Goal: Task Accomplishment & Management: Manage account settings

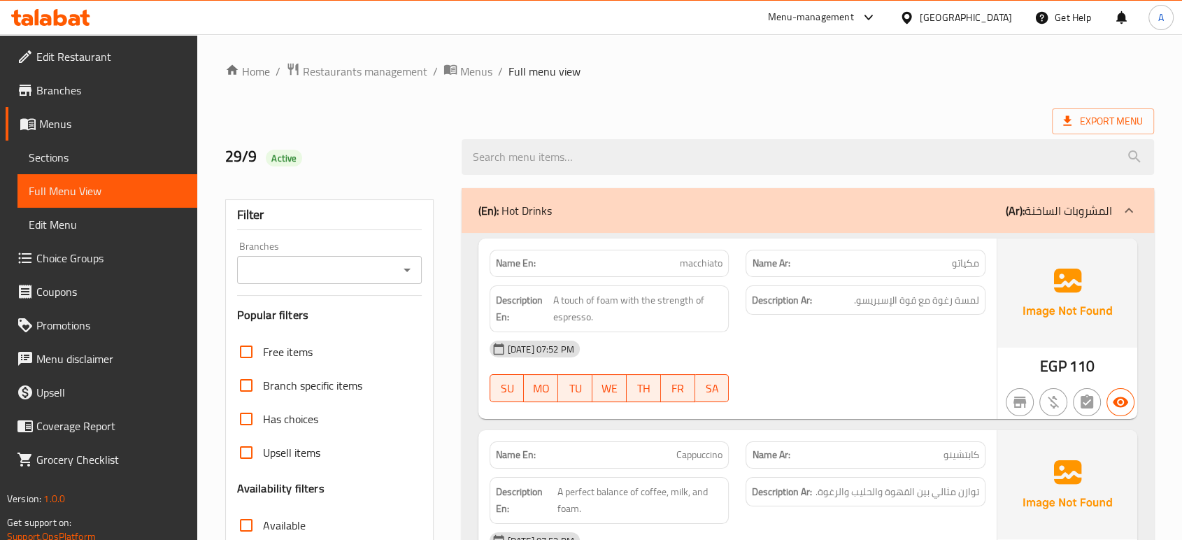
click at [934, 318] on div "Description Ar: لمسة رغوة مع قوة الإسبريسو." at bounding box center [865, 309] width 257 height 64
click at [101, 252] on span "Choice Groups" at bounding box center [111, 258] width 150 height 17
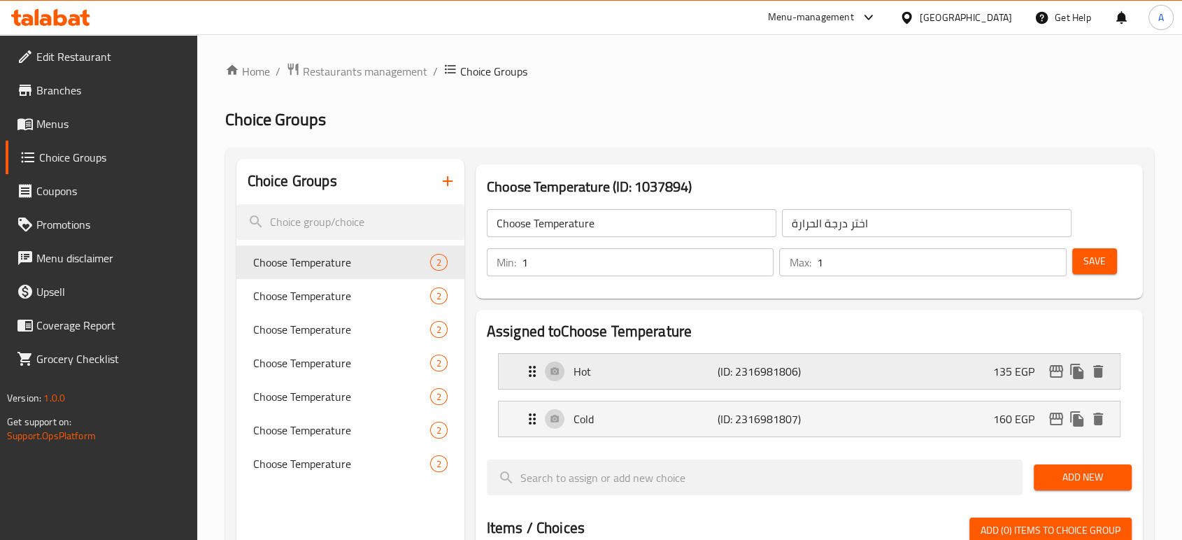
click at [707, 364] on p "Hot" at bounding box center [646, 371] width 144 height 17
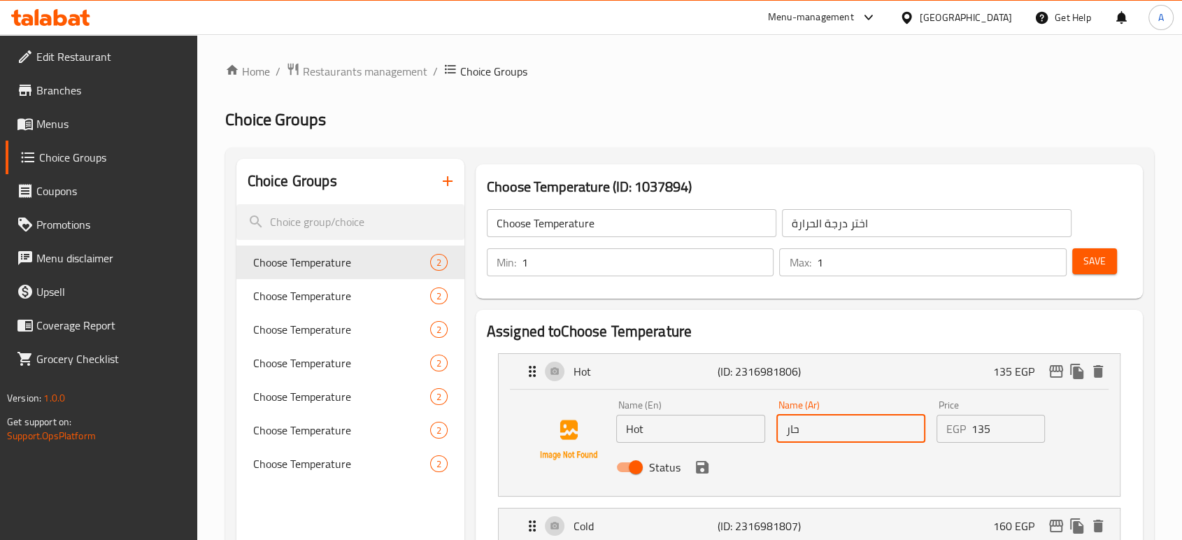
drag, startPoint x: 862, startPoint y: 430, endPoint x: 739, endPoint y: 424, distance: 123.3
click at [739, 424] on div "Name (En) Hot Name (En) Name (Ar) حار Name (Ar) Price EGP 135 Price Status" at bounding box center [851, 441] width 481 height 92
click at [811, 435] on input "ساخن" at bounding box center [851, 429] width 149 height 28
click at [810, 434] on input "ساخن" at bounding box center [851, 429] width 149 height 28
click at [699, 469] on icon "save" at bounding box center [702, 467] width 13 height 13
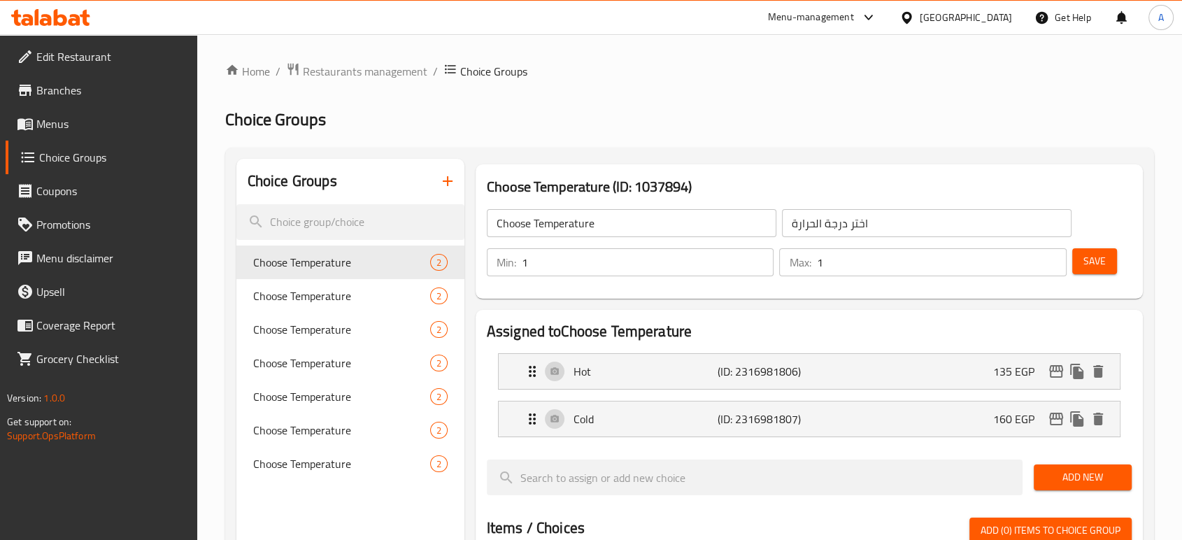
type input "ساخن"
click at [1082, 257] on button "Save" at bounding box center [1095, 261] width 45 height 26
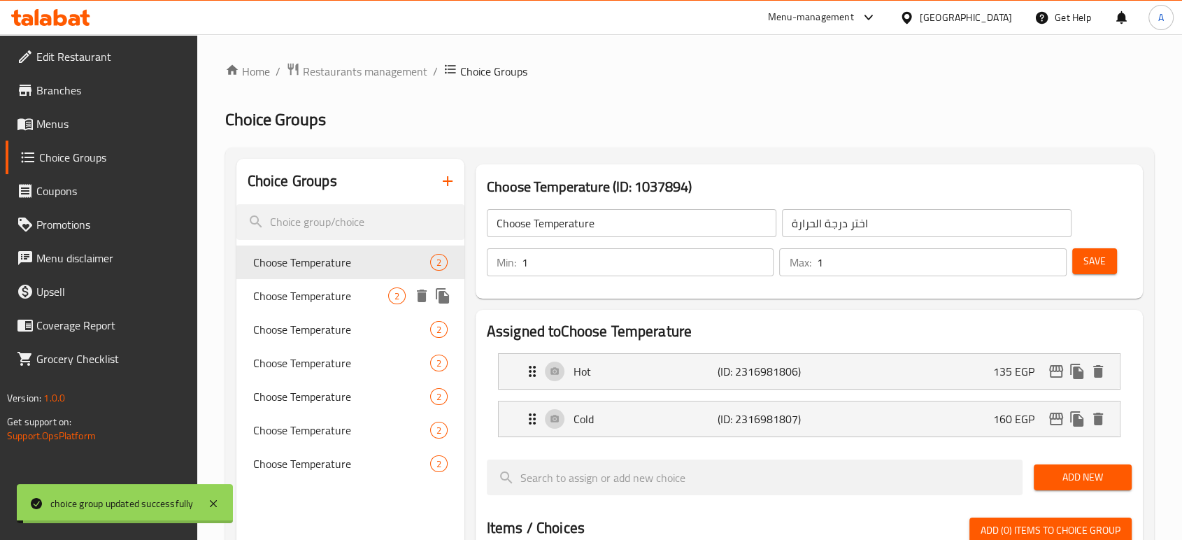
click at [381, 295] on span "Choose Temperature" at bounding box center [320, 296] width 135 height 17
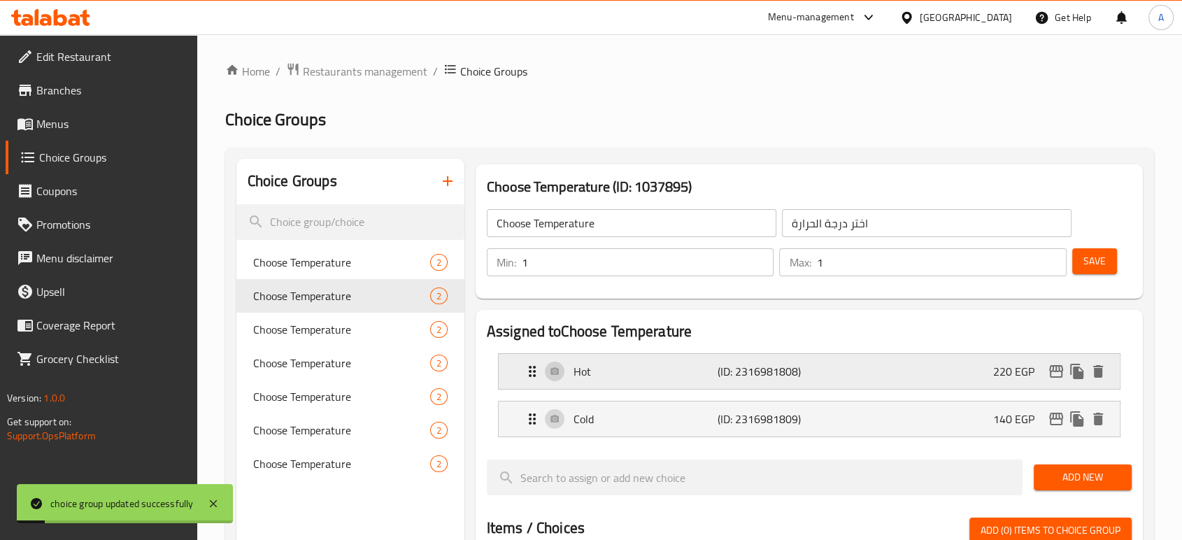
click at [714, 379] on p "Hot" at bounding box center [646, 371] width 144 height 17
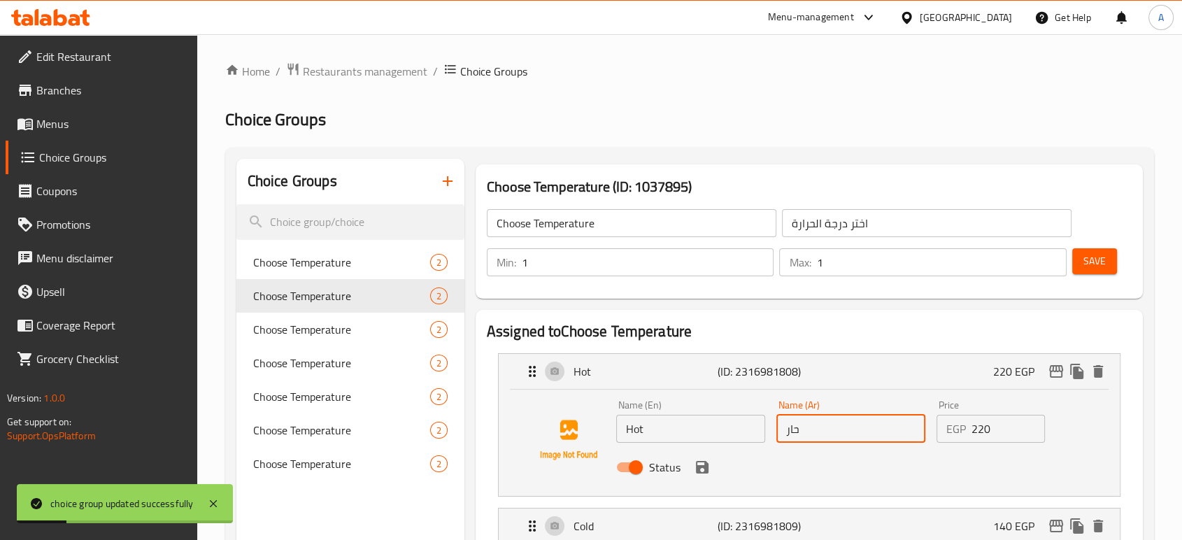
drag, startPoint x: 803, startPoint y: 430, endPoint x: 783, endPoint y: 426, distance: 20.6
click at [783, 426] on input "حار" at bounding box center [851, 429] width 149 height 28
paste input "اخن"
type input "ساخن"
click at [710, 467] on button "save" at bounding box center [702, 467] width 21 height 21
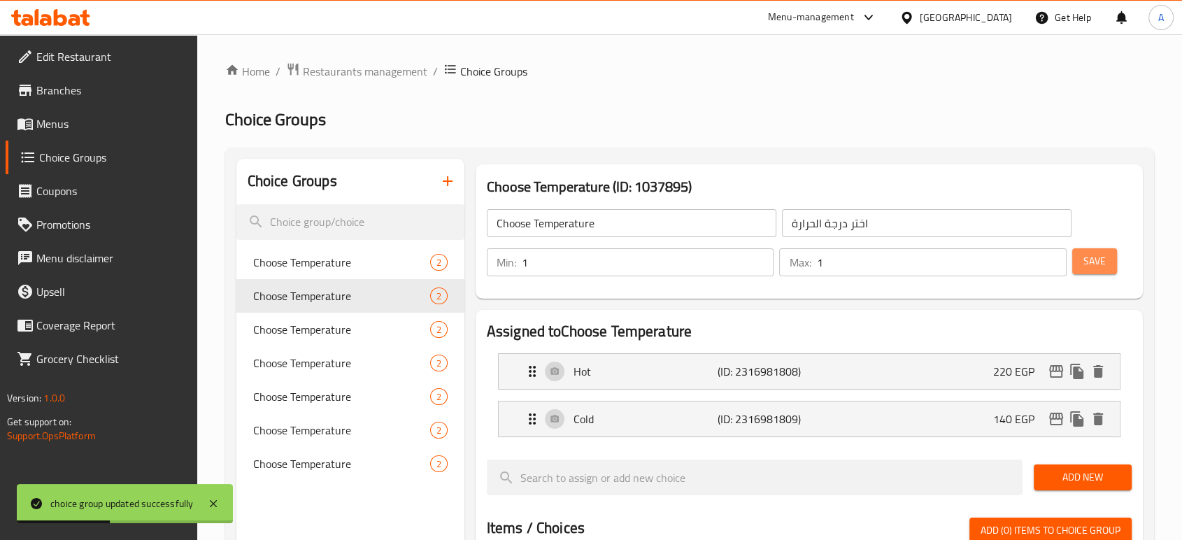
click at [1091, 262] on span "Save" at bounding box center [1095, 261] width 22 height 17
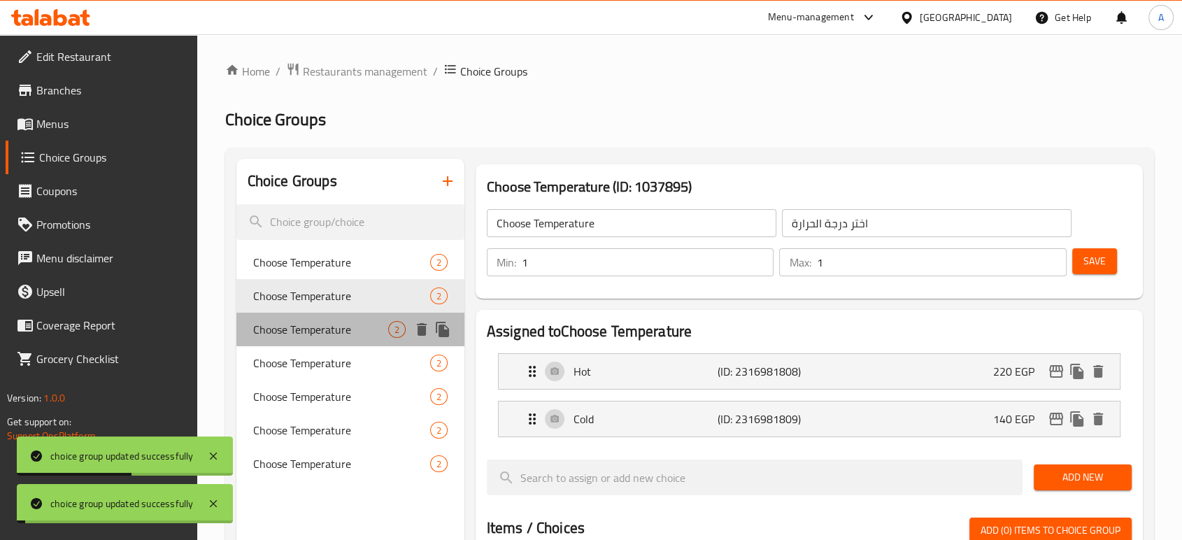
click at [302, 325] on span "Choose Temperature" at bounding box center [320, 329] width 135 height 17
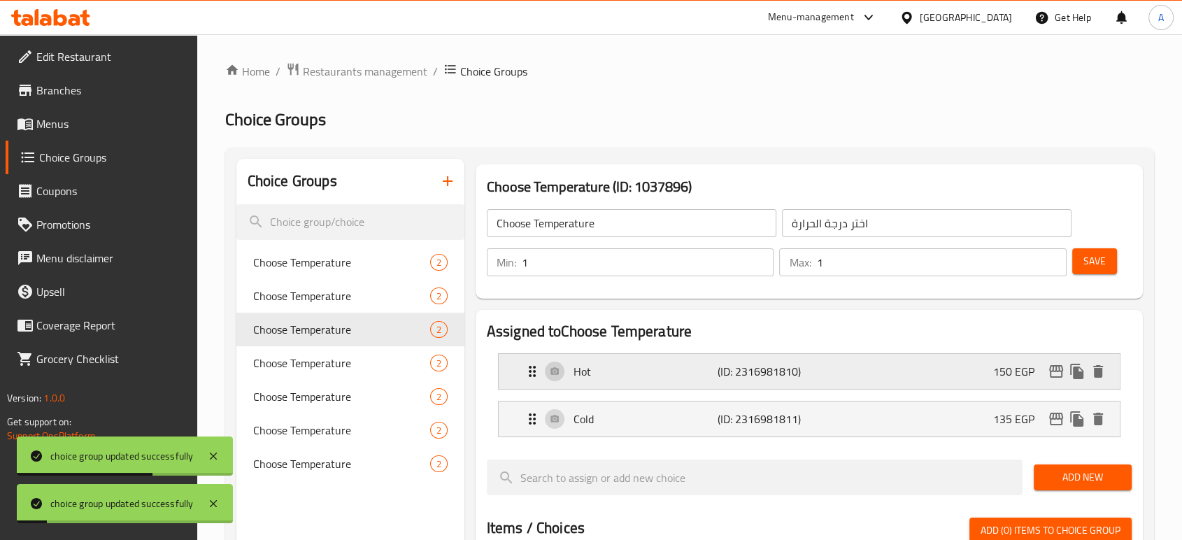
click at [649, 376] on p "Hot" at bounding box center [646, 371] width 144 height 17
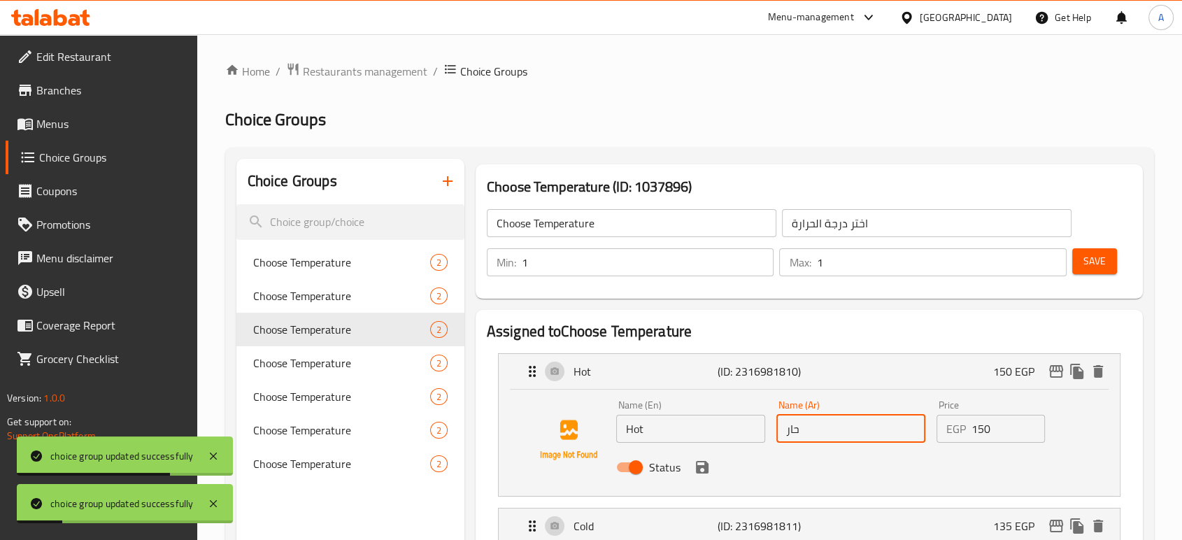
drag, startPoint x: 822, startPoint y: 423, endPoint x: 764, endPoint y: 423, distance: 58.1
click at [765, 423] on div "Name (En) Hot Name (En) Name (Ar) حار Name (Ar) Price EGP 150 Price Status" at bounding box center [851, 441] width 481 height 92
paste input "اخن"
type input "ساخن"
click at [711, 467] on button "save" at bounding box center [702, 467] width 21 height 21
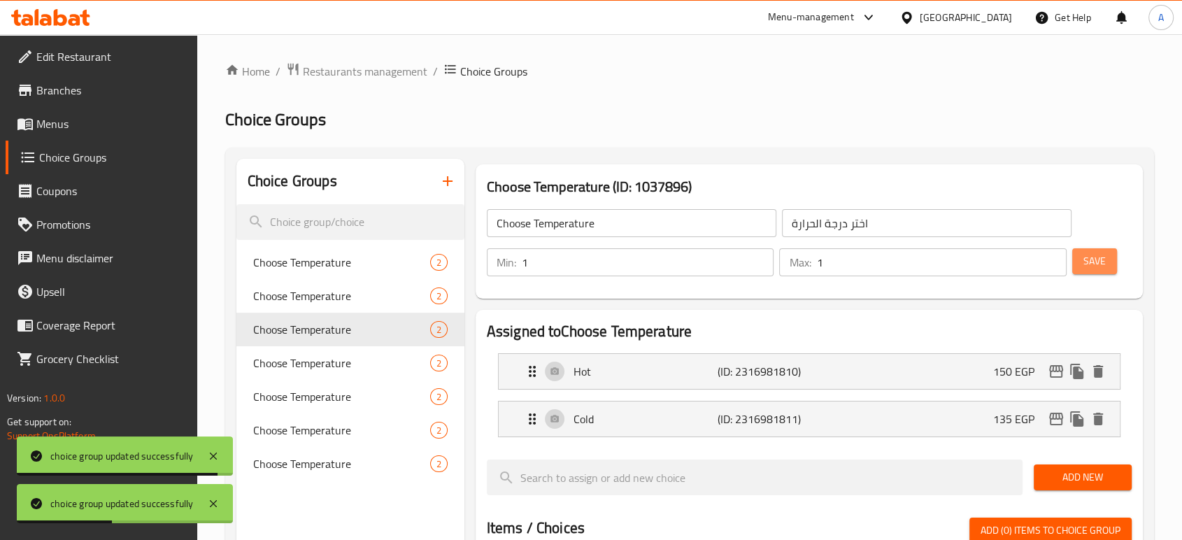
click at [1095, 260] on span "Save" at bounding box center [1095, 261] width 22 height 17
click at [336, 362] on span "Choose Temperature" at bounding box center [320, 363] width 135 height 17
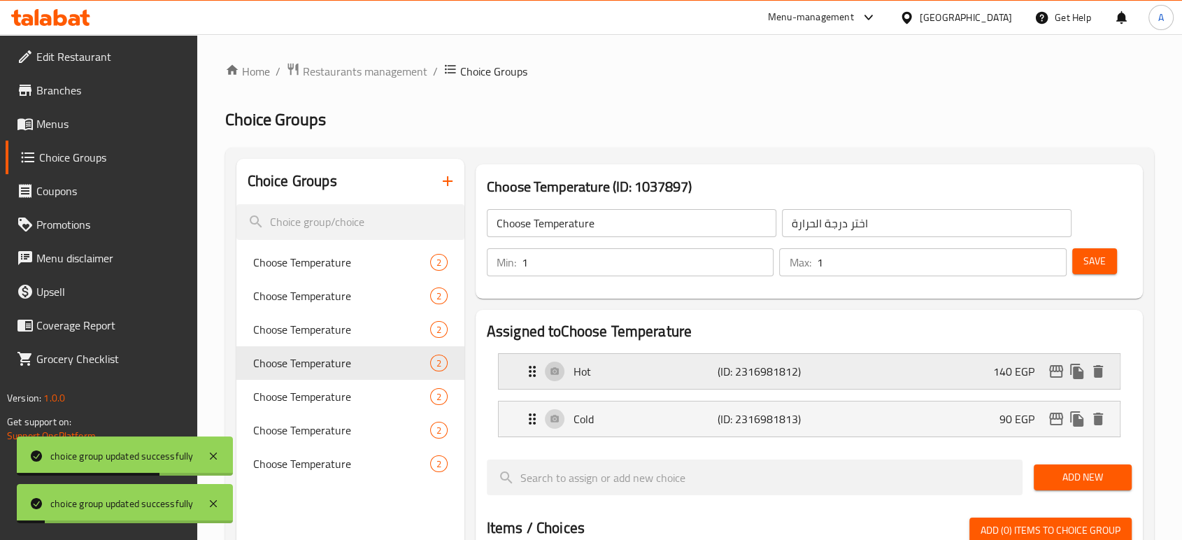
click at [651, 379] on p "Hot" at bounding box center [646, 371] width 144 height 17
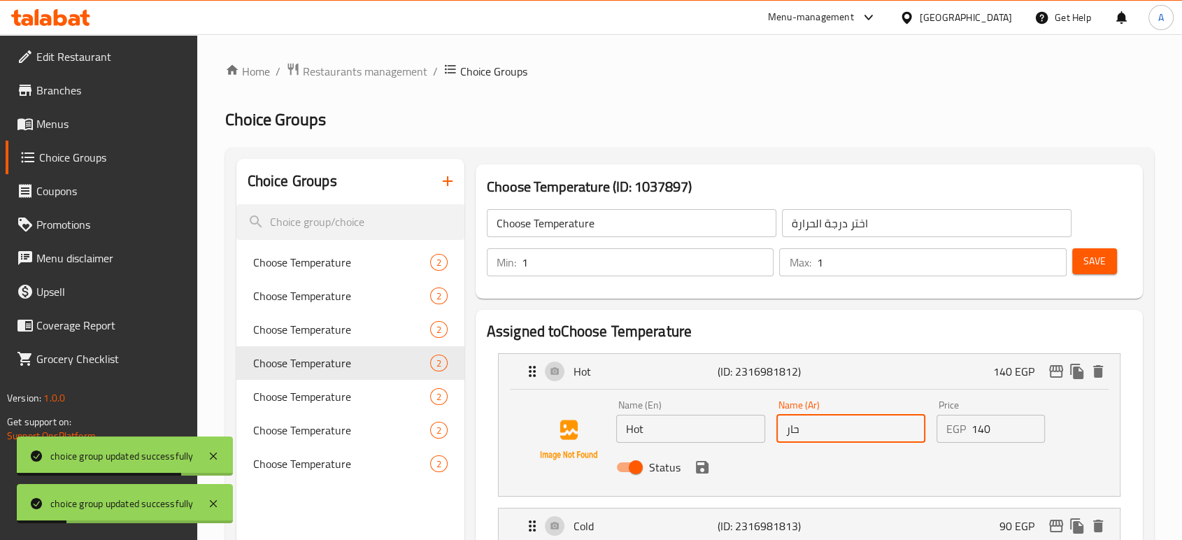
click at [796, 429] on input "حار" at bounding box center [851, 429] width 149 height 28
paste input "اخن"
click at [706, 465] on icon "save" at bounding box center [702, 467] width 13 height 13
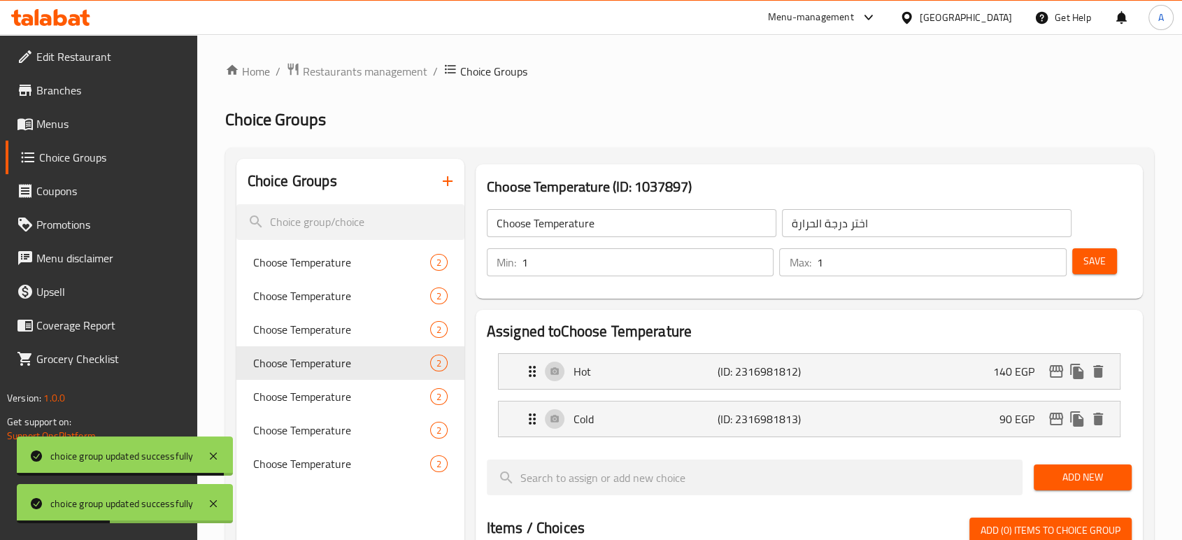
type input "ساخن"
click at [1084, 267] on span "Save" at bounding box center [1095, 261] width 22 height 17
click at [323, 388] on span "Choose Temperature" at bounding box center [320, 396] width 135 height 17
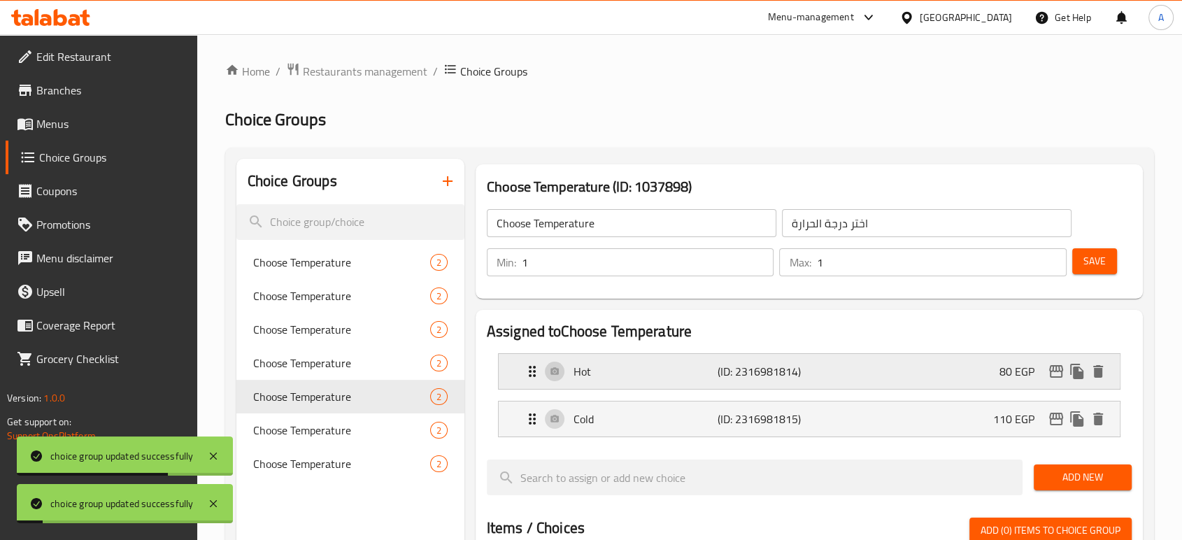
click at [677, 366] on p "Hot" at bounding box center [646, 371] width 144 height 17
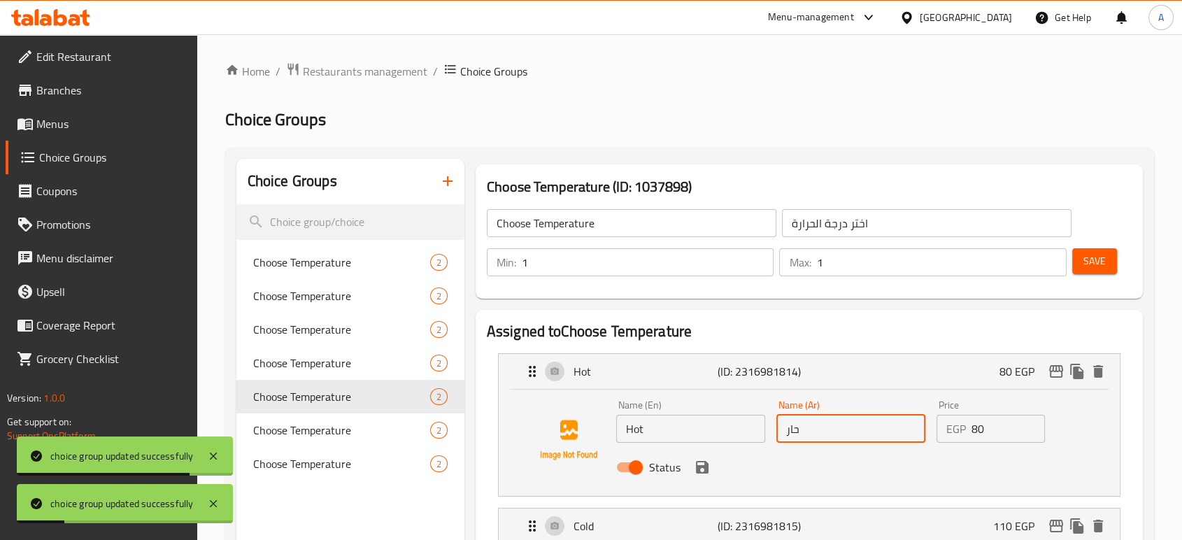
drag, startPoint x: 814, startPoint y: 432, endPoint x: 747, endPoint y: 426, distance: 67.5
click at [747, 426] on div "Name (En) Hot Name (En) Name (Ar) حار Name (Ar) Price EGP 80 Price Status" at bounding box center [851, 441] width 481 height 92
paste input "اخن"
click at [705, 468] on icon "save" at bounding box center [702, 467] width 13 height 13
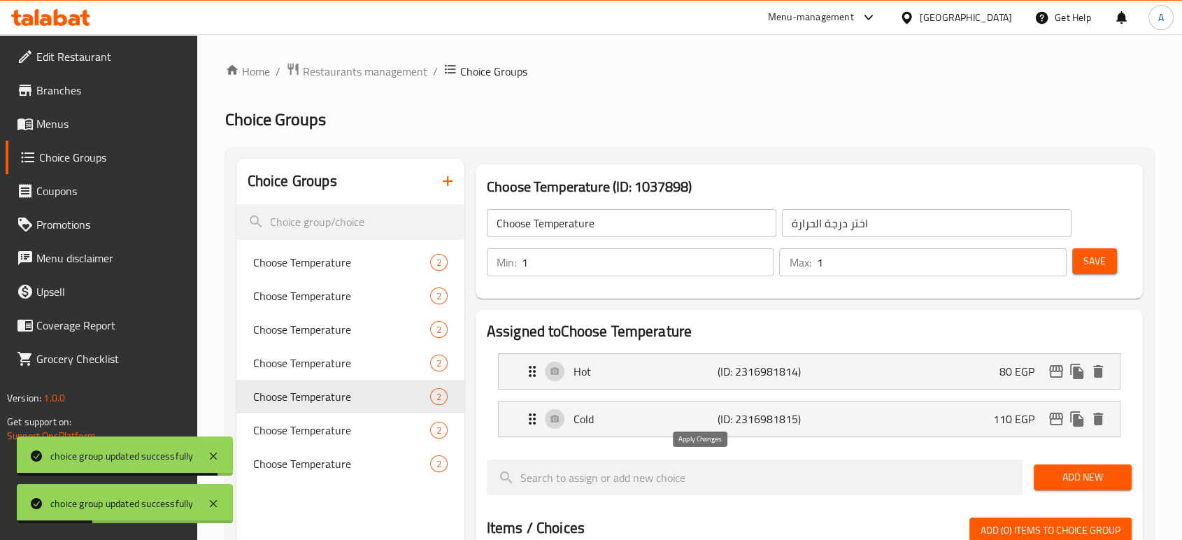
type input "ساخن"
click at [1101, 264] on span "Save" at bounding box center [1095, 261] width 22 height 17
click at [356, 430] on span "Choose Temperature" at bounding box center [320, 430] width 135 height 17
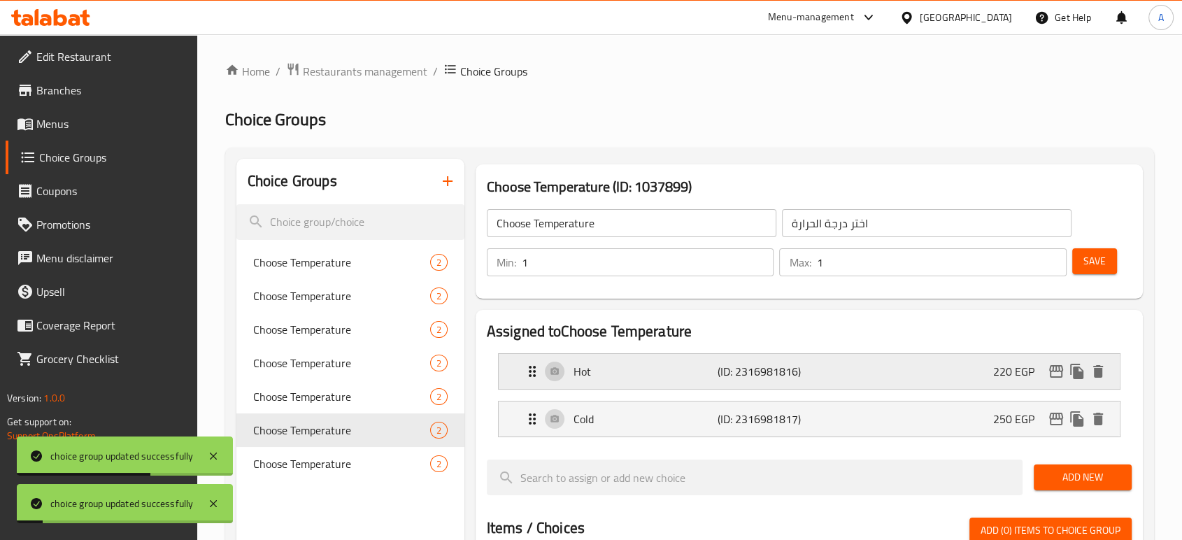
click at [646, 373] on p "Hot" at bounding box center [646, 371] width 144 height 17
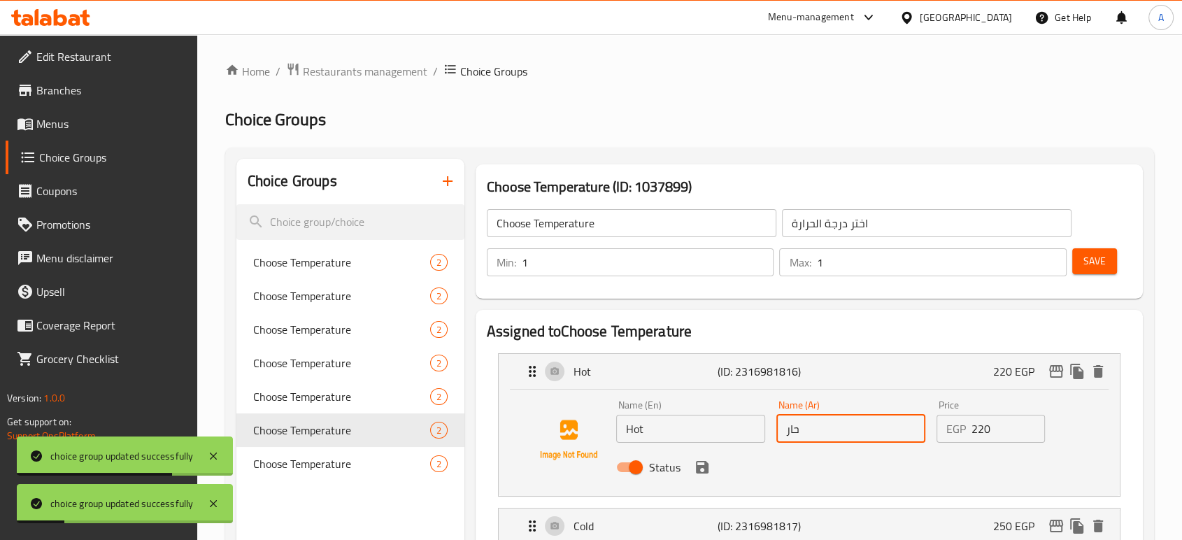
drag, startPoint x: 810, startPoint y: 426, endPoint x: 779, endPoint y: 426, distance: 30.1
click at [779, 426] on input "حار" at bounding box center [851, 429] width 149 height 28
paste input "اخن"
click at [708, 465] on icon "save" at bounding box center [702, 467] width 17 height 17
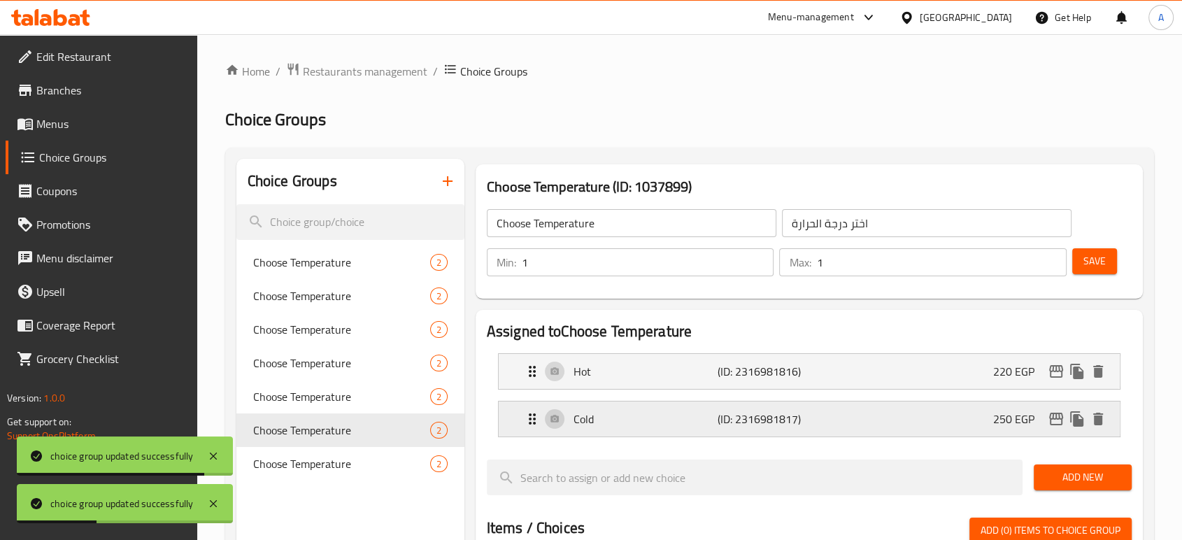
type input "ساخن"
click at [1099, 253] on span "Save" at bounding box center [1095, 261] width 22 height 17
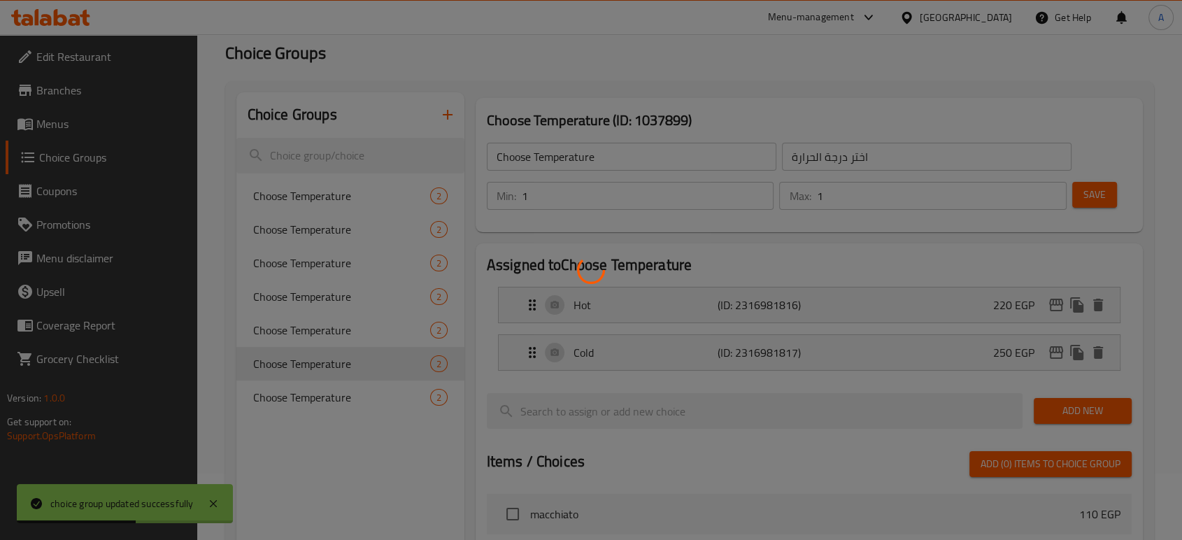
scroll to position [155, 0]
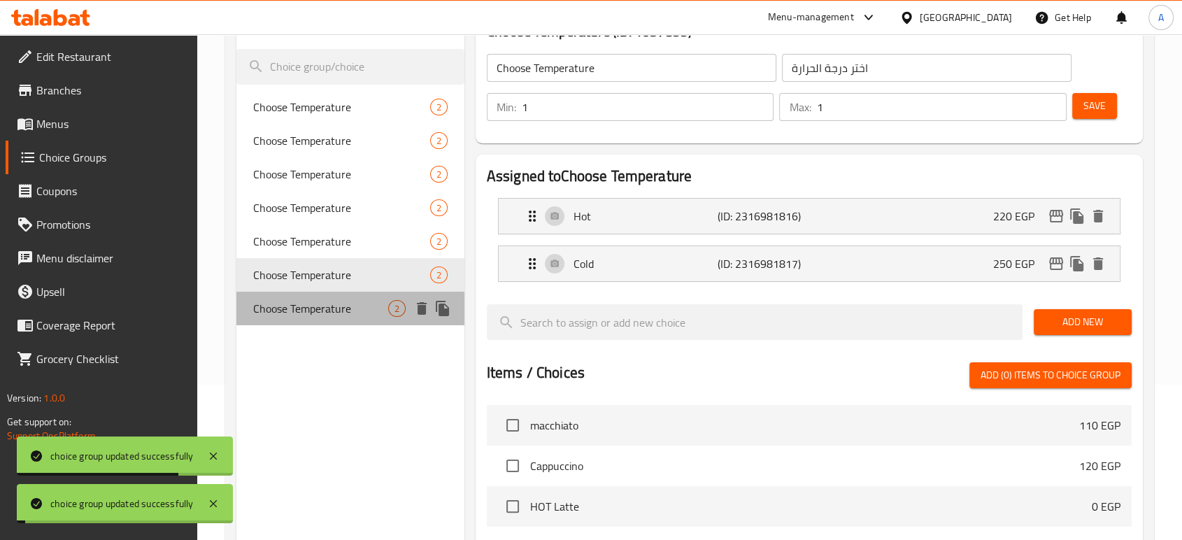
click at [347, 310] on span "Choose Temperature" at bounding box center [320, 308] width 135 height 17
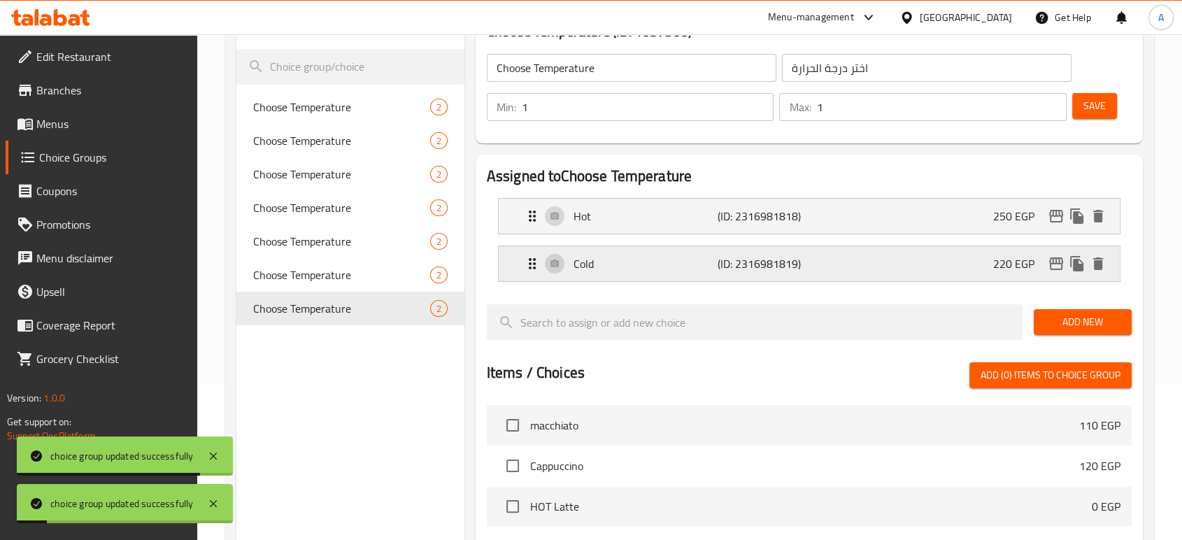
click at [691, 278] on div "Cold (ID: 2316981819) 220 EGP" at bounding box center [813, 263] width 579 height 35
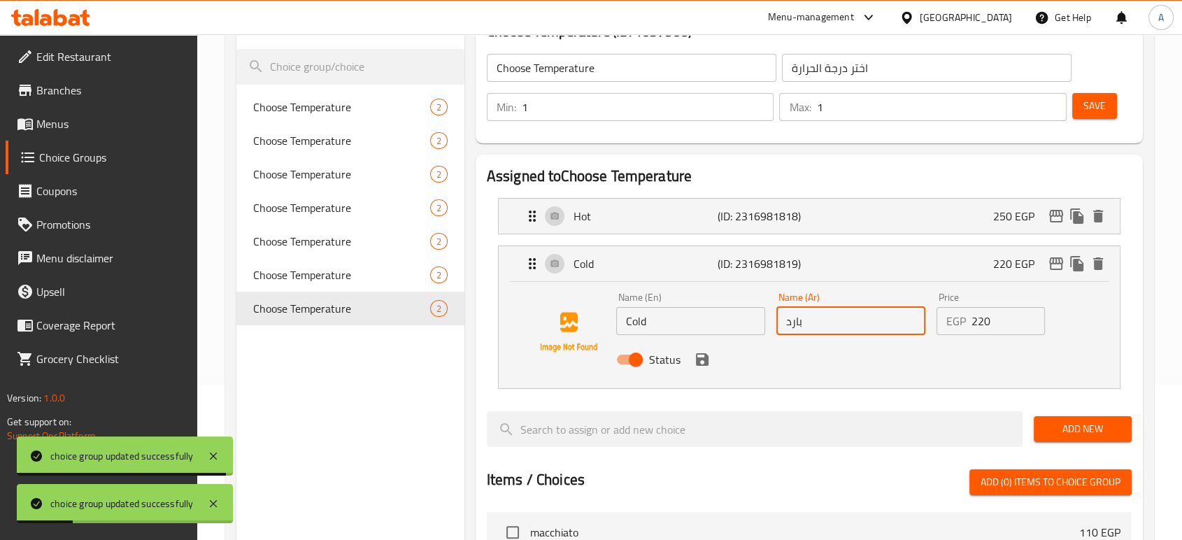
drag, startPoint x: 802, startPoint y: 324, endPoint x: 775, endPoint y: 323, distance: 26.6
click at [775, 323] on div "Name (Ar) بارد Name (Ar)" at bounding box center [851, 314] width 160 height 54
click at [807, 219] on p "(ID: 2316981818)" at bounding box center [766, 216] width 96 height 17
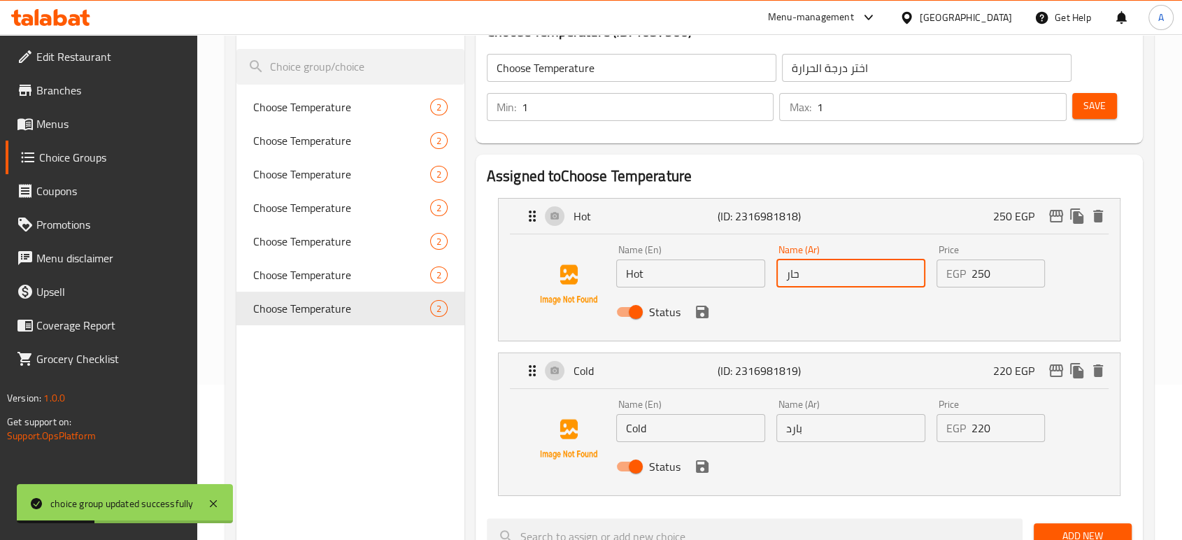
drag, startPoint x: 823, startPoint y: 283, endPoint x: 762, endPoint y: 274, distance: 61.4
click at [762, 274] on div "Name (En) Hot Name (En) Name (Ar) حار Name (Ar) Price EGP 250 Price Status" at bounding box center [851, 285] width 481 height 92
paste input "اخن"
click at [705, 313] on icon "save" at bounding box center [702, 312] width 13 height 13
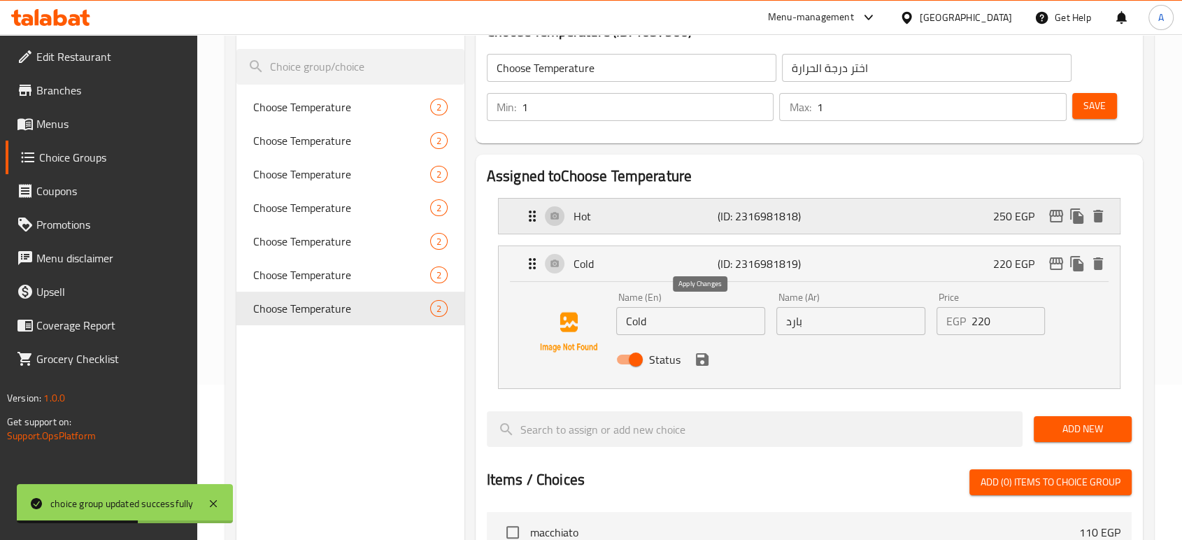
type input "ساخن"
click at [1090, 112] on span "Save" at bounding box center [1095, 105] width 22 height 17
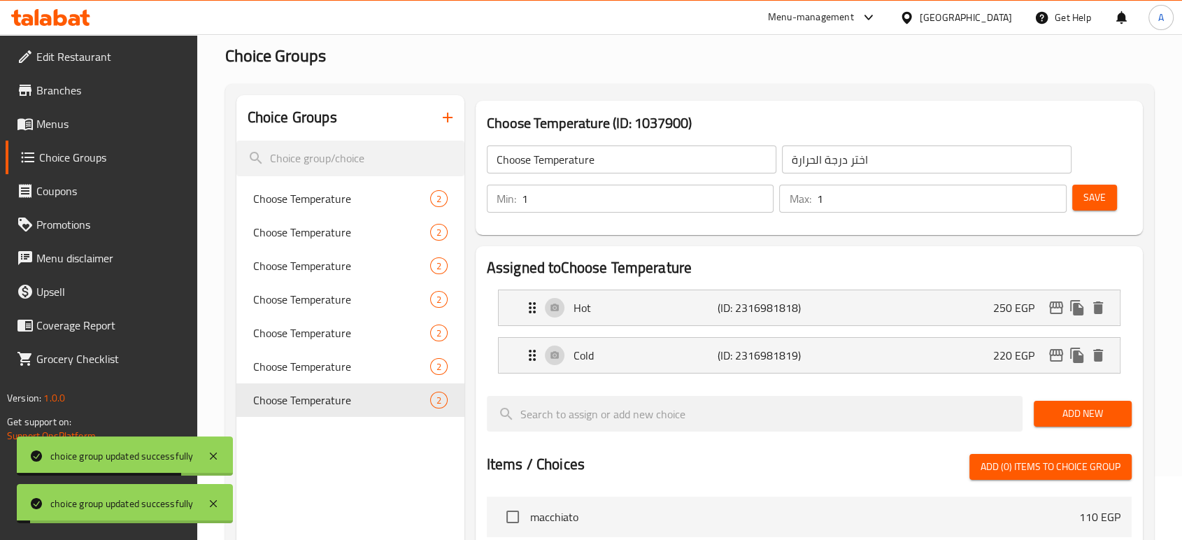
scroll to position [0, 0]
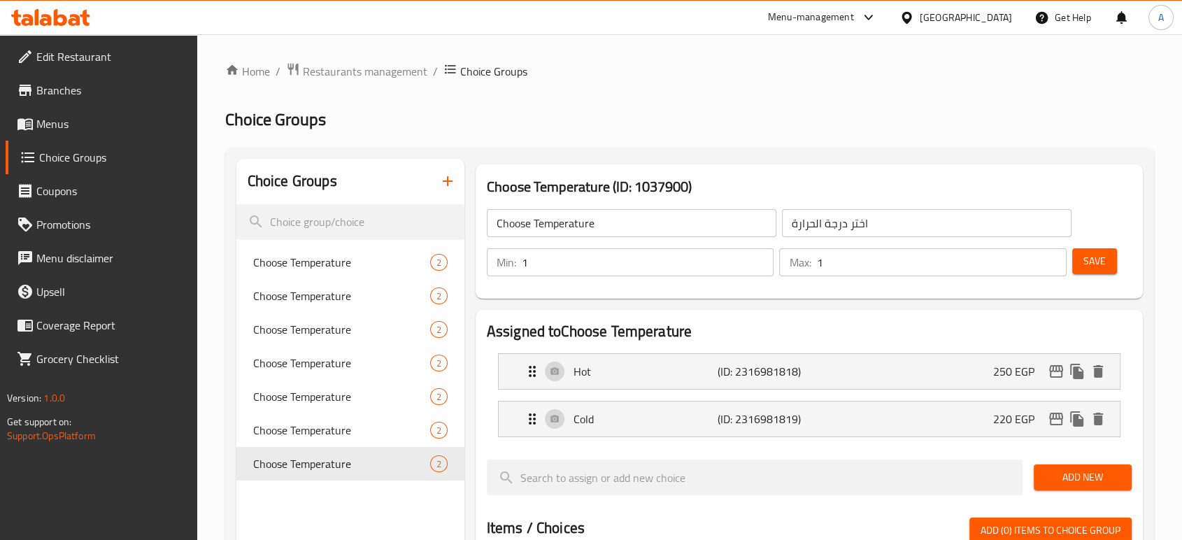
click at [110, 124] on span "Menus" at bounding box center [111, 123] width 150 height 17
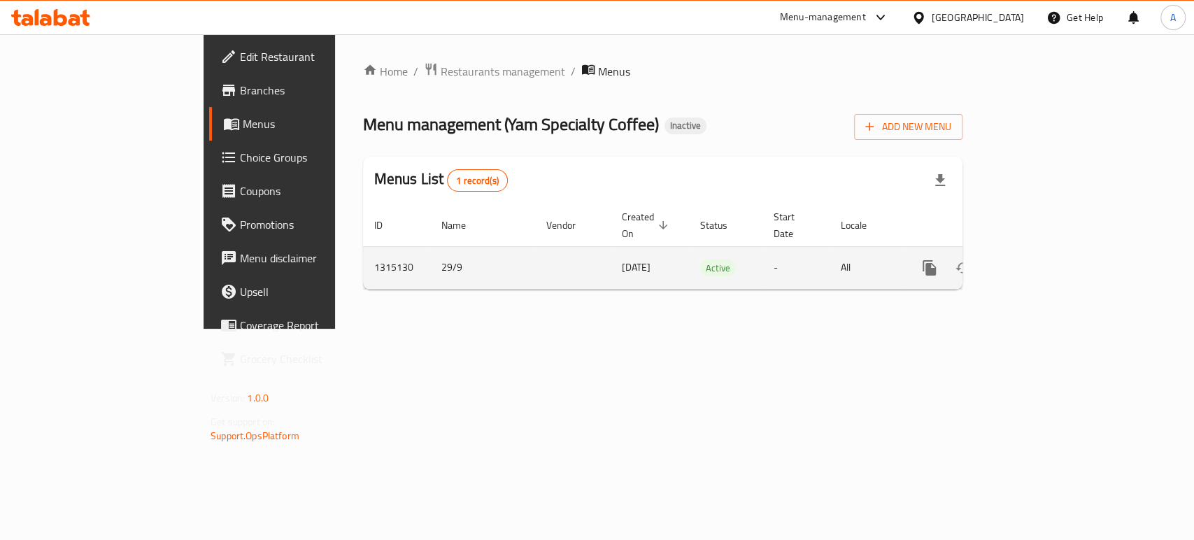
click at [1037, 262] on icon "enhanced table" at bounding box center [1030, 268] width 13 height 13
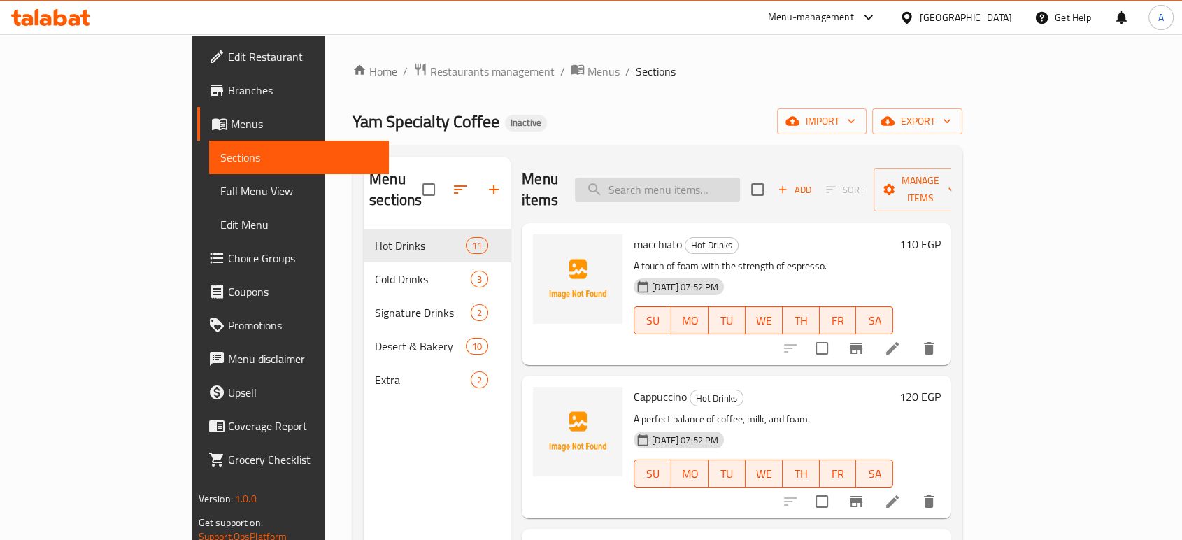
click at [711, 186] on input "search" at bounding box center [657, 190] width 165 height 24
paste input "HOT Latte"
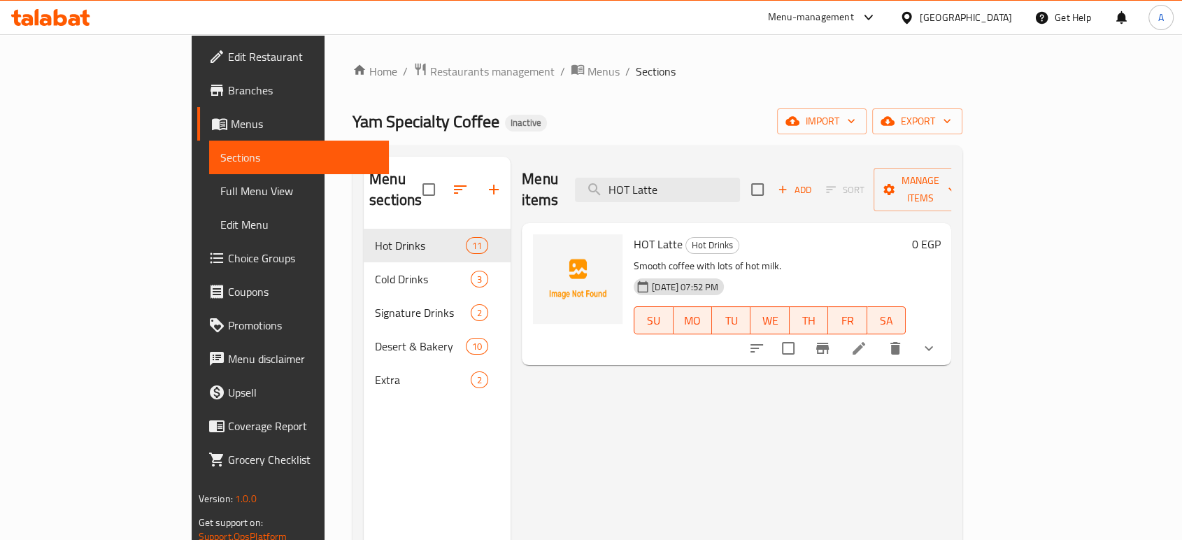
type input "HOT Latte"
click at [879, 336] on li at bounding box center [859, 348] width 39 height 25
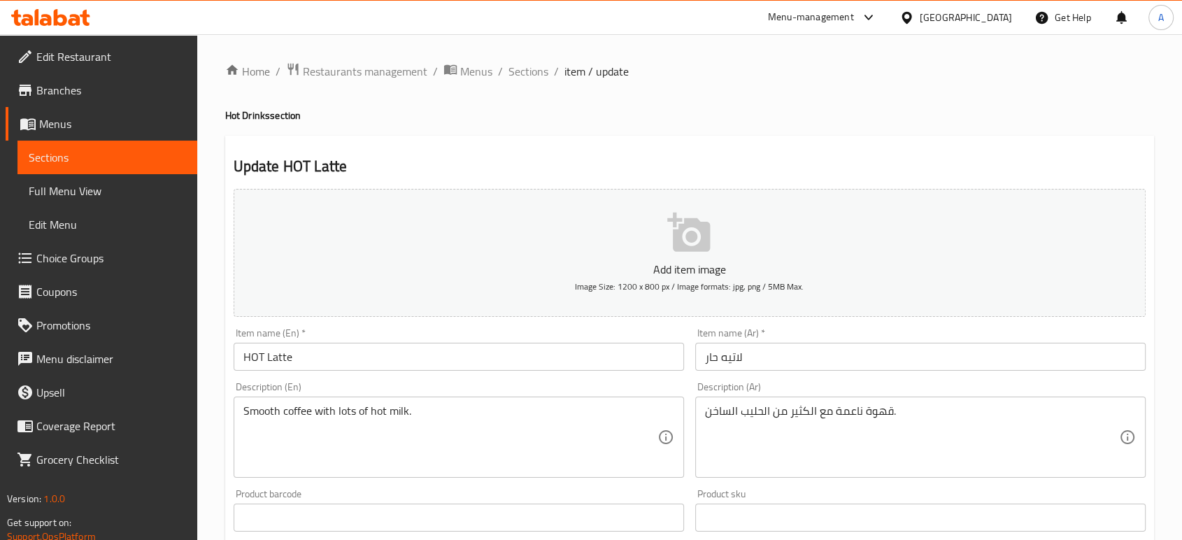
click at [240, 358] on input "HOT Latte" at bounding box center [459, 357] width 451 height 28
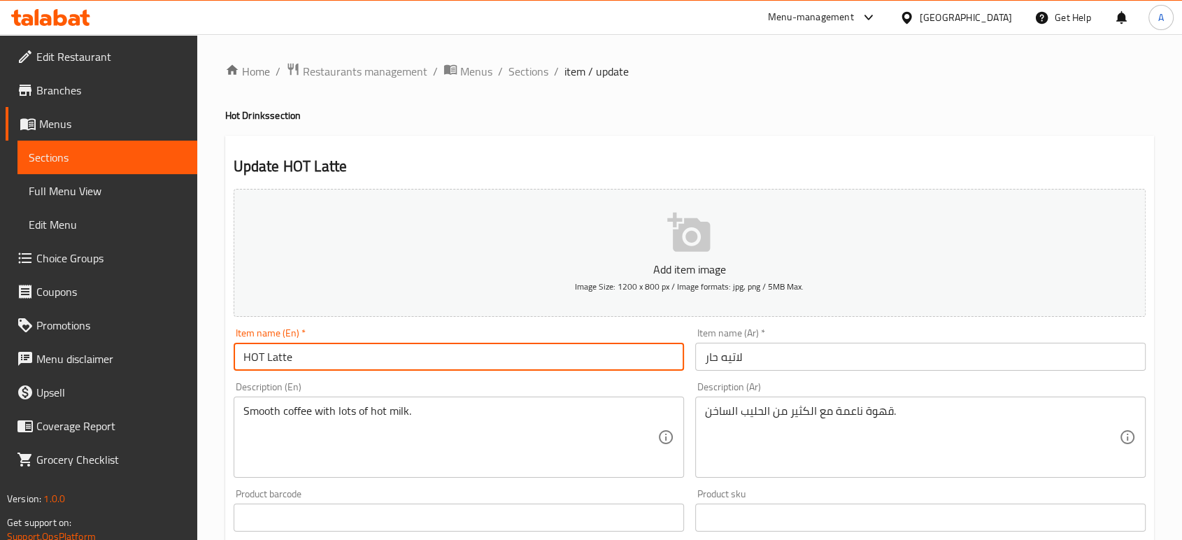
click at [240, 358] on input "HOT Latte" at bounding box center [459, 357] width 451 height 28
type input "Latte"
click at [708, 363] on input "لاتيه حار" at bounding box center [920, 357] width 451 height 28
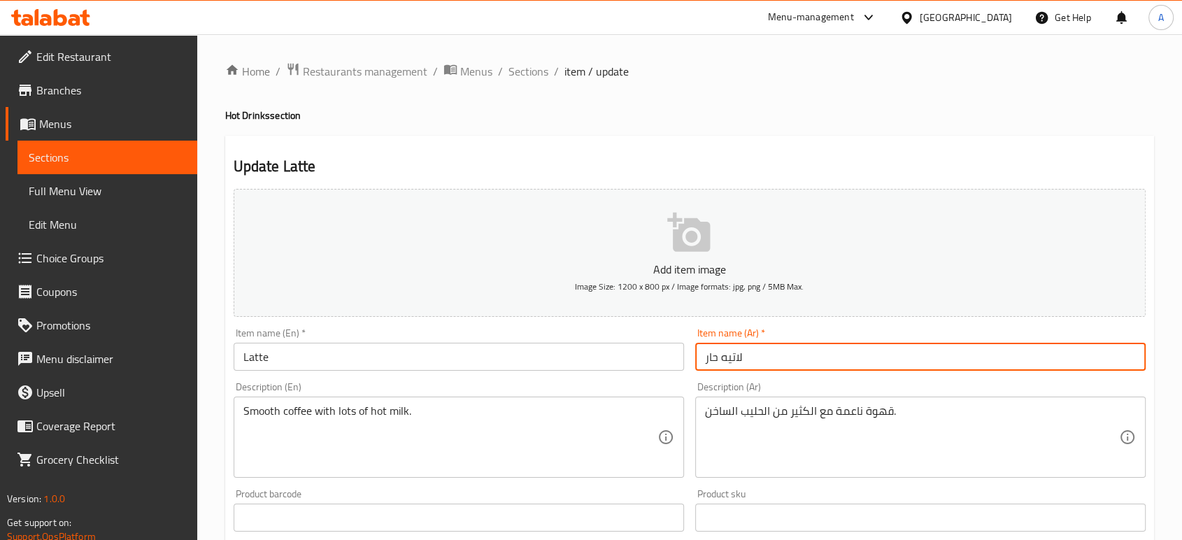
click at [708, 363] on input "لاتيه حار" at bounding box center [920, 357] width 451 height 28
click at [789, 368] on input "لاتيه" at bounding box center [920, 357] width 451 height 28
type input "لاتيه"
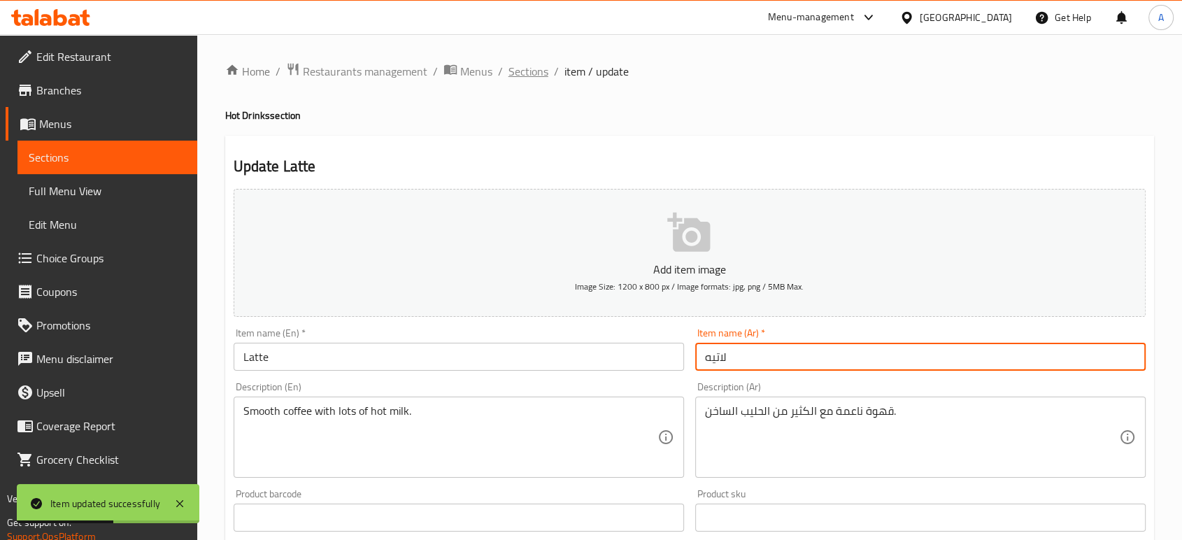
click at [521, 76] on span "Sections" at bounding box center [529, 71] width 40 height 17
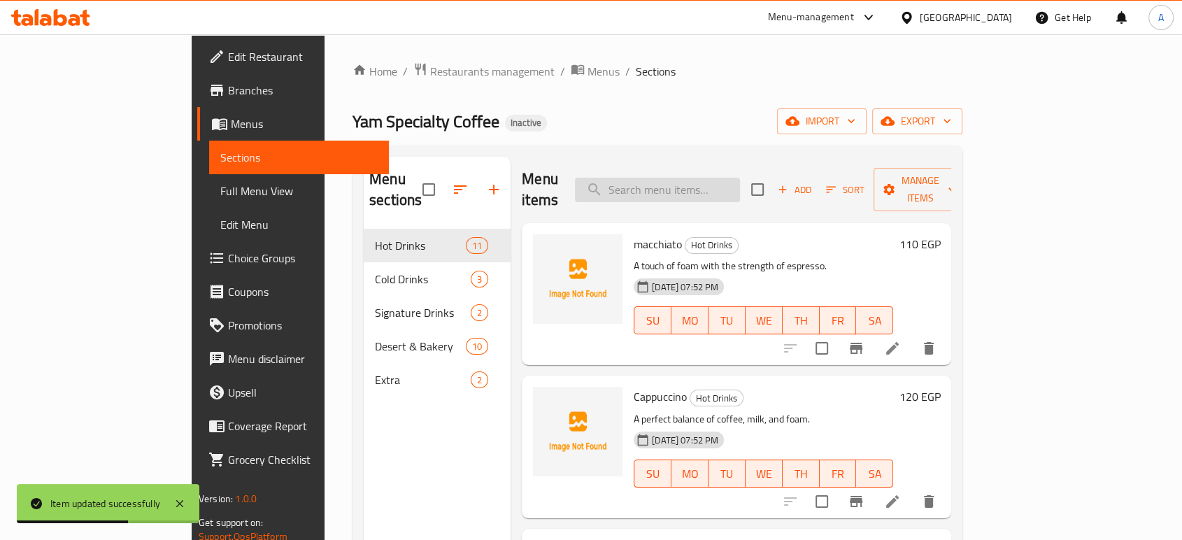
click at [702, 178] on input "search" at bounding box center [657, 190] width 165 height 24
paste input "Hot thermal Latte"
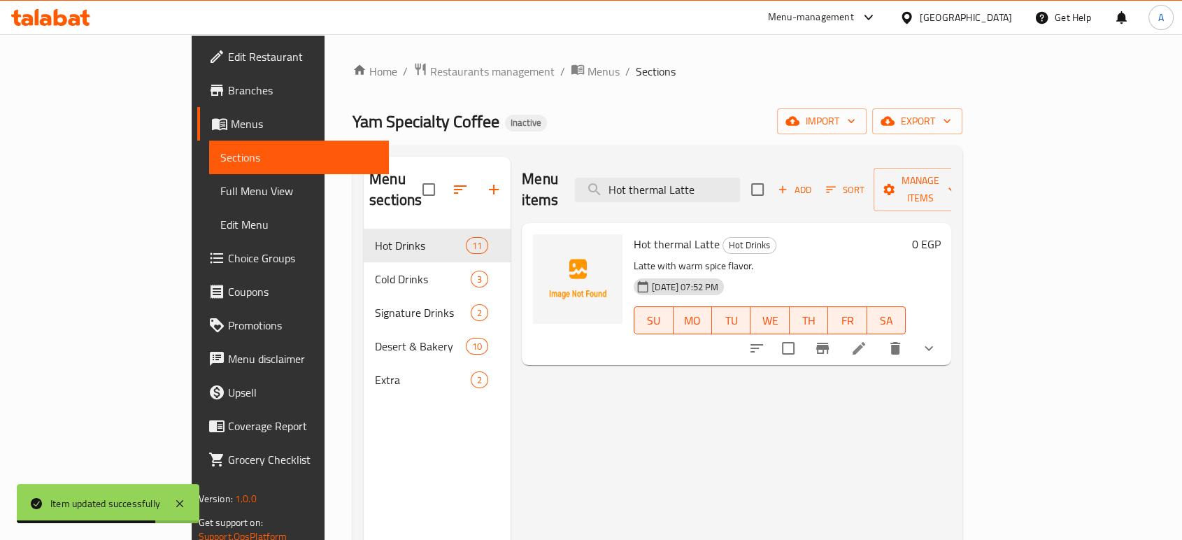
type input "Hot thermal Latte"
click at [868, 340] on icon at bounding box center [859, 348] width 17 height 17
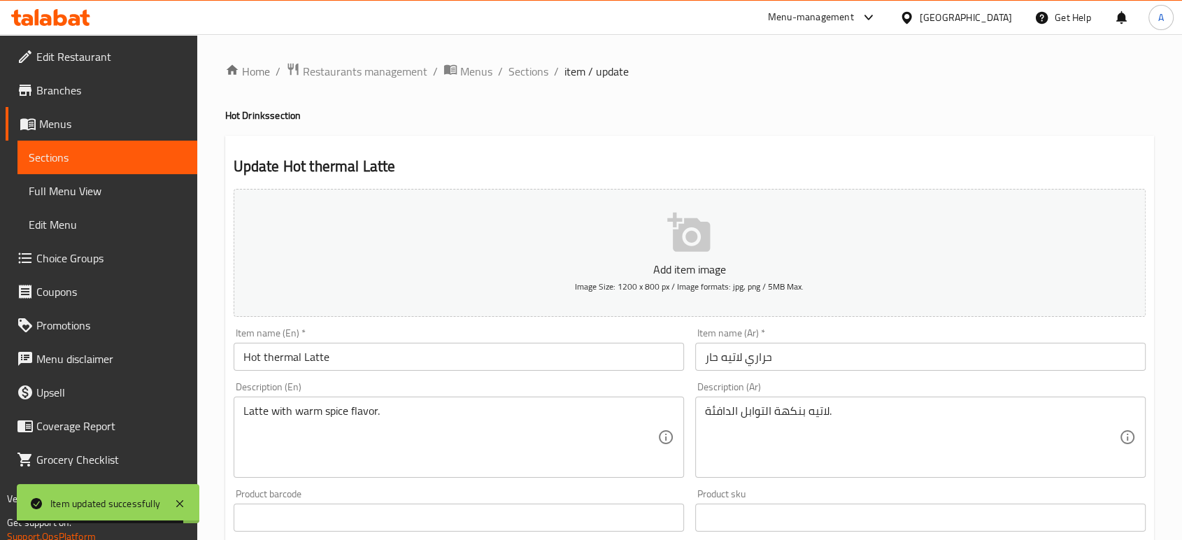
click at [764, 358] on input "حراري لاتيه حار" at bounding box center [920, 357] width 451 height 28
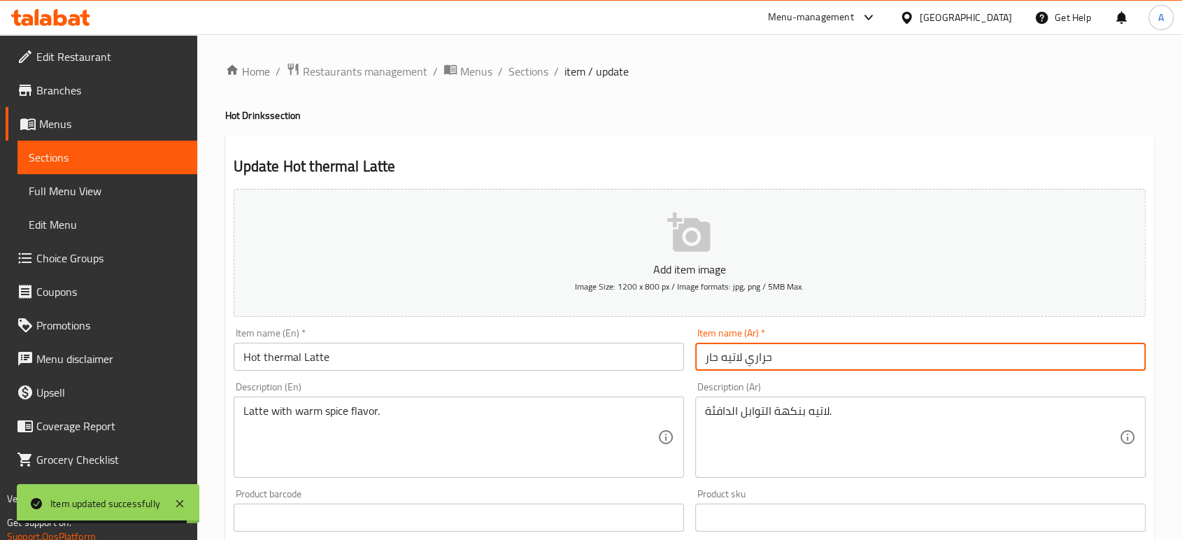
click at [764, 358] on input "حراري لاتيه حار" at bounding box center [920, 357] width 451 height 28
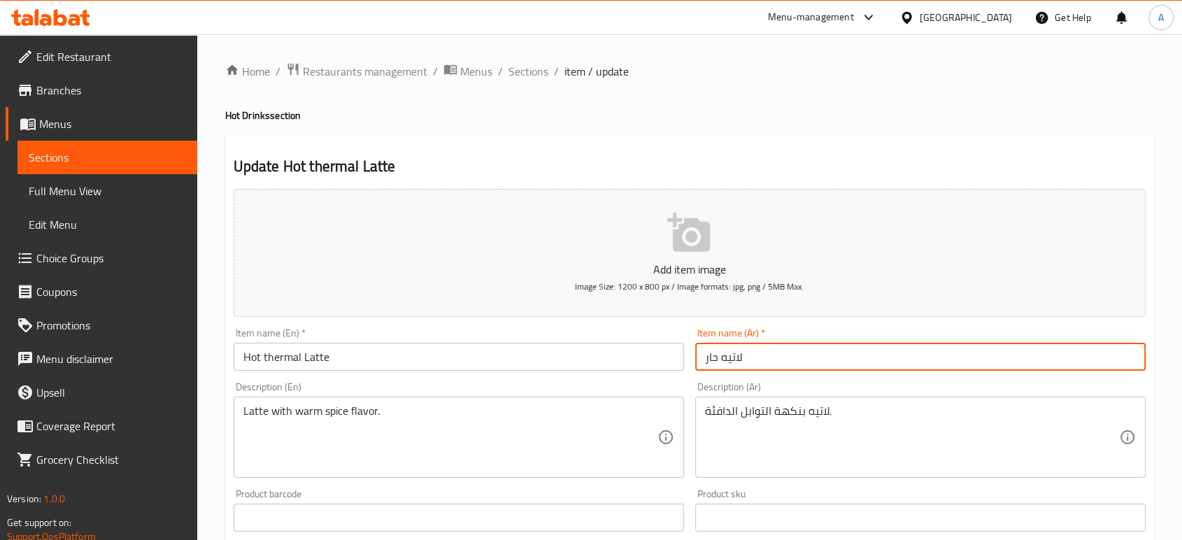
click at [716, 358] on input "لاتيه حار" at bounding box center [920, 357] width 451 height 28
click at [696, 354] on input "حراري لاتيه حار" at bounding box center [920, 357] width 451 height 28
click at [698, 355] on input "حراري لاتيه حار" at bounding box center [920, 357] width 451 height 28
click at [710, 362] on input "حراري لاتيه حار" at bounding box center [920, 357] width 451 height 28
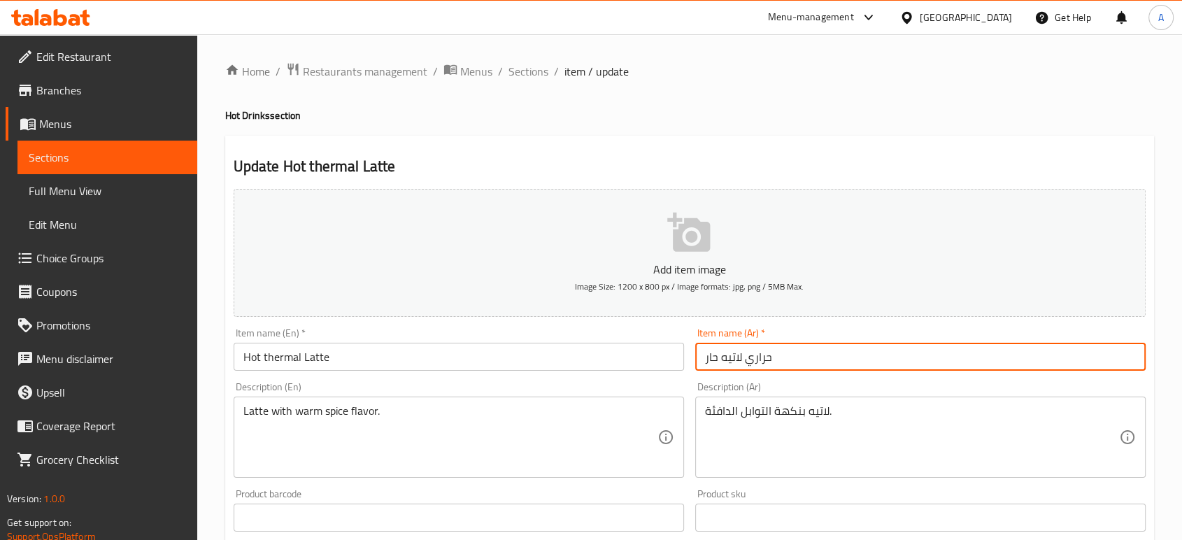
click at [710, 362] on input "حراري لاتيه حار" at bounding box center [920, 357] width 451 height 28
type input "حراري لاتيه"
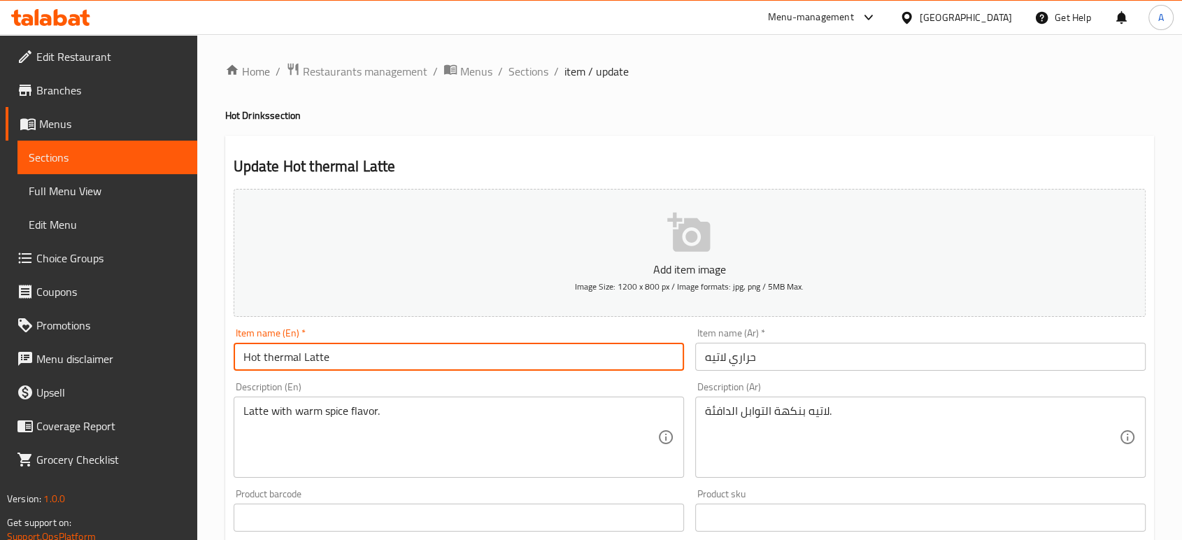
click at [248, 354] on input "Hot thermal Latte" at bounding box center [459, 357] width 451 height 28
click at [390, 359] on input "thermal Latte" at bounding box center [459, 357] width 451 height 28
type input "thermal Latte"
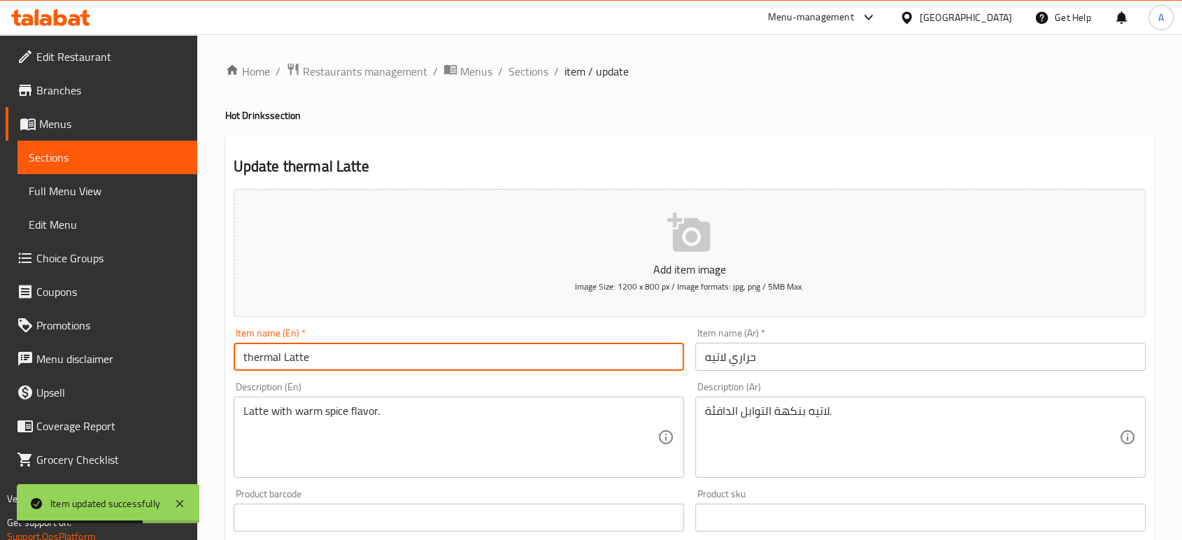
click at [257, 358] on input "thermal Latte" at bounding box center [459, 357] width 451 height 28
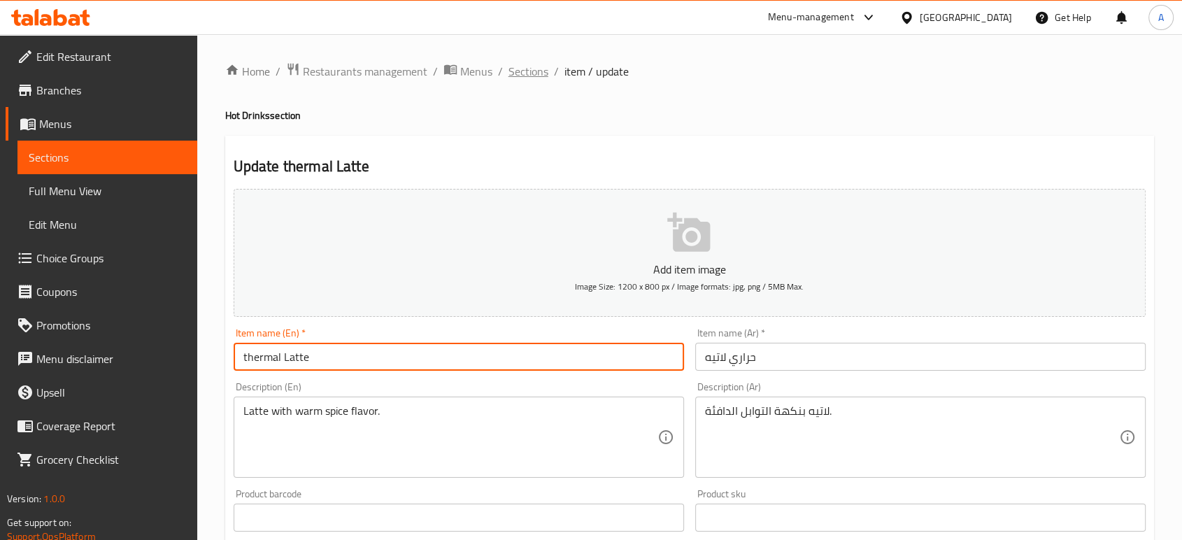
click at [532, 73] on span "Sections" at bounding box center [529, 71] width 40 height 17
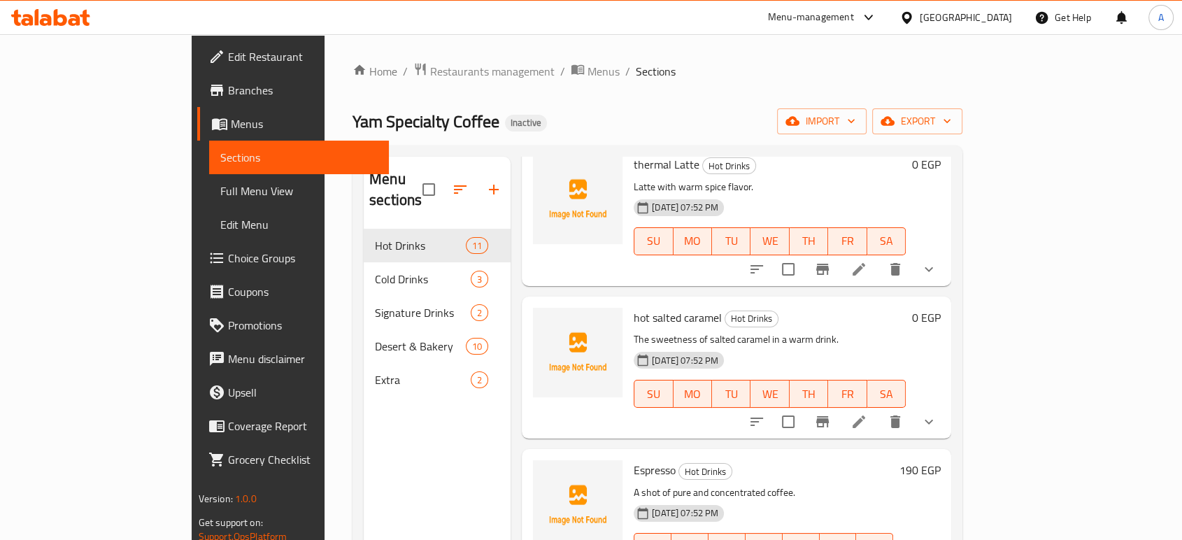
scroll to position [621, 0]
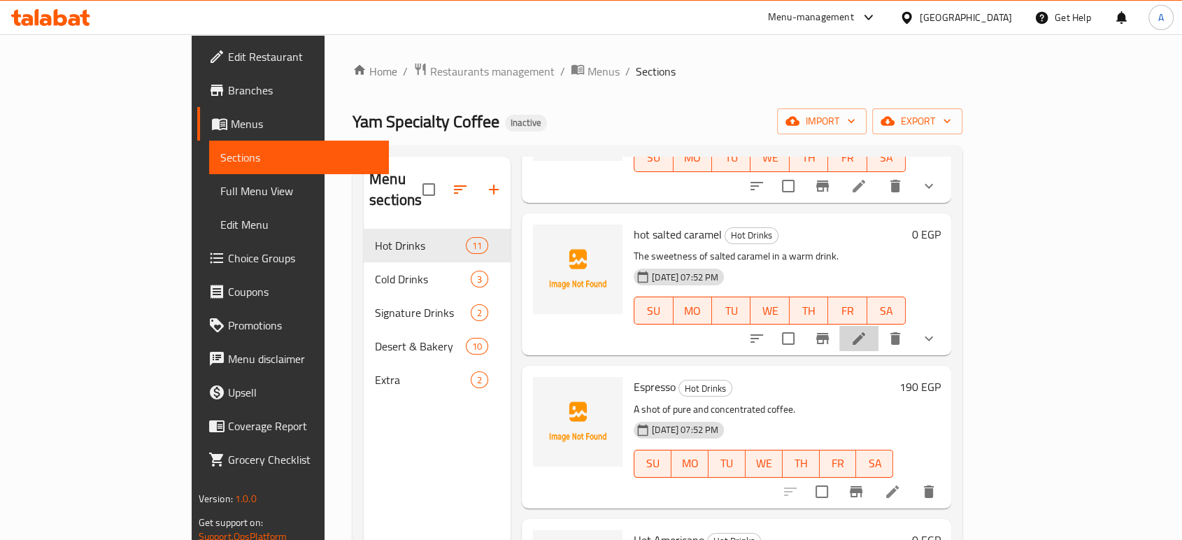
click at [879, 326] on li at bounding box center [859, 338] width 39 height 25
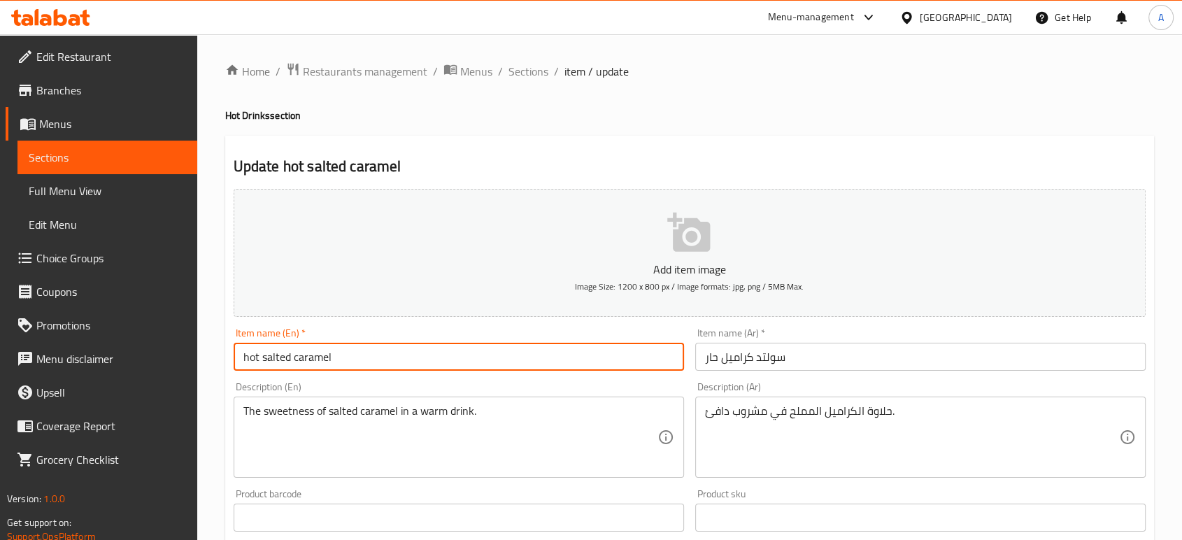
click at [255, 355] on input "hot salted caramel" at bounding box center [459, 357] width 451 height 28
type input "salted caramel"
click at [719, 353] on input "سولتد كراميل حار" at bounding box center [920, 357] width 451 height 28
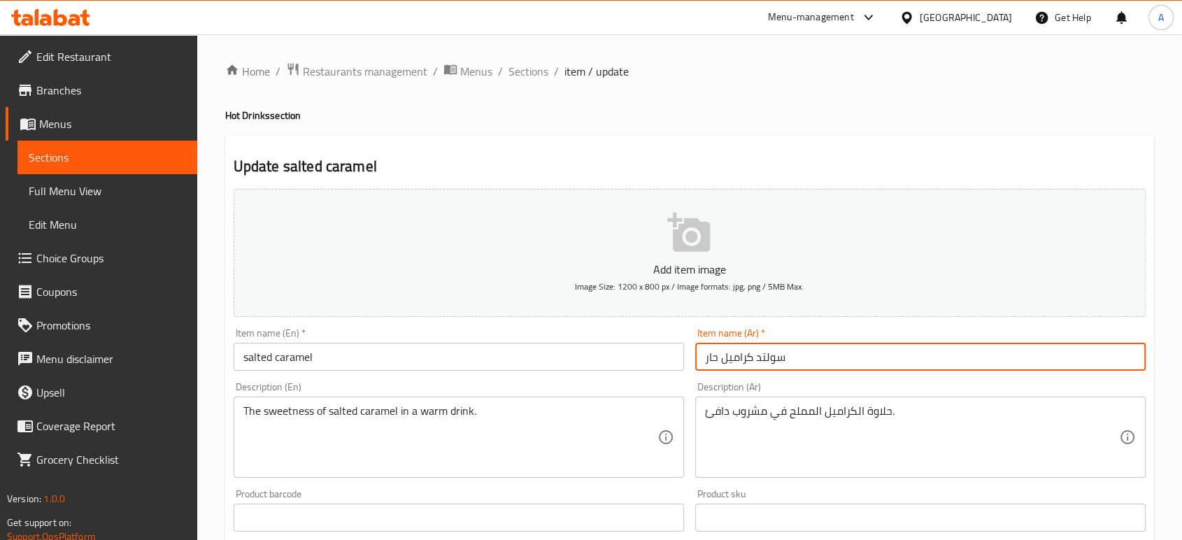
click at [712, 354] on input "سولتد كراميل حار" at bounding box center [920, 357] width 451 height 28
type input "سولتد كراميل"
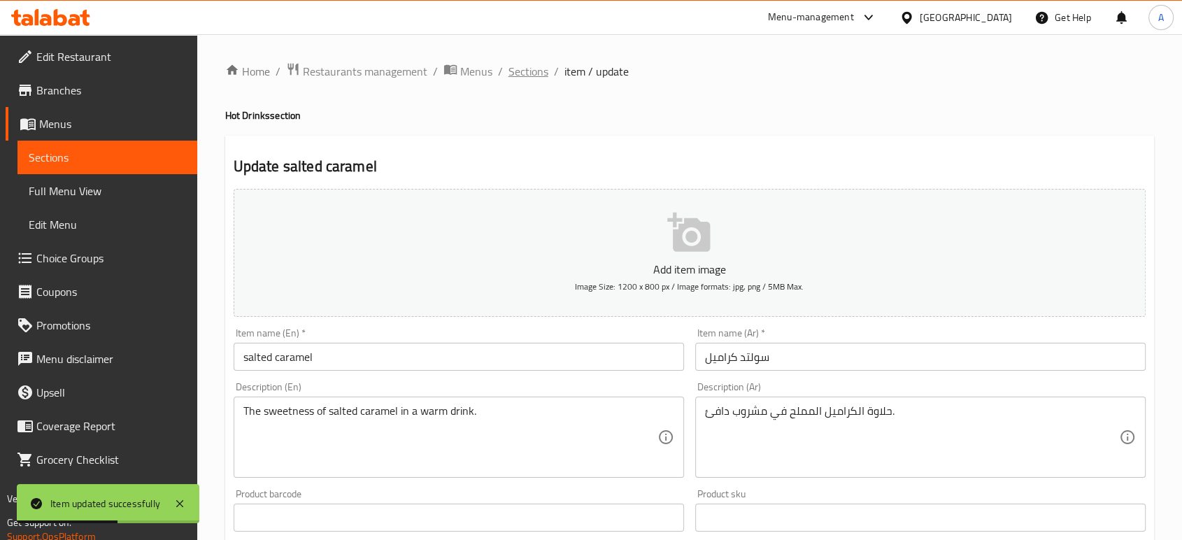
click at [536, 78] on span "Sections" at bounding box center [529, 71] width 40 height 17
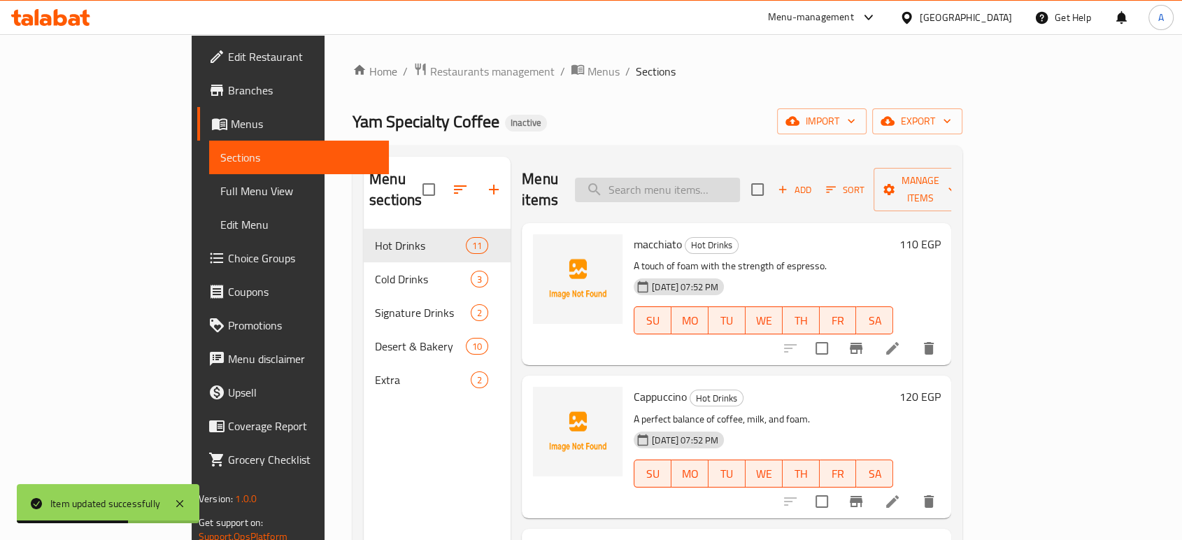
click at [740, 178] on input "search" at bounding box center [657, 190] width 165 height 24
paste input "Hot Americano"
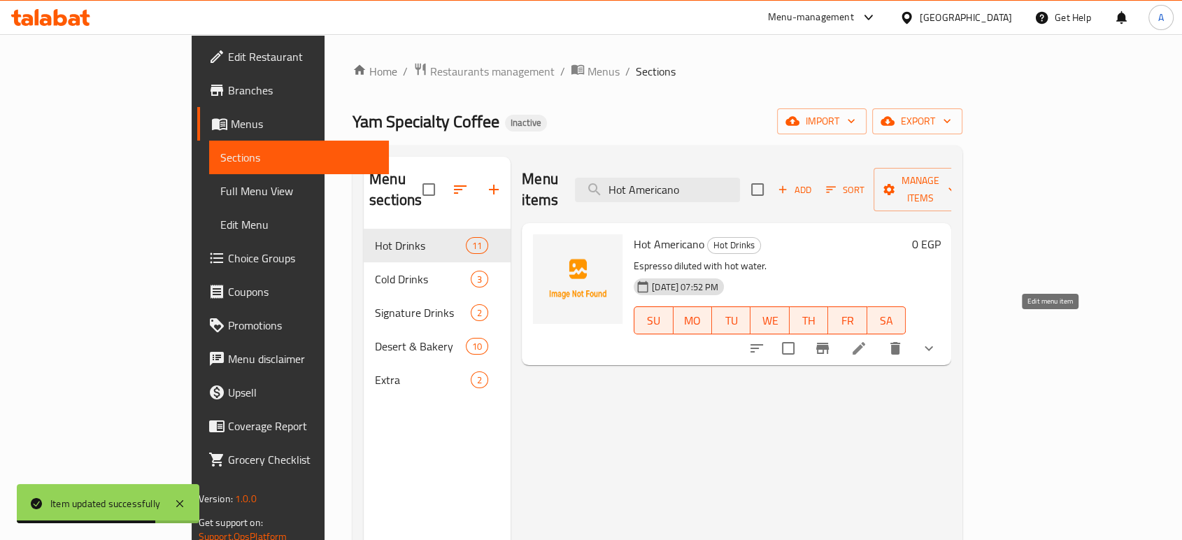
type input "Hot Americano"
click at [868, 340] on icon at bounding box center [859, 348] width 17 height 17
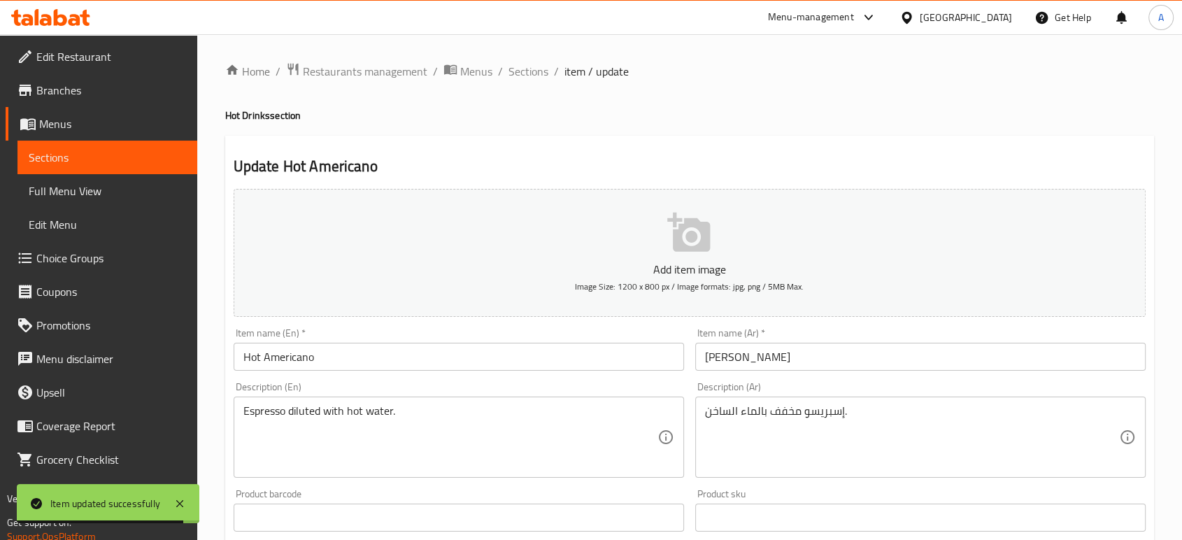
click at [260, 360] on input "Hot Americano" at bounding box center [459, 357] width 451 height 28
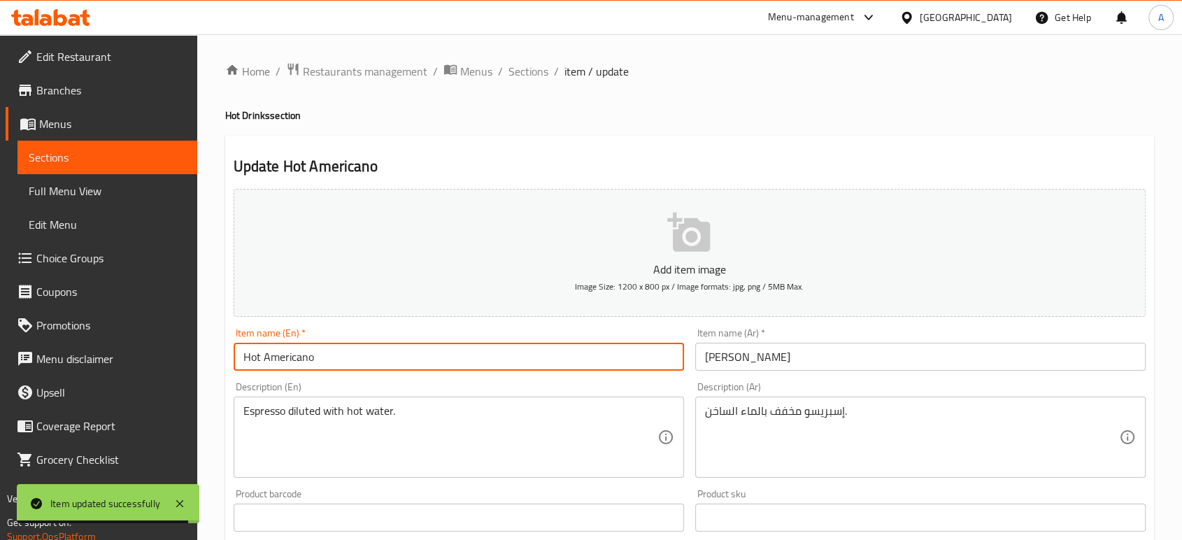
click at [260, 360] on input "Hot Americano" at bounding box center [459, 357] width 451 height 28
click at [258, 360] on input "Hot Americano" at bounding box center [459, 357] width 451 height 28
click at [257, 360] on input "Hot Americano" at bounding box center [459, 357] width 451 height 28
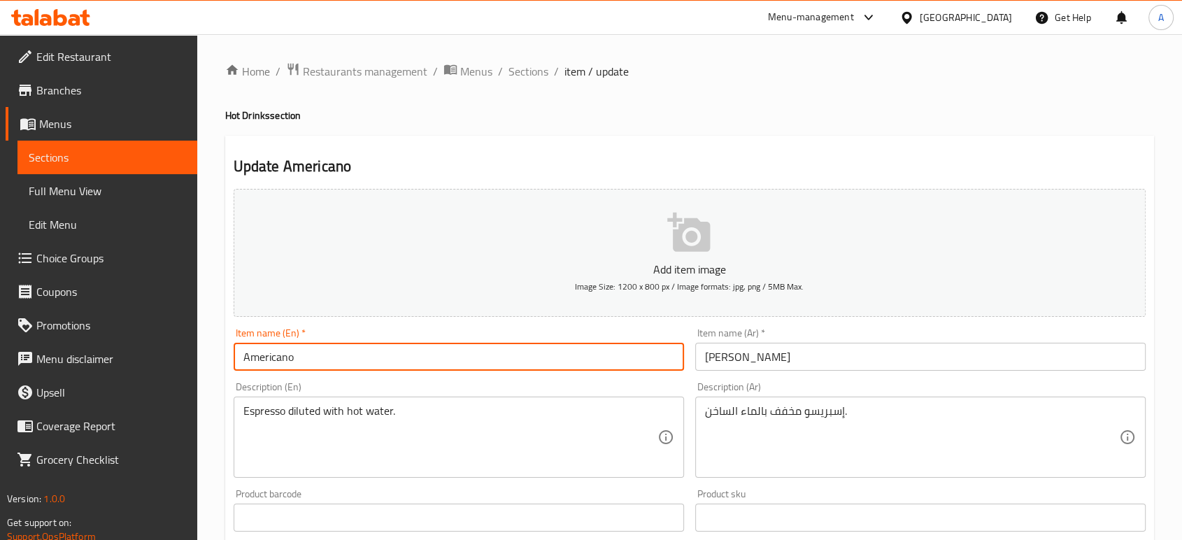
type input "Americano"
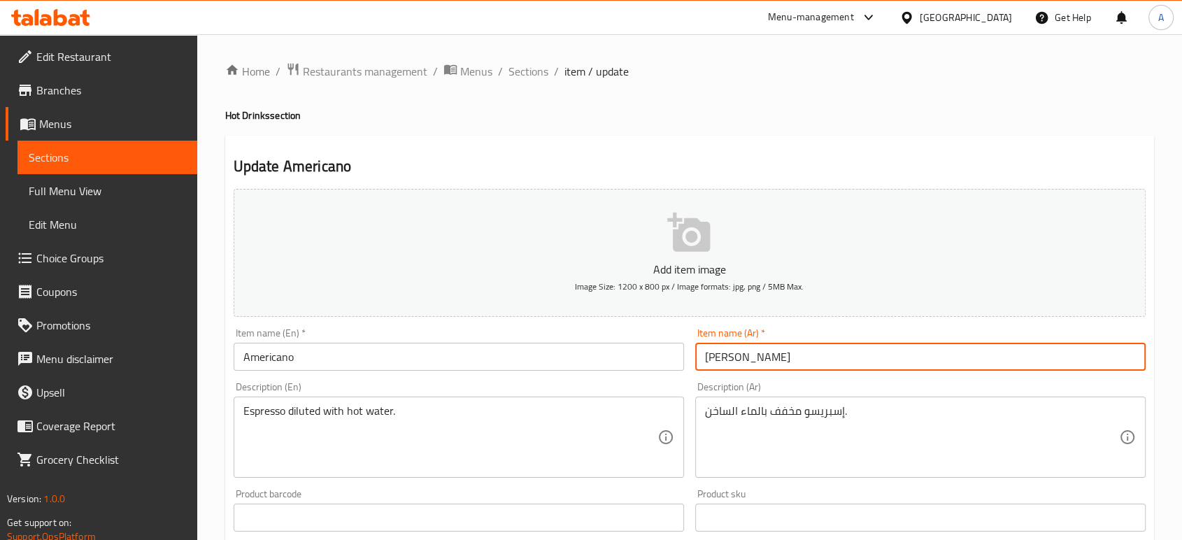
click at [713, 360] on input "امريكانو حار" at bounding box center [920, 357] width 451 height 28
type input "امريكانو"
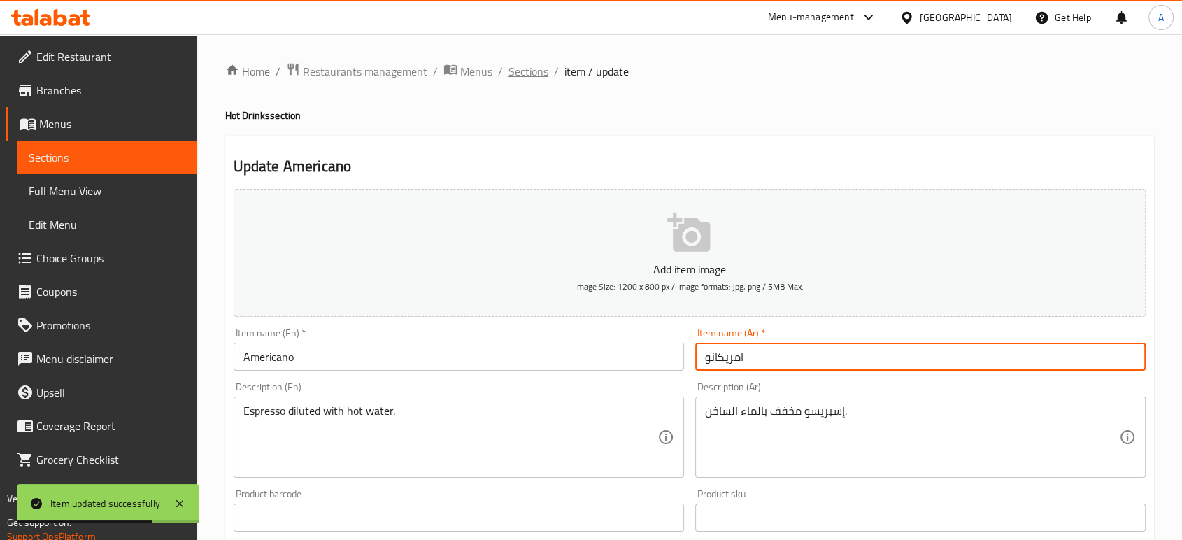
click at [519, 67] on span "Sections" at bounding box center [529, 71] width 40 height 17
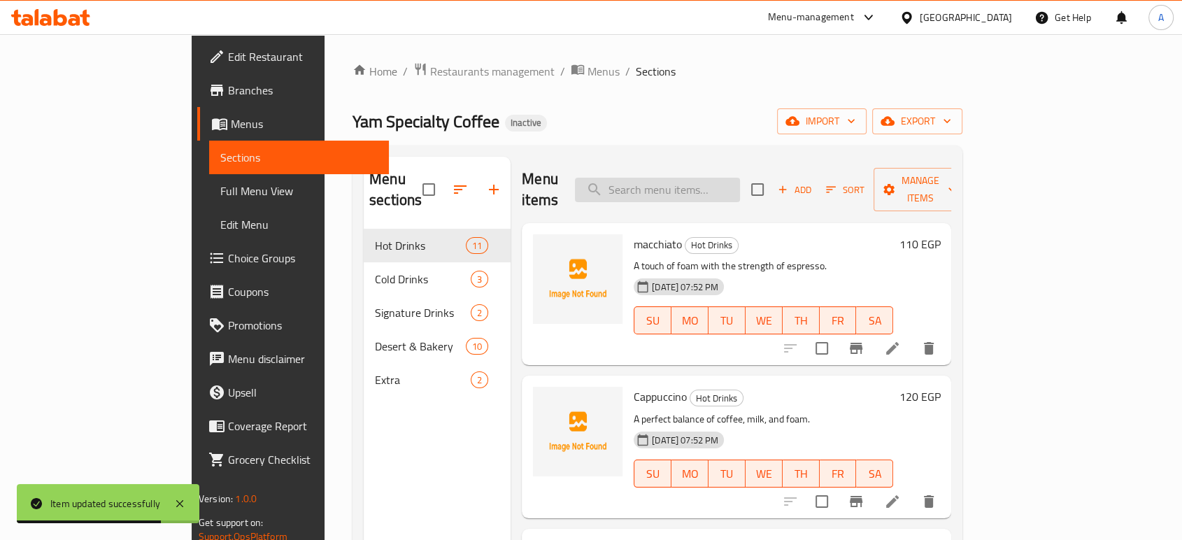
click at [721, 178] on input "search" at bounding box center [657, 190] width 165 height 24
paste input "Turkish Coffee"
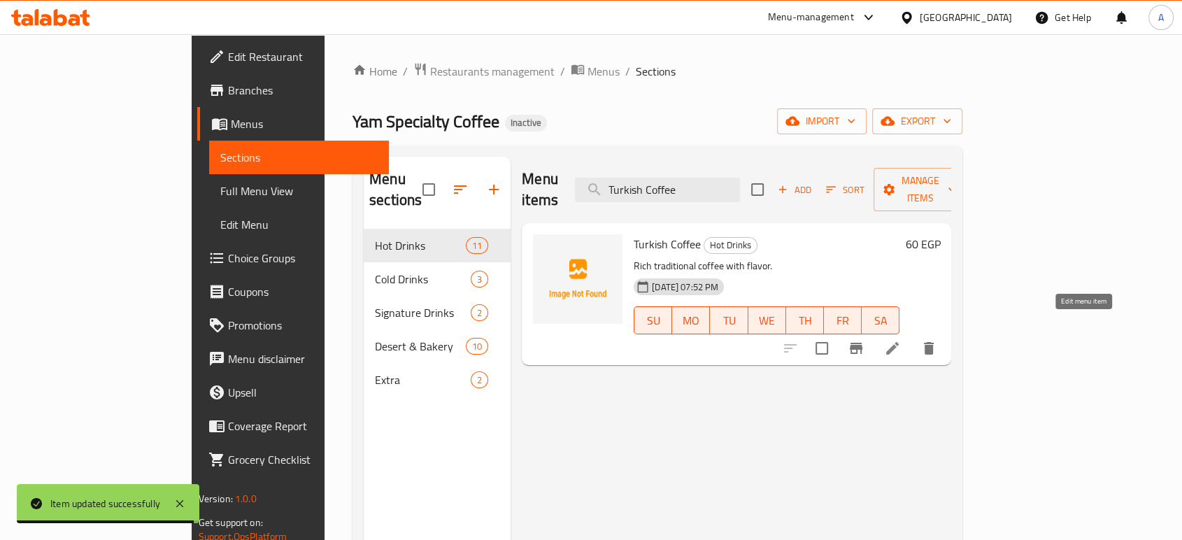
type input "Turkish Coffee"
click at [901, 340] on icon at bounding box center [892, 348] width 17 height 17
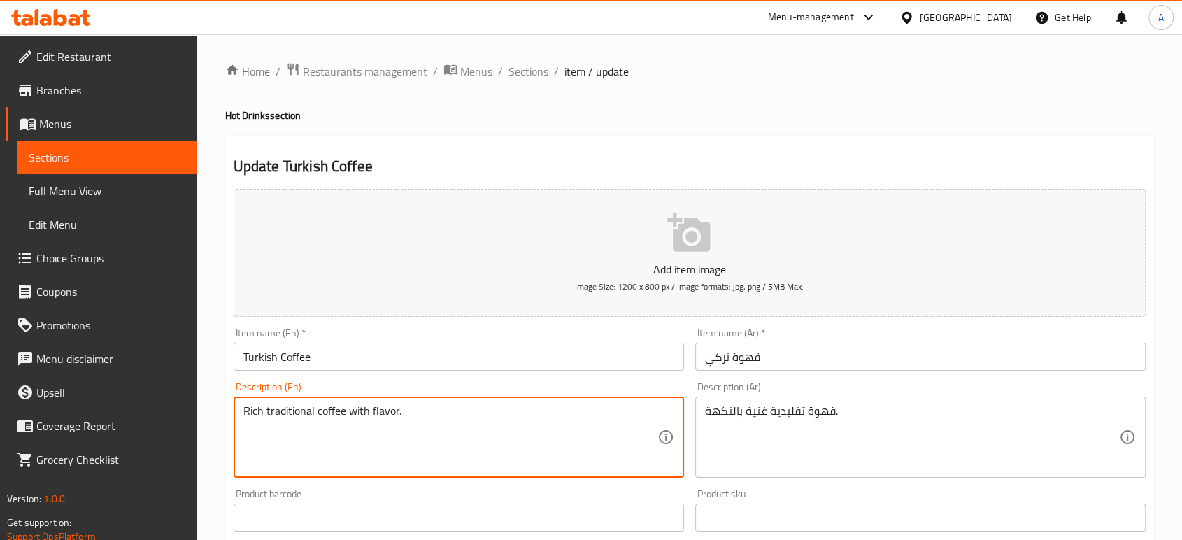
click at [483, 413] on textarea "Rich traditional coffee with flavor." at bounding box center [450, 437] width 414 height 66
paste textarea "Authentic turkish coffee with our premium blend made from the finest hand-picke…"
type textarea "Authentic turkish coffee with our premium blend made from the finest hand-picke…"
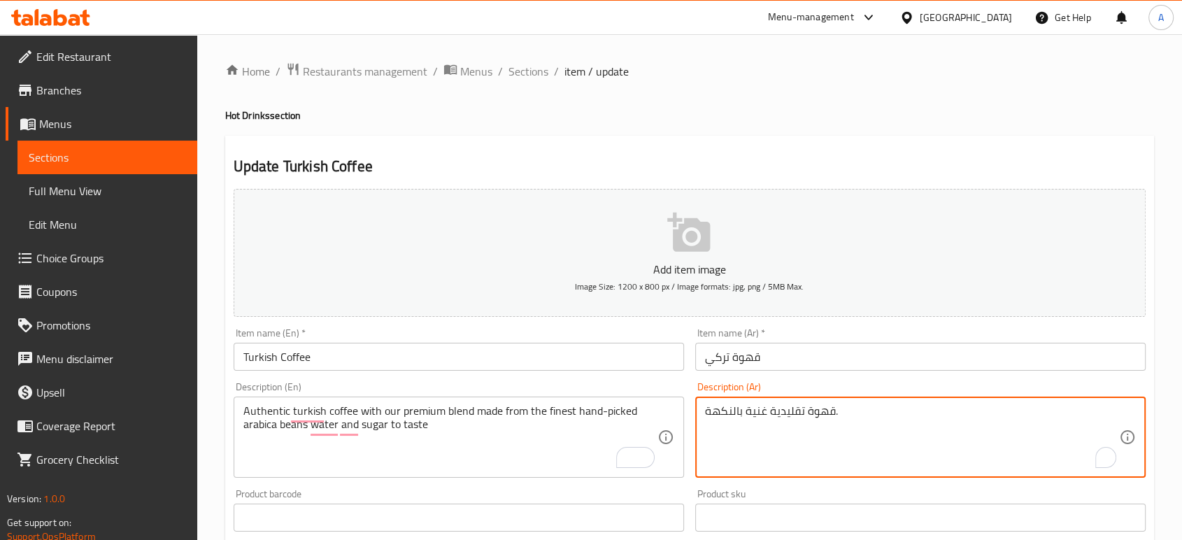
click at [810, 407] on textarea "قهوة تقليدية غنية بالنكهة." at bounding box center [912, 437] width 414 height 66
paste textarea "ركية أصيلة بمزيجنا الفاخر المحضرة من أجود أنواع حبوب أرابيكا المنتقاة بعناية وا…"
drag, startPoint x: 761, startPoint y: 428, endPoint x: 709, endPoint y: 428, distance: 51.8
click at [709, 428] on textarea "قهوة تركية أصيلة بمزيجنا الفاخر المحضرة من أجود أنواع حبوب أرابيكا المنتقاة بعن…" at bounding box center [912, 437] width 414 height 66
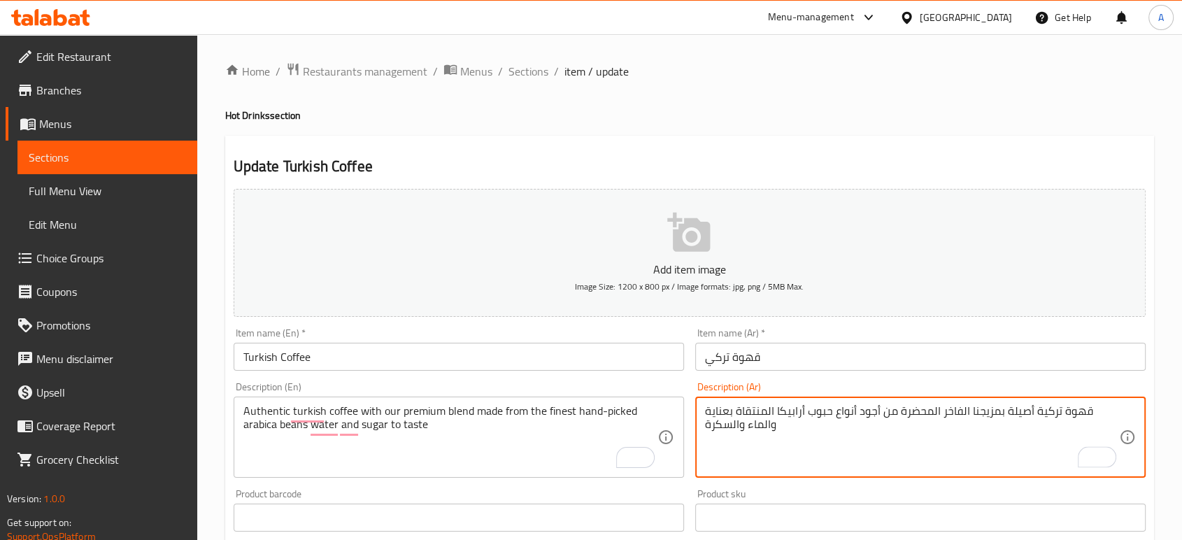
type textarea "قهوة تركية أصيلة بمزيجنا الفاخر المحضرة من أجود أنواع حبوب أرابيكا المنتقاة بعن…"
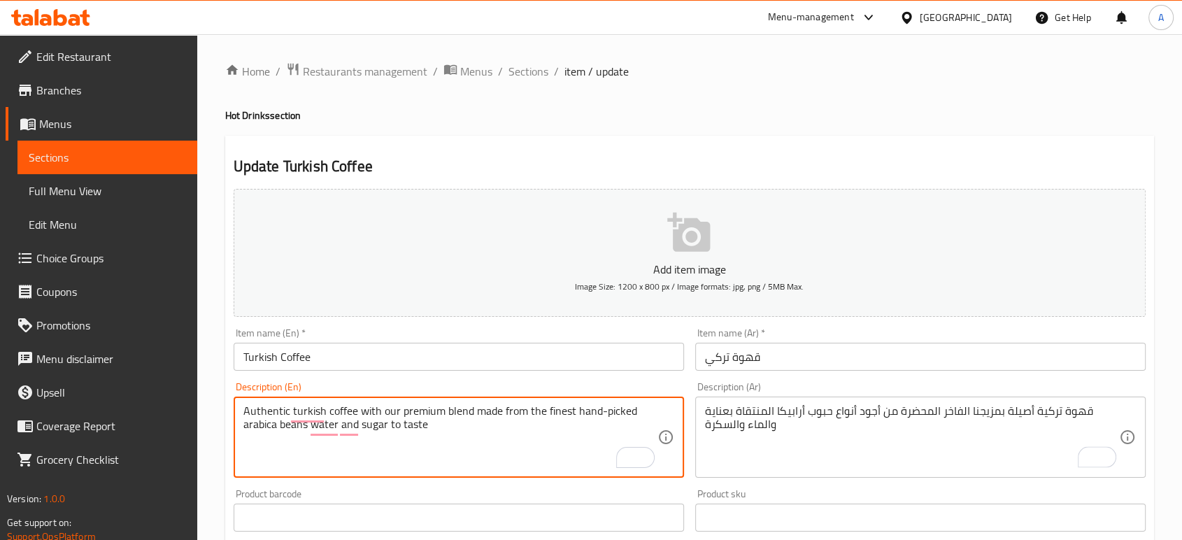
click at [589, 406] on textarea "Authentic turkish coffee with our premium blend made from the finest hand-picke…" at bounding box center [450, 437] width 414 height 66
paste textarea "To enrich screen reader interactions, please activate Accessibility in Grammarl…"
type textarea "Authentic turkish coffee with our premium blend made from the finest hand-picke…"
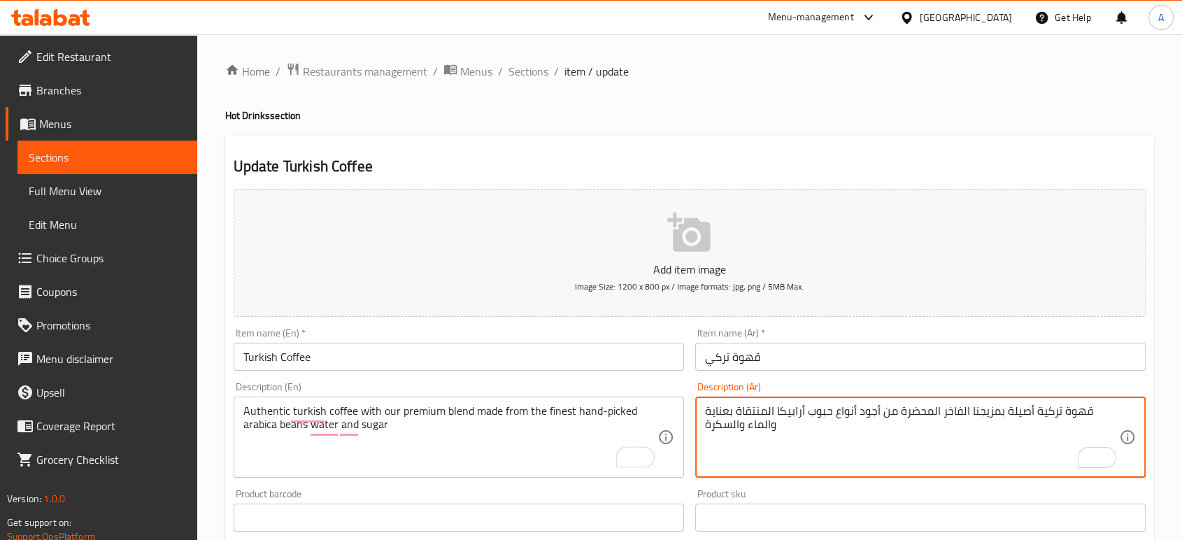
click at [783, 436] on textarea "قهوة تركية أصيلة بمزيجنا الفاخر المحضرة من أجود أنواع حبوب أرابيكا المنتقاة بعن…" at bounding box center [912, 437] width 414 height 66
paste textarea "ية بمزيجنا المتميز المصنوع من أجود أنواع حبوب أرابيكا المختارة يدويًا مع الماء …"
type textarea "قهوة تركية أصلية بمزيجنا المتميز المصنوع من أجود أنواع حبوب أرابيكا المختارة يد…"
click at [796, 334] on div "Item name (Ar)   * قهوة تركي Item name (Ar) *" at bounding box center [920, 349] width 451 height 43
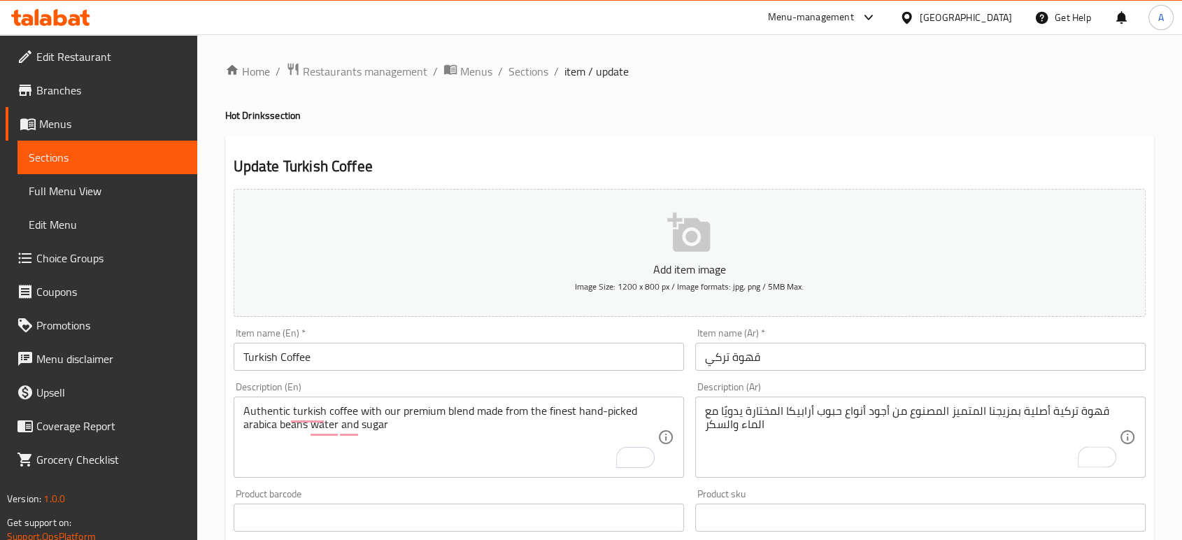
click at [811, 358] on input "قهوة تركي" at bounding box center [920, 357] width 451 height 28
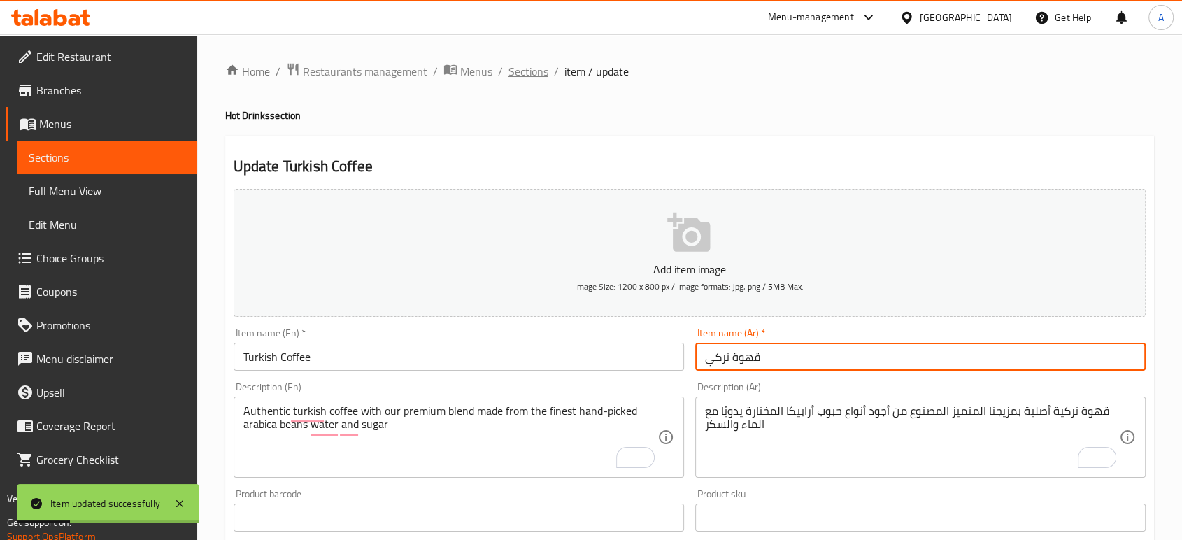
click at [525, 80] on span "Sections" at bounding box center [529, 71] width 40 height 17
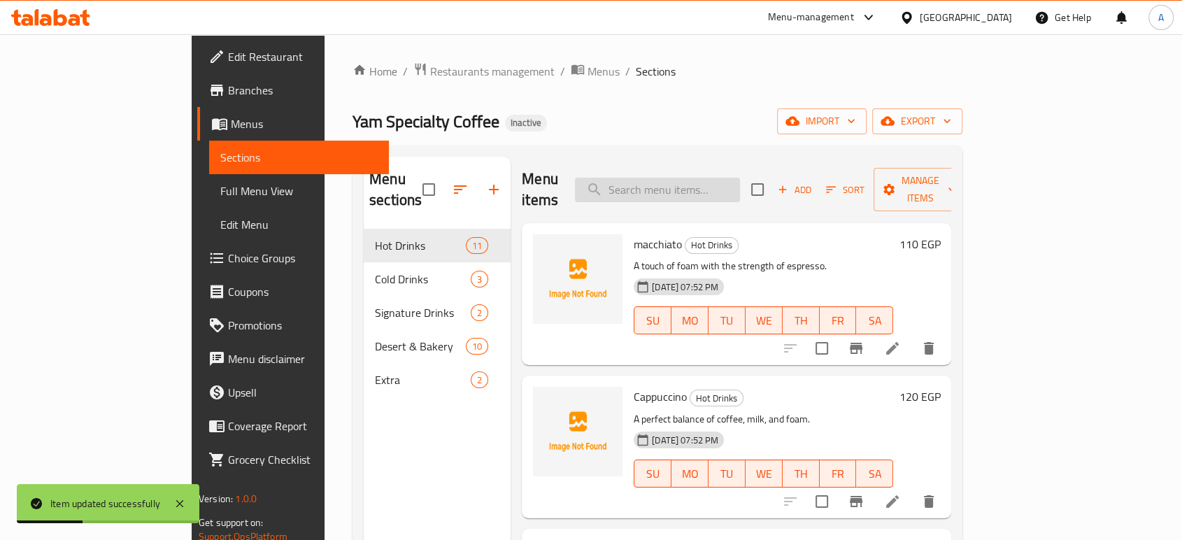
click at [728, 178] on input "search" at bounding box center [657, 190] width 165 height 24
paste input "hot Cloves Rose Latte"
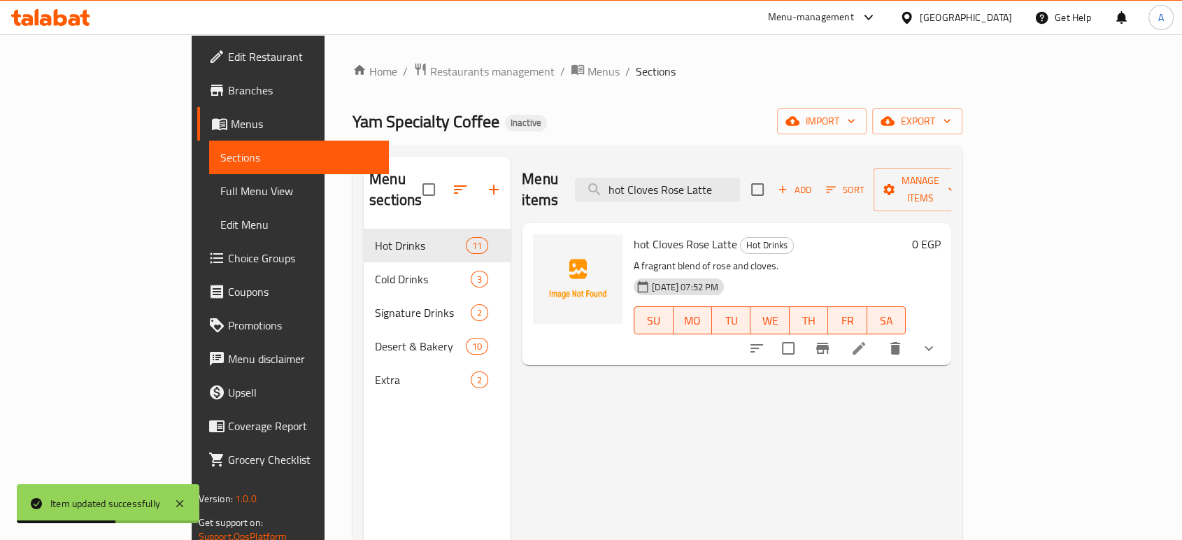
type input "hot Cloves Rose Latte"
click at [879, 336] on li at bounding box center [859, 348] width 39 height 25
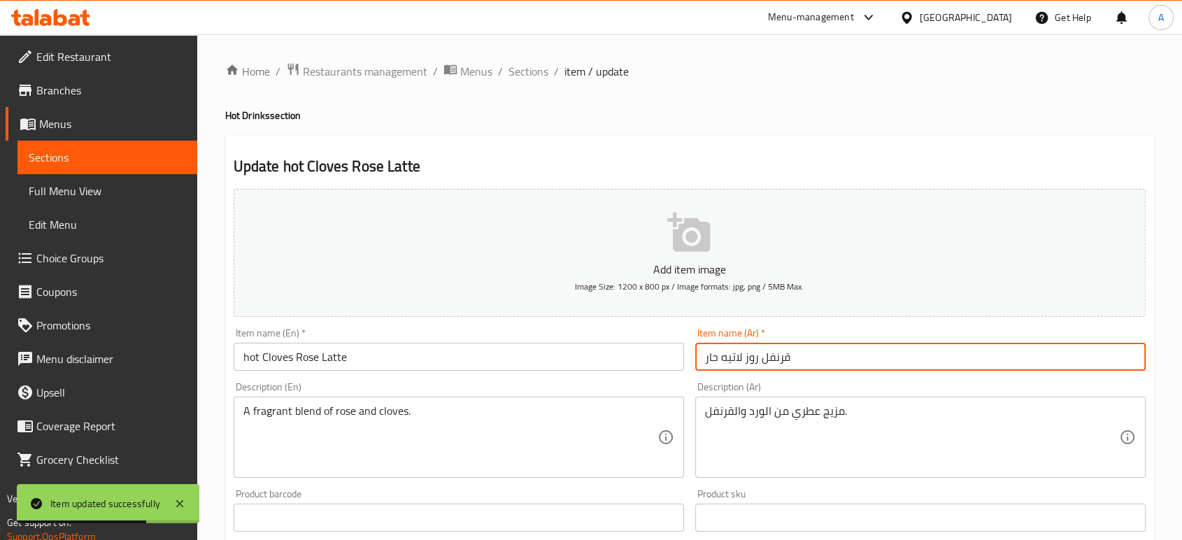
click at [711, 361] on input "قرنفل روز لاتيه حار" at bounding box center [920, 357] width 451 height 28
type input "قرنفل روز لاتيه"
click at [246, 360] on input "hot Cloves Rose Latte" at bounding box center [459, 357] width 451 height 28
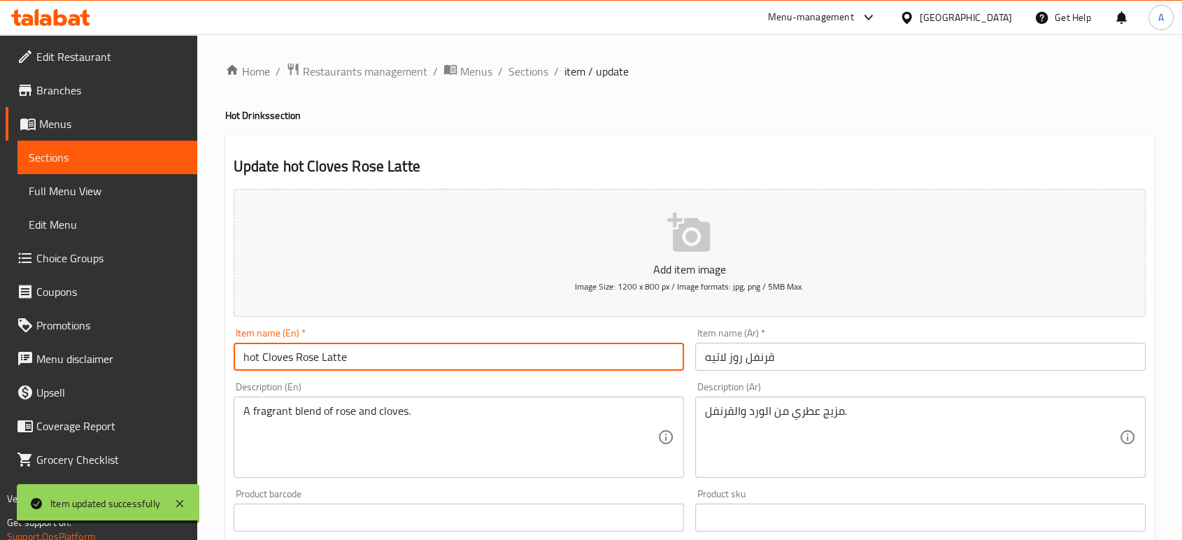
click at [246, 360] on input "hot Cloves Rose Latte" at bounding box center [459, 357] width 451 height 28
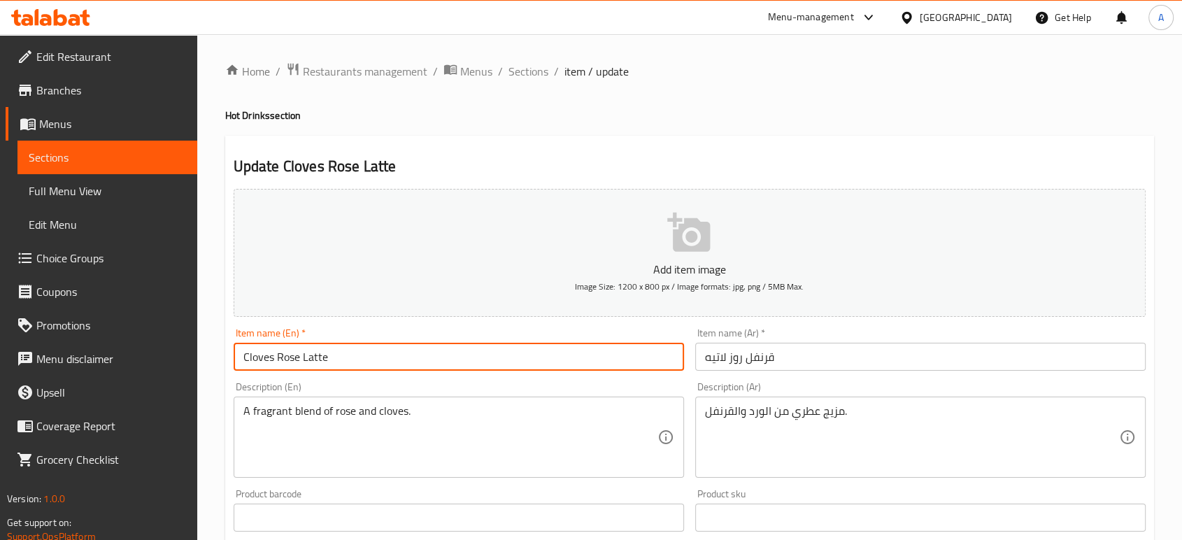
type input "Cloves Rose Latte"
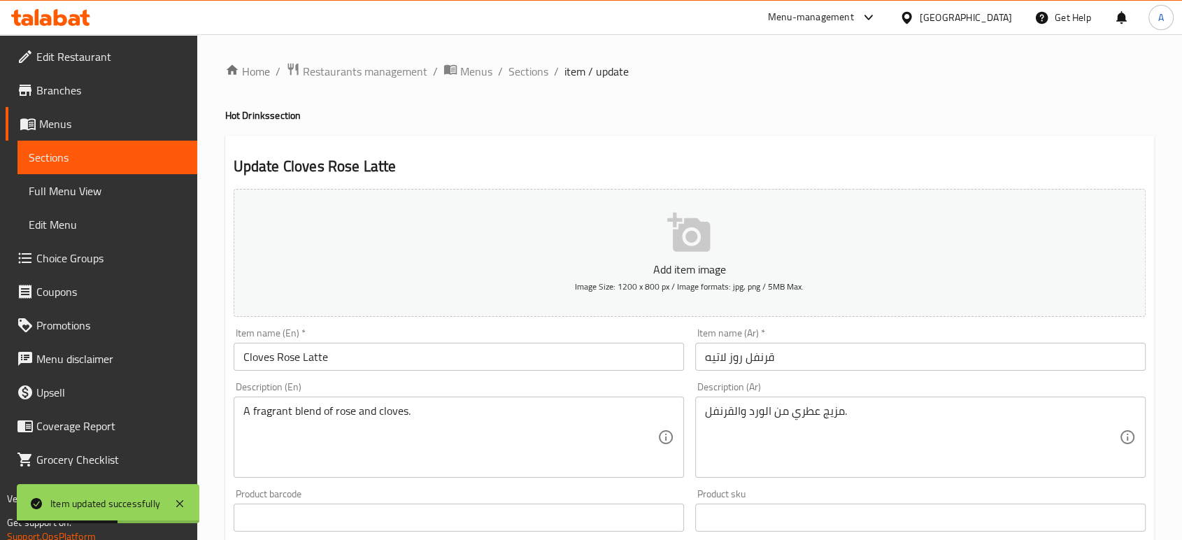
drag, startPoint x: 511, startPoint y: 66, endPoint x: 595, endPoint y: 91, distance: 88.1
click at [511, 66] on span "Sections" at bounding box center [529, 71] width 40 height 17
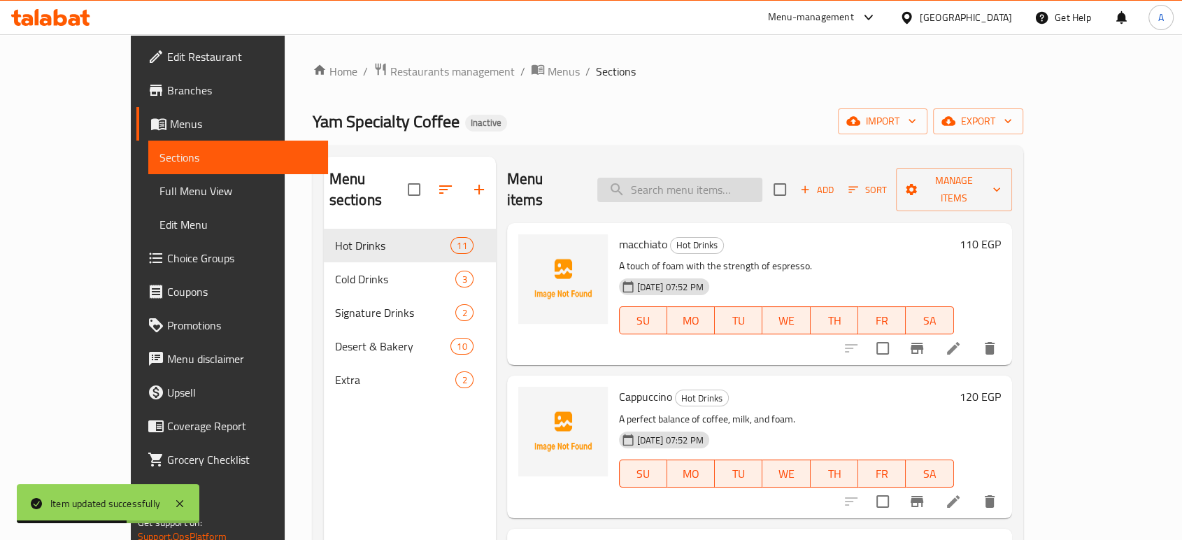
click at [760, 178] on input "search" at bounding box center [680, 190] width 165 height 24
paste input "Iced Spanish Latte"
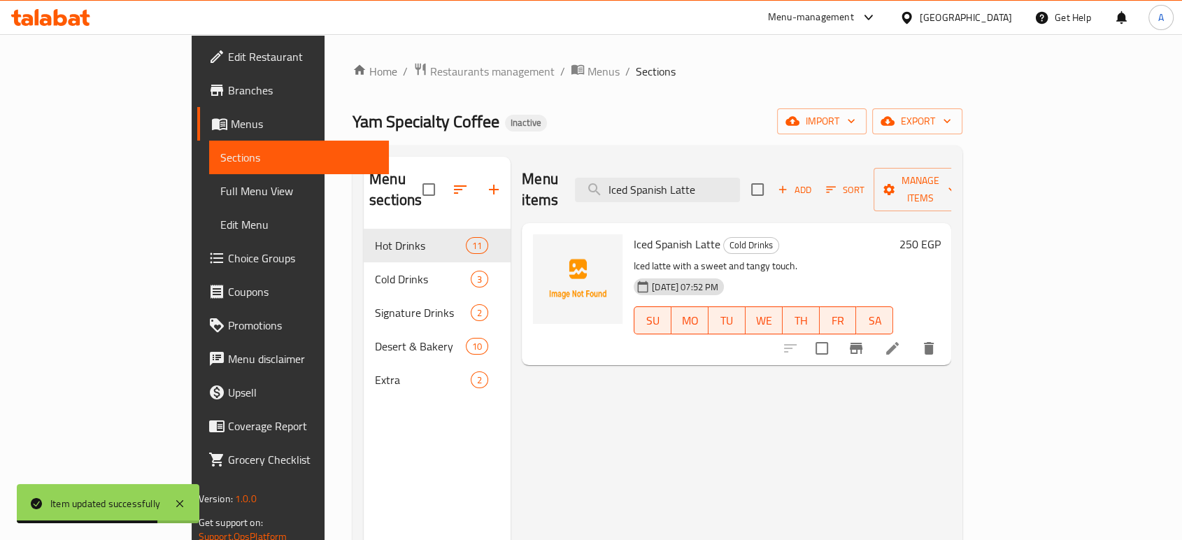
type input "Iced Spanish Latte"
click at [912, 337] on li at bounding box center [892, 348] width 39 height 25
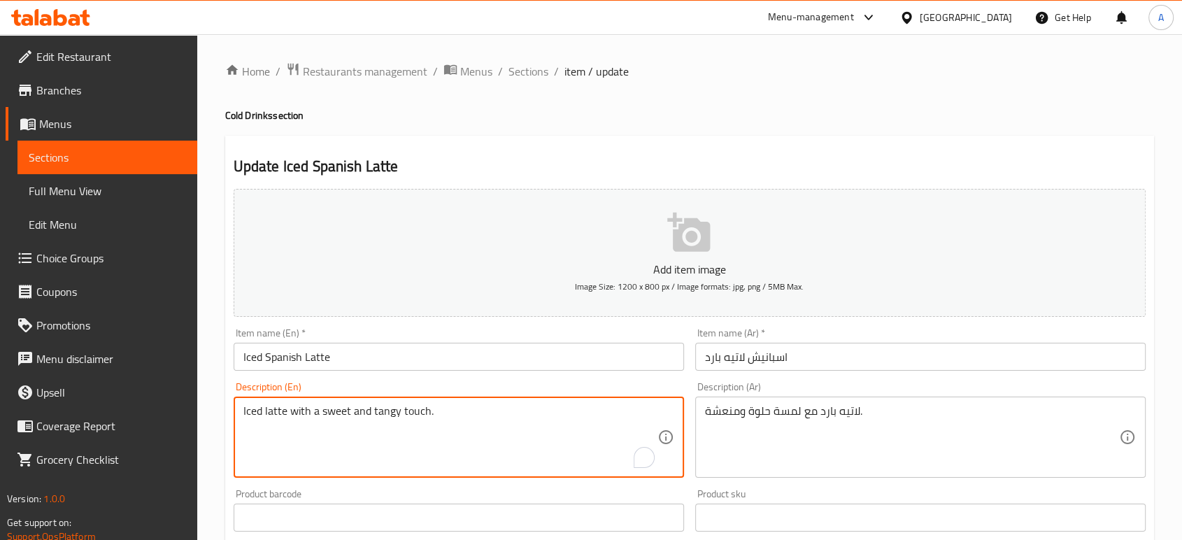
click at [487, 418] on textarea "Iced latte with a sweet and tangy touch." at bounding box center [450, 437] width 414 height 66
paste textarea "Made with milk, espresso coffee, sugar syrup, or condensed milk"
drag, startPoint x: 459, startPoint y: 419, endPoint x: 584, endPoint y: 419, distance: 124.5
click at [584, 419] on textarea "Made with milk, espresso coffee, sugar syrup, or condensed milk" at bounding box center [450, 437] width 414 height 66
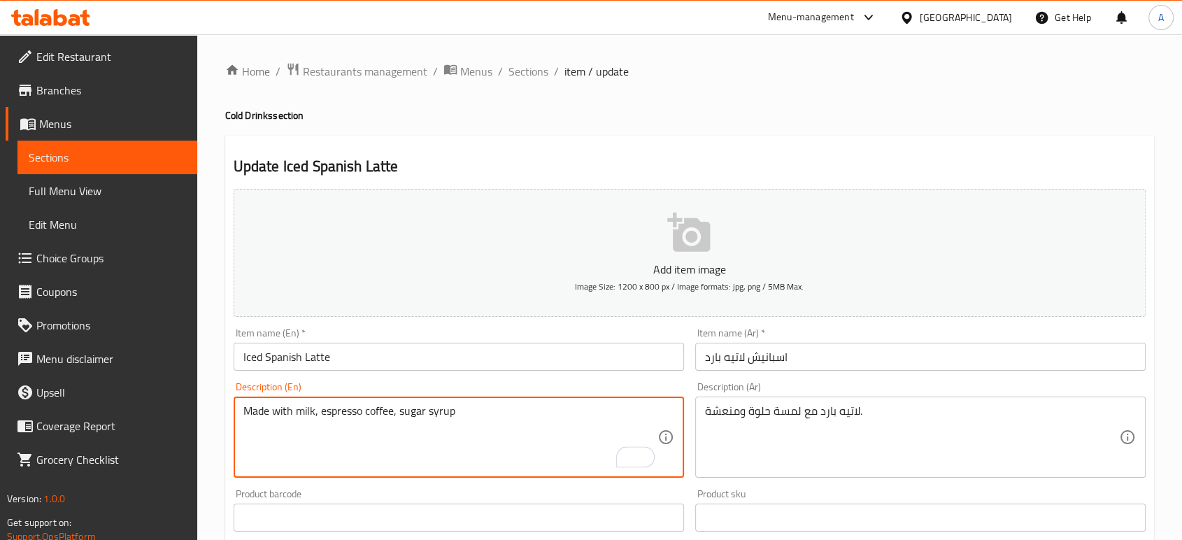
type textarea "Made with milk, espresso coffee, sugar syrup"
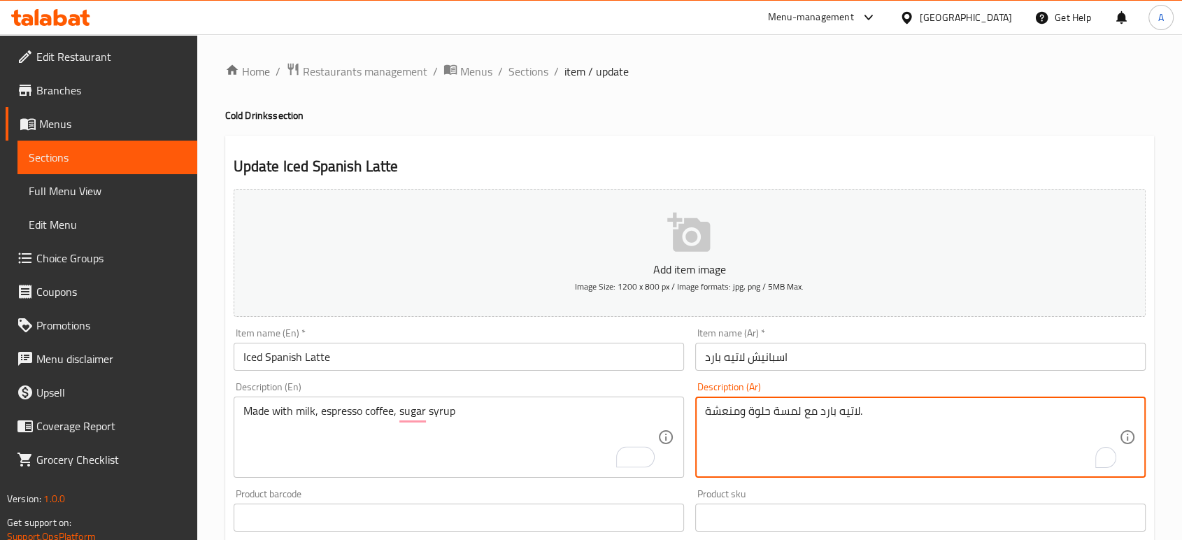
click at [755, 425] on textarea "لاتيه بارد مع لمسة حلوة ومنعشة." at bounding box center [912, 437] width 414 height 66
paste textarea "صنوع من الحليب ،قهوة الإسبريسو ،شراب السكر أو الحليب المكثف"
click at [784, 409] on textarea "مصنوع من الحليب ،قهوة الإسبريسو ،شراب السكر أو الحليب المكثف" at bounding box center [912, 437] width 414 height 66
type textarea "لاتيه بارد مع لمسة حلوة ومنعشة."
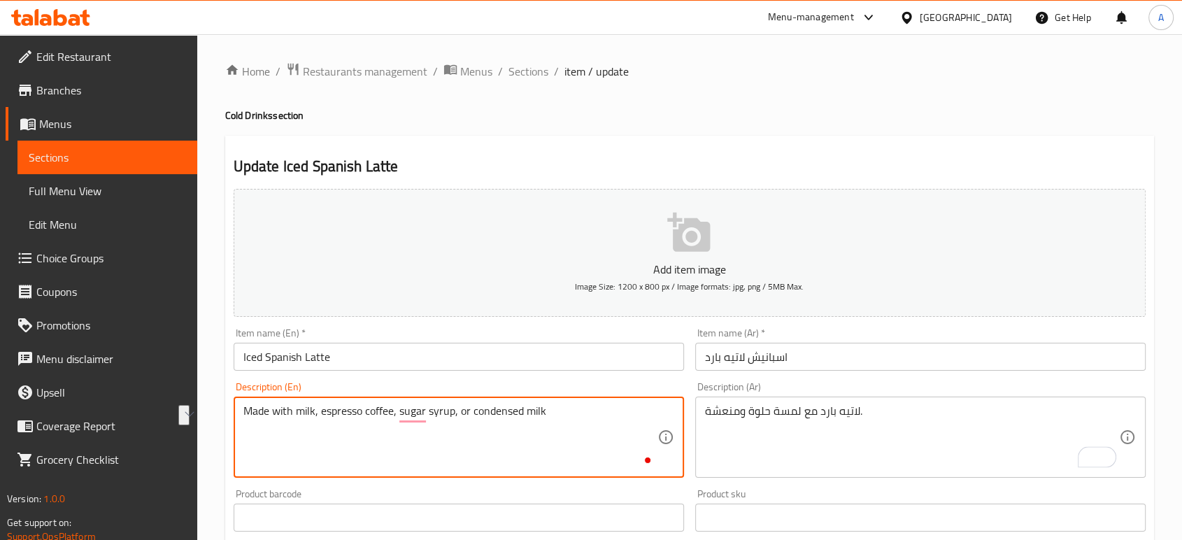
click at [477, 413] on textarea "Made with milk, espresso coffee, sugar syrup, or condensed milk" at bounding box center [450, 437] width 414 height 66
drag, startPoint x: 470, startPoint y: 411, endPoint x: 401, endPoint y: 415, distance: 69.4
click at [401, 415] on textarea "Made with milk, espresso coffee, sugar syrup, or condensed milk" at bounding box center [450, 437] width 414 height 66
type textarea "Made with milk, espresso coffee, condensed milk"
click at [800, 390] on div "Description (Ar) لاتيه بارد مع لمسة حلوة ومنعشة. Description (Ar)" at bounding box center [920, 430] width 451 height 96
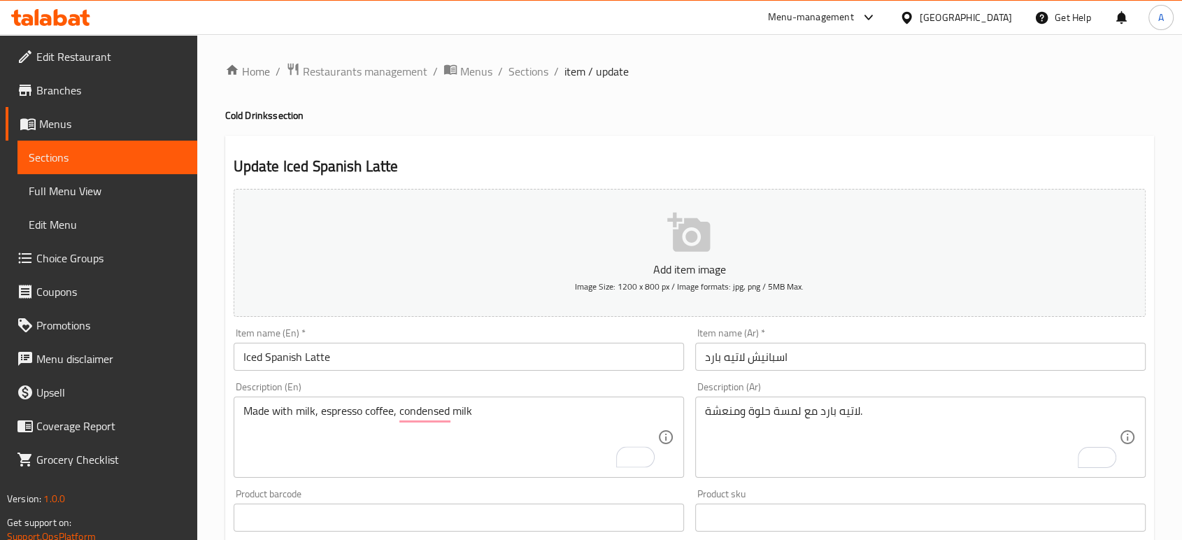
click at [796, 398] on div "لاتيه بارد مع لمسة حلوة ومنعشة. Description (Ar)" at bounding box center [920, 437] width 451 height 81
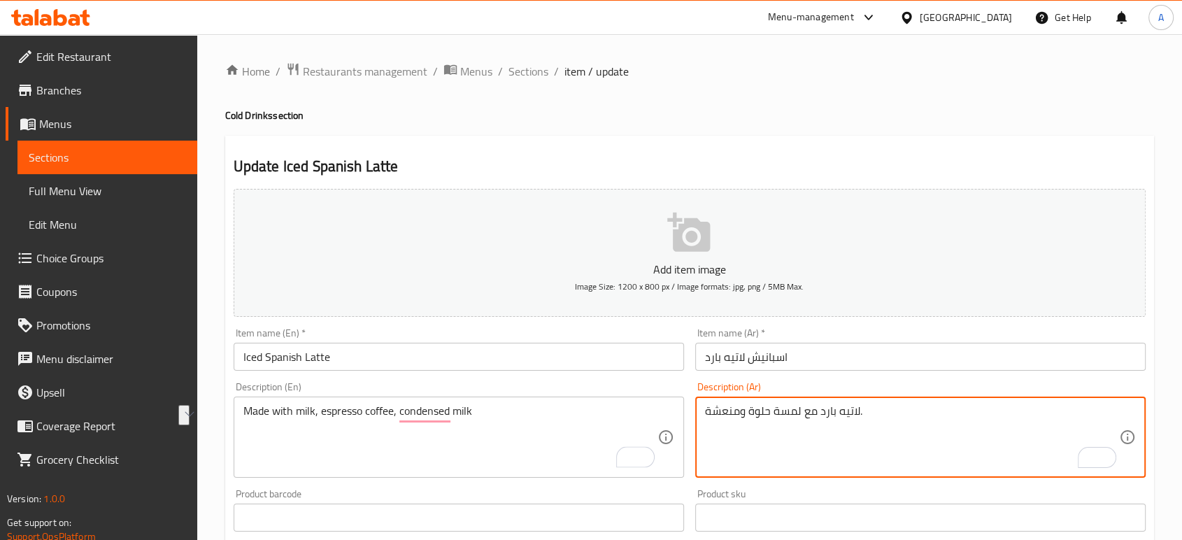
click at [795, 400] on div "لاتيه بارد مع لمسة حلوة ومنعشة. Description (Ar)" at bounding box center [920, 437] width 451 height 81
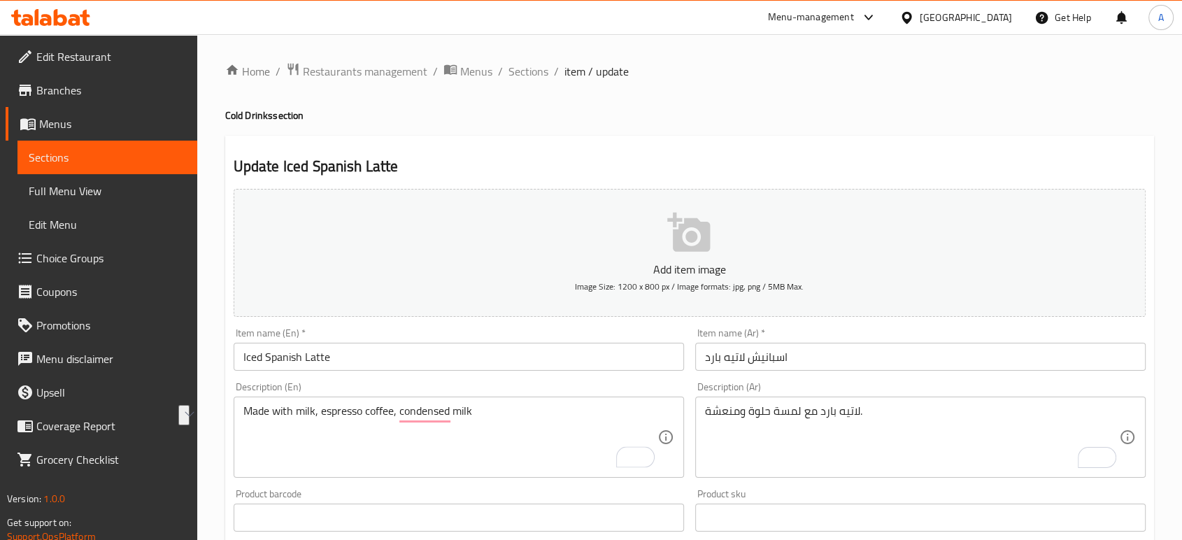
click at [795, 401] on div "لاتيه بارد مع لمسة حلوة ومنعشة. Description (Ar)" at bounding box center [920, 437] width 451 height 81
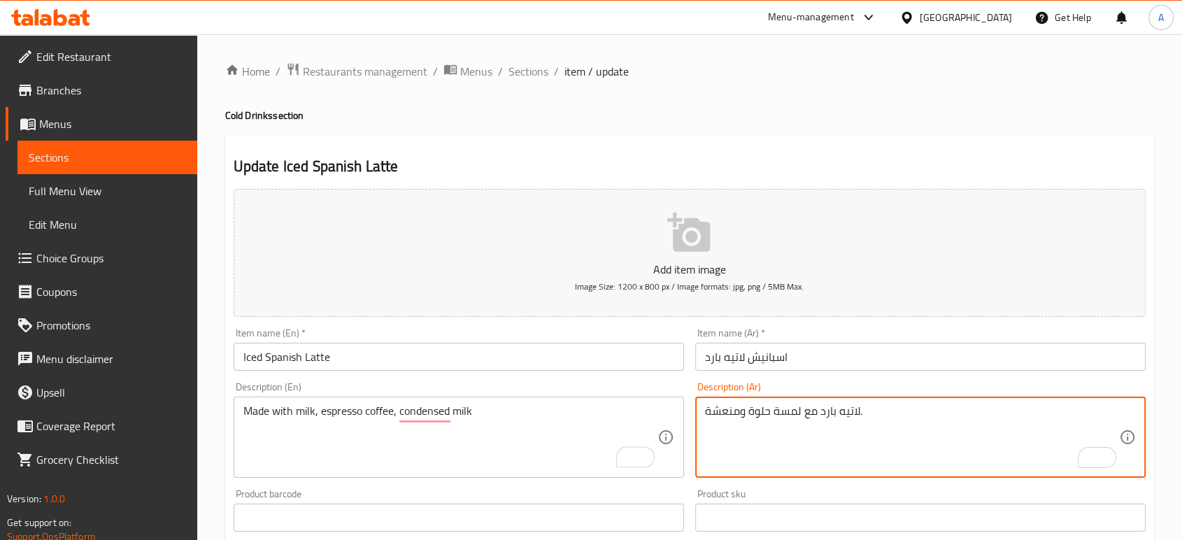
paste textarea "صنوع من الحليب ،قهوة الإسبريسو ،شراب السكر أو الحليب المكثف"
drag, startPoint x: 847, startPoint y: 413, endPoint x: 775, endPoint y: 412, distance: 72.1
click at [775, 412] on textarea "مصنوع من الحليب ،قهوة الإسبريسو ،شراب السكر أو الحليب المكثف" at bounding box center [912, 437] width 414 height 66
type textarea "مصنوع من الحليب ،قهوة الإسبريسو والحليب المكثف"
click at [833, 355] on input "اسبانيش لاتيه بارد" at bounding box center [920, 357] width 451 height 28
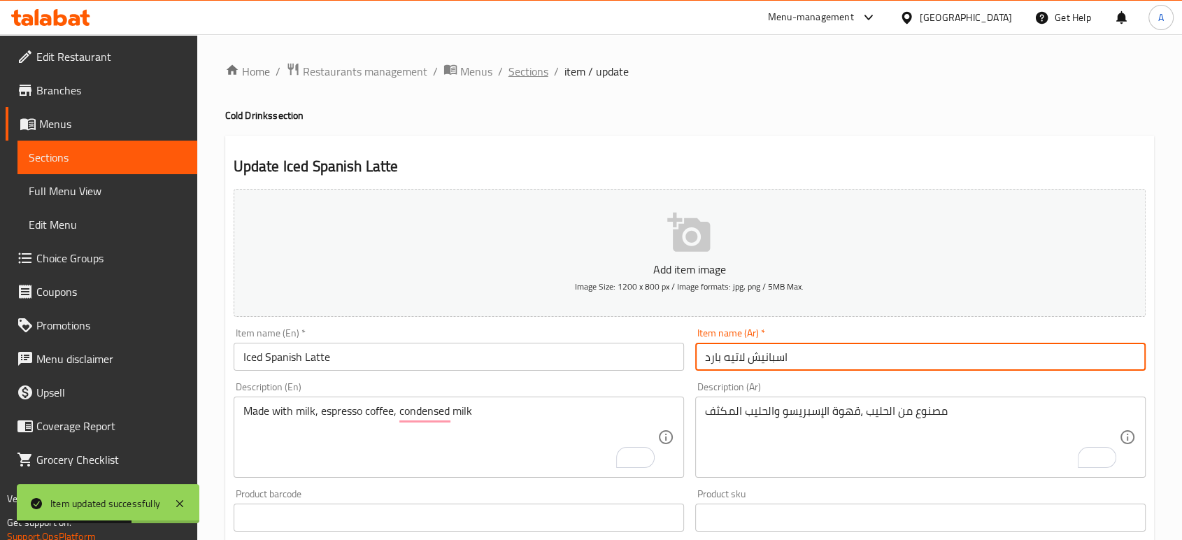
click at [521, 69] on span "Sections" at bounding box center [529, 71] width 40 height 17
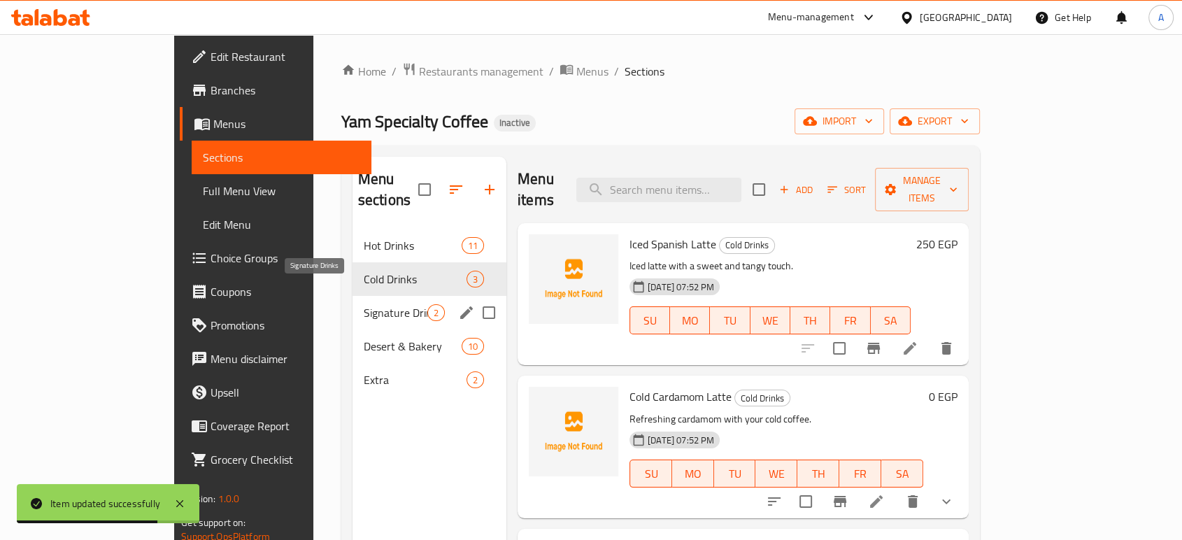
click at [364, 304] on span "Signature Drinks" at bounding box center [396, 312] width 64 height 17
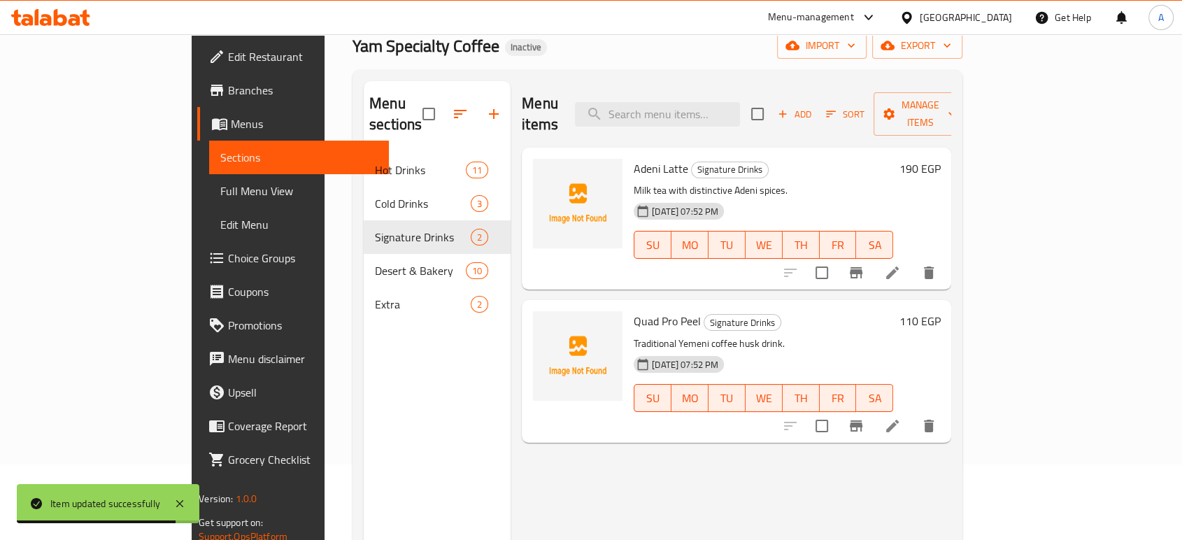
scroll to position [155, 0]
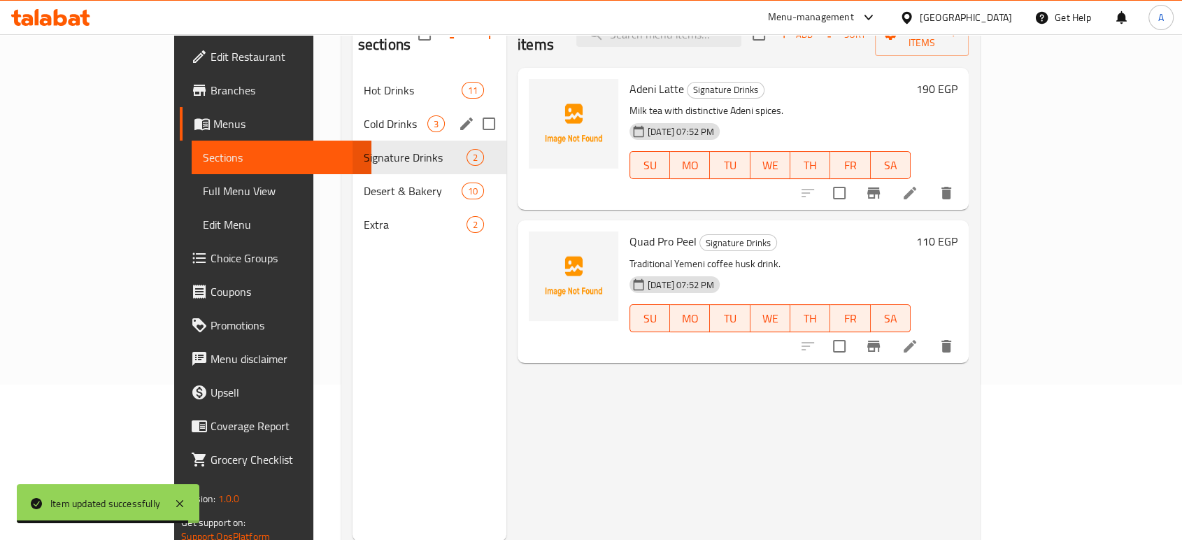
click at [353, 112] on div "Cold Drinks 3" at bounding box center [430, 124] width 154 height 34
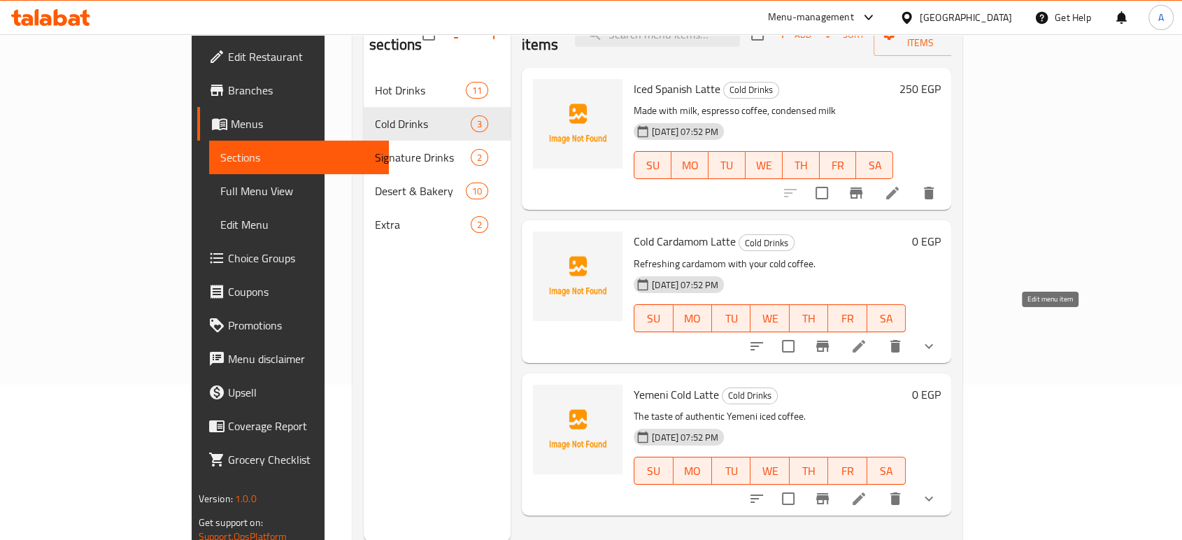
click at [868, 338] on icon at bounding box center [859, 346] width 17 height 17
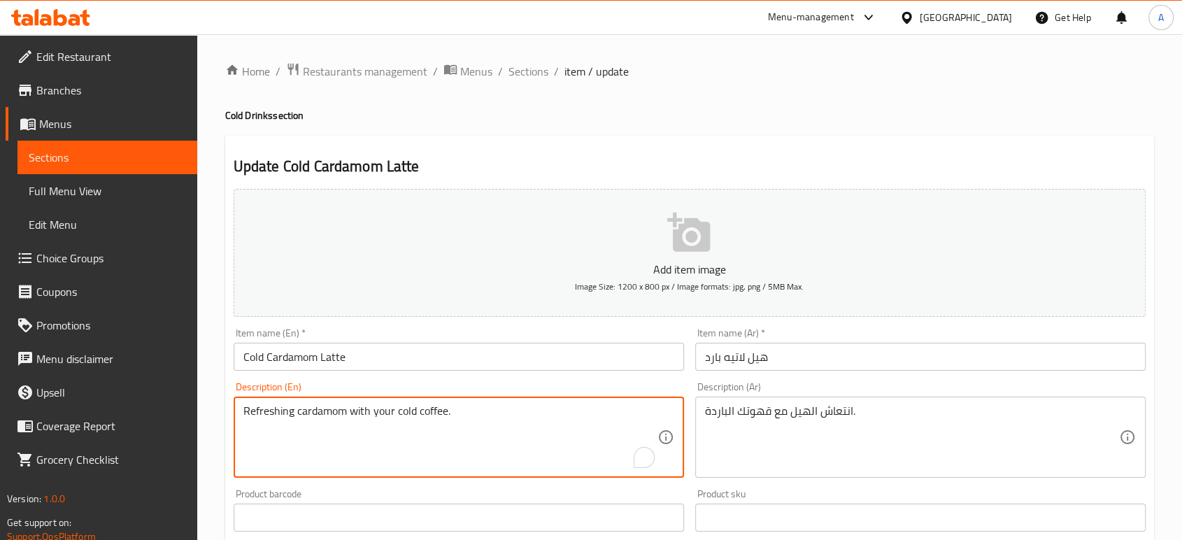
click at [414, 418] on textarea "Refreshing cardamom with your cold coffee." at bounding box center [450, 437] width 414 height 66
paste textarea "espresso, cardamom syrup, milk, sugar"
type textarea "espresso, cardamom syrup, milk, sugar"
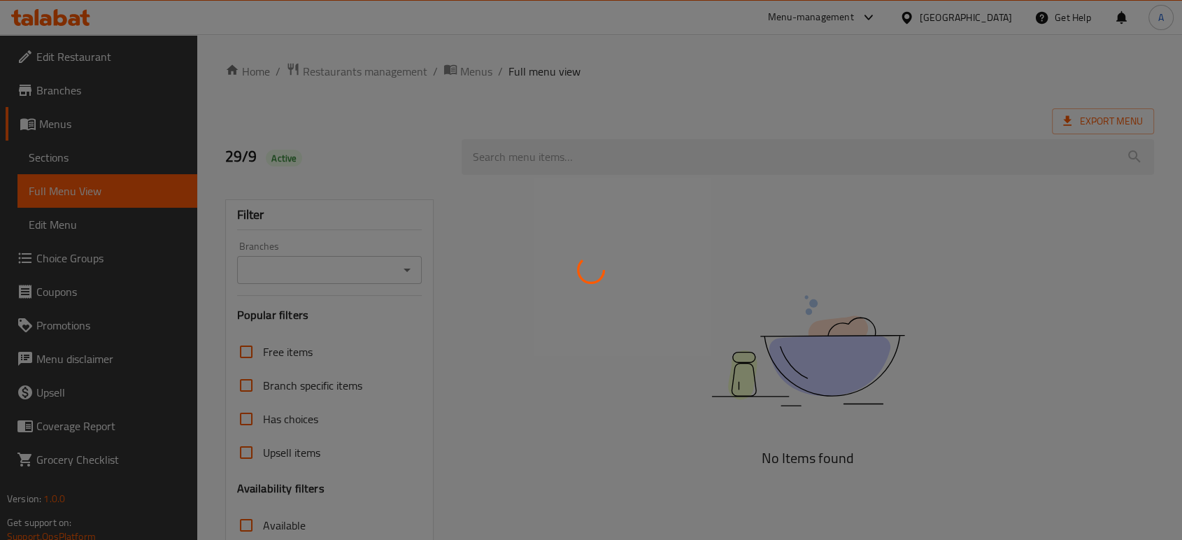
click at [1002, 226] on div at bounding box center [591, 270] width 1182 height 540
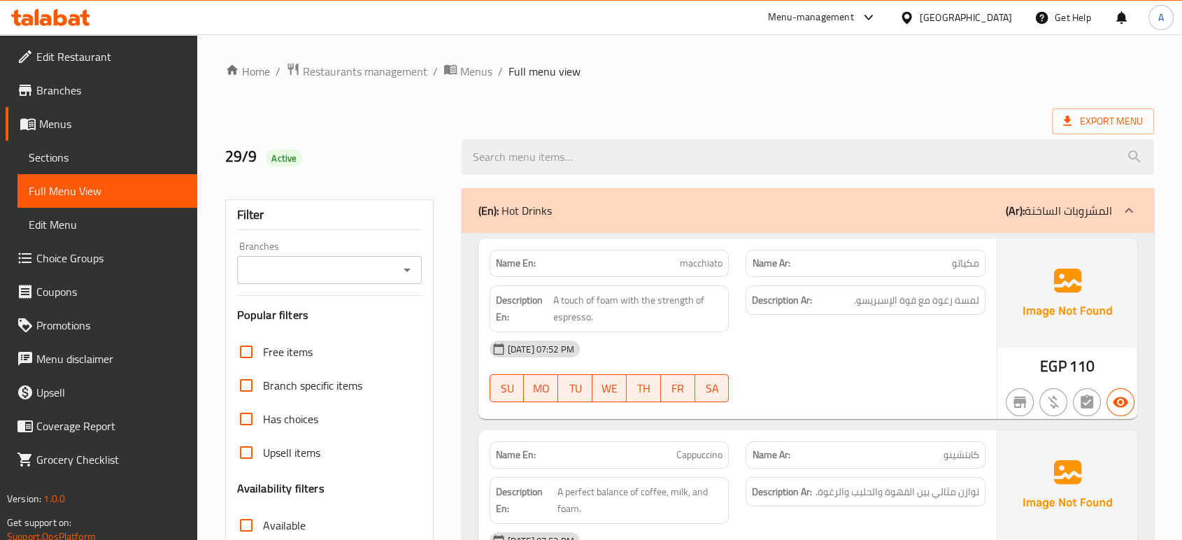
click at [765, 346] on div "[DATE] 07:52 PM" at bounding box center [737, 349] width 513 height 34
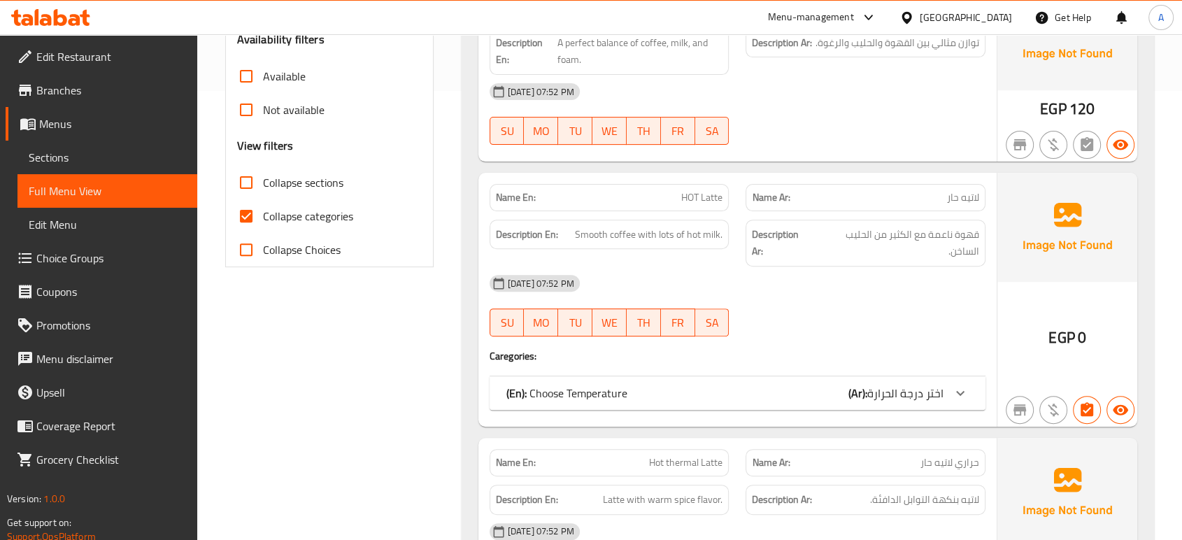
scroll to position [466, 0]
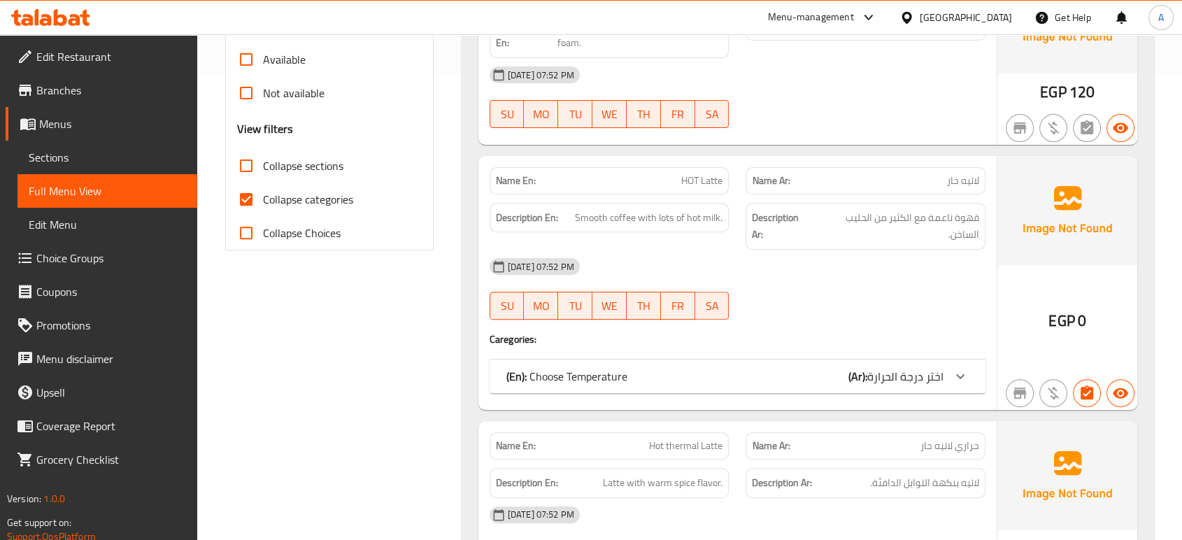
click at [684, 174] on span "HOT Latte" at bounding box center [701, 181] width 41 height 15
copy span "HOT Latte"
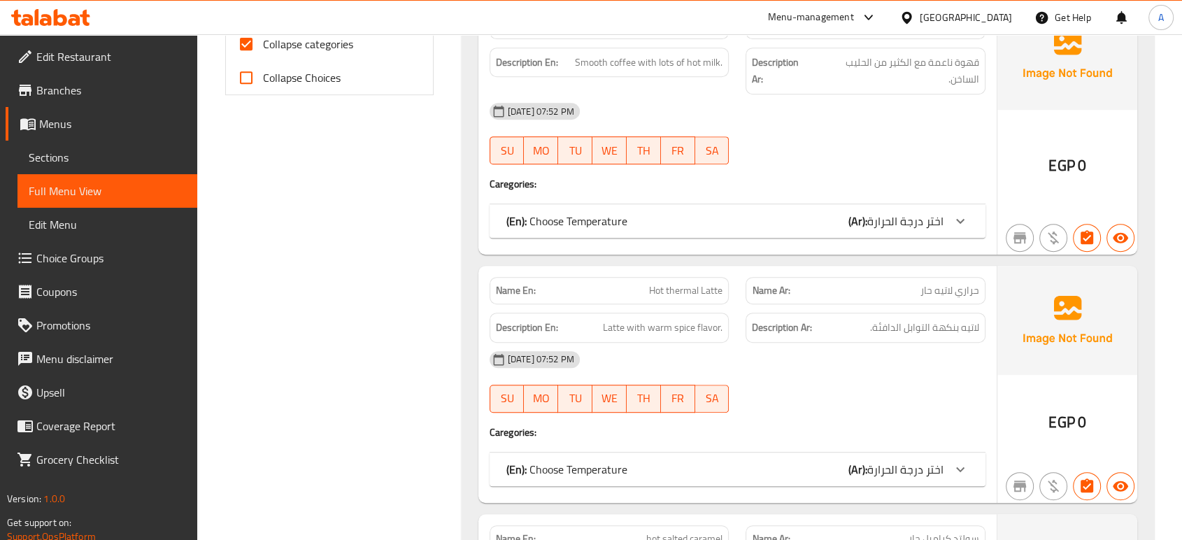
click at [766, 222] on div "(En): Choose Temperature (Ar): اختر درجة الحرارة" at bounding box center [725, 221] width 437 height 17
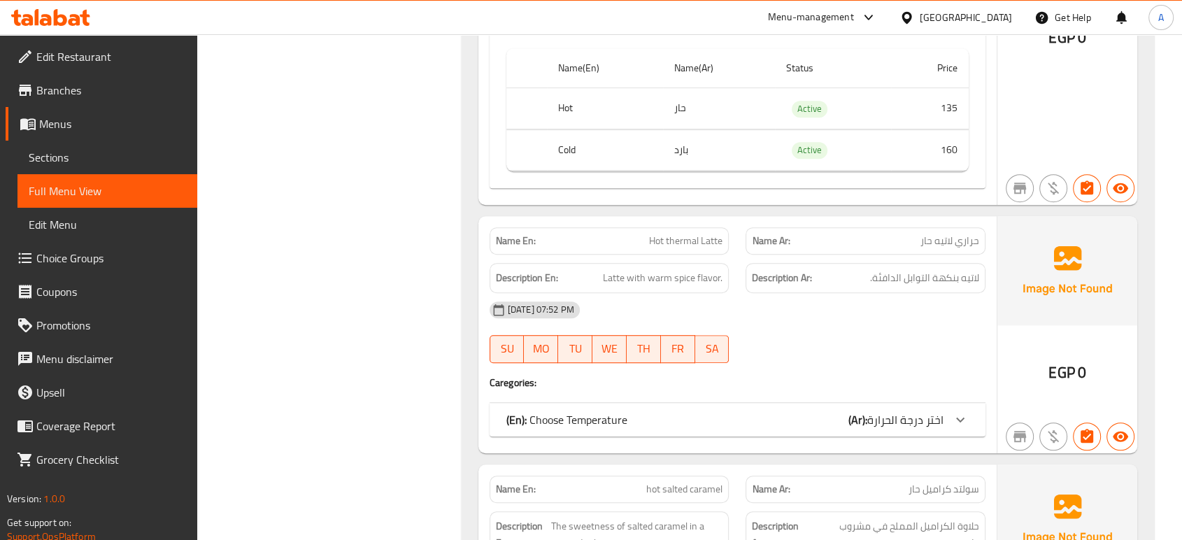
scroll to position [855, 0]
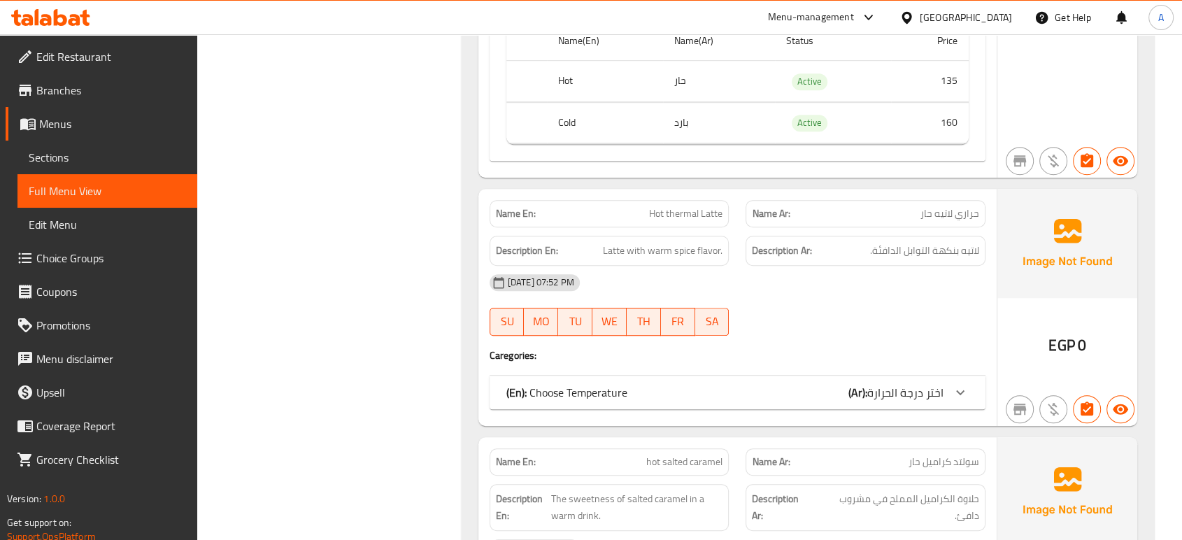
click at [698, 217] on span "Hot thermal Latte" at bounding box center [685, 213] width 73 height 15
copy span "Hot thermal Latte"
click at [724, 393] on div "(En): Choose Temperature (Ar): اختر درجة الحرارة" at bounding box center [725, 392] width 437 height 17
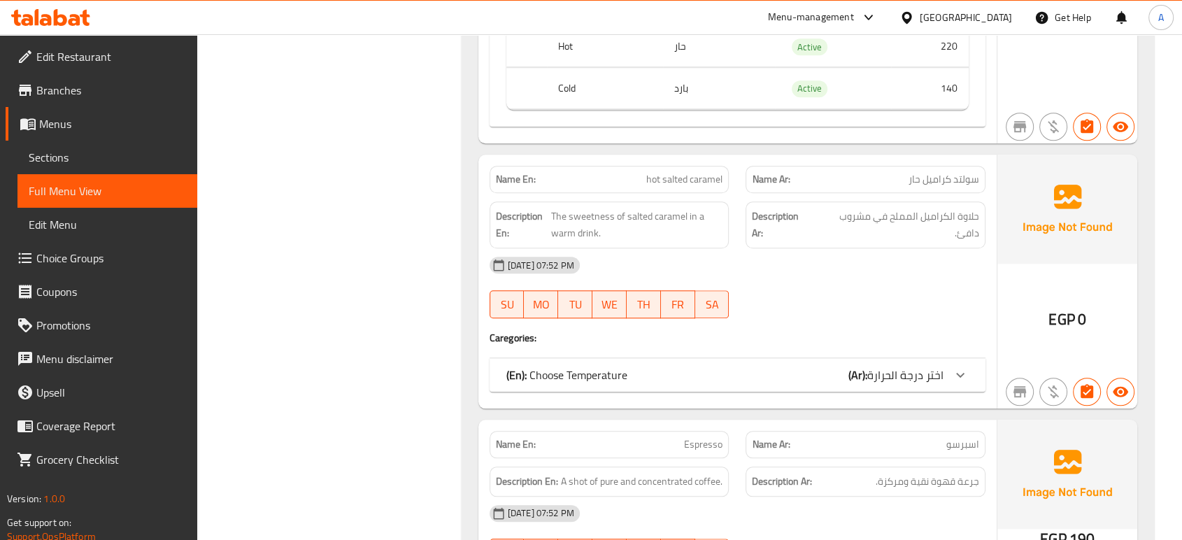
scroll to position [1321, 0]
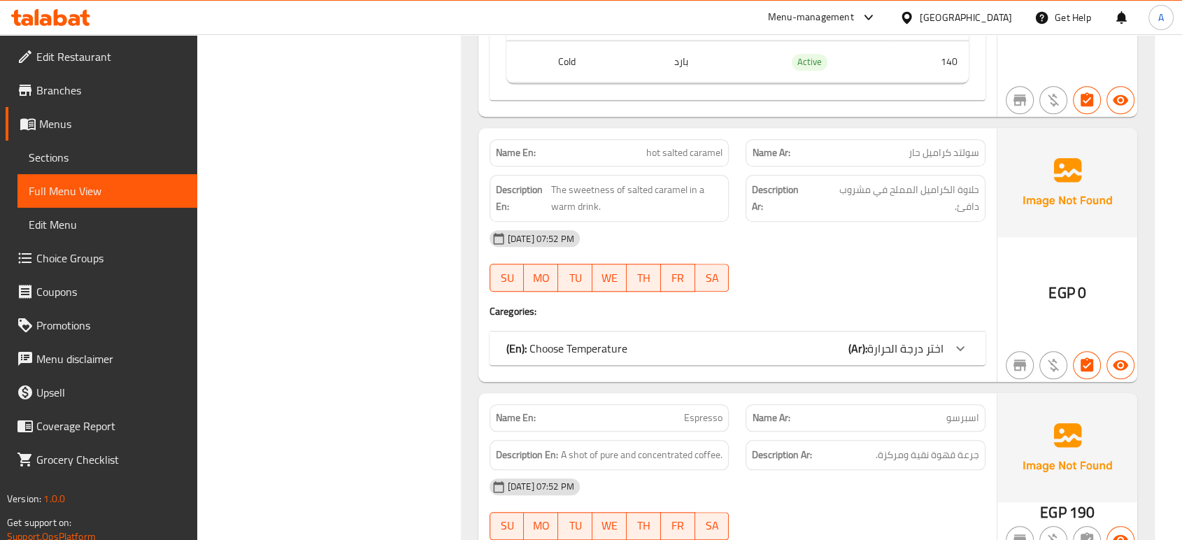
click at [768, 271] on div "29-09-2025 07:52 PM SU MO TU WE TH FR SA" at bounding box center [737, 261] width 513 height 78
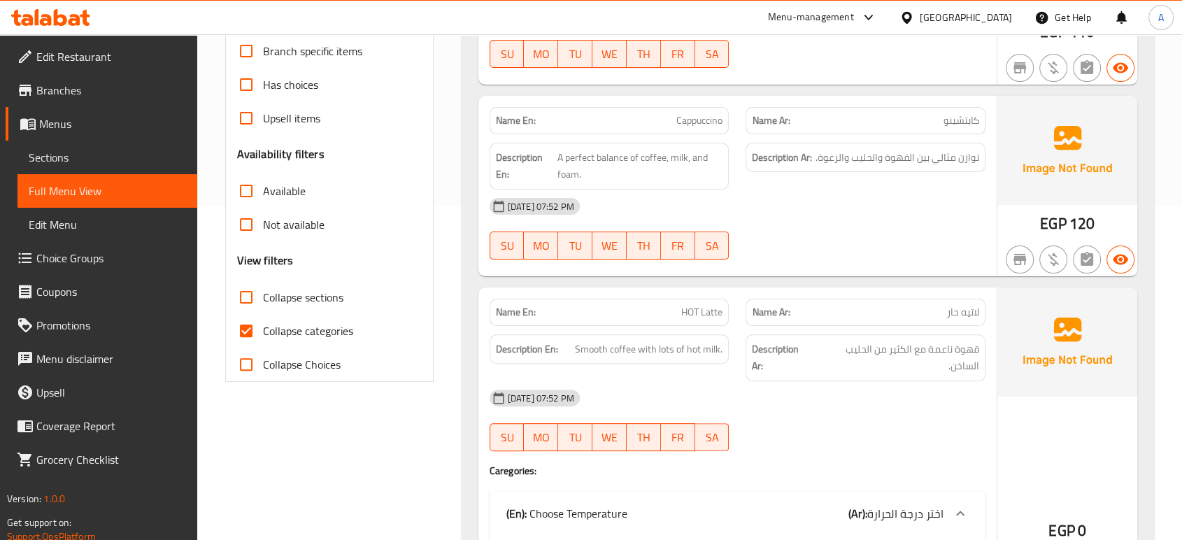
scroll to position [388, 0]
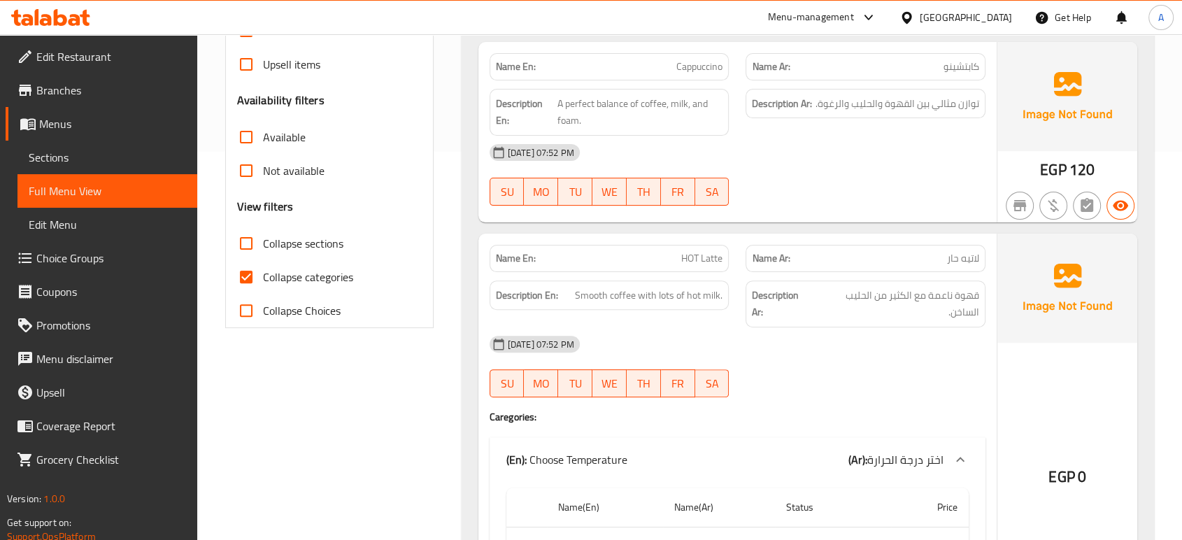
click at [318, 256] on label "Collapse sections" at bounding box center [286, 244] width 114 height 34
click at [263, 256] on input "Collapse sections" at bounding box center [246, 244] width 34 height 34
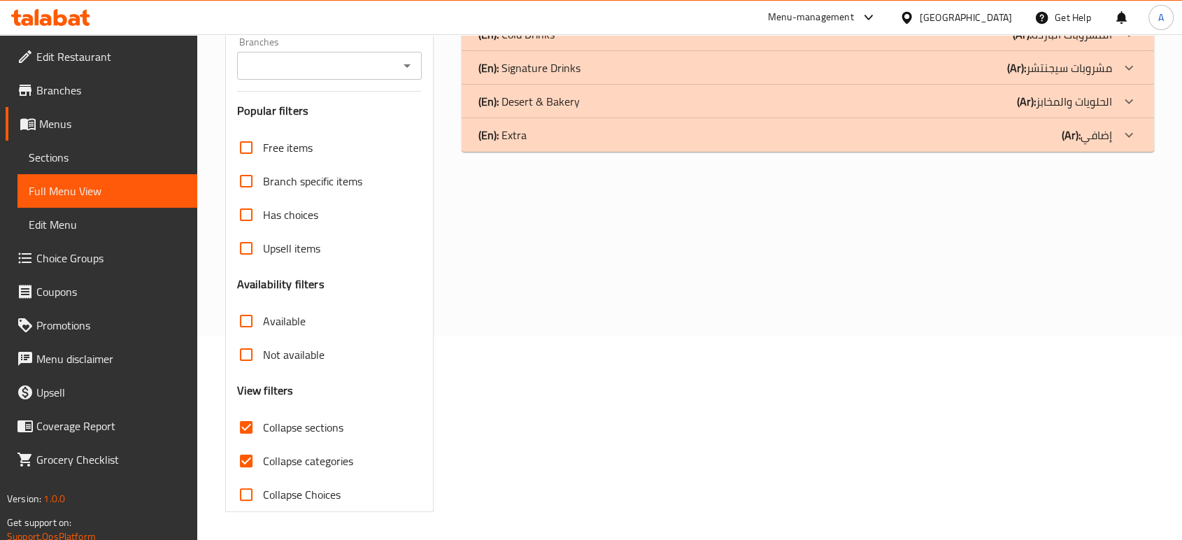
scroll to position [204, 0]
click at [315, 265] on div "Free items Branch specific items Has choices Upsell items Availability filters …" at bounding box center [329, 322] width 185 height 381
click at [305, 439] on label "Collapse sections" at bounding box center [286, 428] width 114 height 34
click at [263, 439] on input "Collapse sections" at bounding box center [246, 428] width 34 height 34
checkbox input "false"
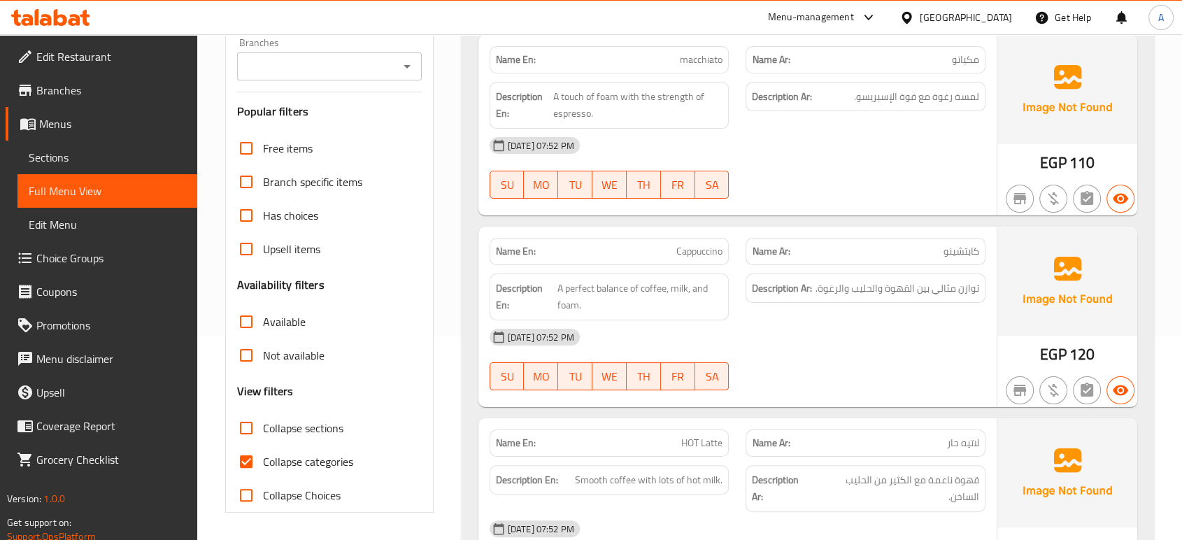
click at [305, 461] on span "Collapse categories" at bounding box center [308, 461] width 90 height 17
click at [263, 461] on input "Collapse categories" at bounding box center [246, 462] width 34 height 34
checkbox input "false"
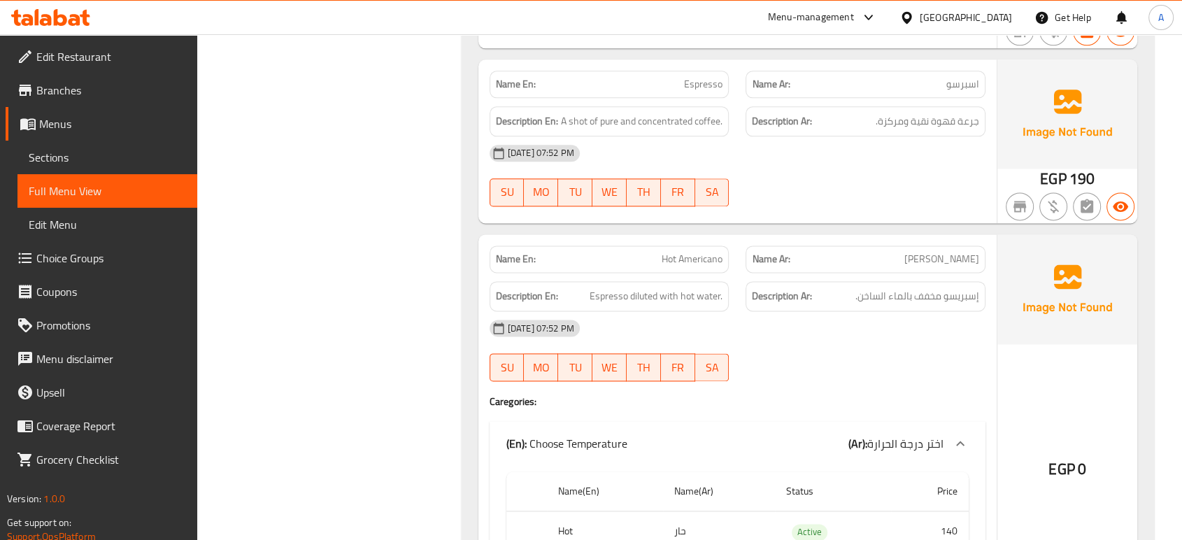
scroll to position [1836, 0]
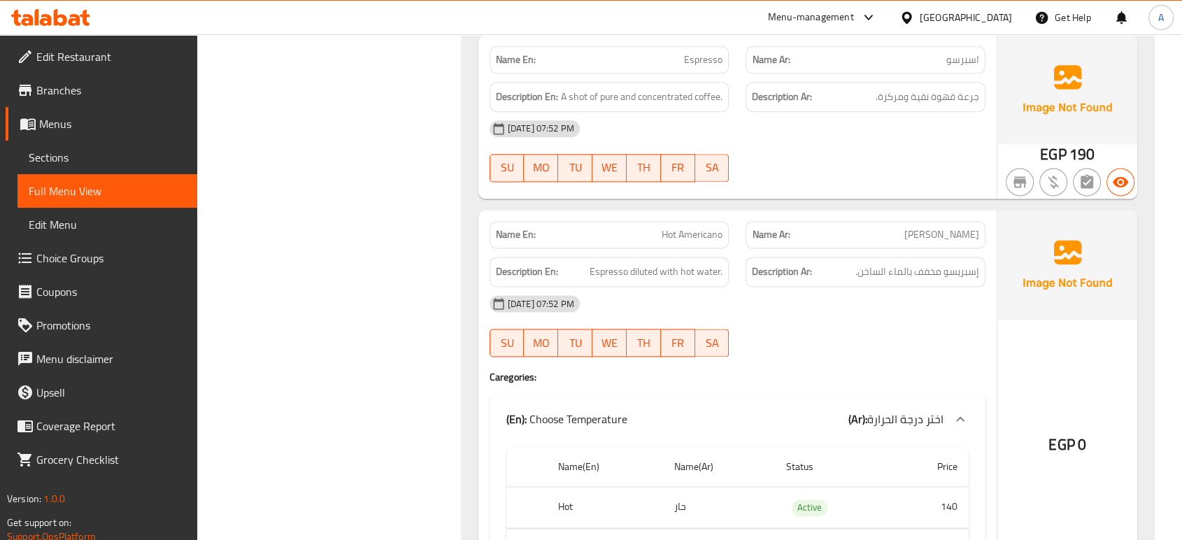
click at [708, 233] on span "Hot Americano" at bounding box center [692, 234] width 61 height 15
copy span "Hot Americano"
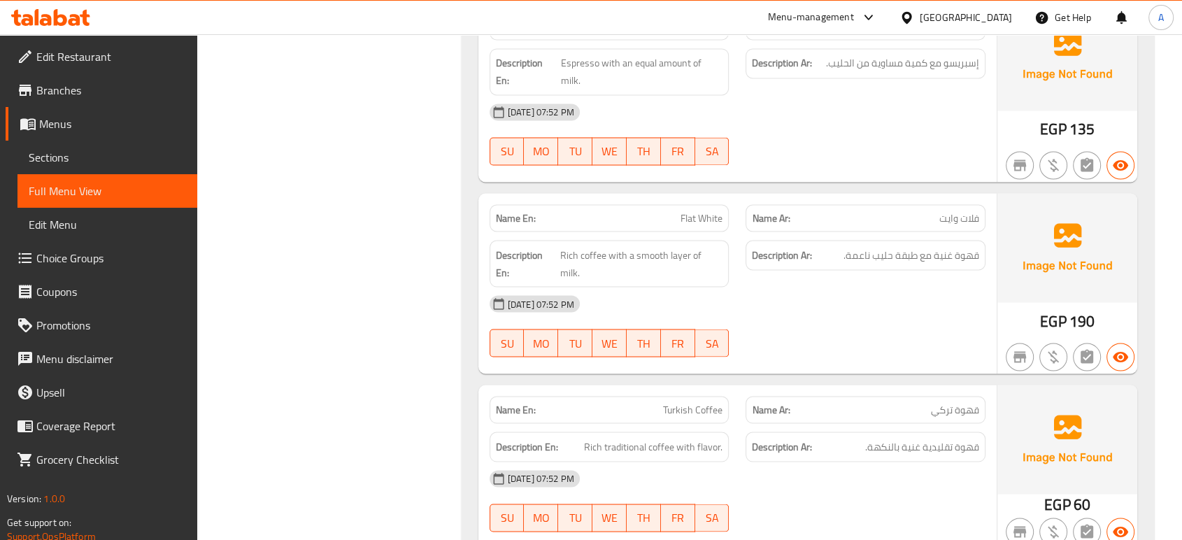
scroll to position [2536, 0]
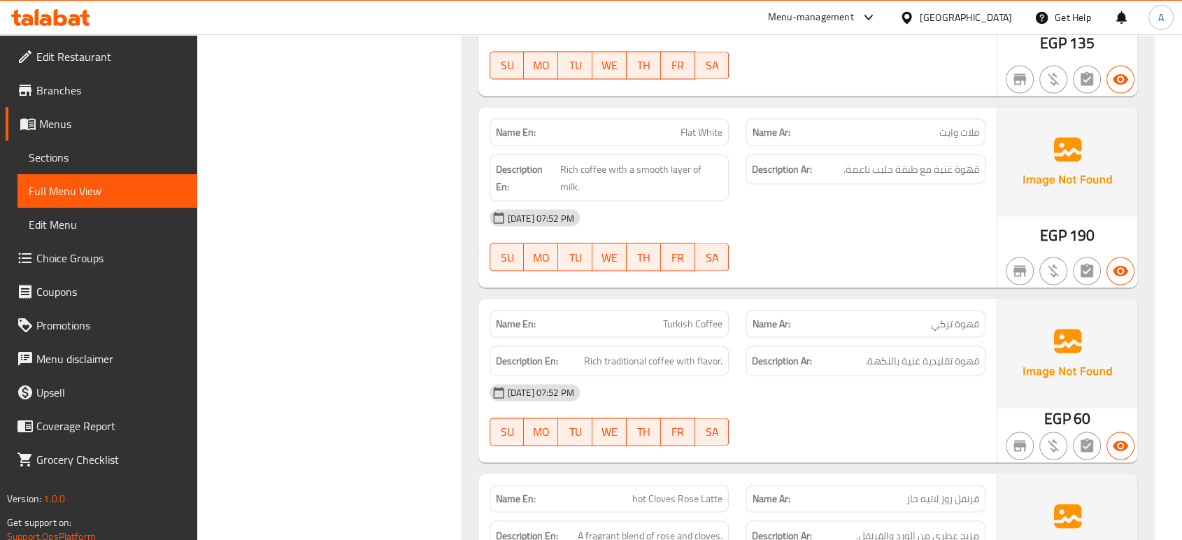
click at [713, 316] on span "Turkish Coffee" at bounding box center [692, 323] width 59 height 15
copy span "Turkish Coffee"
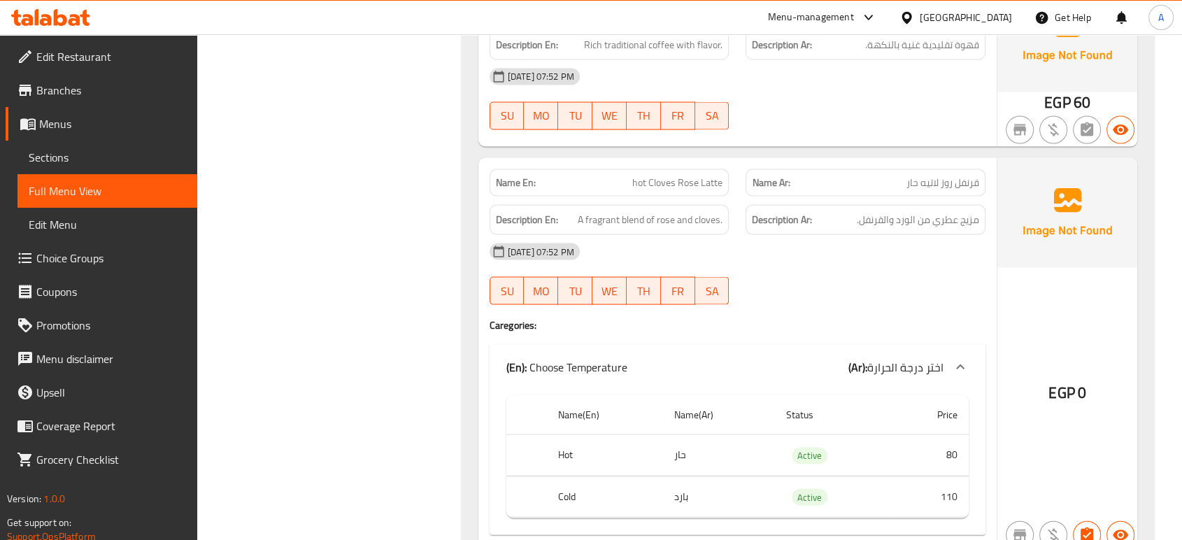
scroll to position [2769, 0]
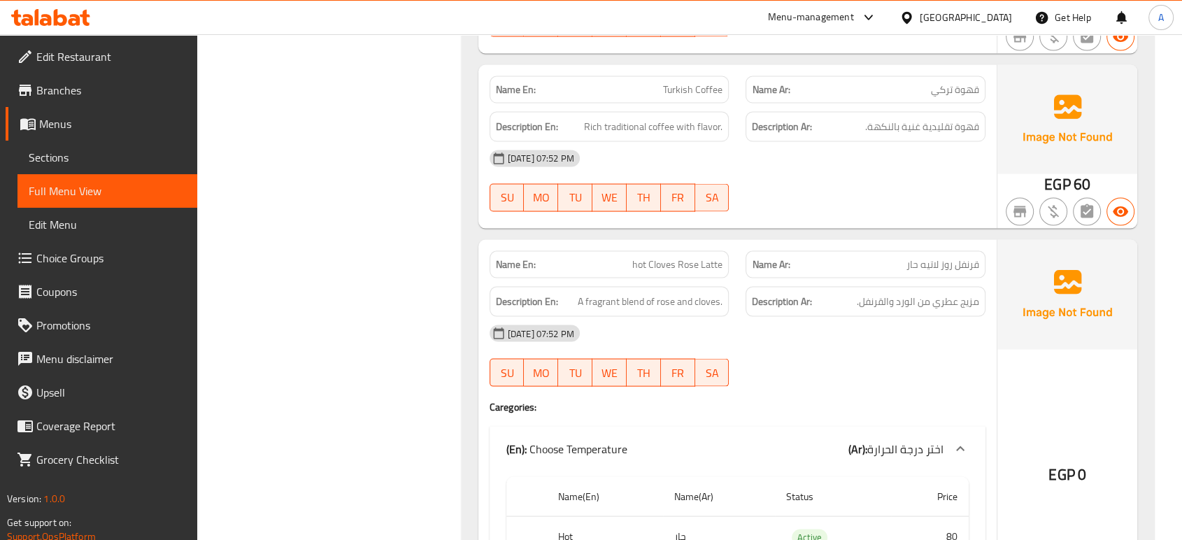
click at [702, 257] on span "hot Cloves Rose Latte" at bounding box center [678, 264] width 90 height 15
copy span "hot Cloves Rose Latte"
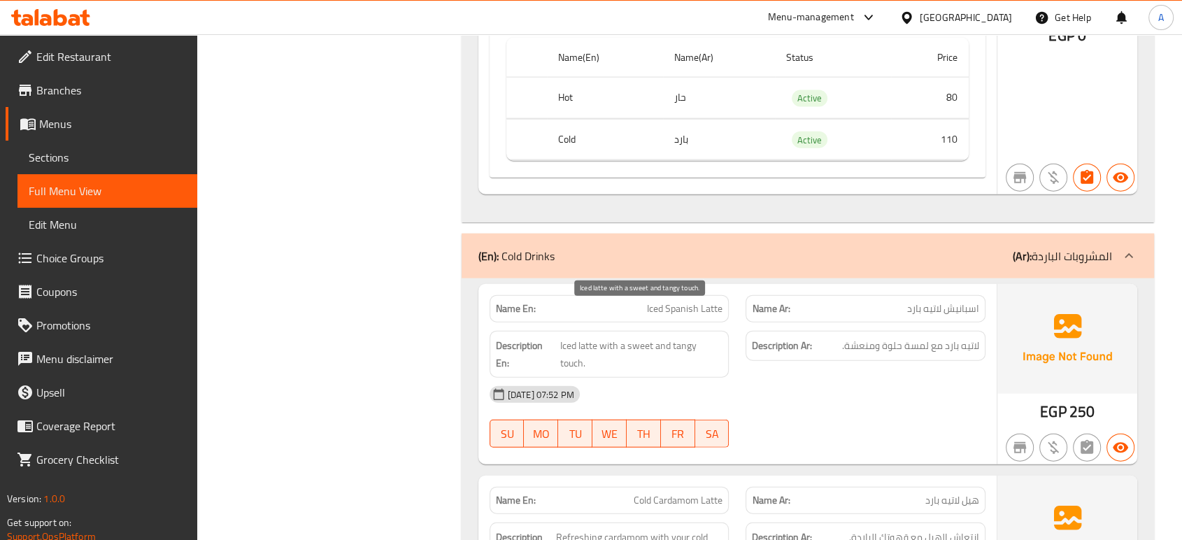
scroll to position [3235, 0]
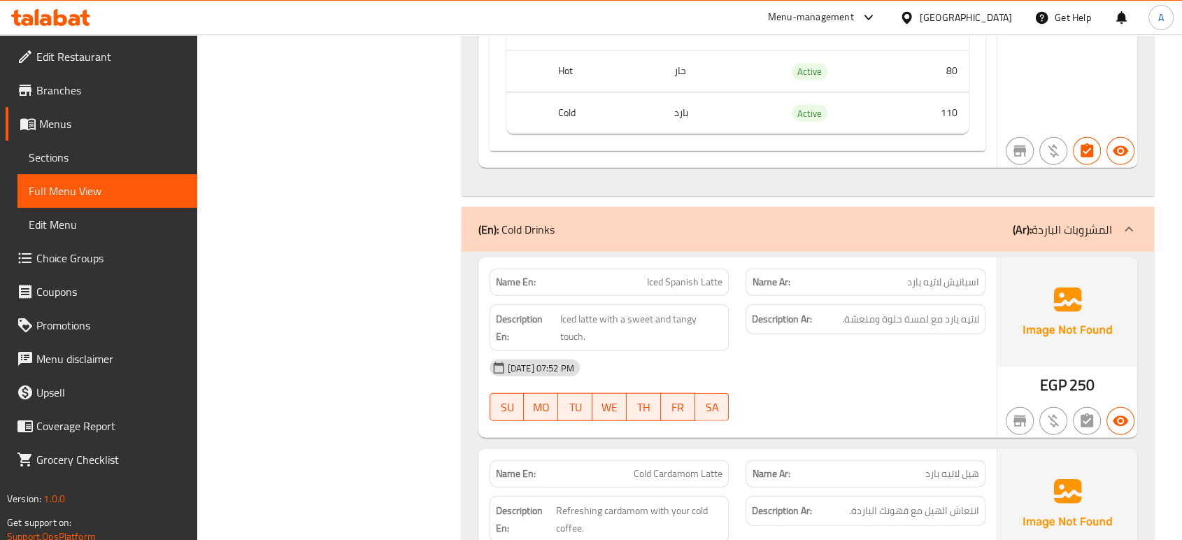
click at [683, 275] on span "Iced Spanish Latte" at bounding box center [685, 282] width 76 height 15
copy span "Iced Spanish Latte"
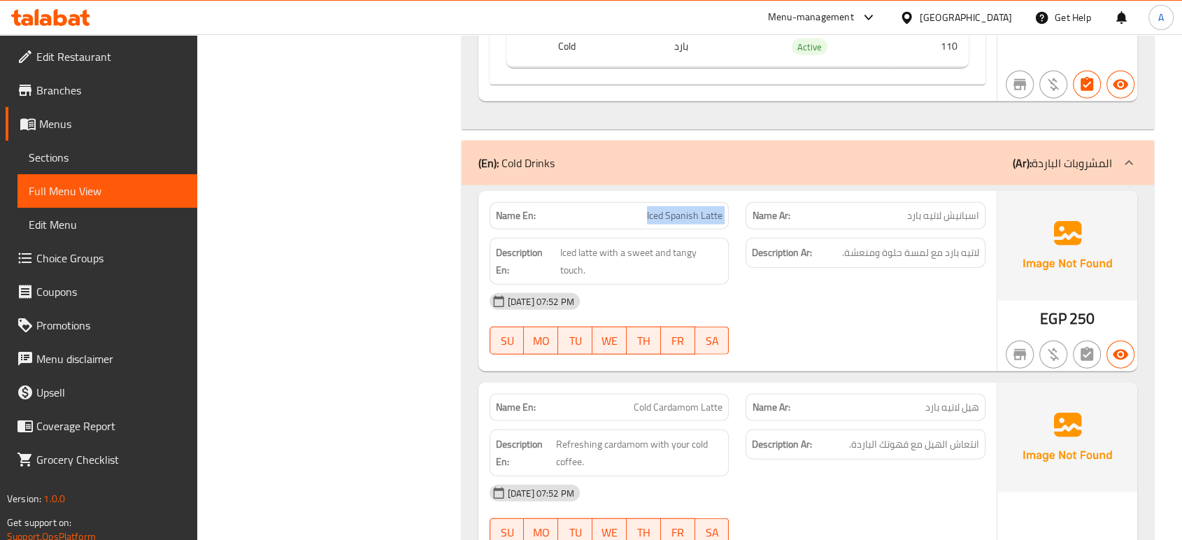
scroll to position [3391, 0]
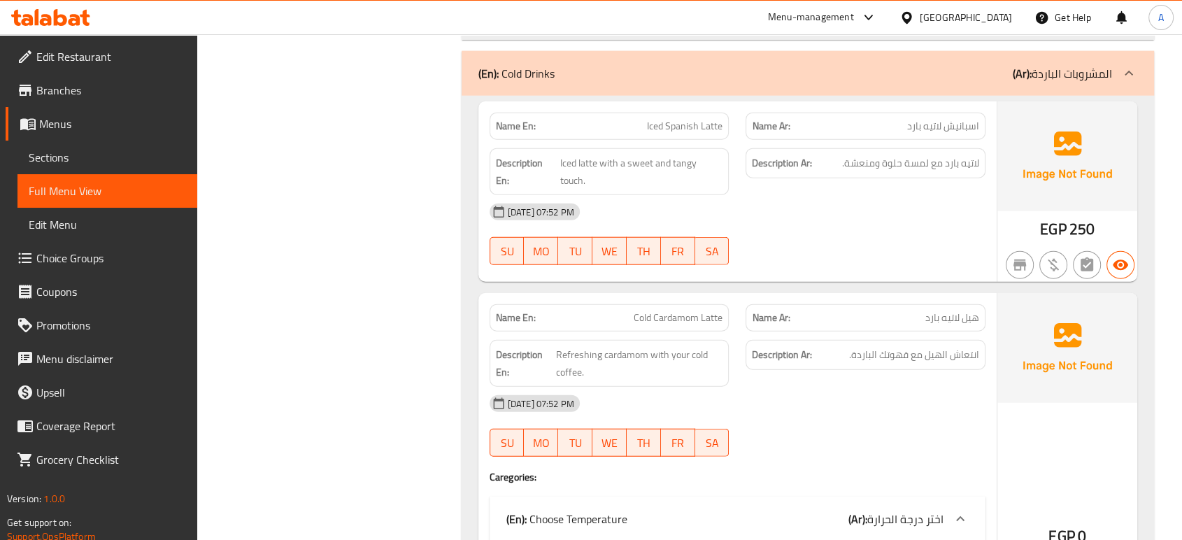
click at [702, 311] on span "Cold Cardamom Latte" at bounding box center [678, 318] width 89 height 15
copy span "Cold Cardamom Latte"
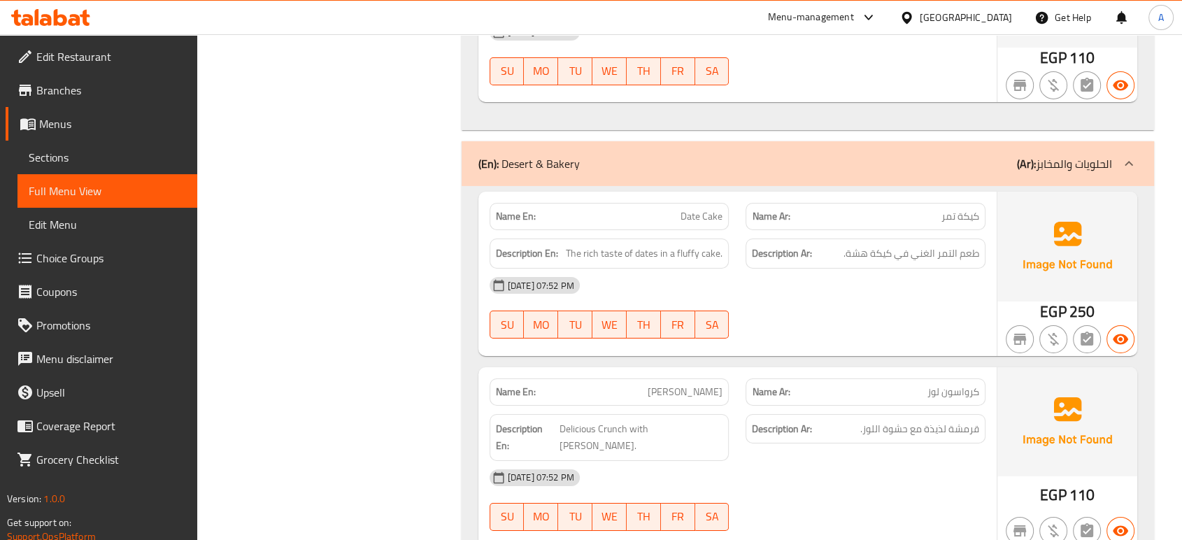
scroll to position [4868, 0]
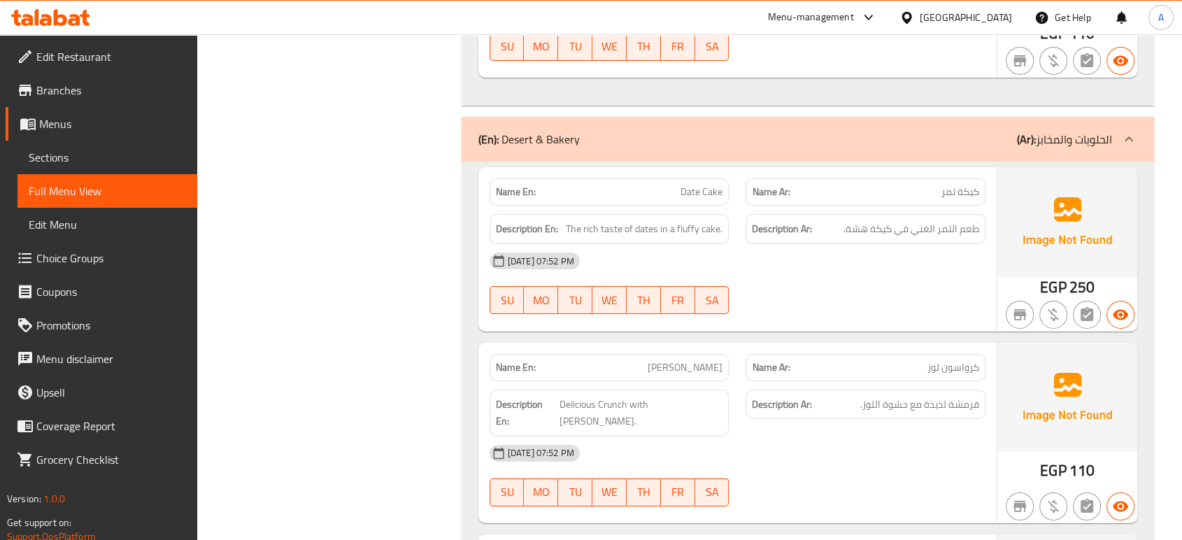
click at [703, 185] on span "Date Cake" at bounding box center [702, 192] width 42 height 15
copy span "Date Cake"
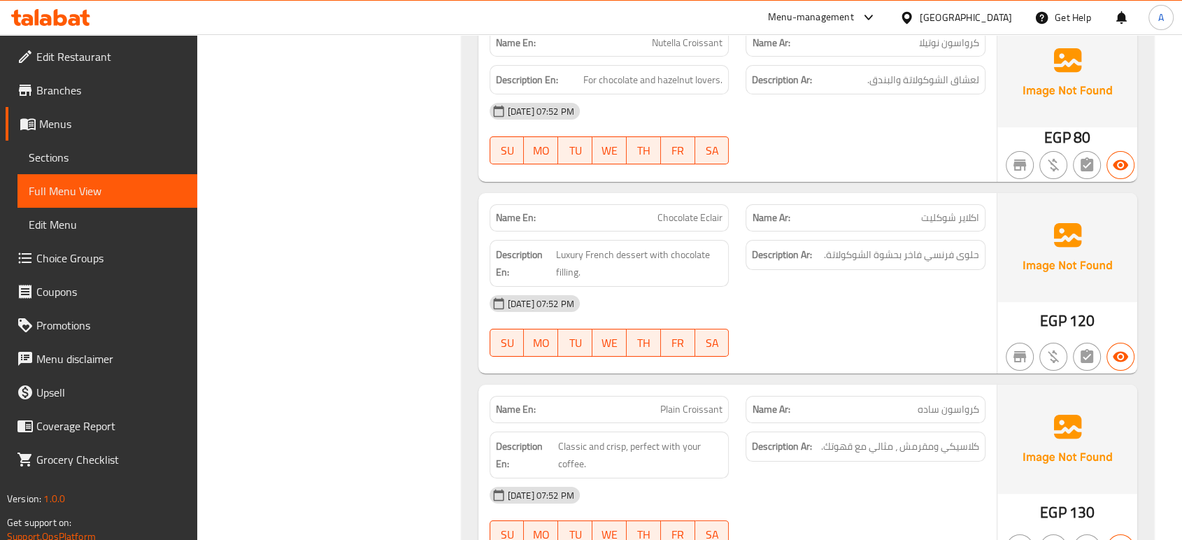
scroll to position [5490, 0]
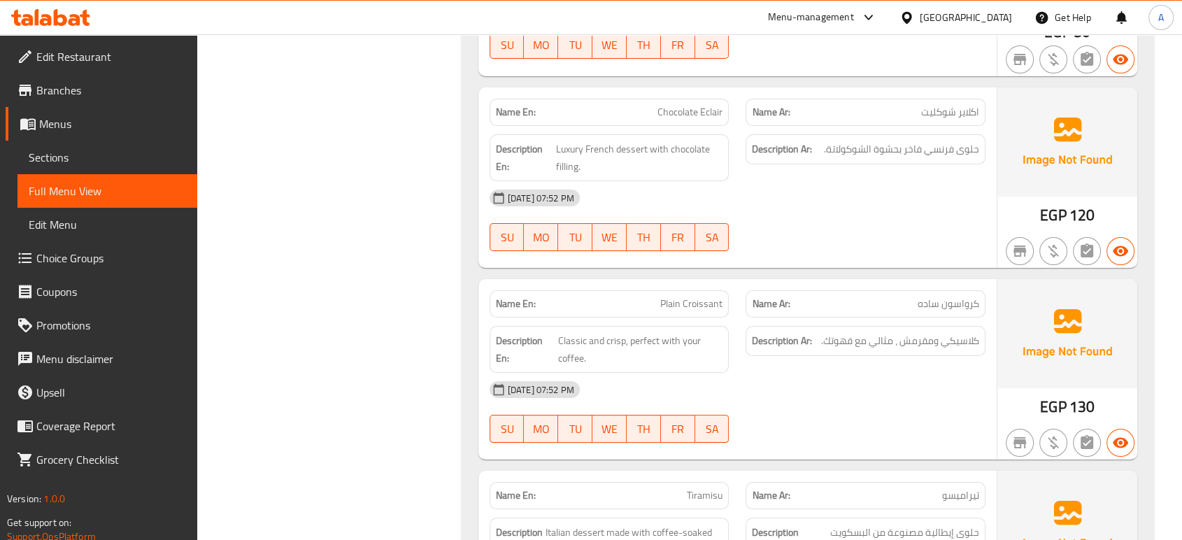
click at [688, 297] on span "Plain Croissant" at bounding box center [691, 304] width 62 height 15
copy span "Plain Croissant"
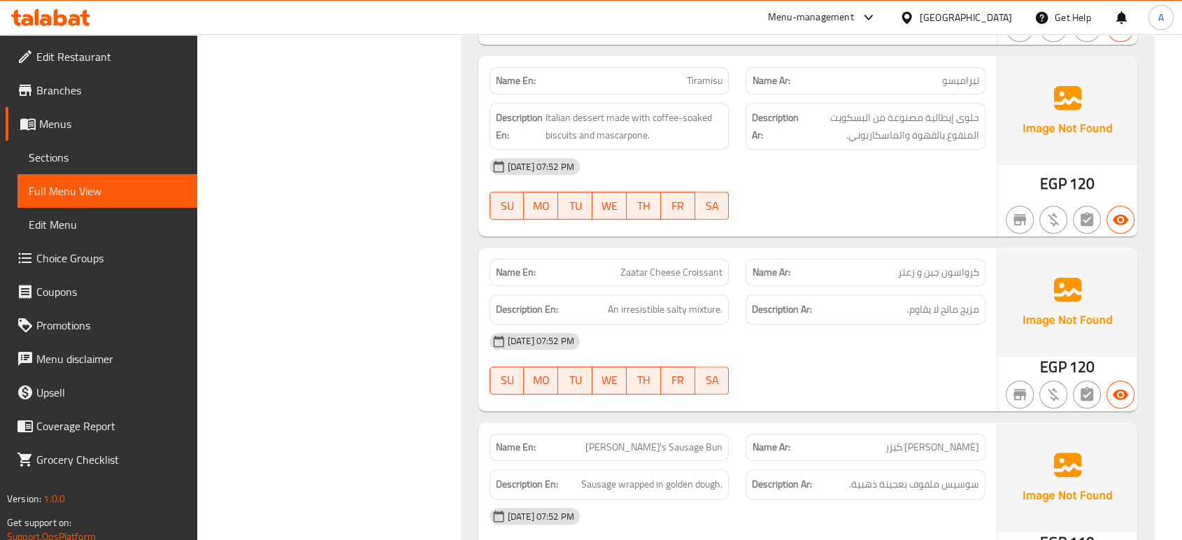
scroll to position [5956, 0]
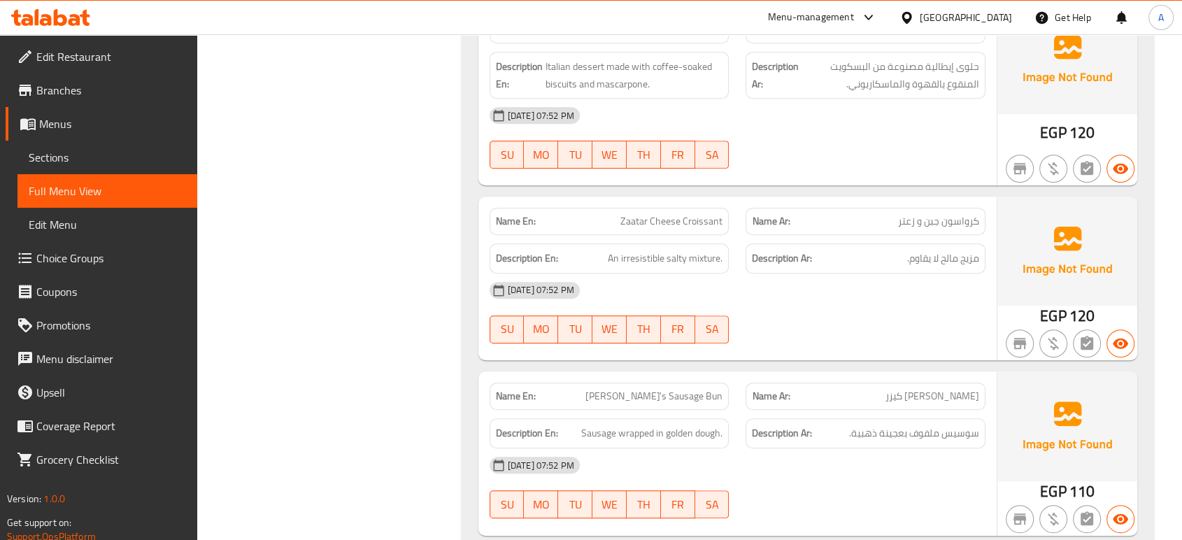
click at [691, 214] on span "Zaatar Cheese Croissant" at bounding box center [672, 221] width 102 height 15
copy span "Zaatar Cheese Croissant"
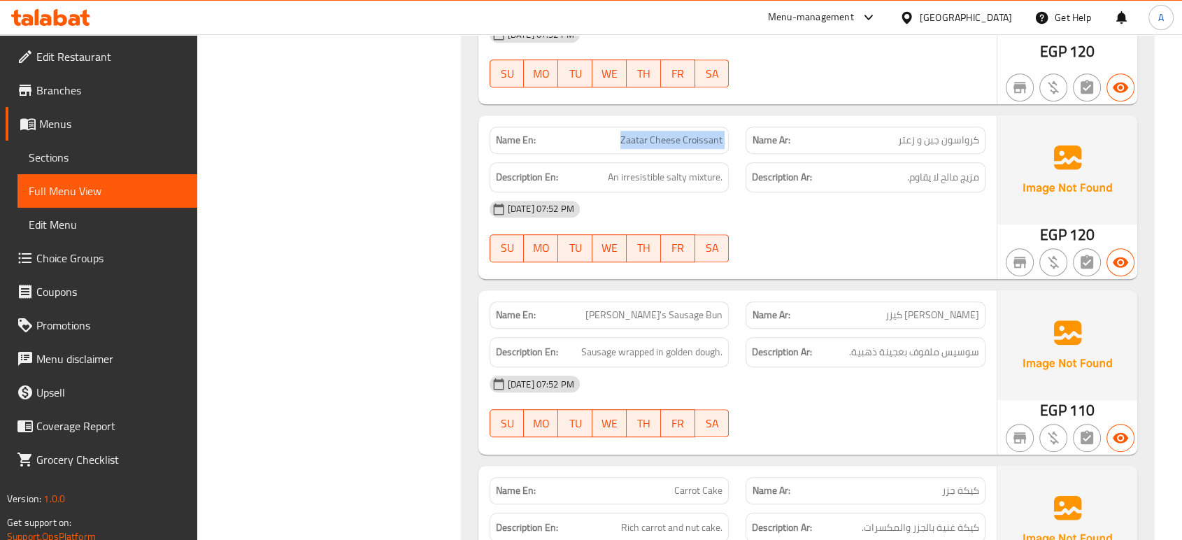
scroll to position [6112, 0]
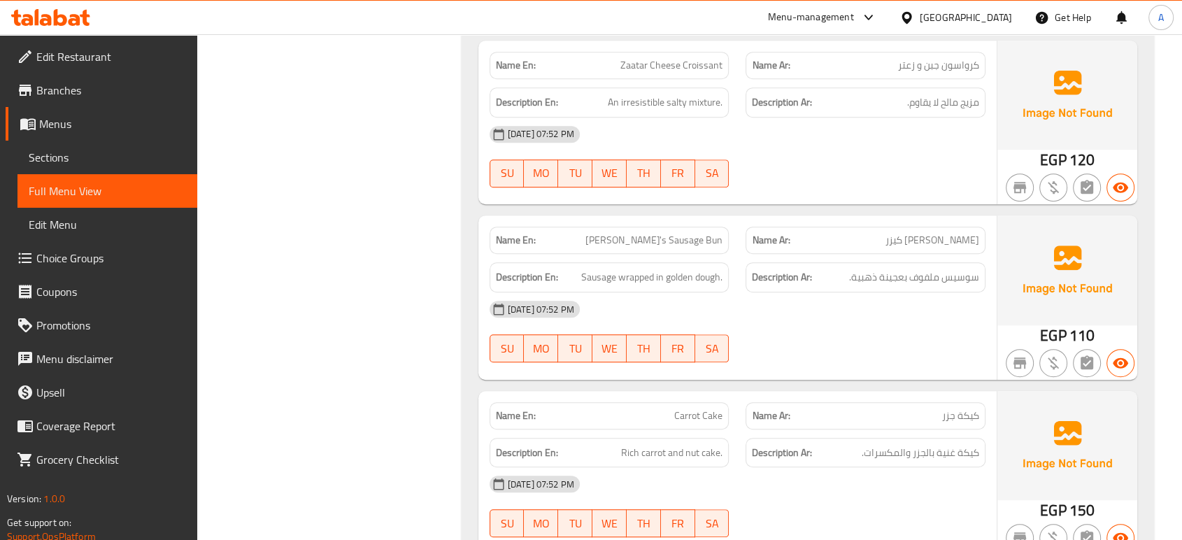
click at [693, 233] on span "[PERSON_NAME] Sausage Bun" at bounding box center [654, 240] width 137 height 15
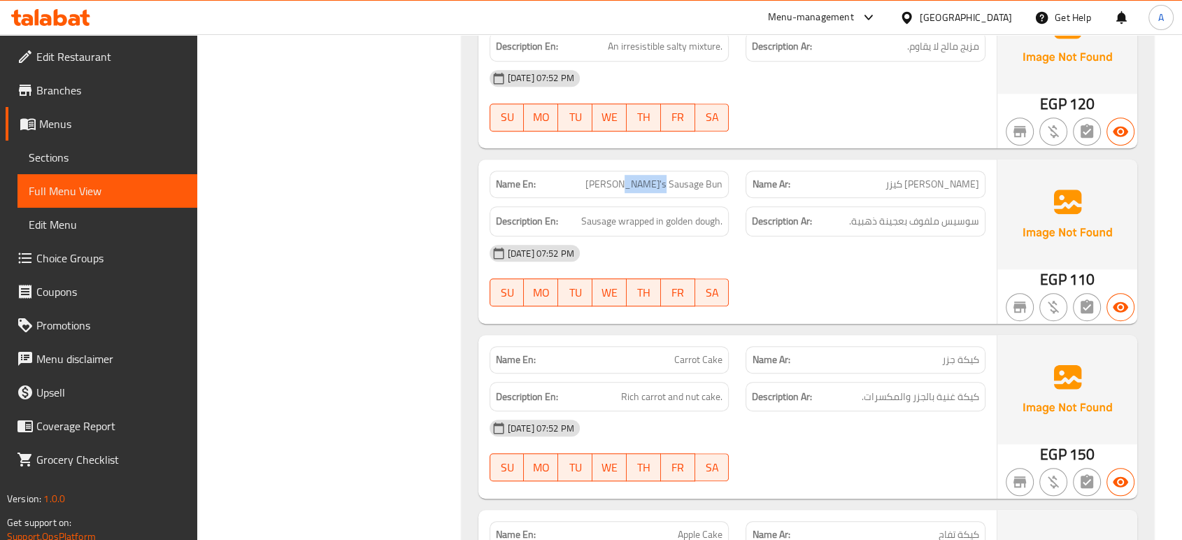
scroll to position [6268, 0]
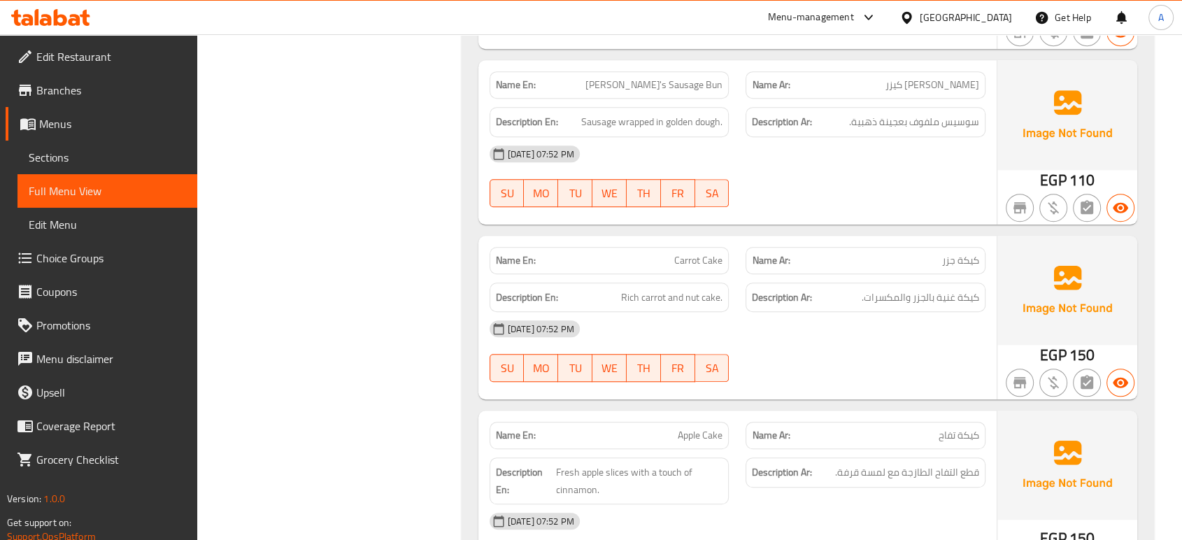
click at [664, 289] on span "Rich carrot and nut cake." at bounding box center [671, 297] width 101 height 17
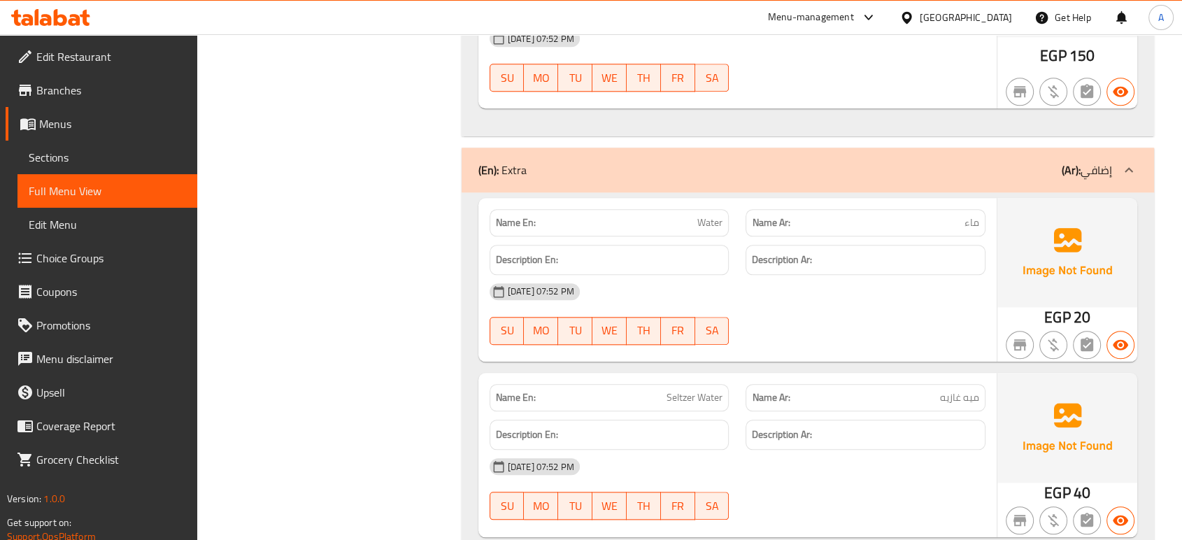
scroll to position [6754, 0]
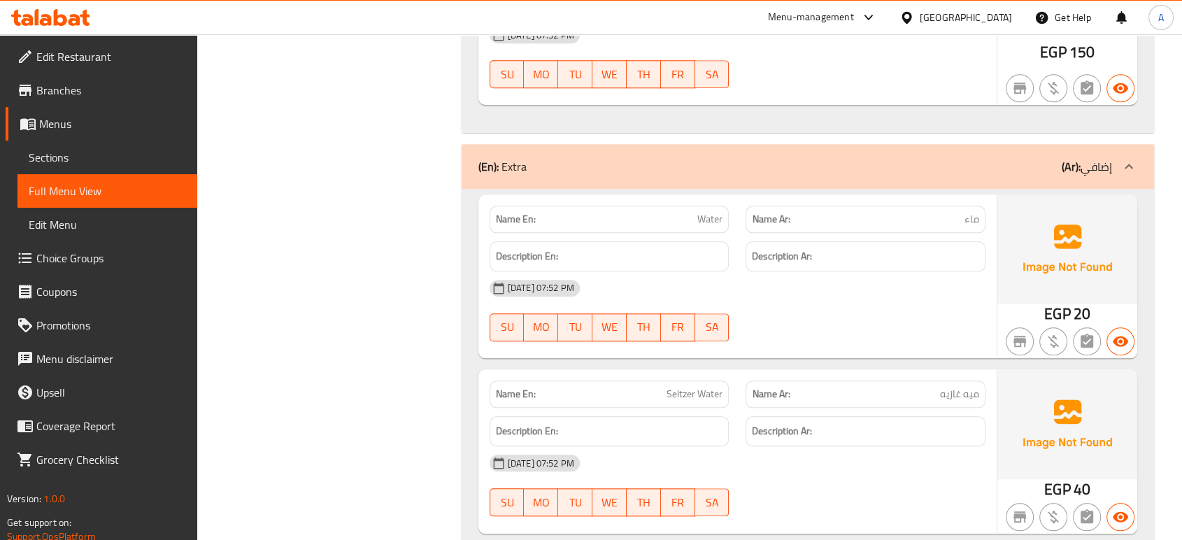
click at [946, 416] on div "Description Ar:" at bounding box center [866, 431] width 240 height 30
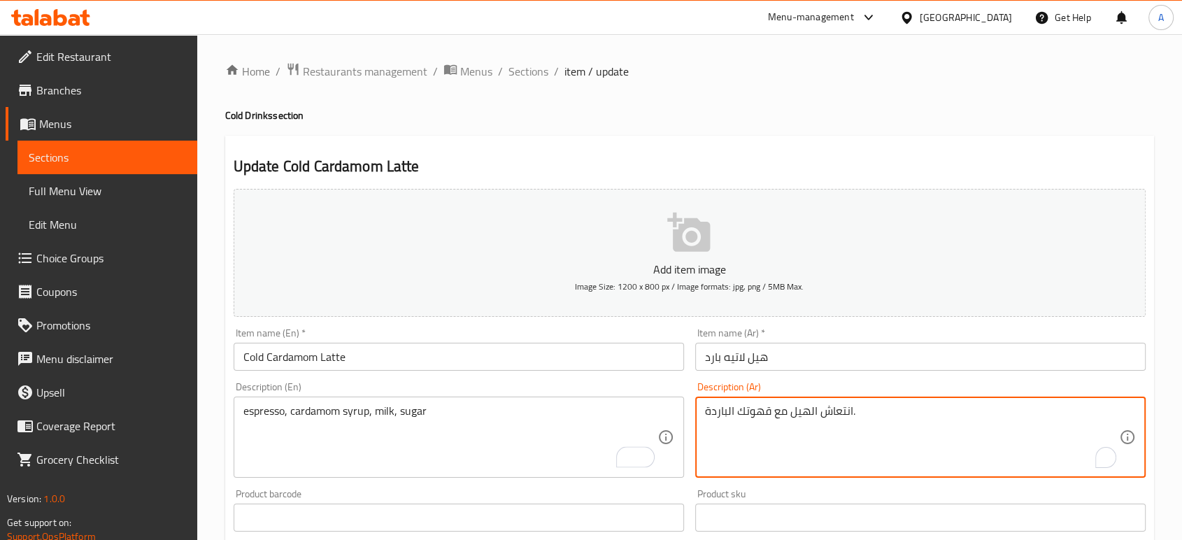
click at [740, 407] on textarea "انتعاش الهيل مع قهوتك الباردة." at bounding box center [912, 437] width 414 height 66
paste textarea "قهوة إسبريسو, شراب هيل, حليب, سكر"
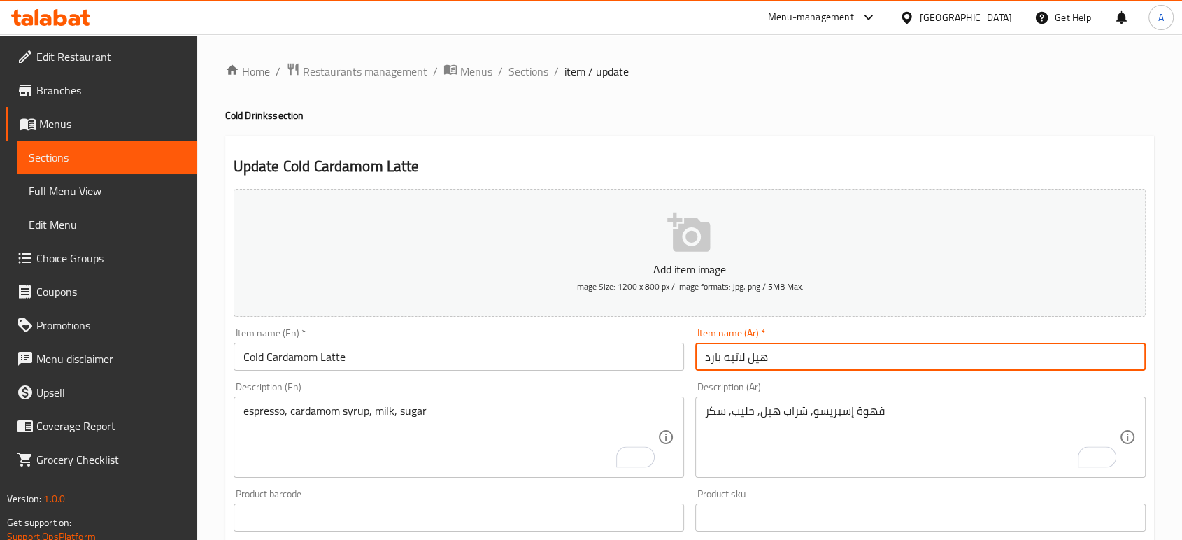
click at [804, 354] on input "هيل لاتيه بارد" at bounding box center [920, 357] width 451 height 28
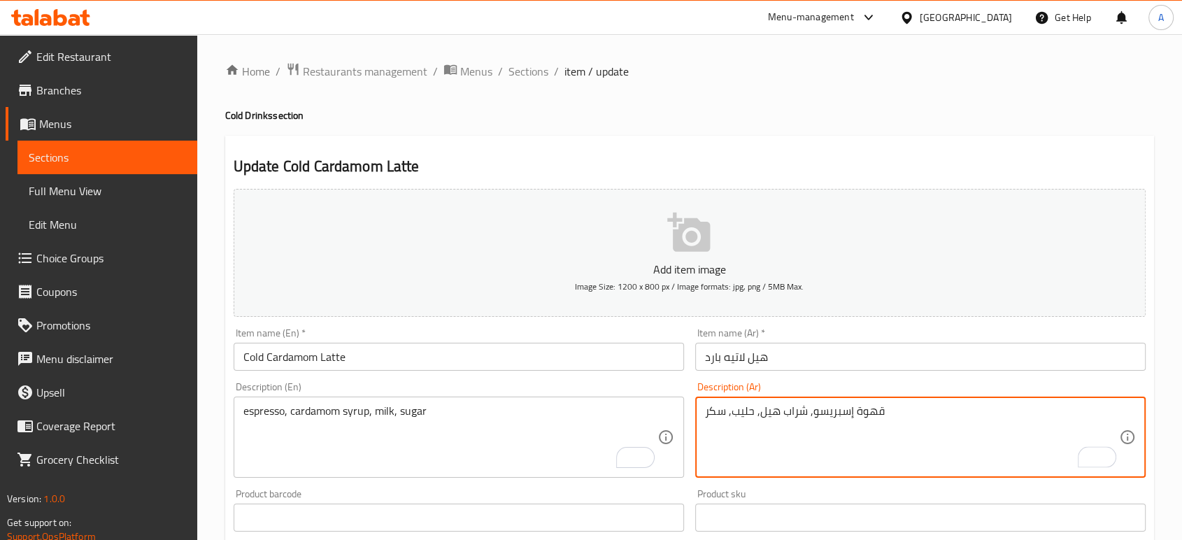
click at [862, 414] on textarea "قهوة إسبريسو, شراب هيل, حليب, سكر" at bounding box center [912, 437] width 414 height 66
type textarea "إسبريسو, شراب هيل, حليب, سكر"
click at [778, 348] on input "هيل لاتيه بارد" at bounding box center [920, 357] width 451 height 28
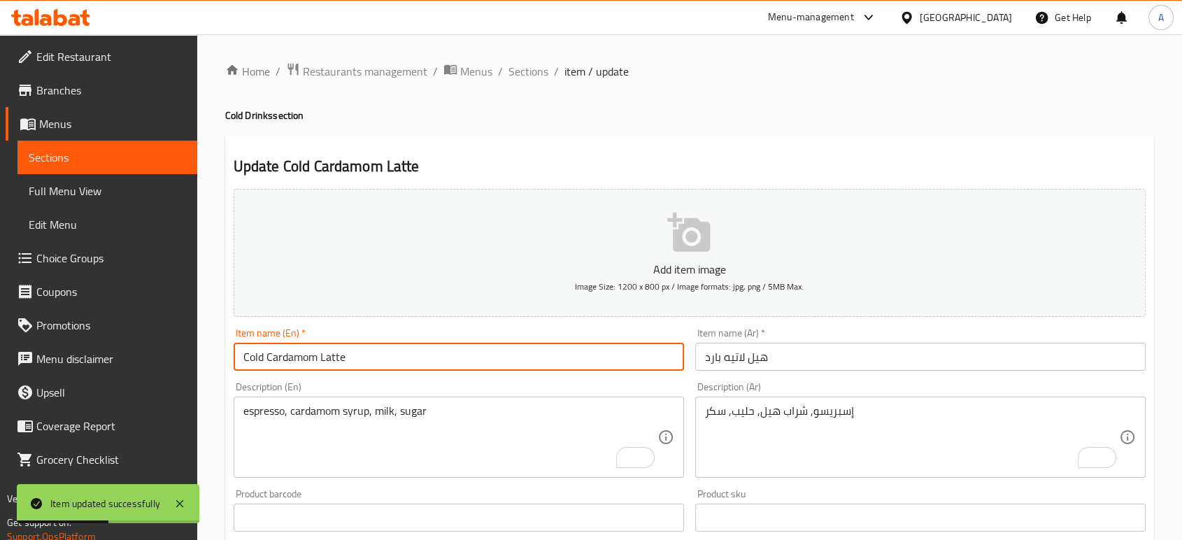
click at [339, 361] on input "Cold Cardamom Latte" at bounding box center [459, 357] width 451 height 28
type input "Cold Cardamom"
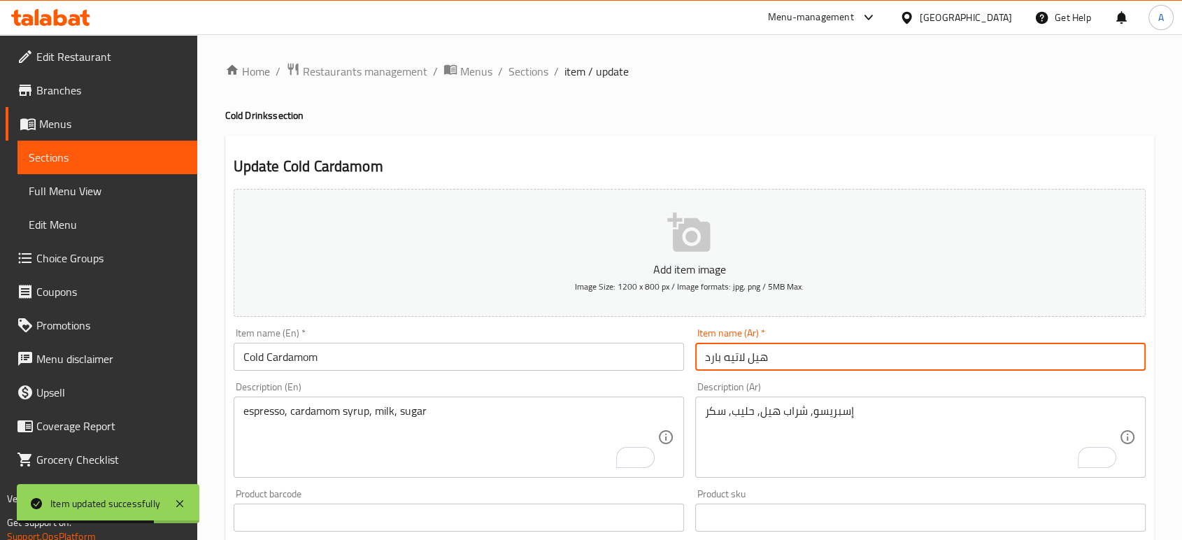
click at [706, 358] on input "هيل لاتيه بارد" at bounding box center [920, 357] width 451 height 28
click at [716, 358] on input "هيل لاتيه بارد" at bounding box center [920, 357] width 451 height 28
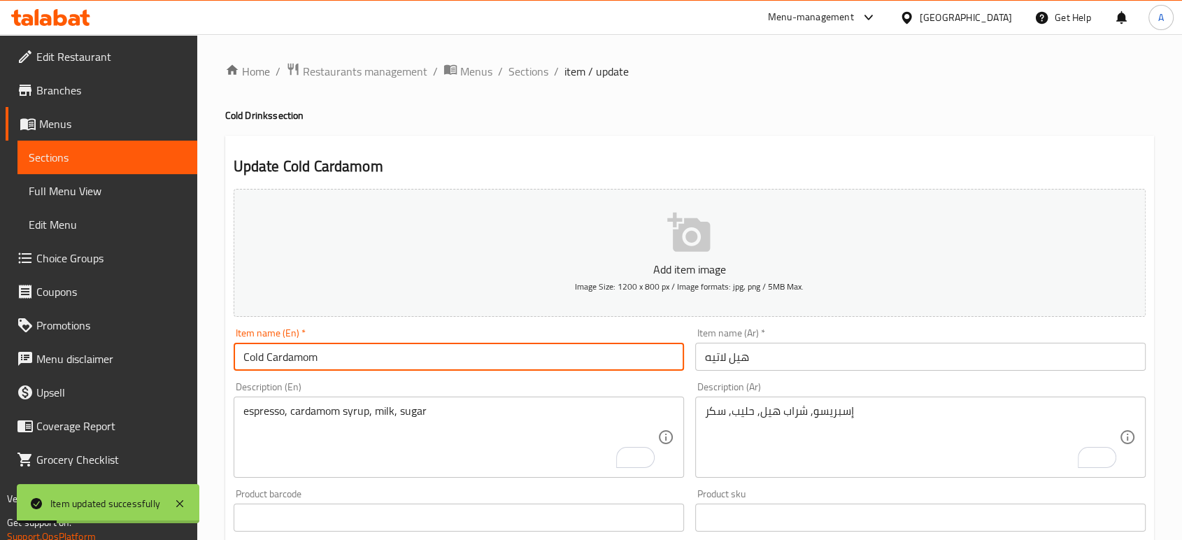
click at [444, 343] on input "Cold Cardamom" at bounding box center [459, 357] width 451 height 28
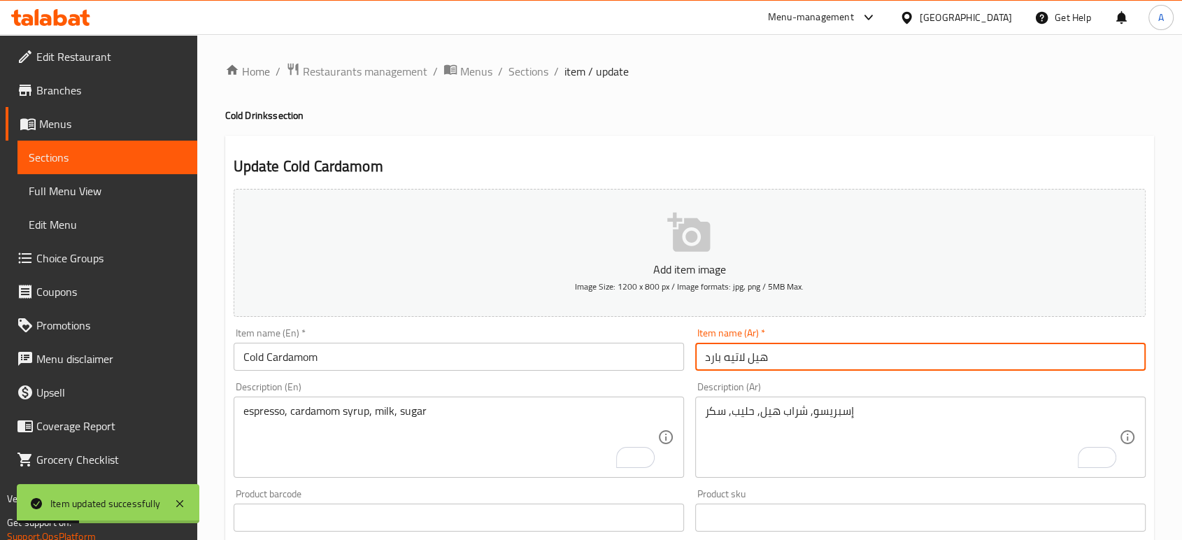
type input "هيل لاتيه بارد"
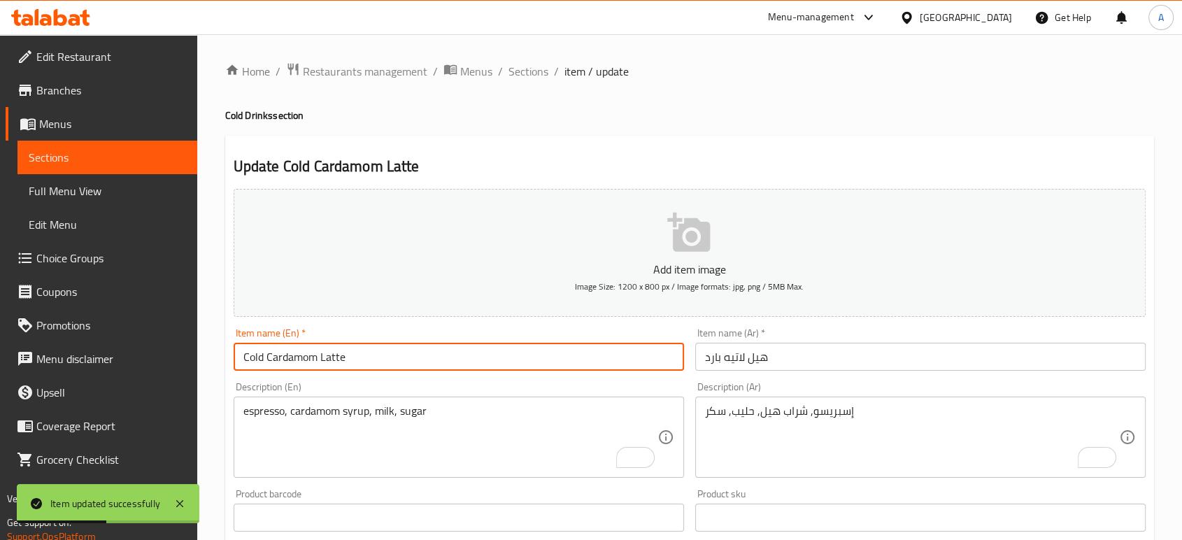
click at [262, 357] on input "Cold Cardamom Latte" at bounding box center [459, 357] width 451 height 28
click at [257, 357] on input "Cold Cardamom Latte" at bounding box center [459, 357] width 451 height 28
type input "Cardamom Latte"
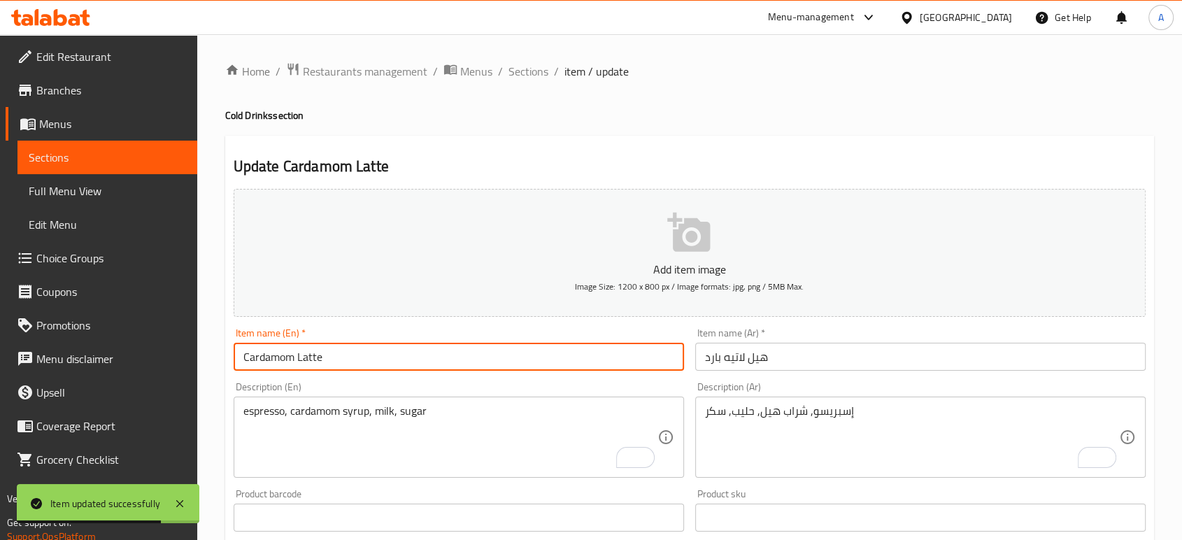
click at [716, 365] on input "هيل لاتيه بارد" at bounding box center [920, 357] width 451 height 28
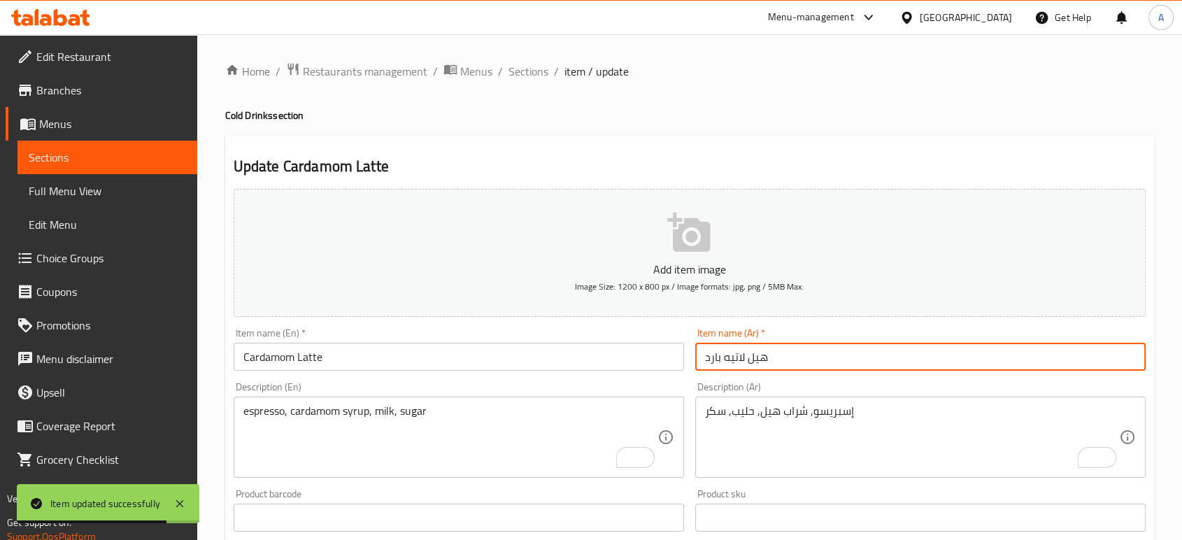
click at [716, 365] on input "هيل لاتيه بارد" at bounding box center [920, 357] width 451 height 28
type input "هيل لاتيه"
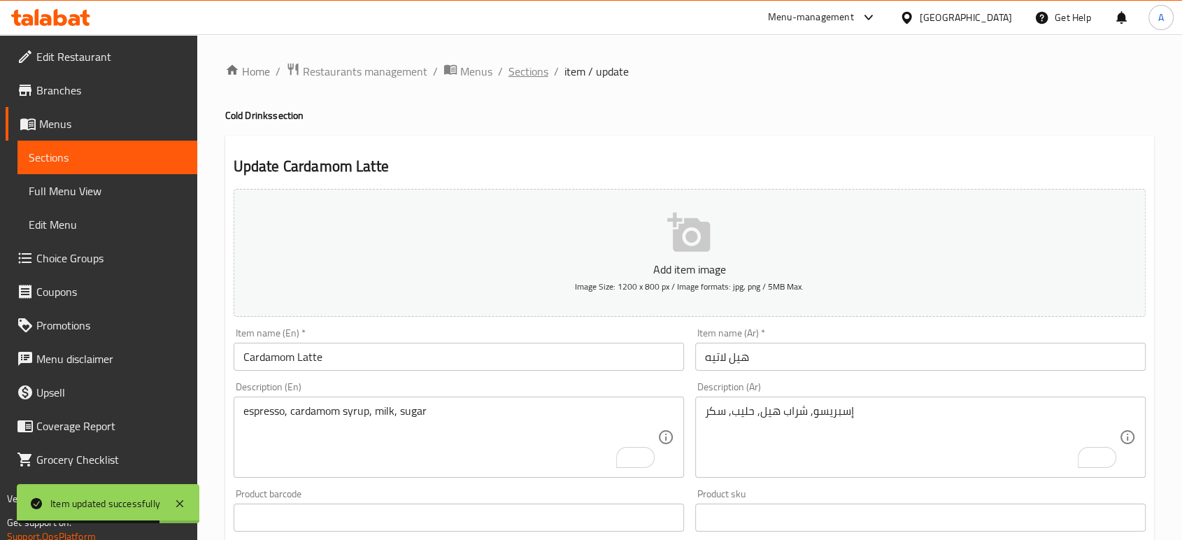
click at [534, 71] on span "Sections" at bounding box center [529, 71] width 40 height 17
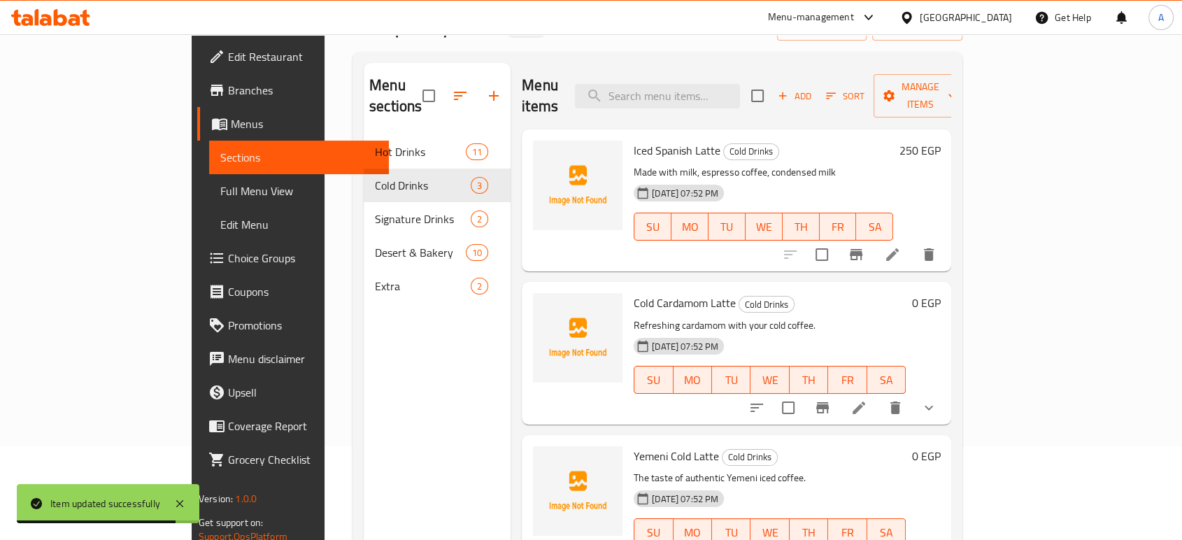
scroll to position [155, 0]
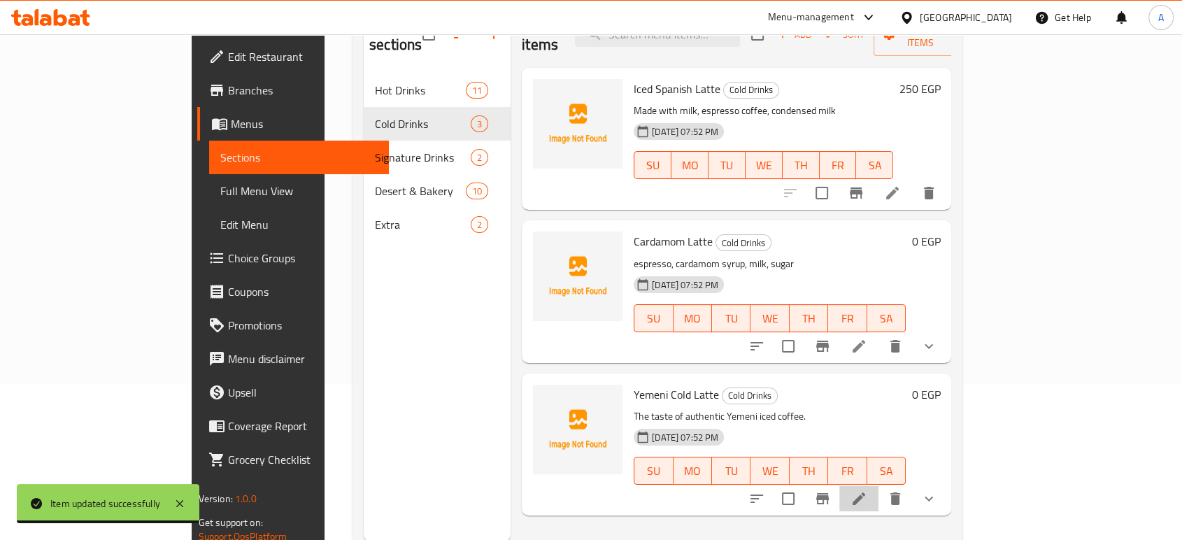
click at [879, 486] on li at bounding box center [859, 498] width 39 height 25
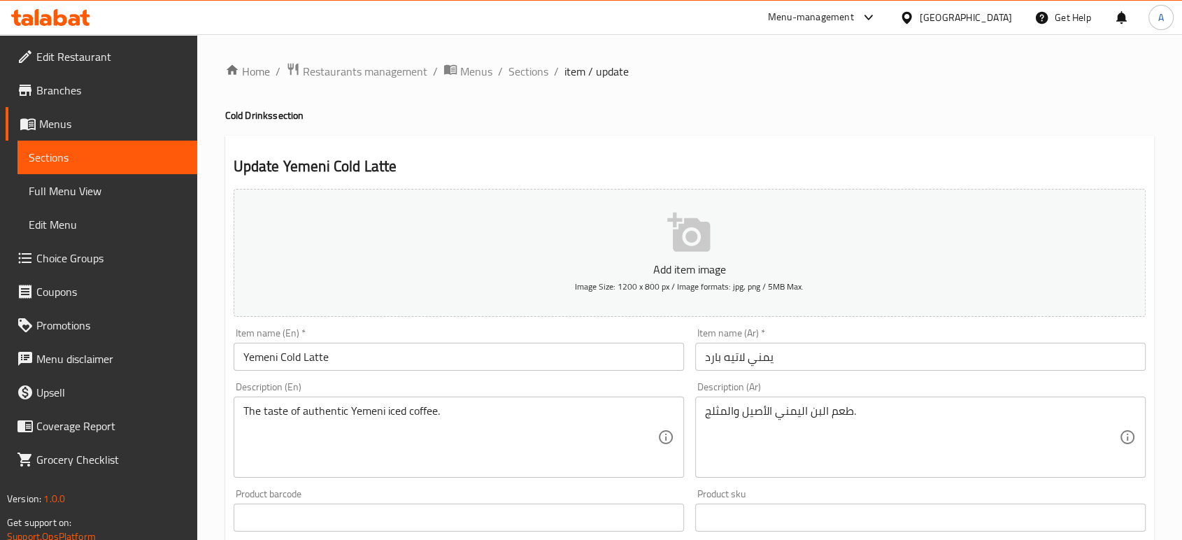
click at [716, 361] on input "يمني لاتيه بارد" at bounding box center [920, 357] width 451 height 28
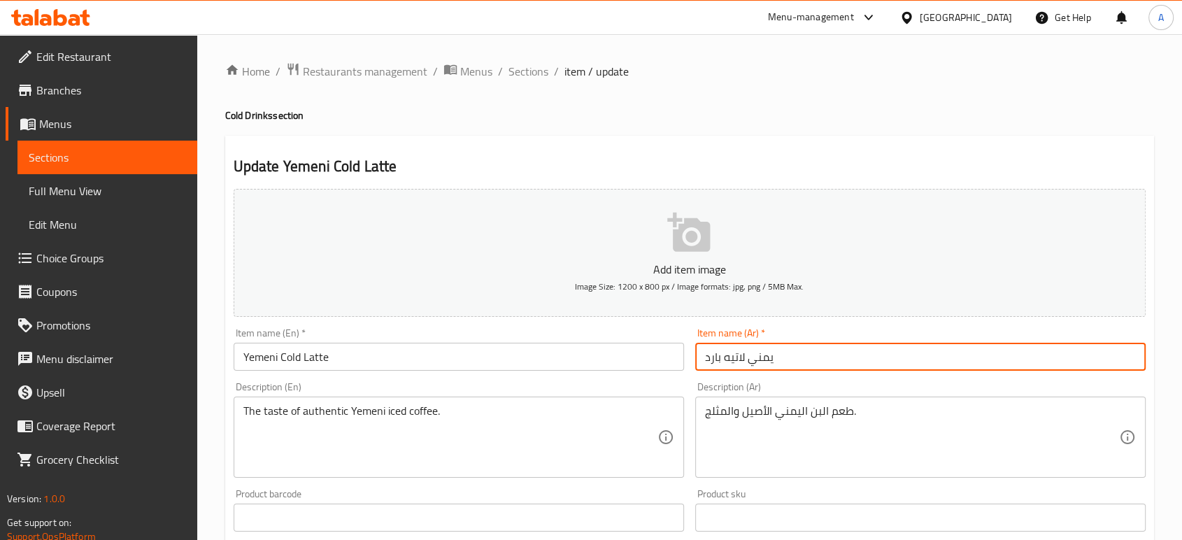
click at [716, 361] on input "يمني لاتيه بارد" at bounding box center [920, 357] width 451 height 28
type input "يمني لاتيه"
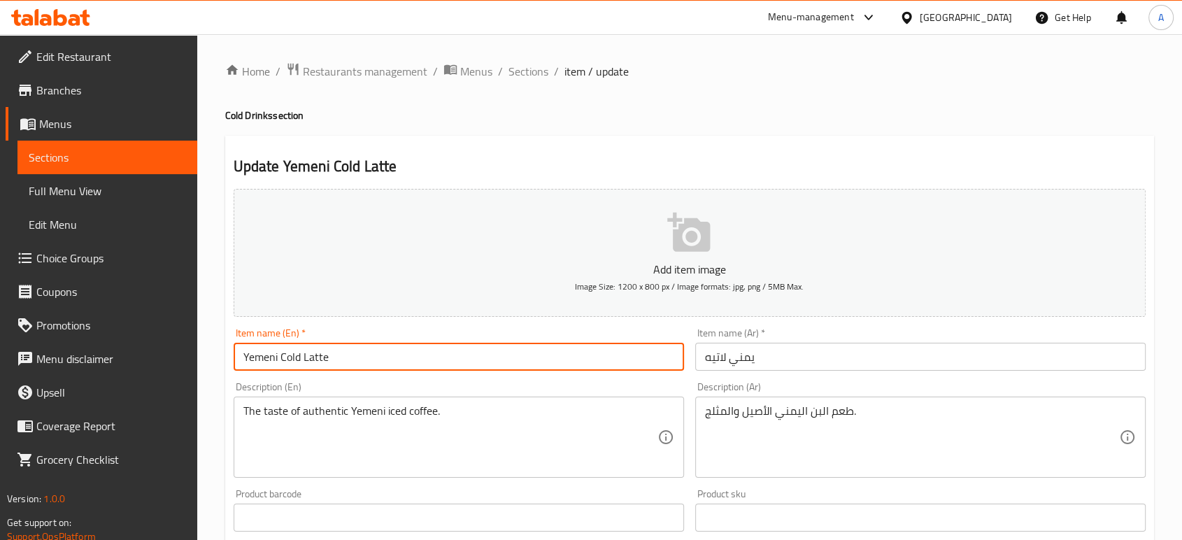
click at [293, 353] on input "Yemeni Cold Latte" at bounding box center [459, 357] width 451 height 28
type input "Yemeni Latte"
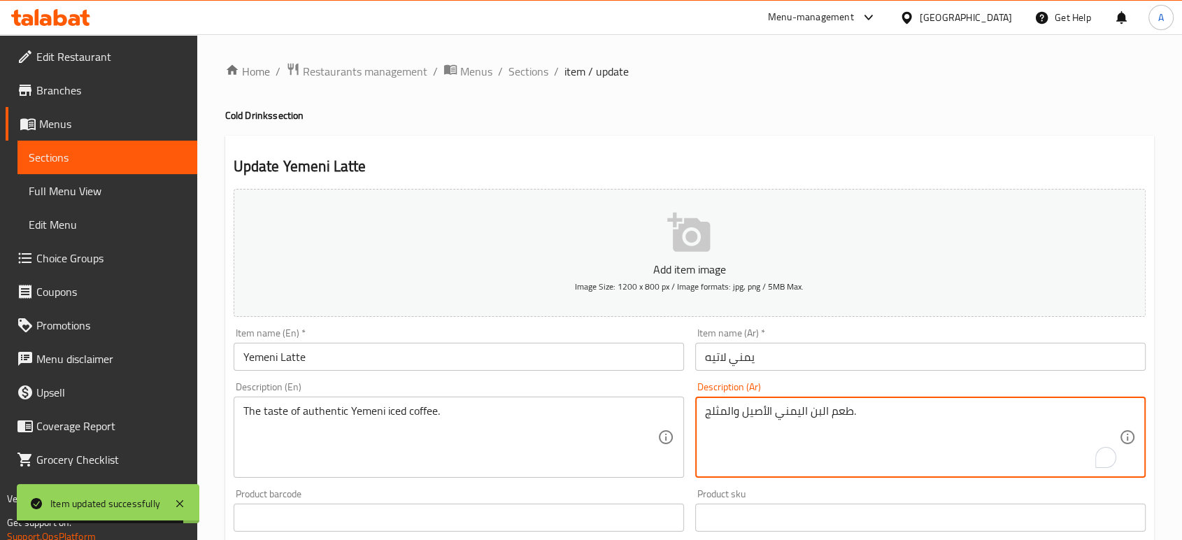
click at [841, 408] on textarea "طعم البن اليمني الأصيل والمثلج." at bounding box center [912, 437] width 414 height 66
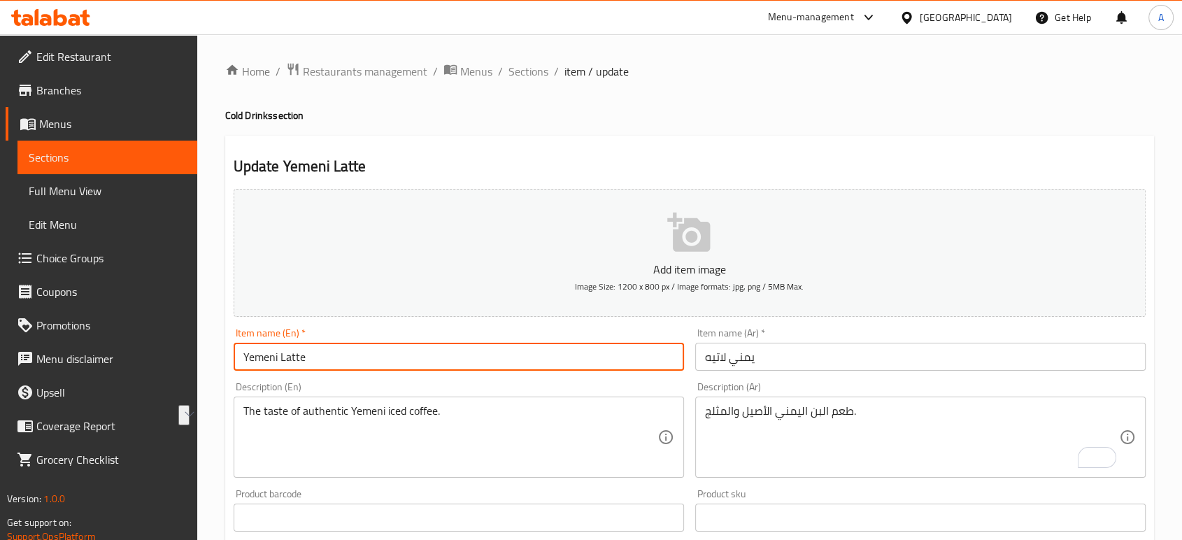
click at [326, 351] on input "Yemeni Latte" at bounding box center [459, 357] width 451 height 28
click at [326, 350] on input "Yemeni Latte" at bounding box center [459, 357] width 451 height 28
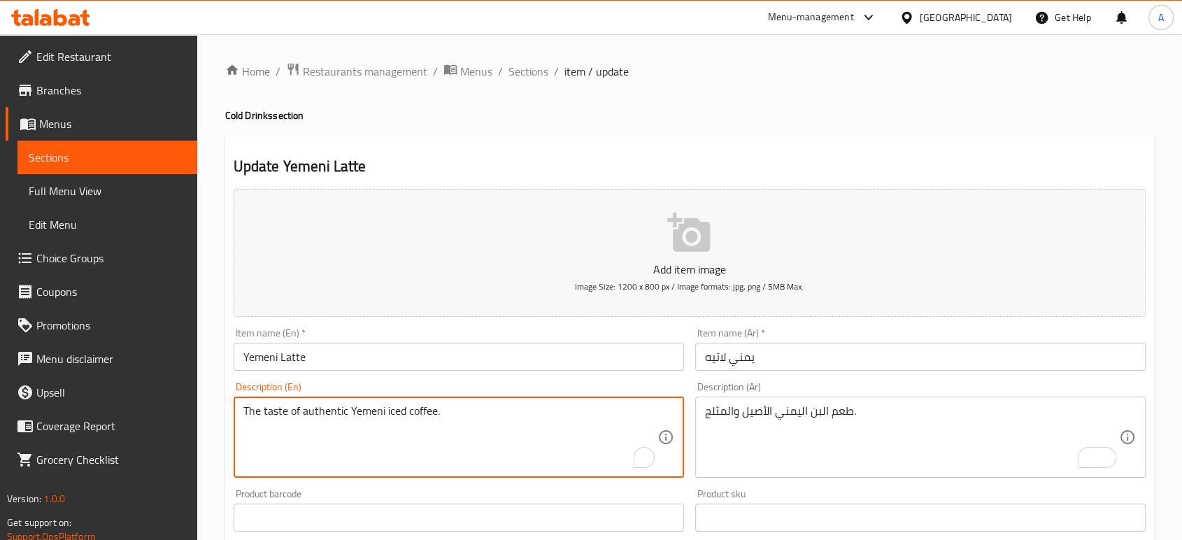
click at [396, 418] on textarea "The taste of authentic Yemeni iced coffee." at bounding box center [450, 437] width 414 height 66
click at [459, 415] on textarea "The taste of authentic Yemeni coffee." at bounding box center [450, 437] width 414 height 66
type textarea "The taste of authentic Yemeni coffee and iced"
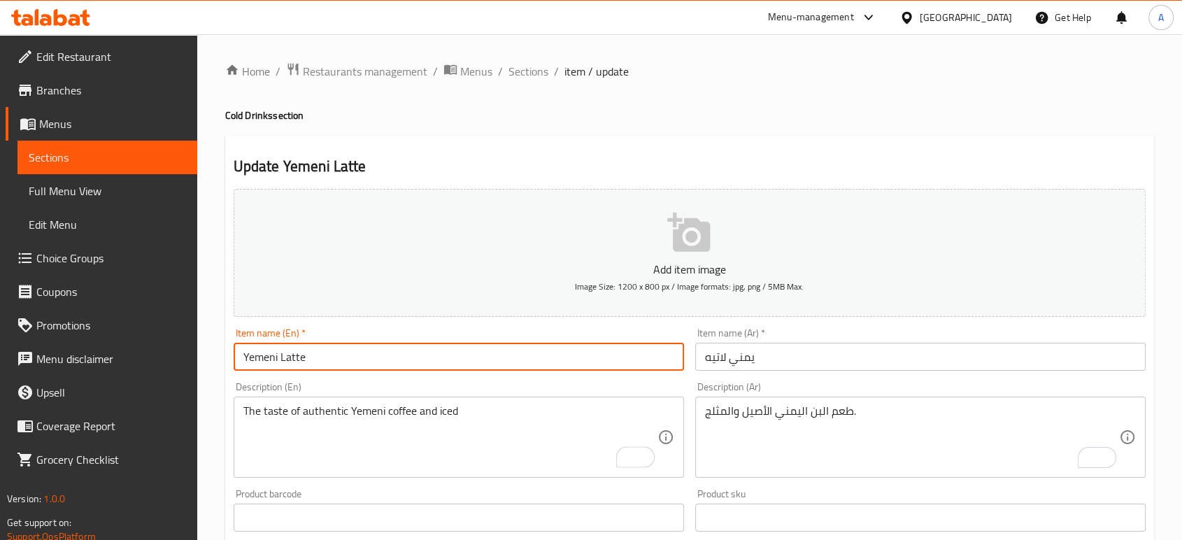
click at [414, 358] on input "Yemeni Latte" at bounding box center [459, 357] width 451 height 28
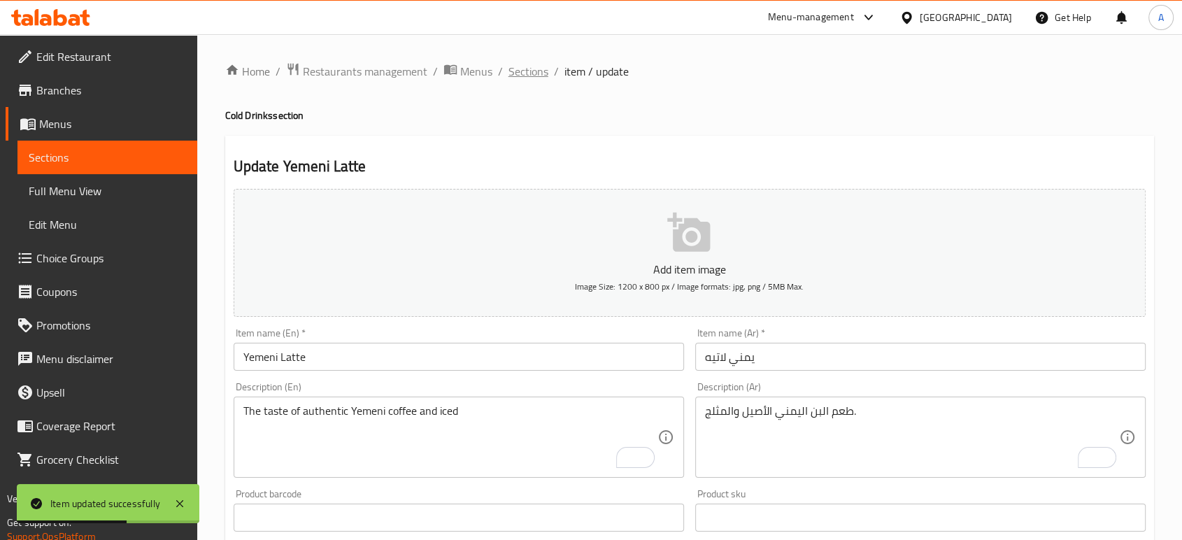
click at [525, 76] on span "Sections" at bounding box center [529, 71] width 40 height 17
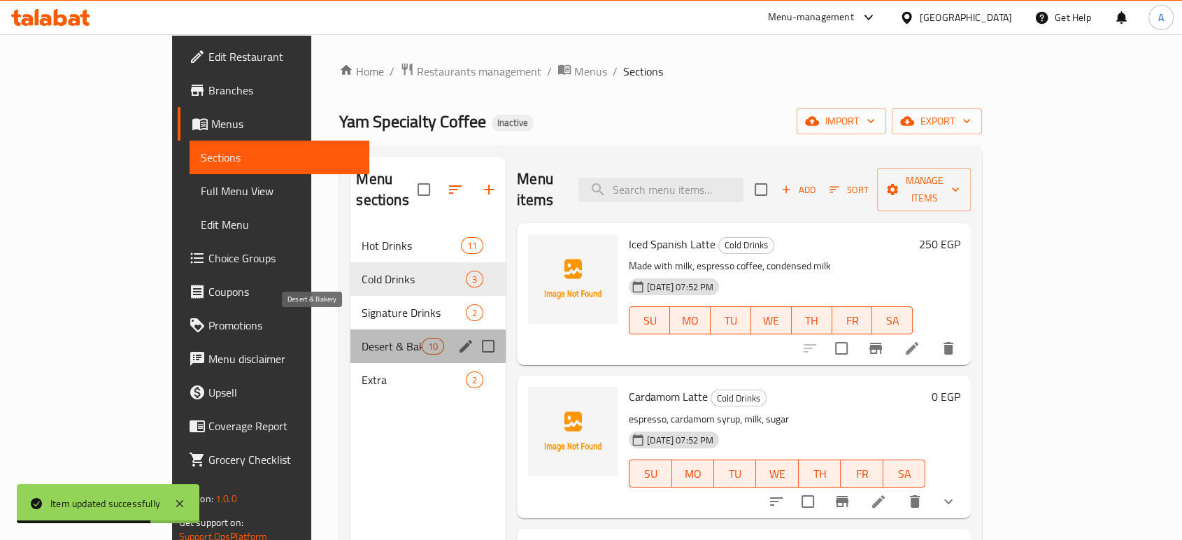
click at [362, 338] on span "Desert & Bakery" at bounding box center [391, 346] width 59 height 17
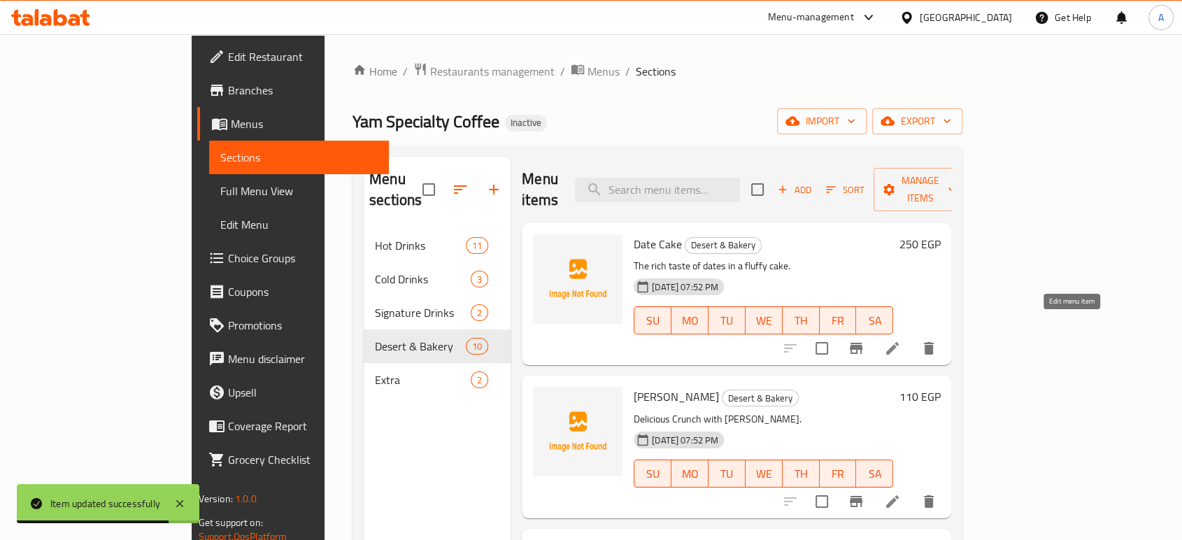
click at [901, 340] on icon at bounding box center [892, 348] width 17 height 17
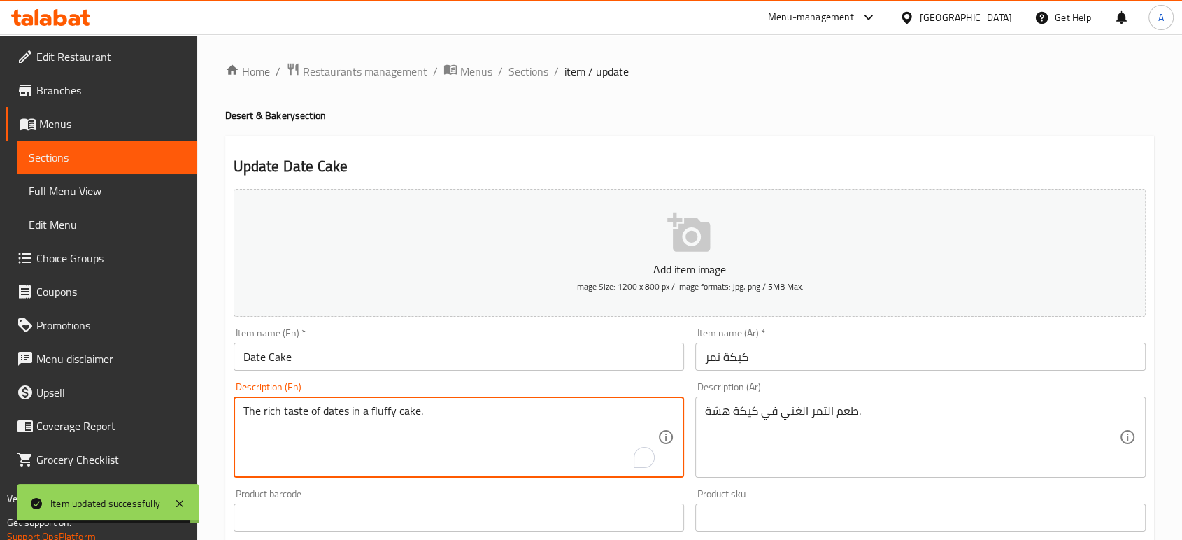
click at [402, 410] on textarea "The rich taste of dates in a fluffy cake." at bounding box center [450, 437] width 414 height 66
paste textarea "Dates, baking soda, boiling water, butter, brown sugar, eggs, vanilla extract, …"
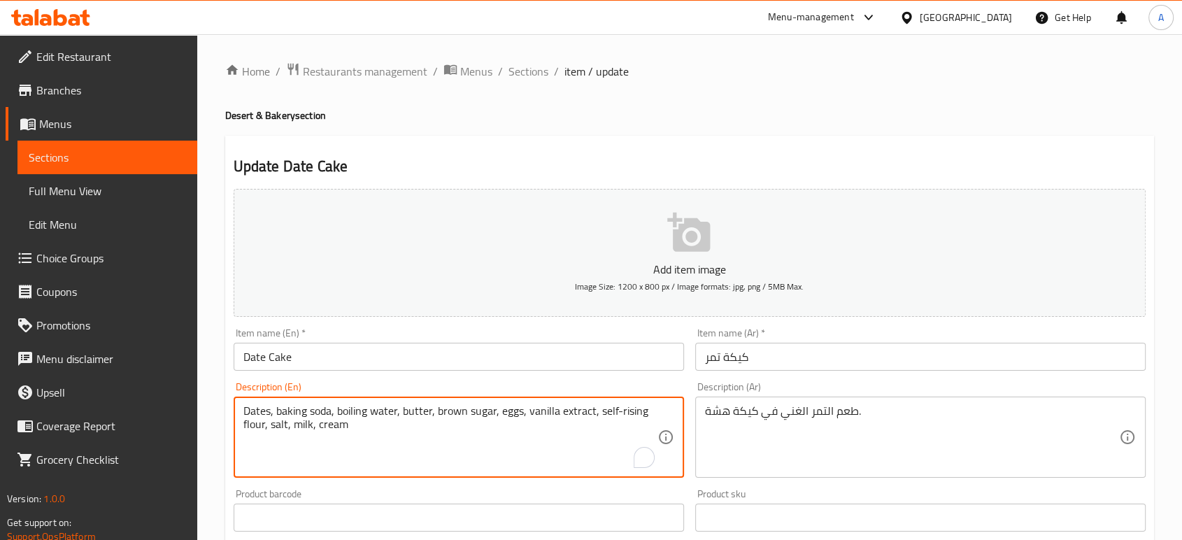
type textarea "Dates, baking soda, boiling water, butter, brown sugar, eggs, vanilla extract, …"
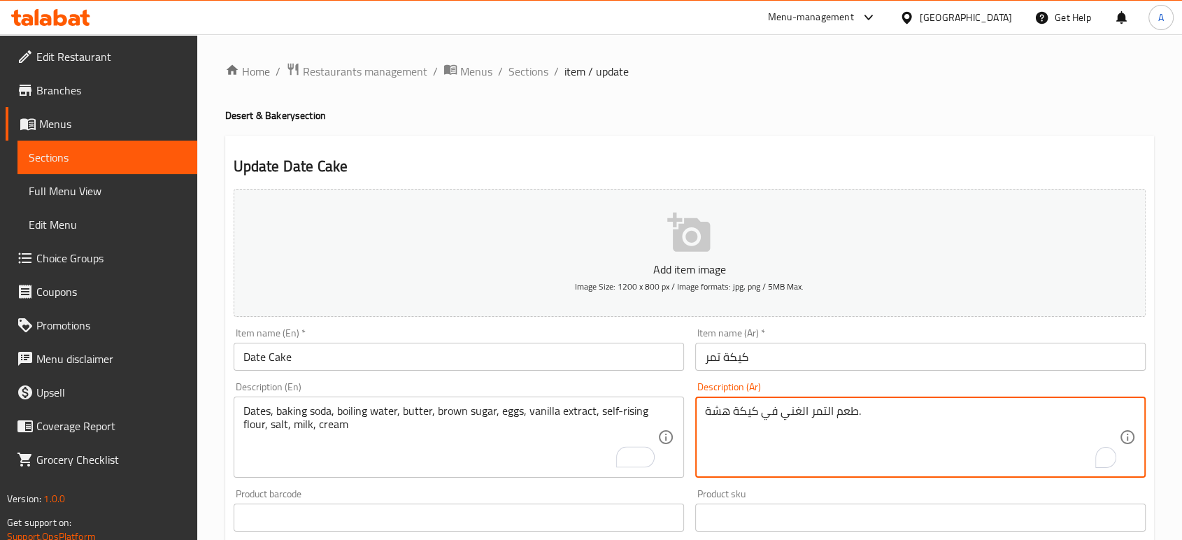
click at [794, 441] on textarea "طعم التمر الغني في كيكة هشة." at bounding box center [912, 437] width 414 height 66
paste textarea "مر ، بيكنج صودا ، ماء مغلي ، زبدة ، سكر بني ، بيض ، فانيليا ، دقيق ذاتي التخمير…"
type textarea "تمر ، بيكنج صودا ، ماء مغلي ، زبدة ، سكر بني ، بيض ، فانيليا ، دقيق ذاتي التخمي…"
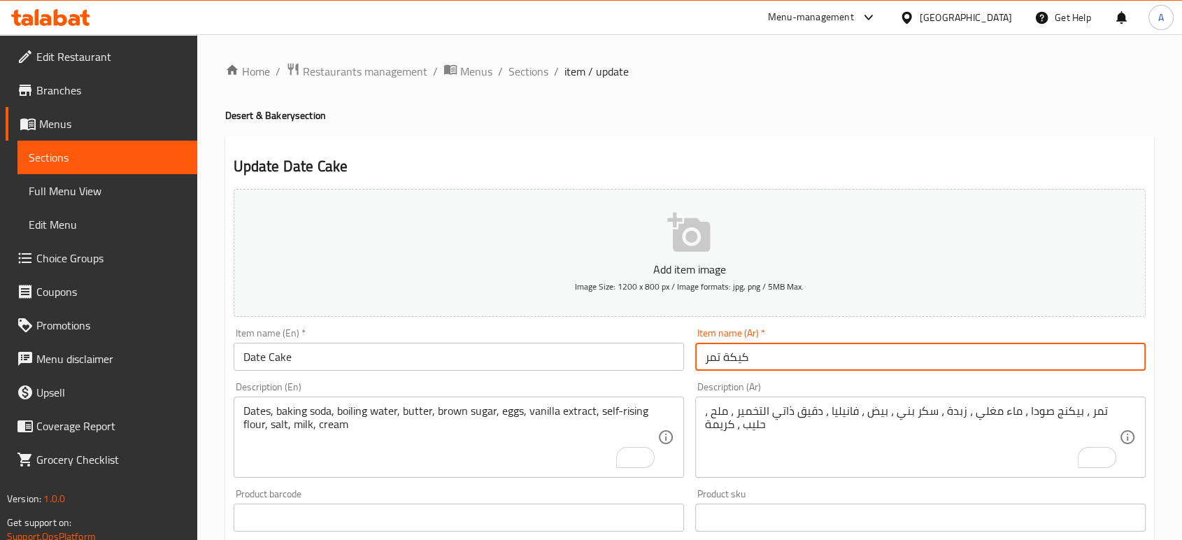
click at [833, 349] on input "كيكة تمر" at bounding box center [920, 357] width 451 height 28
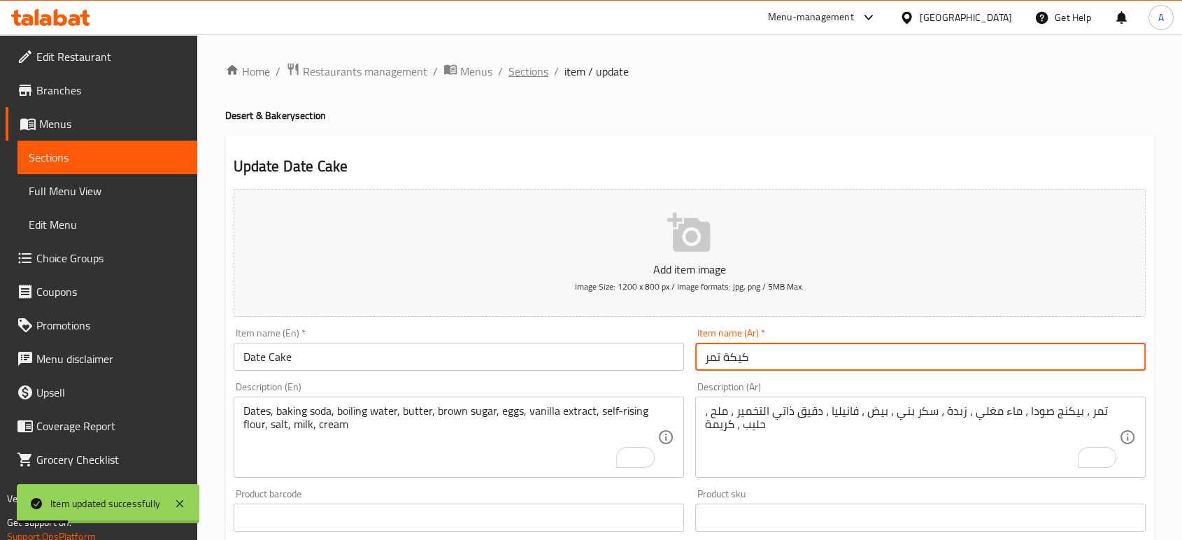
click at [529, 76] on span "Sections" at bounding box center [529, 71] width 40 height 17
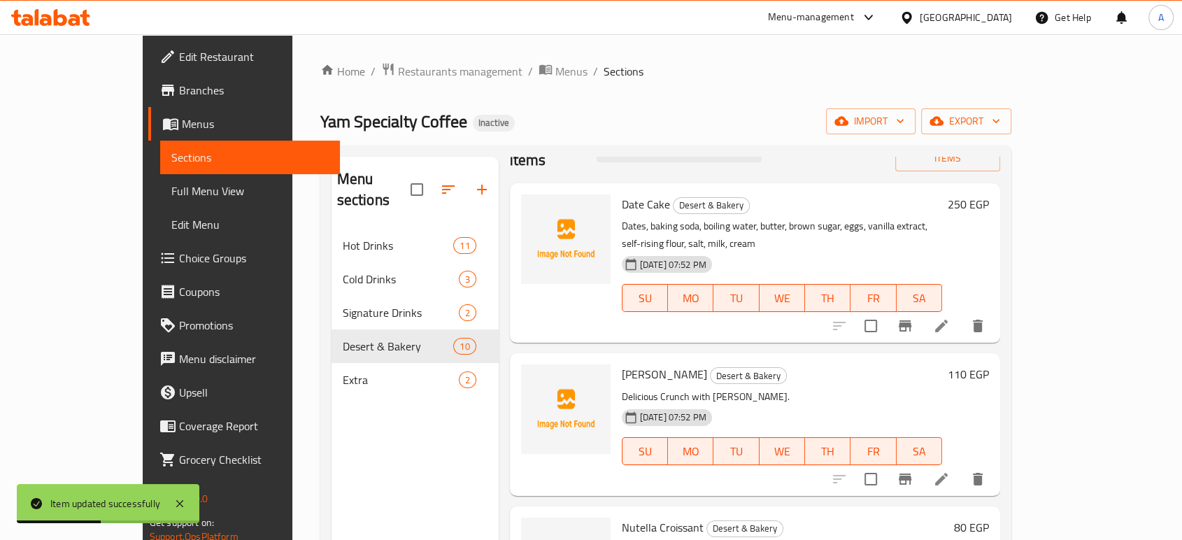
scroll to position [78, 0]
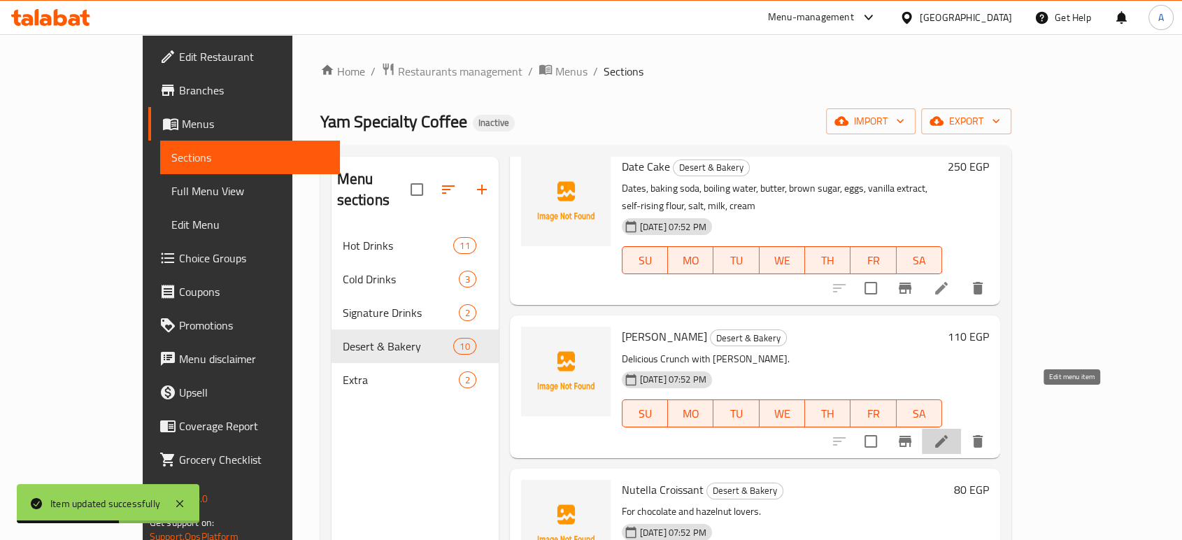
click at [950, 433] on icon at bounding box center [941, 441] width 17 height 17
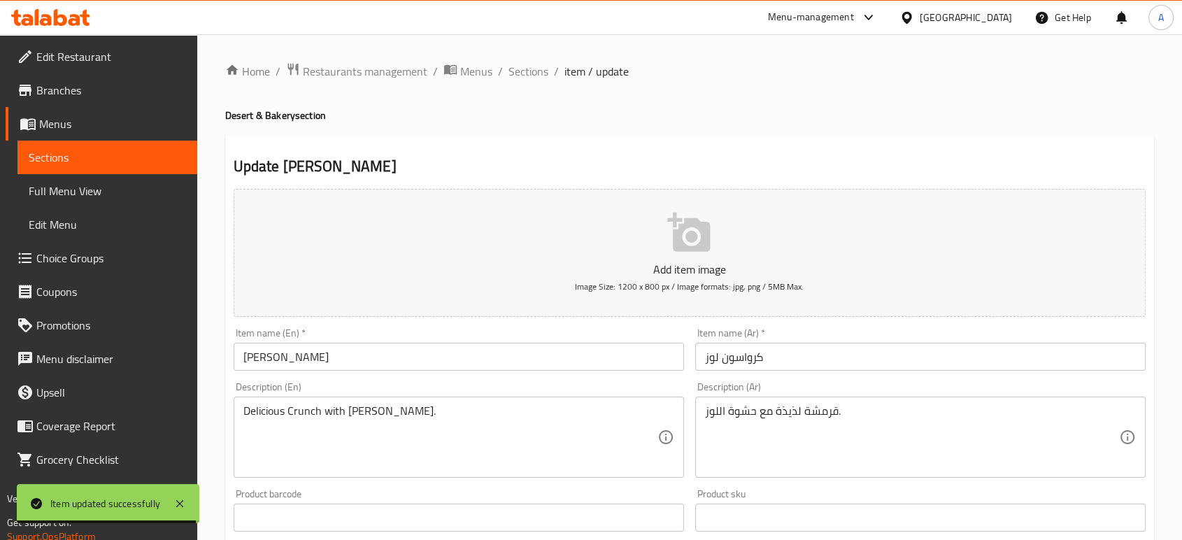
click at [365, 355] on input "[PERSON_NAME]" at bounding box center [459, 357] width 451 height 28
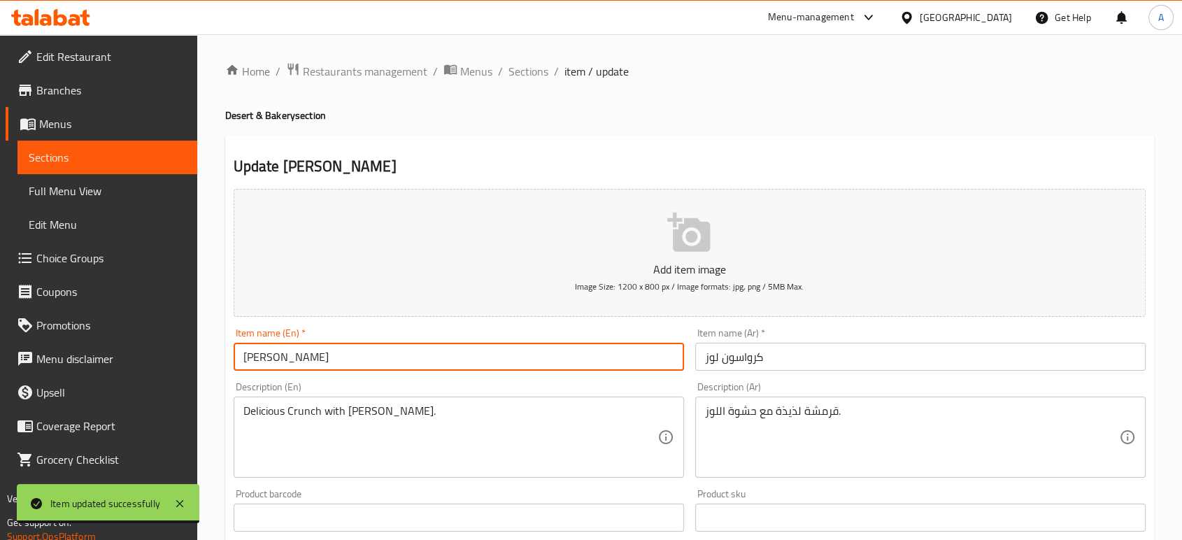
click at [365, 355] on input "[PERSON_NAME]" at bounding box center [459, 357] width 451 height 28
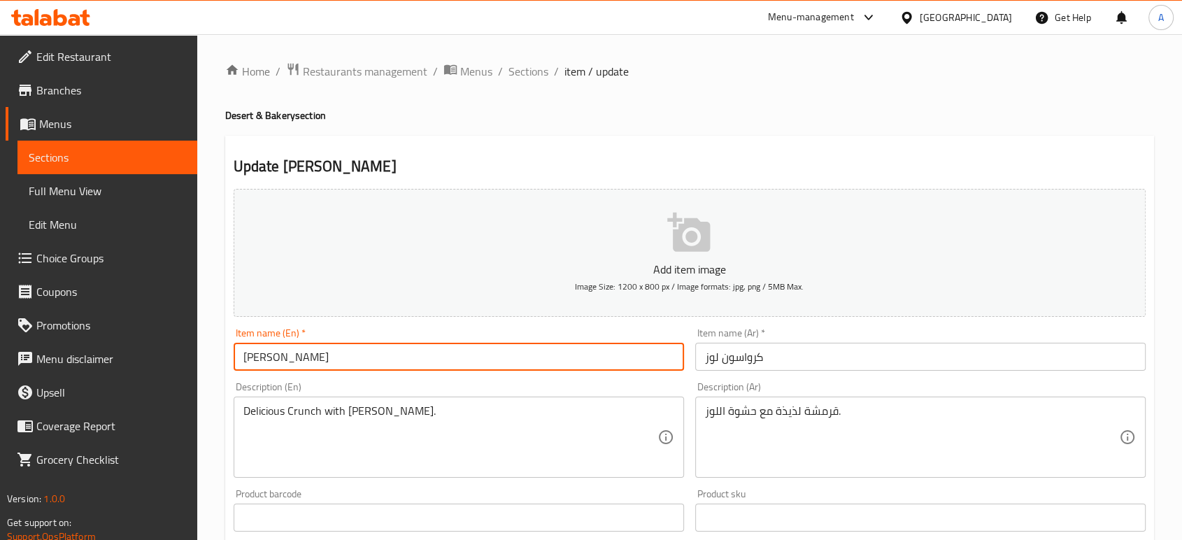
click at [365, 355] on input "[PERSON_NAME]" at bounding box center [459, 357] width 451 height 28
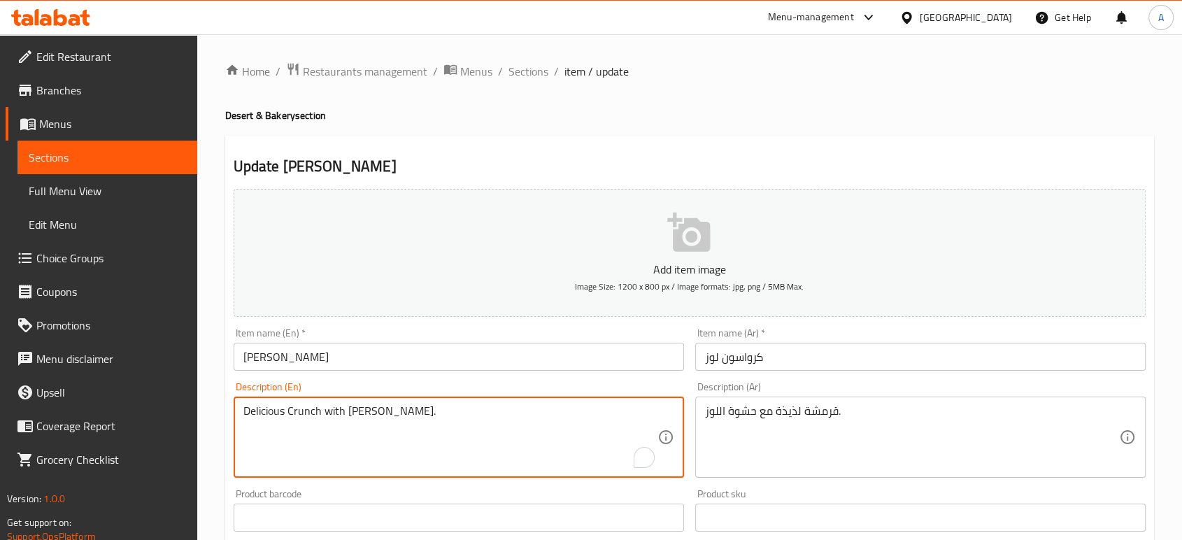
click at [541, 418] on textarea "Delicious Crunch with [PERSON_NAME]." at bounding box center [450, 437] width 414 height 66
paste textarea "Flaky pastry filled with almond cream, topped with toasted almonds and powdered…"
type textarea "Flaky pastry filled with almond cream, topped with toasted almonds and powdered…"
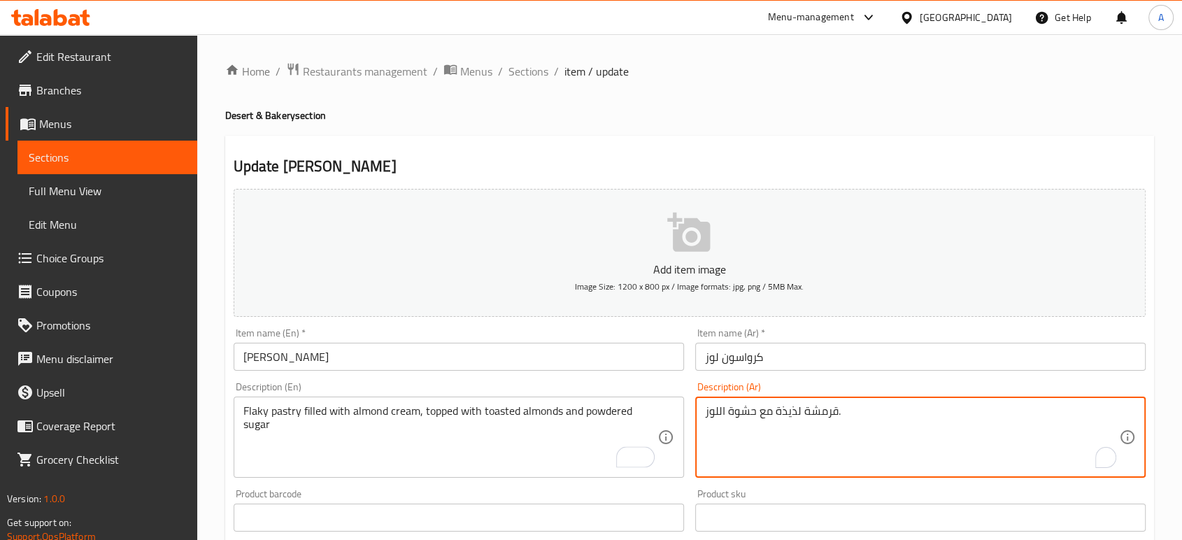
click at [765, 414] on textarea "قرمشة لذيذة مع حشوة اللوز." at bounding box center [912, 437] width 414 height 66
click at [765, 416] on textarea "قرمشة لذيذة مع حشوة اللوز." at bounding box center [912, 437] width 414 height 66
paste textarea "عجينة مقرمشة محشوة بكريمة اللوز، مزينة باللوز المحمص والسكر البودرة"
type textarea "عجينة مقرمشة محشوة بكريمة اللوز، مزينة باللوز المحمص والسكر البودرة."
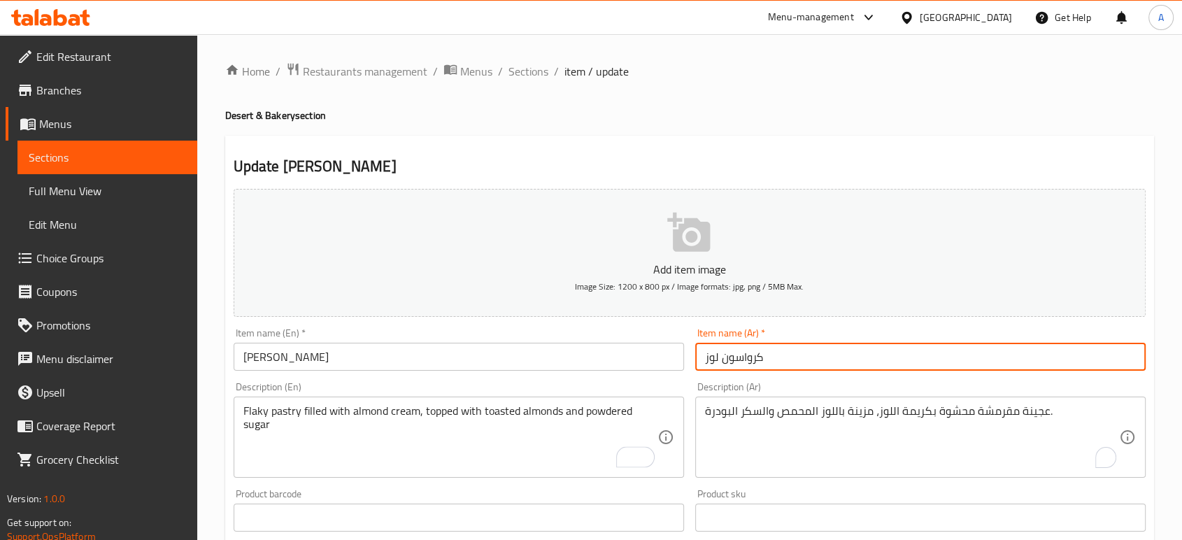
click at [793, 366] on input "كرواسون لوز" at bounding box center [920, 357] width 451 height 28
click at [509, 76] on span "Sections" at bounding box center [529, 71] width 40 height 17
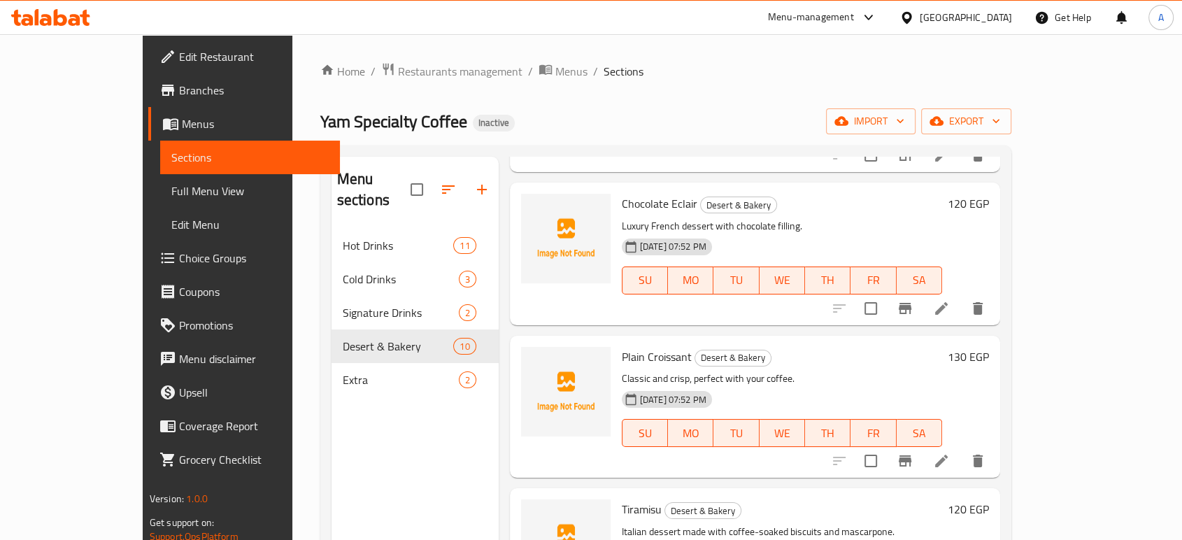
scroll to position [544, 0]
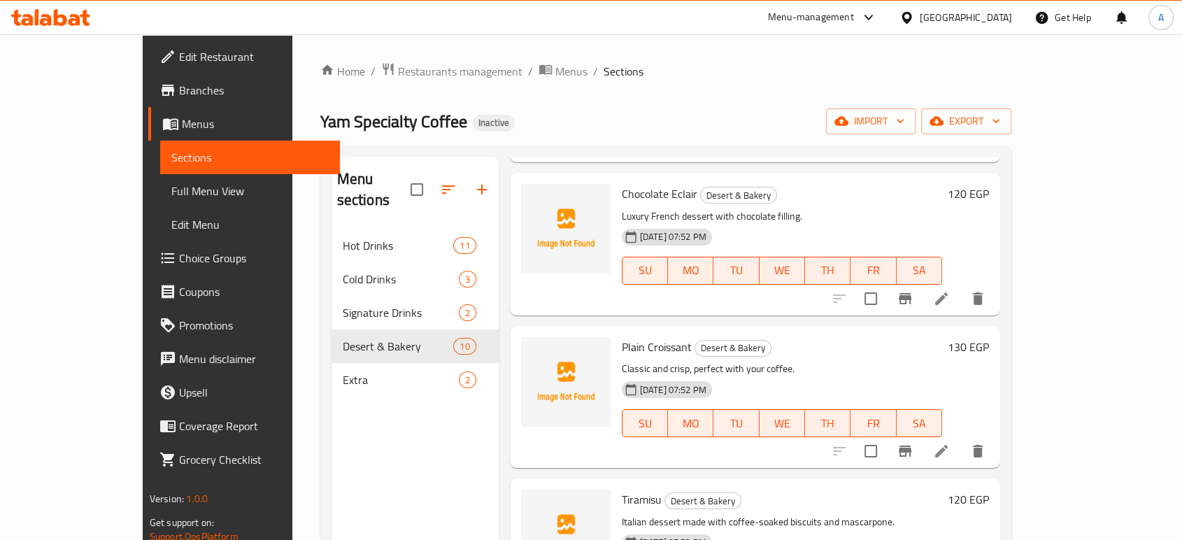
click at [950, 443] on icon at bounding box center [941, 451] width 17 height 17
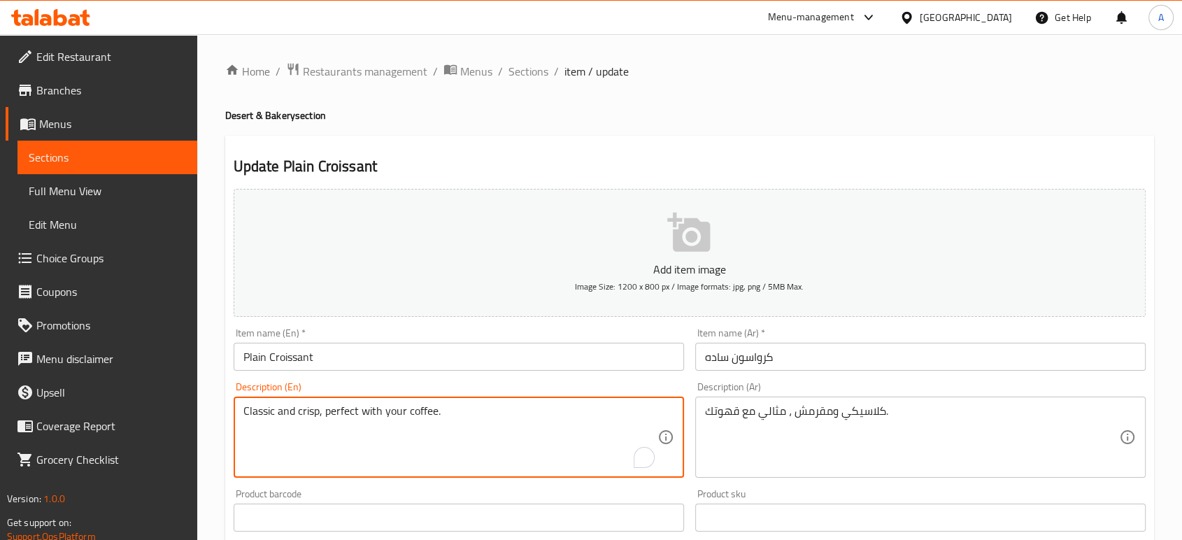
click at [432, 413] on textarea "Classic and crisp, perfect with your coffee." at bounding box center [450, 437] width 414 height 66
click at [433, 413] on textarea "Classic and crisp, perfect with your coffee." at bounding box center [450, 437] width 414 height 66
paste textarea "Flour, Water, Yeast, Sugar, Salt, Butter, Milk and Egg"
type textarea "Flour, Water, Yeast, Sugar, Salt, Butter, Milk and Egg"
click at [780, 413] on textarea "كلاسيكي ومقرمش ، مثالي مع قهوتك." at bounding box center [912, 437] width 414 height 66
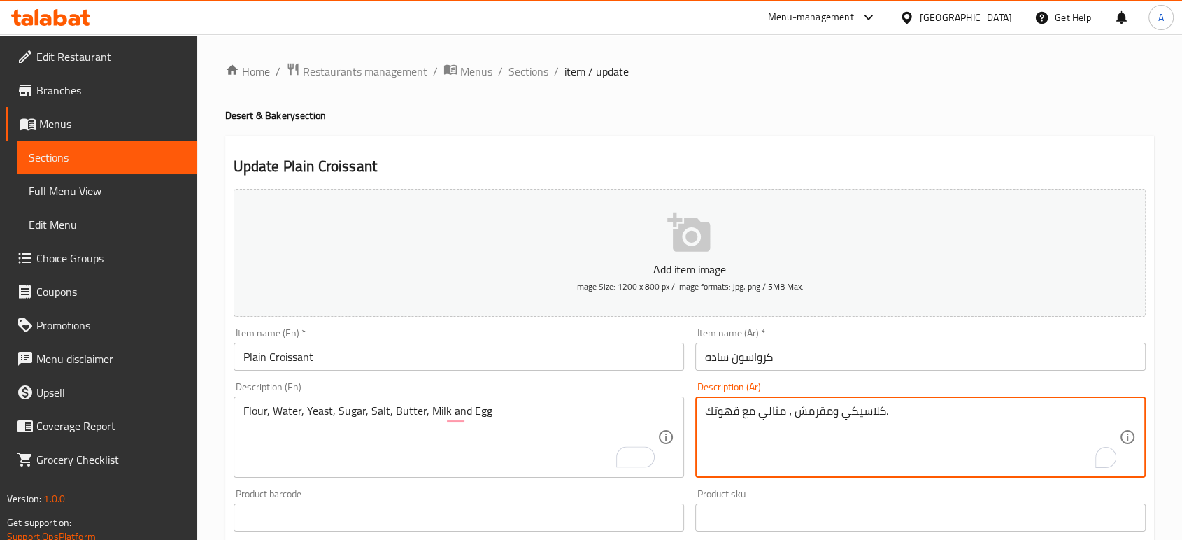
click at [780, 413] on textarea "كلاسيكي ومقرمش ، مثالي مع قهوتك." at bounding box center [912, 437] width 414 height 66
paste textarea "دقيق، مياه، خميرة، سكر، ملح، زبدة، حليب وبيض"
type textarea "دقيق، مياه، خميرة، سكر، ملح، زبدة، حليب وبيض"
click at [819, 367] on input "كرواسون ساده" at bounding box center [920, 357] width 451 height 28
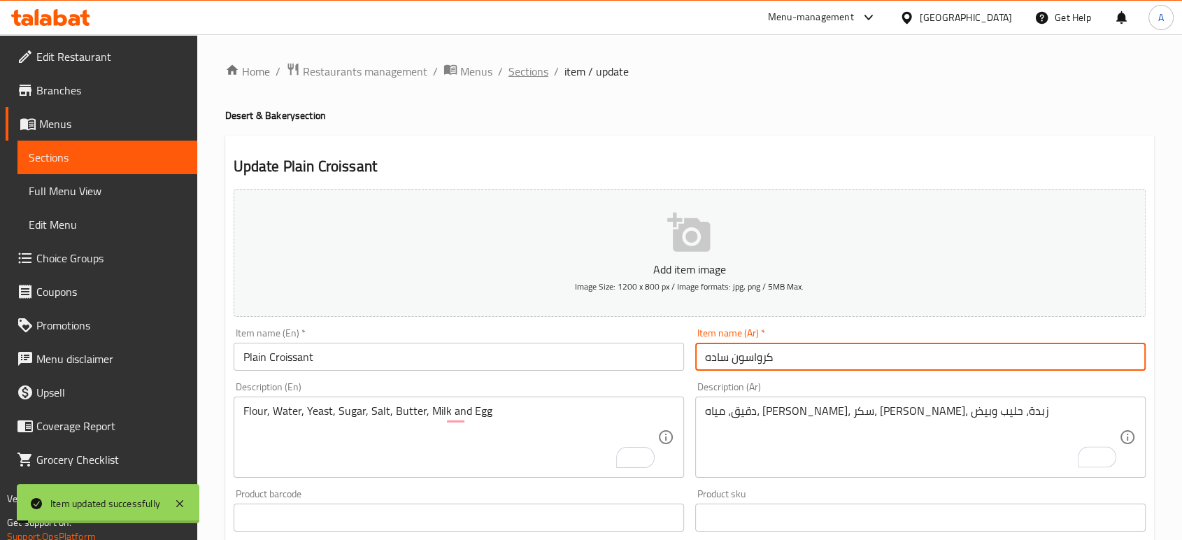
click at [509, 71] on span "Sections" at bounding box center [529, 71] width 40 height 17
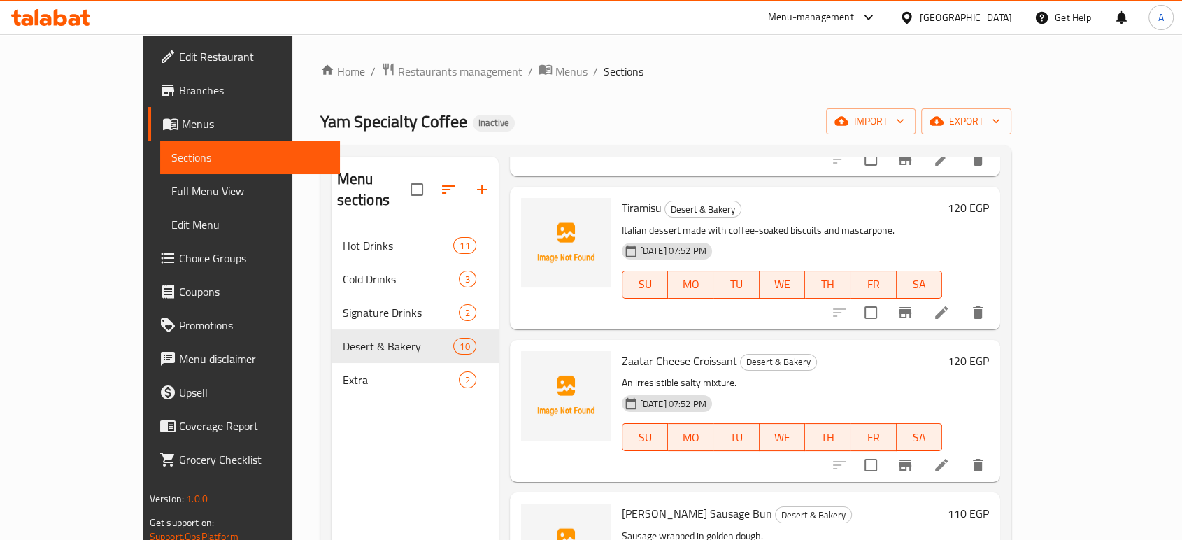
scroll to position [933, 0]
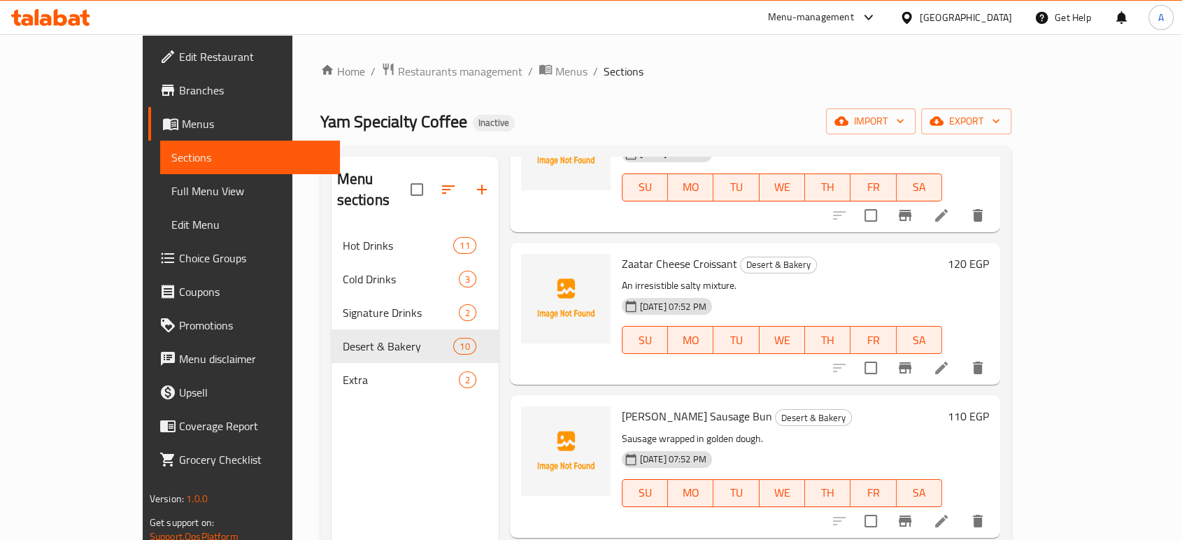
click at [961, 355] on li at bounding box center [941, 367] width 39 height 25
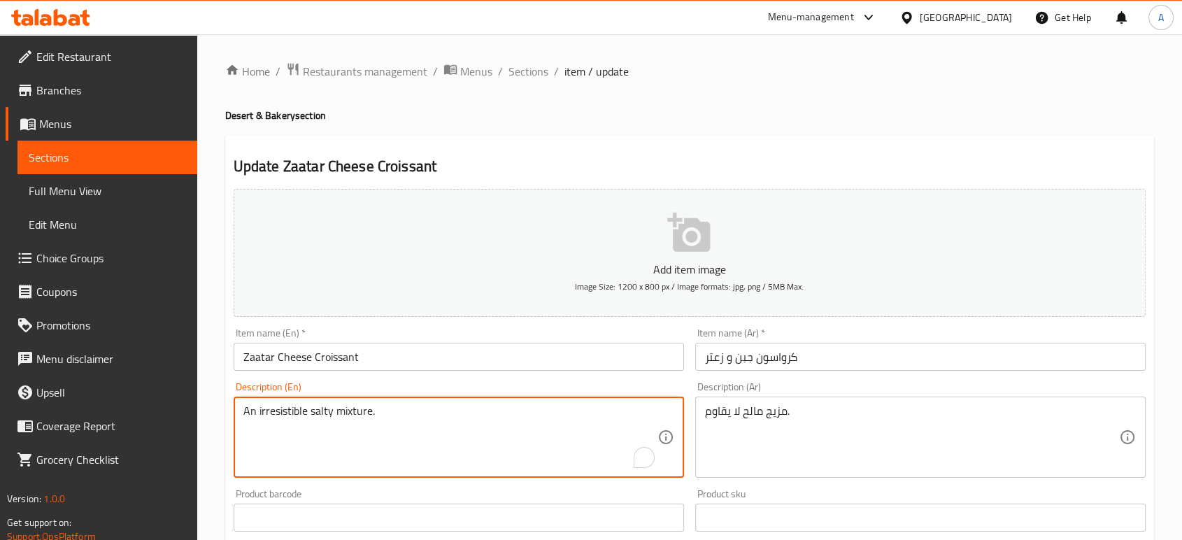
click at [343, 417] on textarea "An irresistible salty mixture." at bounding box center [450, 437] width 414 height 66
paste textarea "puff pastry dough, zaatar, mozzarella cheese and olive oil"
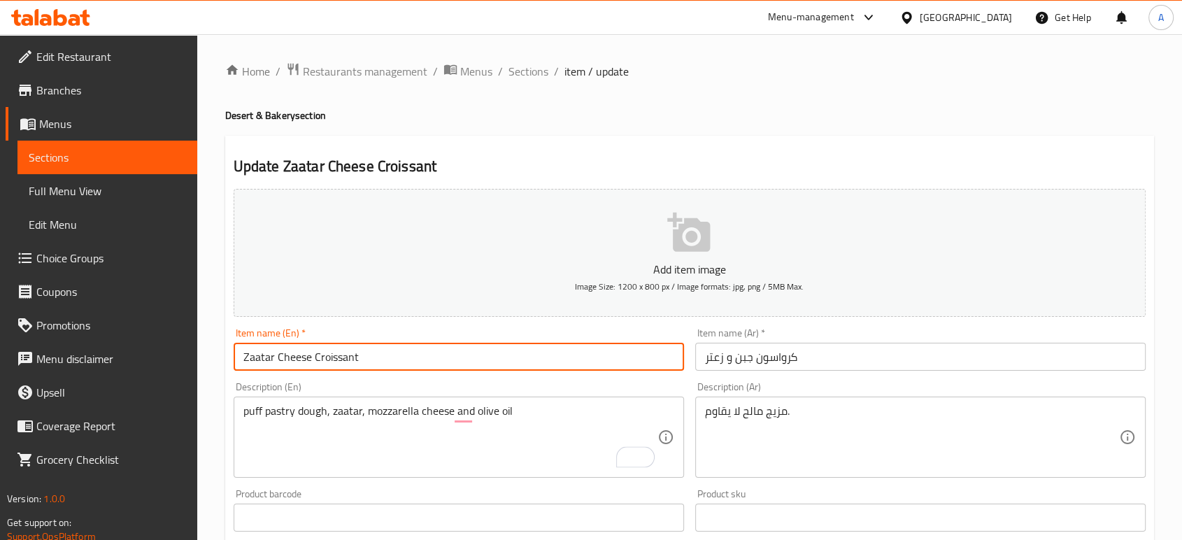
click at [332, 357] on input "Zaatar Cheese Croissant" at bounding box center [459, 357] width 451 height 28
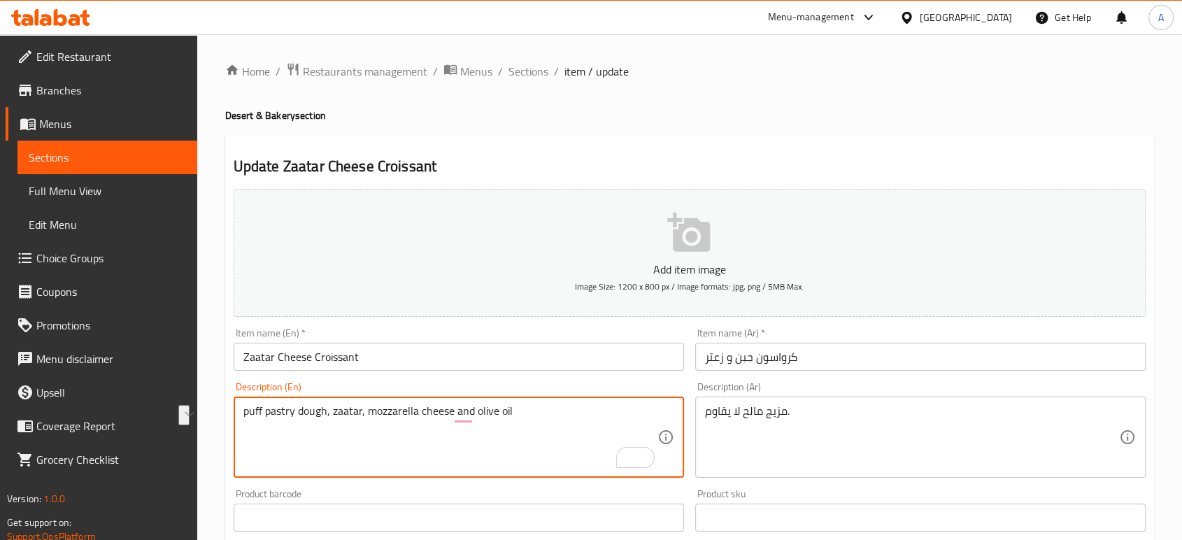
drag, startPoint x: 296, startPoint y: 412, endPoint x: 242, endPoint y: 412, distance: 53.9
paste textarea "Croissant"
type textarea "Croissant, zaatar, mozzarella cheese and olive oil"
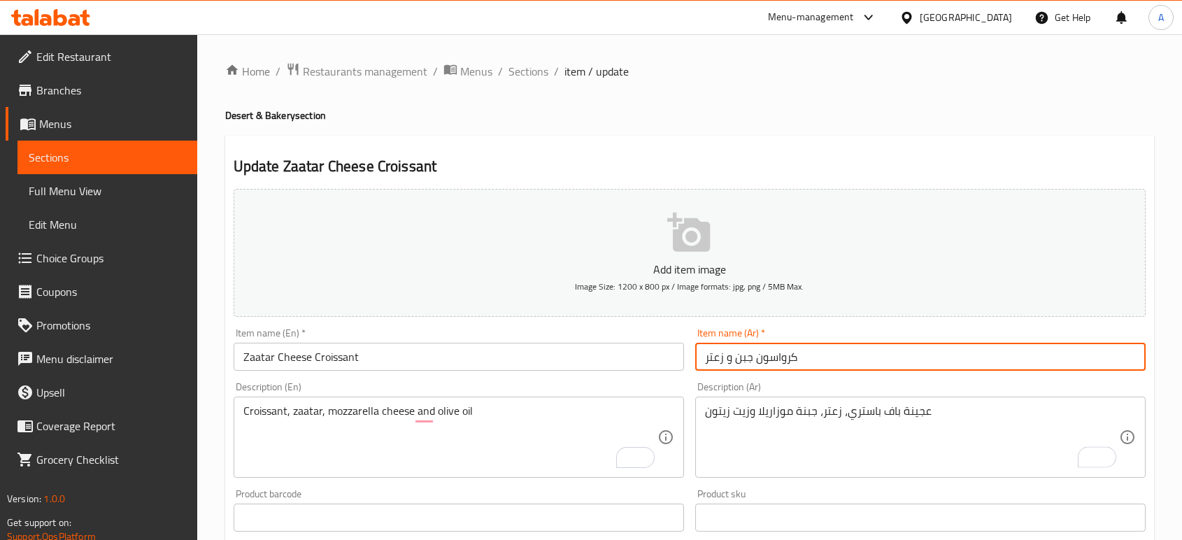
click at [780, 360] on input "كرواسون جبن و زعتر" at bounding box center [920, 357] width 451 height 28
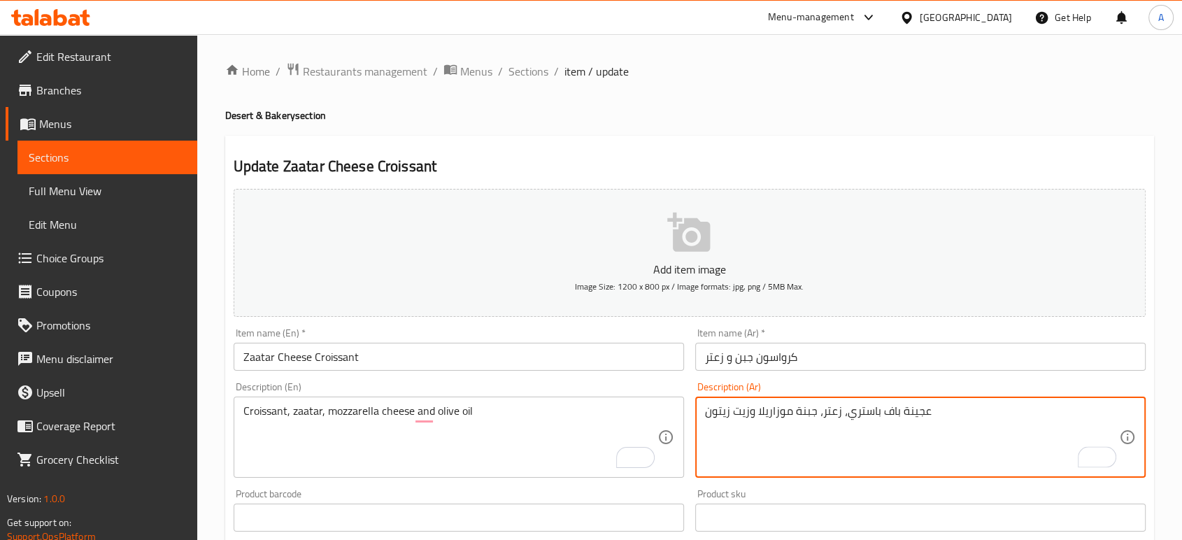
drag, startPoint x: 925, startPoint y: 413, endPoint x: 847, endPoint y: 414, distance: 77.7
click at [847, 414] on textarea "عجينة باف باستري، زعتر، جبنة موزاريلا وزيت زيتون" at bounding box center [912, 437] width 414 height 66
paste textarea "كرواسون"
type textarea "[PERSON_NAME] ، زعتر، جبنة موزاريلا و[PERSON_NAME]"
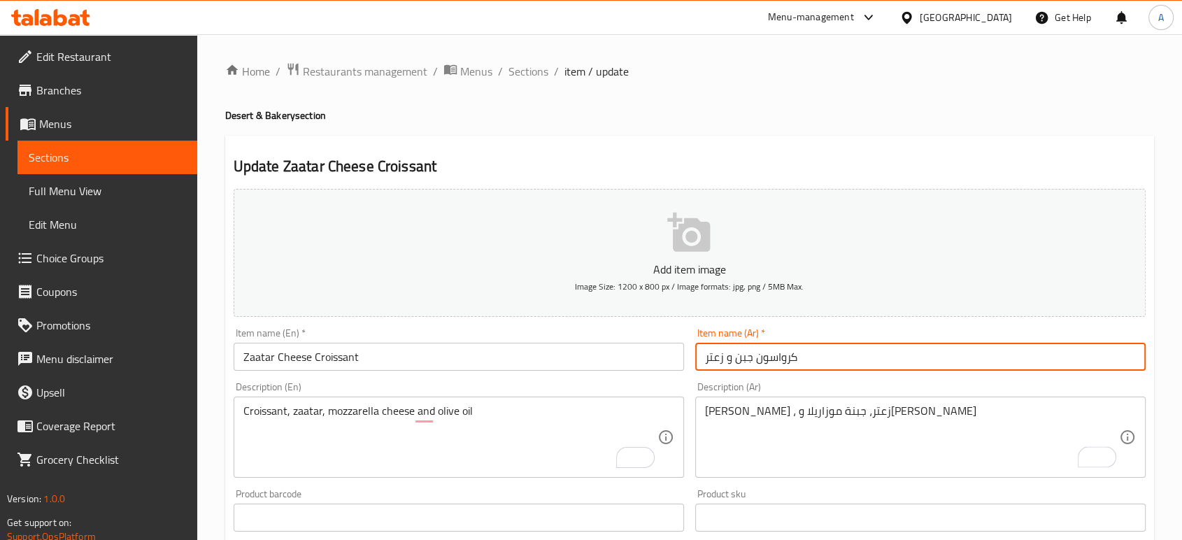
click at [818, 355] on input "كرواسون جبن و زعتر" at bounding box center [920, 357] width 451 height 28
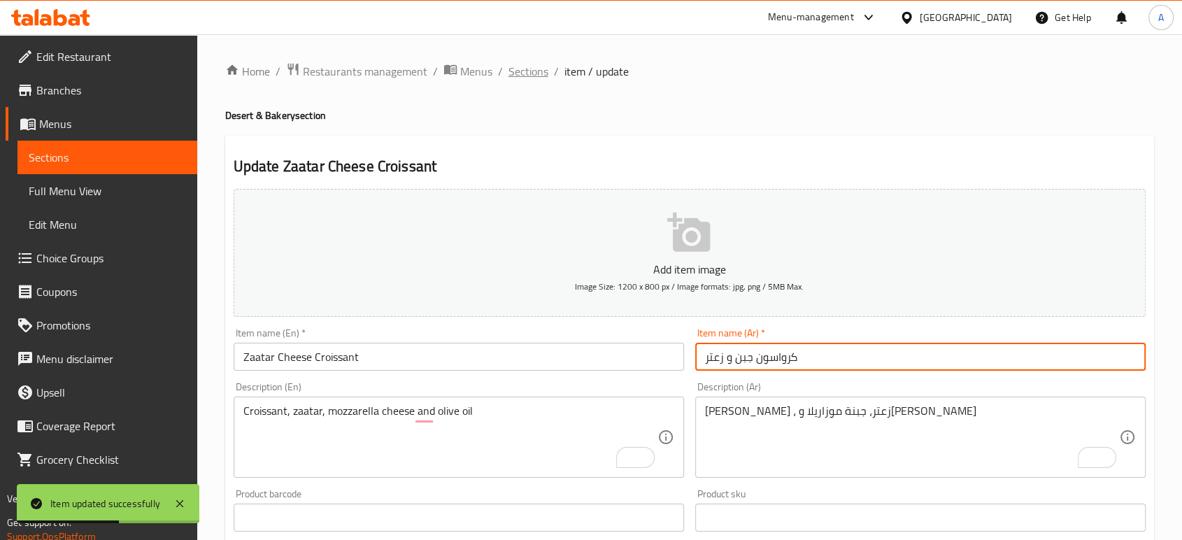
click at [532, 66] on span "Sections" at bounding box center [529, 71] width 40 height 17
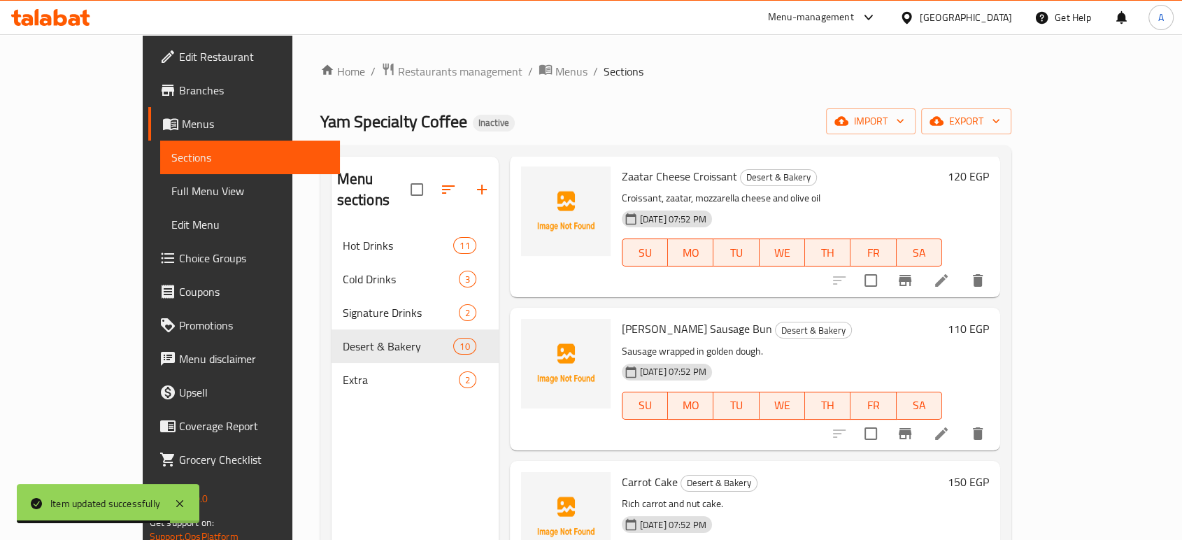
scroll to position [1023, 0]
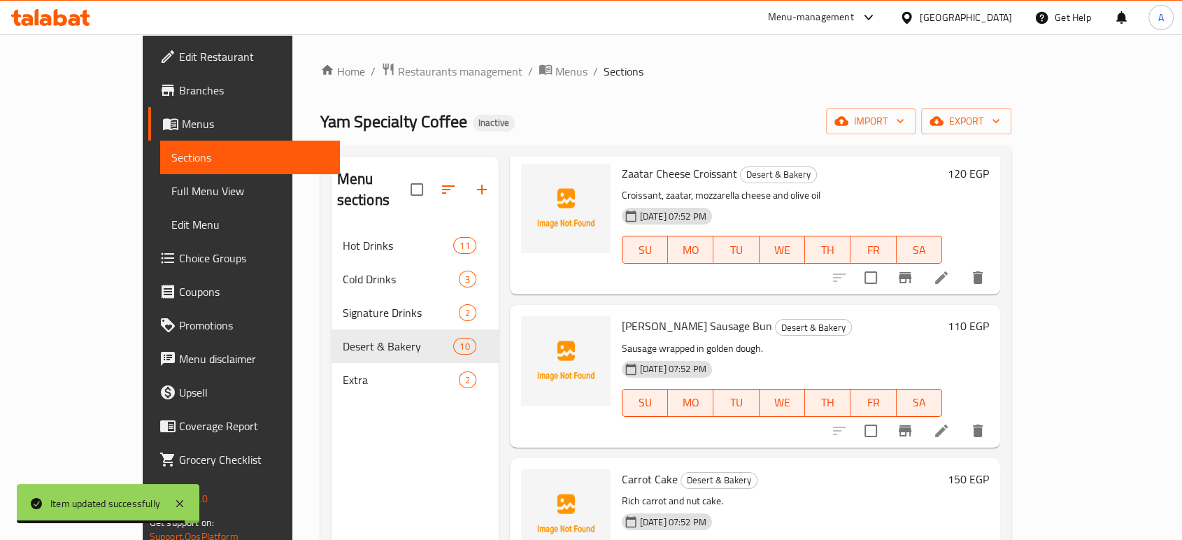
click at [950, 423] on icon at bounding box center [941, 431] width 17 height 17
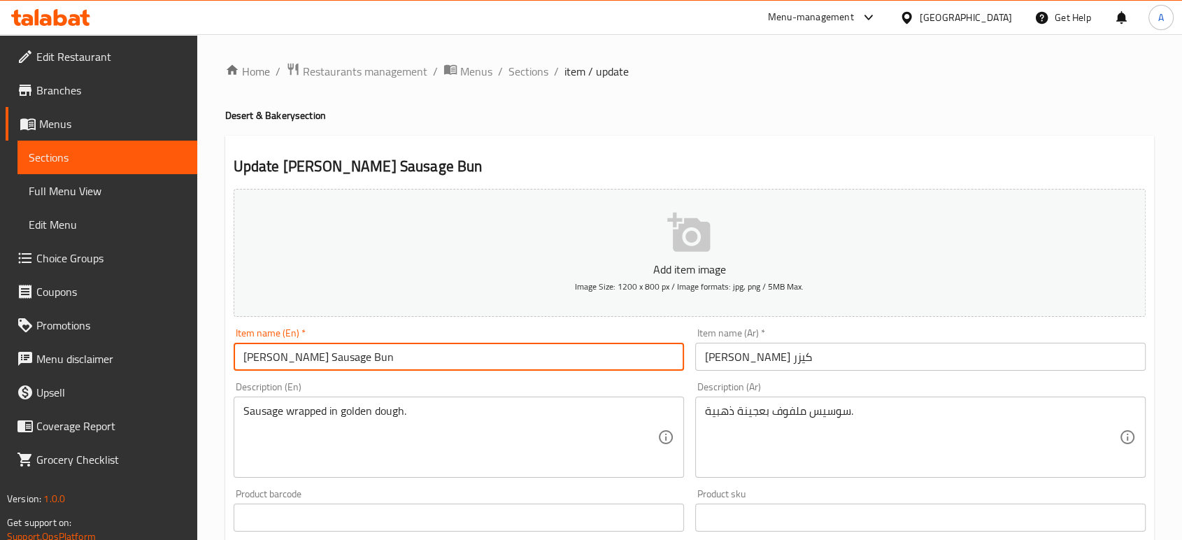
click at [297, 362] on input "[PERSON_NAME] Sausage Bun" at bounding box center [459, 357] width 451 height 28
paste input "Hot Dog"
type input "[PERSON_NAME] Hot Dog Bun"
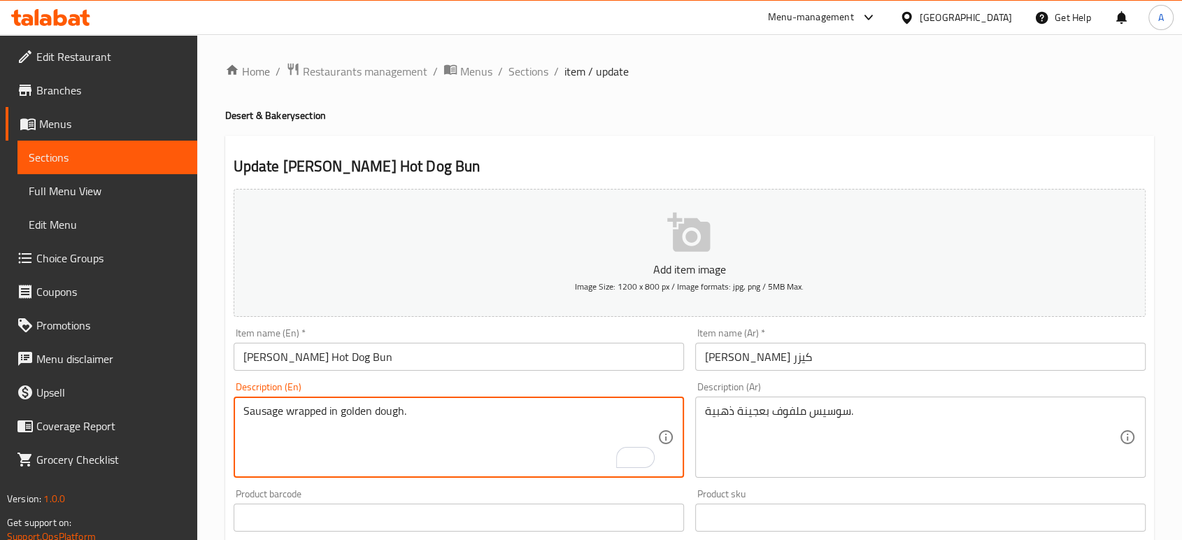
click at [271, 413] on textarea "Sausage wrapped in golden dough." at bounding box center [450, 437] width 414 height 66
paste textarea "Hot Dog"
type textarea "Hot Dog wrapped in golden dough."
click at [442, 362] on input "[PERSON_NAME] Hot Dog Bun" at bounding box center [459, 357] width 451 height 28
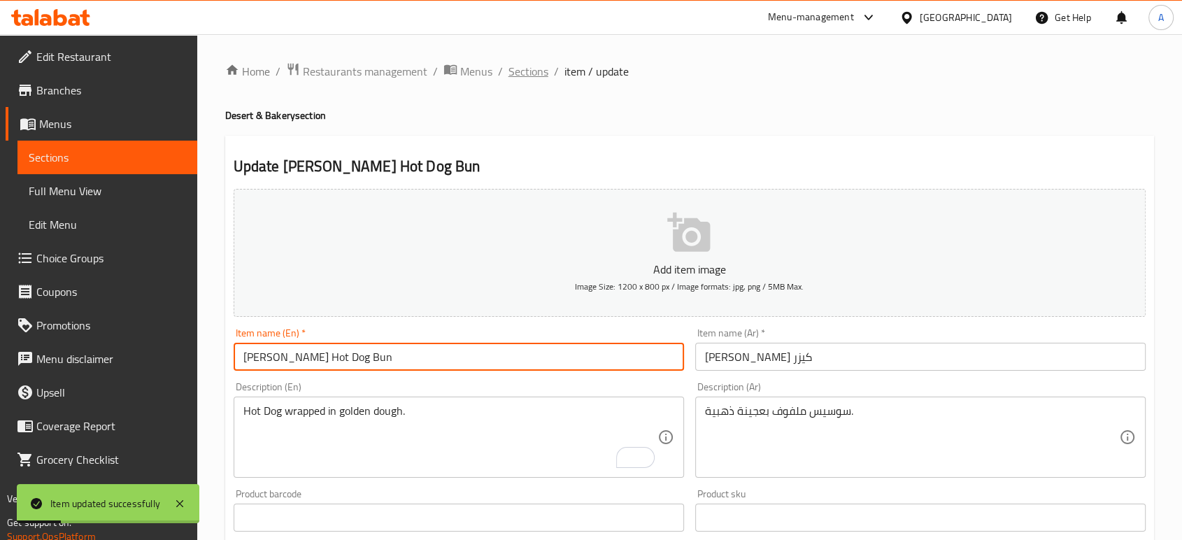
click at [510, 75] on span "Sections" at bounding box center [529, 71] width 40 height 17
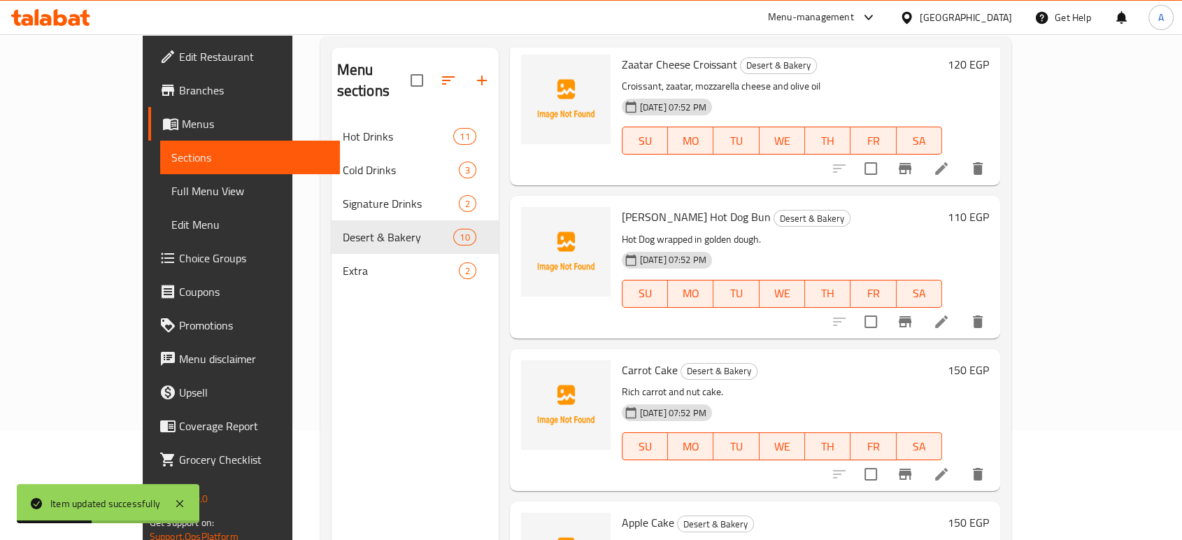
scroll to position [196, 0]
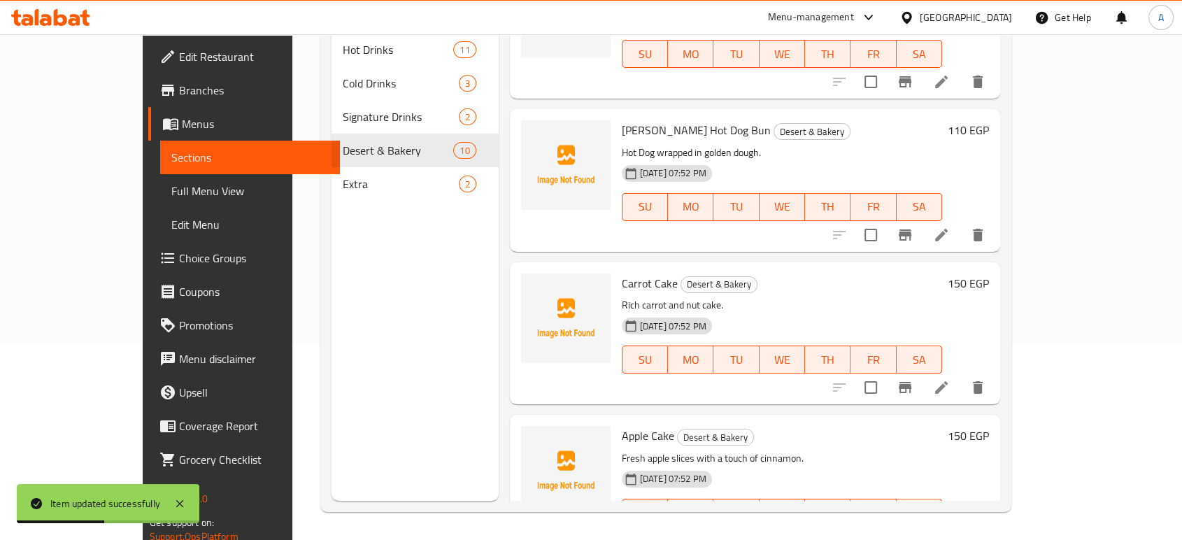
click at [961, 375] on li at bounding box center [941, 387] width 39 height 25
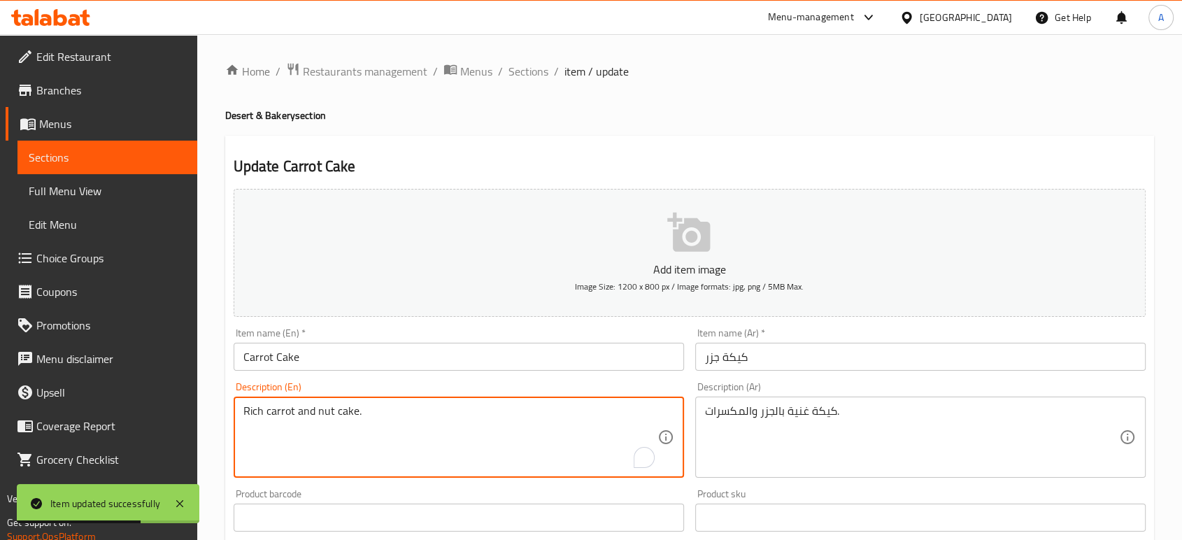
click at [330, 410] on textarea "Rich carrot and nut cake." at bounding box center [450, 437] width 414 height 66
click at [331, 409] on textarea "Rich carrot and nut cake." at bounding box center [450, 437] width 414 height 66
type textarea "Rich carrot and nuts cake."
click at [425, 360] on input "Carrot Cake" at bounding box center [459, 357] width 451 height 28
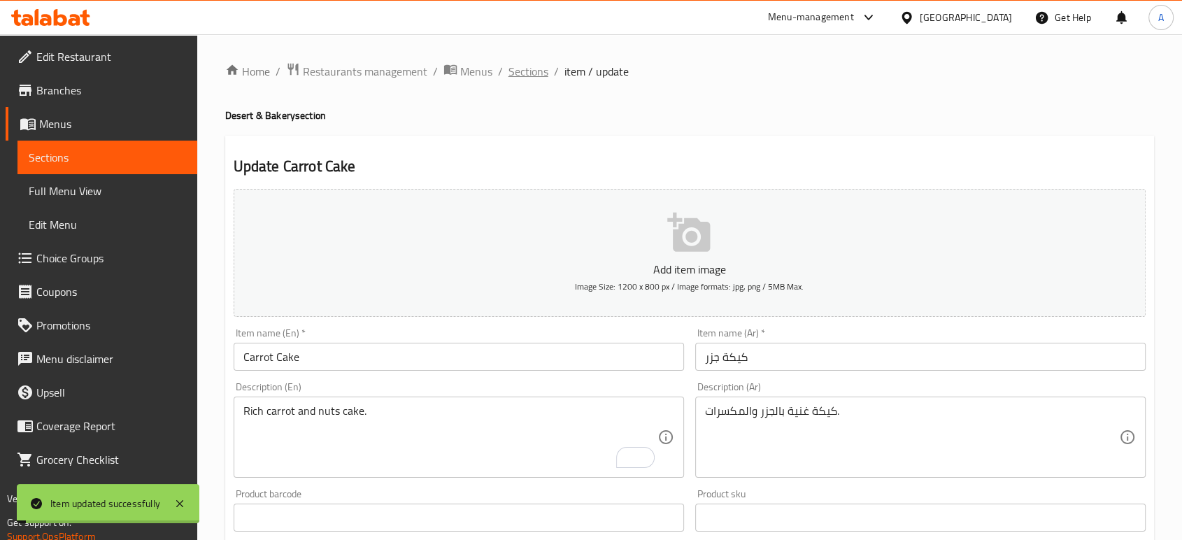
click at [529, 66] on span "Sections" at bounding box center [529, 71] width 40 height 17
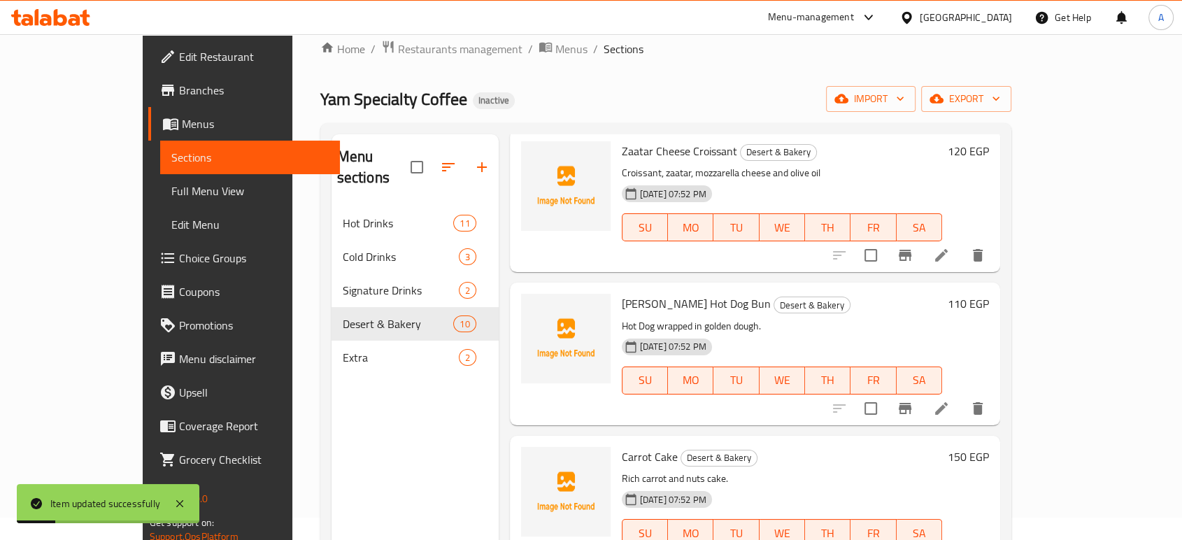
scroll to position [196, 0]
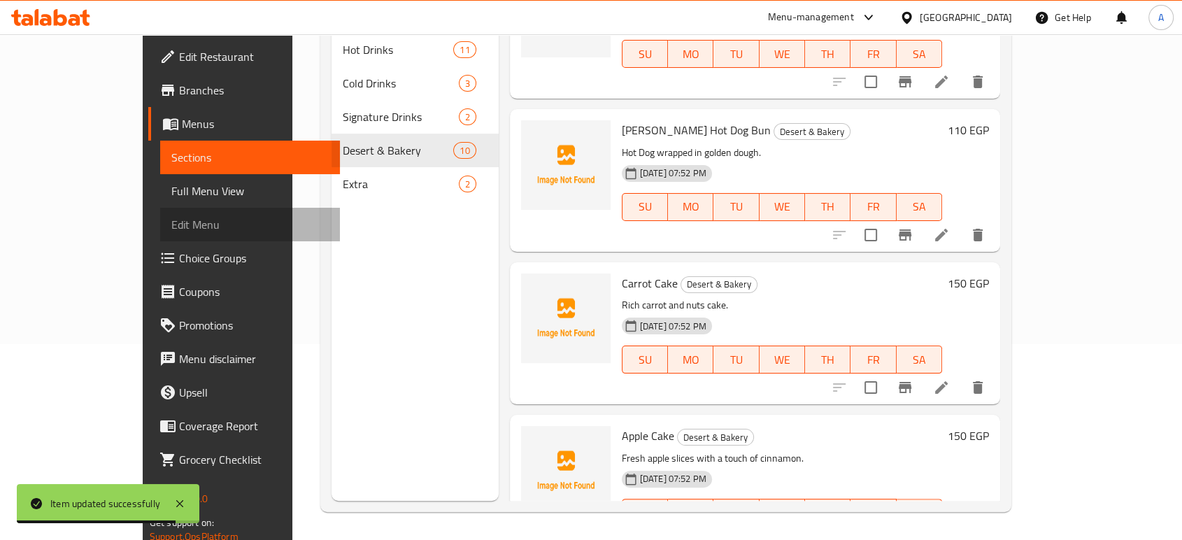
click at [160, 238] on link "Edit Menu" at bounding box center [250, 225] width 180 height 34
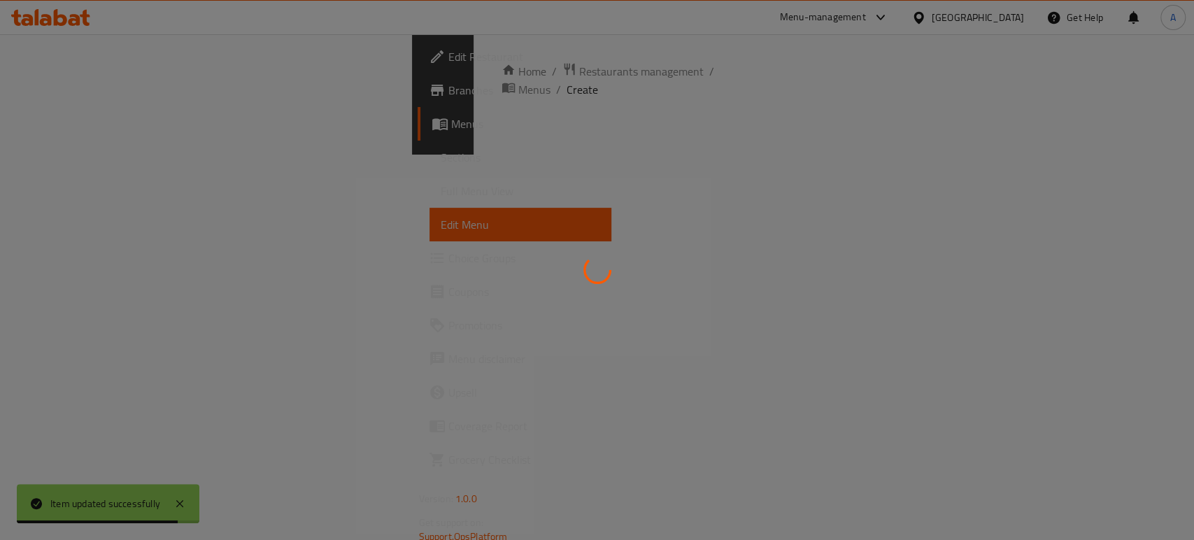
click at [448, 253] on span "Choice Groups" at bounding box center [524, 258] width 152 height 17
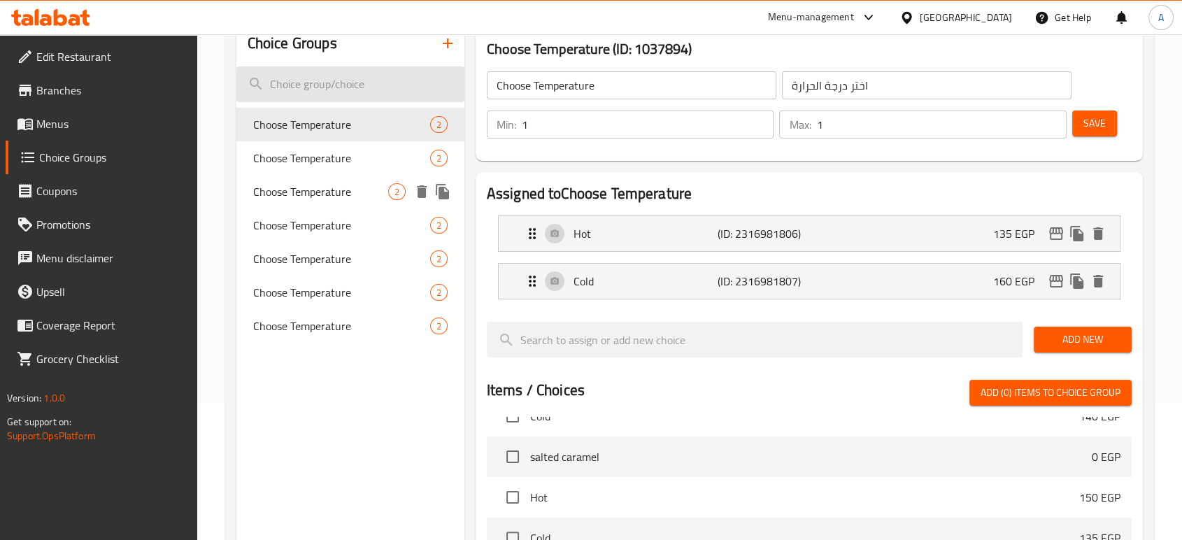
scroll to position [26, 0]
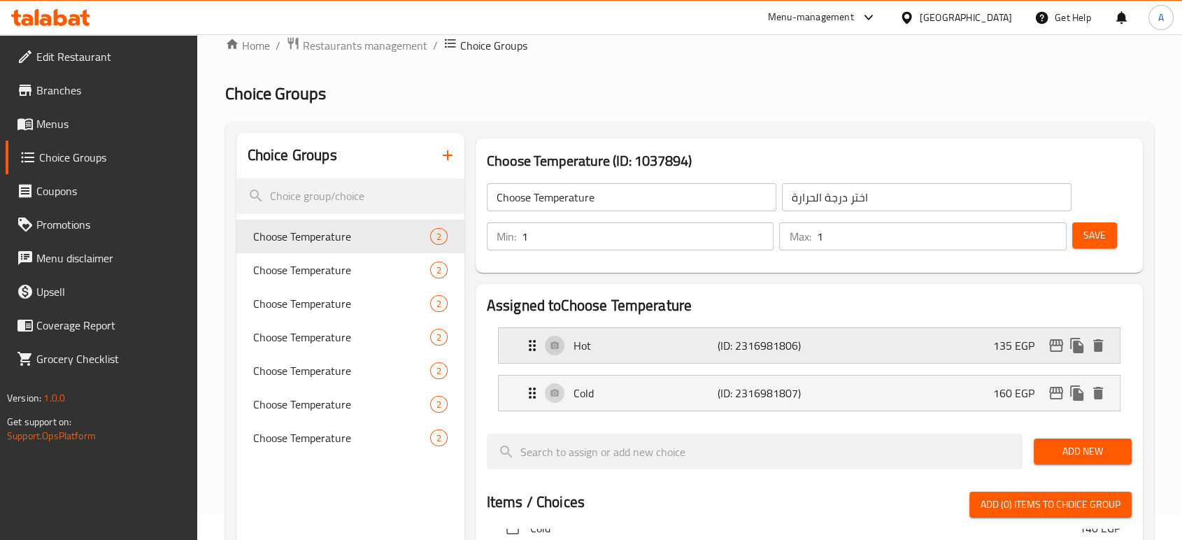
click at [666, 337] on p "Hot" at bounding box center [646, 345] width 144 height 17
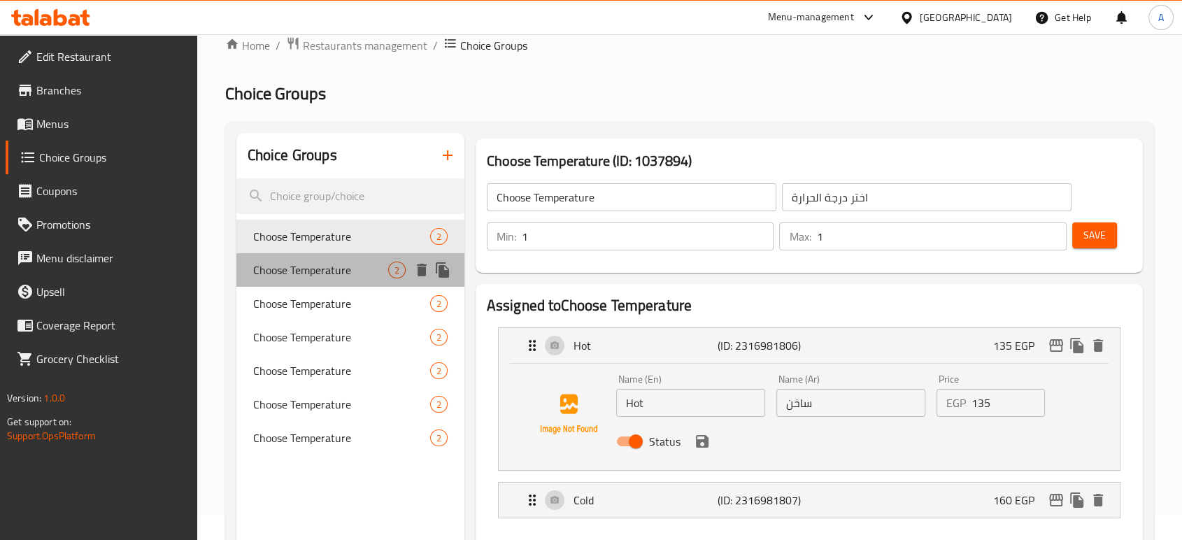
click at [379, 256] on div "Choose Temperature 2" at bounding box center [350, 270] width 228 height 34
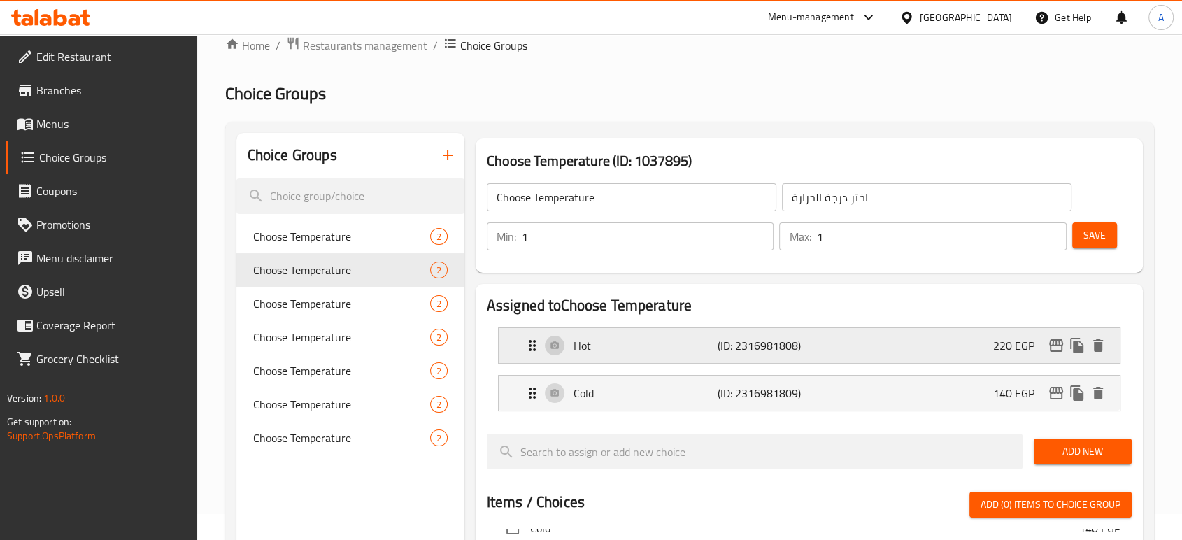
click at [663, 346] on p "Hot" at bounding box center [646, 345] width 144 height 17
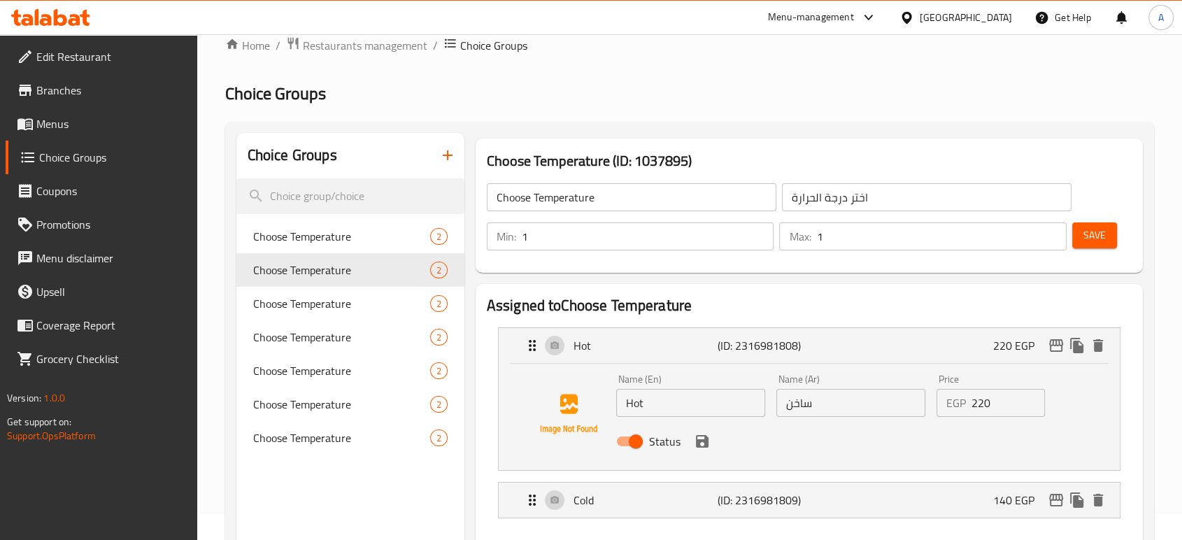
click at [94, 124] on span "Menus" at bounding box center [111, 123] width 150 height 17
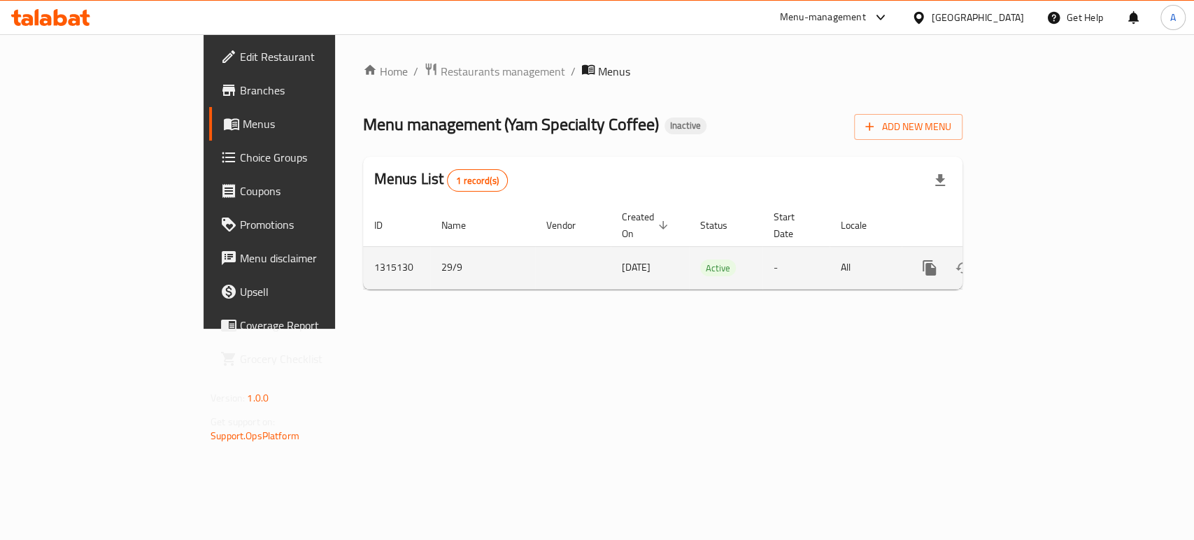
click at [1047, 251] on link "enhanced table" at bounding box center [1031, 268] width 34 height 34
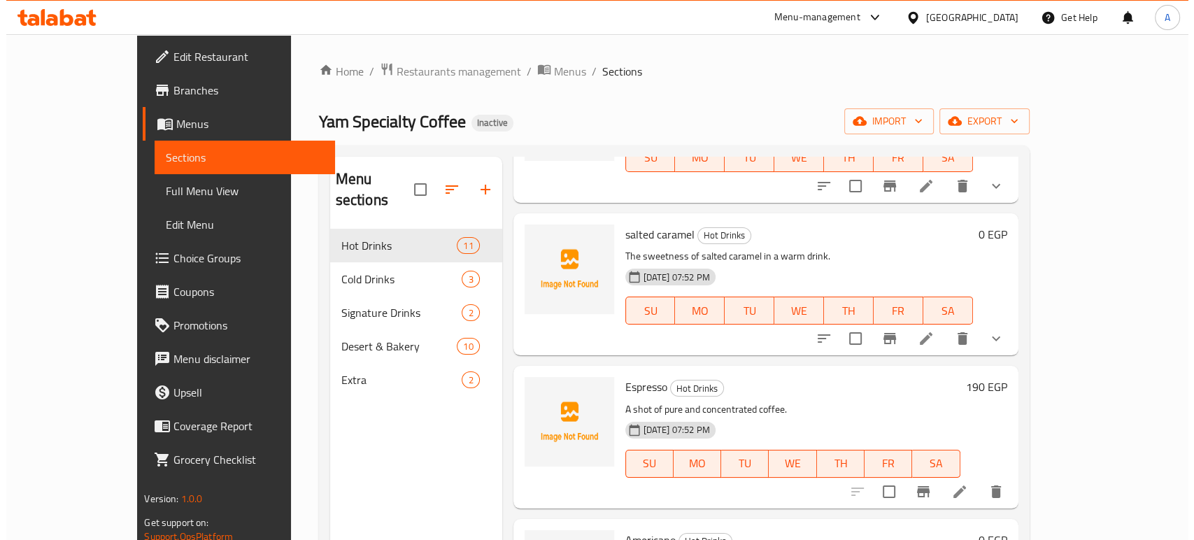
scroll to position [621, 0]
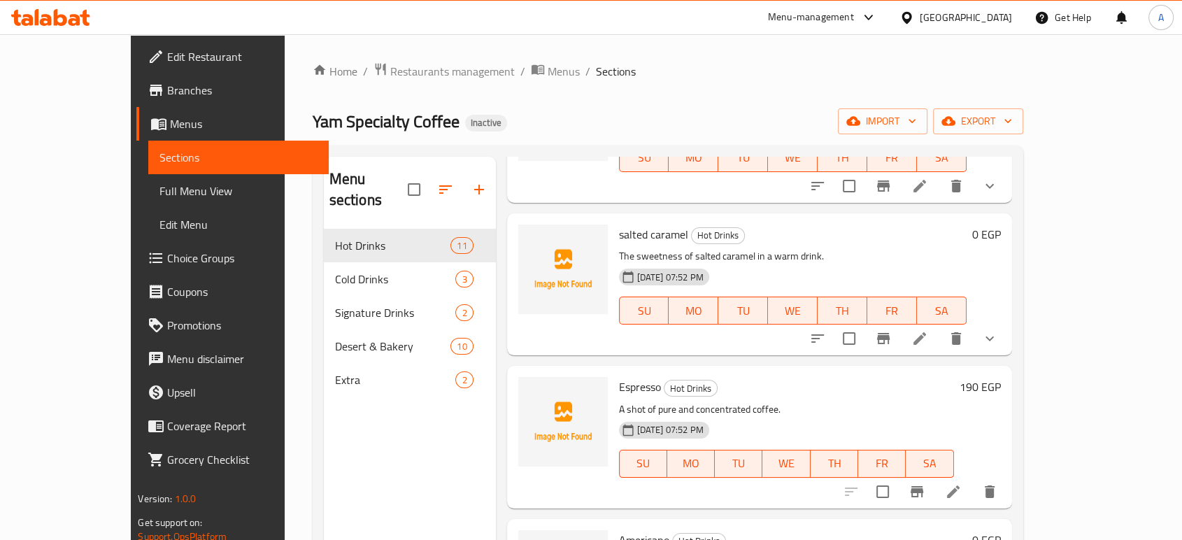
click at [926, 332] on icon at bounding box center [920, 338] width 13 height 13
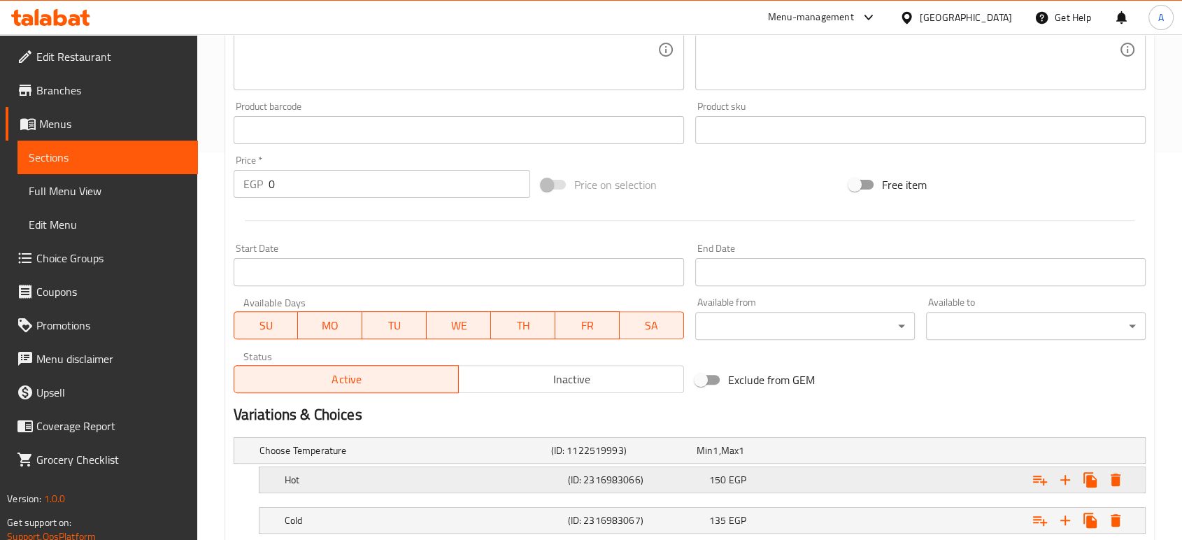
scroll to position [469, 0]
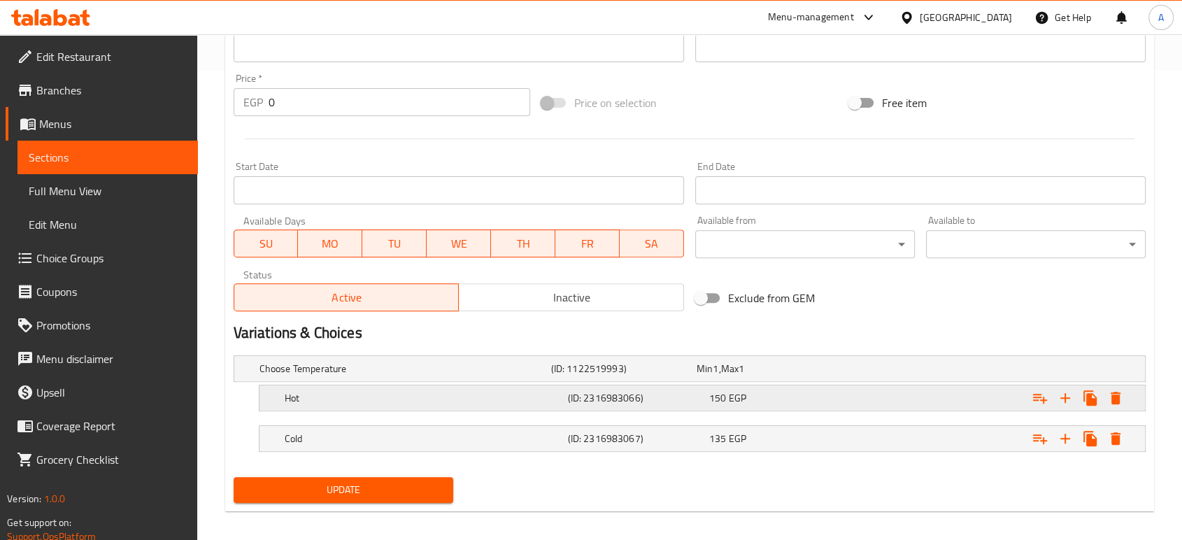
click at [634, 385] on div "Hot (ID: 2316983066) 150 EGP" at bounding box center [706, 398] width 849 height 31
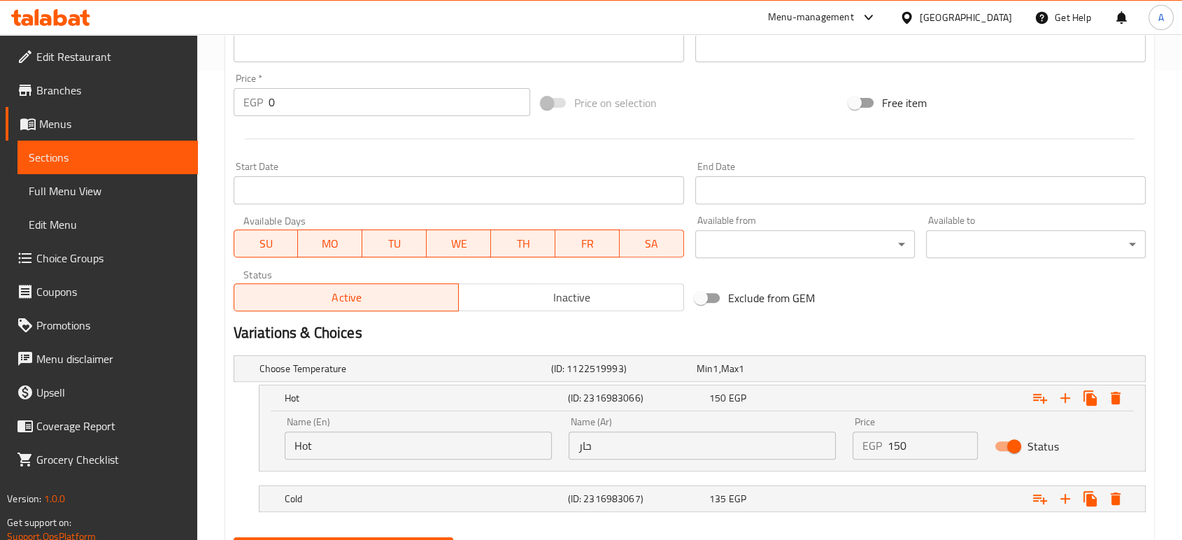
drag, startPoint x: 674, startPoint y: 440, endPoint x: 565, endPoint y: 439, distance: 109.2
click at [565, 439] on div "Name (Ar) حار Name (Ar)" at bounding box center [702, 438] width 284 height 59
paste input "اخن"
type input "ساخن"
click at [234, 537] on button "Update" at bounding box center [344, 550] width 220 height 26
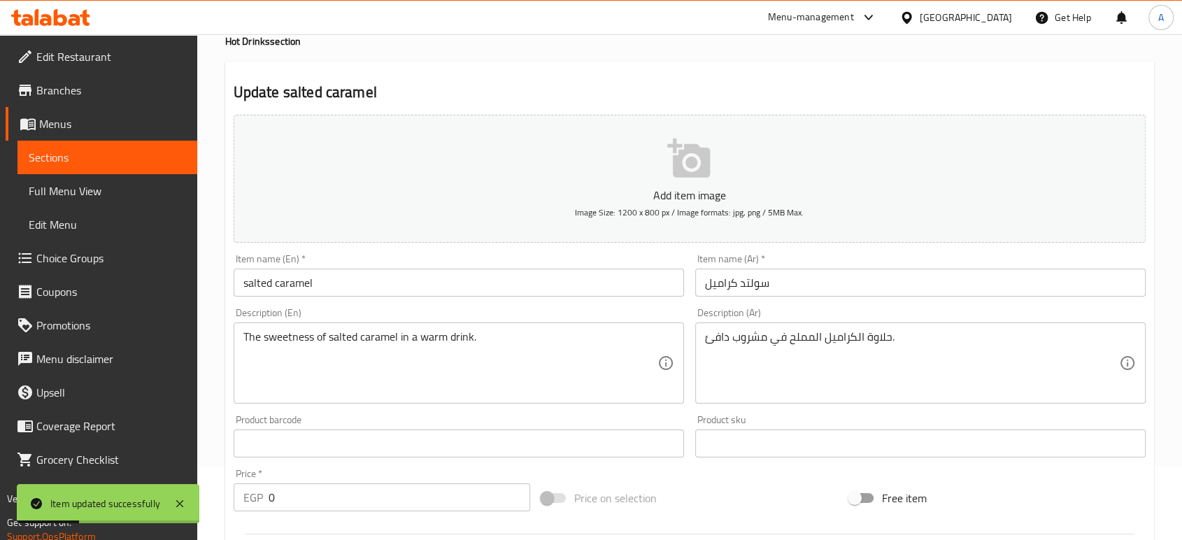
scroll to position [0, 0]
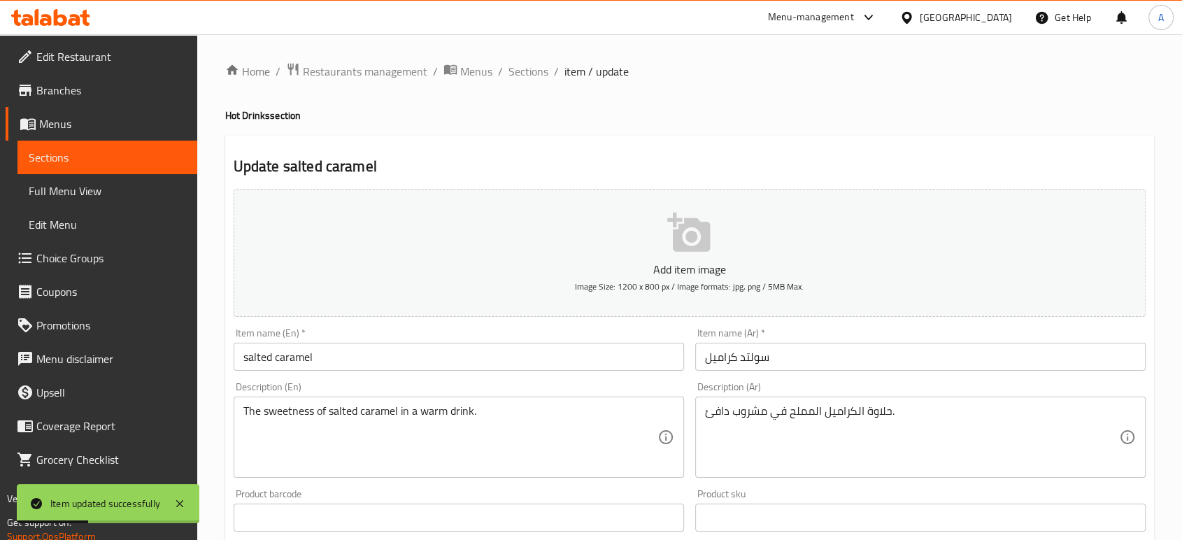
click at [531, 77] on span "Sections" at bounding box center [529, 71] width 40 height 17
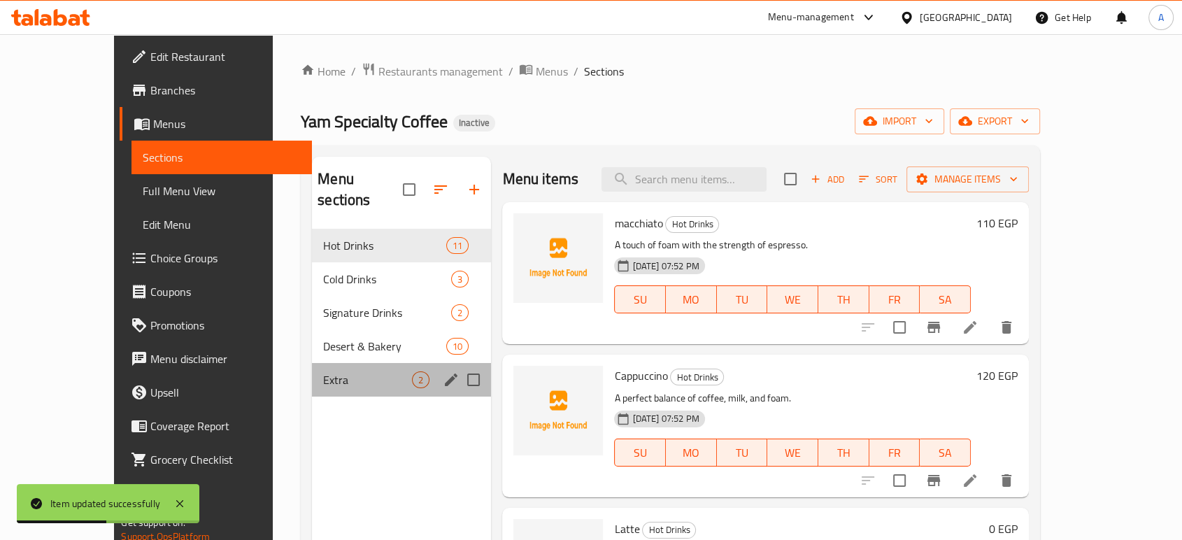
click at [312, 363] on div "Extra 2" at bounding box center [401, 380] width 179 height 34
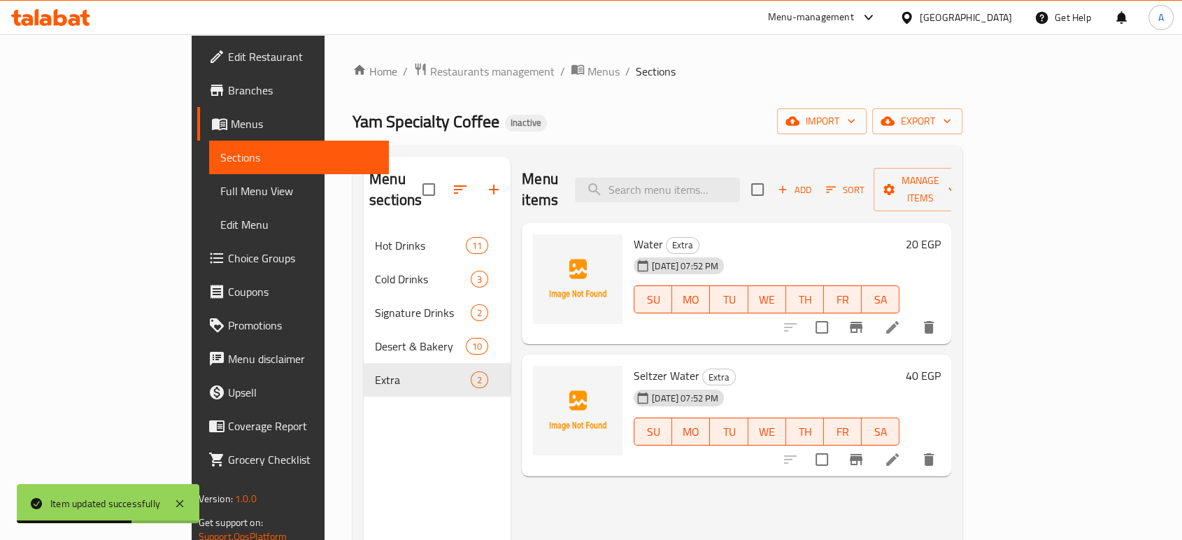
click at [642, 365] on span "Seltzer Water" at bounding box center [667, 375] width 66 height 21
copy h6 "Seltzer Water"
click at [901, 451] on icon at bounding box center [892, 459] width 17 height 17
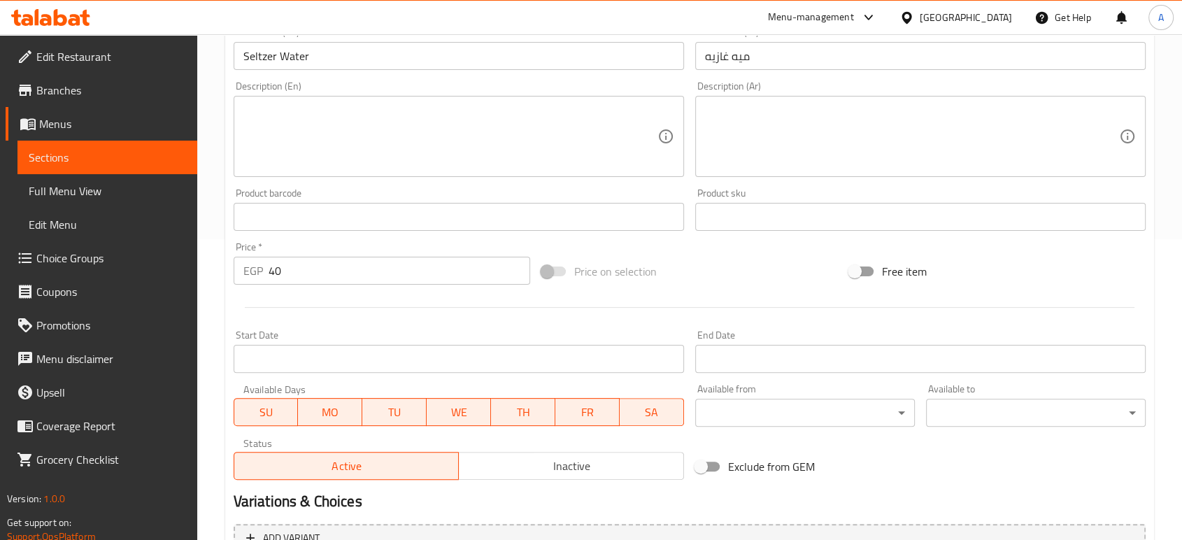
scroll to position [215, 0]
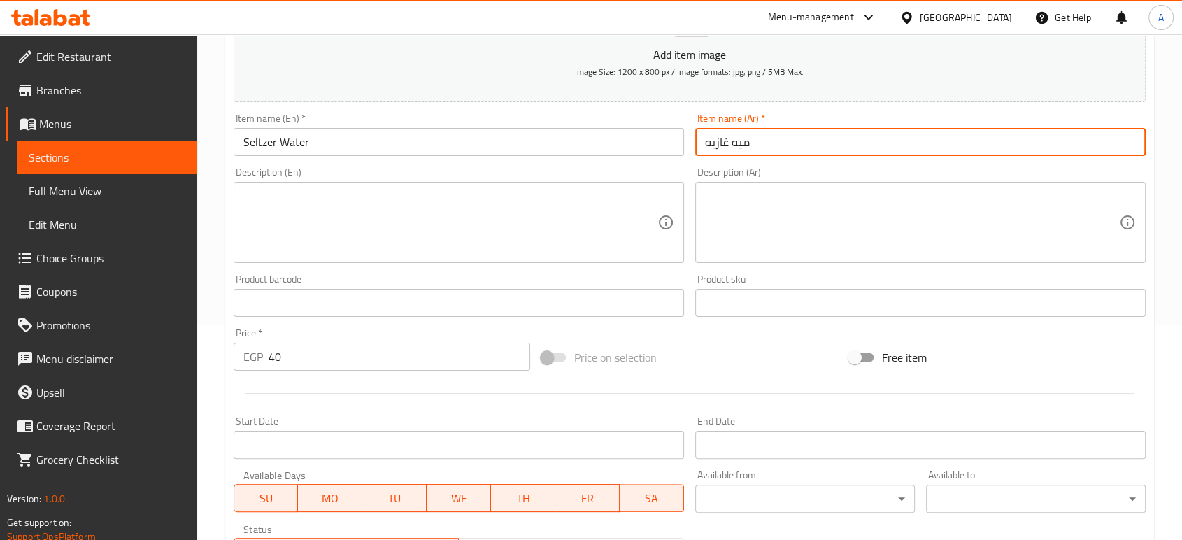
drag, startPoint x: 752, startPoint y: 141, endPoint x: 691, endPoint y: 146, distance: 61.8
click at [692, 146] on div "Item name (Ar)   * ميه غازيه Item name (Ar) *" at bounding box center [921, 135] width 462 height 54
paste input "اه غازية"
type input "مياه غازية"
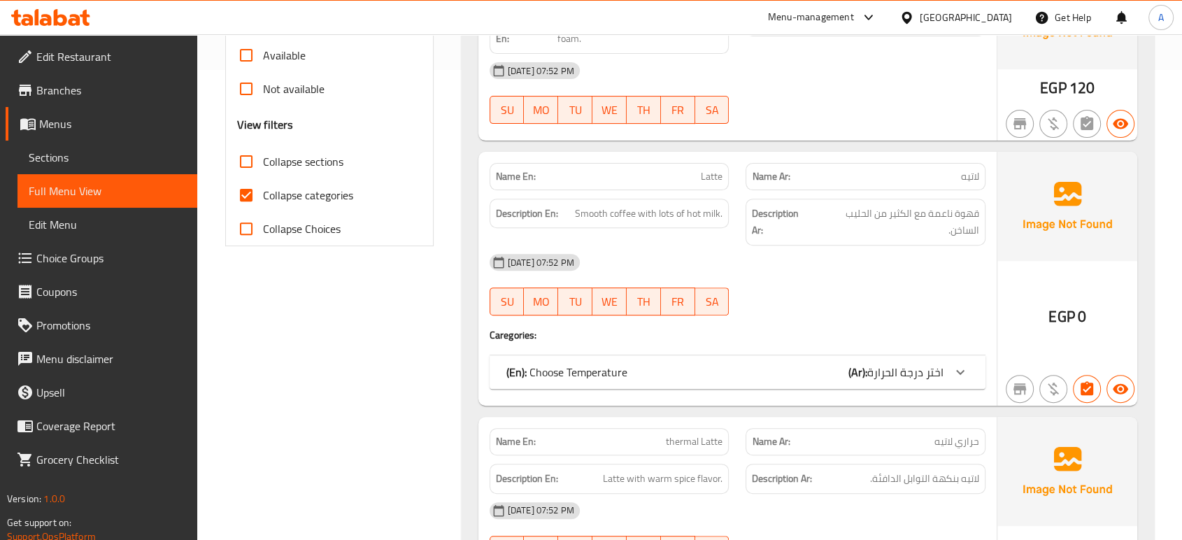
scroll to position [621, 0]
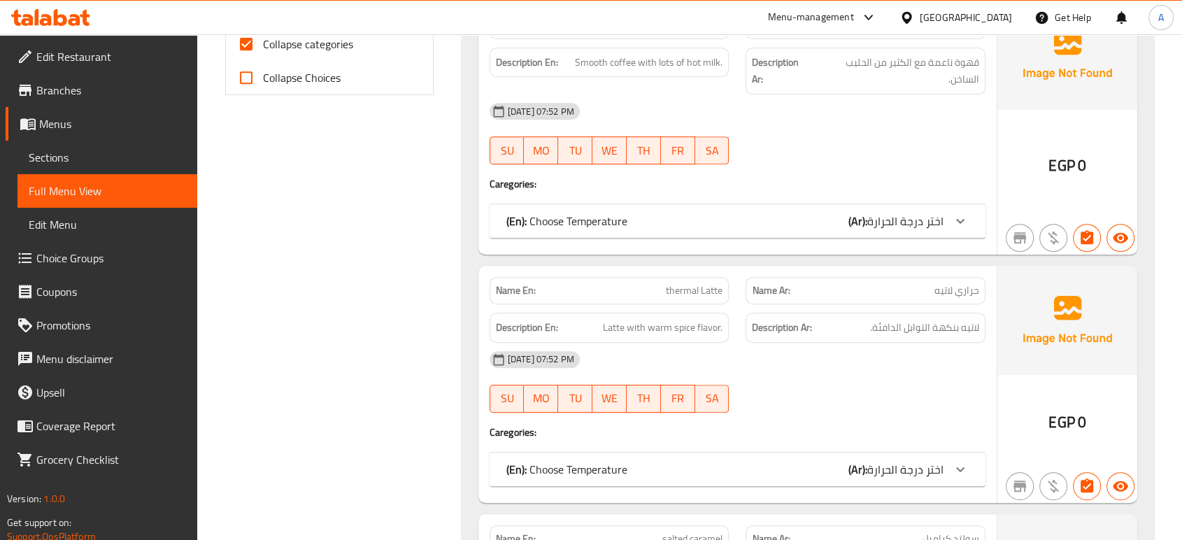
click at [688, 206] on div "(En): Choose Temperature (Ar): اختر درجة الحرارة" at bounding box center [738, 221] width 496 height 34
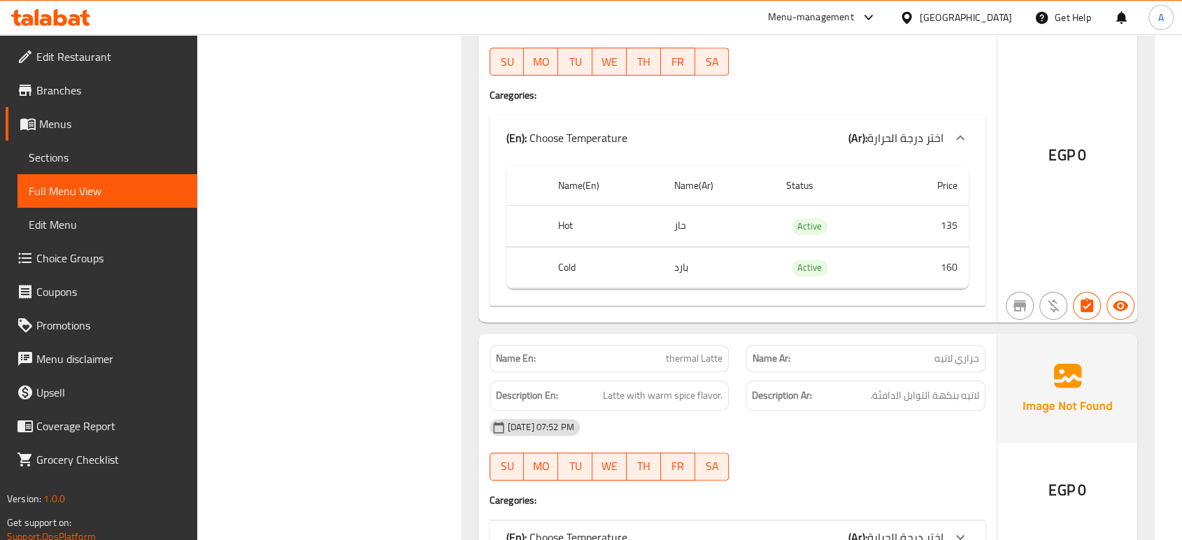
scroll to position [777, 0]
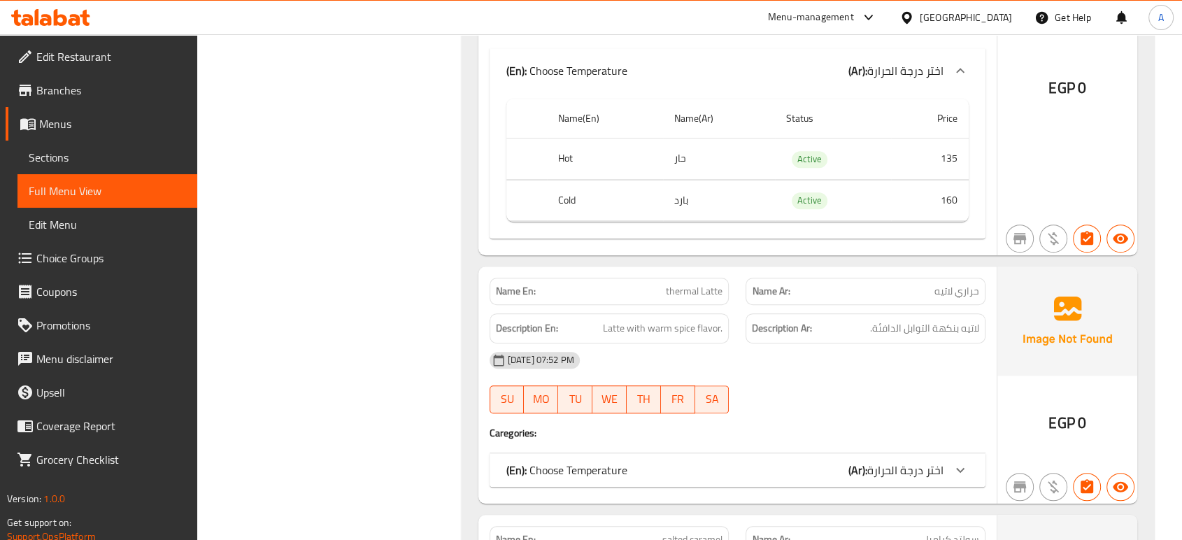
click at [723, 474] on div "(En): Choose Temperature (Ar): اختر درجة الحرارة" at bounding box center [725, 470] width 437 height 17
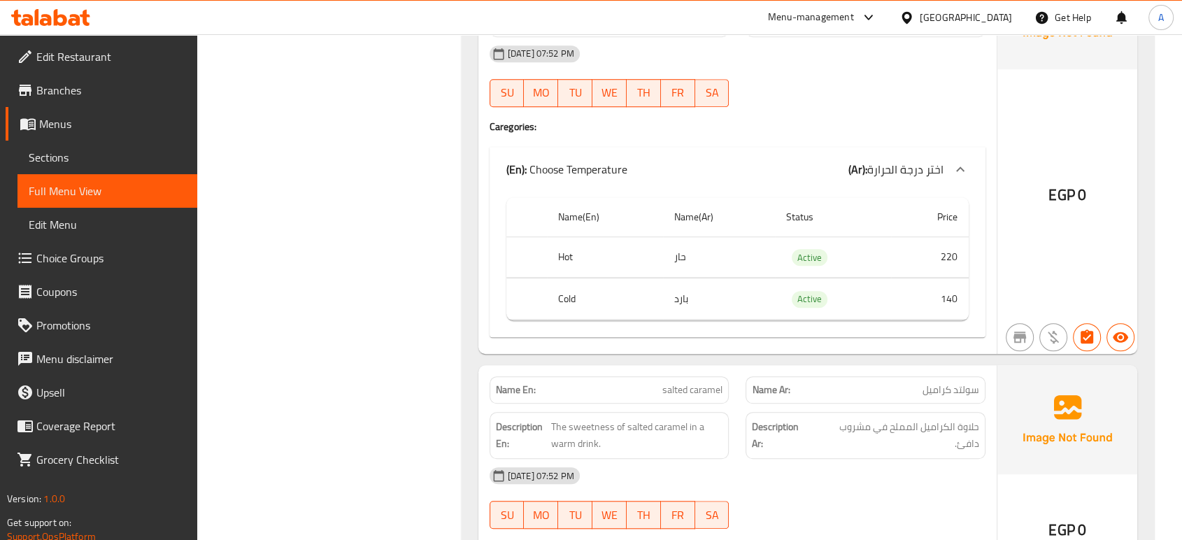
scroll to position [1088, 0]
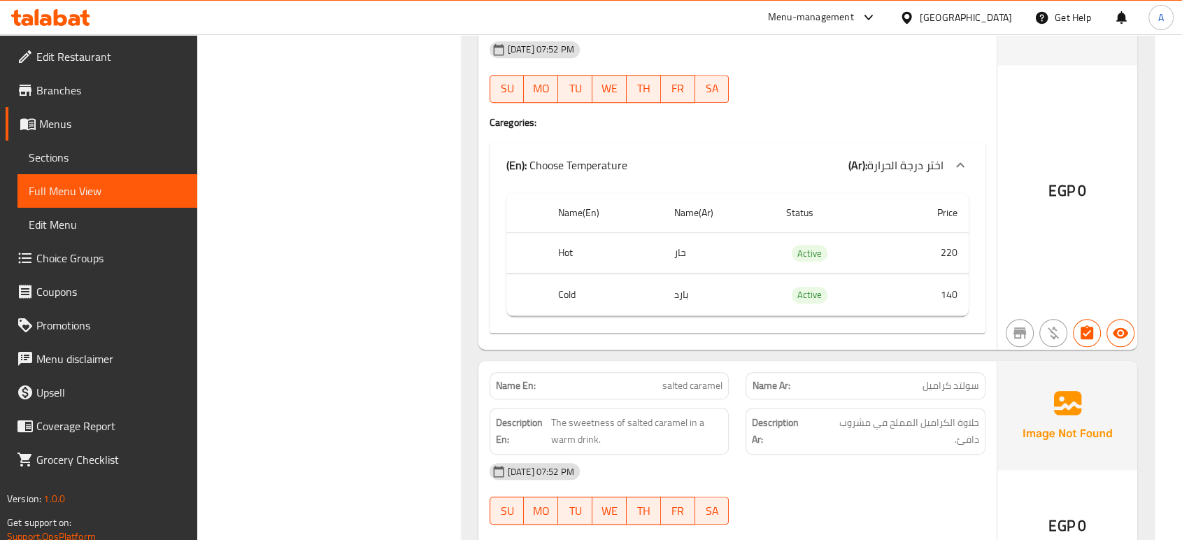
click at [68, 125] on span "Menus" at bounding box center [112, 123] width 147 height 17
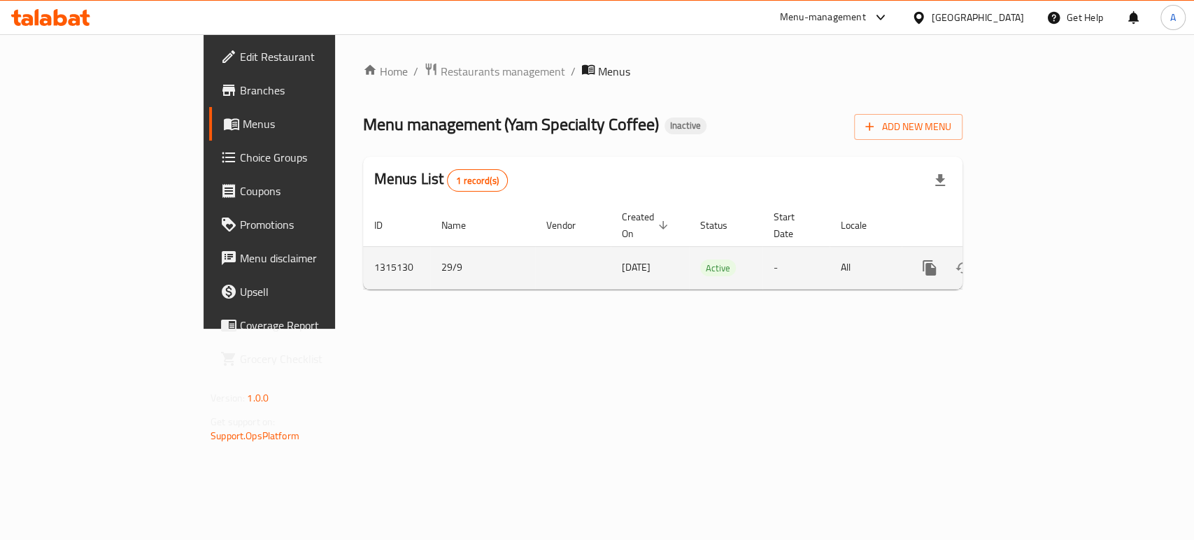
click at [1039, 260] on icon "enhanced table" at bounding box center [1030, 268] width 17 height 17
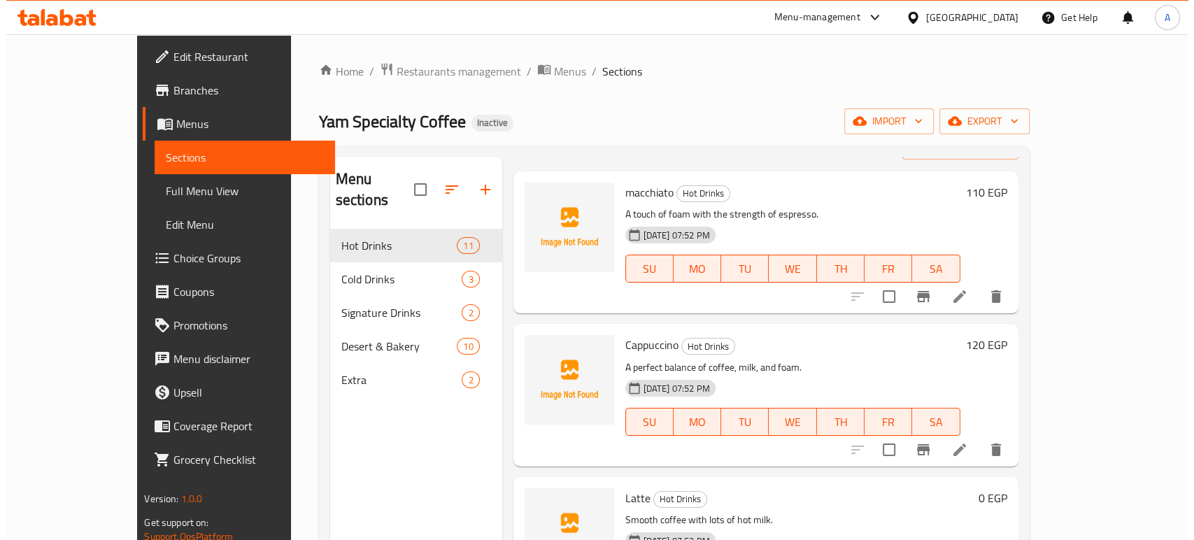
scroll to position [233, 0]
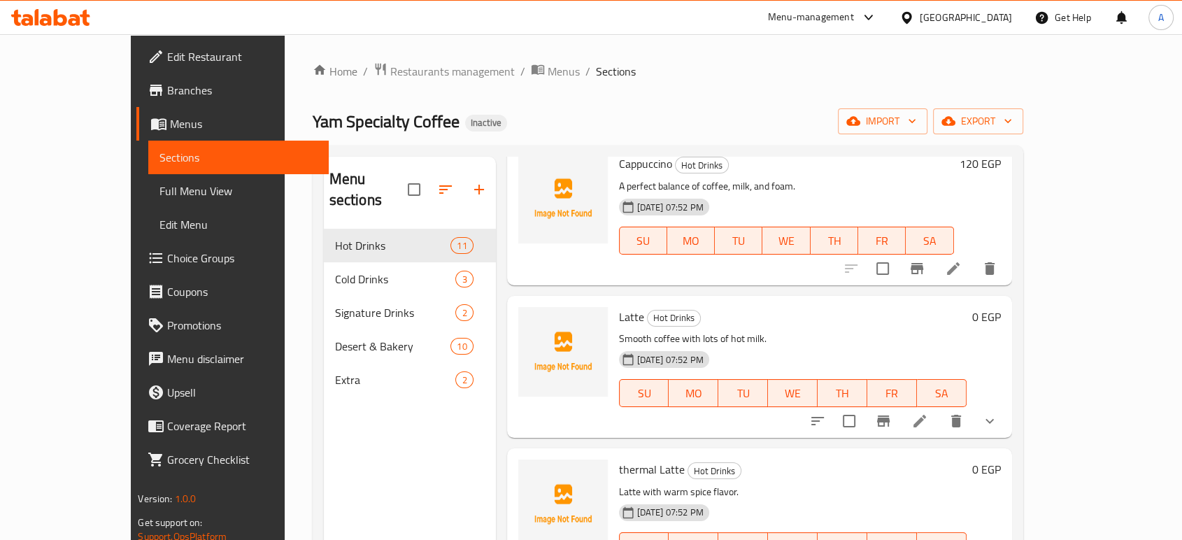
click at [940, 409] on li at bounding box center [919, 421] width 39 height 25
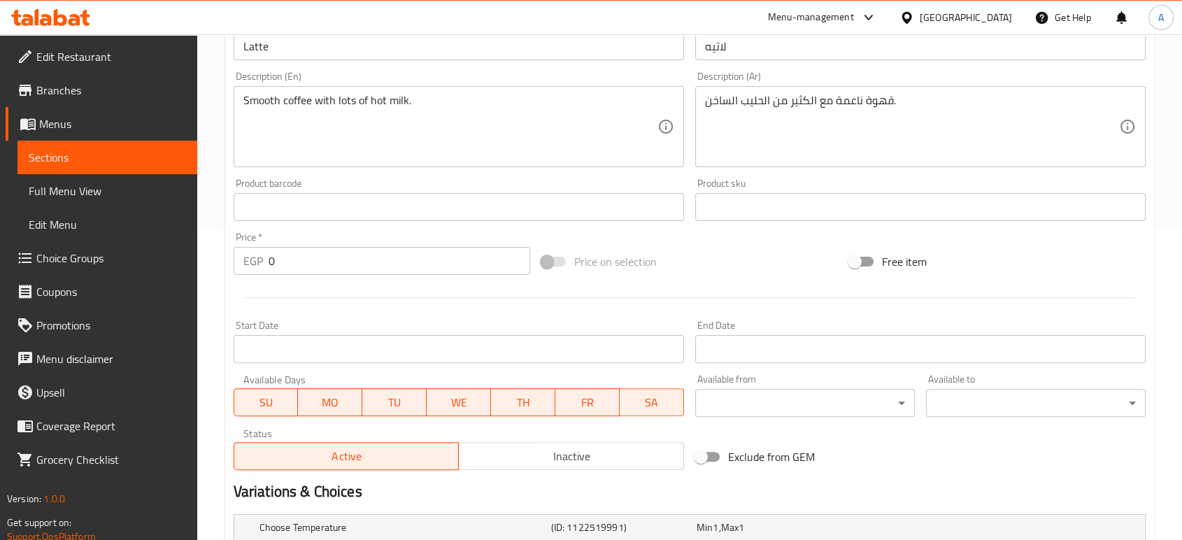
scroll to position [479, 0]
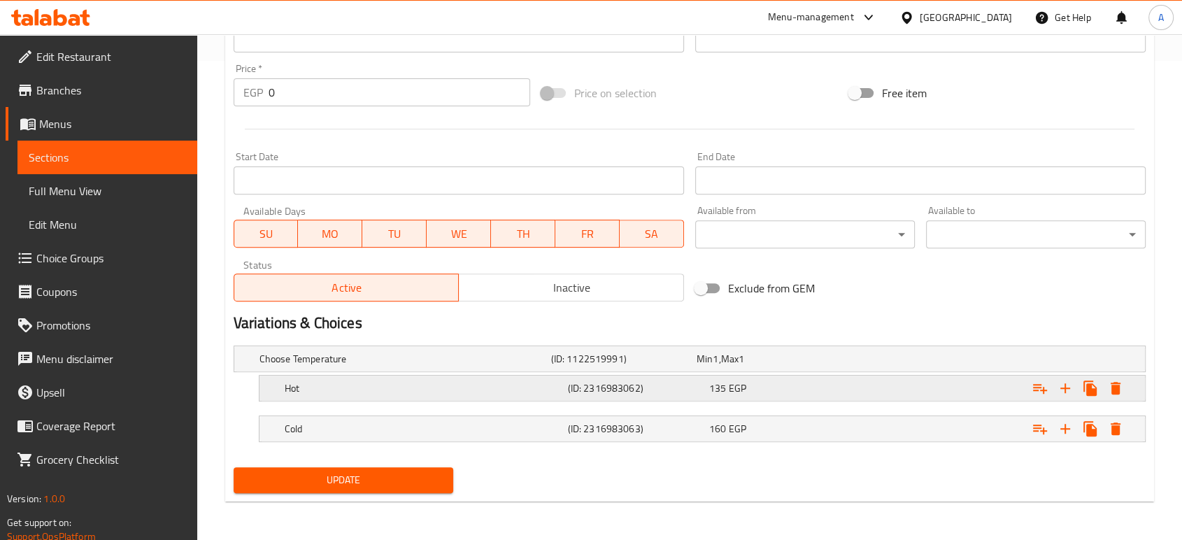
click at [648, 382] on h5 "(ID: 2316983062)" at bounding box center [635, 388] width 136 height 14
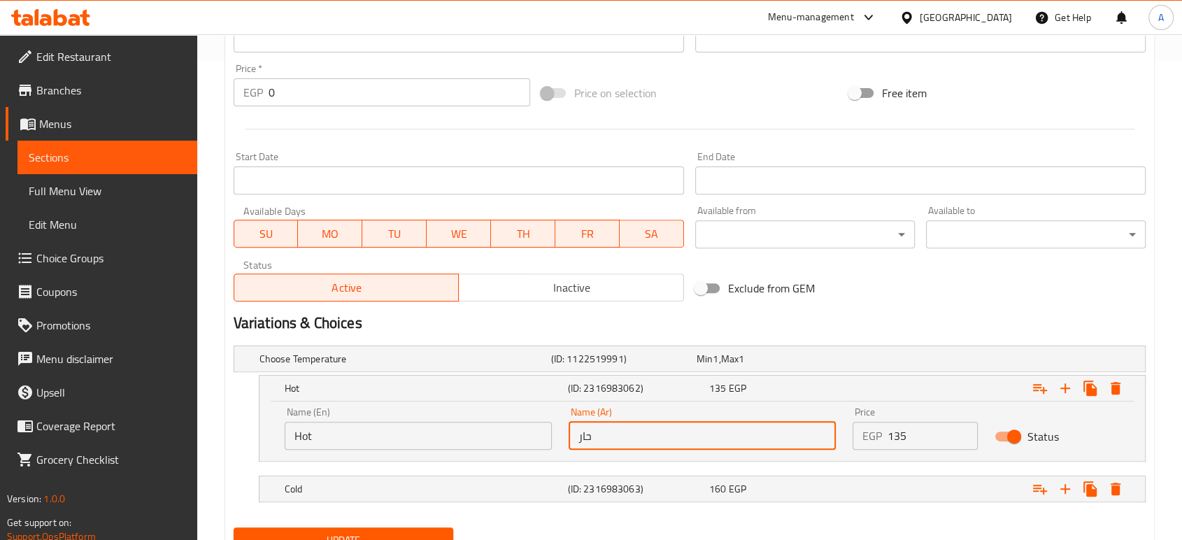
drag, startPoint x: 620, startPoint y: 432, endPoint x: 532, endPoint y: 441, distance: 88.6
click at [532, 441] on div "Name (En) Hot Name (En) Name (Ar) حار Name (Ar) Price EGP 135 Price Status" at bounding box center [702, 428] width 852 height 59
drag, startPoint x: 638, startPoint y: 432, endPoint x: 571, endPoint y: 439, distance: 67.6
click at [571, 439] on input "ساخن" at bounding box center [702, 436] width 267 height 28
click at [626, 439] on input "ساخن" at bounding box center [702, 436] width 267 height 28
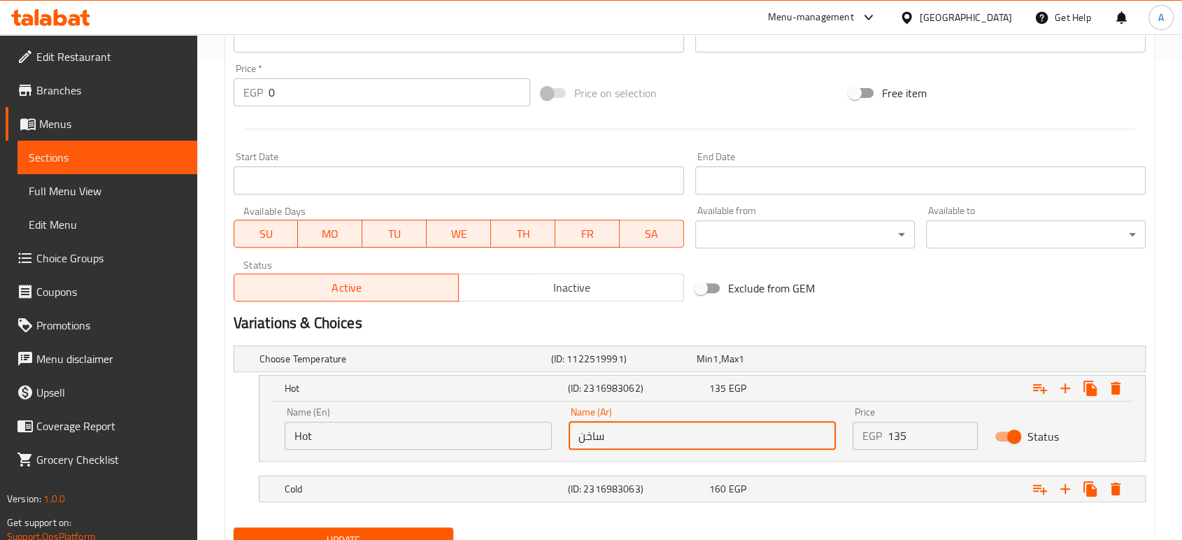
click at [626, 438] on input "ساخن" at bounding box center [702, 436] width 267 height 28
type input "ساخن"
click at [234, 528] on button "Update" at bounding box center [344, 541] width 220 height 26
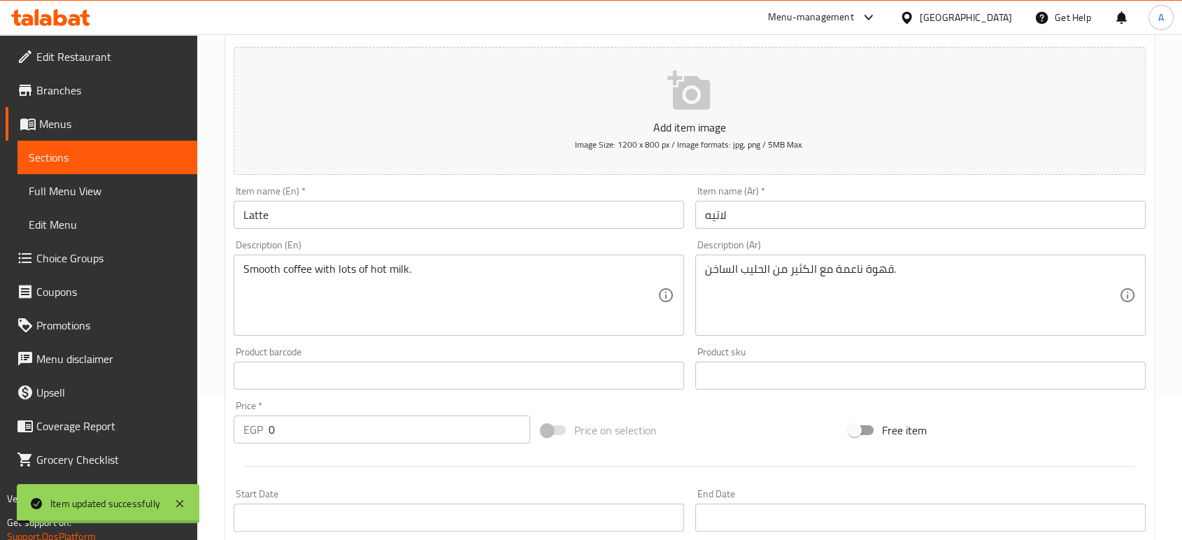
scroll to position [13, 0]
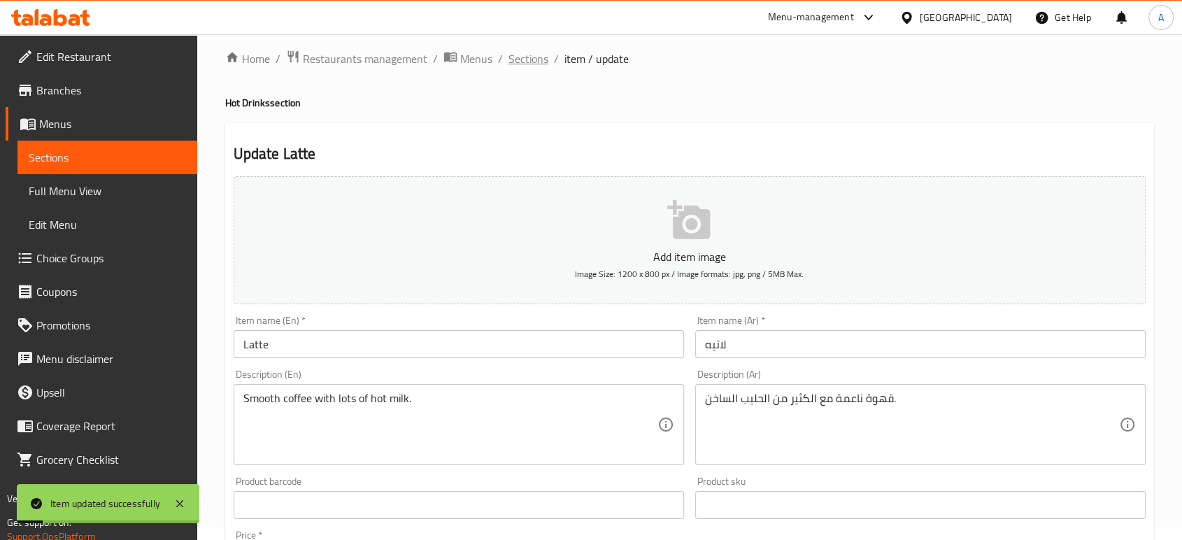
click at [534, 59] on span "Sections" at bounding box center [529, 58] width 40 height 17
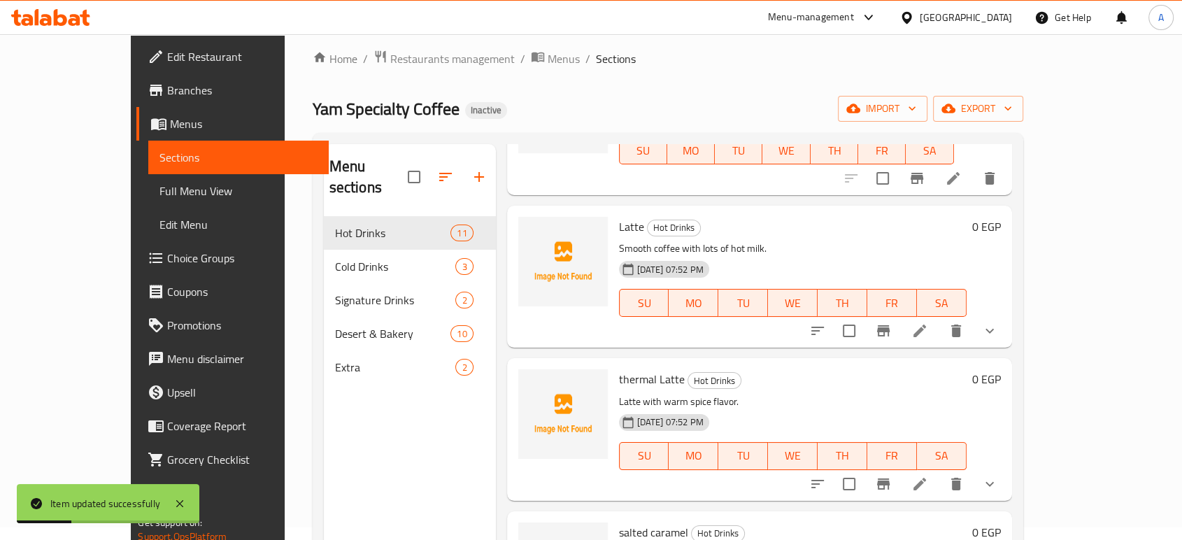
scroll to position [388, 0]
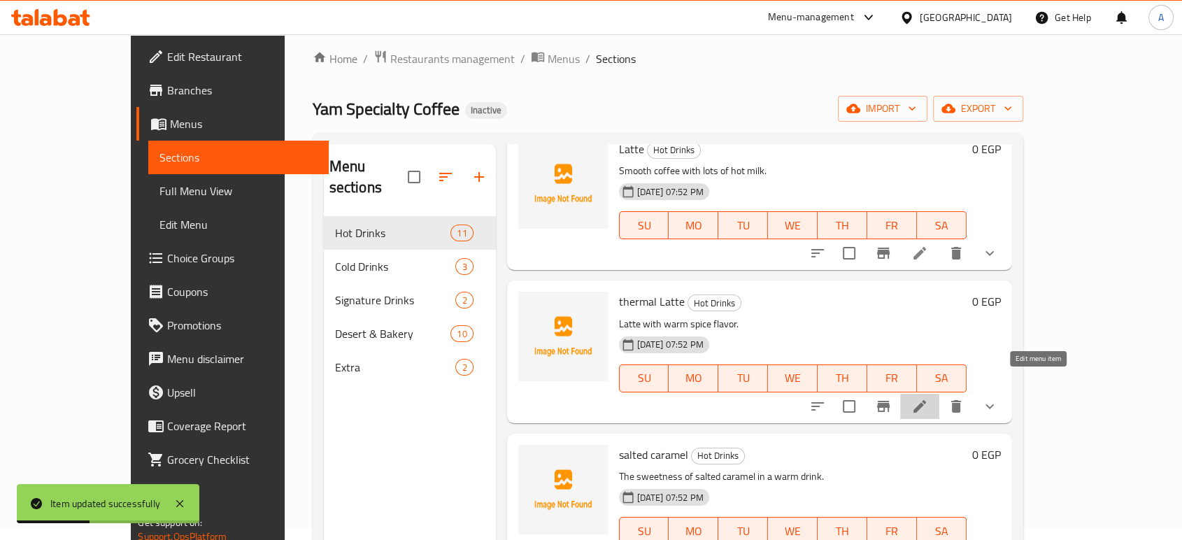
click at [928, 398] on icon at bounding box center [920, 406] width 17 height 17
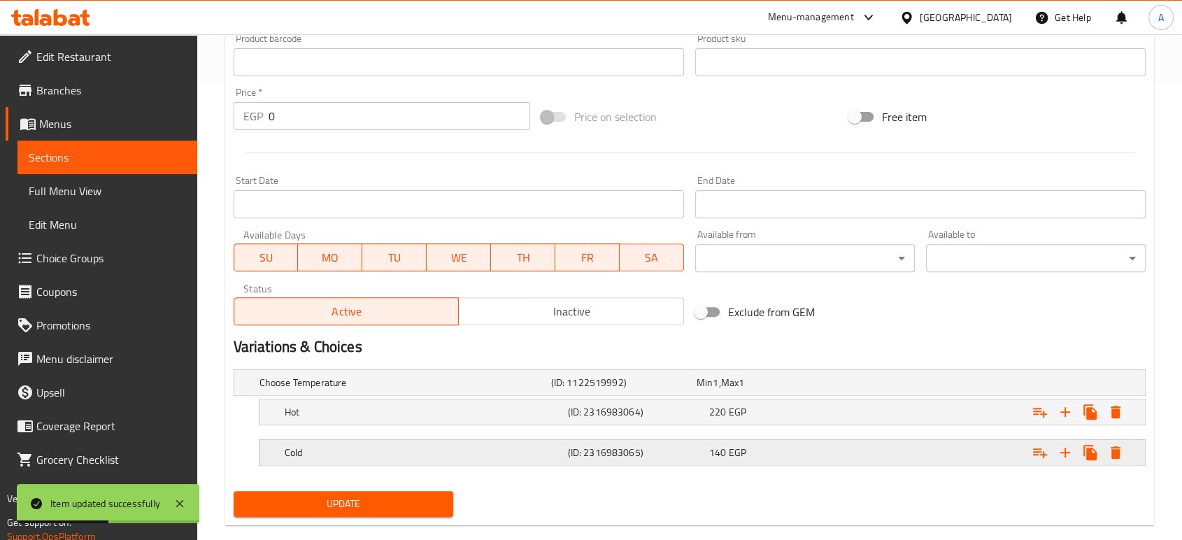
scroll to position [466, 0]
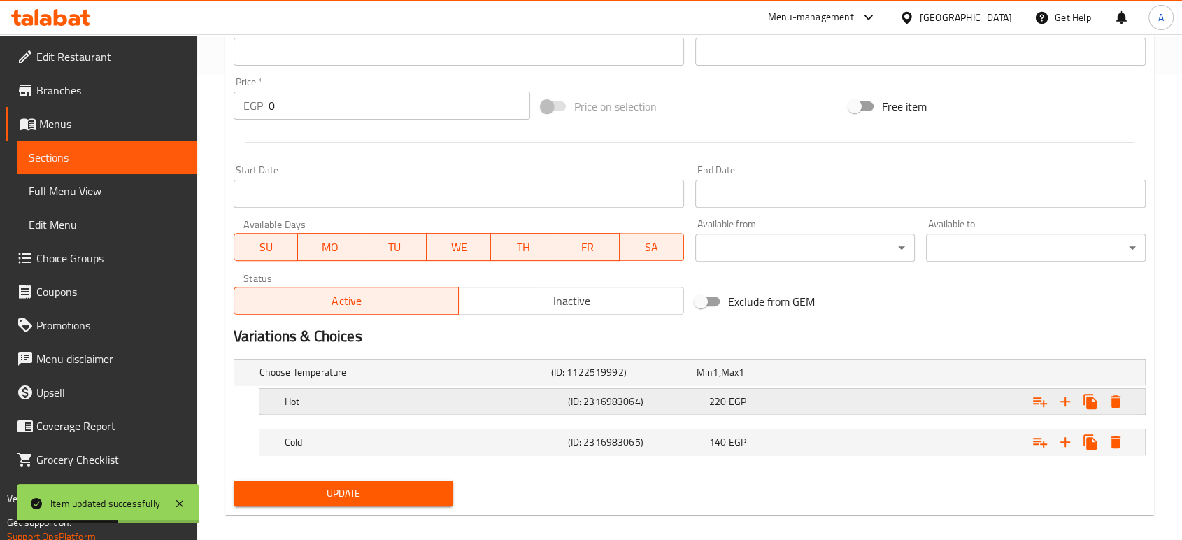
click at [582, 395] on h5 "(ID: 2316983064)" at bounding box center [635, 402] width 136 height 14
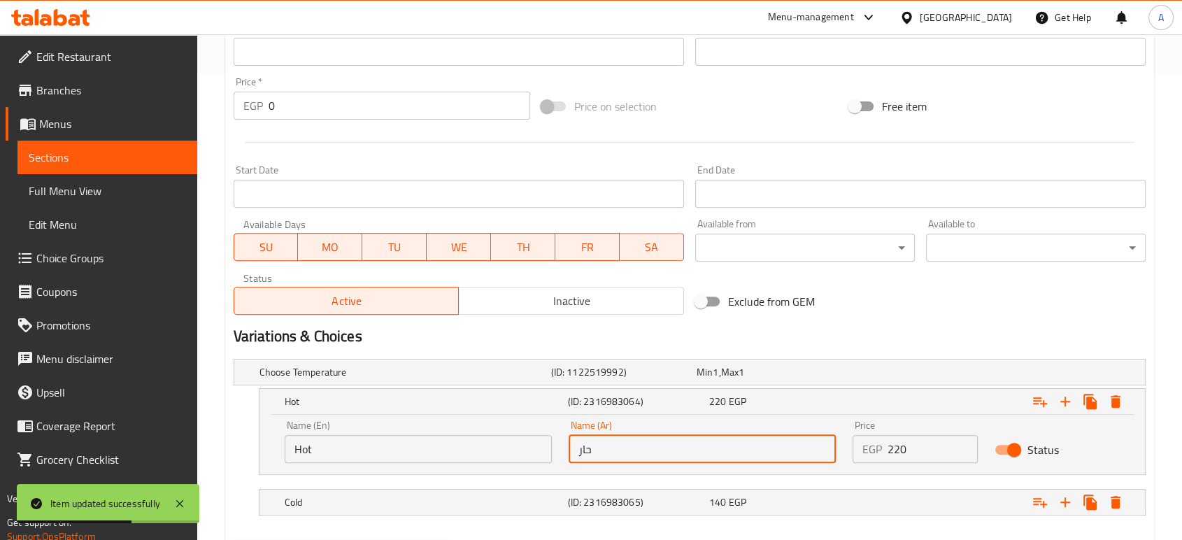
drag, startPoint x: 698, startPoint y: 450, endPoint x: 618, endPoint y: 441, distance: 81.0
click at [576, 442] on input "حار" at bounding box center [702, 449] width 267 height 28
paste input "اخن"
type input "ساخن"
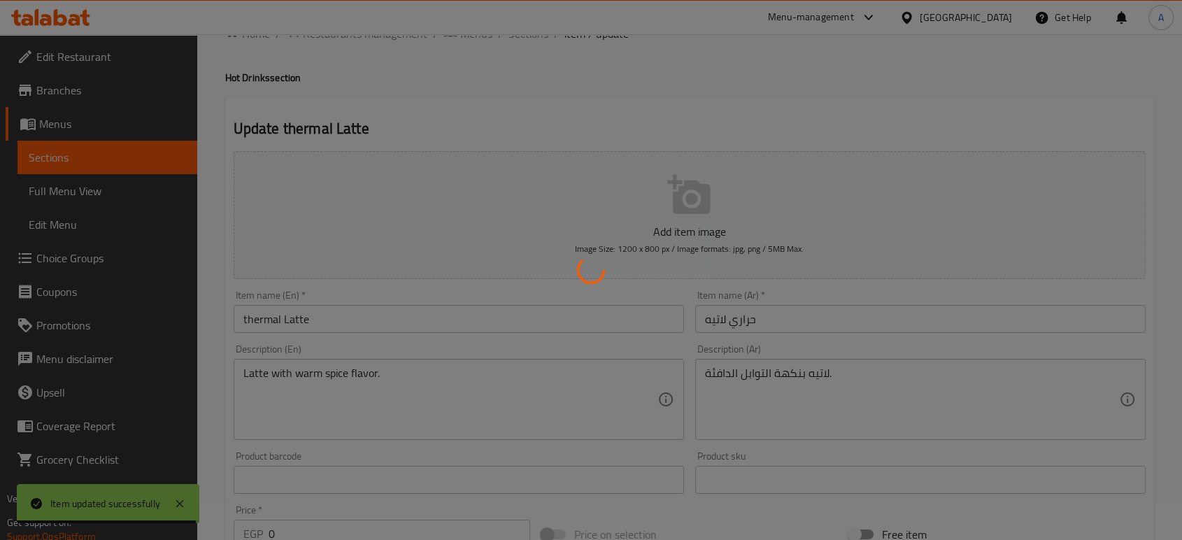
scroll to position [0, 0]
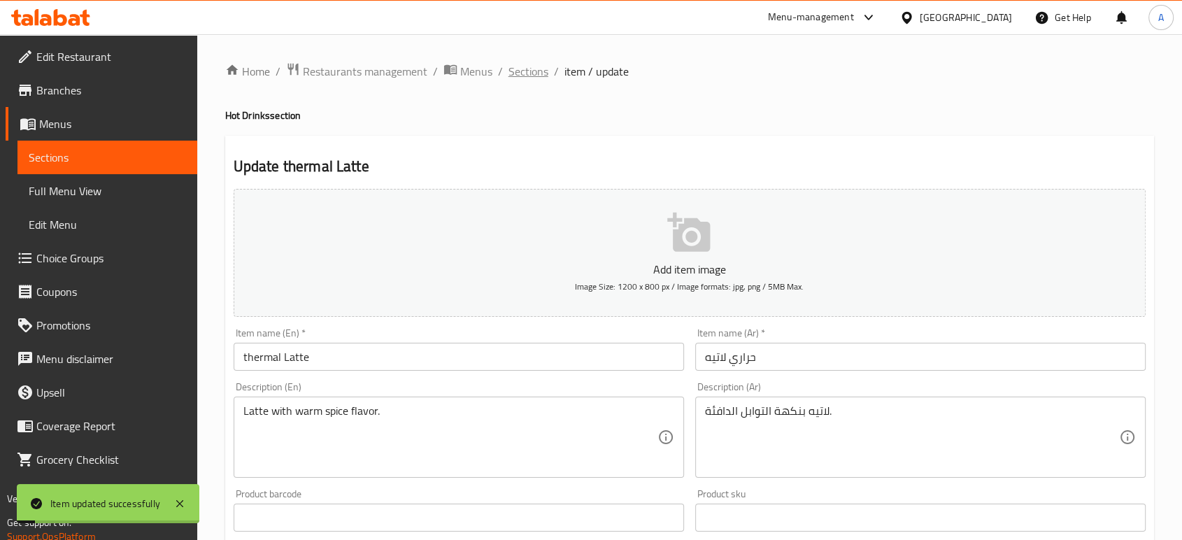
click at [531, 78] on span "Sections" at bounding box center [529, 71] width 40 height 17
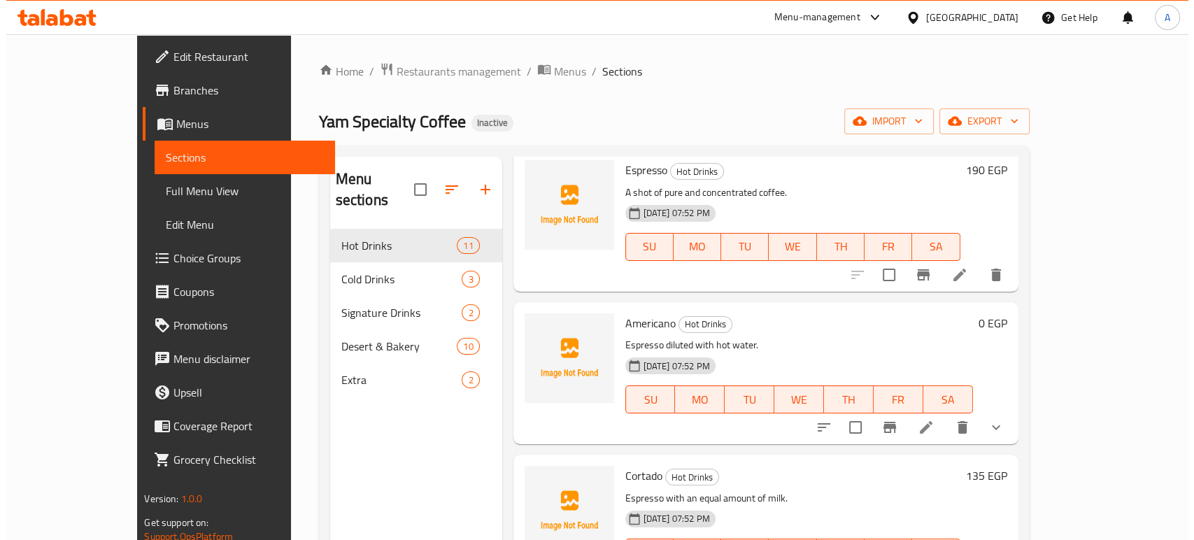
scroll to position [855, 0]
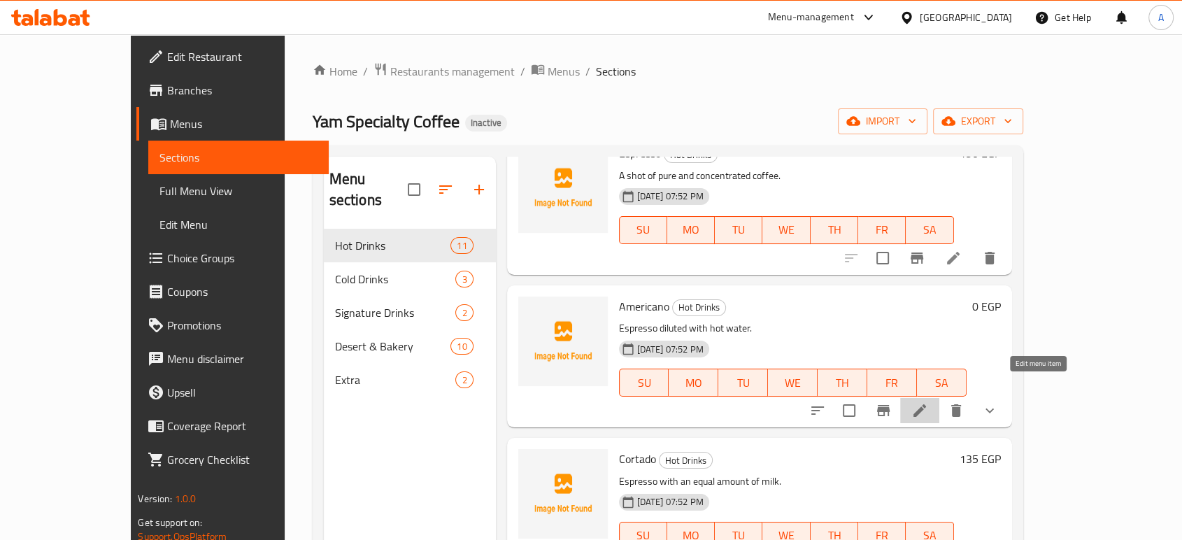
click at [928, 402] on icon at bounding box center [920, 410] width 17 height 17
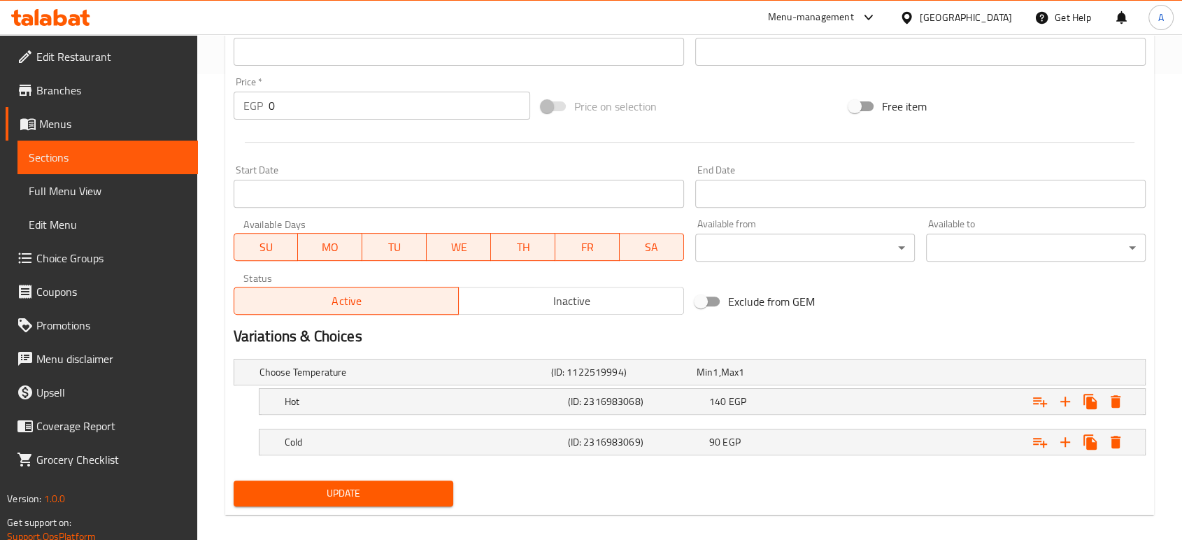
scroll to position [479, 0]
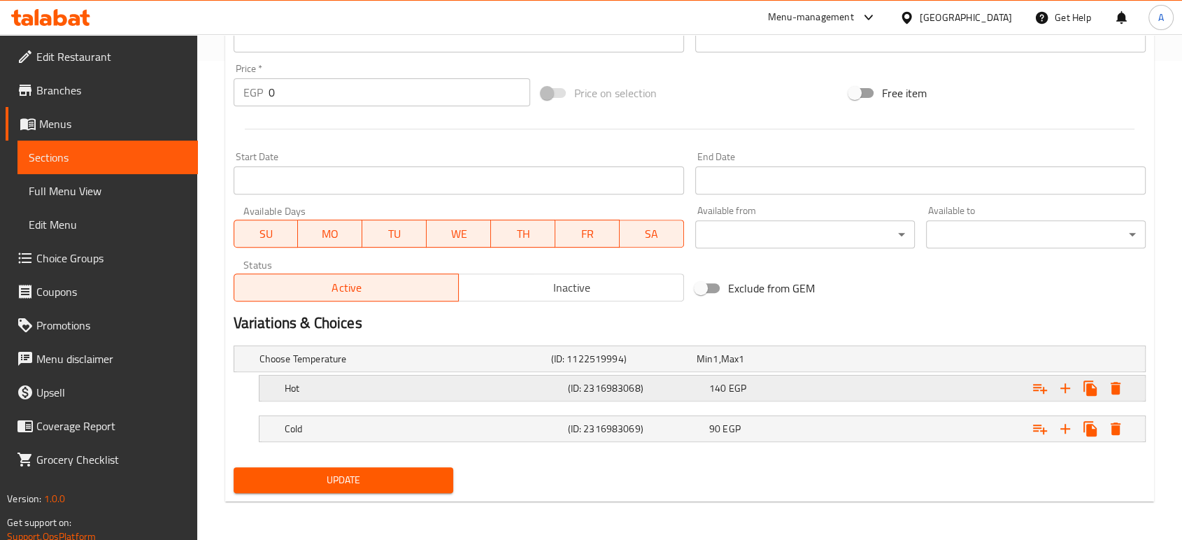
click at [661, 396] on div "(ID: 2316983068)" at bounding box center [635, 389] width 141 height 20
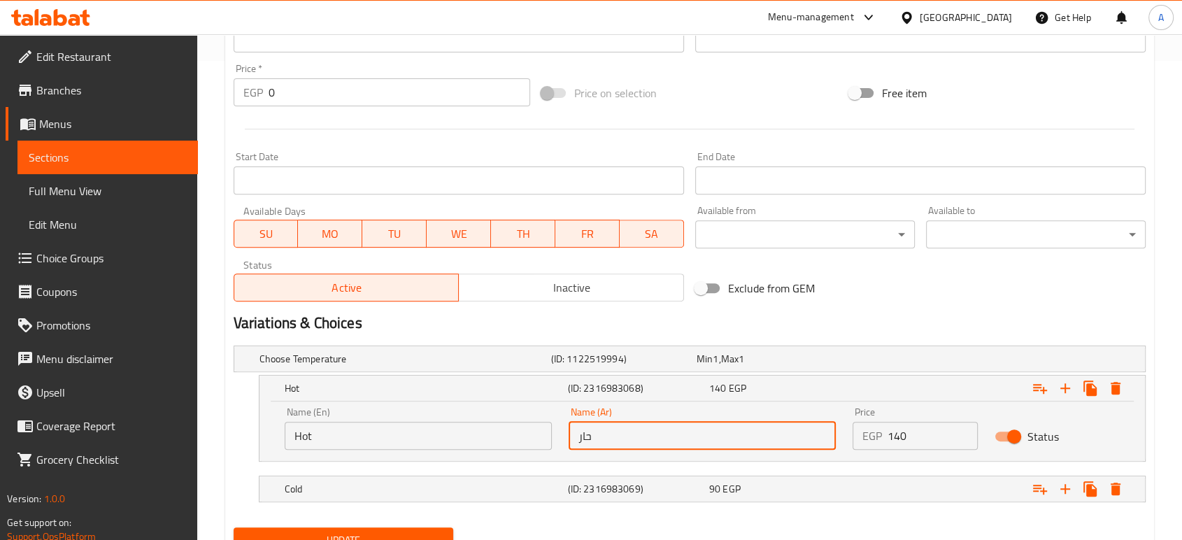
drag, startPoint x: 635, startPoint y: 428, endPoint x: 565, endPoint y: 428, distance: 70.0
click at [565, 428] on div "Name (Ar) حار Name (Ar)" at bounding box center [702, 428] width 284 height 59
paste input "اخن"
type input "ساخن"
click at [234, 528] on button "Update" at bounding box center [344, 541] width 220 height 26
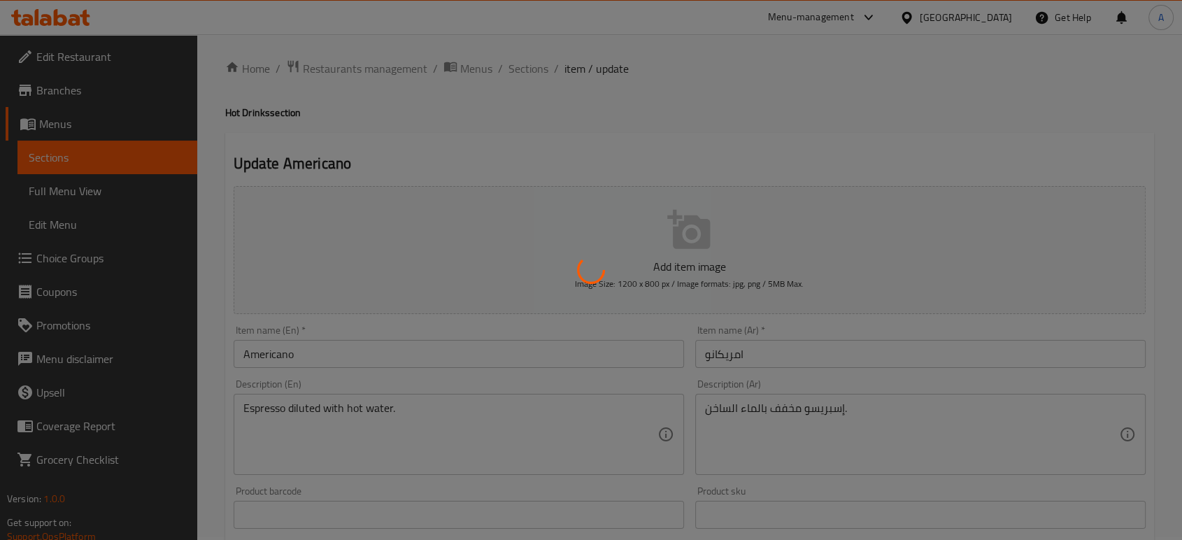
scroll to position [0, 0]
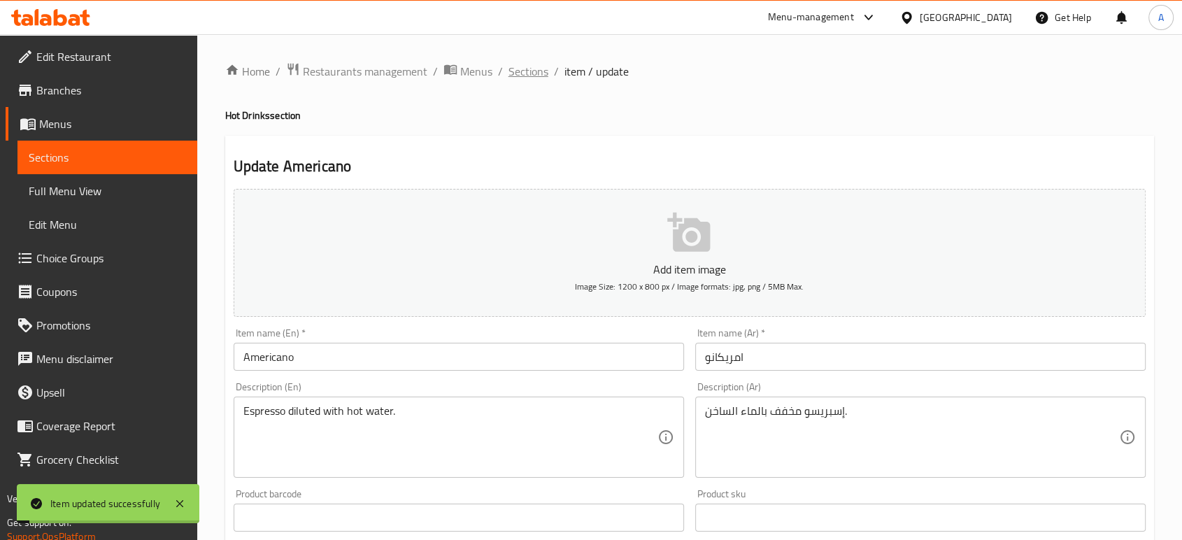
click at [514, 79] on span "Sections" at bounding box center [529, 71] width 40 height 17
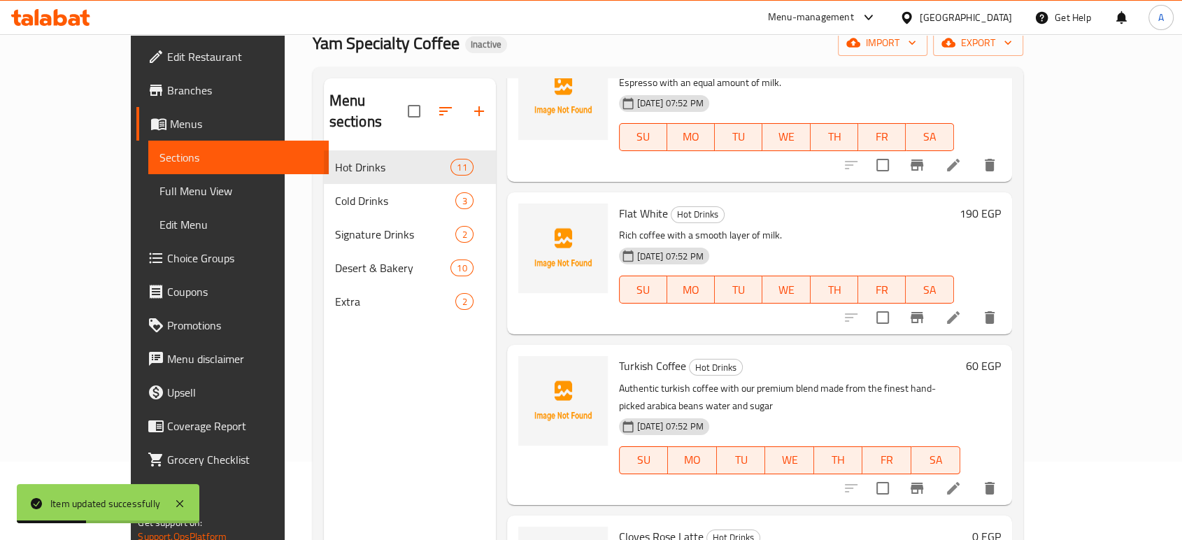
scroll to position [196, 0]
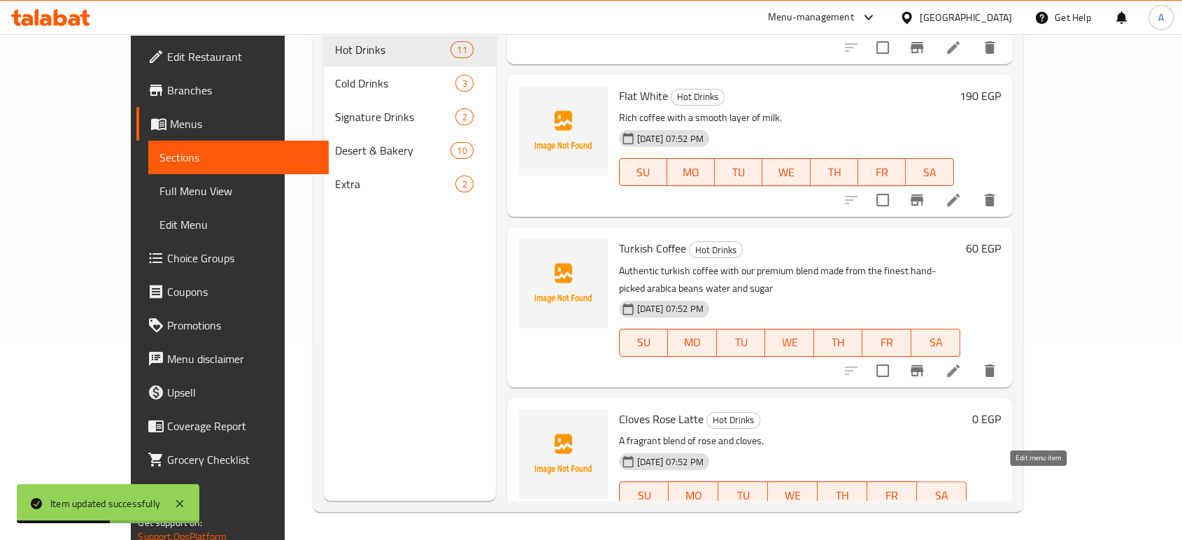
click at [928, 515] on icon at bounding box center [920, 523] width 17 height 17
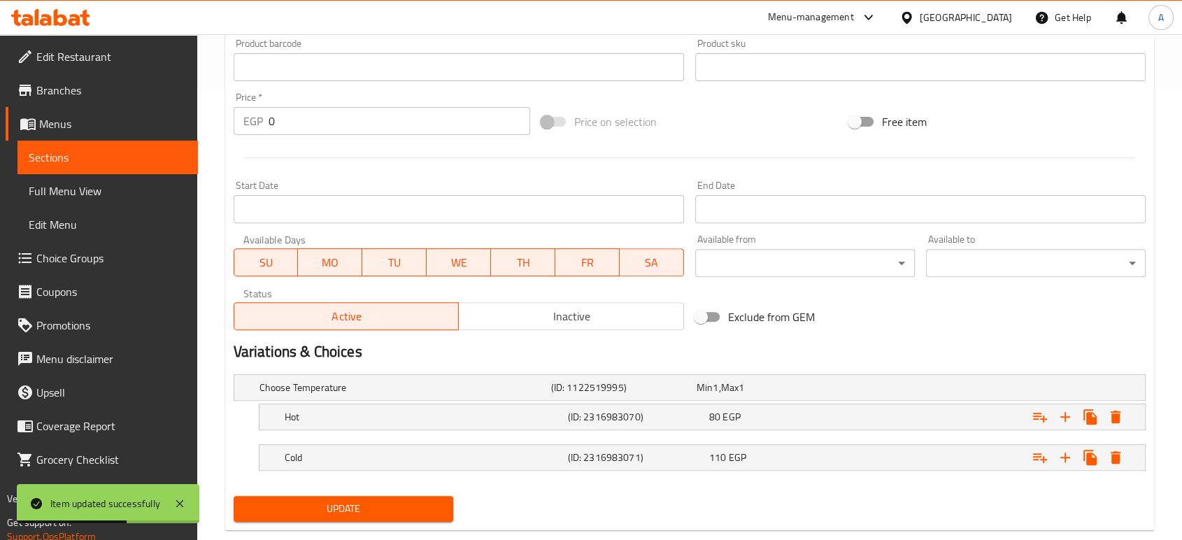
scroll to position [479, 0]
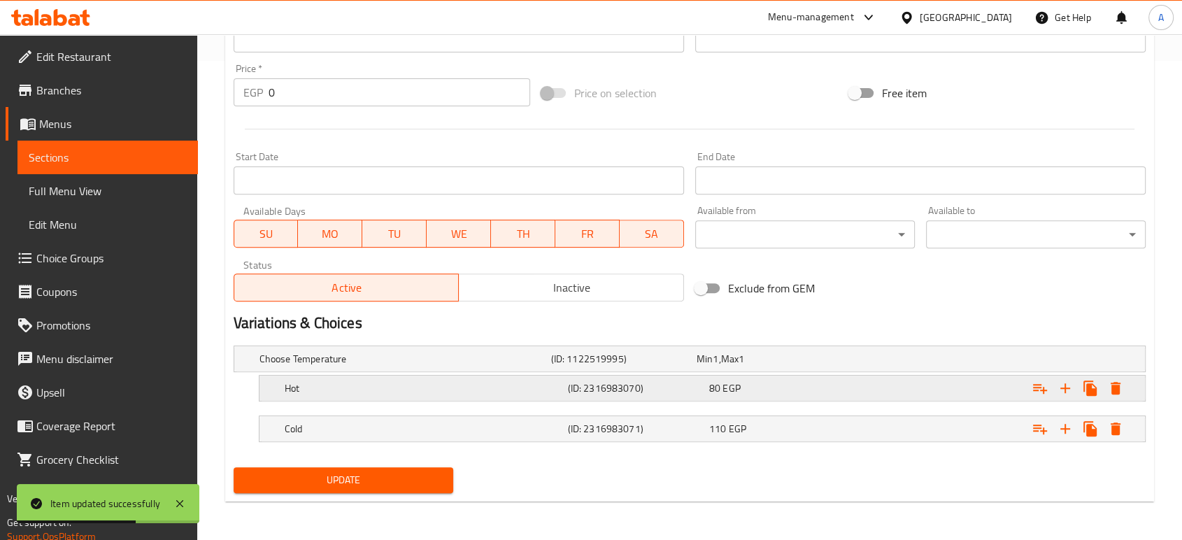
click at [674, 386] on h5 "(ID: 2316983070)" at bounding box center [635, 388] width 136 height 14
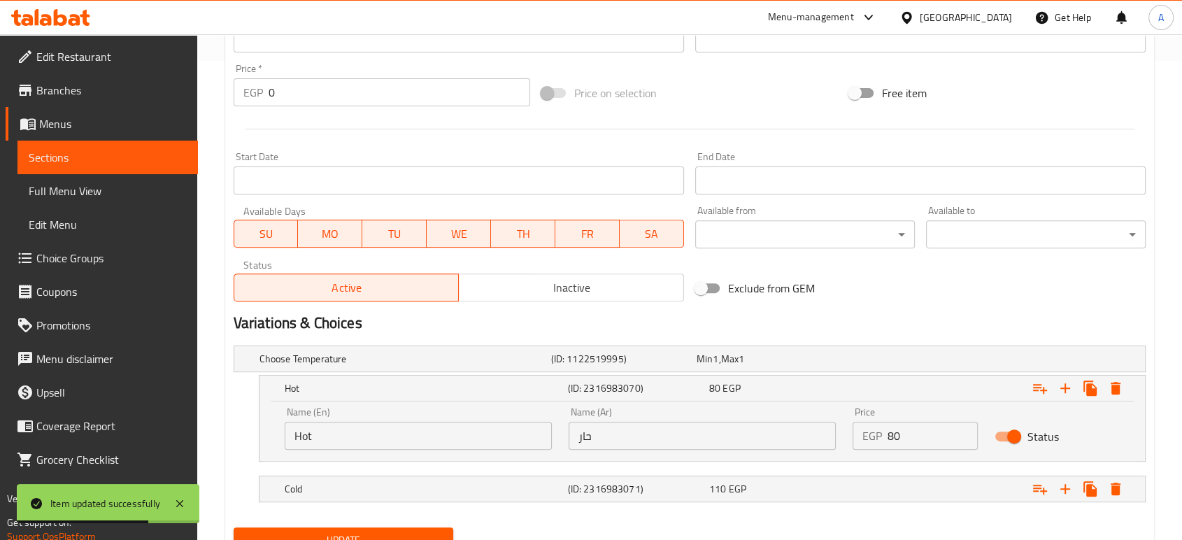
drag, startPoint x: 677, startPoint y: 445, endPoint x: 549, endPoint y: 445, distance: 128.0
click at [549, 445] on div "Name (En) Hot Name (En) Name (Ar) حار Name (Ar) Price EGP 80 Price Status" at bounding box center [702, 428] width 852 height 59
paste input "اخن"
type input "ساخن"
click at [234, 528] on button "Update" at bounding box center [344, 541] width 220 height 26
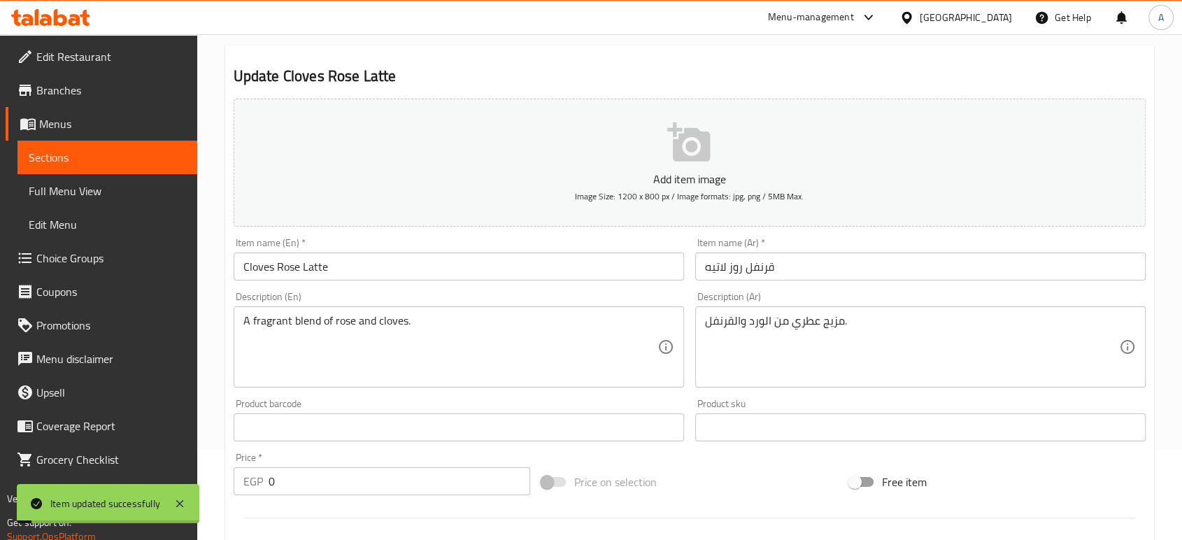
scroll to position [0, 0]
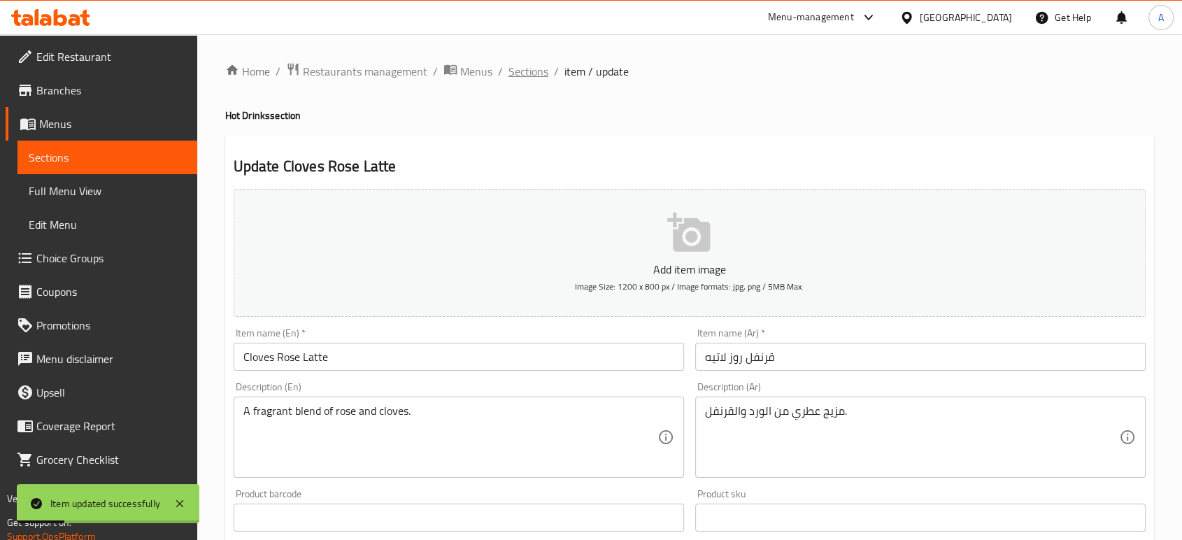
click at [539, 69] on span "Sections" at bounding box center [529, 71] width 40 height 17
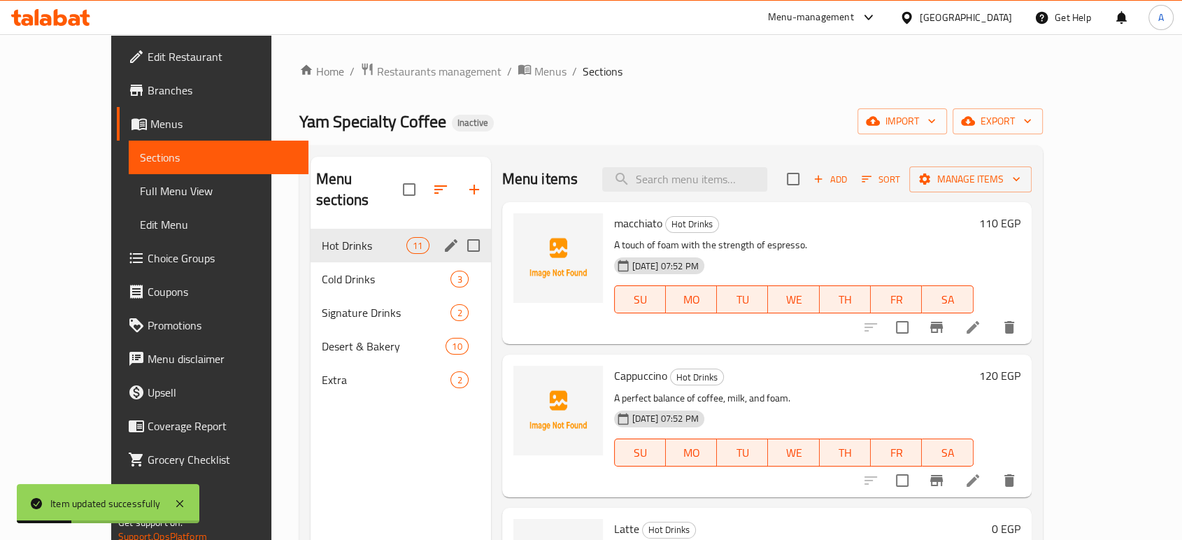
click at [311, 262] on div "Cold Drinks 3" at bounding box center [401, 279] width 181 height 34
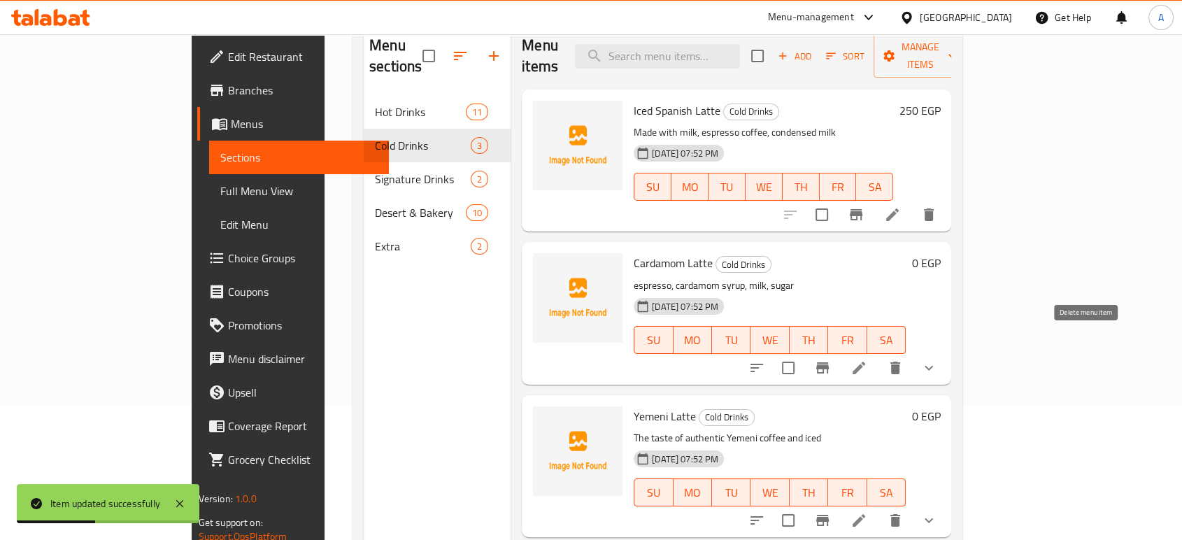
scroll to position [196, 0]
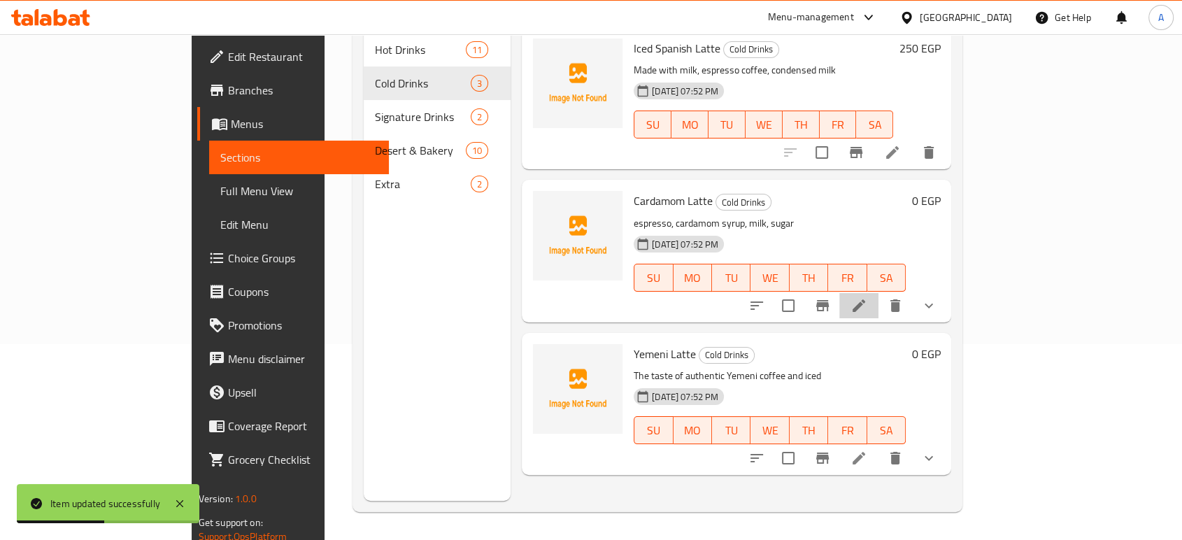
click at [879, 293] on li at bounding box center [859, 305] width 39 height 25
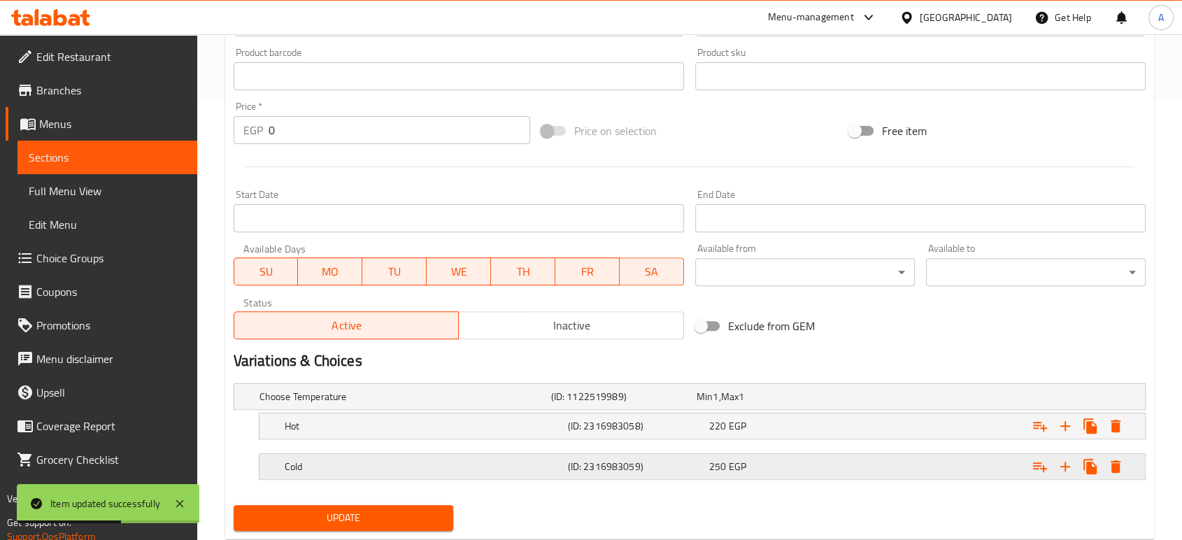
scroll to position [479, 0]
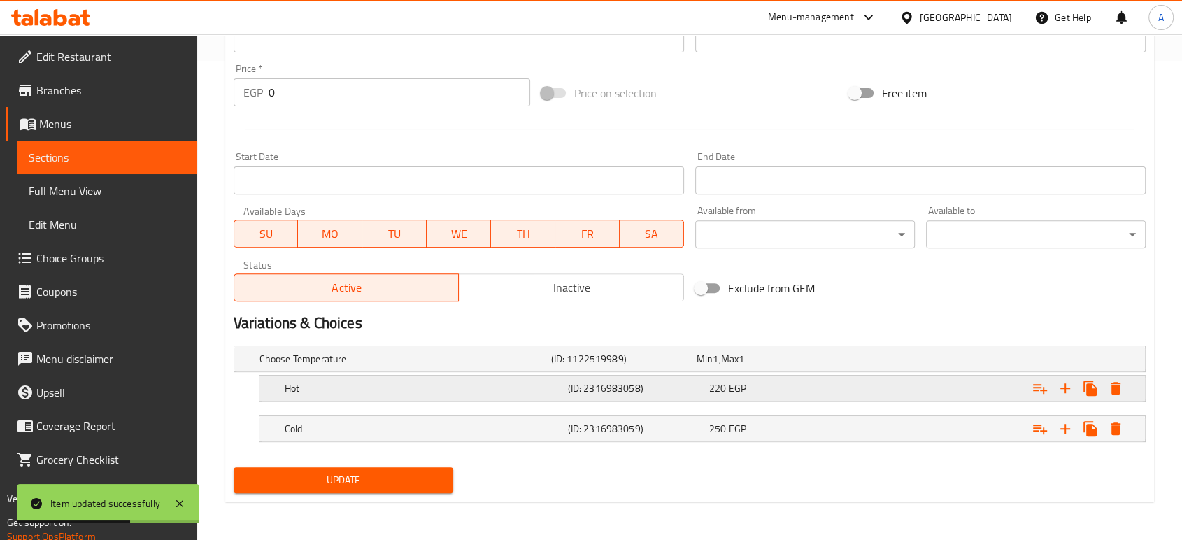
click at [626, 381] on h5 "(ID: 2316983058)" at bounding box center [635, 388] width 136 height 14
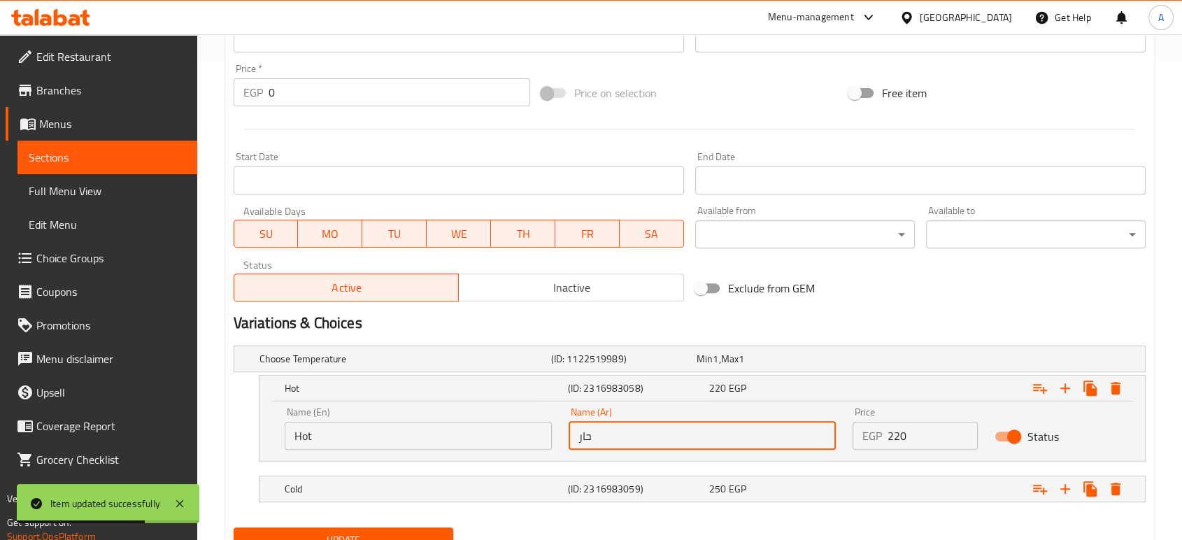
drag, startPoint x: 615, startPoint y: 441, endPoint x: 541, endPoint y: 441, distance: 74.2
click at [541, 441] on div "Name (En) Hot Name (En) Name (Ar) حار Name (Ar) Price EGP 220 Price Status" at bounding box center [702, 428] width 852 height 59
paste input "اخن"
type input "ساخن"
click at [234, 528] on button "Update" at bounding box center [344, 541] width 220 height 26
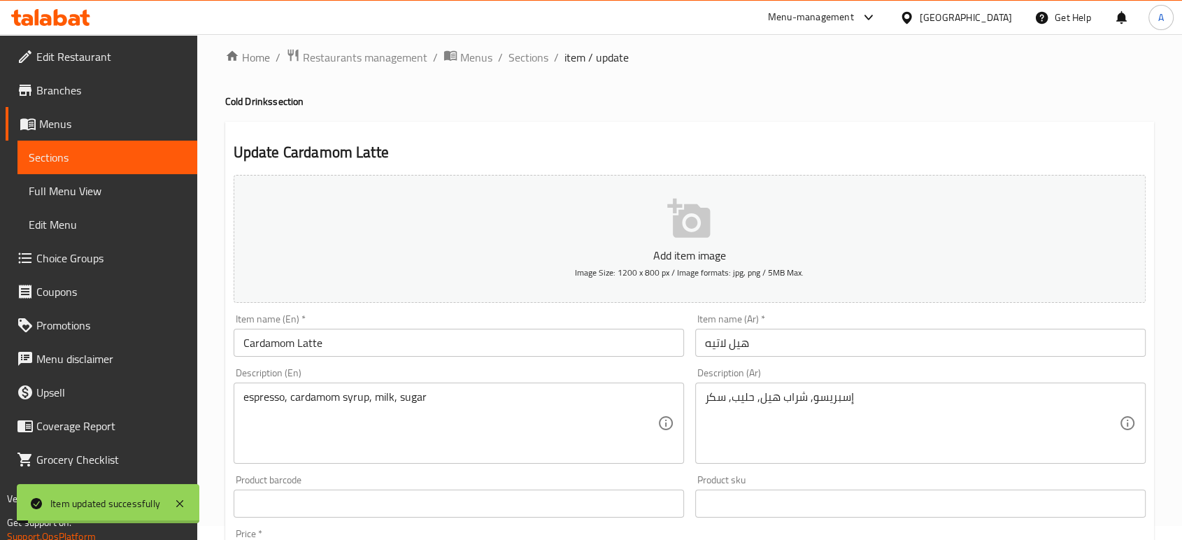
scroll to position [0, 0]
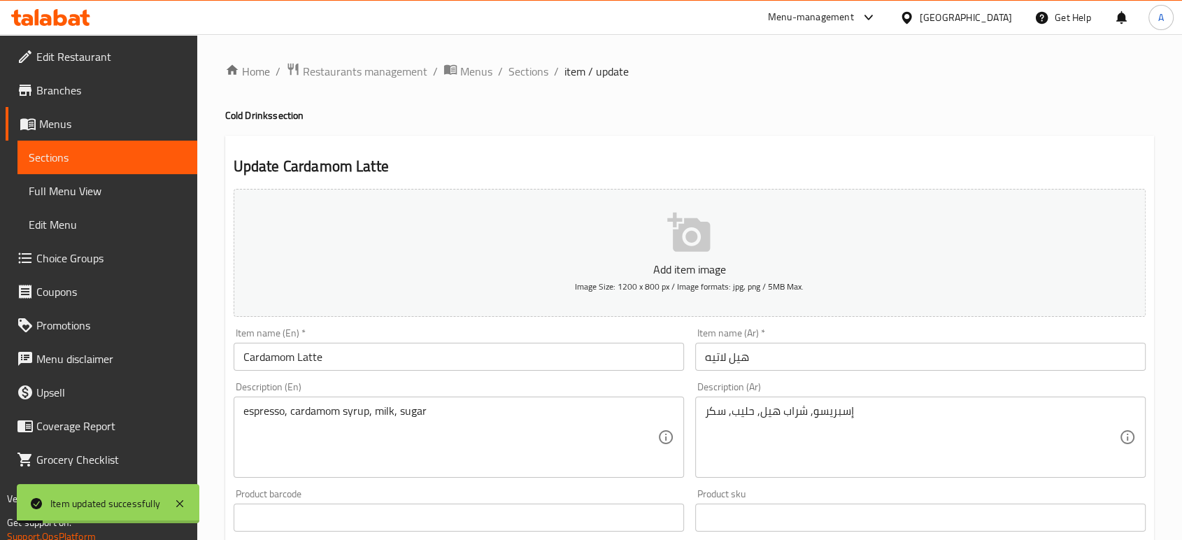
click at [525, 63] on span "Sections" at bounding box center [529, 71] width 40 height 17
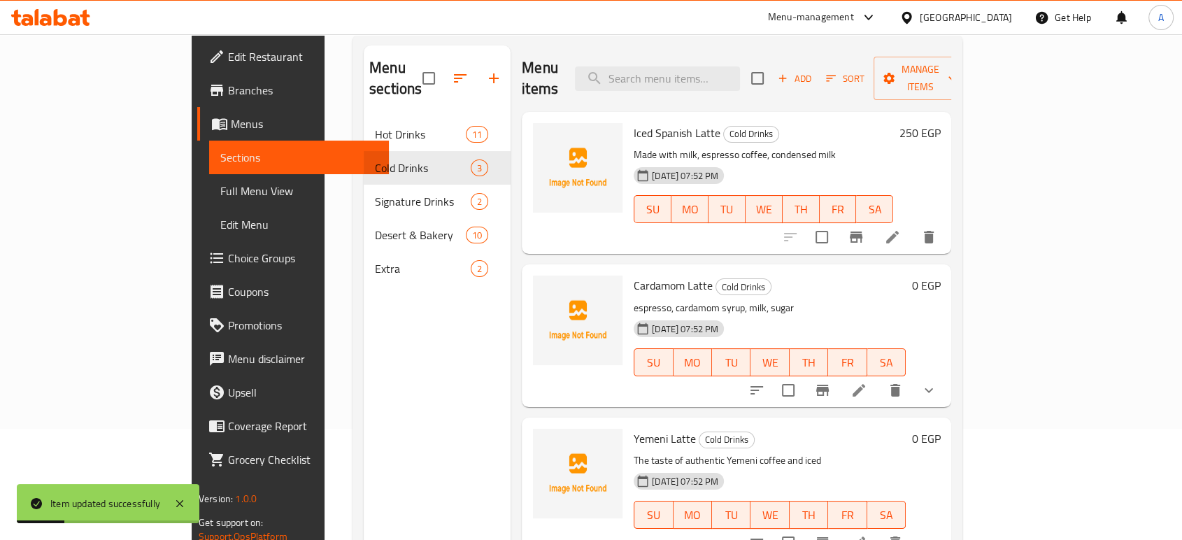
scroll to position [196, 0]
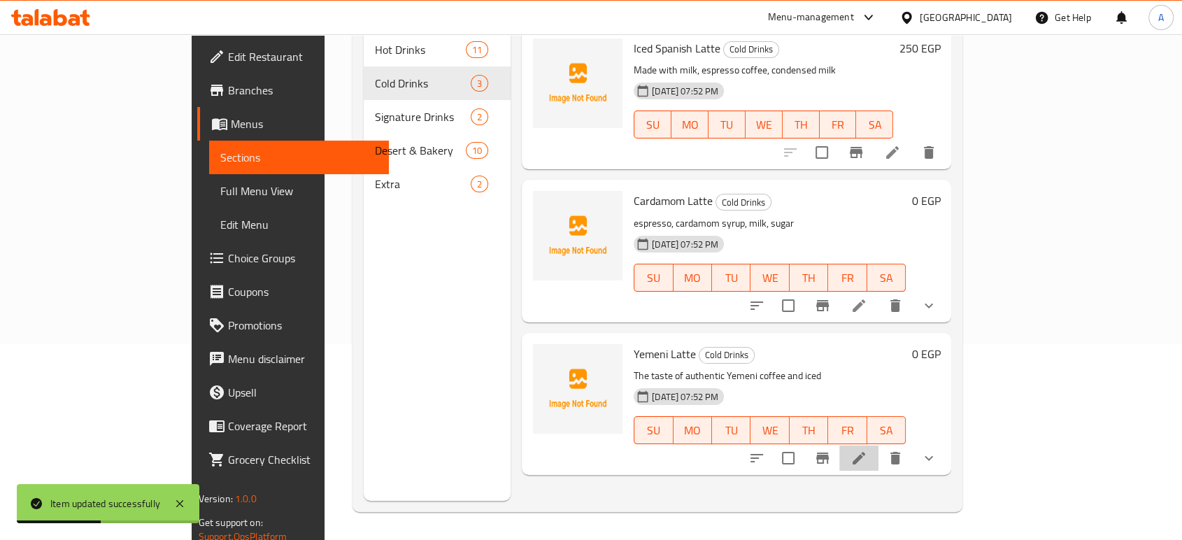
click at [879, 447] on li at bounding box center [859, 458] width 39 height 25
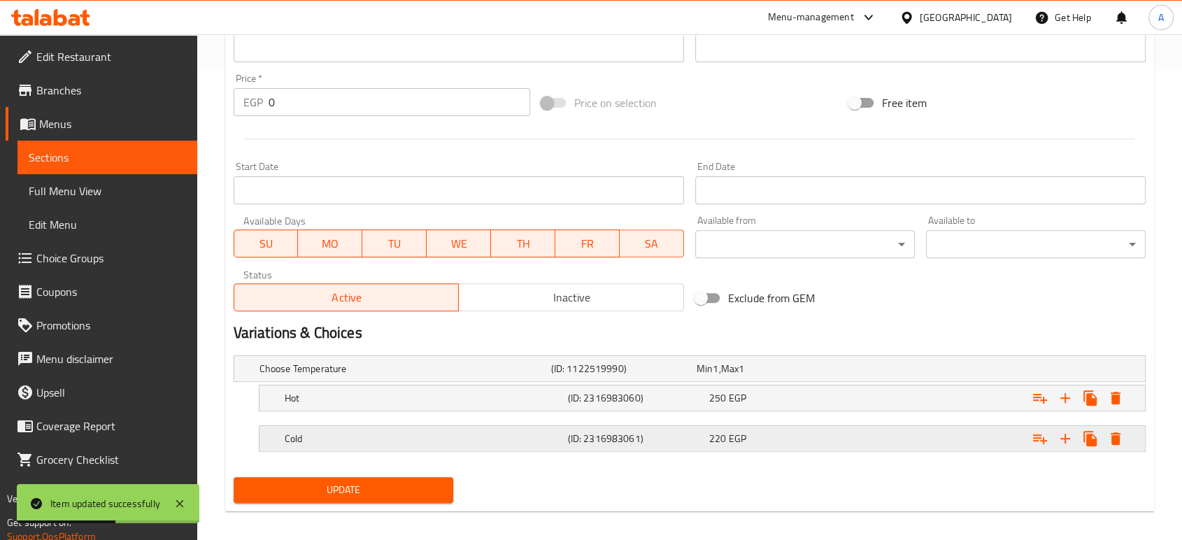
scroll to position [479, 0]
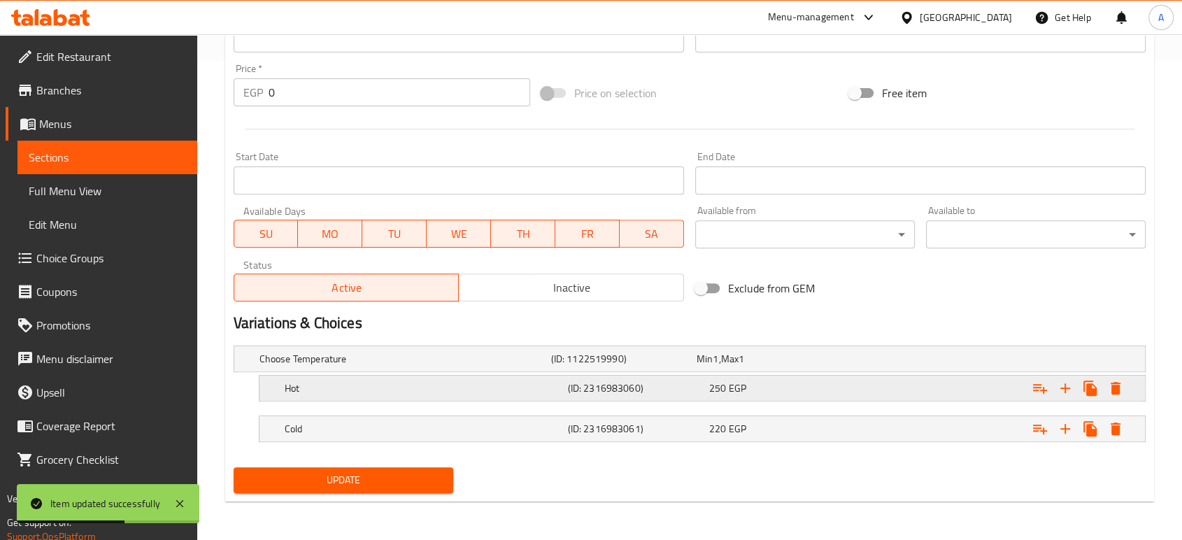
click at [626, 382] on h5 "(ID: 2316983060)" at bounding box center [635, 388] width 136 height 14
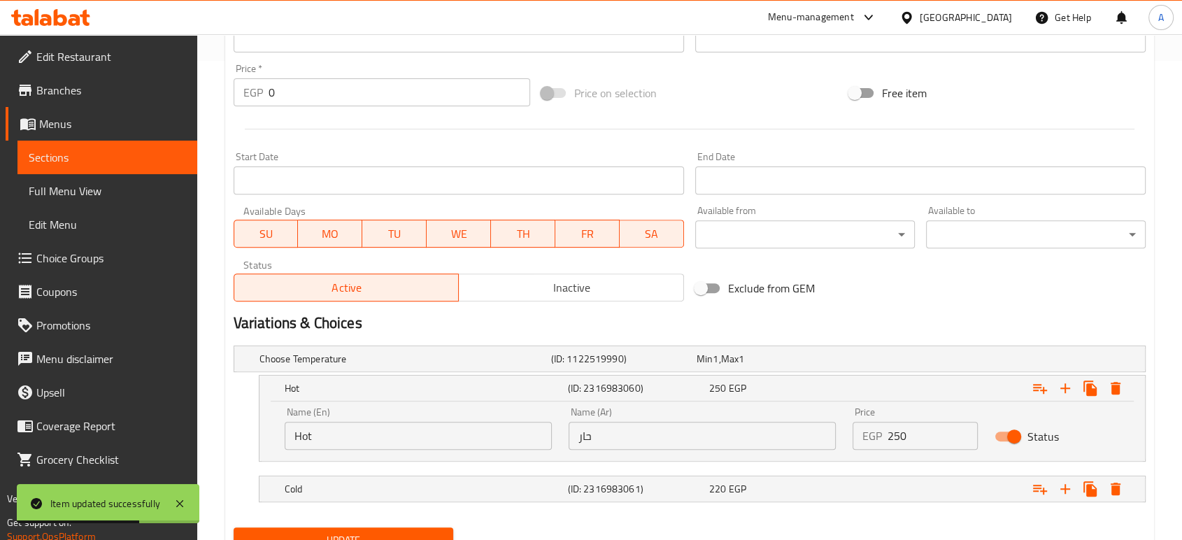
drag, startPoint x: 652, startPoint y: 434, endPoint x: 469, endPoint y: 434, distance: 182.6
click at [469, 434] on div "Name (En) Hot Name (En) Name (Ar) حار Name (Ar) Price EGP 250 Price Status" at bounding box center [702, 428] width 852 height 59
paste input "اخن"
type input "ساخن"
click at [376, 532] on span "Update" at bounding box center [343, 540] width 197 height 17
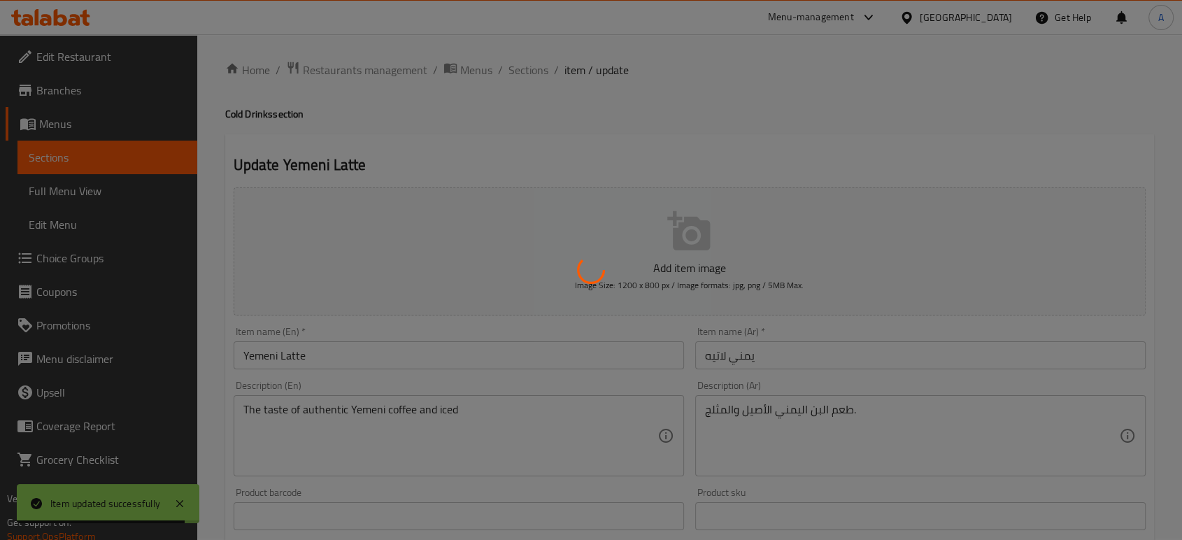
scroll to position [0, 0]
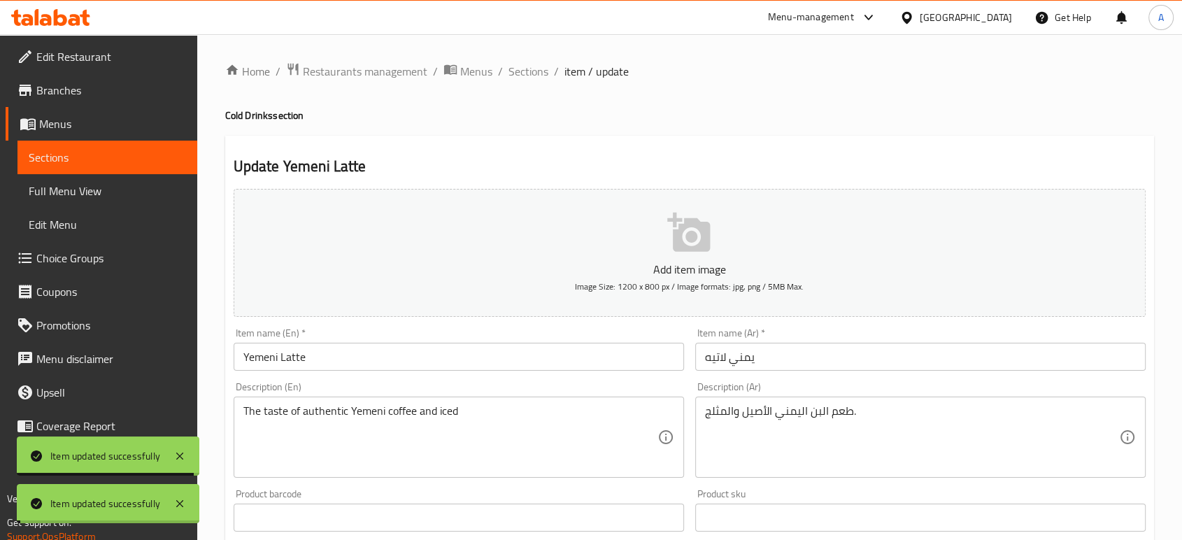
click at [511, 64] on span "Sections" at bounding box center [529, 71] width 40 height 17
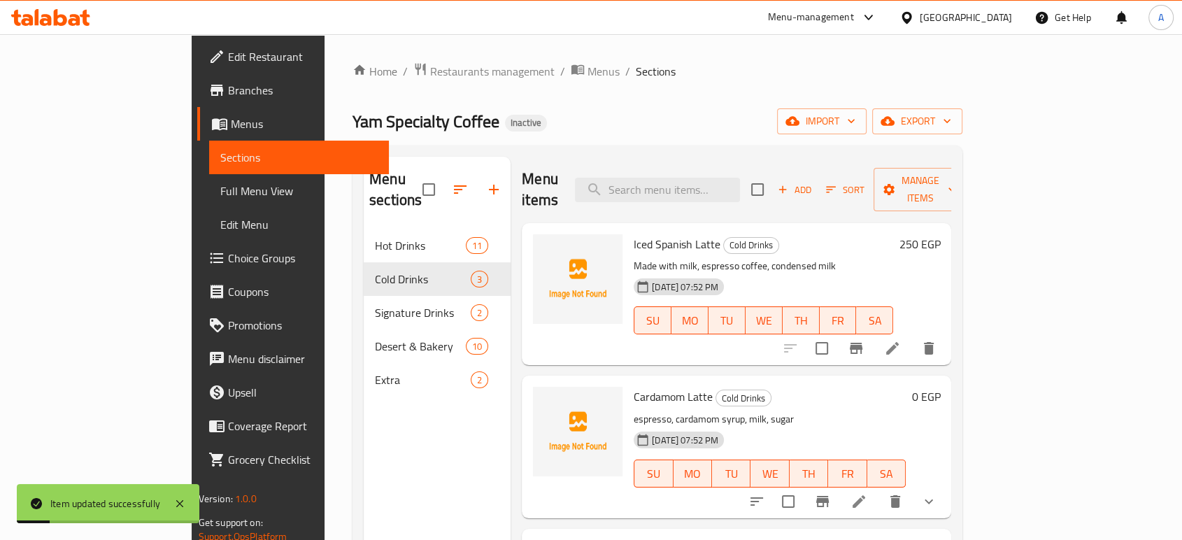
click at [220, 186] on span "Full Menu View" at bounding box center [298, 191] width 157 height 17
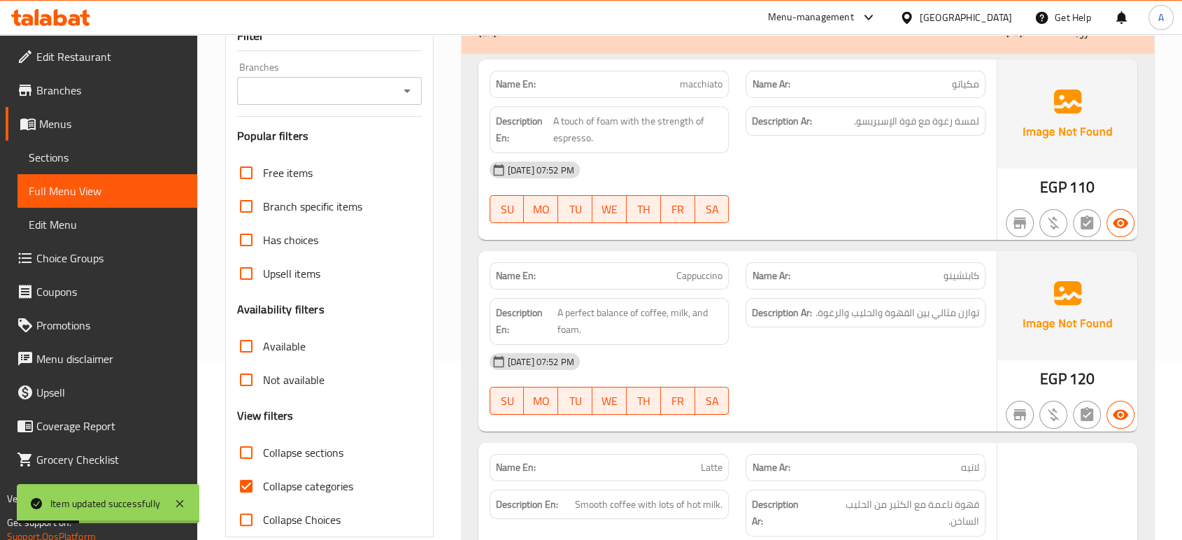
scroll to position [233, 0]
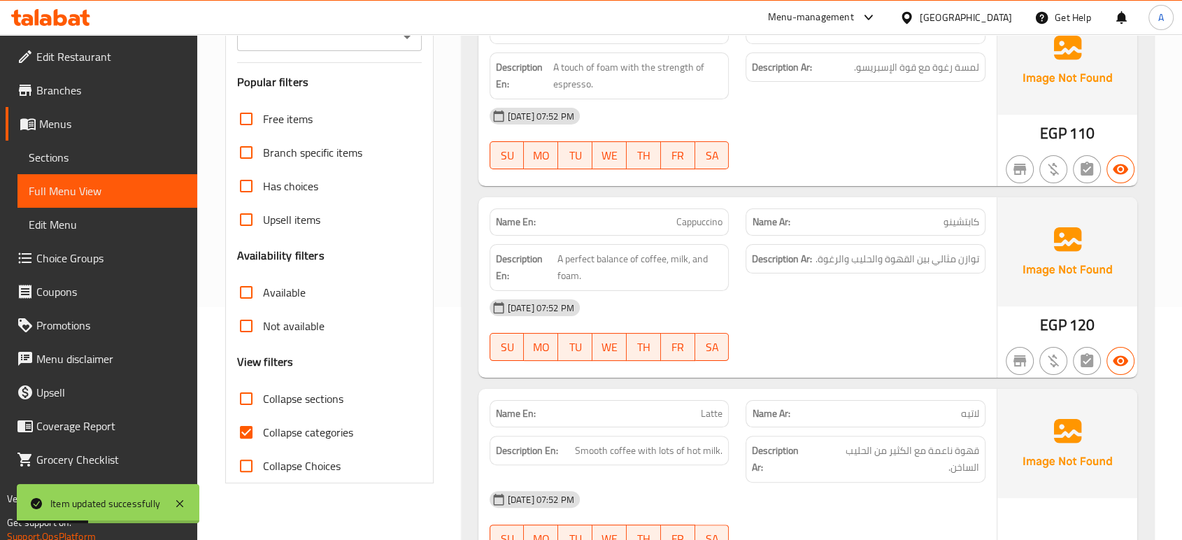
drag, startPoint x: 336, startPoint y: 420, endPoint x: 374, endPoint y: 413, distance: 38.4
click at [336, 421] on label "Collapse categories" at bounding box center [291, 433] width 124 height 34
click at [263, 421] on input "Collapse categories" at bounding box center [246, 433] width 34 height 34
checkbox input "false"
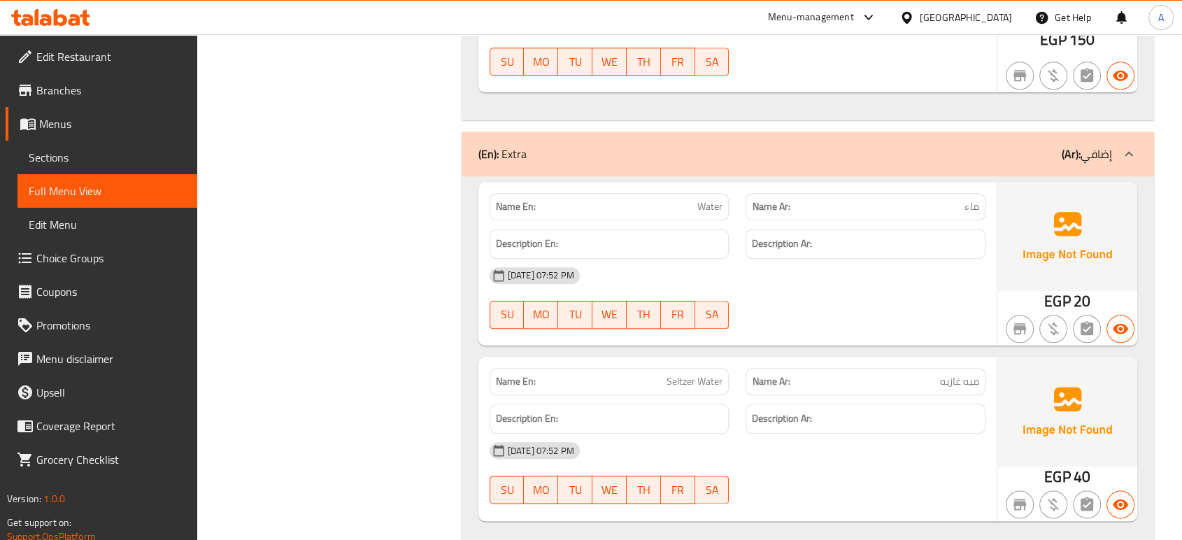
scroll to position [6853, 0]
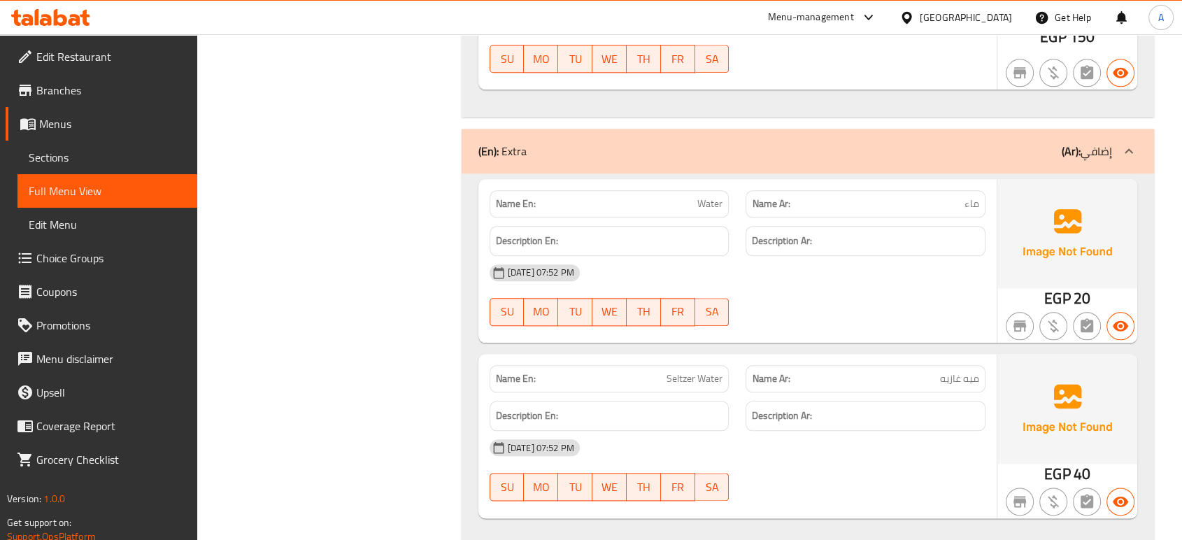
drag, startPoint x: 898, startPoint y: 304, endPoint x: 904, endPoint y: 296, distance: 9.9
click at [898, 304] on div "Name En: Water Name Ar: ماء Description En: Description Ar: 29-09-2025 07:52 PM…" at bounding box center [738, 261] width 518 height 164
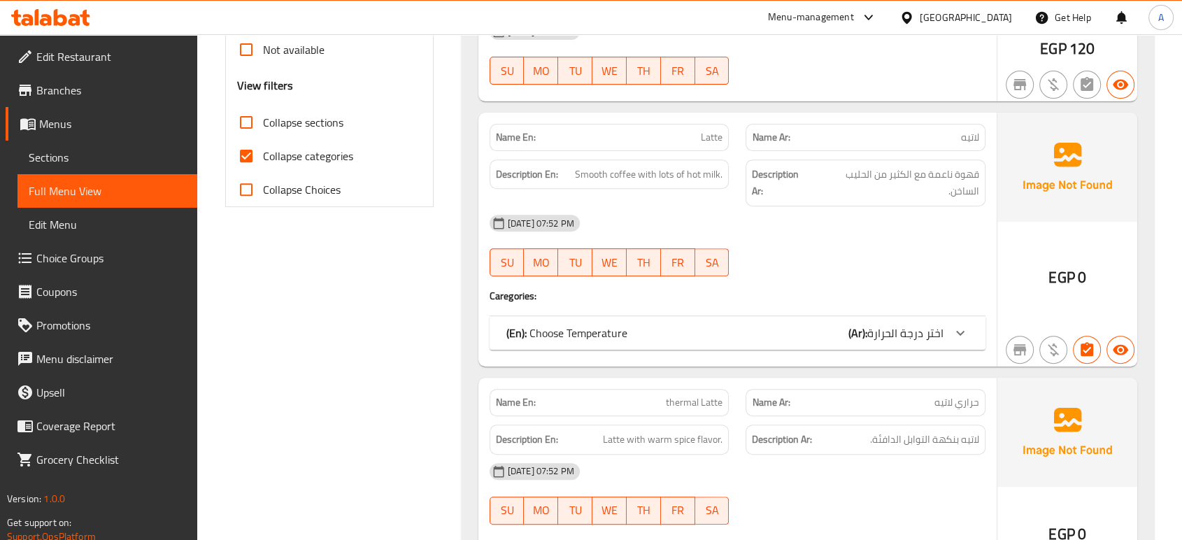
scroll to position [466, 0]
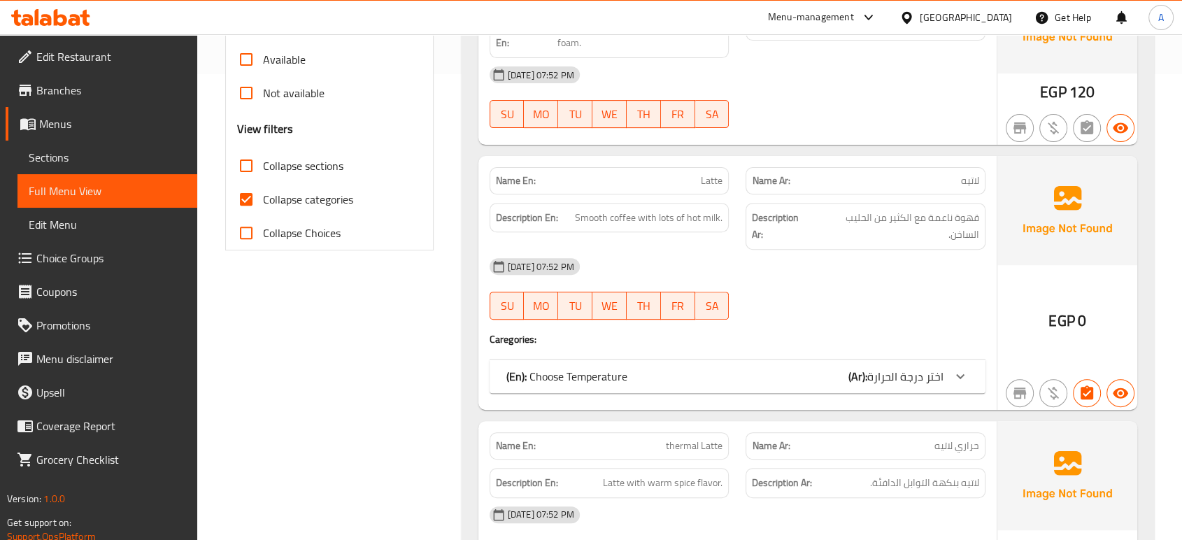
click at [304, 206] on span "Collapse categories" at bounding box center [308, 199] width 90 height 17
click at [263, 206] on input "Collapse categories" at bounding box center [246, 200] width 34 height 34
checkbox input "false"
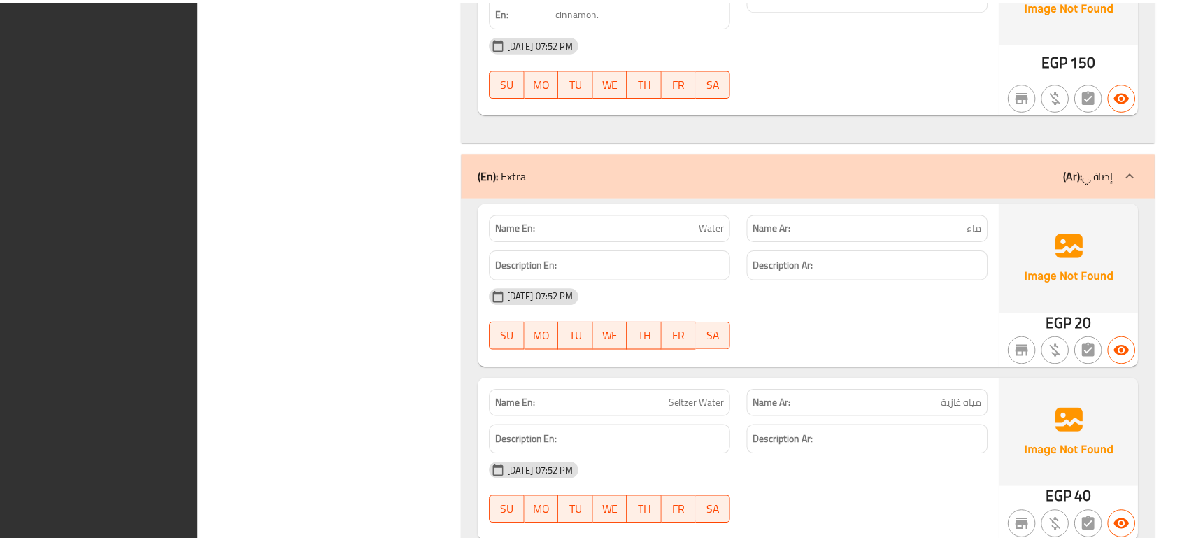
scroll to position [6836, 0]
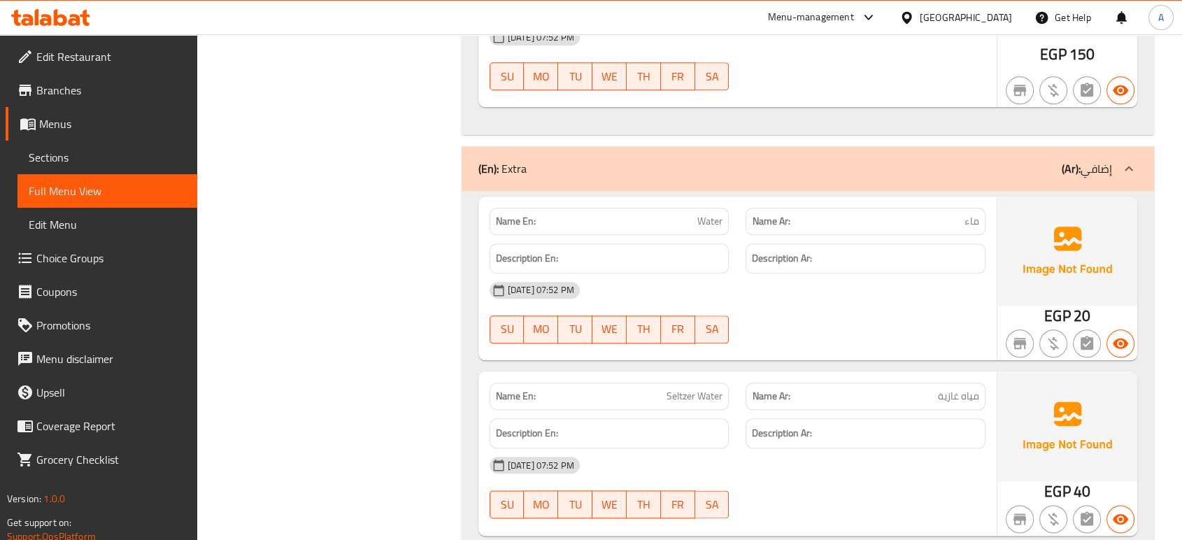
click at [1001, 15] on div "[GEOGRAPHIC_DATA]" at bounding box center [966, 17] width 92 height 15
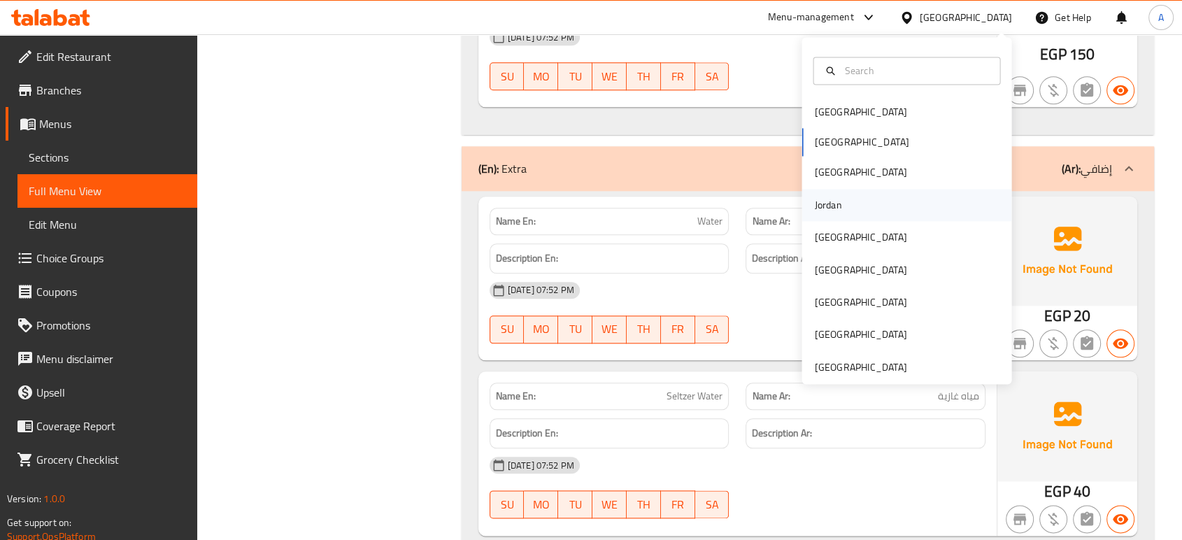
click at [820, 211] on div "Jordan" at bounding box center [827, 204] width 27 height 15
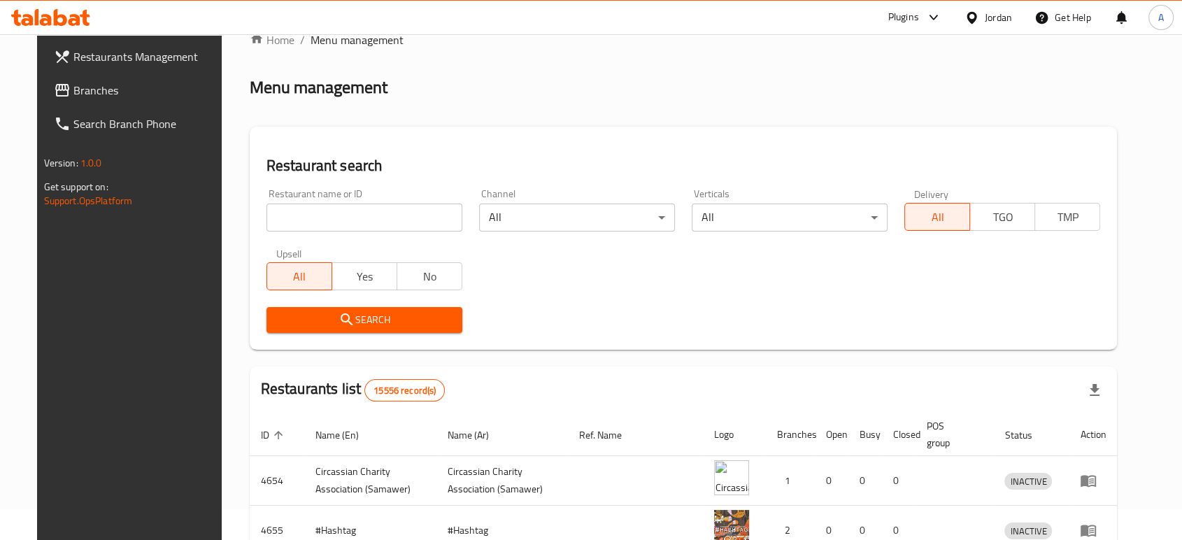
scroll to position [513, 0]
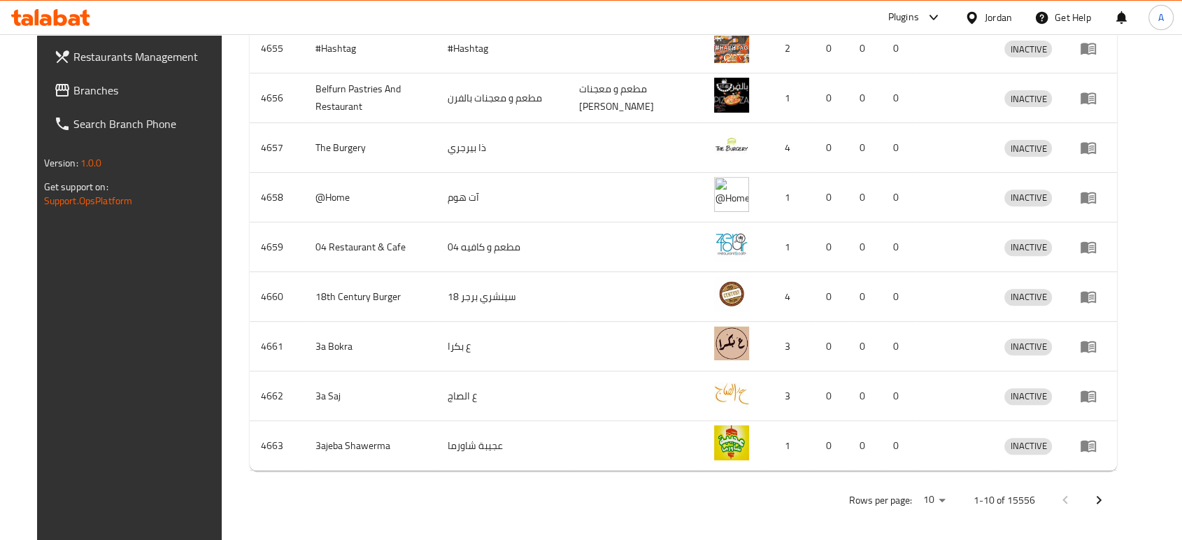
click at [84, 94] on span "Branches" at bounding box center [148, 90] width 150 height 17
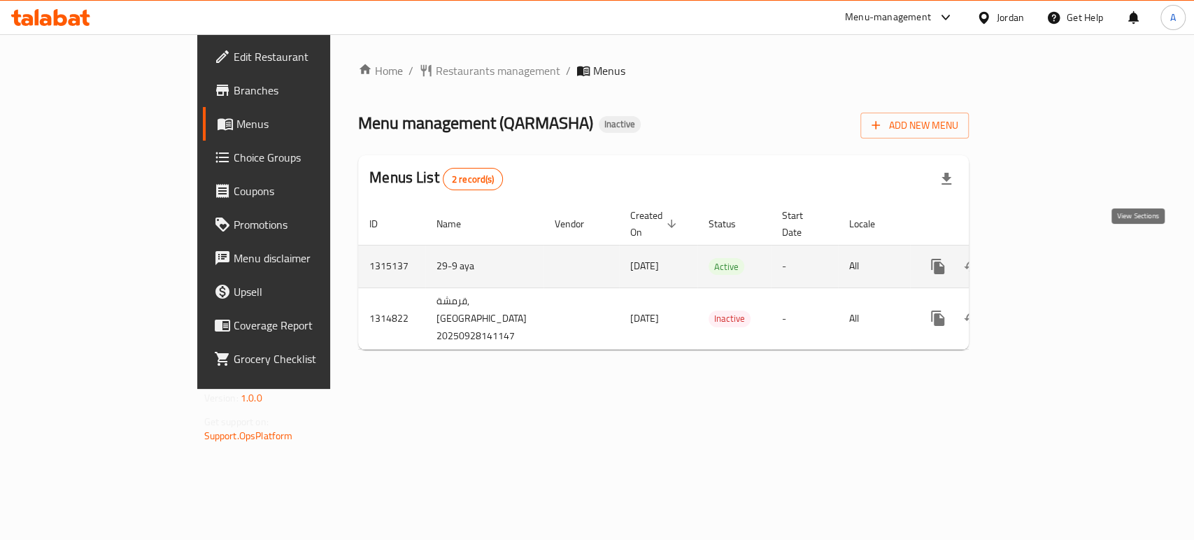
click at [1056, 250] on link "enhanced table" at bounding box center [1039, 267] width 34 height 34
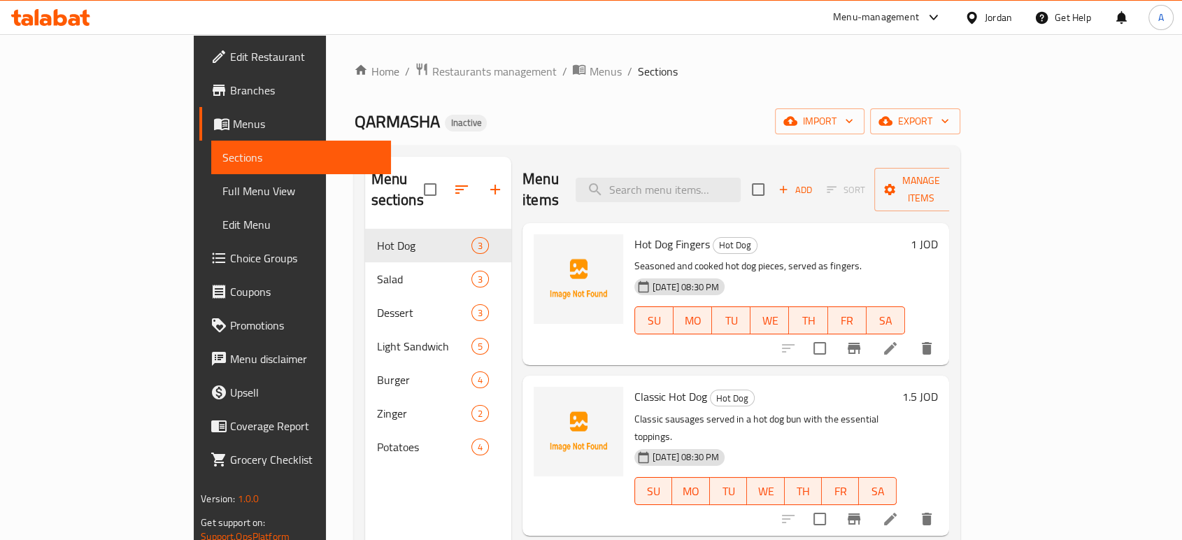
click at [222, 190] on span "Full Menu View" at bounding box center [300, 191] width 157 height 17
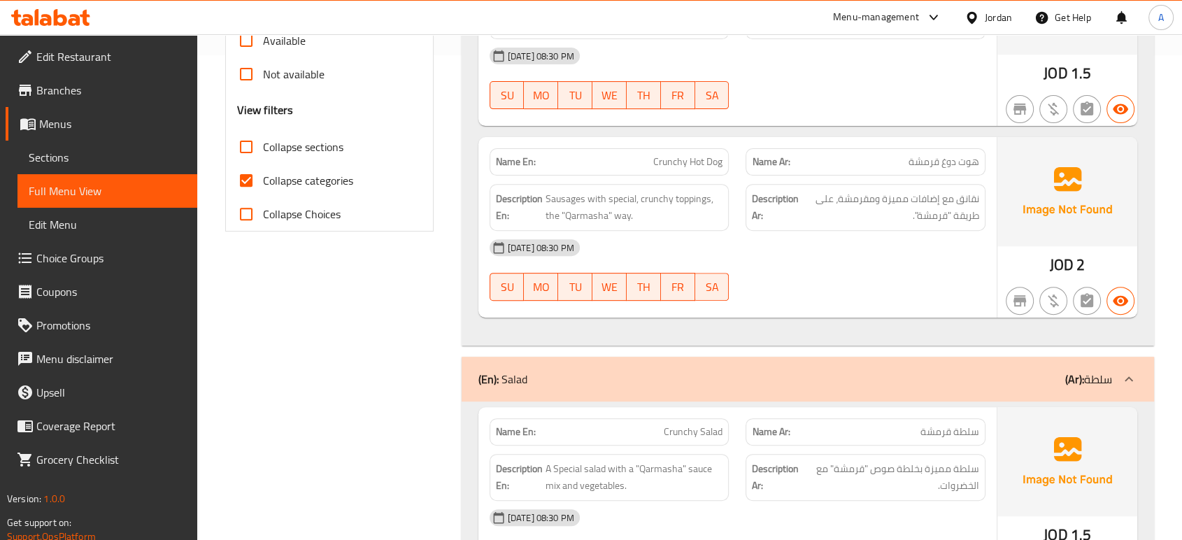
scroll to position [388, 0]
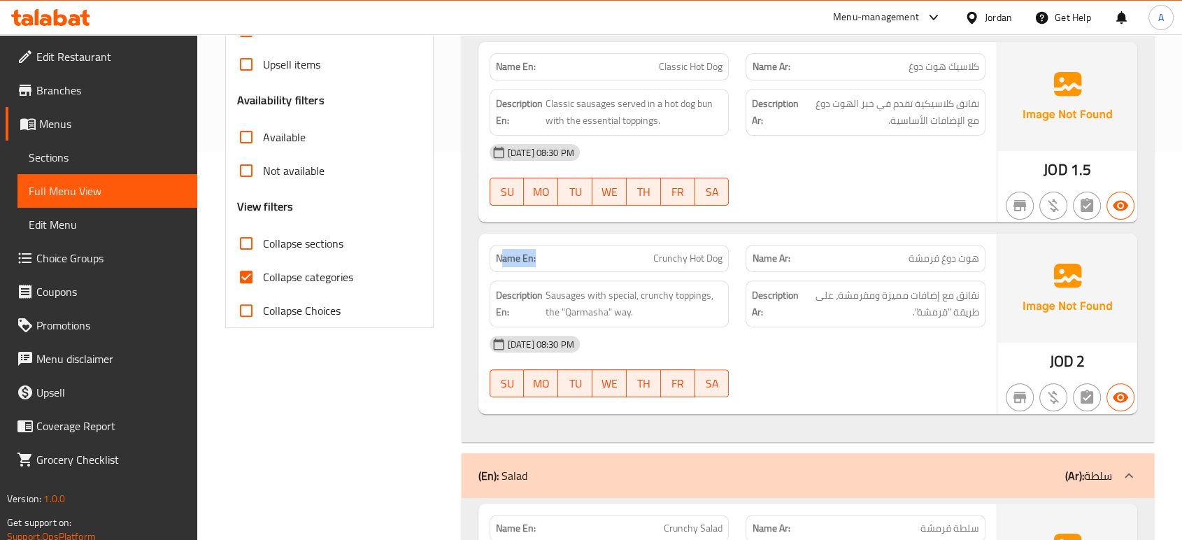
drag, startPoint x: 542, startPoint y: 252, endPoint x: 501, endPoint y: 254, distance: 40.6
click at [501, 254] on p "Name En: Crunchy Hot Dog" at bounding box center [609, 258] width 227 height 15
click at [524, 262] on strong "Name En:" at bounding box center [516, 258] width 40 height 15
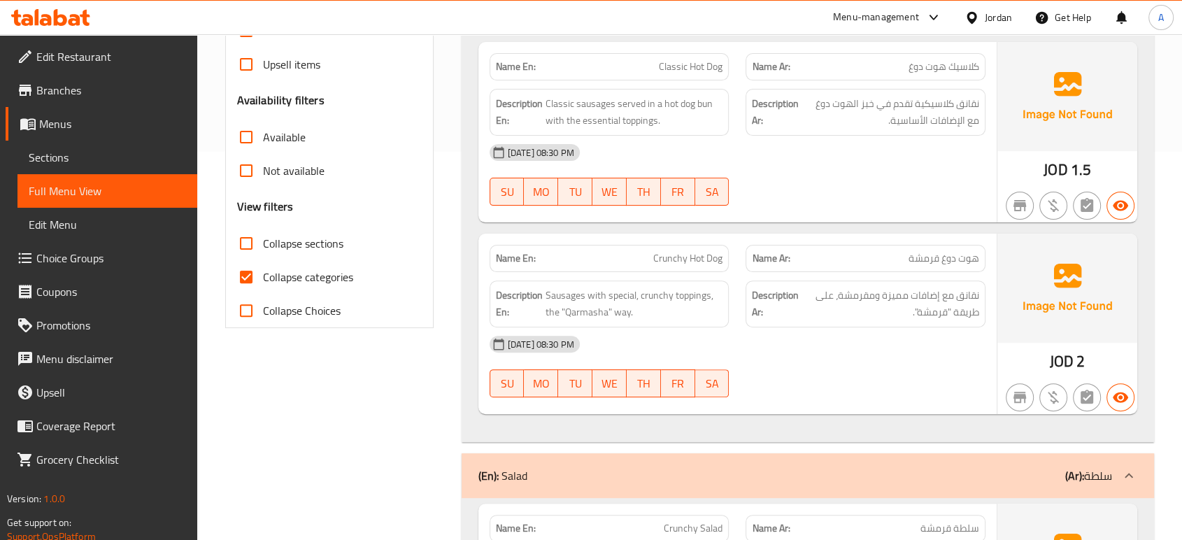
click at [269, 269] on span "Collapse categories" at bounding box center [308, 277] width 90 height 17
click at [263, 269] on input "Collapse categories" at bounding box center [246, 277] width 34 height 34
checkbox input "false"
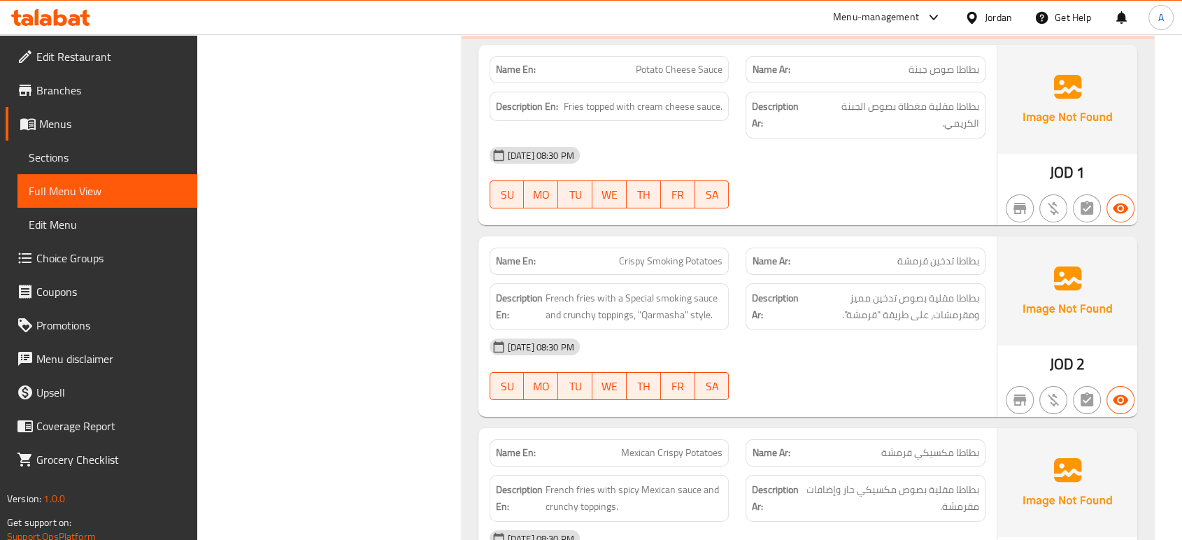
scroll to position [5268, 0]
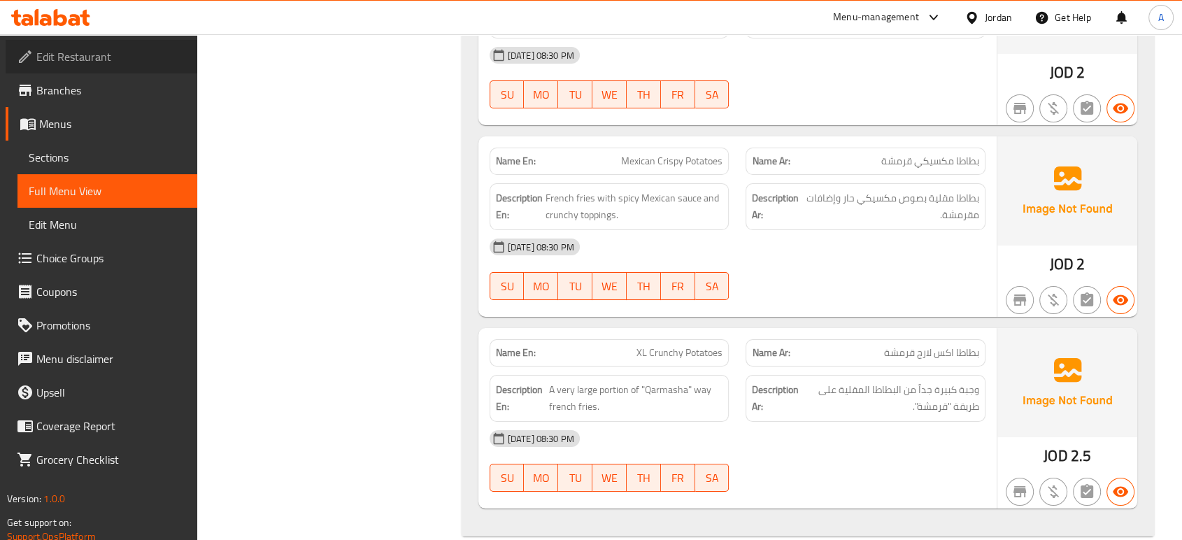
click at [92, 50] on span "Edit Restaurant" at bounding box center [111, 56] width 150 height 17
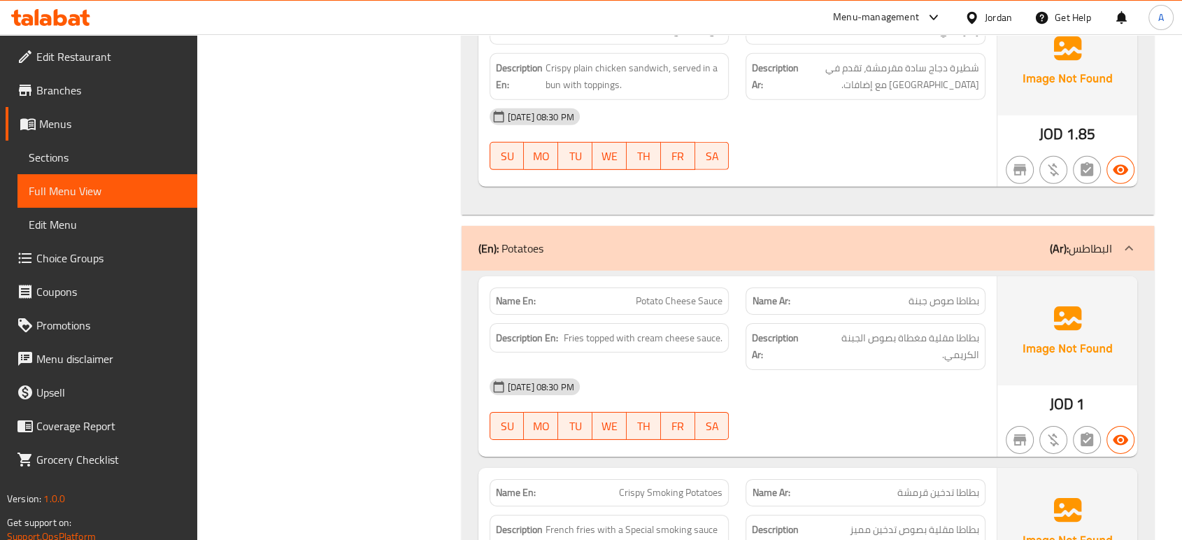
scroll to position [4400, 0]
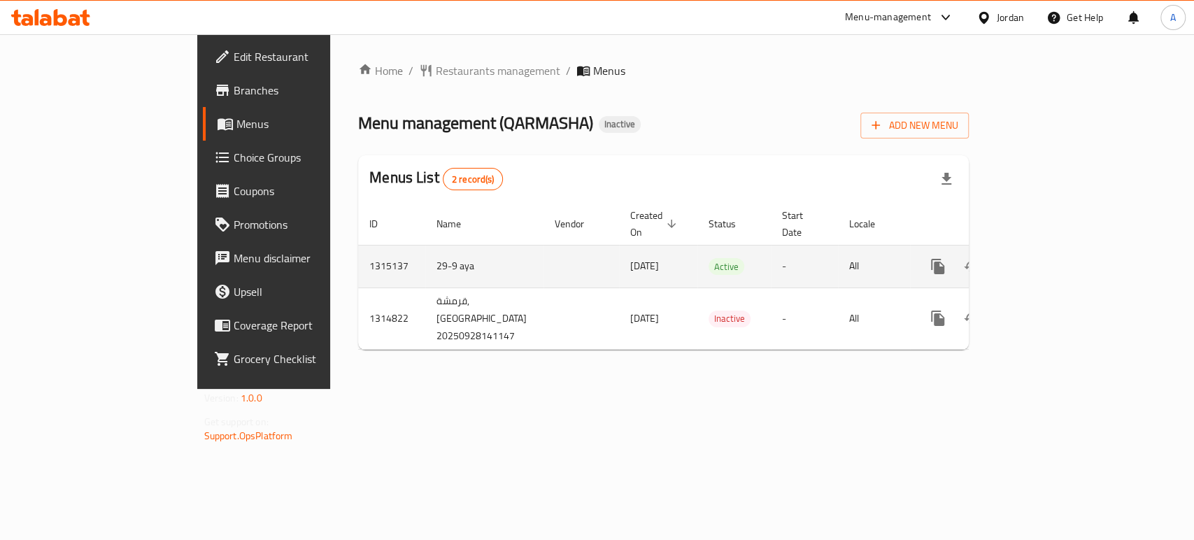
click at [1047, 258] on icon "enhanced table" at bounding box center [1039, 266] width 17 height 17
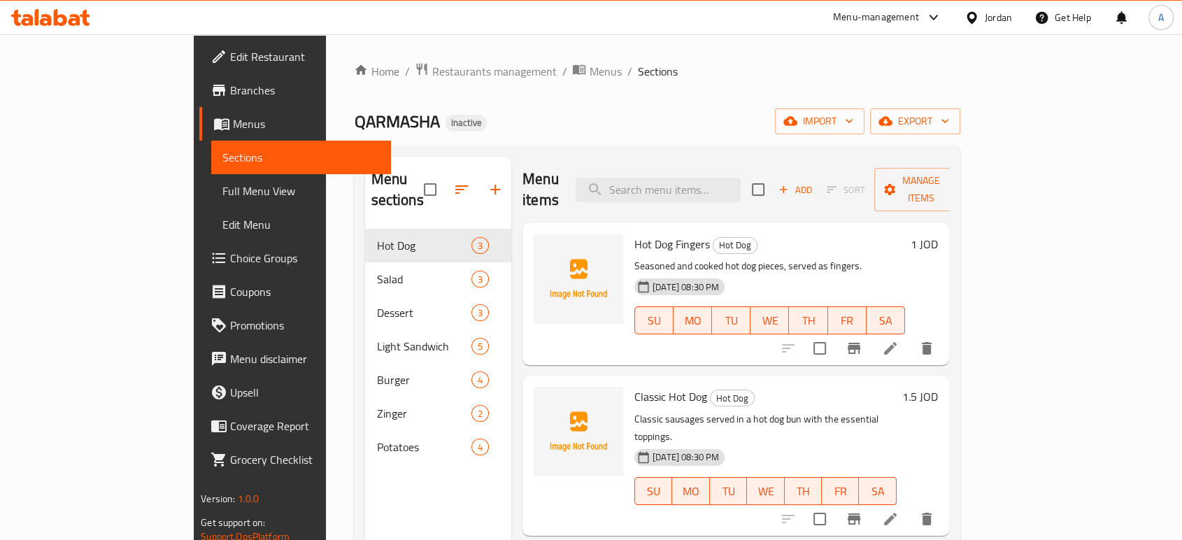
click at [222, 187] on span "Full Menu View" at bounding box center [300, 191] width 157 height 17
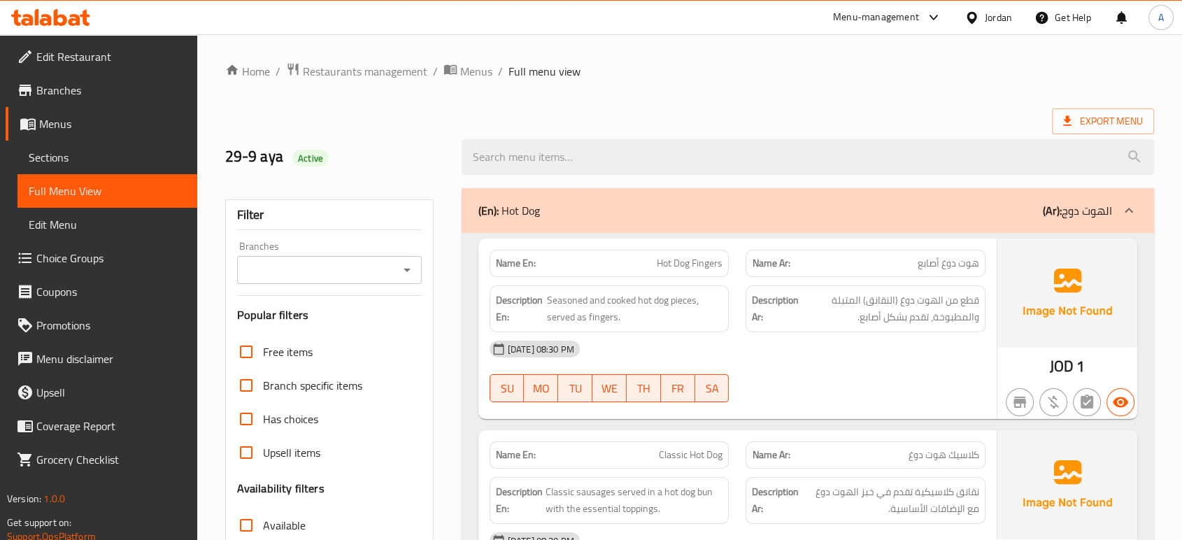
click at [781, 323] on strong "Description Ar:" at bounding box center [775, 309] width 47 height 34
click at [786, 351] on div "[DATE] 08:30 PM" at bounding box center [737, 349] width 513 height 34
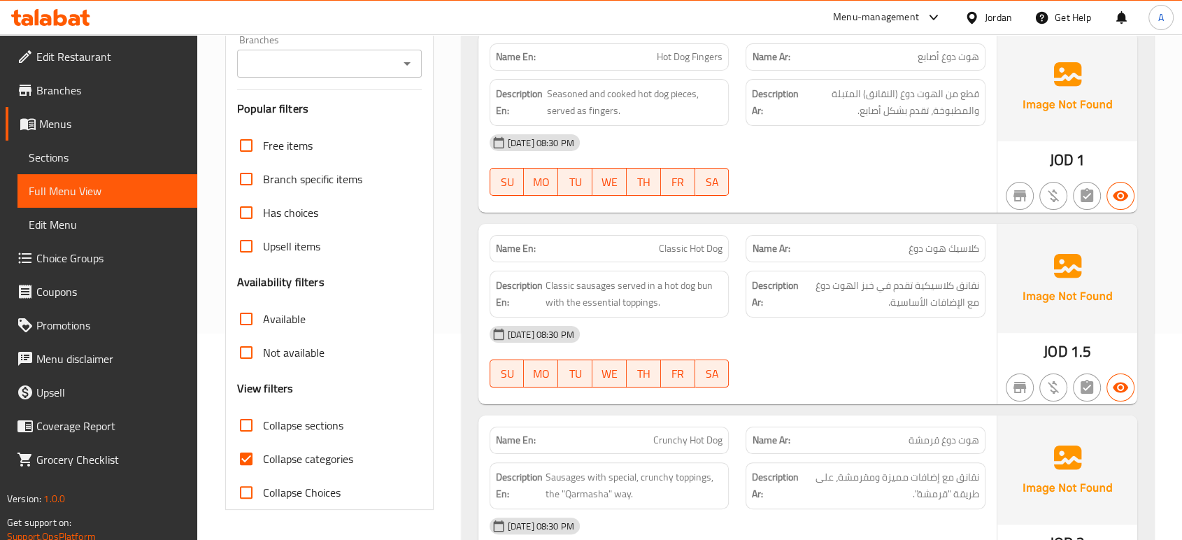
scroll to position [233, 0]
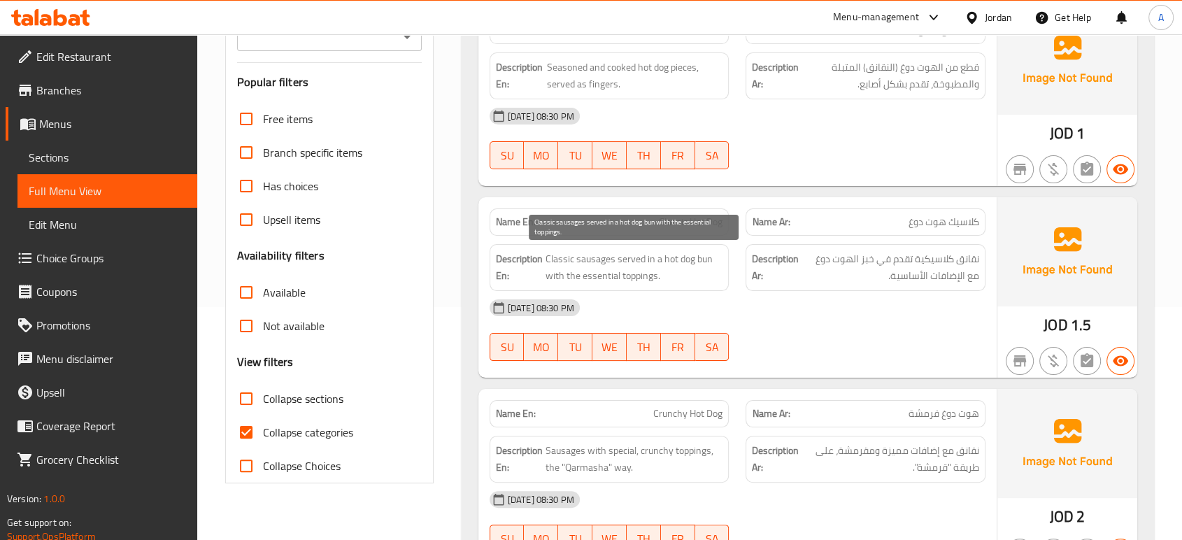
click at [731, 284] on div "Description En: Classic sausages served in a hot dog bun with the essential top…" at bounding box center [609, 268] width 257 height 64
click at [704, 209] on div "Name En: Classic Hot Dog" at bounding box center [610, 222] width 240 height 27
copy span "Classic Hot Dog"
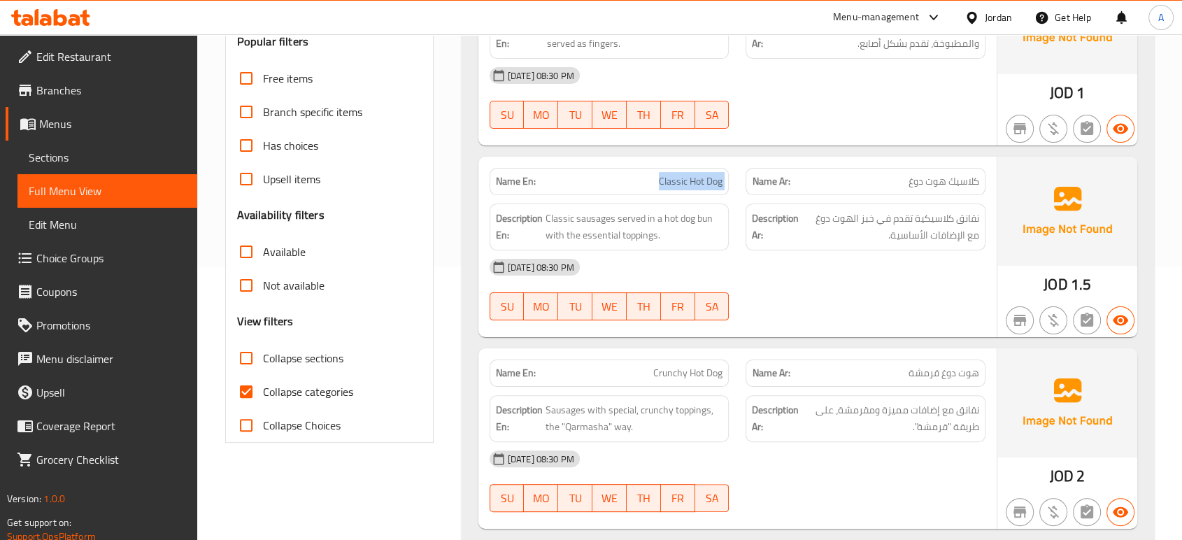
scroll to position [311, 0]
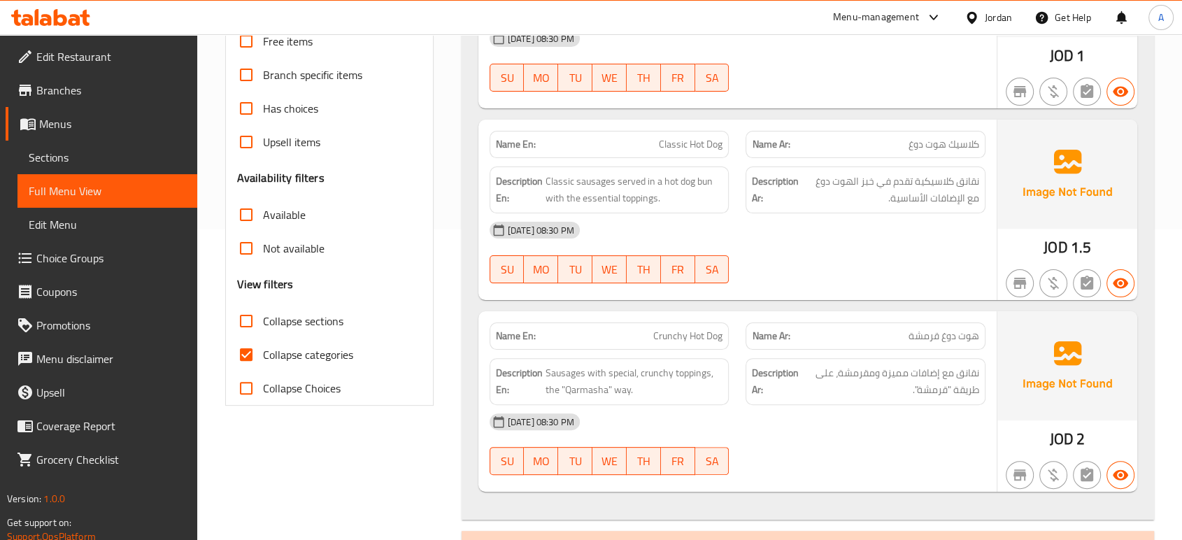
click at [773, 253] on div "[DATE] 08:30 PM SU MO TU WE TH FR SA" at bounding box center [737, 252] width 513 height 78
click at [696, 334] on span "Crunchy Hot Dog" at bounding box center [687, 336] width 69 height 15
copy span "Crunchy Hot Dog"
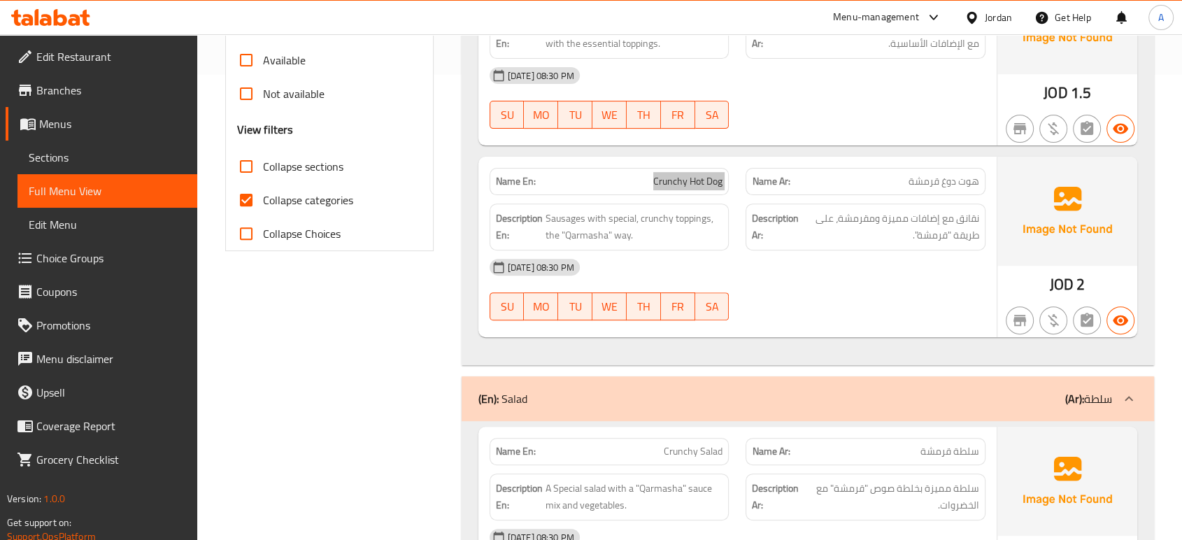
scroll to position [621, 0]
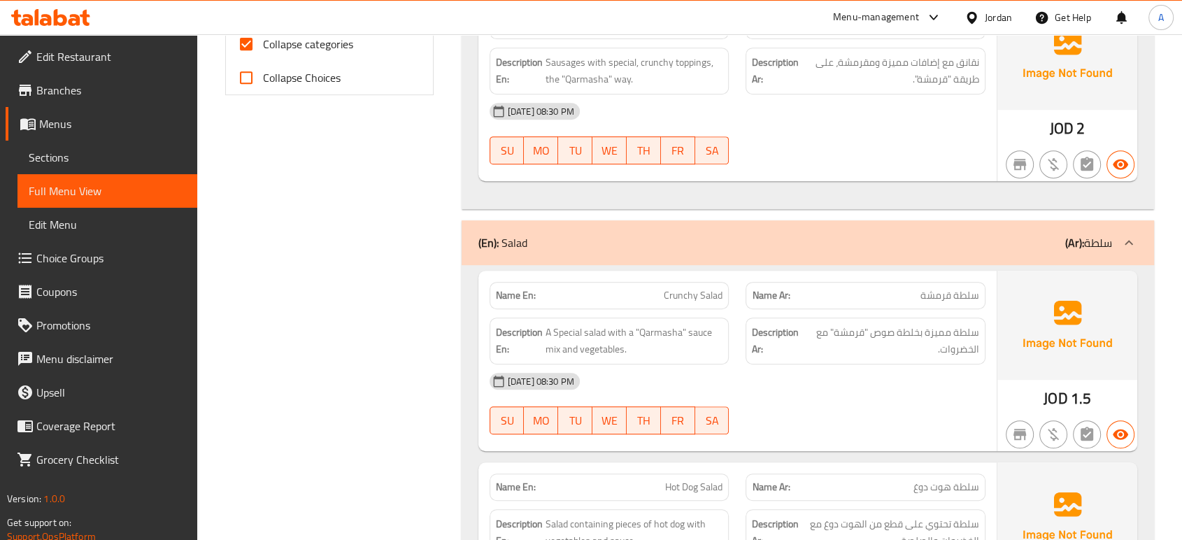
click at [629, 274] on div "Name En: Crunchy Salad" at bounding box center [609, 296] width 257 height 44
click at [731, 310] on div "Description En: A Special salad with a "Qarmasha" sauce mix and vegetables." at bounding box center [609, 341] width 257 height 64
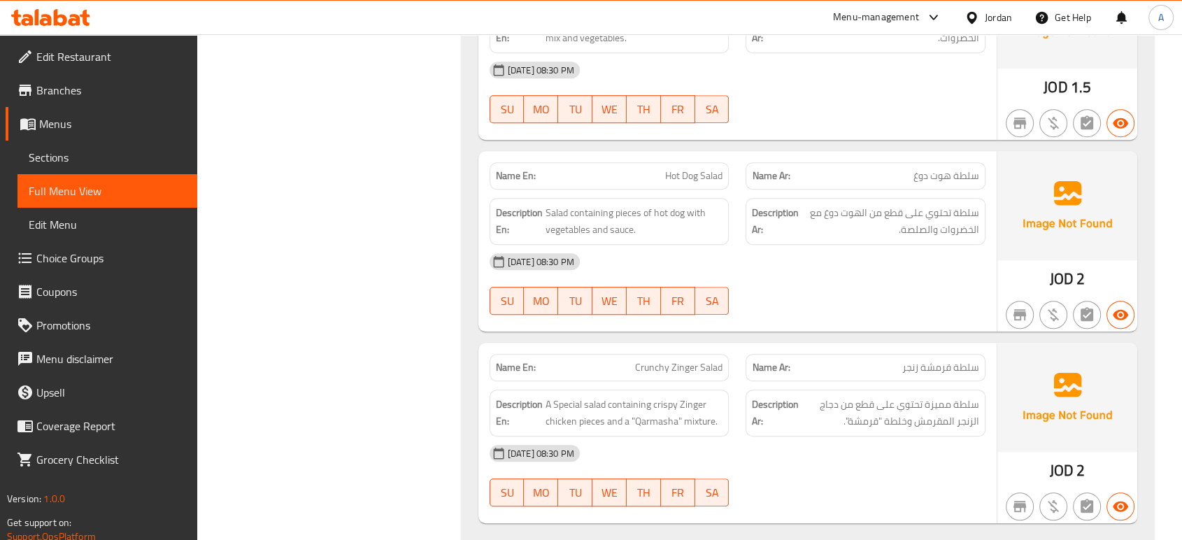
scroll to position [1166, 0]
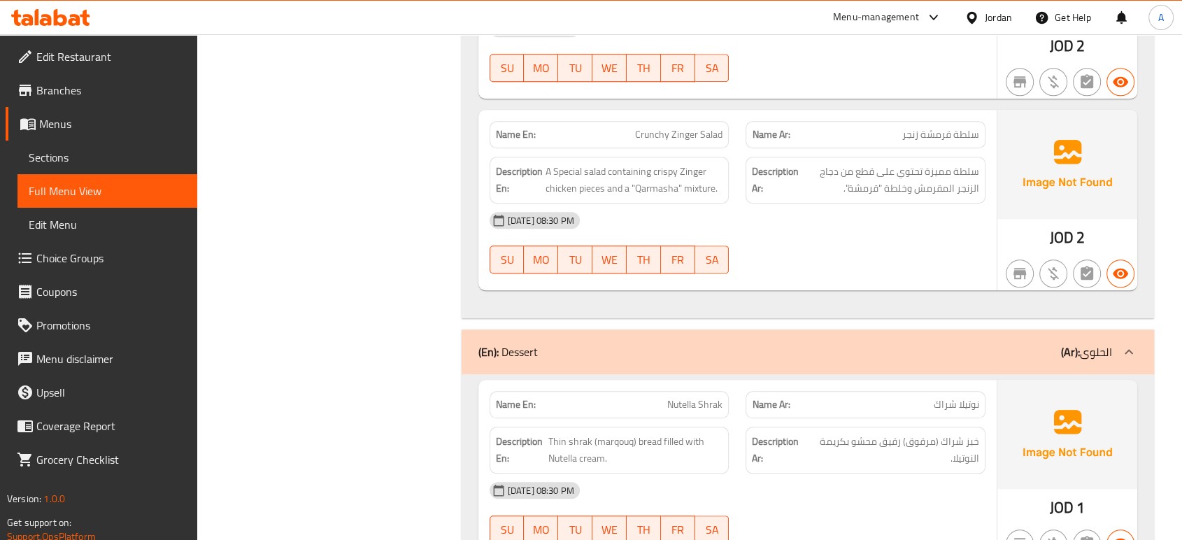
click at [709, 127] on span "Crunchy Zinger Salad" at bounding box center [678, 134] width 87 height 15
copy span "Crunchy Zinger Salad"
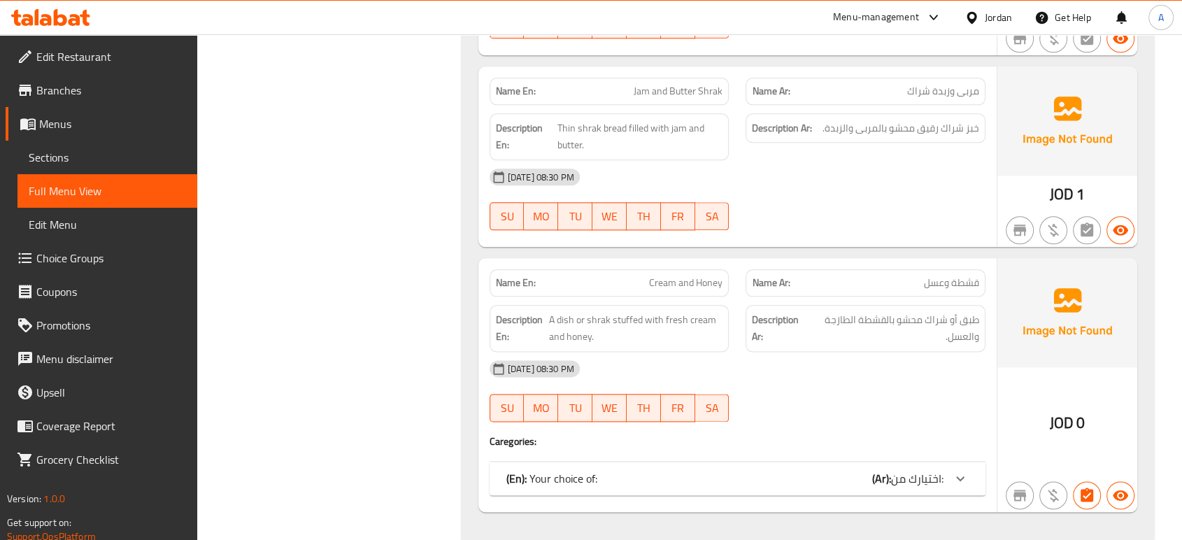
scroll to position [1710, 0]
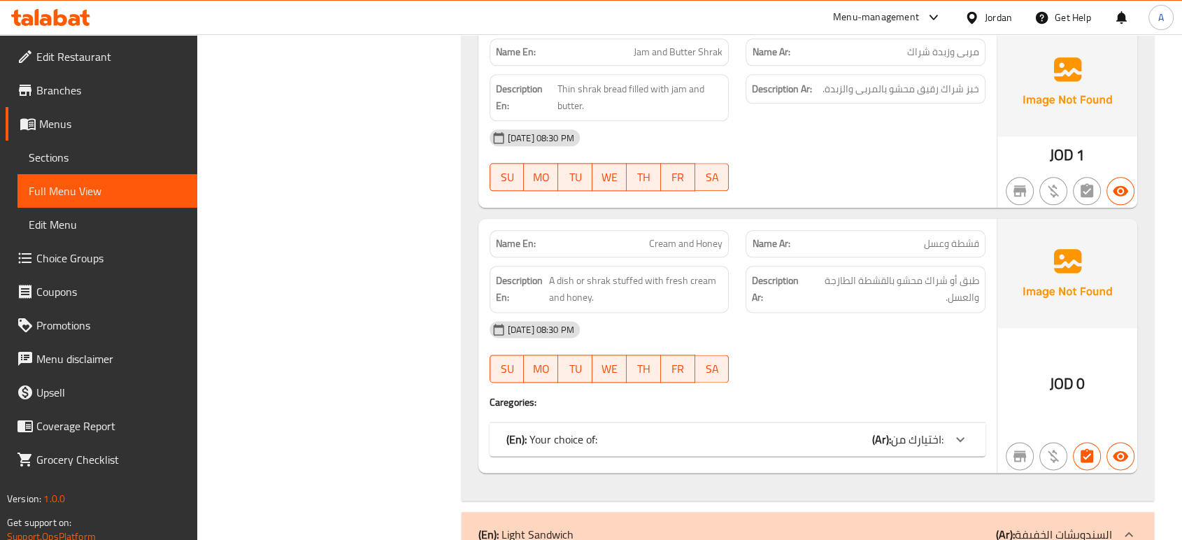
click at [894, 432] on span "اختيارك من:" at bounding box center [917, 439] width 52 height 21
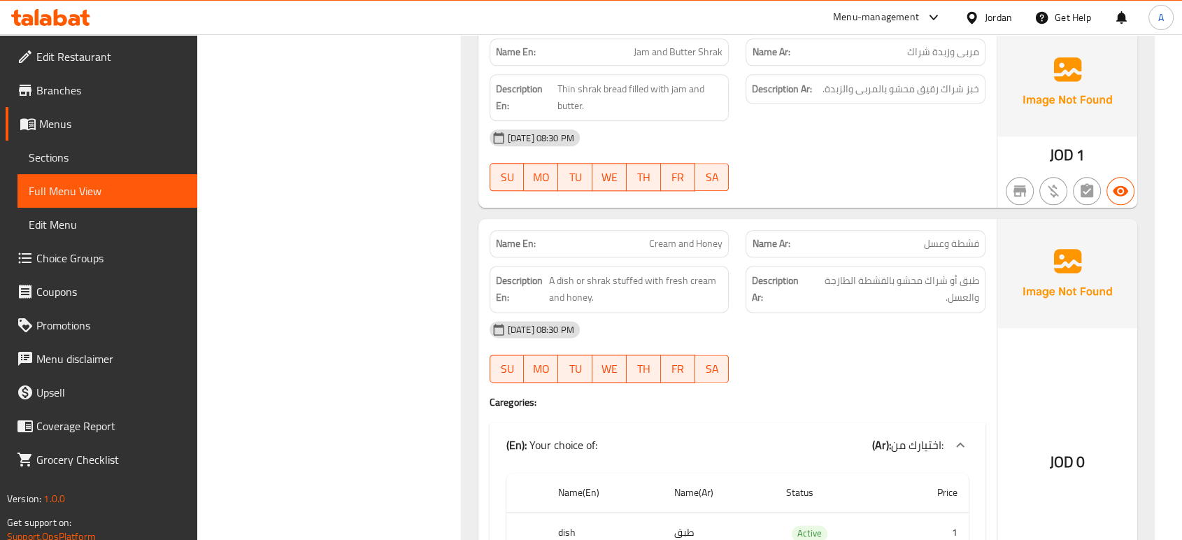
click at [936, 277] on span "طبق أو شراك محشو بالقشطة الطازجة والعسل." at bounding box center [894, 289] width 171 height 34
copy span "شراك"
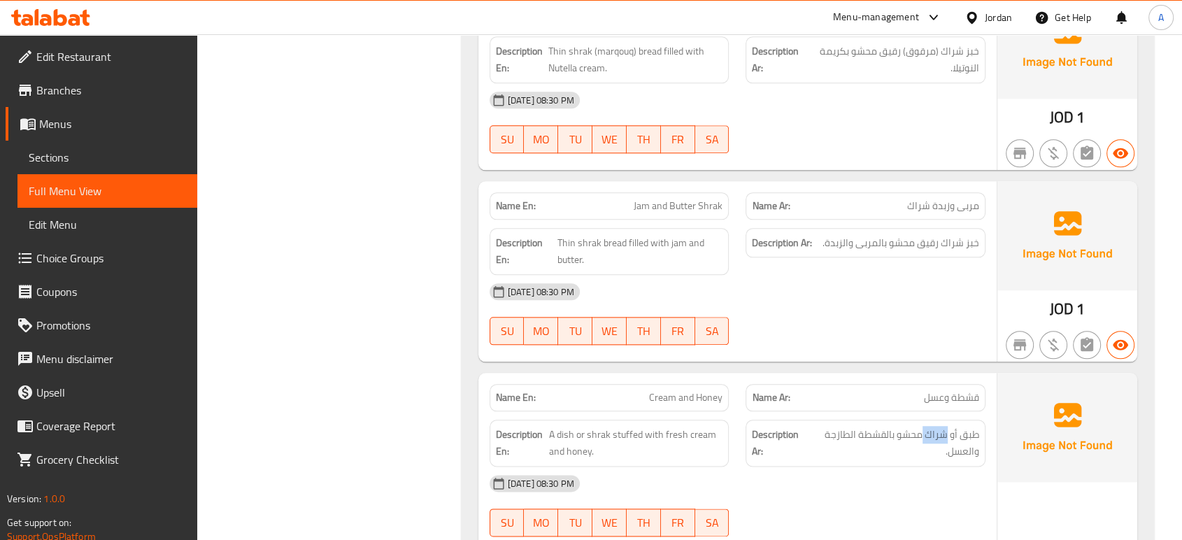
scroll to position [1555, 0]
click at [966, 206] on span "مربى وزبدة شراك" at bounding box center [943, 207] width 72 height 15
copy span "مربى وزبدة شراك"
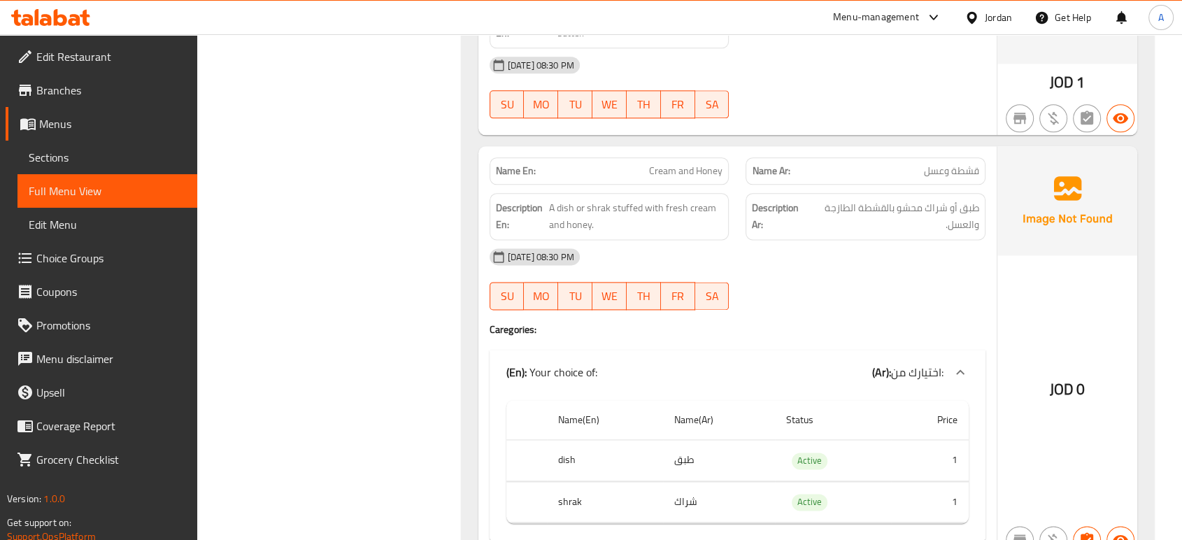
scroll to position [1865, 0]
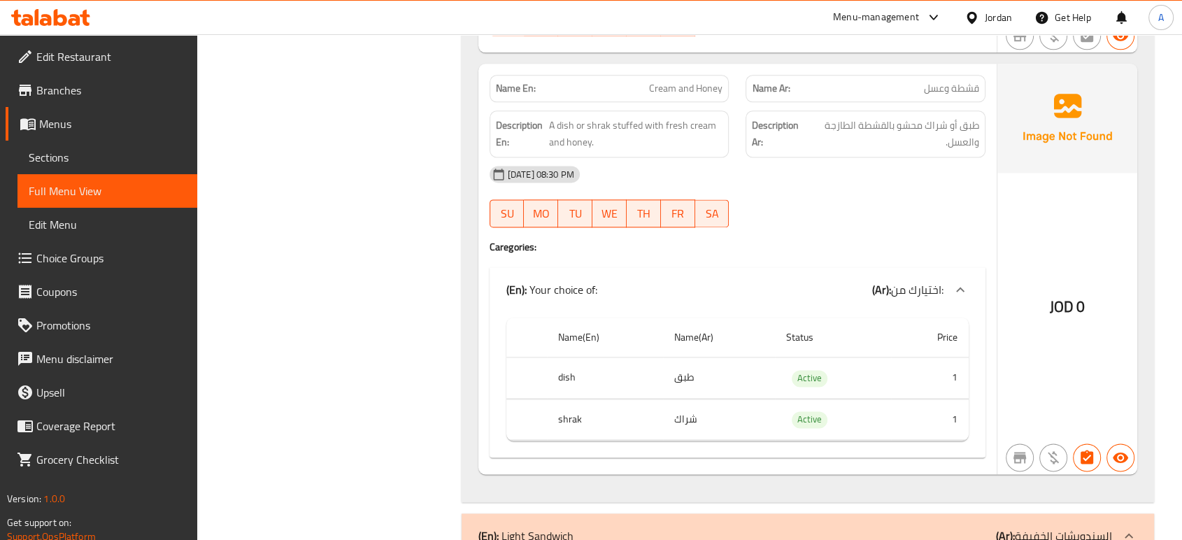
click at [856, 160] on div "[DATE] 08:30 PM" at bounding box center [737, 174] width 513 height 34
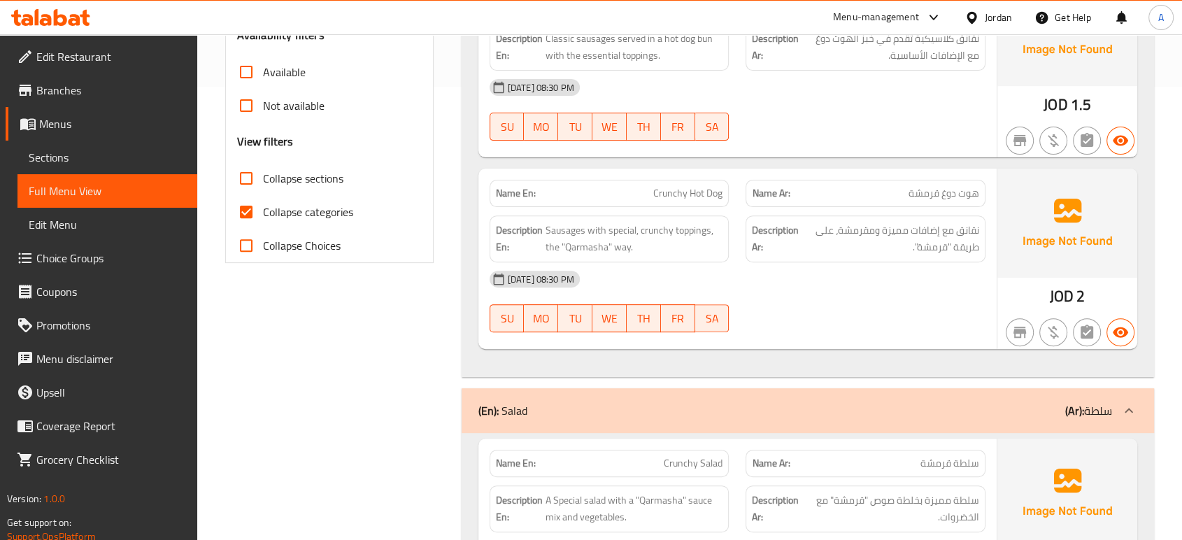
scroll to position [388, 0]
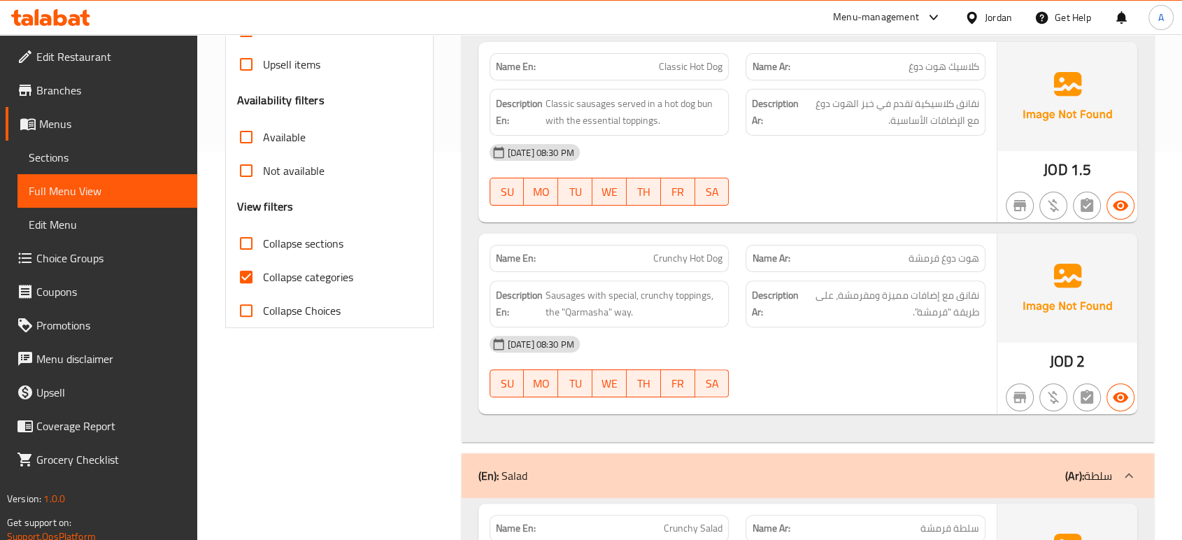
click at [339, 263] on label "Collapse categories" at bounding box center [291, 277] width 124 height 34
click at [263, 263] on input "Collapse categories" at bounding box center [246, 277] width 34 height 34
checkbox input "false"
click at [767, 275] on div "Description Ar: نقانق مع إضافات مميزة ومقرمشة، على طريقة "قرمشة"." at bounding box center [865, 304] width 257 height 64
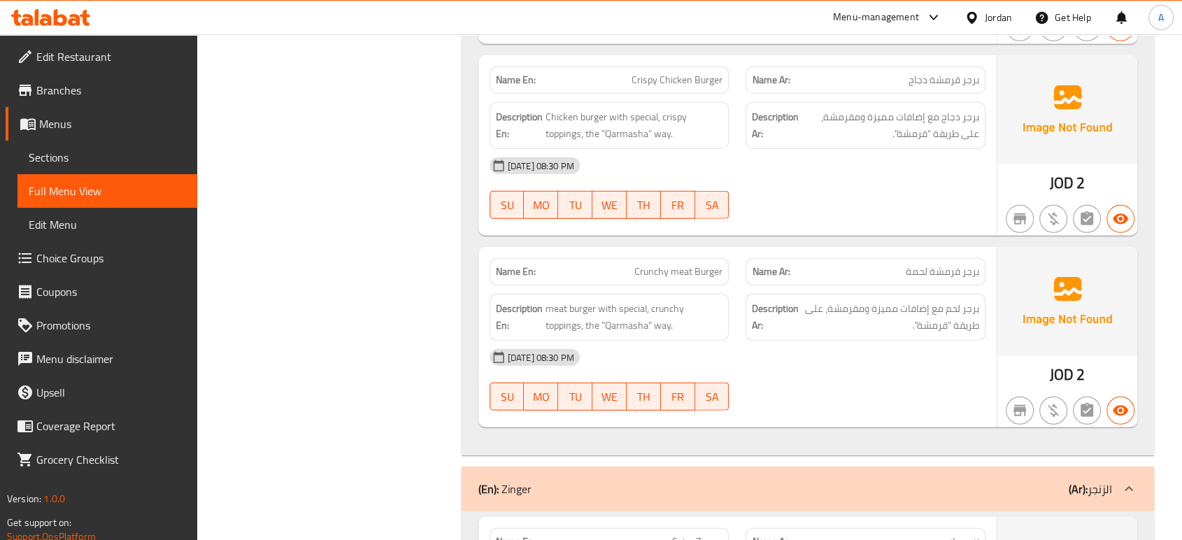
scroll to position [4353, 0]
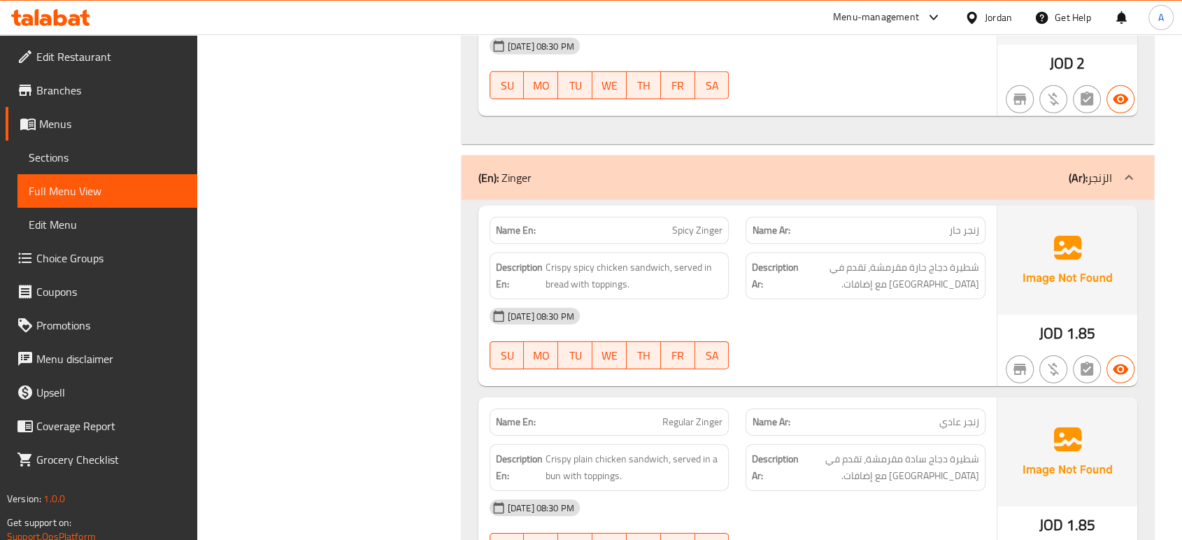
click at [639, 220] on div "Name En: Spicy Zinger" at bounding box center [610, 230] width 240 height 27
drag, startPoint x: 784, startPoint y: 325, endPoint x: 775, endPoint y: 323, distance: 9.2
click at [784, 323] on div "29-09-2025 08:30 PM SU MO TU WE TH FR SA" at bounding box center [737, 338] width 513 height 78
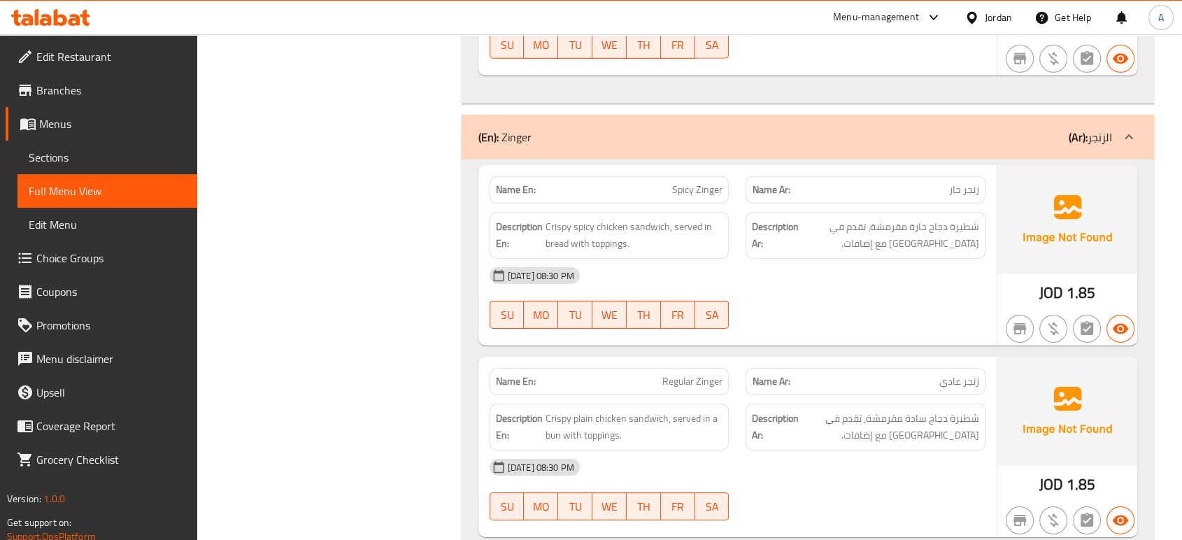
scroll to position [4431, 0]
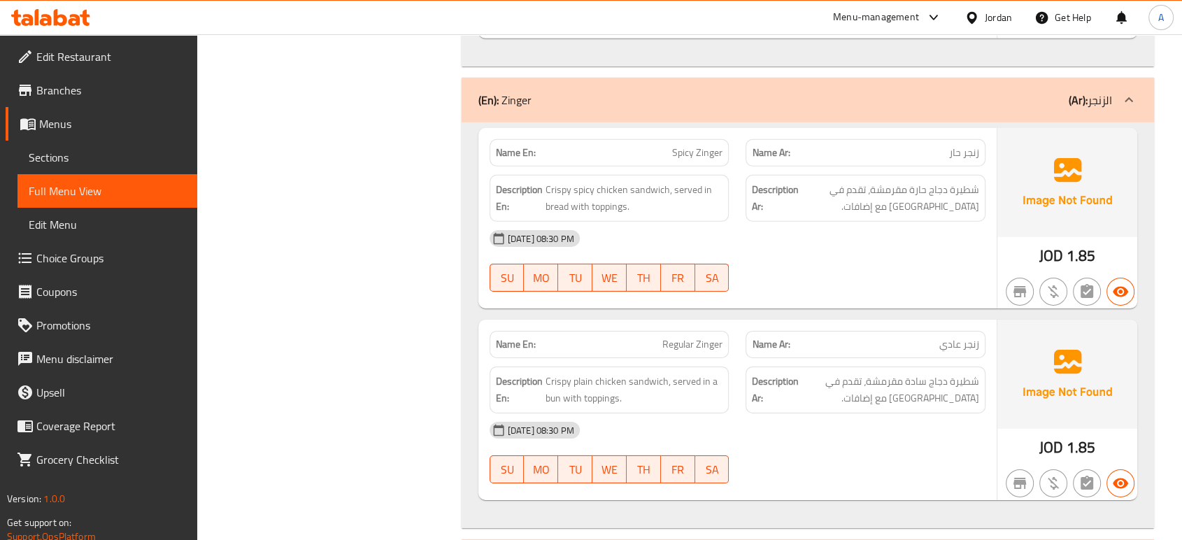
click at [672, 278] on div "SU MO TU WE TH FR SA" at bounding box center [609, 277] width 257 height 45
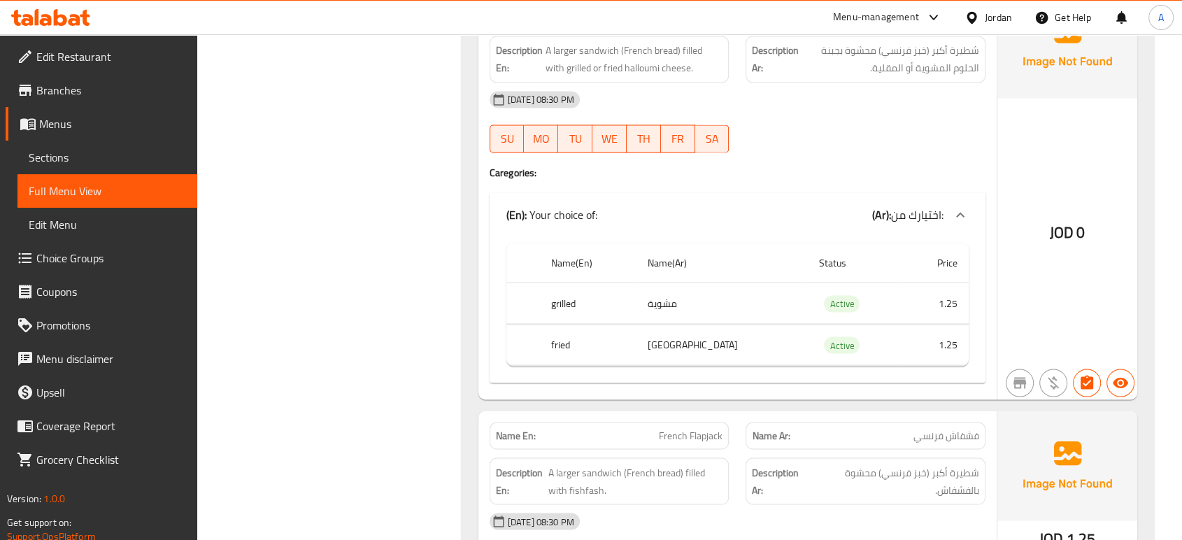
scroll to position [2284, 0]
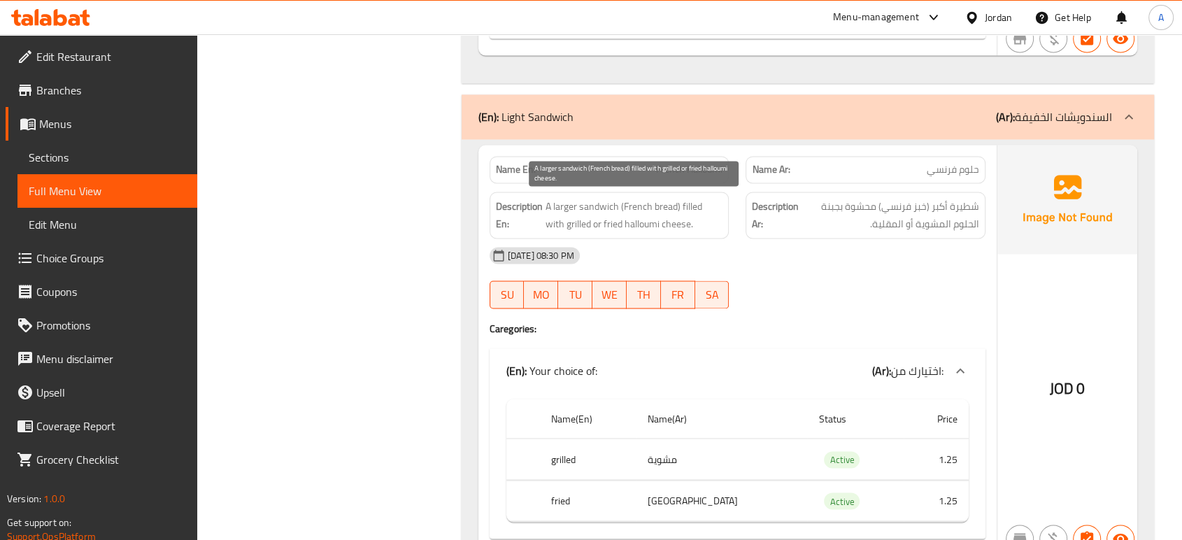
click at [593, 218] on span "A larger sandwich (French bread) filled with grilled or fried halloumi cheese." at bounding box center [635, 215] width 178 height 34
copy span "fried"
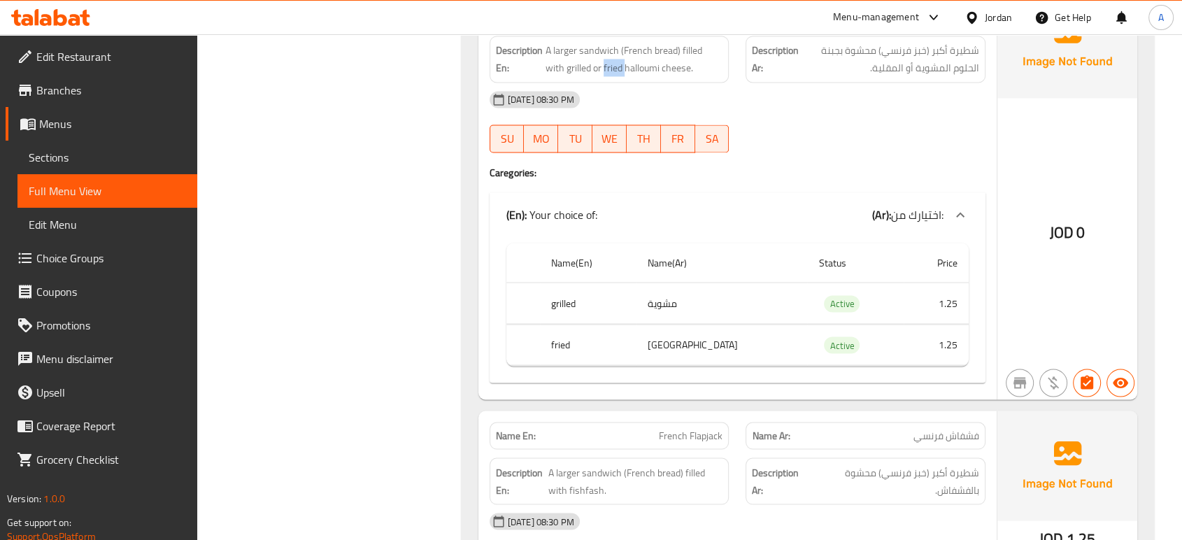
scroll to position [2362, 0]
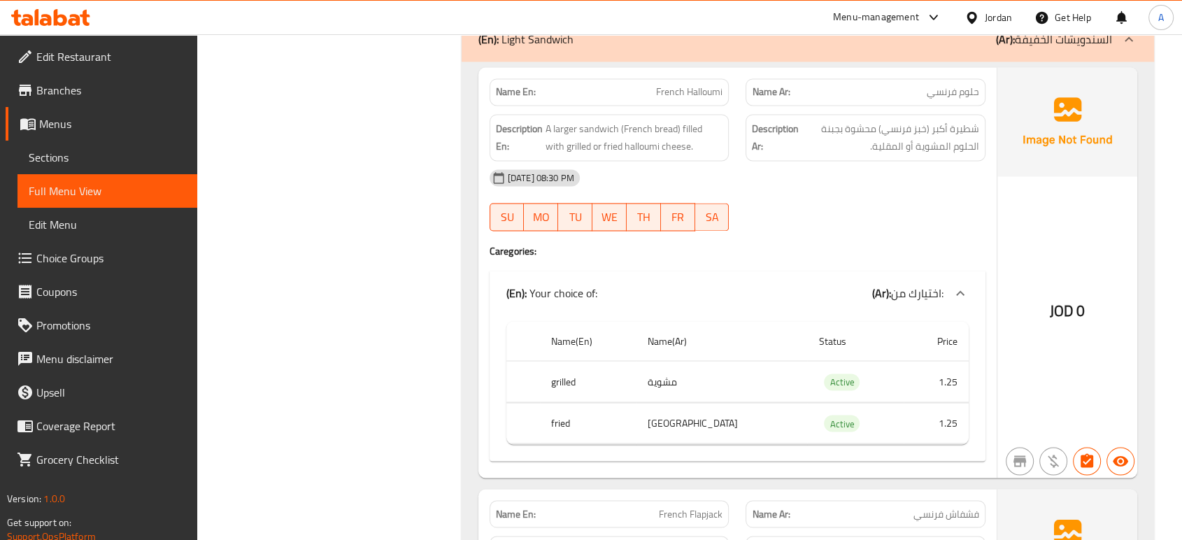
click at [936, 258] on div "Name En: French Halloumi Name Ar: حلوم فرنسي Description En: A larger sandwich …" at bounding box center [738, 272] width 518 height 411
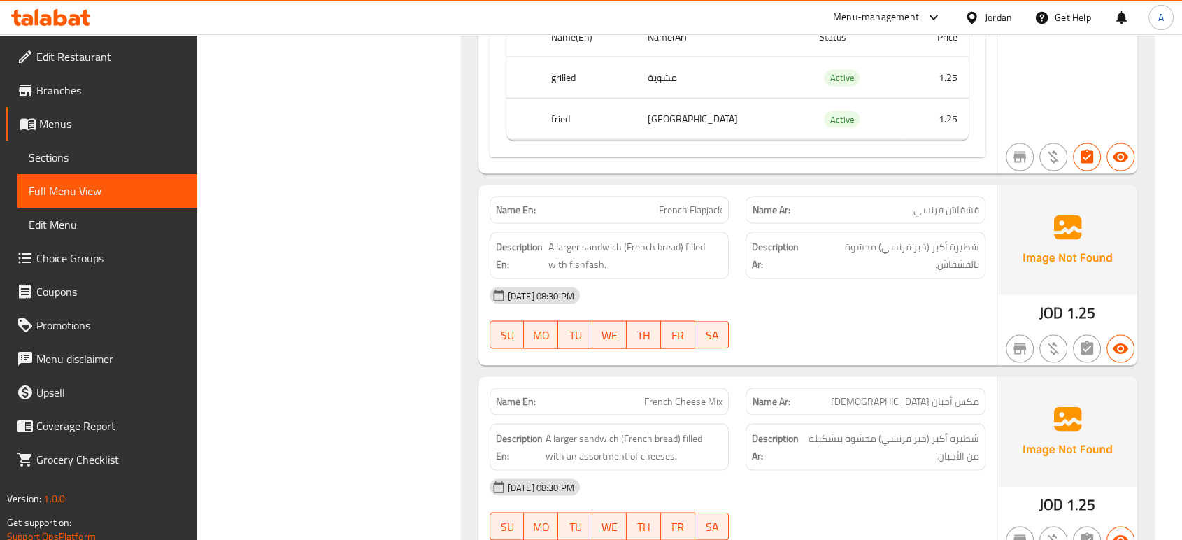
scroll to position [2673, 0]
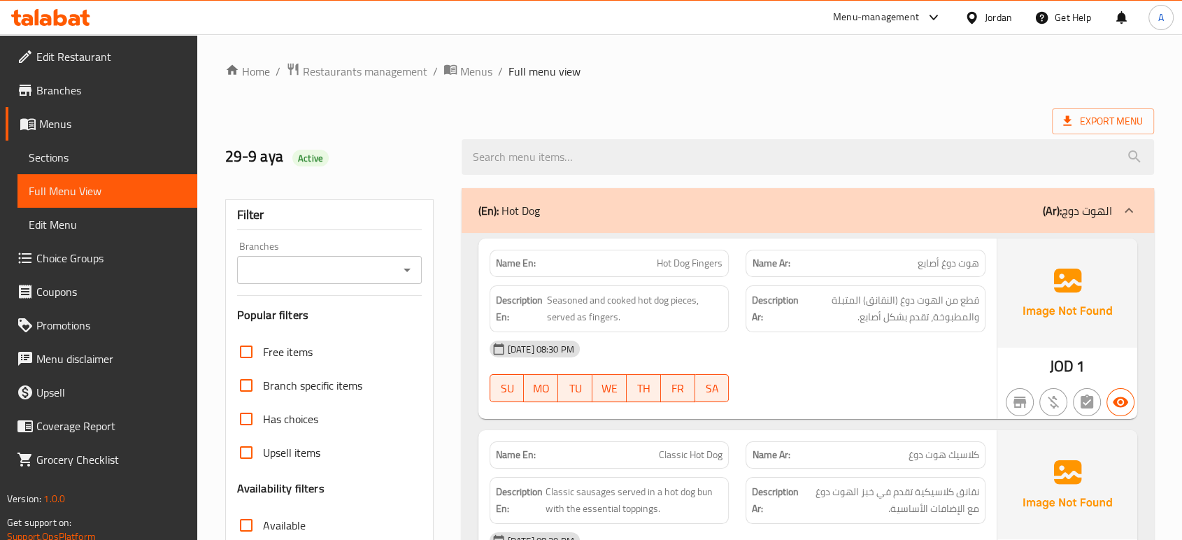
drag, startPoint x: 41, startPoint y: 163, endPoint x: 79, endPoint y: 174, distance: 39.2
click at [41, 163] on span "Sections" at bounding box center [107, 157] width 157 height 17
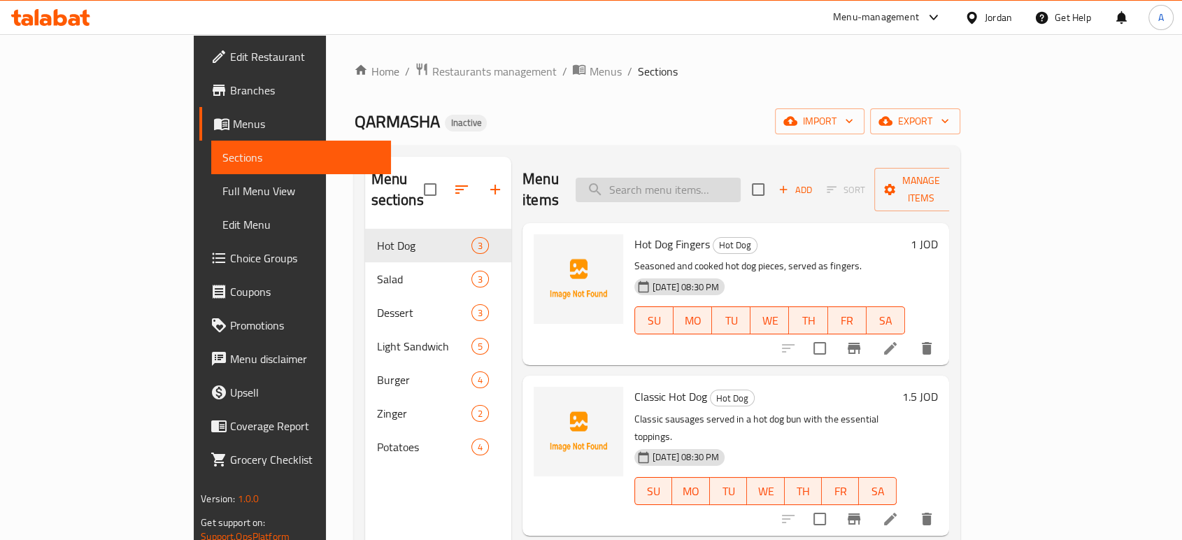
click at [723, 180] on input "search" at bounding box center [658, 190] width 165 height 24
paste input "Classic Hot Dog"
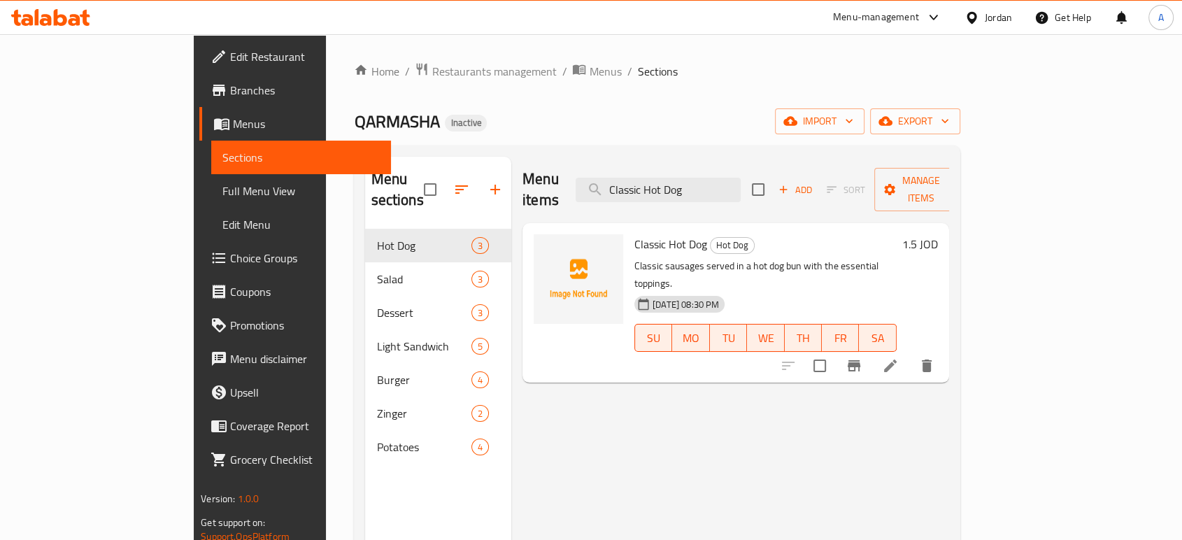
type input "Classic Hot Dog"
click at [897, 360] on icon at bounding box center [890, 366] width 13 height 13
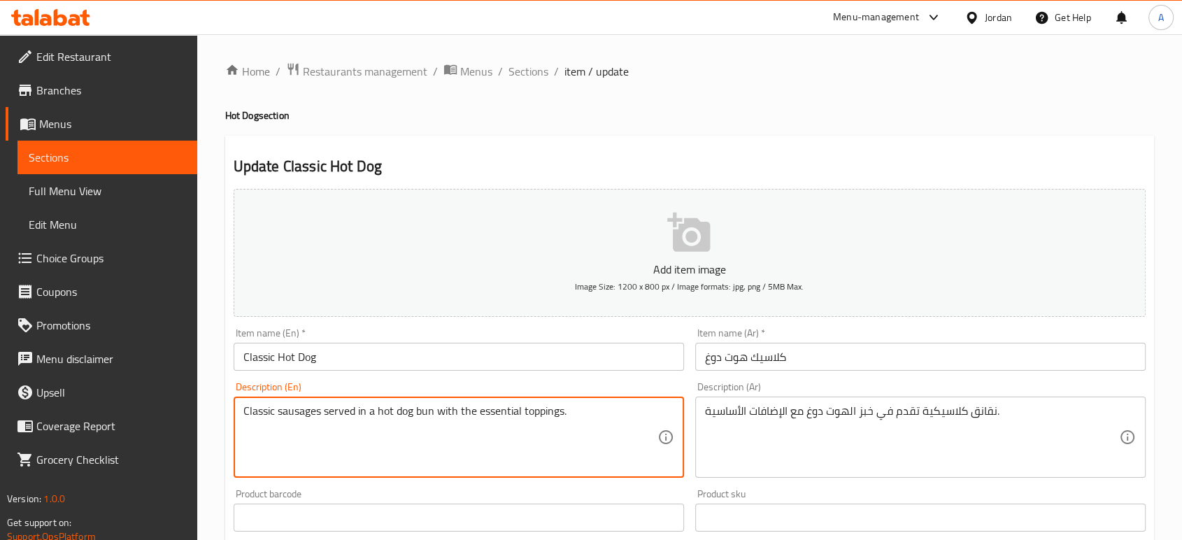
click at [427, 413] on textarea "Classic sausages served in a hot dog bun with the essential toppings." at bounding box center [450, 437] width 414 height 66
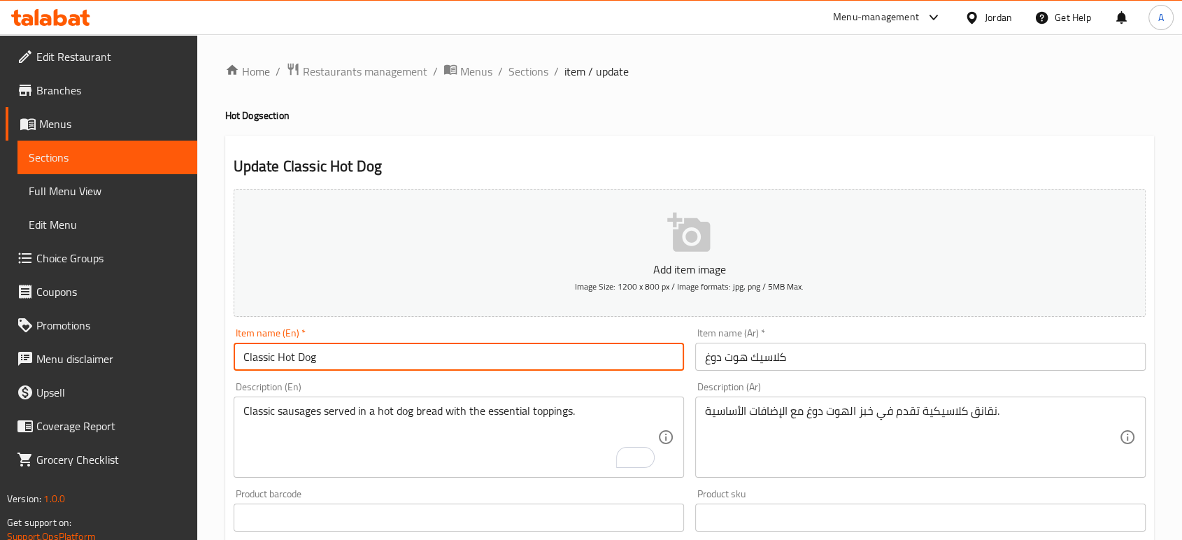
click at [455, 365] on input "Classic Hot Dog" at bounding box center [459, 357] width 451 height 28
click at [486, 362] on input "Classic Hot Dog" at bounding box center [459, 357] width 451 height 28
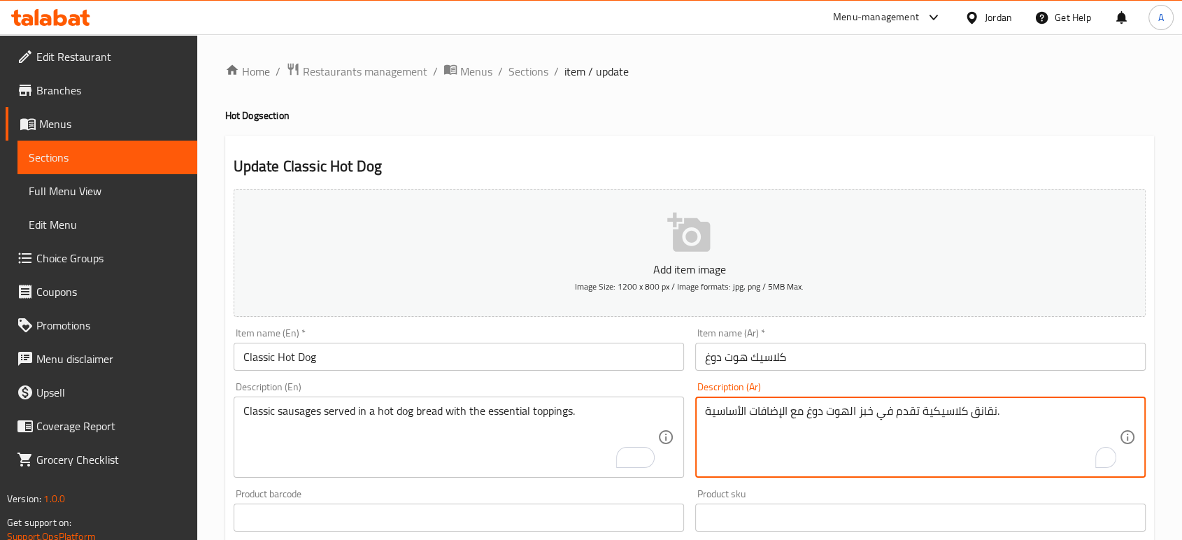
drag, startPoint x: 784, startPoint y: 417, endPoint x: 701, endPoint y: 416, distance: 82.6
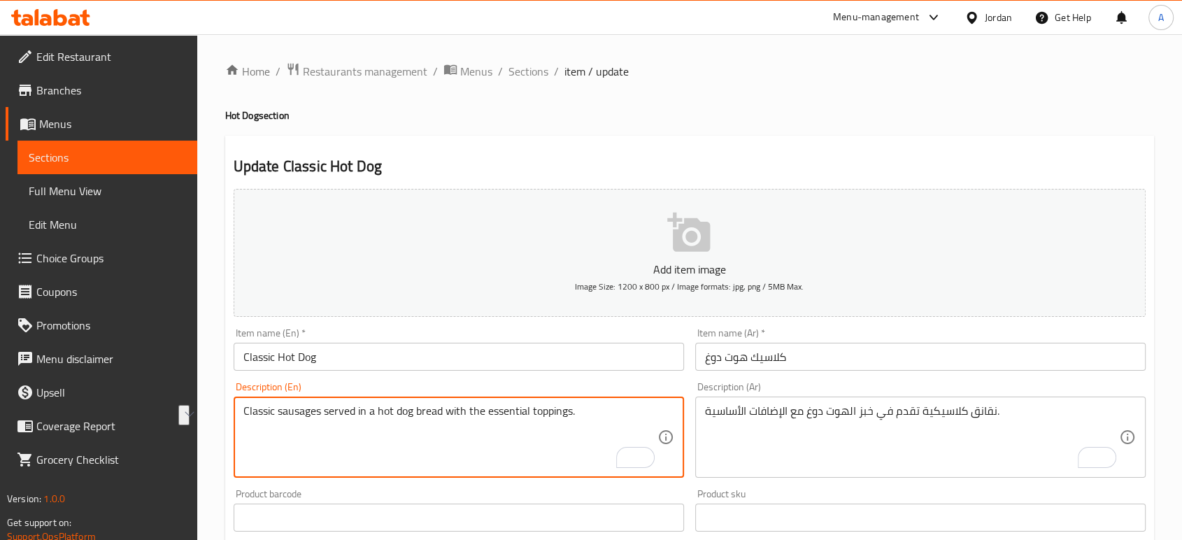
drag, startPoint x: 587, startPoint y: 417, endPoint x: 469, endPoint y: 410, distance: 118.5
paste textarea "Basic Add-ons"
click at [497, 352] on input "Classic Hot Dog" at bounding box center [459, 357] width 451 height 28
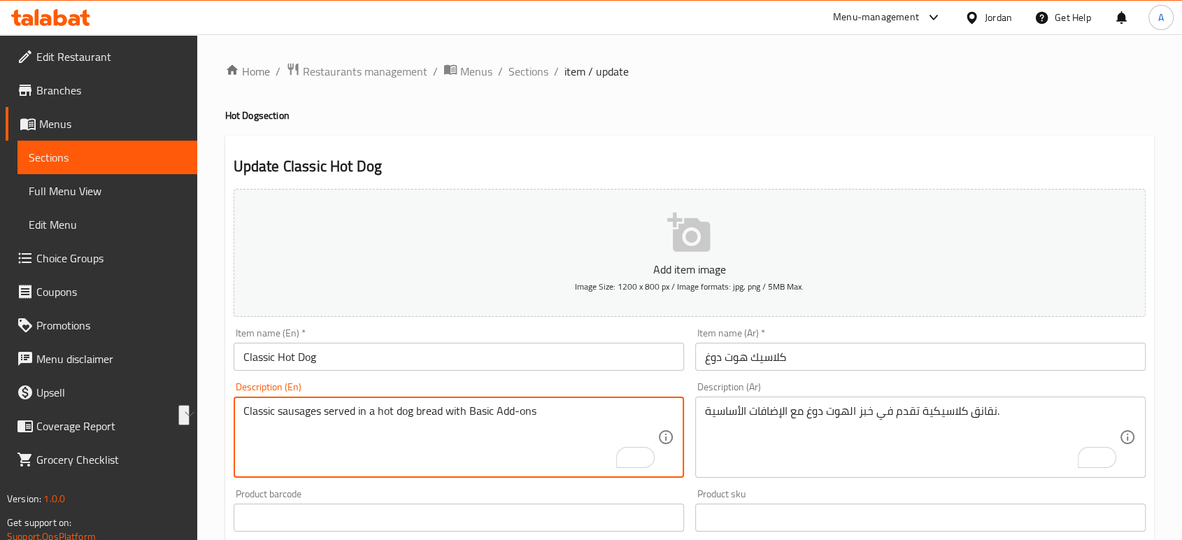
drag, startPoint x: 412, startPoint y: 417, endPoint x: 379, endPoint y: 414, distance: 33.1
click at [301, 413] on textarea "Classic sausages served in a hot dog bread with Basic Add-ons" at bounding box center [450, 437] width 414 height 66
paste textarea "hot dog"
type textarea "Classic hot dog served in a hot dog bread with Basic Add-ons"
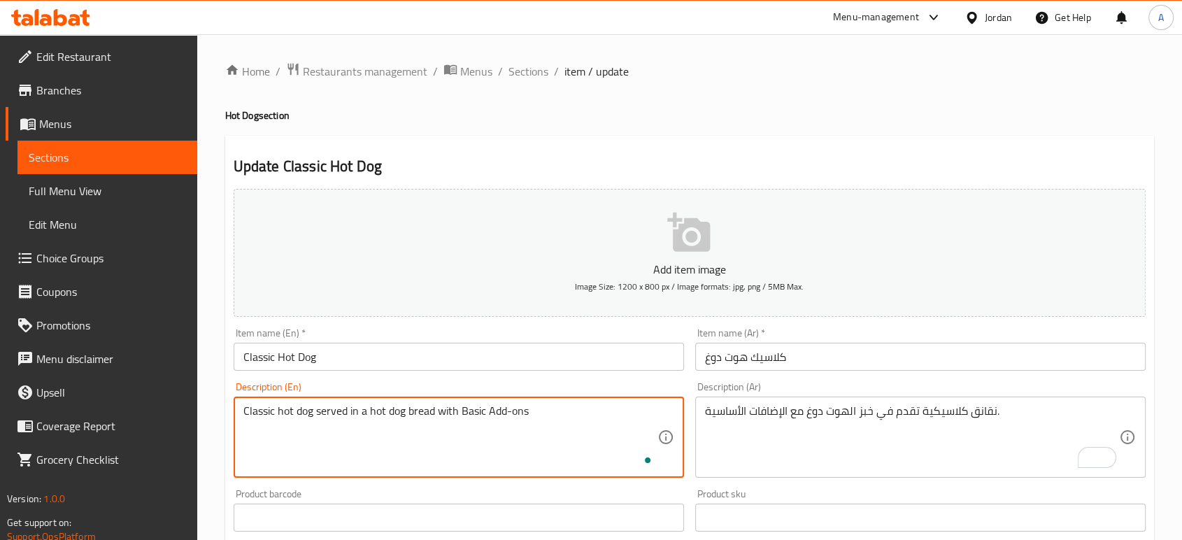
click at [371, 362] on input "Classic Hot Dog" at bounding box center [459, 357] width 451 height 28
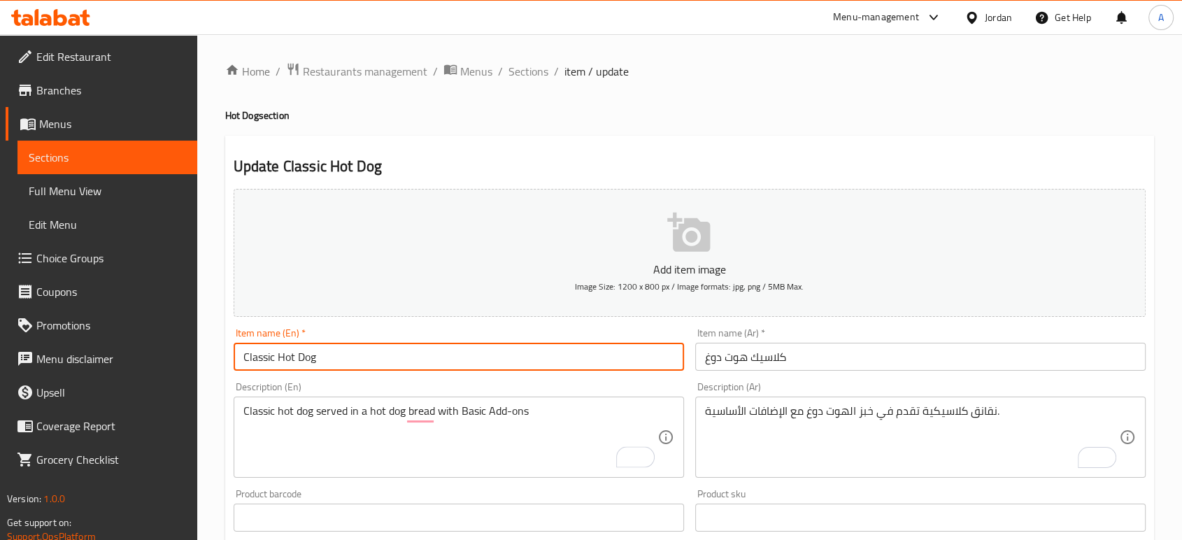
click at [417, 359] on input "Classic Hot Dog" at bounding box center [459, 357] width 451 height 28
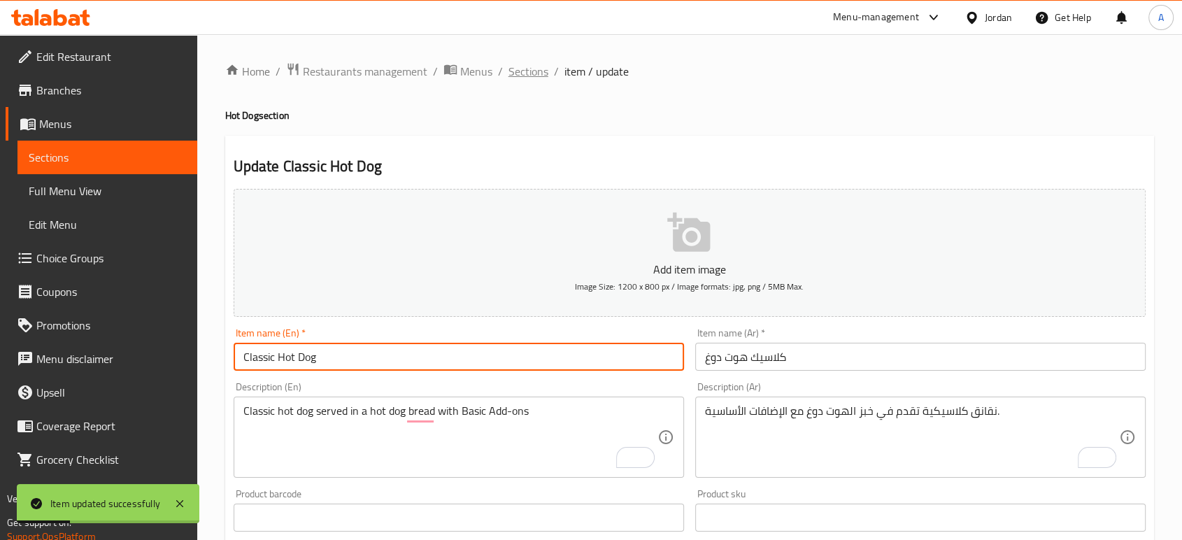
click at [533, 73] on span "Sections" at bounding box center [529, 71] width 40 height 17
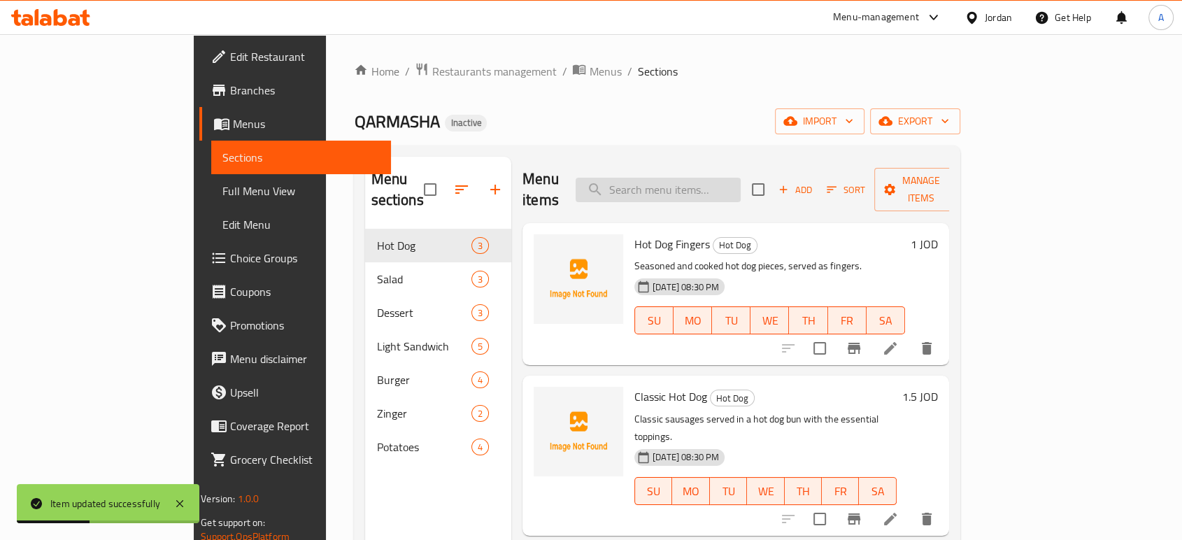
click at [727, 178] on input "search" at bounding box center [658, 190] width 165 height 24
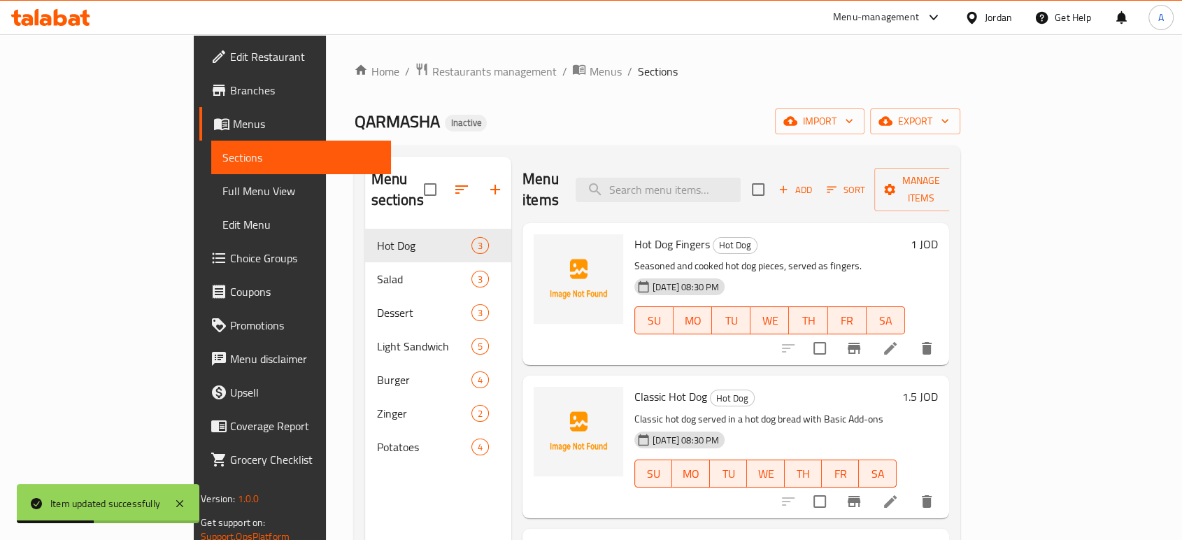
paste input "Crunchy Hot Dog"
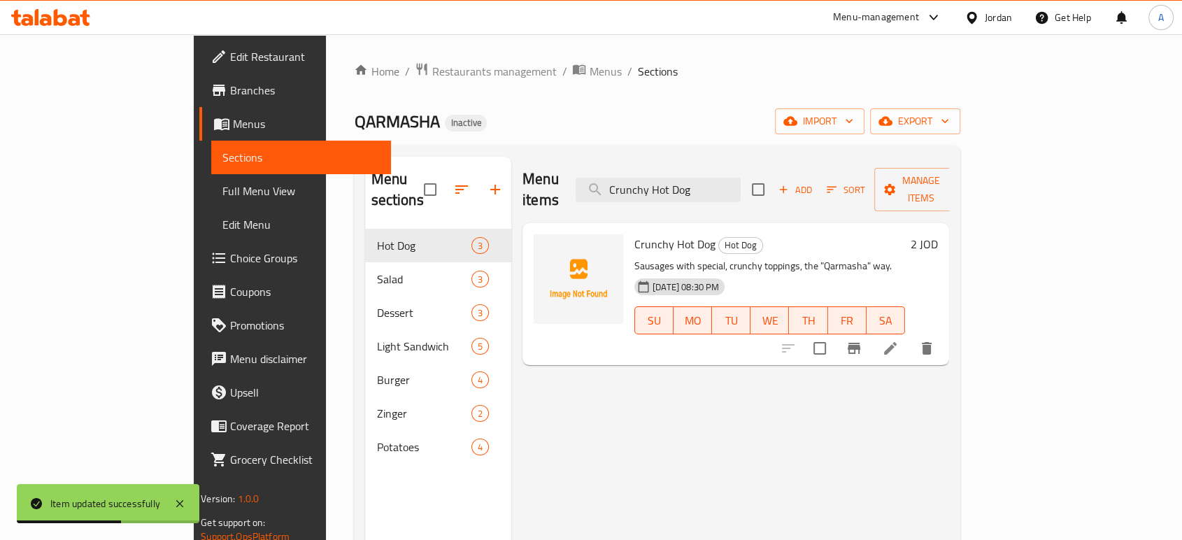
type input "Crunchy Hot Dog"
click at [897, 342] on icon at bounding box center [890, 348] width 13 height 13
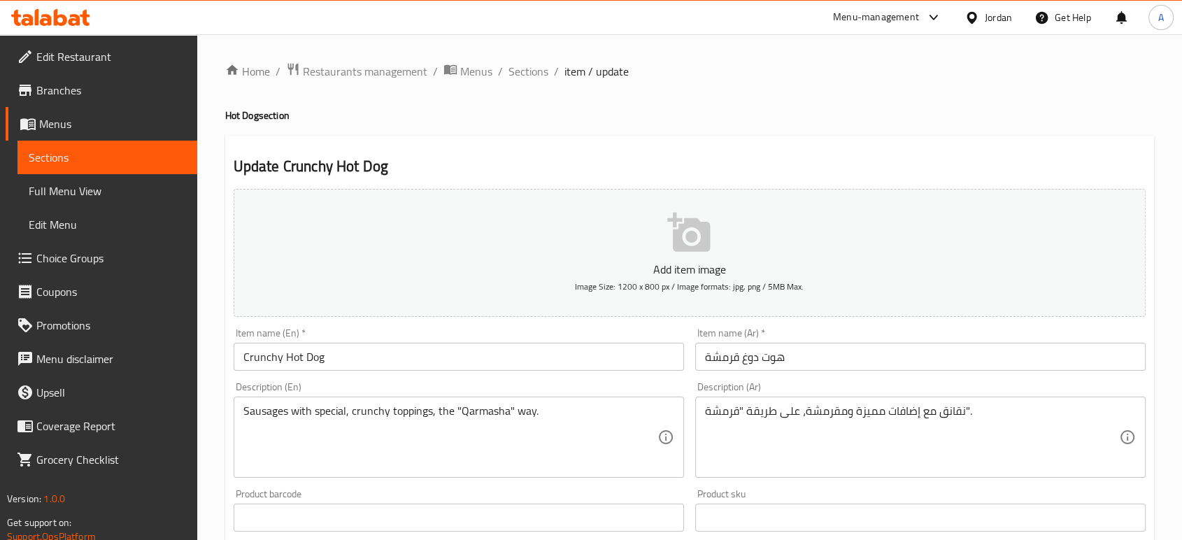
click at [253, 355] on input "Crunchy Hot Dog" at bounding box center [459, 357] width 451 height 28
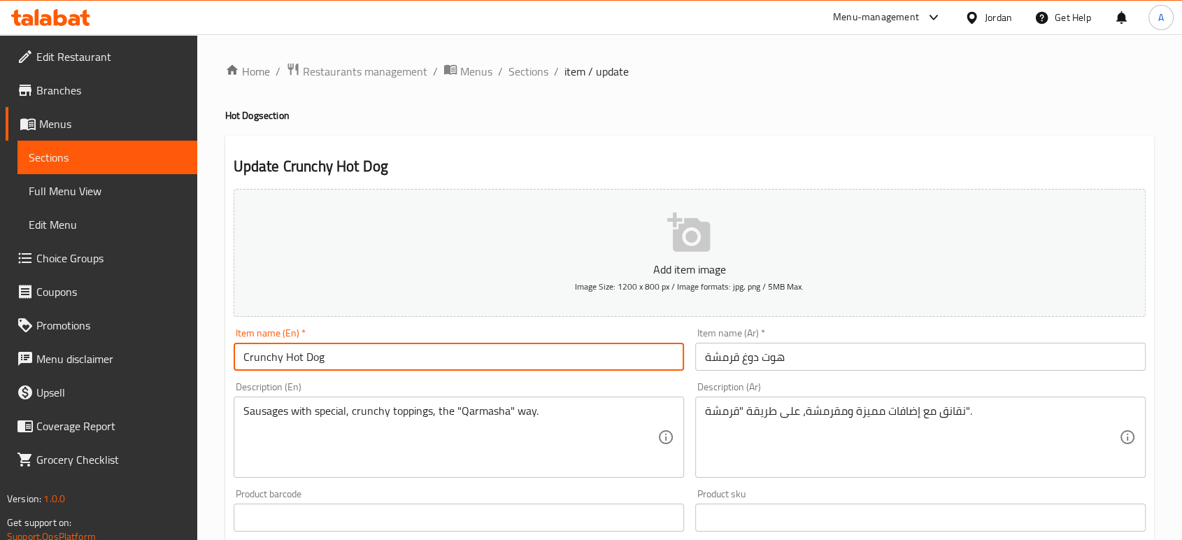
click at [253, 355] on input "Crunchy Hot Dog" at bounding box center [459, 357] width 451 height 28
paste input "QARMASHA"
drag, startPoint x: 344, startPoint y: 358, endPoint x: 304, endPoint y: 356, distance: 39.9
click at [304, 356] on input "QARMASHA Hot Dog" at bounding box center [459, 357] width 451 height 28
type input "QARMASHA Hot Dog"
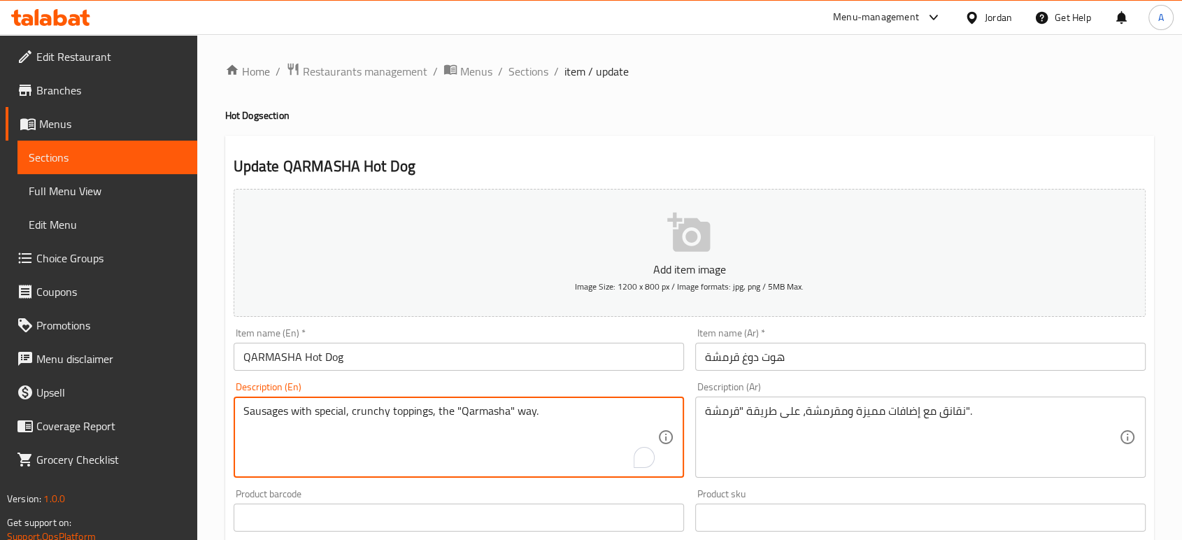
click at [273, 405] on textarea "Sausages with special, crunchy toppings, the "Qarmasha" way." at bounding box center [450, 437] width 414 height 66
paste textarea "Hot Dog"
type textarea "Hot Dog with special, crunchy toppings, the "Qarmasha" way."
click at [519, 362] on input "QARMASHA Hot Dog" at bounding box center [459, 357] width 451 height 28
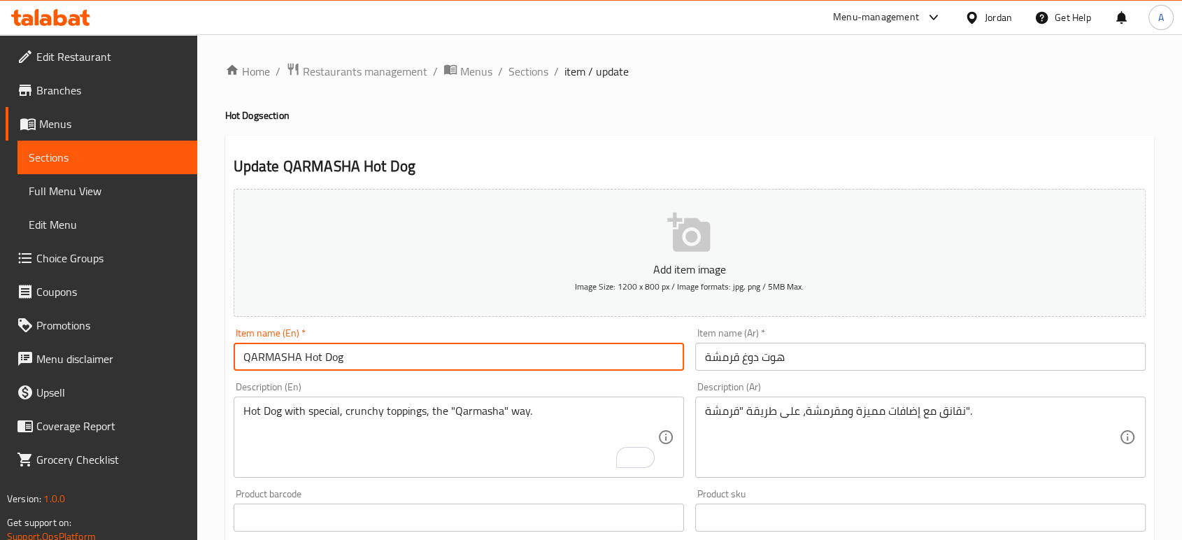
click at [521, 357] on input "QARMASHA Hot Dog" at bounding box center [459, 357] width 451 height 28
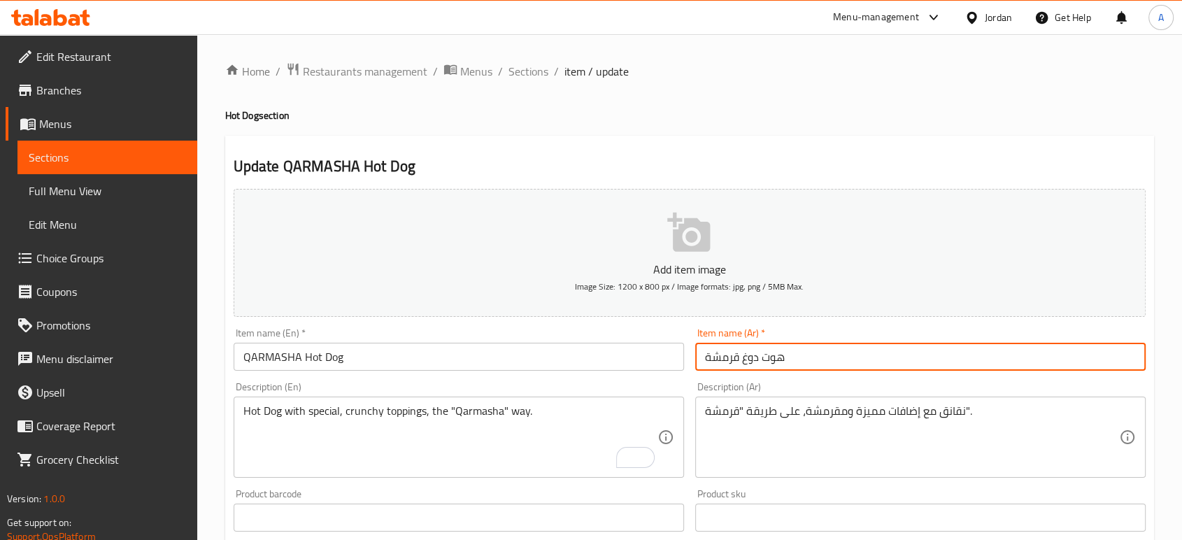
click at [814, 357] on input "هوت دوغ قرمشة" at bounding box center [920, 357] width 451 height 28
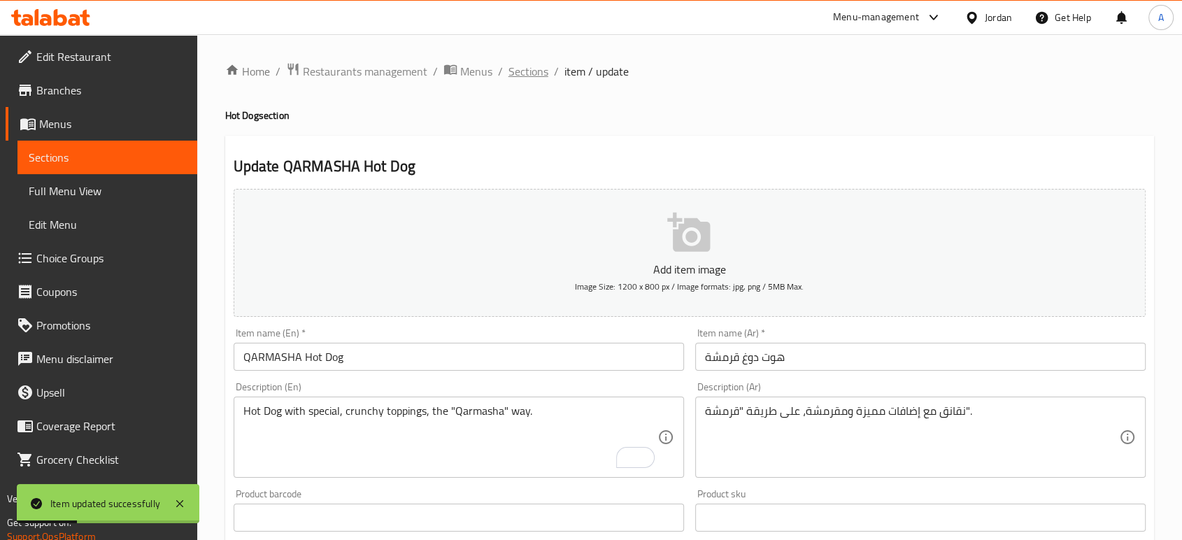
click at [532, 72] on span "Sections" at bounding box center [529, 71] width 40 height 17
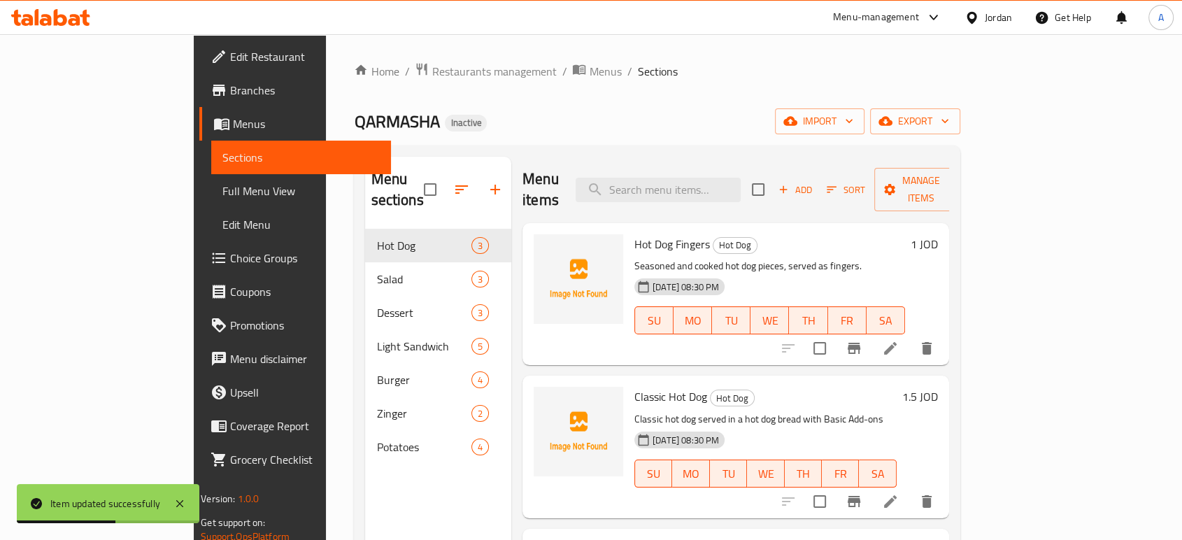
scroll to position [78, 0]
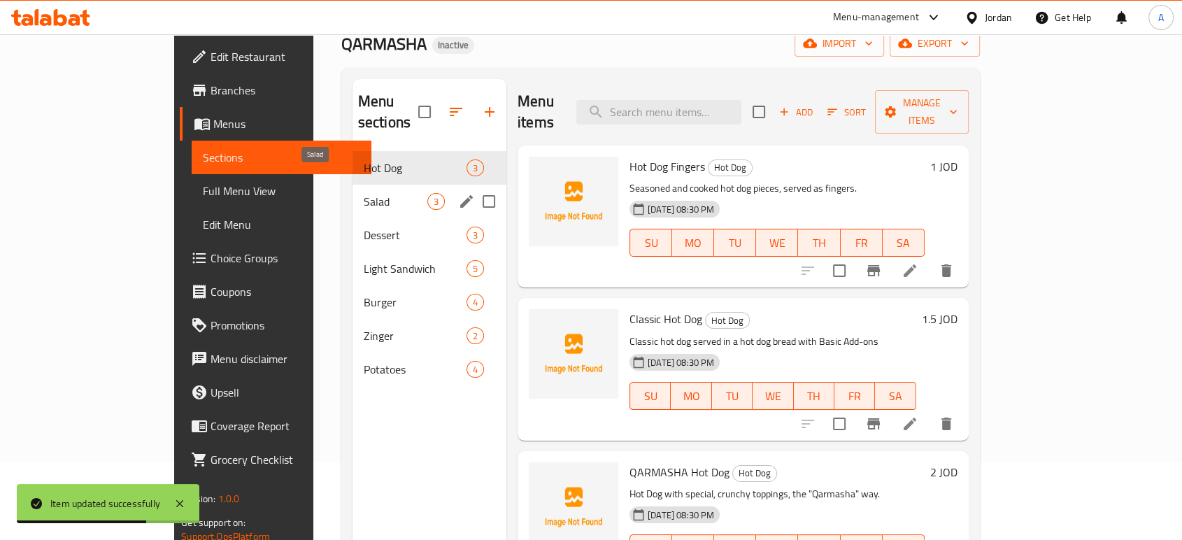
click at [364, 193] on span "Salad" at bounding box center [396, 201] width 64 height 17
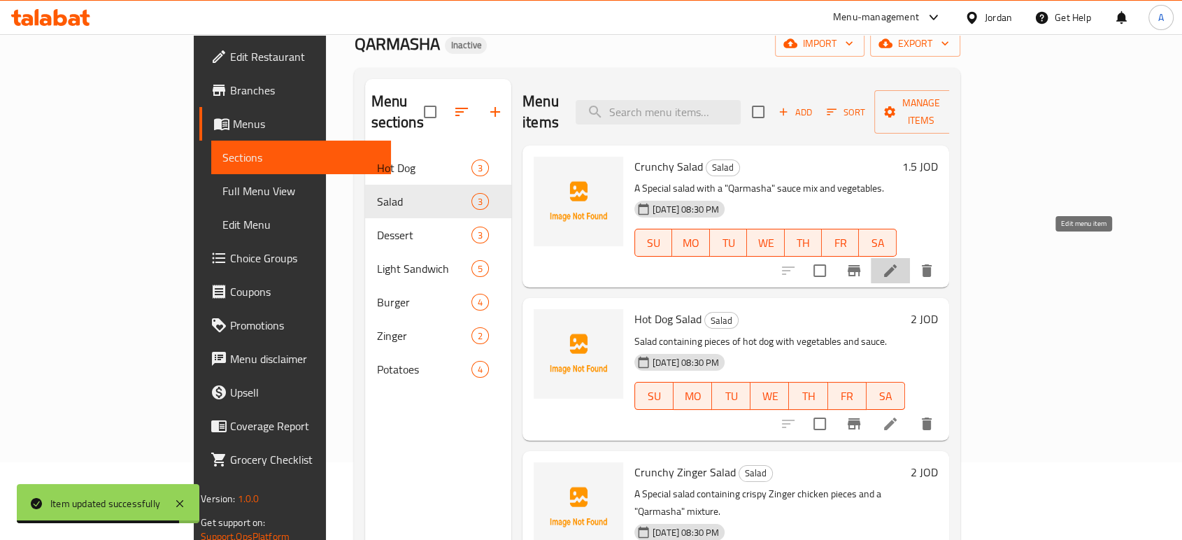
click at [897, 264] on icon at bounding box center [890, 270] width 13 height 13
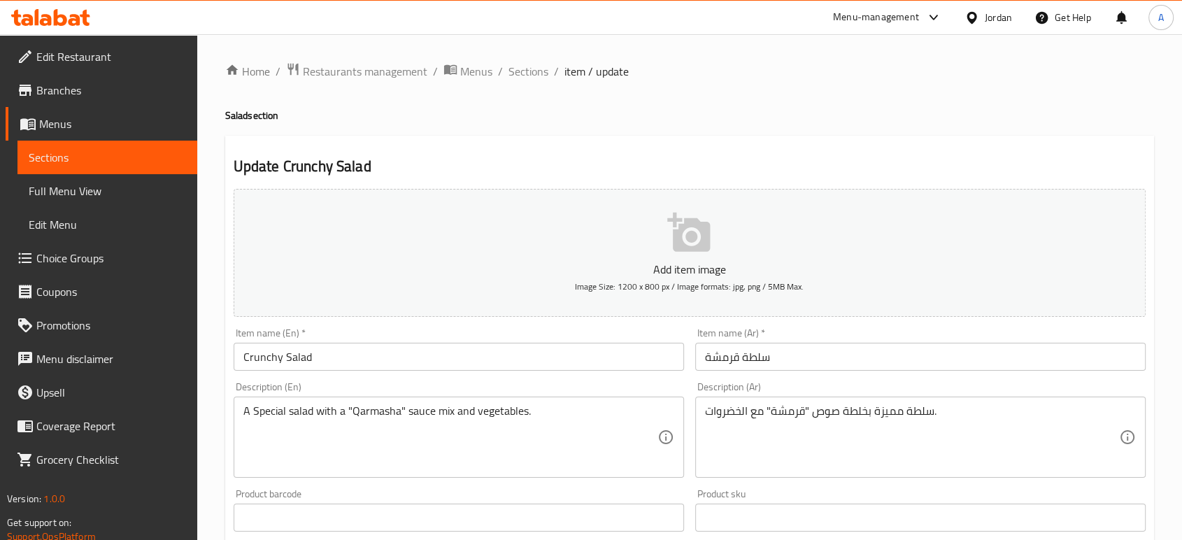
click at [257, 355] on input "Crunchy Salad" at bounding box center [459, 357] width 451 height 28
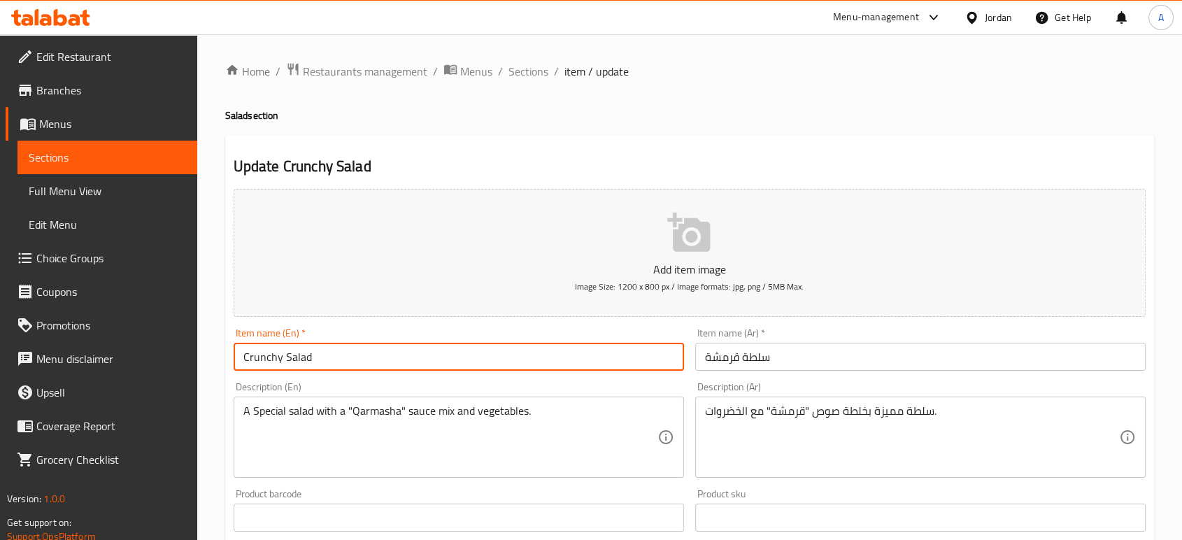
click at [257, 355] on input "Crunchy Salad" at bounding box center [459, 357] width 451 height 28
paste input "QARMASHA"
click at [429, 360] on input "QARMASHA Salad" at bounding box center [459, 357] width 451 height 28
type input "QARMASHA Salad"
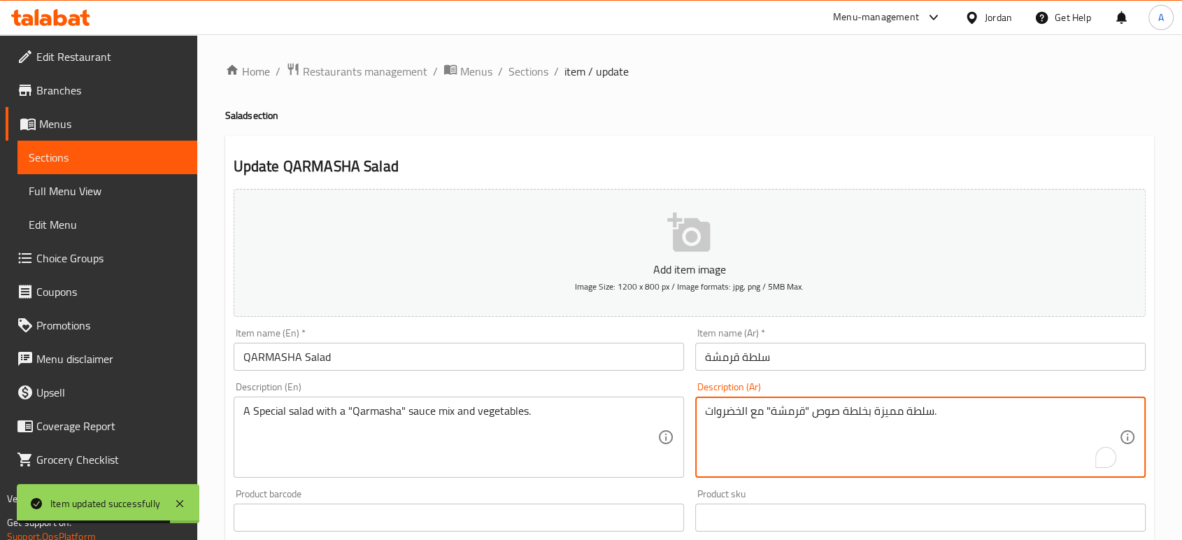
drag, startPoint x: 867, startPoint y: 411, endPoint x: 845, endPoint y: 407, distance: 22.1
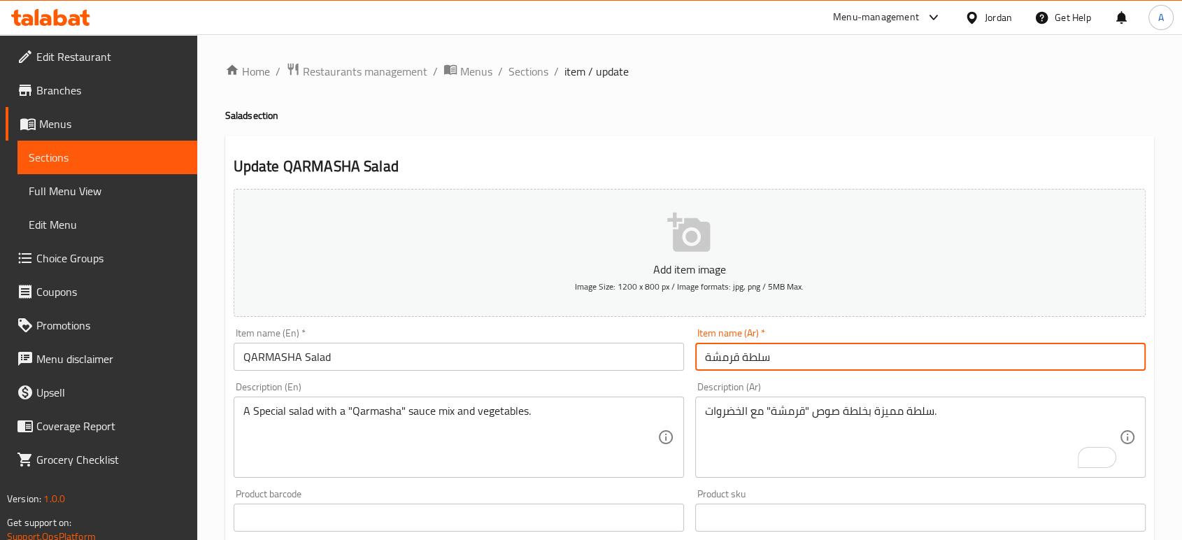
click at [824, 347] on input "سلطة قرمشة" at bounding box center [920, 357] width 451 height 28
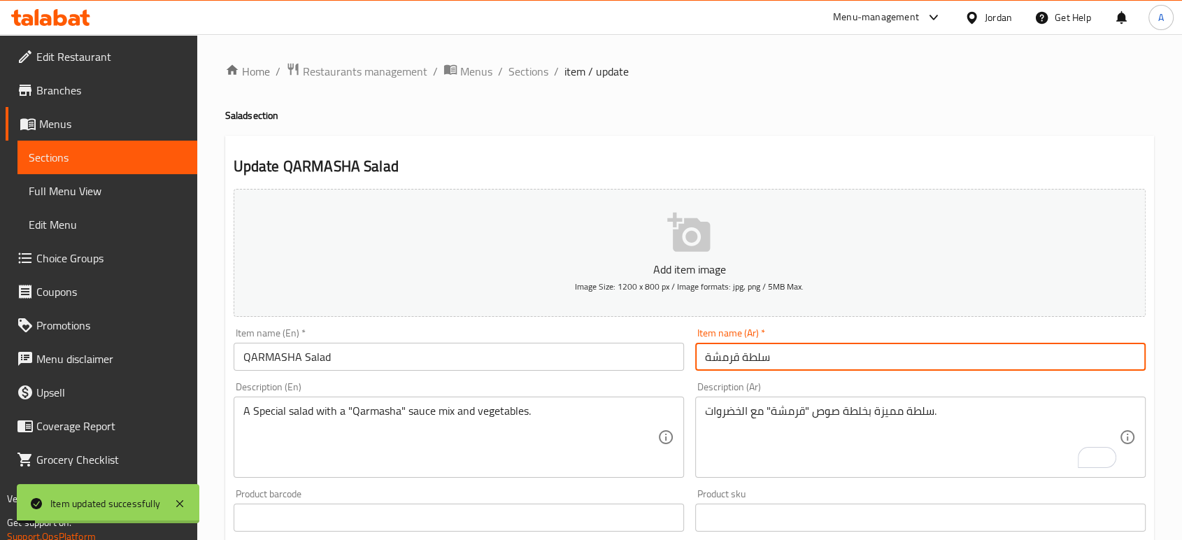
click at [516, 78] on span "Sections" at bounding box center [529, 71] width 40 height 17
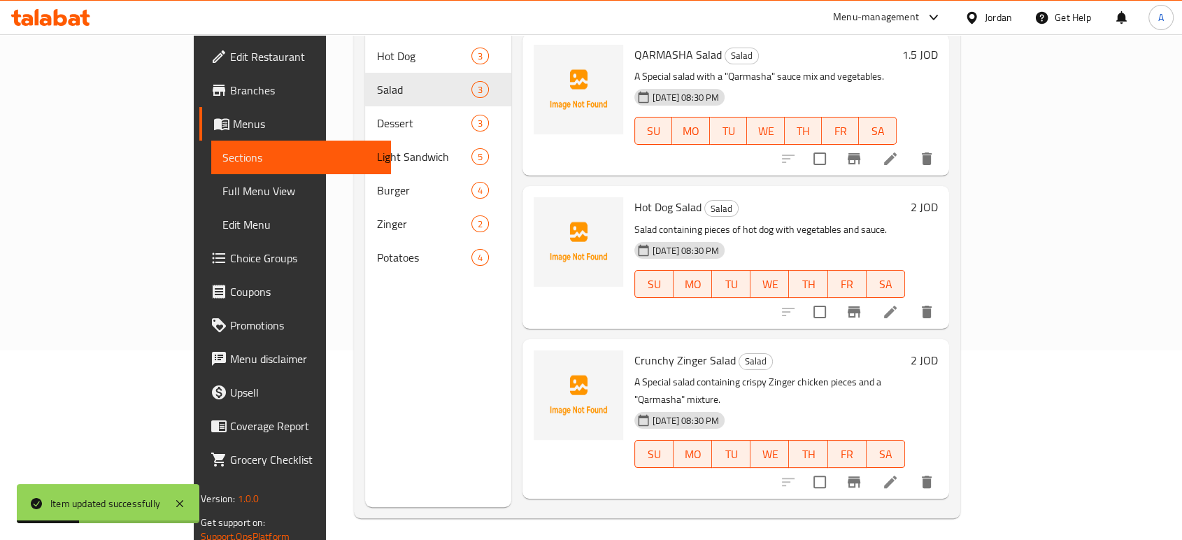
scroll to position [196, 0]
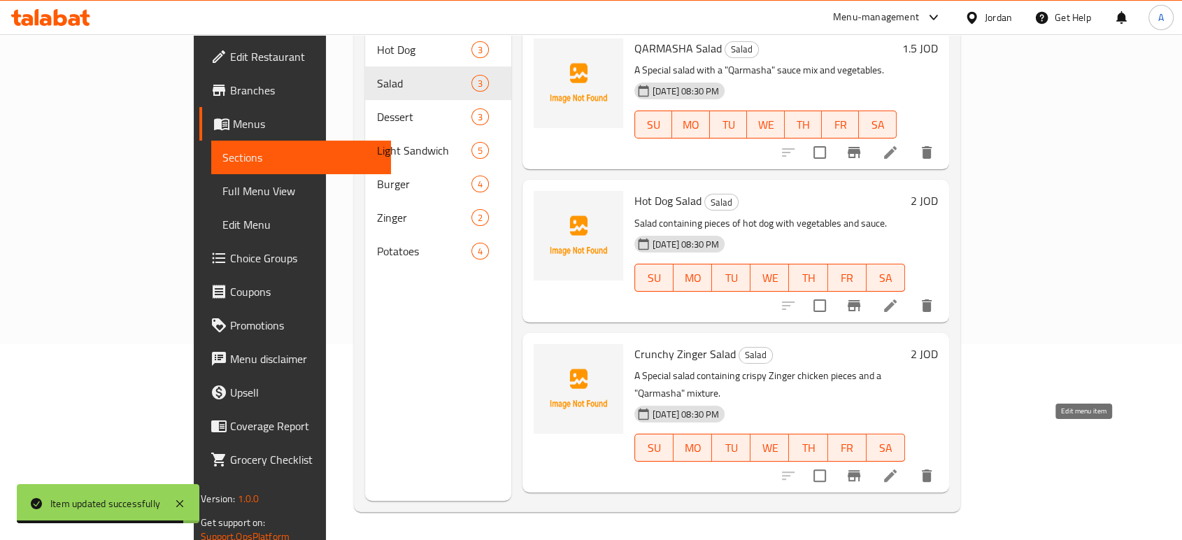
click at [899, 467] on icon at bounding box center [890, 475] width 17 height 17
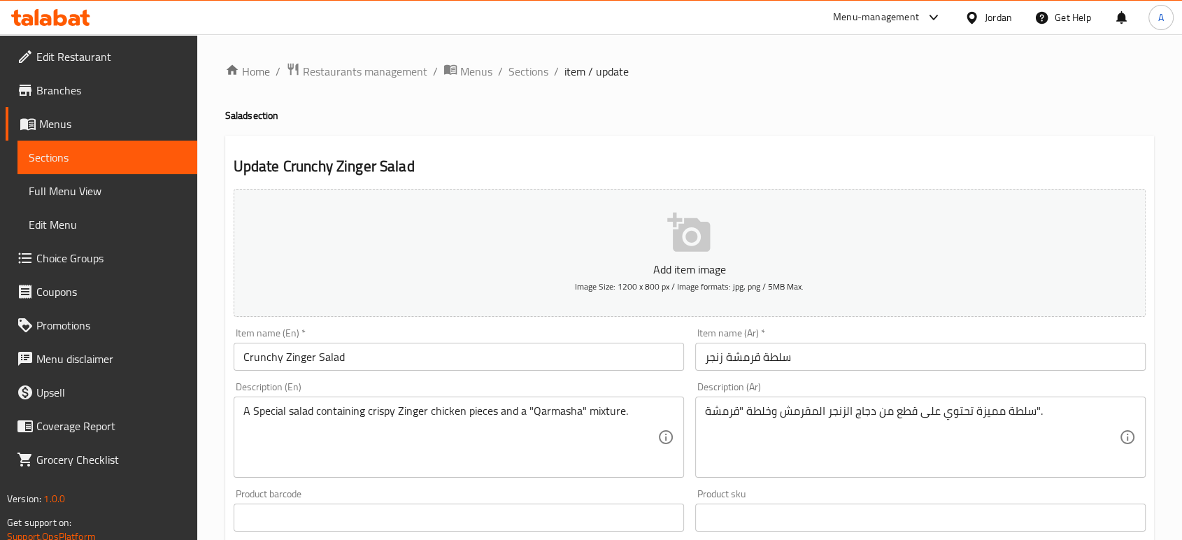
click at [260, 372] on div "Item name (En)   * Crunchy Zinger Salad Item name (En) *" at bounding box center [459, 350] width 462 height 54
click at [260, 362] on input "Crunchy Zinger Salad" at bounding box center [459, 357] width 451 height 28
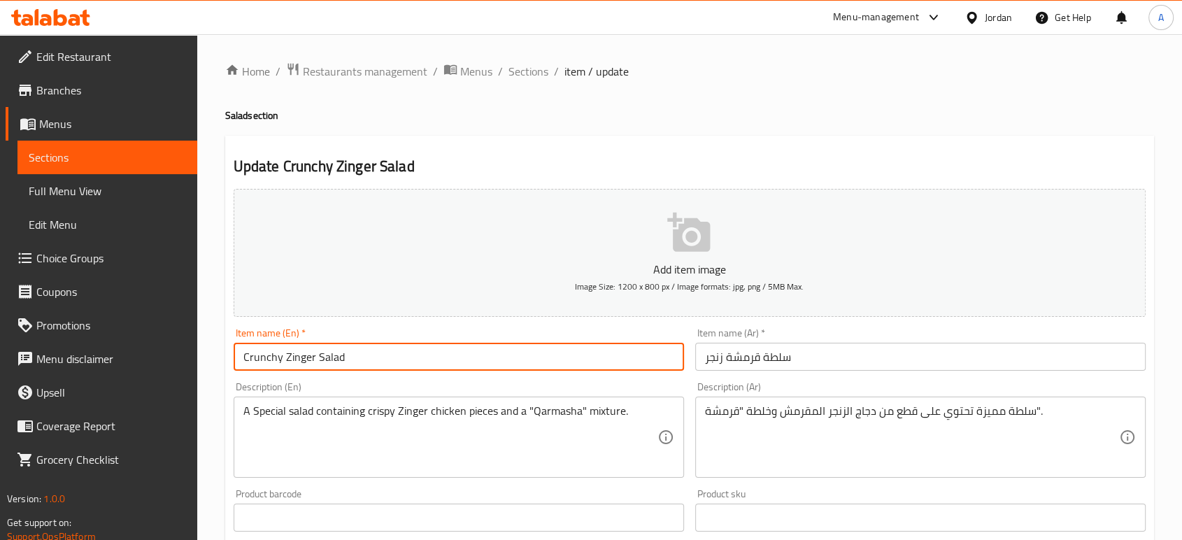
click at [260, 362] on input "Crunchy Zinger Salad" at bounding box center [459, 357] width 451 height 28
paste input "QARMASHA"
click at [591, 354] on input "QARMASHA Zinger Salad" at bounding box center [459, 357] width 451 height 28
type input "QARMASHA Zinger Salad"
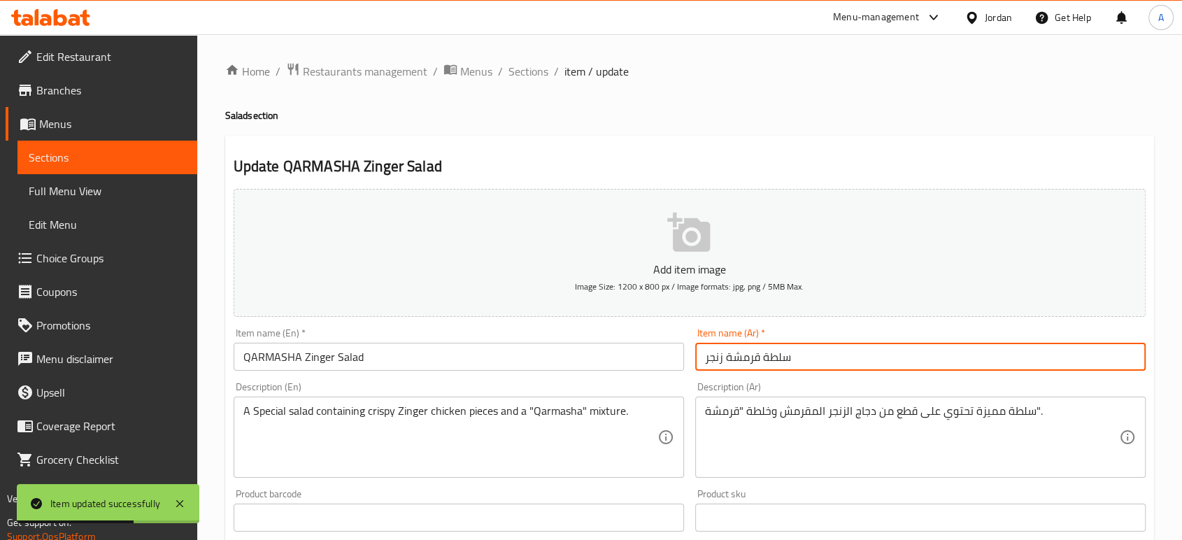
click at [842, 359] on input "سلطة قرمشة زنجر" at bounding box center [920, 357] width 451 height 28
click at [536, 71] on span "Sections" at bounding box center [529, 71] width 40 height 17
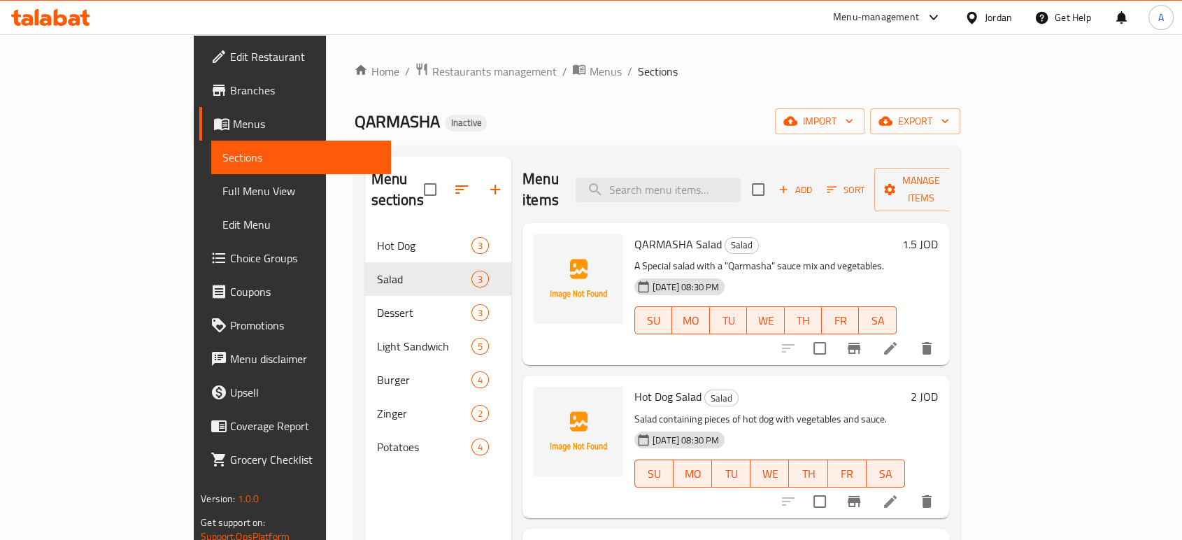
click at [511, 181] on div "Menu items Add Sort Manage items QARMASHA Salad Salad A Special salad with a "Q…" at bounding box center [730, 427] width 438 height 540
click at [487, 181] on icon "button" at bounding box center [495, 189] width 17 height 17
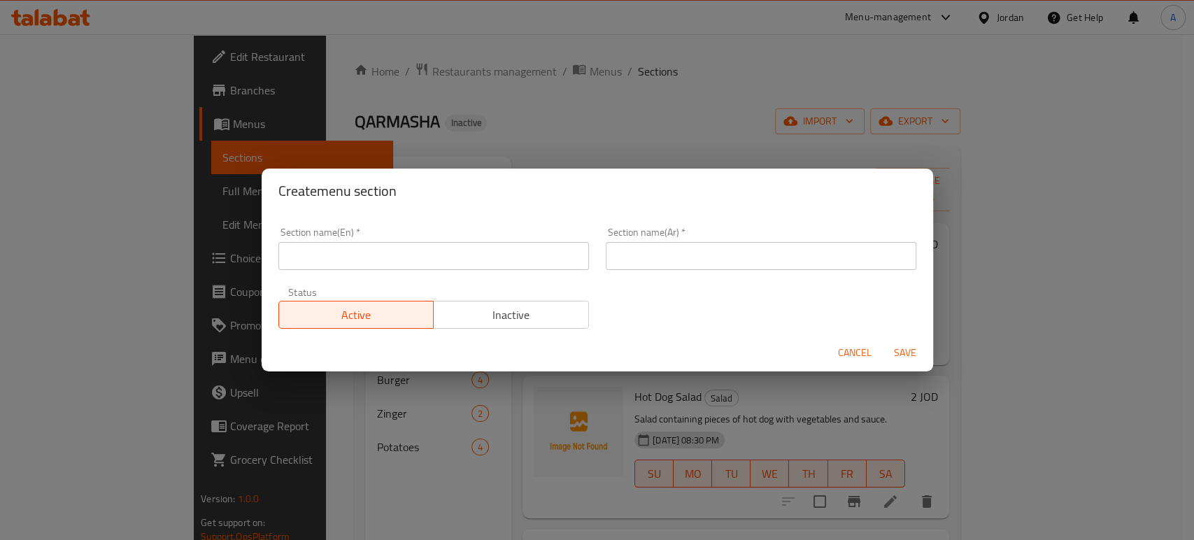
click at [449, 251] on input "text" at bounding box center [433, 256] width 311 height 28
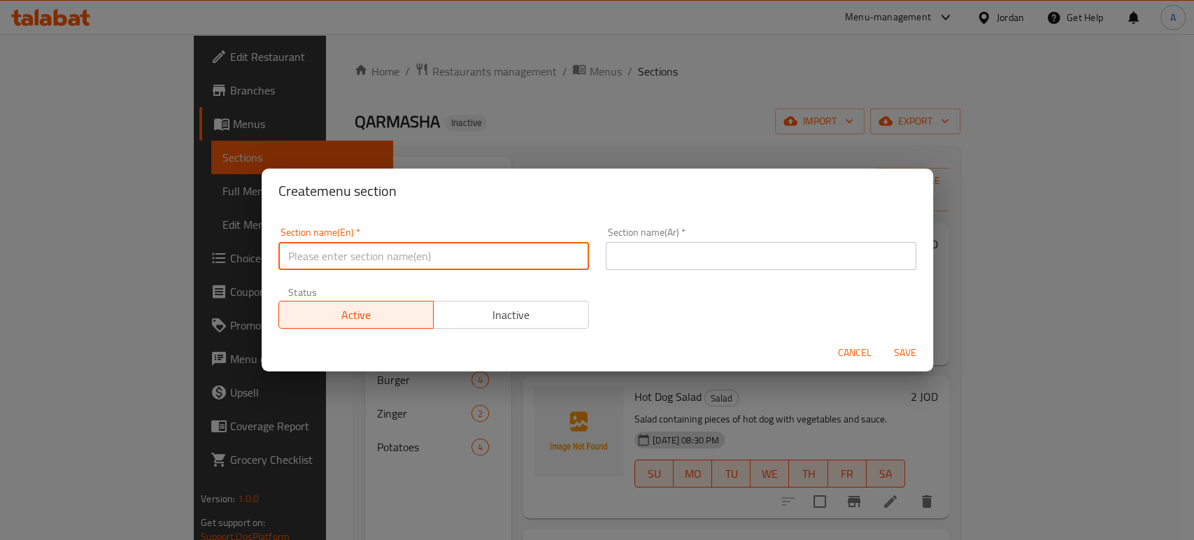
click at [437, 250] on input "text" at bounding box center [433, 256] width 311 height 28
type input "Drinks"
click at [608, 256] on input "text" at bounding box center [761, 256] width 311 height 28
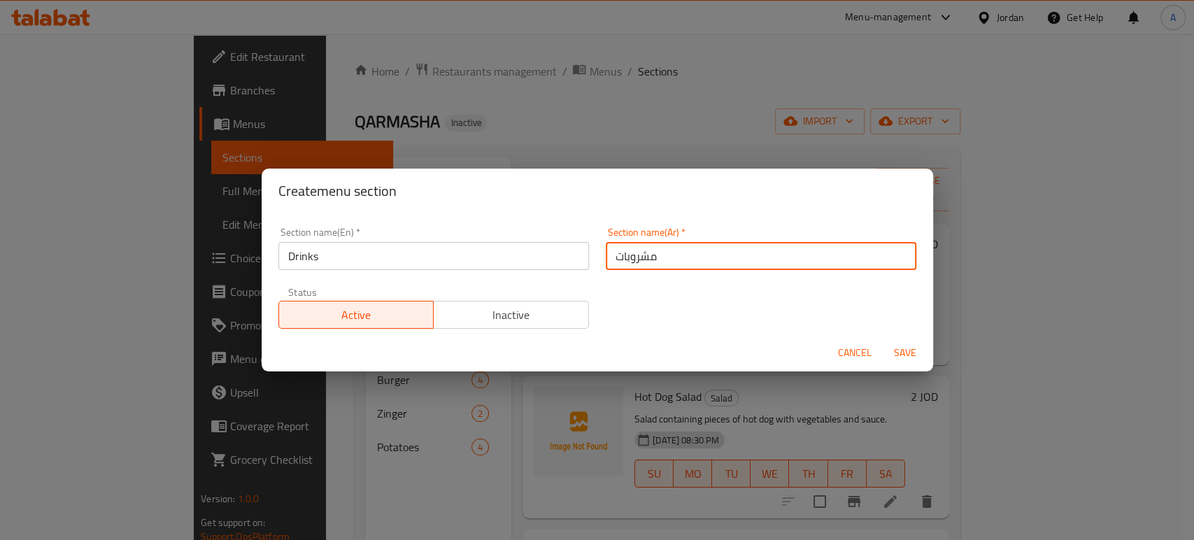
type input "مشروبات"
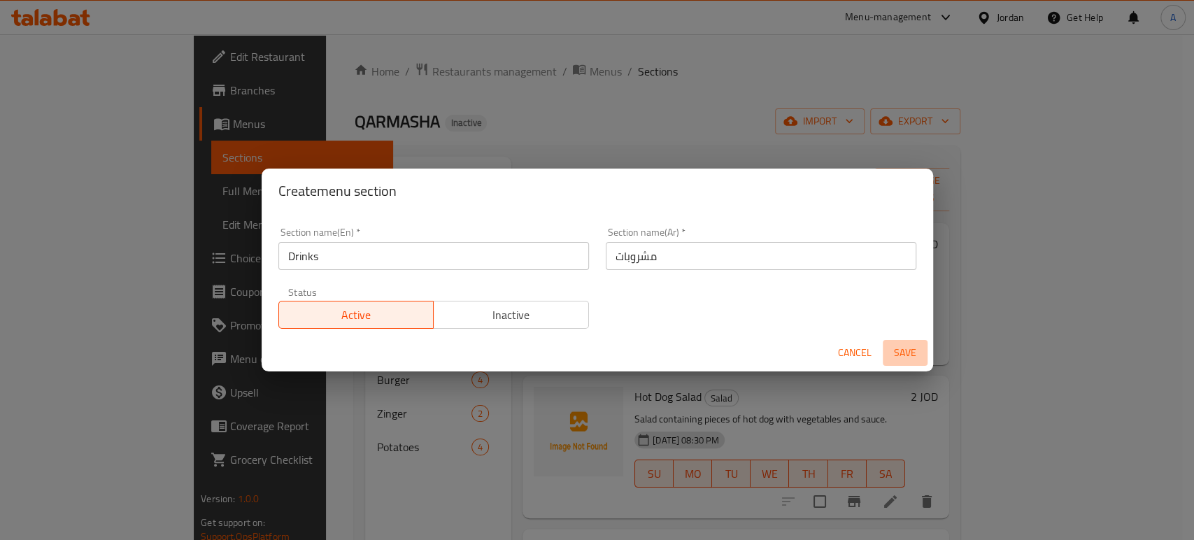
click at [914, 353] on span "Save" at bounding box center [906, 352] width 34 height 17
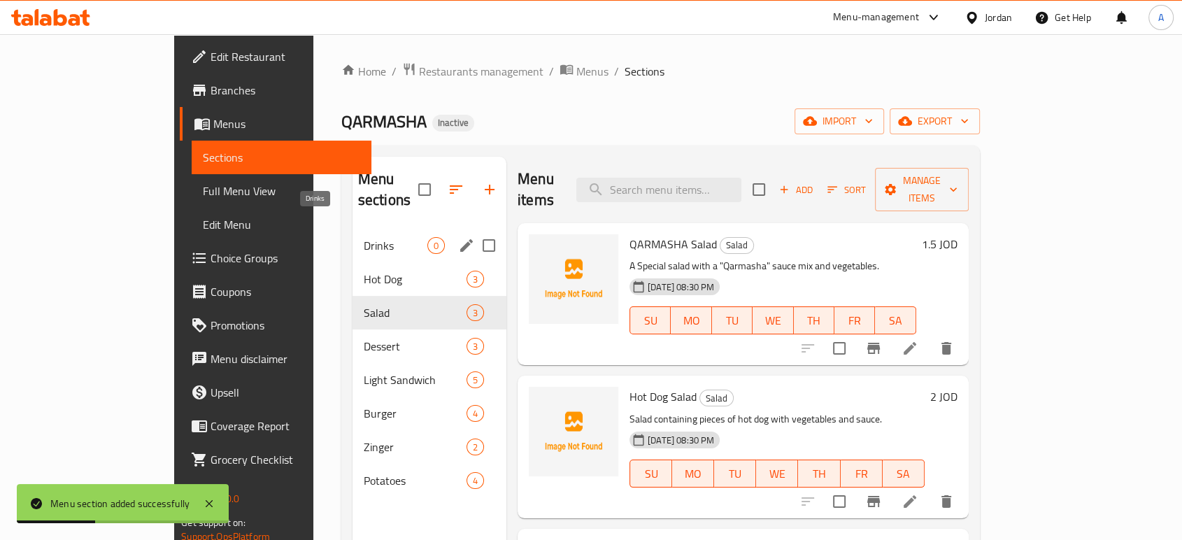
click at [364, 237] on span "Drinks" at bounding box center [396, 245] width 64 height 17
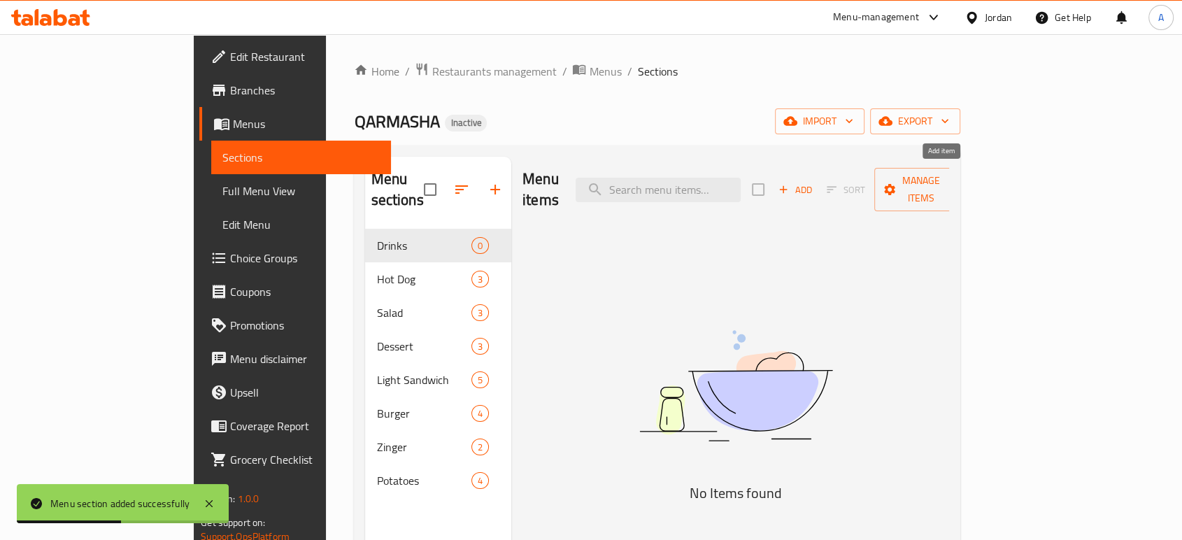
click at [814, 182] on span "Add" at bounding box center [796, 190] width 38 height 16
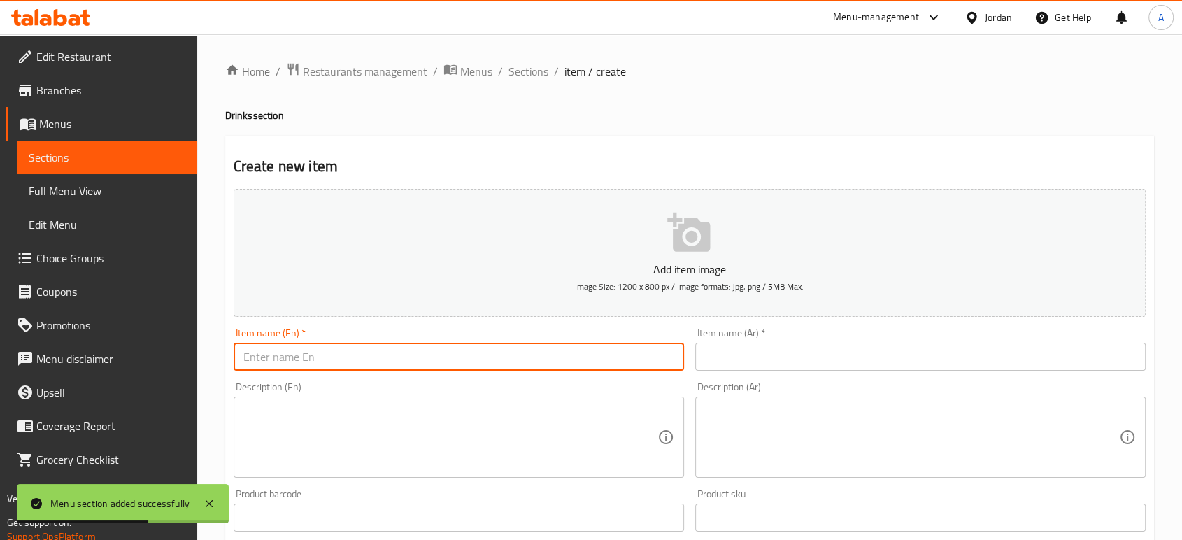
click at [411, 363] on input "text" at bounding box center [459, 357] width 451 height 28
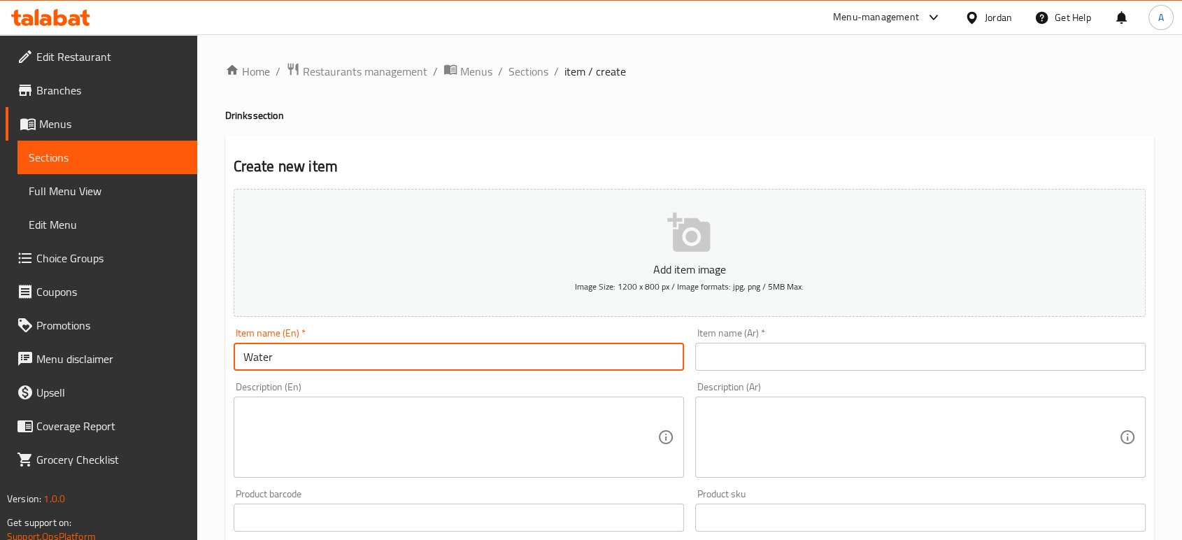
type input "Water"
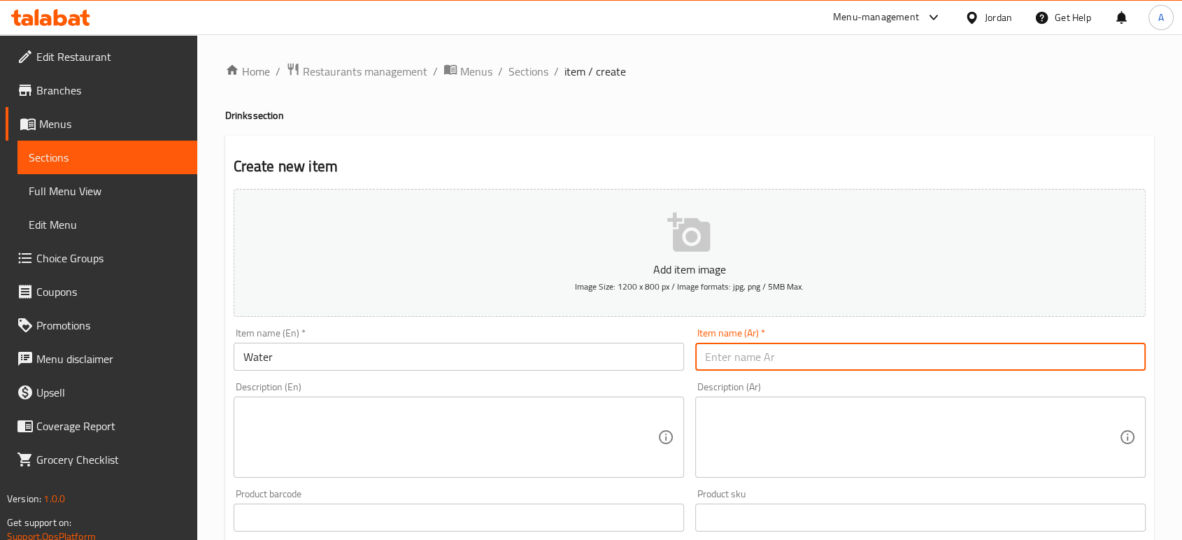
click at [814, 367] on input "text" at bounding box center [920, 357] width 451 height 28
type input "مياه"
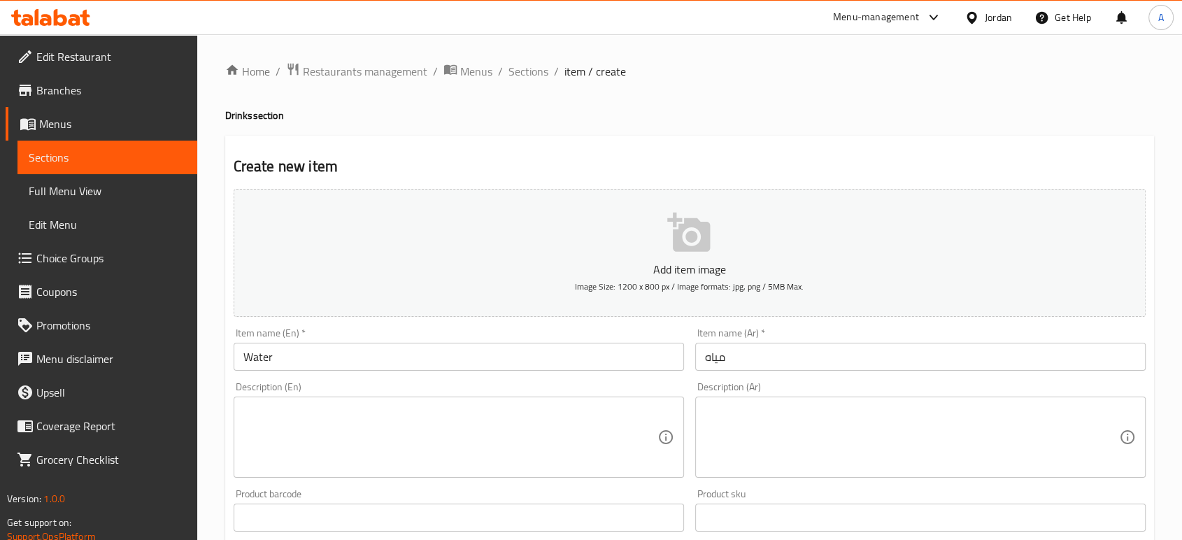
click at [838, 439] on textarea at bounding box center [912, 437] width 414 height 66
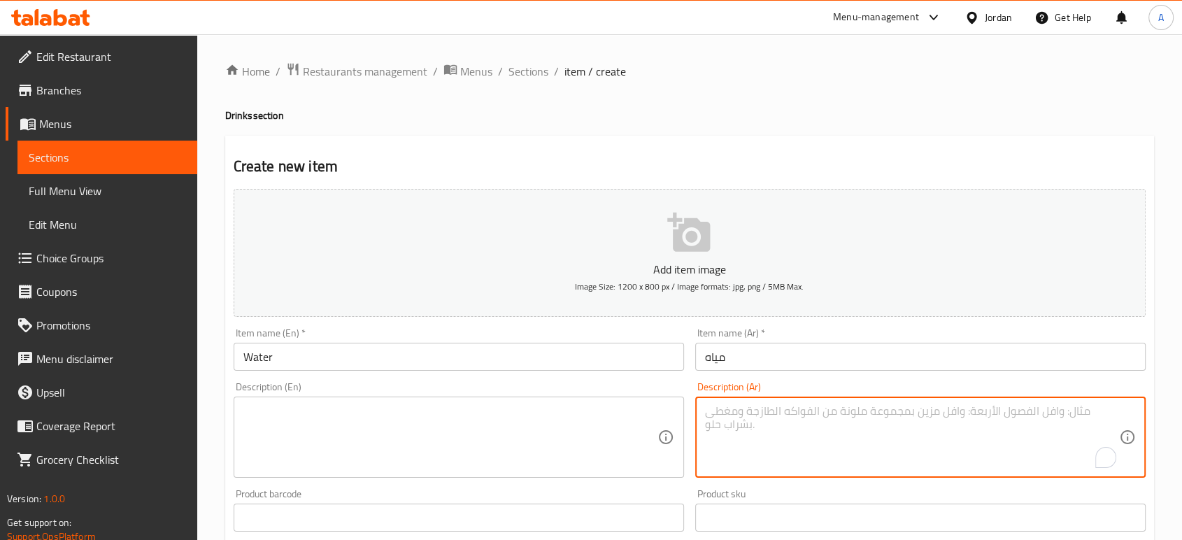
paste textarea "زجاجة مياه معدنية."
type textarea "زجاجة مياه معدنية."
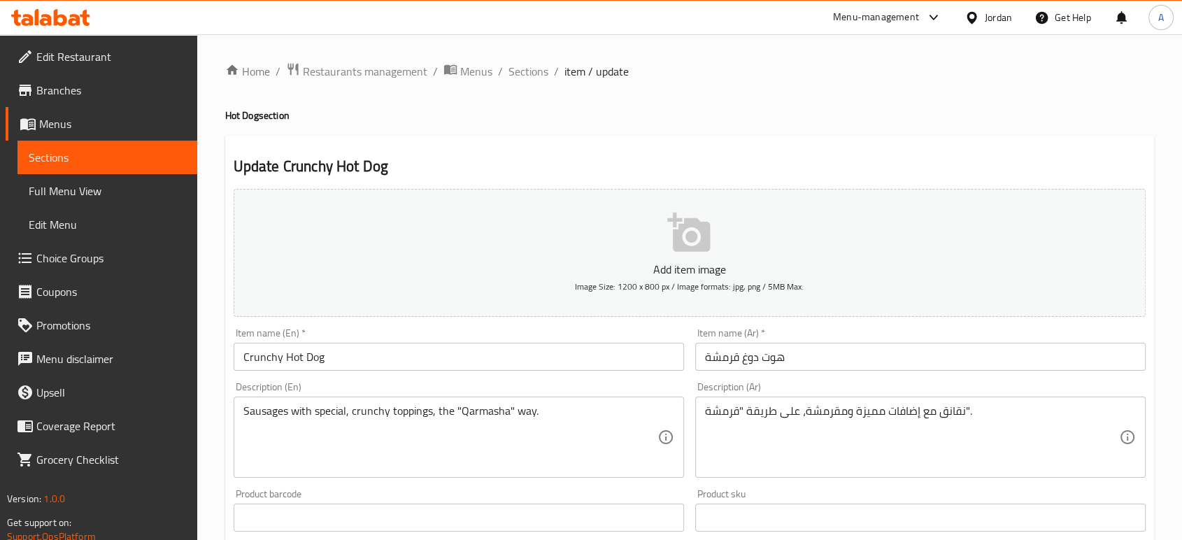
click at [133, 48] on span "Edit Restaurant" at bounding box center [111, 56] width 150 height 17
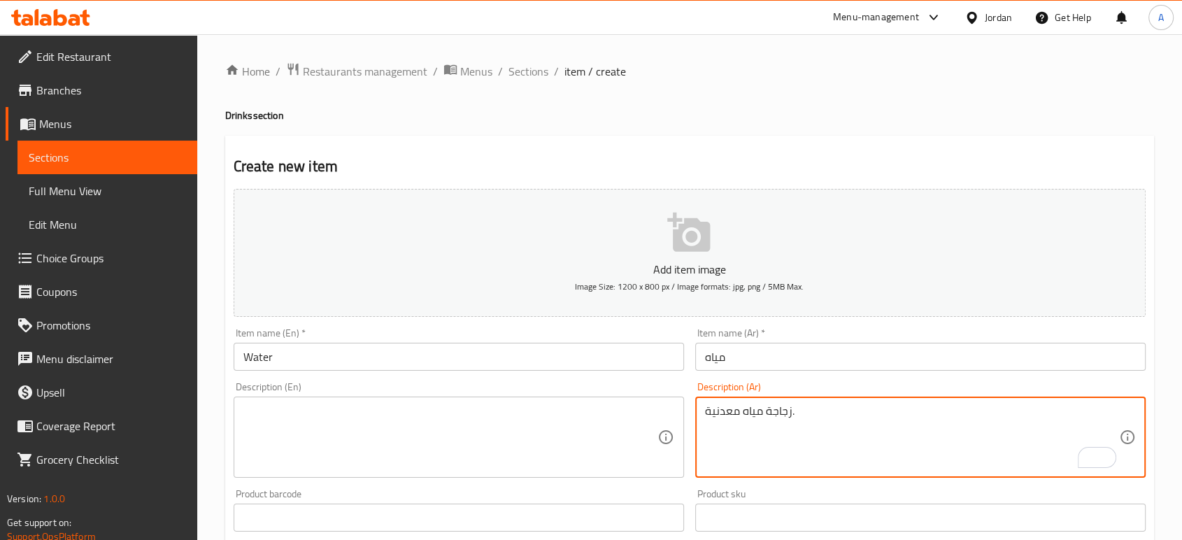
click at [550, 424] on textarea at bounding box center [450, 437] width 414 height 66
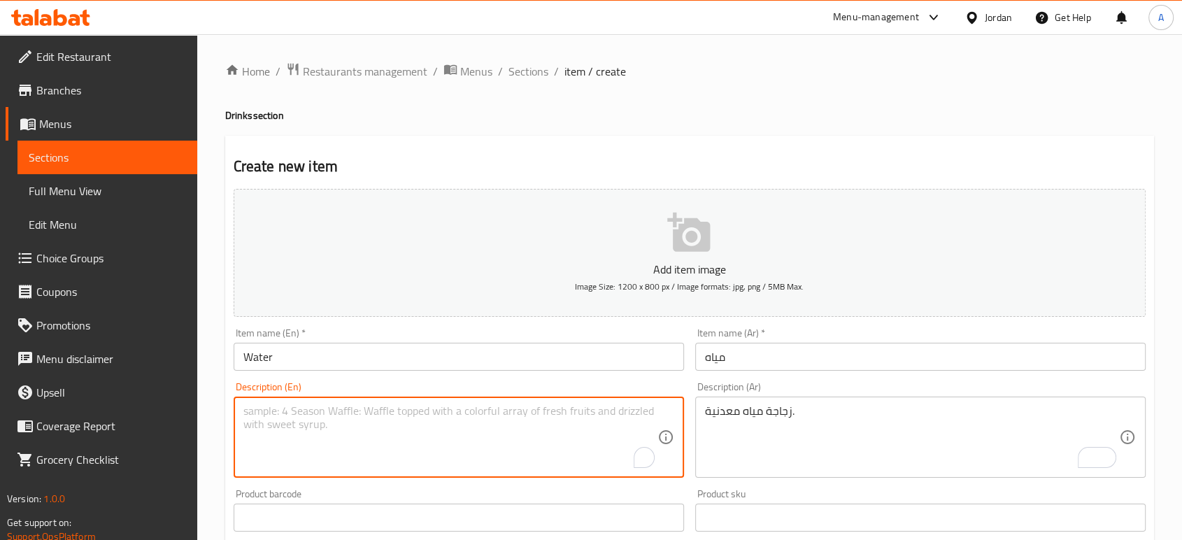
paste textarea "Mineral water bottle."
type textarea "Mineral water bottle."
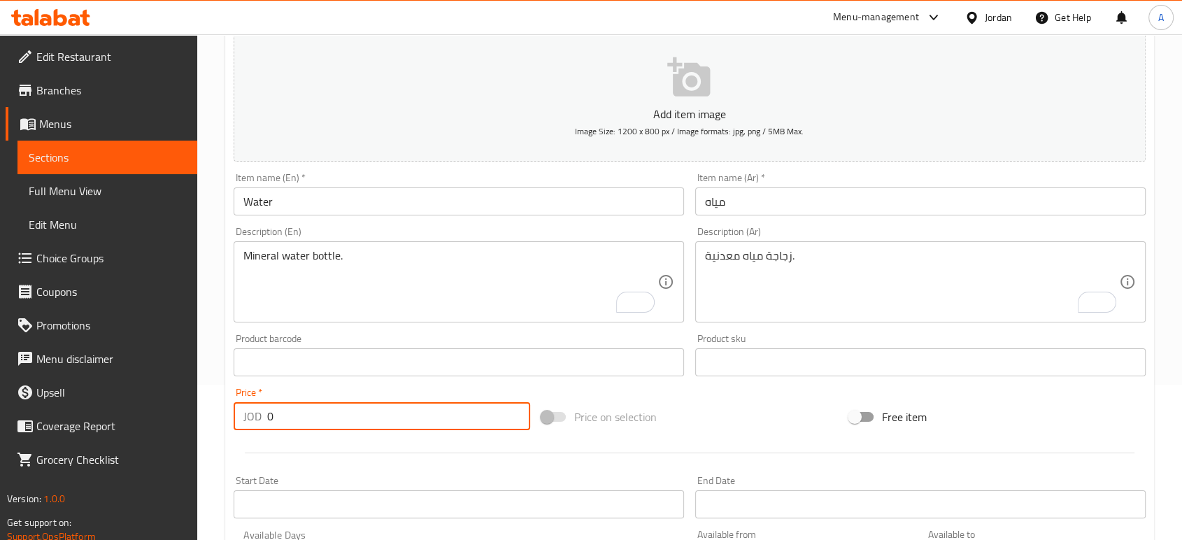
drag, startPoint x: 364, startPoint y: 429, endPoint x: 253, endPoint y: 416, distance: 112.0
click at [253, 416] on div "JOD 0 Price *" at bounding box center [382, 416] width 297 height 28
type input "0.25"
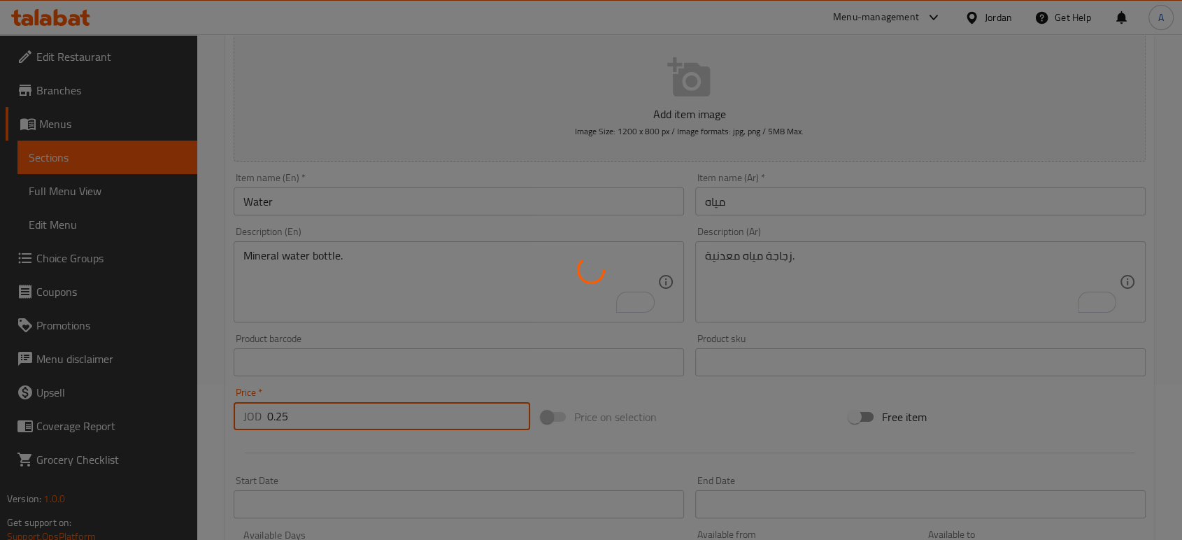
type input "0"
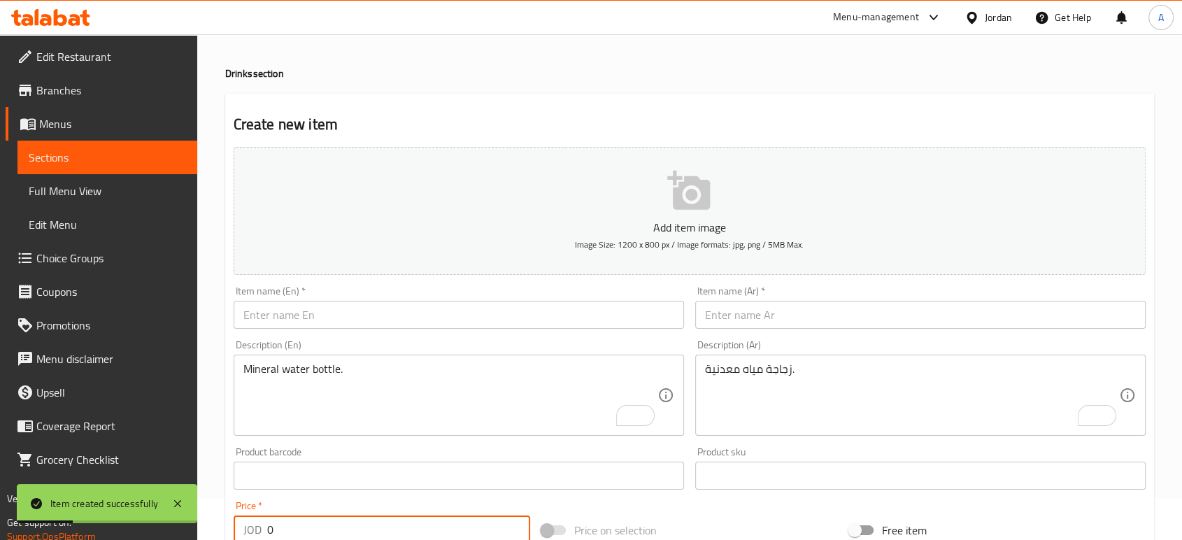
scroll to position [0, 0]
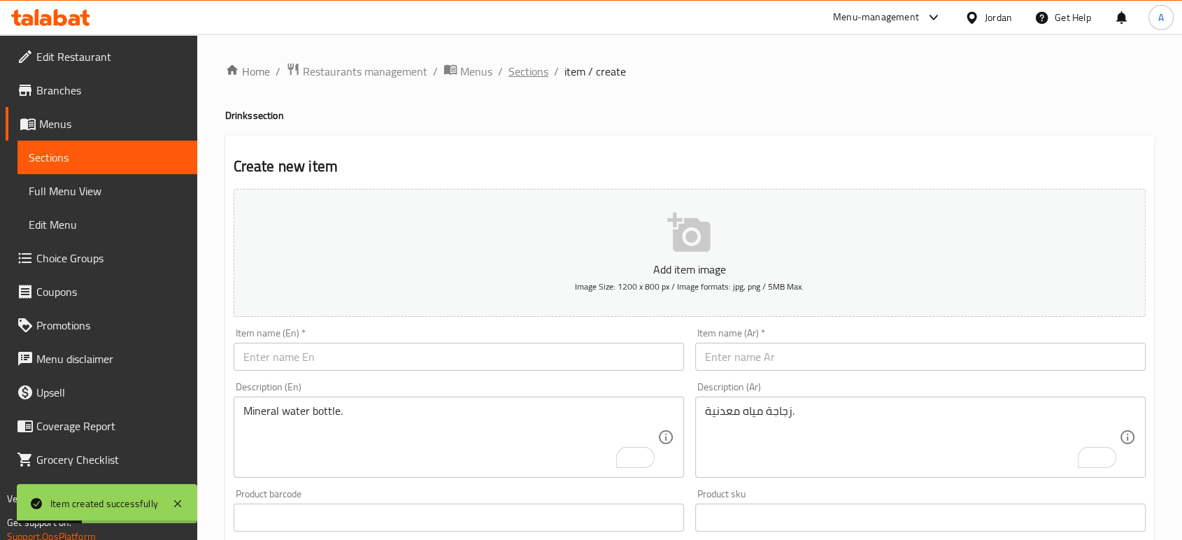
click at [536, 72] on span "Sections" at bounding box center [529, 71] width 40 height 17
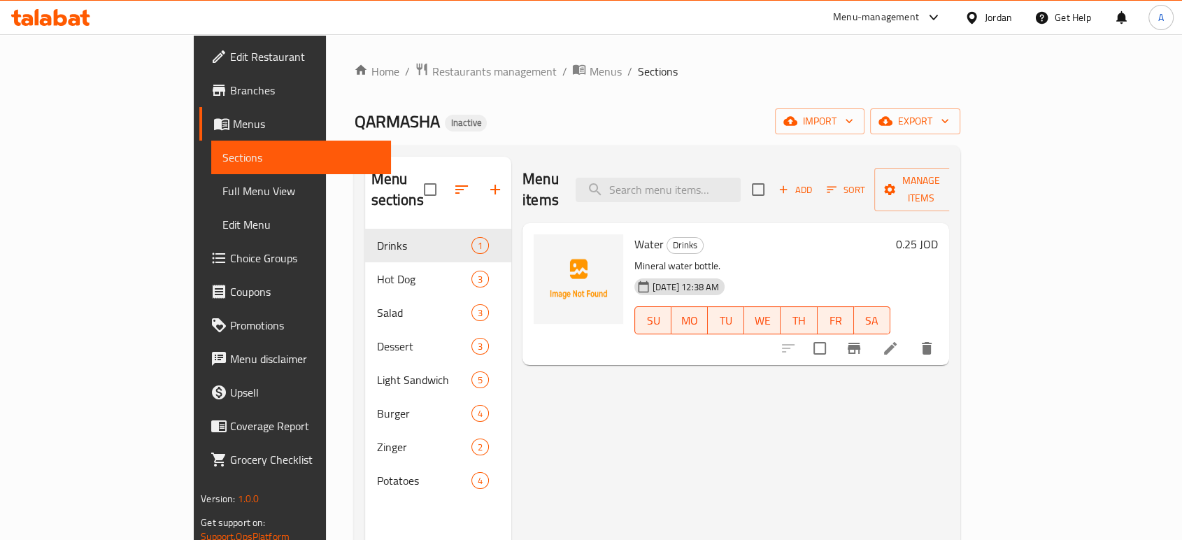
click at [627, 363] on div "Menu items Add Sort Manage items Water Drinks Mineral water bottle. [DATE] 12:3…" at bounding box center [730, 427] width 438 height 540
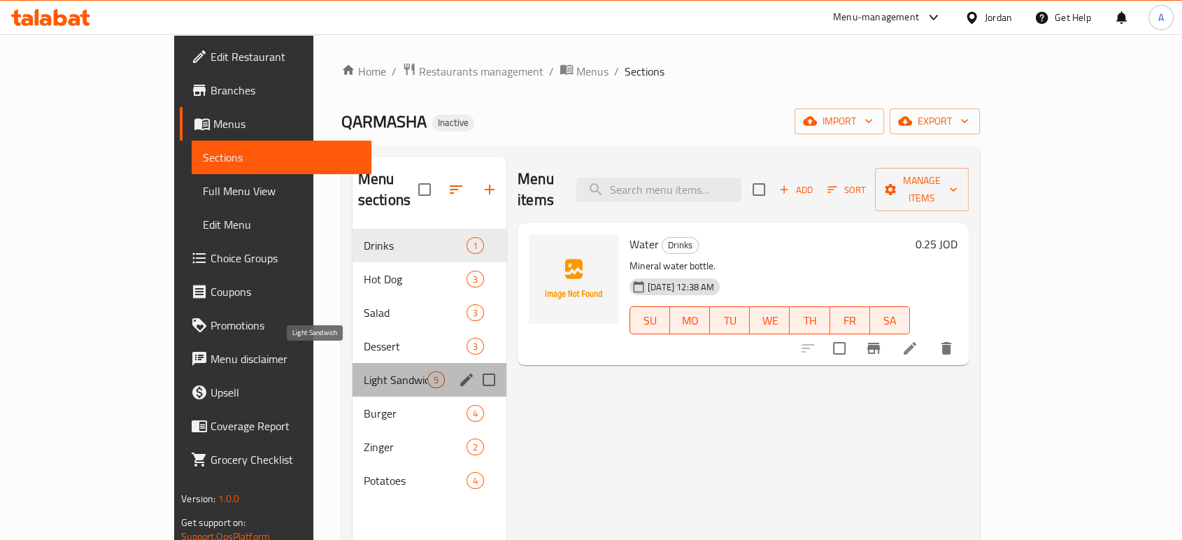
click at [364, 372] on span "Light Sandwich" at bounding box center [396, 380] width 64 height 17
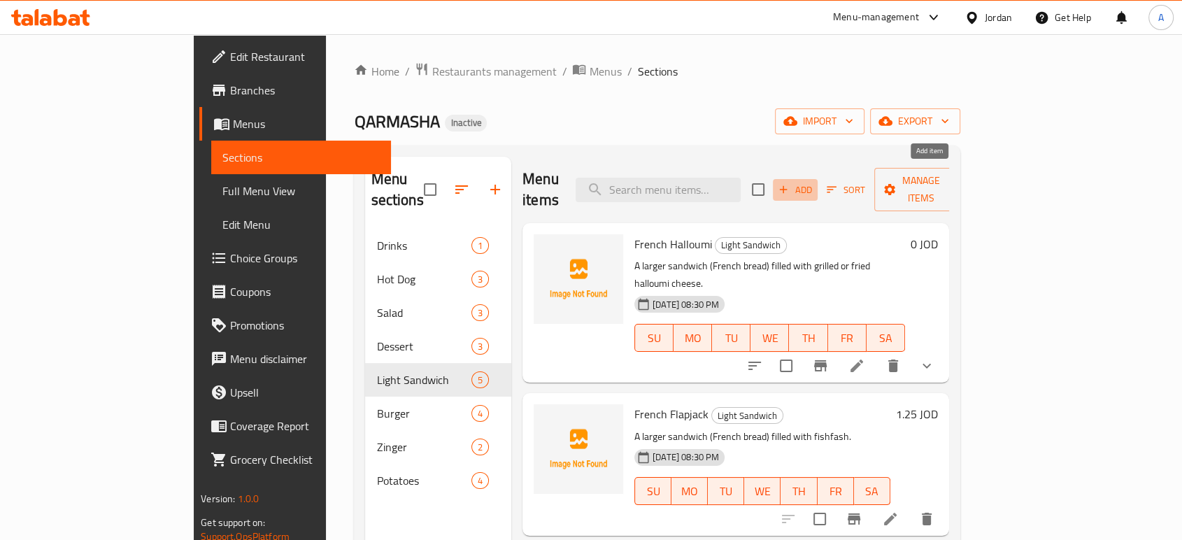
click at [790, 183] on icon "button" at bounding box center [783, 189] width 13 height 13
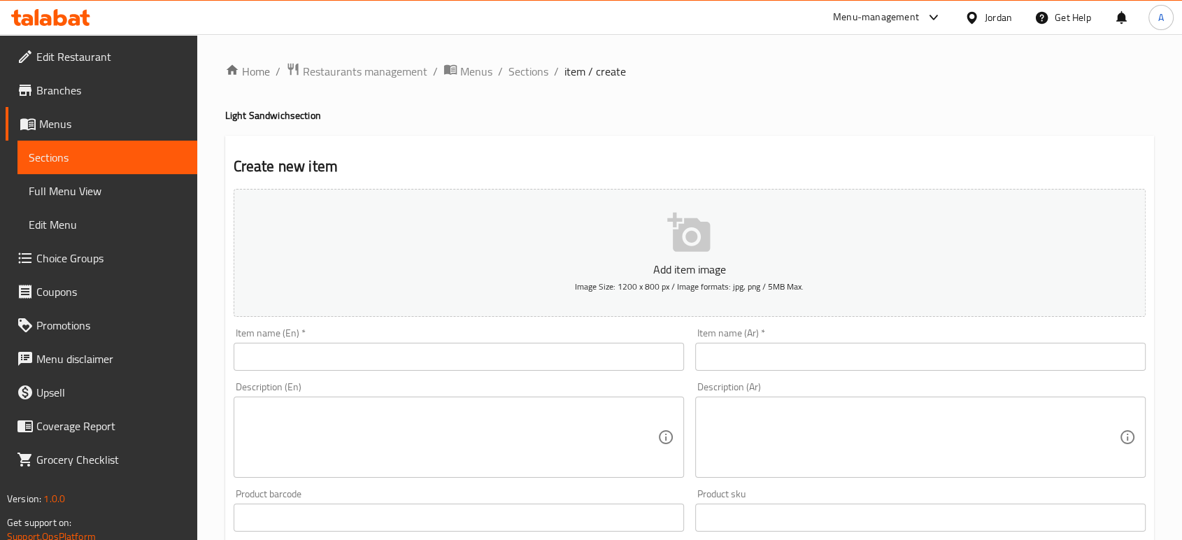
click at [775, 365] on input "text" at bounding box center [920, 357] width 451 height 28
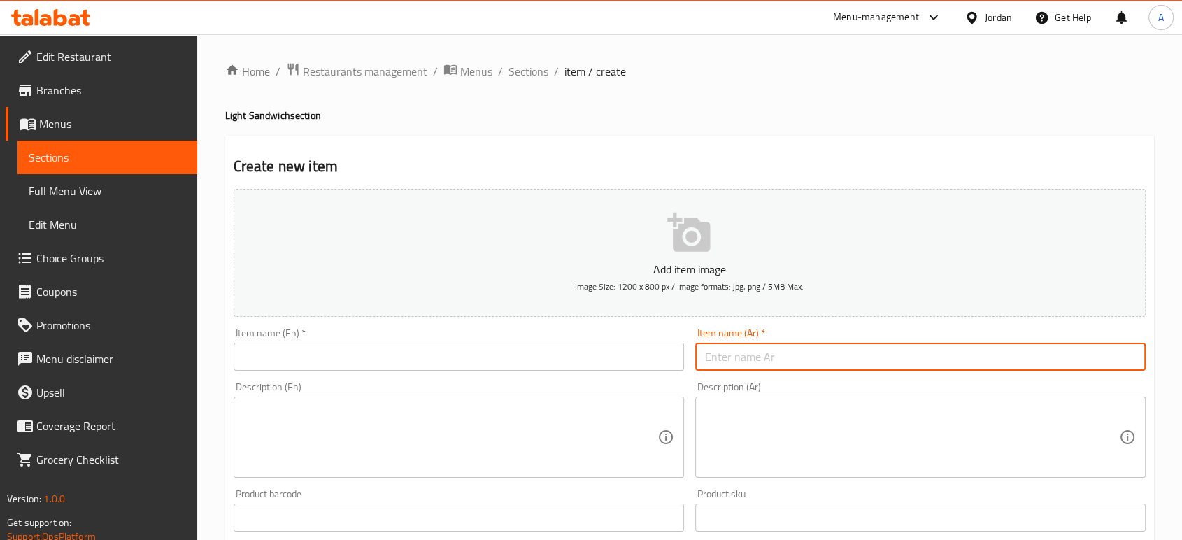
paste input "حلوم حمام"
type input "حلوم حمام"
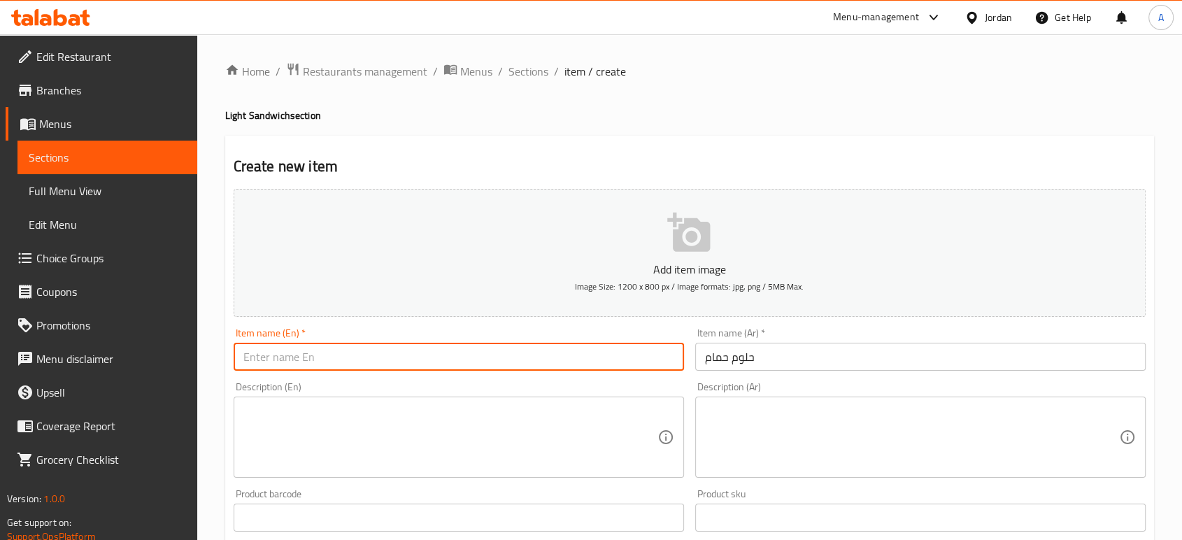
click at [531, 354] on input "text" at bounding box center [459, 357] width 451 height 28
paste input "Halloumi"
click at [709, 359] on input "حلوم حمام" at bounding box center [920, 357] width 451 height 28
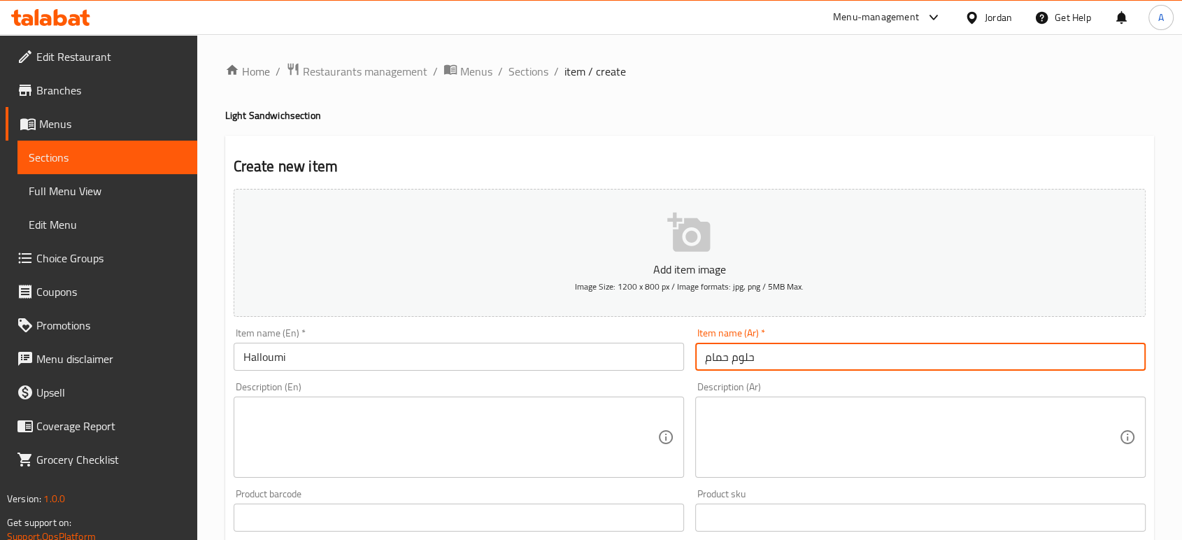
click at [709, 359] on input "حلوم حمام" at bounding box center [920, 357] width 451 height 28
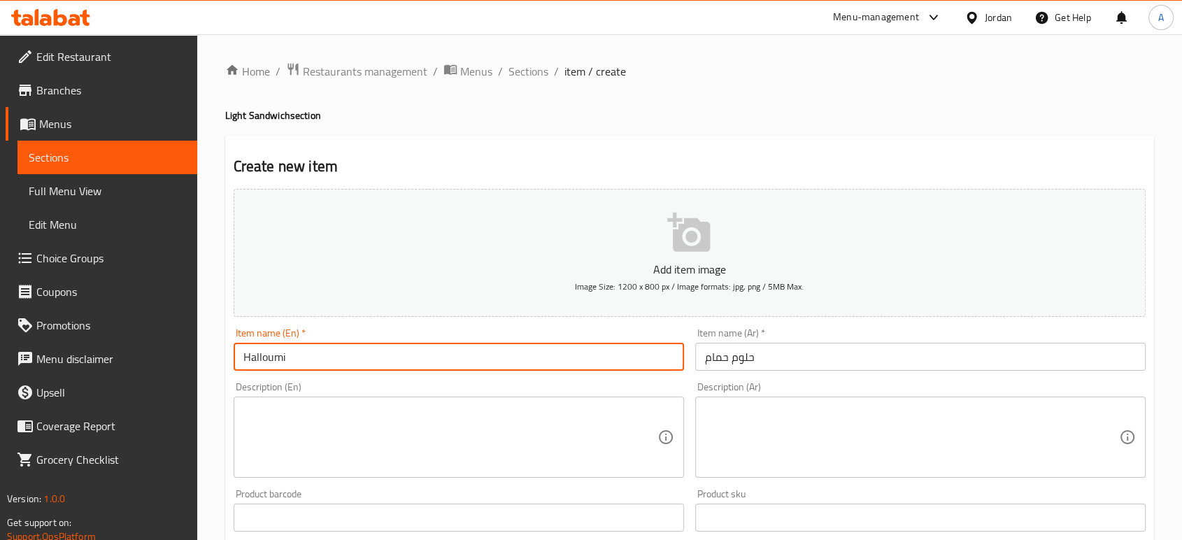
click at [502, 351] on input "Halloumi" at bounding box center [459, 357] width 451 height 28
type input "[PERSON_NAME]"
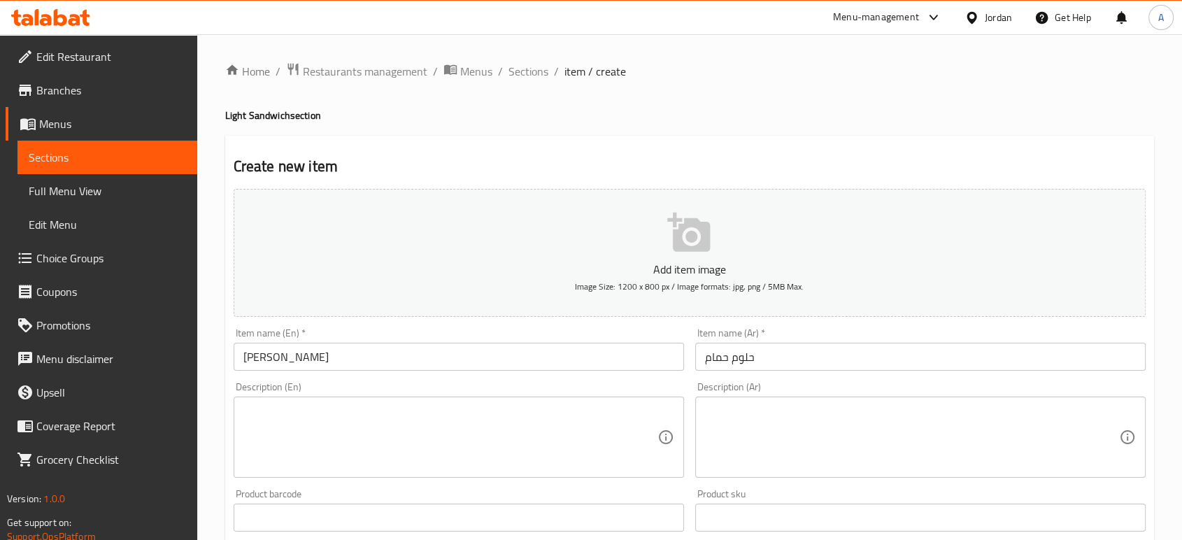
click at [750, 430] on textarea at bounding box center [912, 437] width 414 height 66
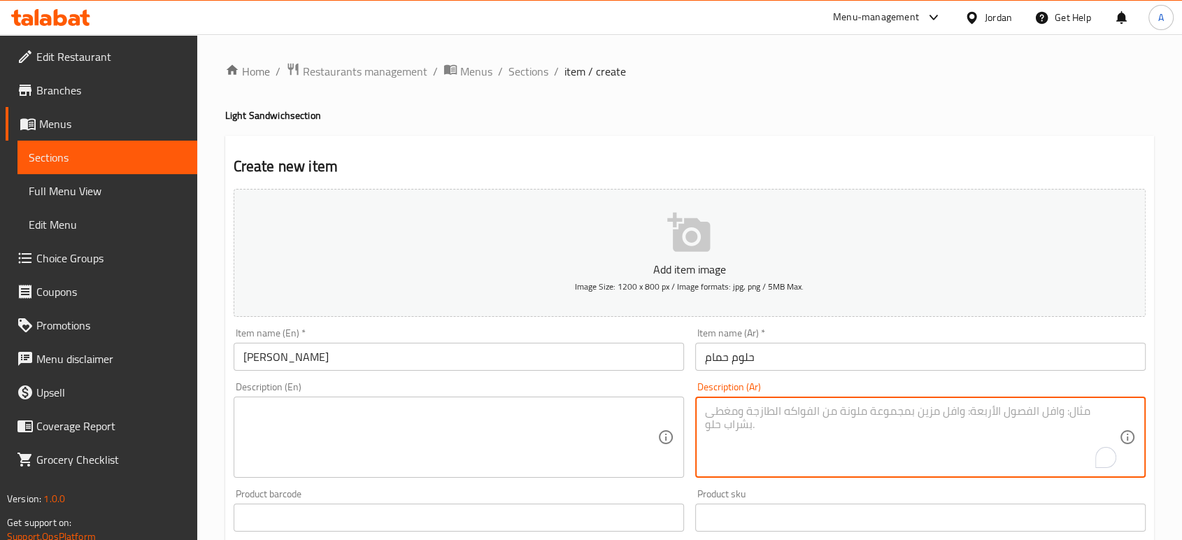
paste textarea "شطيرة صغيرة (خبز حمام) محشوة بجبنة الحلوم المشوية أو المقلية."
type textarea "شطيرة صغيرة (خبز حمام) محشوة بجبنة الحلوم المشوية أو المقلية."
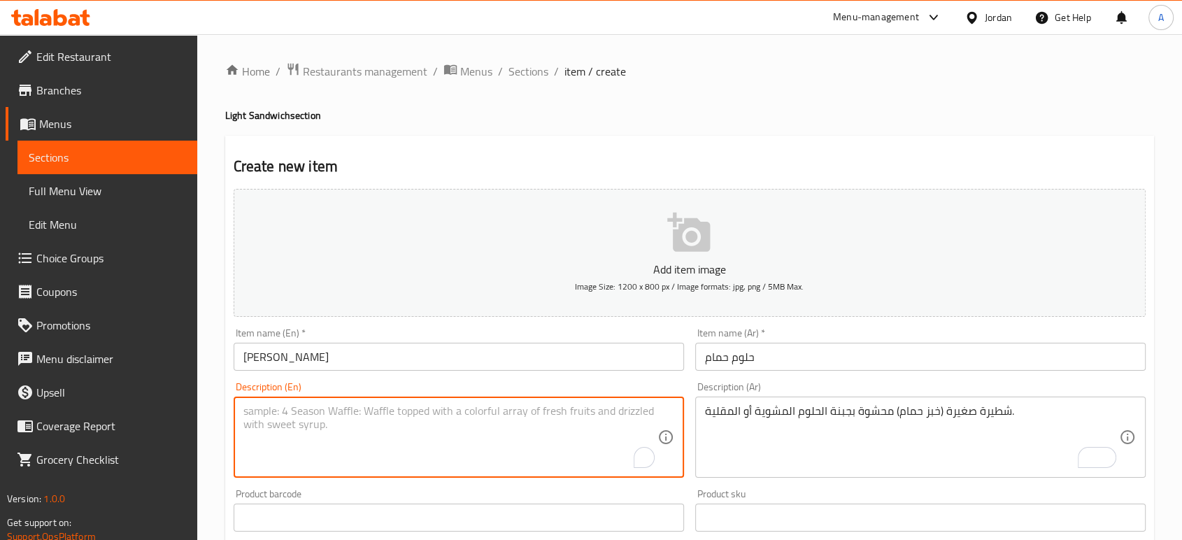
click at [555, 426] on textarea "To enrich screen reader interactions, please activate Accessibility in Grammarl…" at bounding box center [450, 437] width 414 height 66
paste textarea "Small sandwich (hamam bread) filled with grilled or fried halloumi cheese."
type textarea "Small sandwich (hamam bread) filled with grilled or fried halloumi cheese."
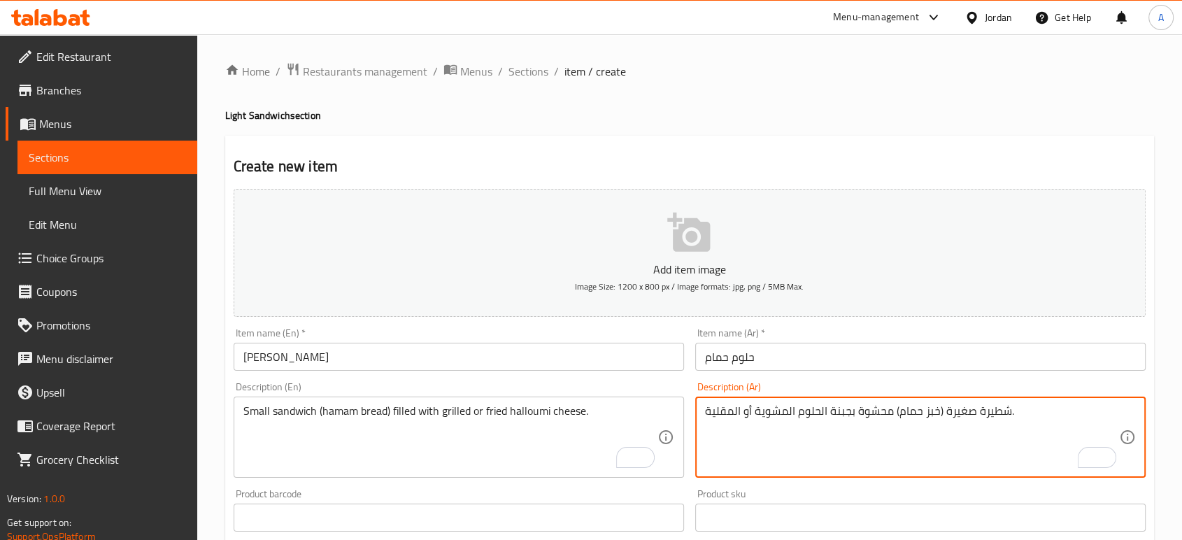
click at [998, 414] on textarea "شطيرة صغيرة (خبز حمام) محشوة بجبنة الحلوم المشوية أو المقلية." at bounding box center [912, 437] width 414 height 66
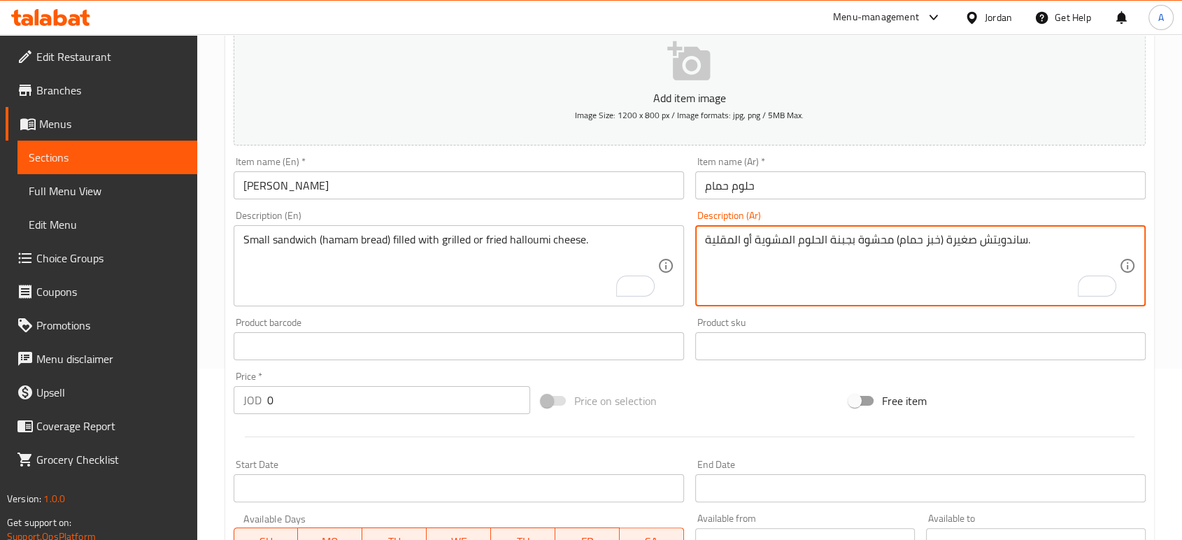
scroll to position [448, 0]
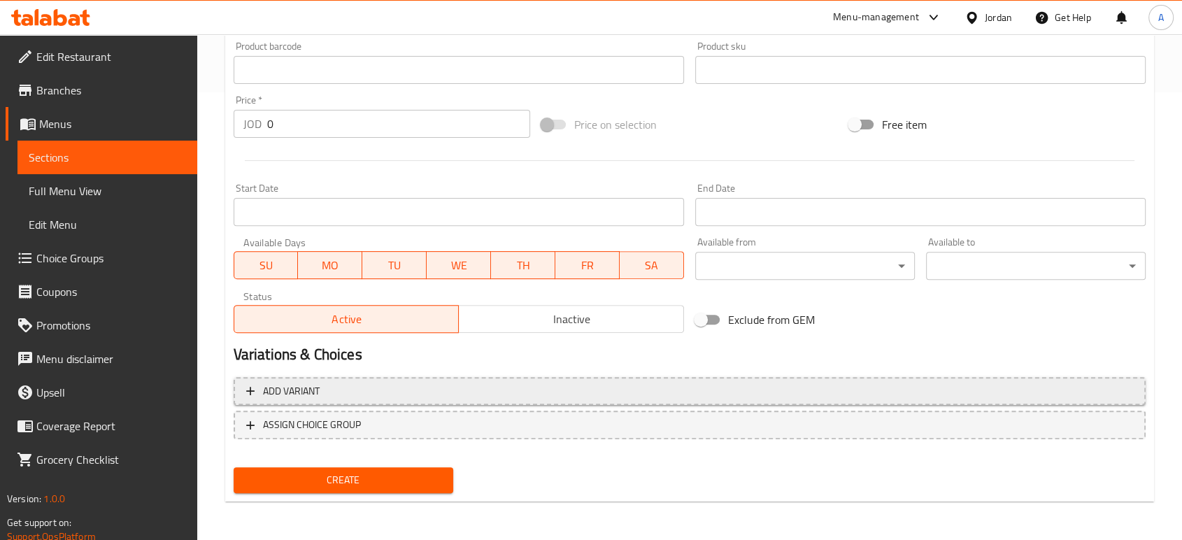
type textarea "ساندويتش صغيرة (خبز حمام) محشوة بجبنة الحلوم المشوية أو المقلية."
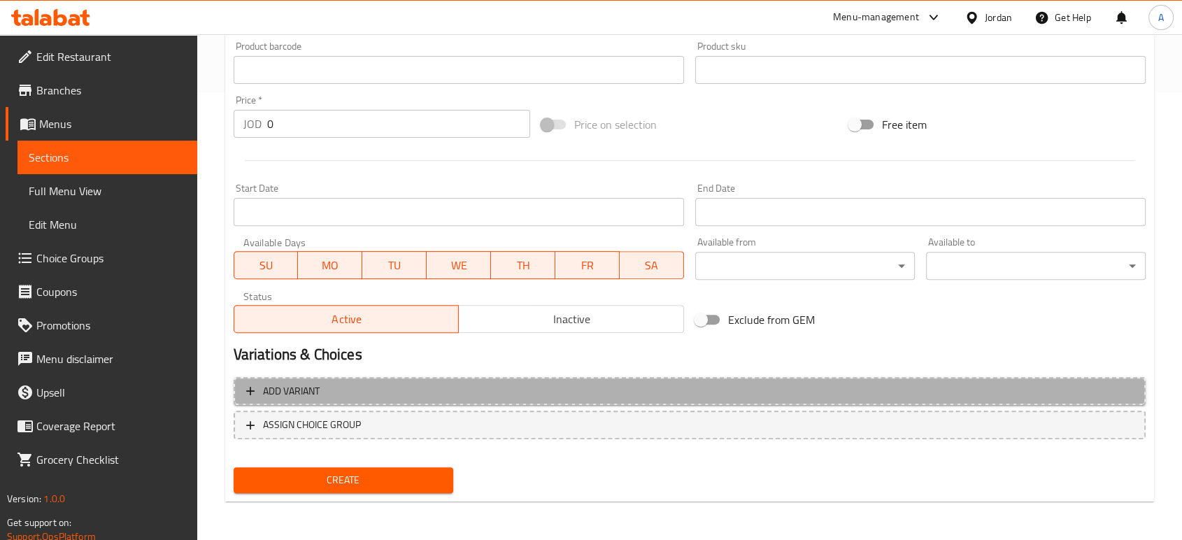
click at [397, 390] on span "Add variant" at bounding box center [689, 391] width 887 height 17
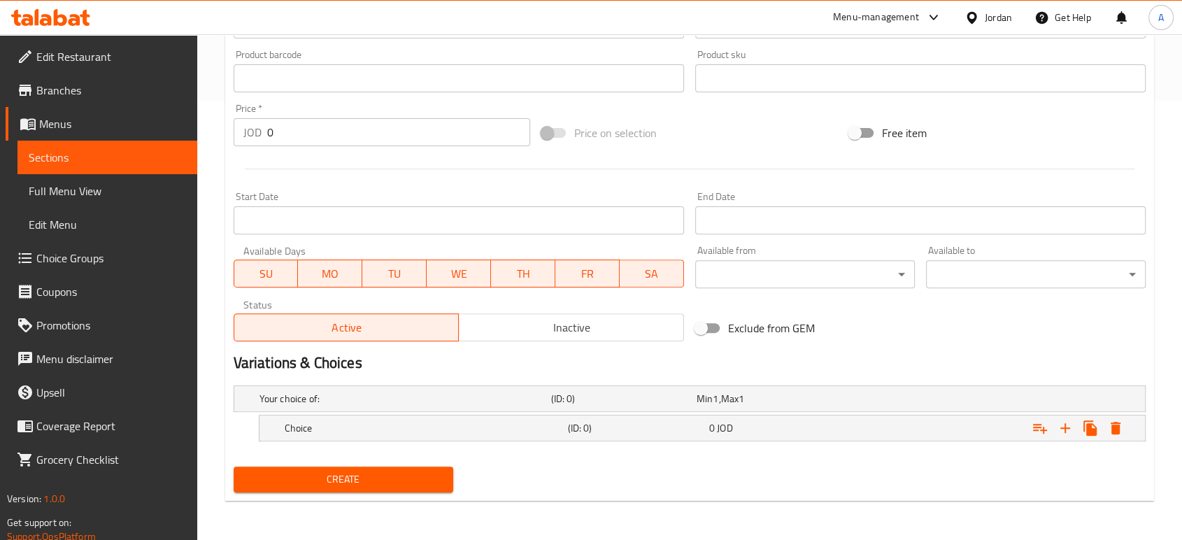
scroll to position [439, 0]
click at [521, 428] on h5 "Choice" at bounding box center [424, 429] width 278 height 14
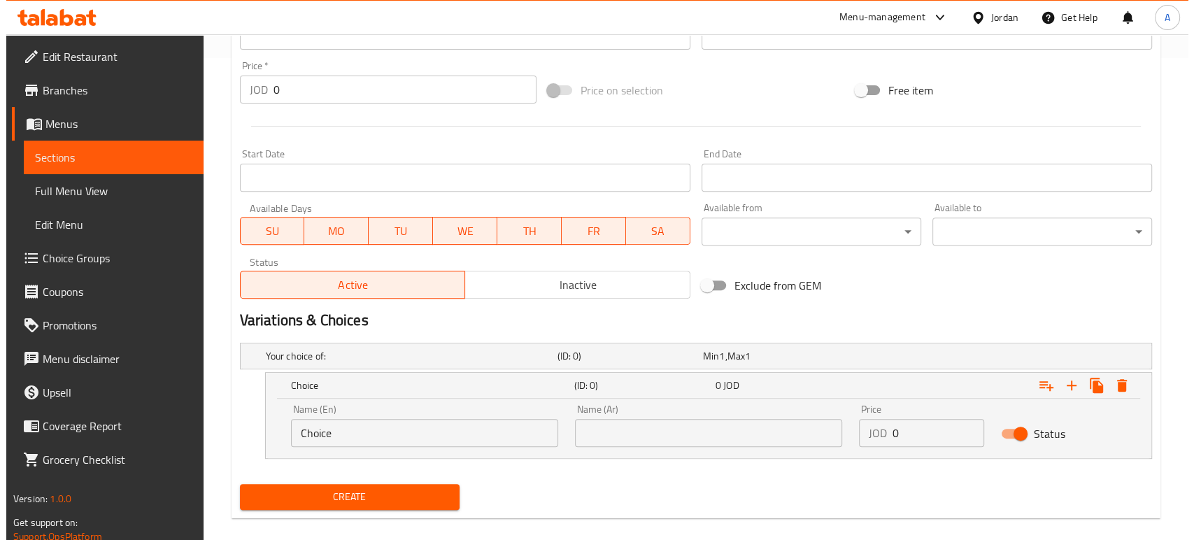
scroll to position [499, 0]
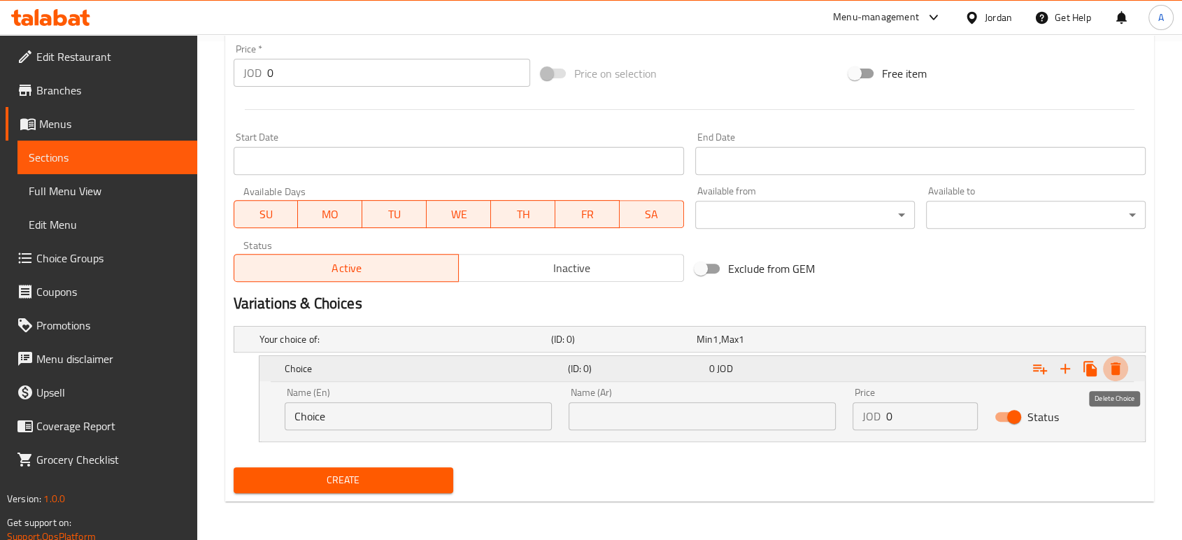
click at [1119, 367] on icon "Expand" at bounding box center [1116, 368] width 10 height 13
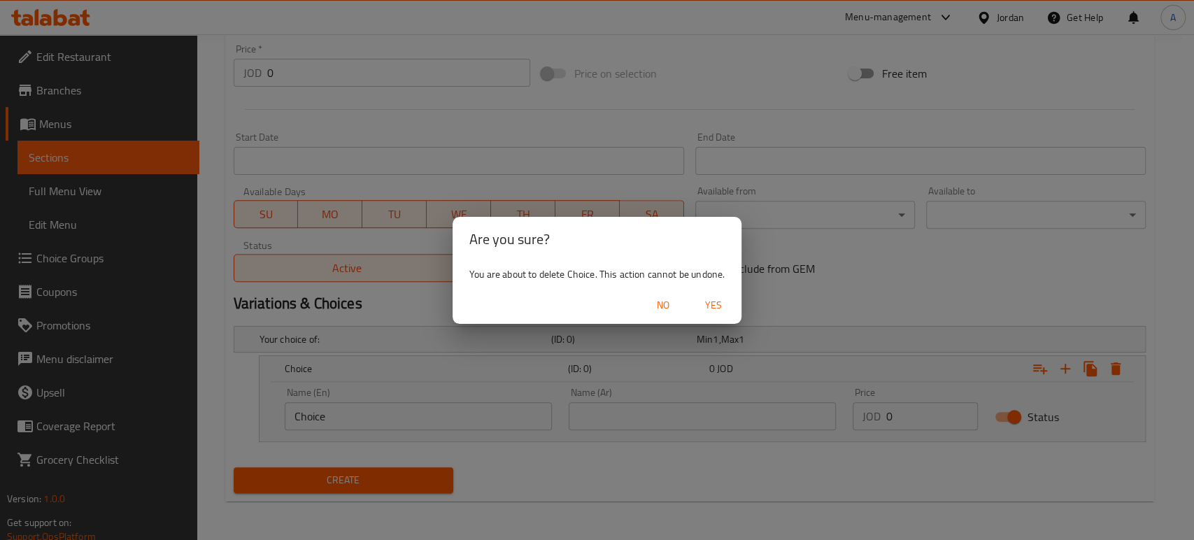
click at [722, 298] on span "Yes" at bounding box center [714, 305] width 34 height 17
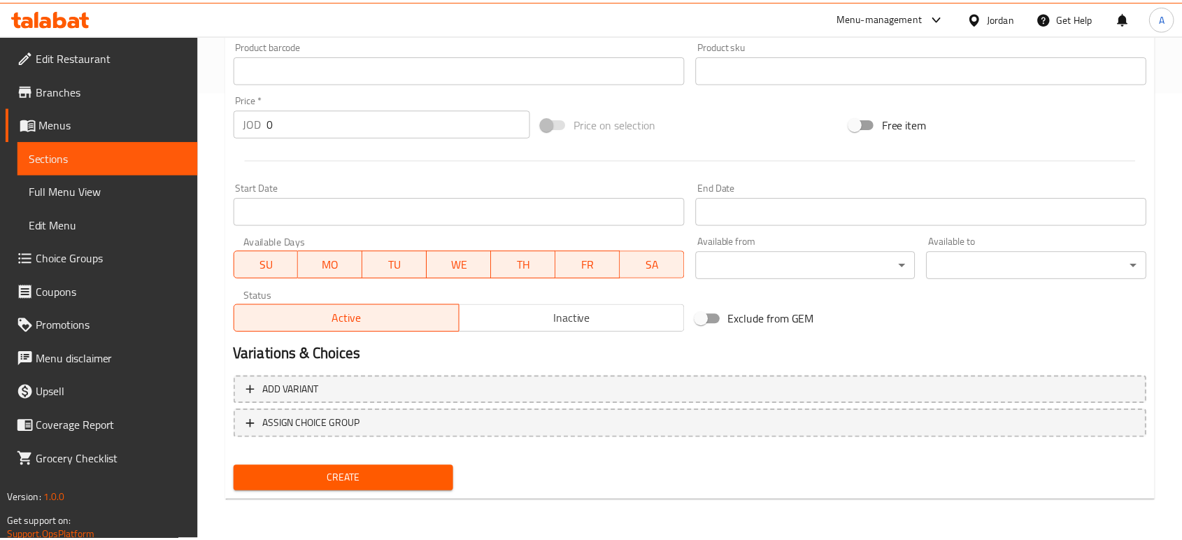
scroll to position [448, 0]
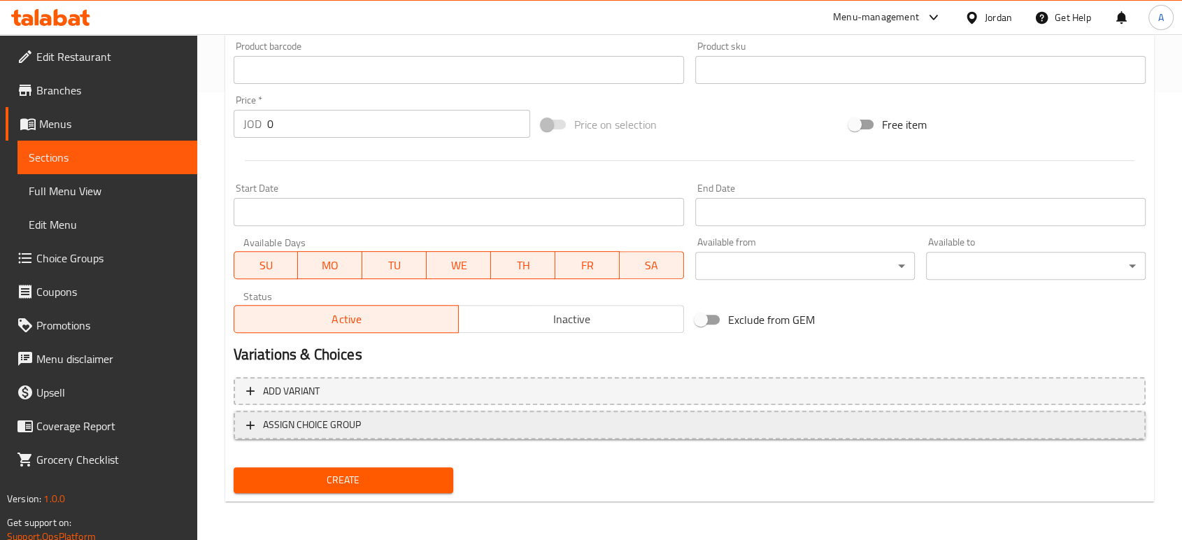
click at [451, 422] on span "ASSIGN CHOICE GROUP" at bounding box center [689, 424] width 887 height 17
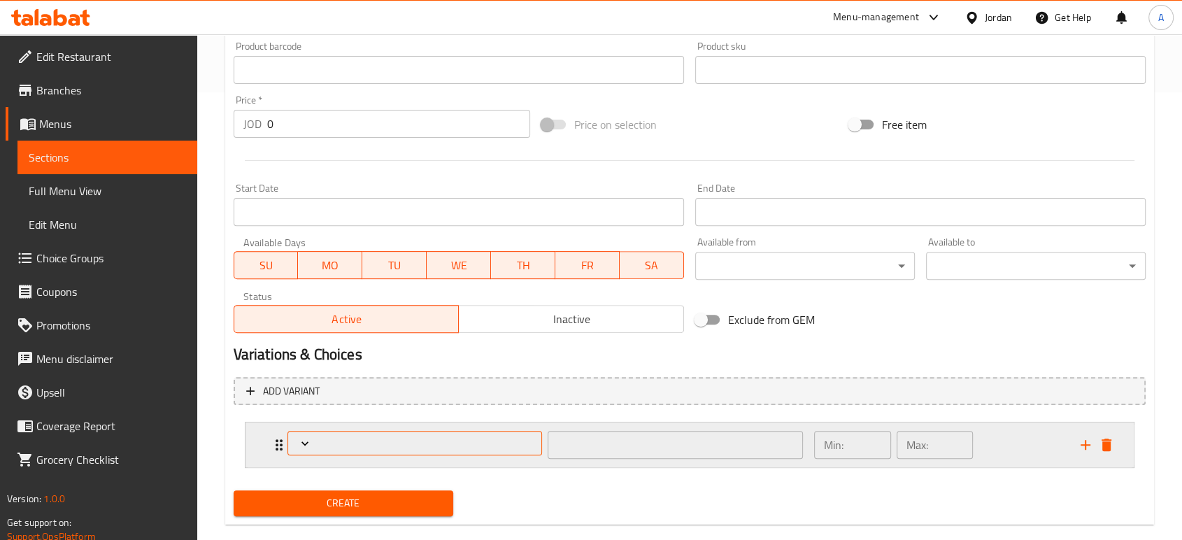
click at [358, 451] on button "Expand" at bounding box center [415, 443] width 255 height 24
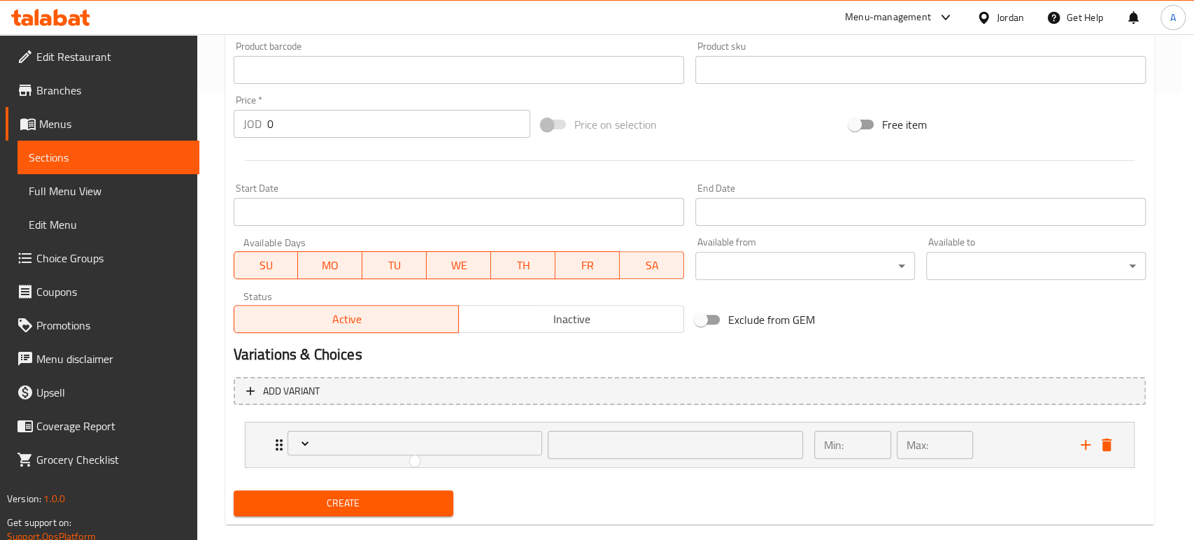
click at [415, 452] on div at bounding box center [597, 270] width 1194 height 540
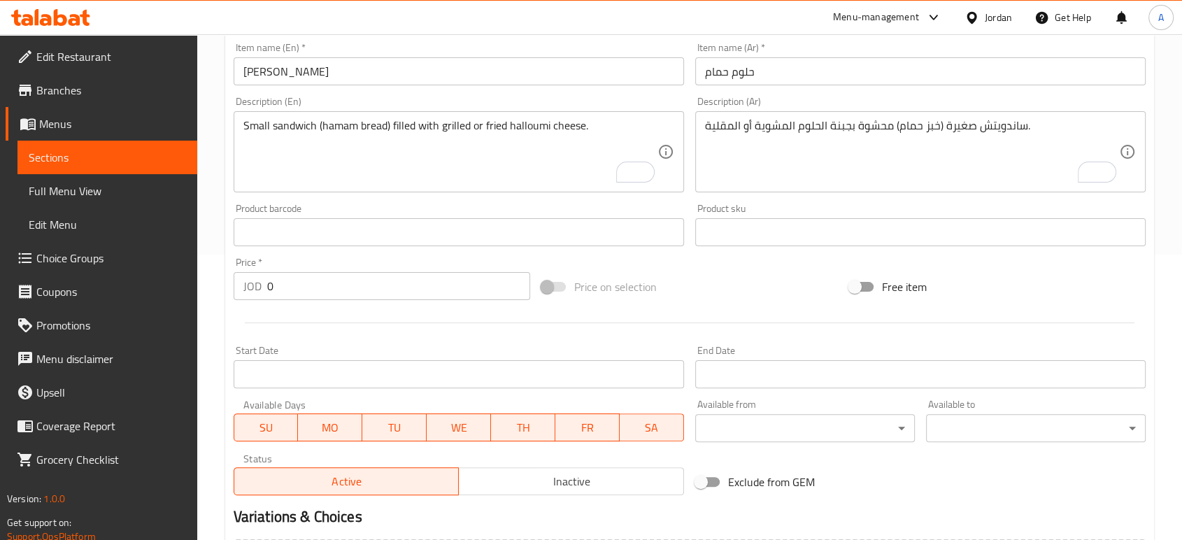
scroll to position [215, 0]
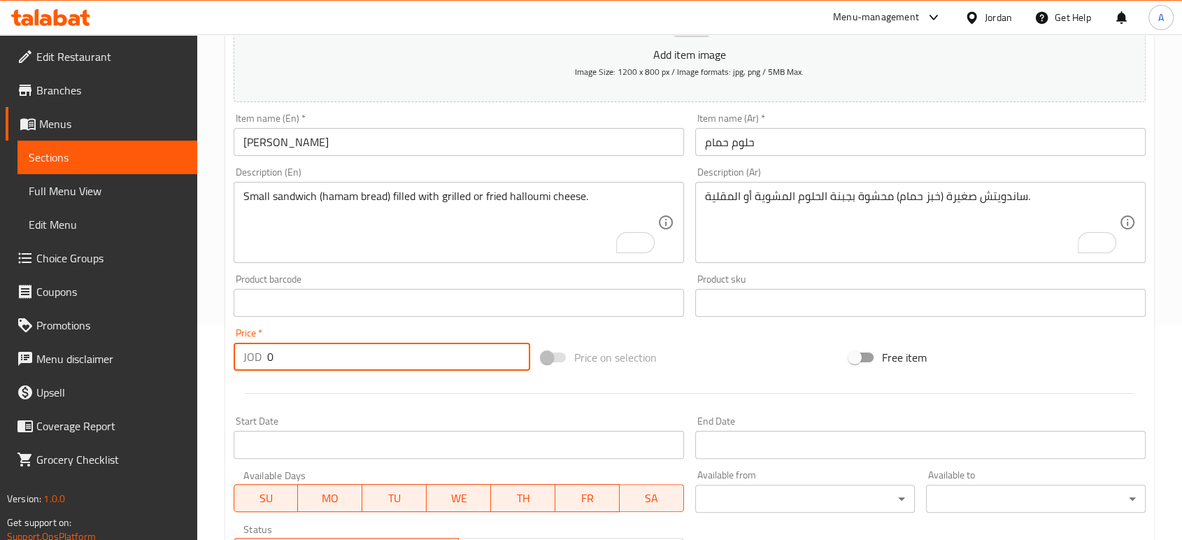
drag, startPoint x: 318, startPoint y: 345, endPoint x: 255, endPoint y: 353, distance: 63.5
click at [255, 353] on div "JOD 0 Price *" at bounding box center [382, 357] width 297 height 28
type input "-1"
click at [411, 359] on input "-1" at bounding box center [398, 357] width 263 height 28
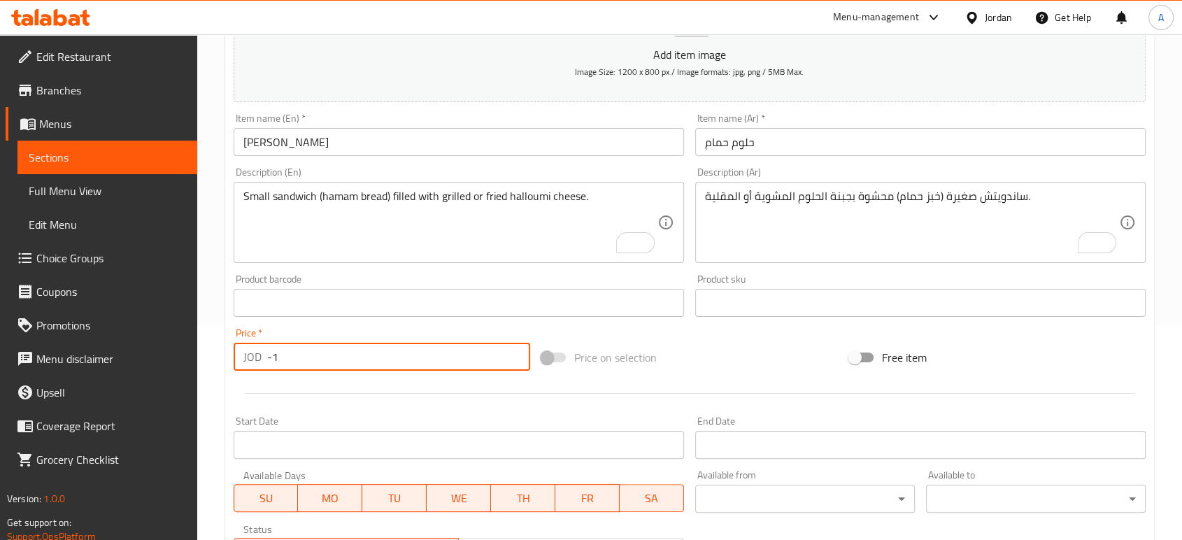
click at [411, 359] on input "-1" at bounding box center [398, 357] width 263 height 28
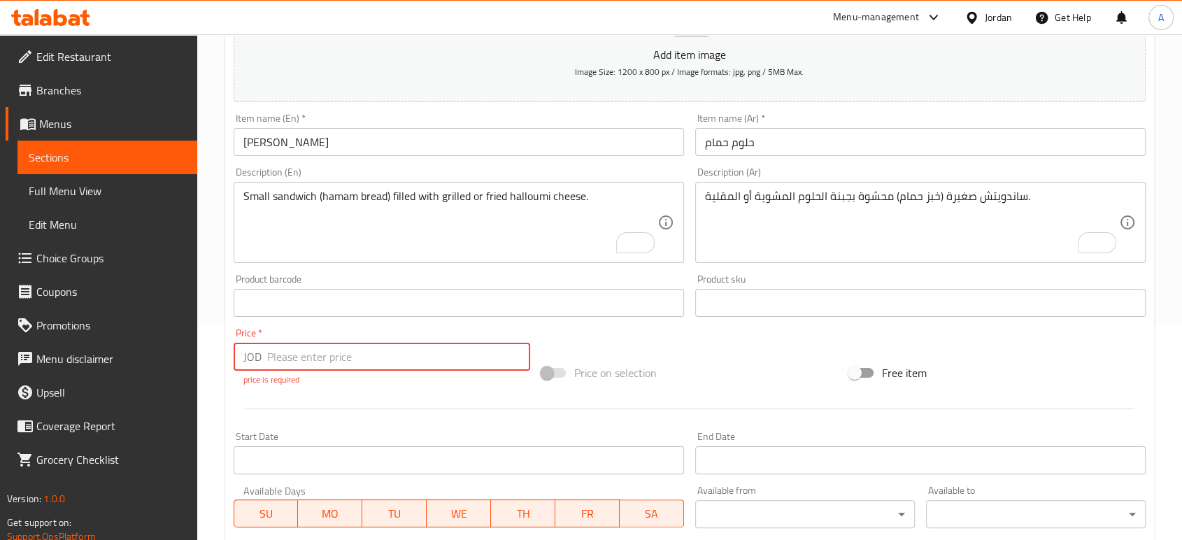
click at [384, 363] on input "number" at bounding box center [398, 357] width 263 height 28
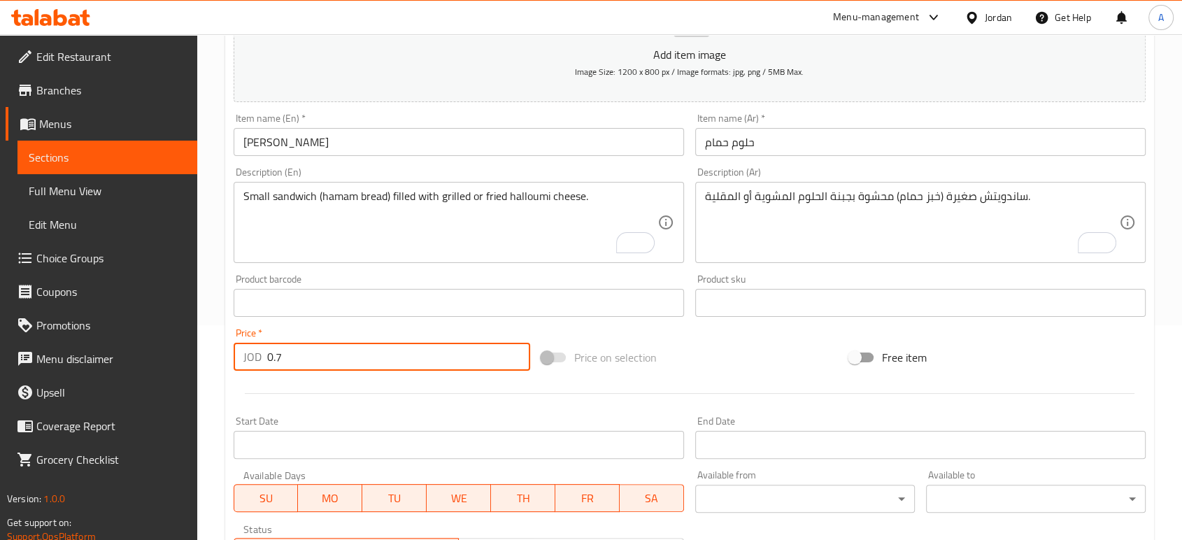
type input "0.75"
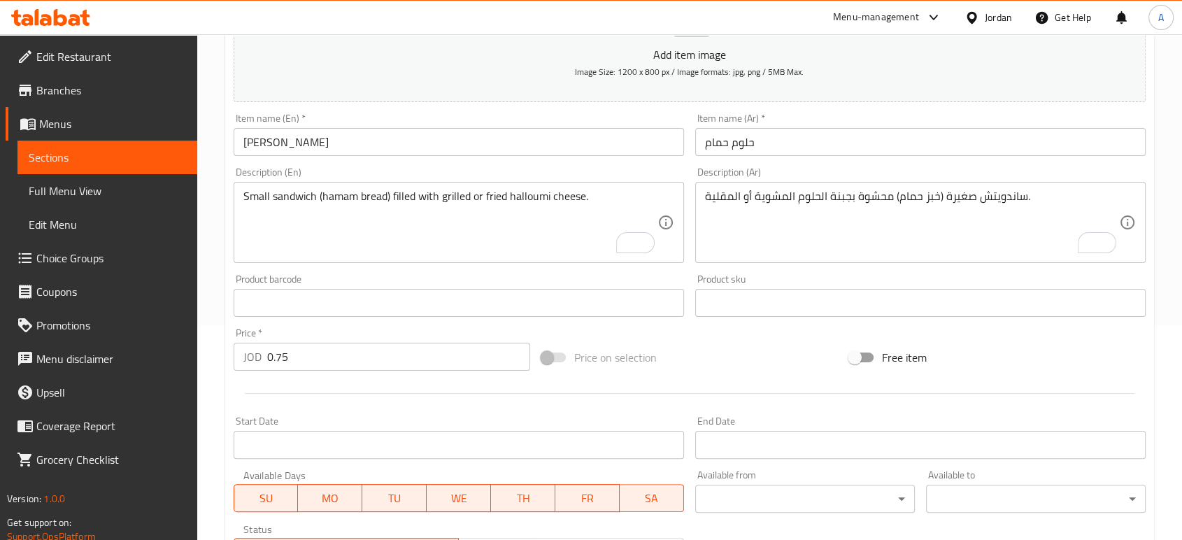
click at [391, 387] on div at bounding box center [690, 393] width 924 height 34
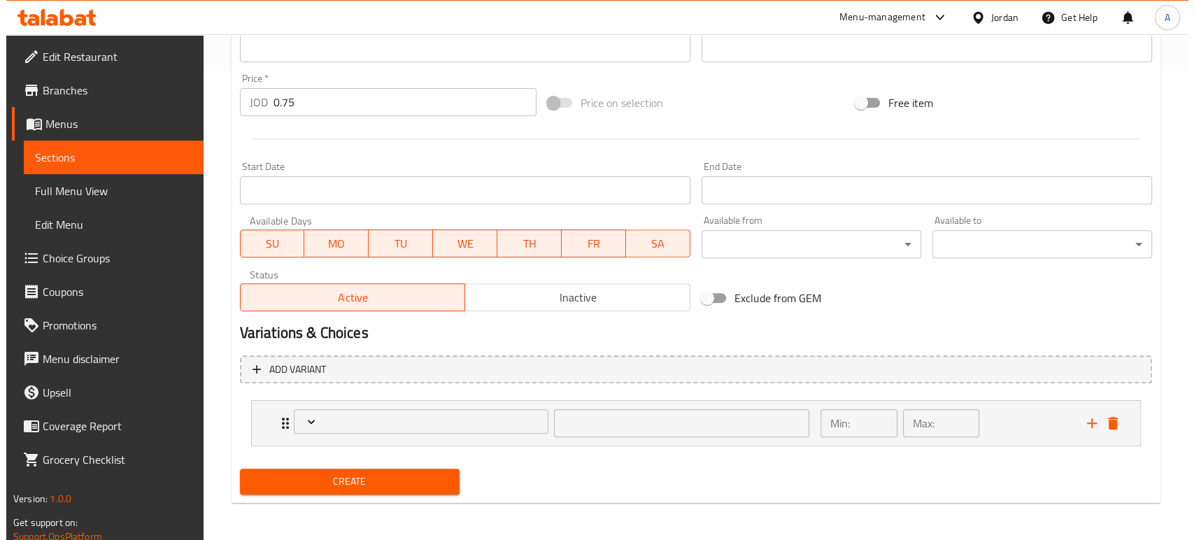
scroll to position [471, 0]
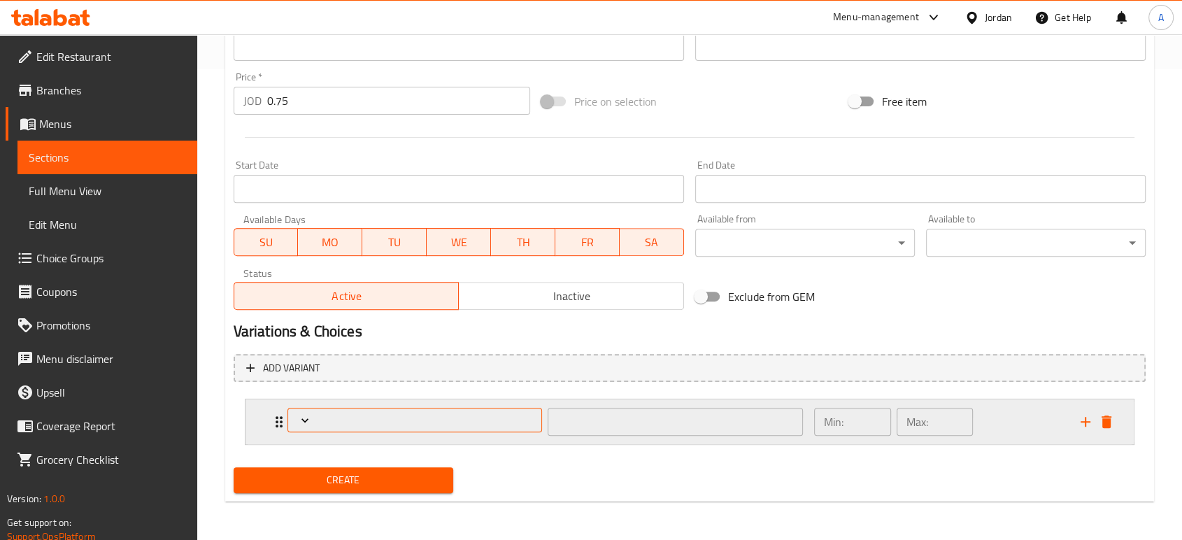
click at [306, 421] on icon "Expand" at bounding box center [305, 421] width 14 height 14
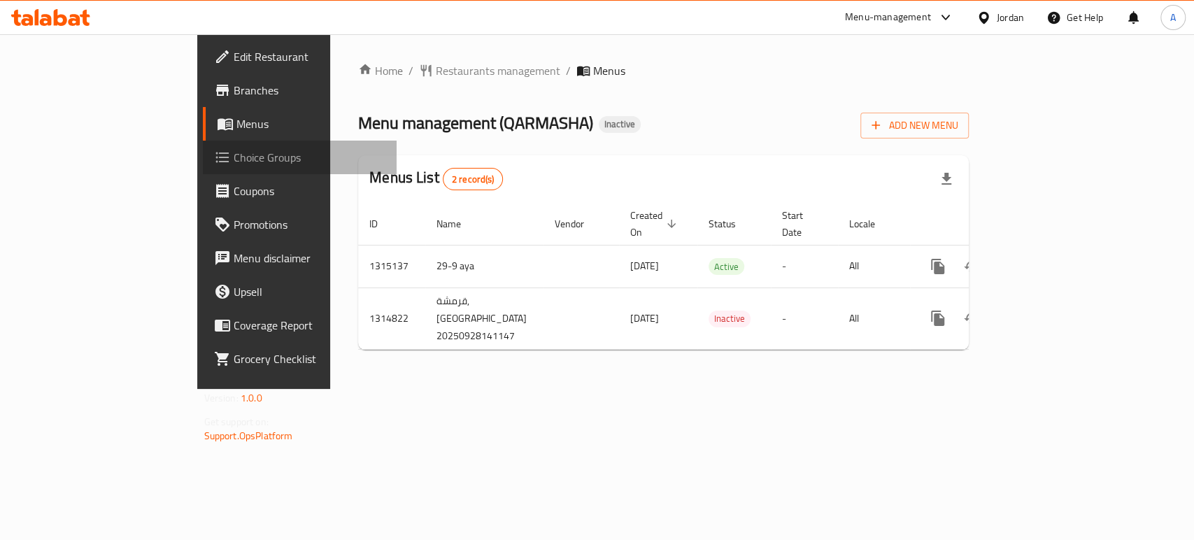
click at [234, 155] on span "Choice Groups" at bounding box center [310, 157] width 152 height 17
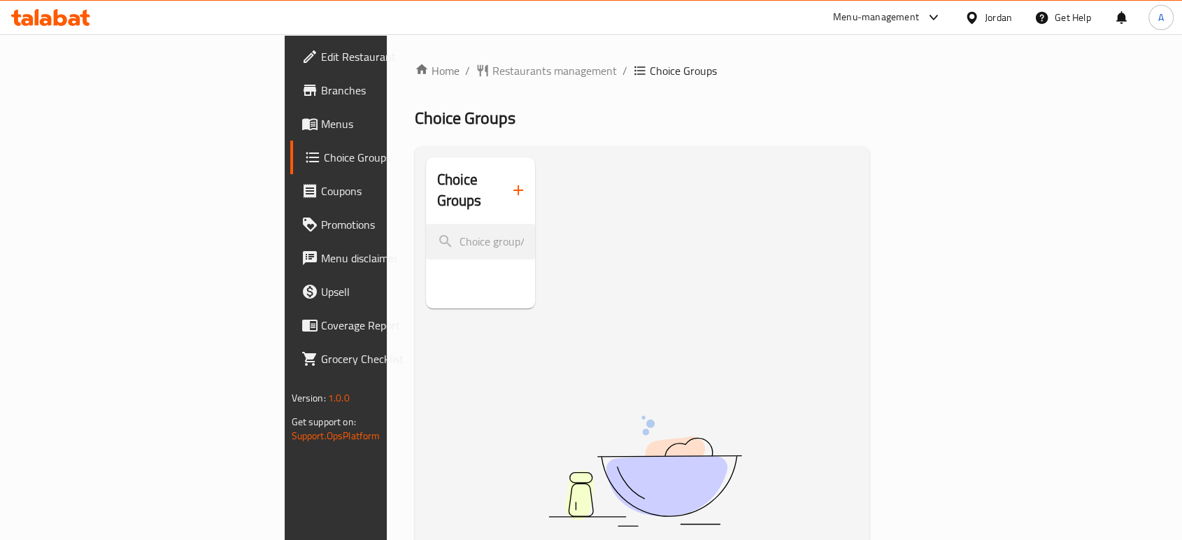
click at [510, 182] on icon "button" at bounding box center [518, 190] width 17 height 17
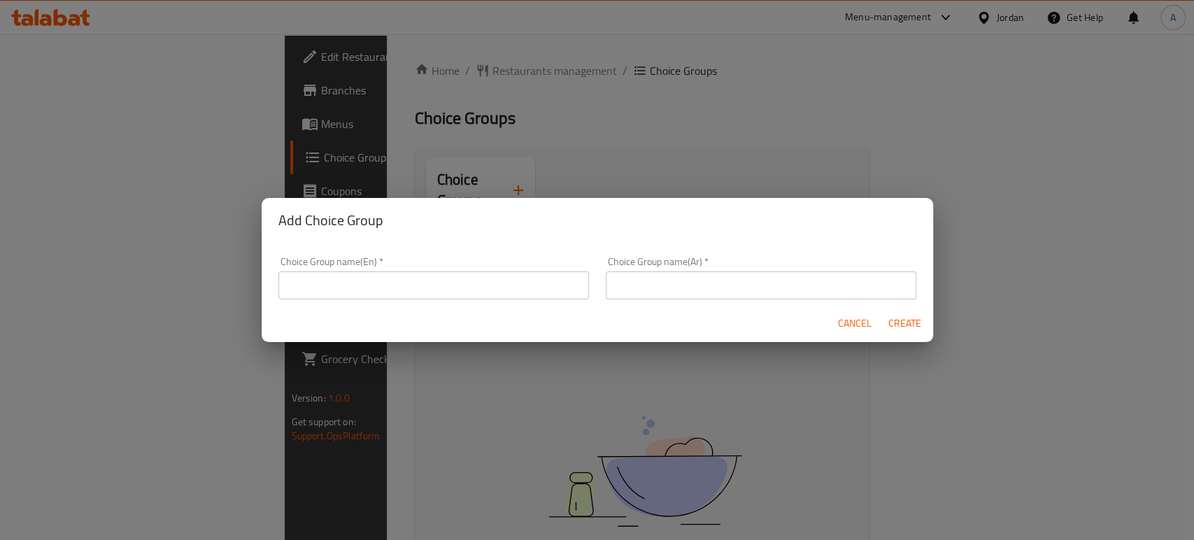
click at [467, 269] on div "Choice Group name(En)   * Choice Group name(En) *" at bounding box center [433, 278] width 311 height 43
click at [465, 280] on input "text" at bounding box center [433, 285] width 311 height 28
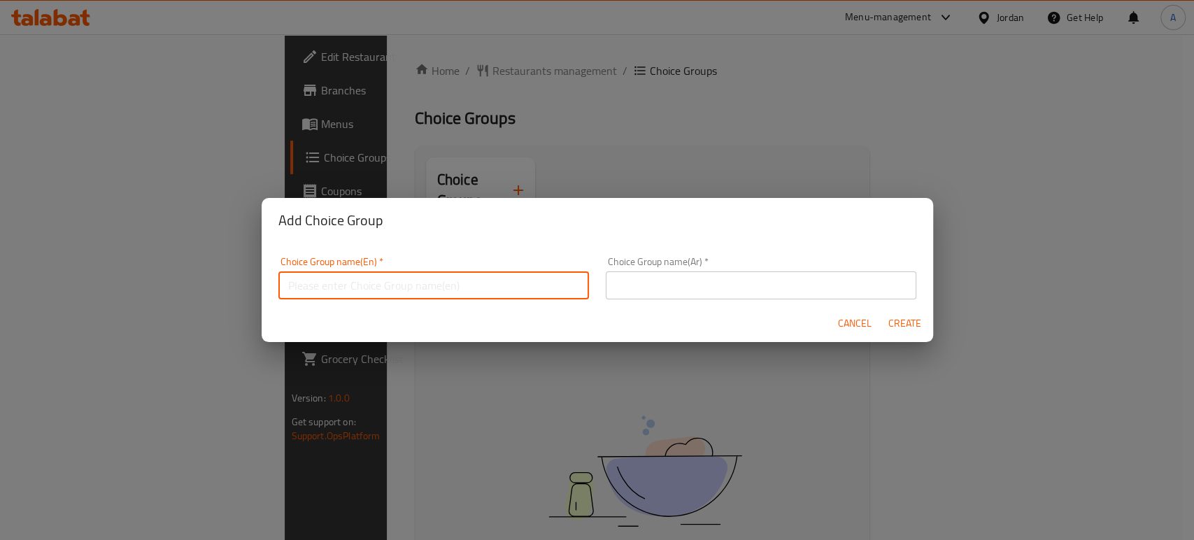
type input "Your Choice Of:"
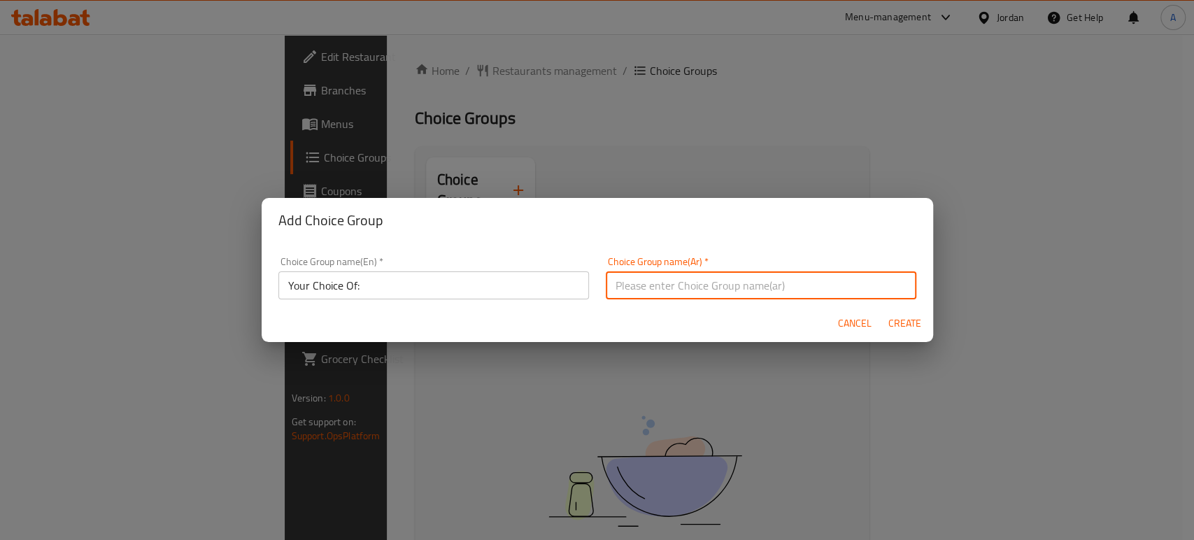
click at [665, 293] on input "text" at bounding box center [761, 285] width 311 height 28
type input "إختيارك من:"
click at [904, 329] on span "Create" at bounding box center [906, 323] width 34 height 17
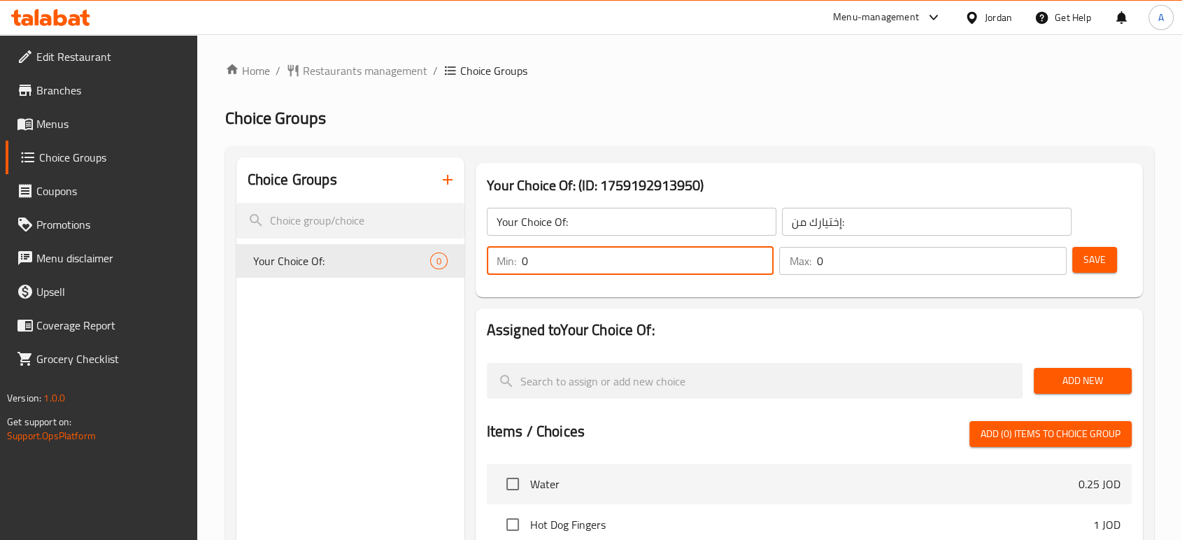
drag, startPoint x: 560, startPoint y: 258, endPoint x: 528, endPoint y: 258, distance: 32.2
click at [528, 258] on input "0" at bounding box center [648, 261] width 253 height 28
drag, startPoint x: 531, startPoint y: 261, endPoint x: 515, endPoint y: 262, distance: 16.1
click at [515, 262] on div "Min: 0 ​" at bounding box center [631, 261] width 288 height 28
type input "1"
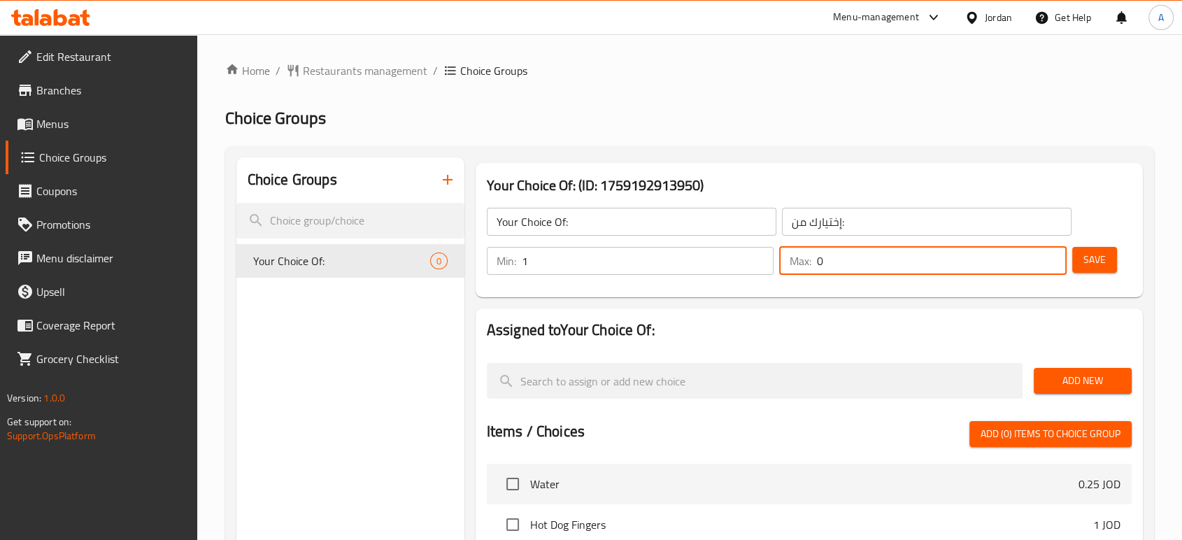
click at [861, 257] on input "0" at bounding box center [942, 261] width 250 height 28
type input "1"
click at [1117, 261] on button "Save" at bounding box center [1095, 260] width 45 height 26
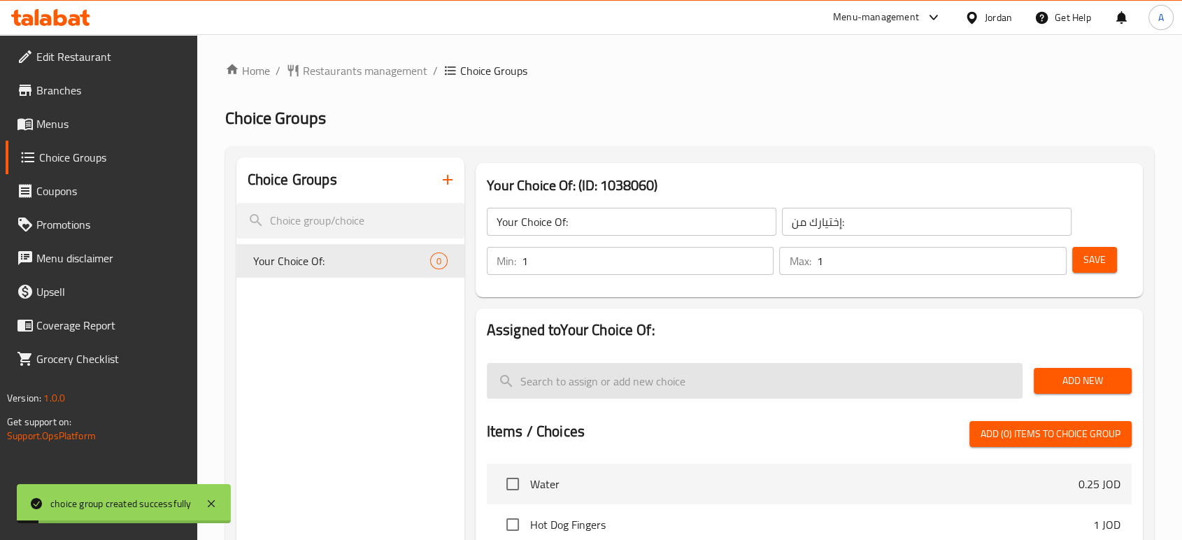
click at [747, 381] on input "search" at bounding box center [755, 381] width 536 height 36
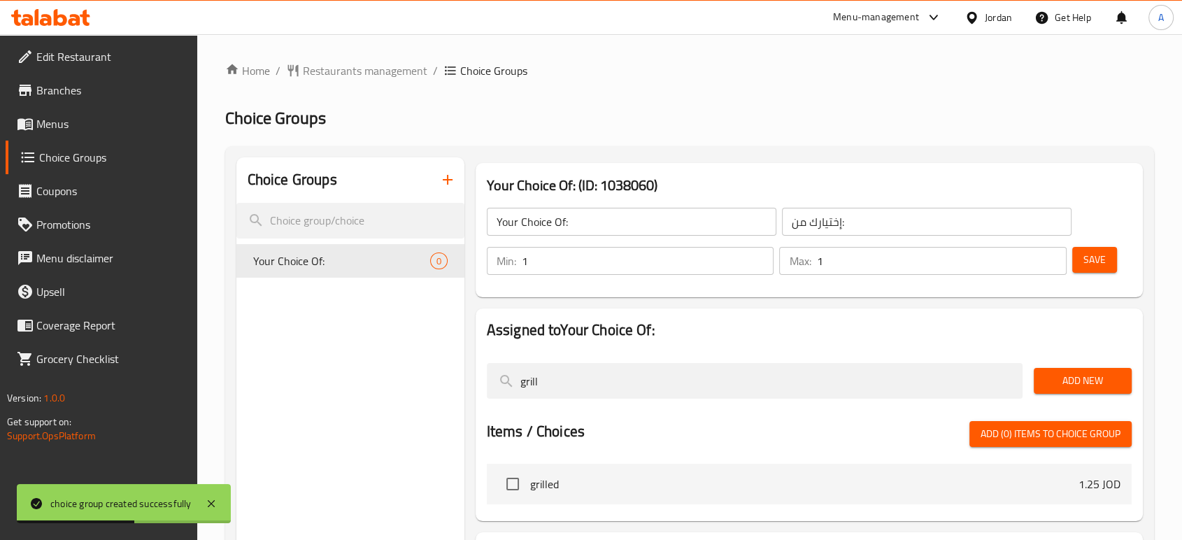
type input "grill"
click at [629, 481] on span "grilled" at bounding box center [804, 484] width 549 height 17
click at [514, 486] on input "checkbox" at bounding box center [512, 483] width 29 height 29
checkbox input "true"
click at [1068, 385] on span "Add New" at bounding box center [1083, 380] width 76 height 17
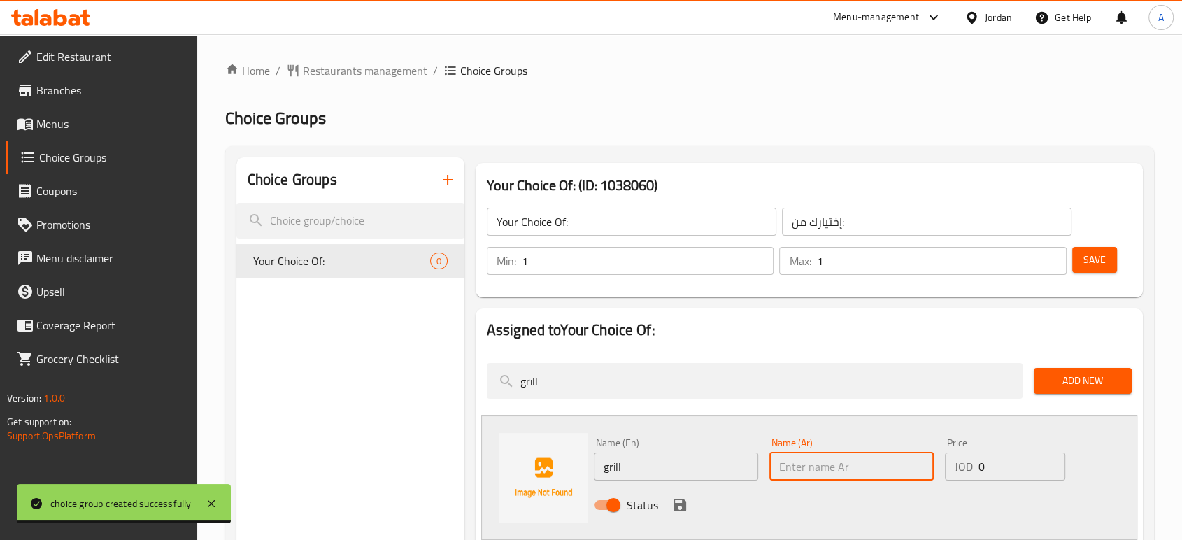
click at [846, 470] on input "text" at bounding box center [852, 467] width 164 height 28
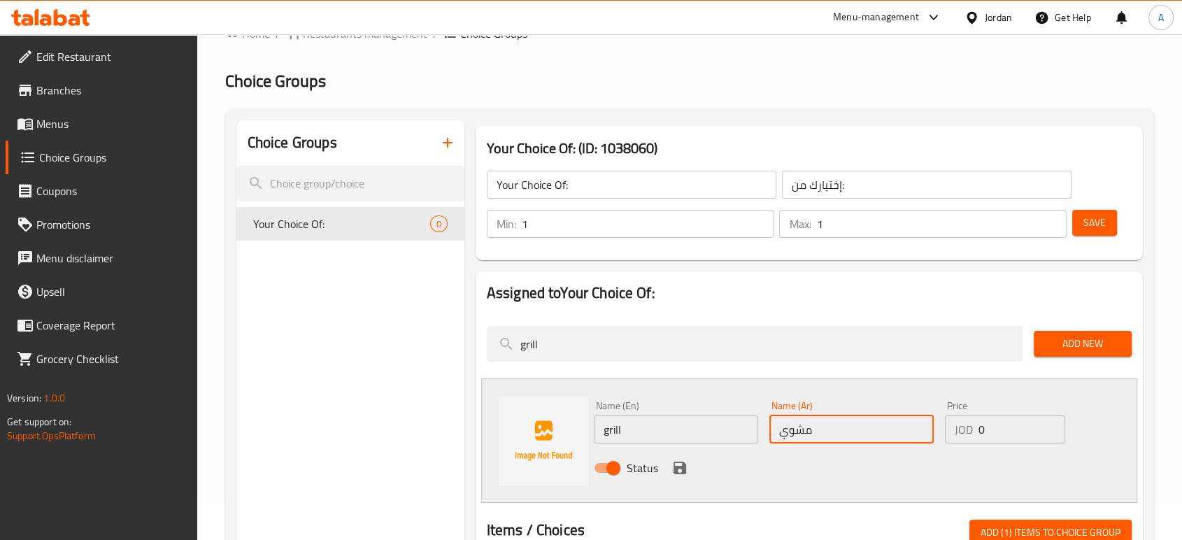
scroll to position [43, 0]
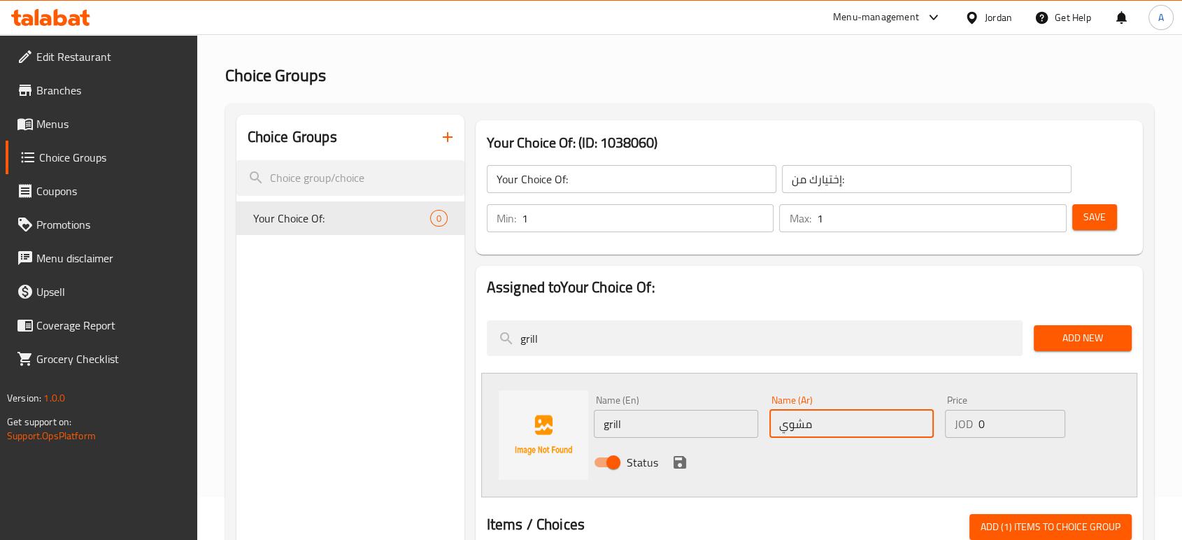
type input "مشوي"
click at [681, 461] on icon "save" at bounding box center [680, 462] width 13 height 13
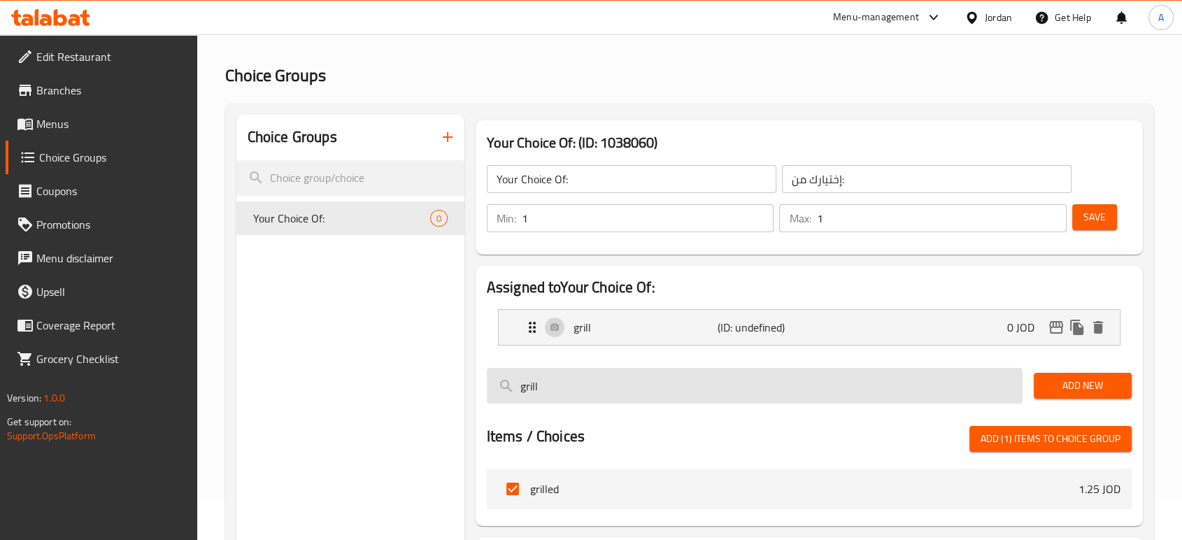
click at [664, 393] on input "grill" at bounding box center [755, 386] width 536 height 36
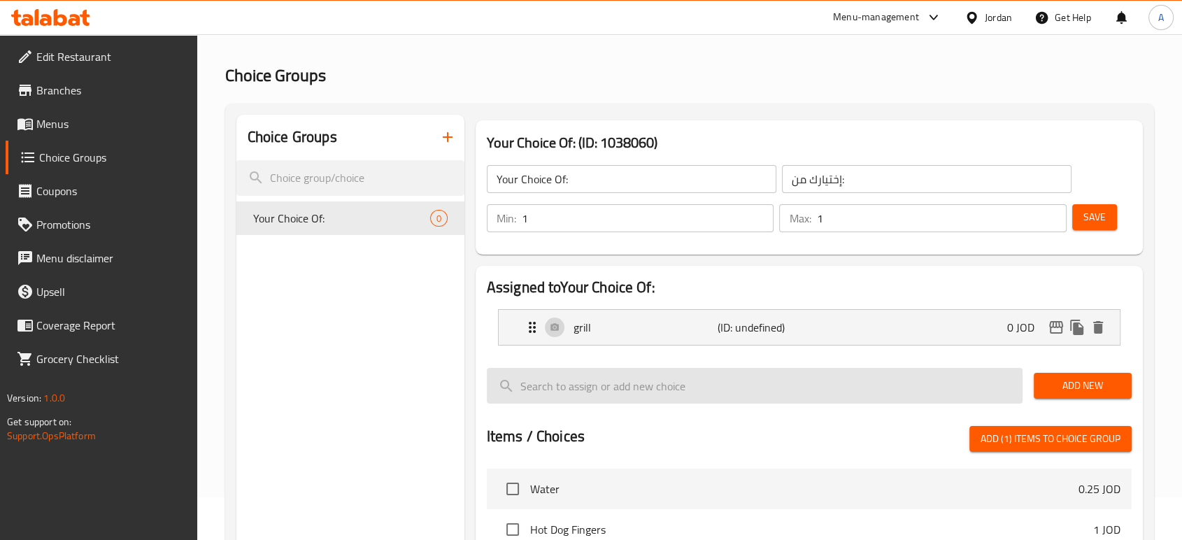
click at [557, 393] on input "search" at bounding box center [755, 386] width 536 height 36
paste input "fried"
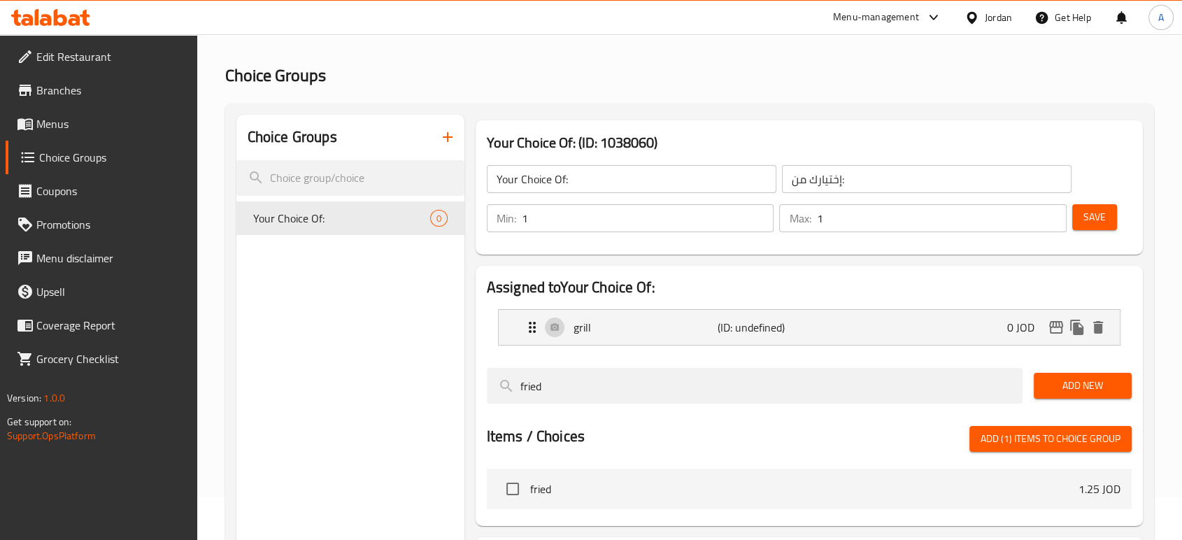
type input "fried"
click at [1091, 392] on span "Add New" at bounding box center [1083, 385] width 76 height 17
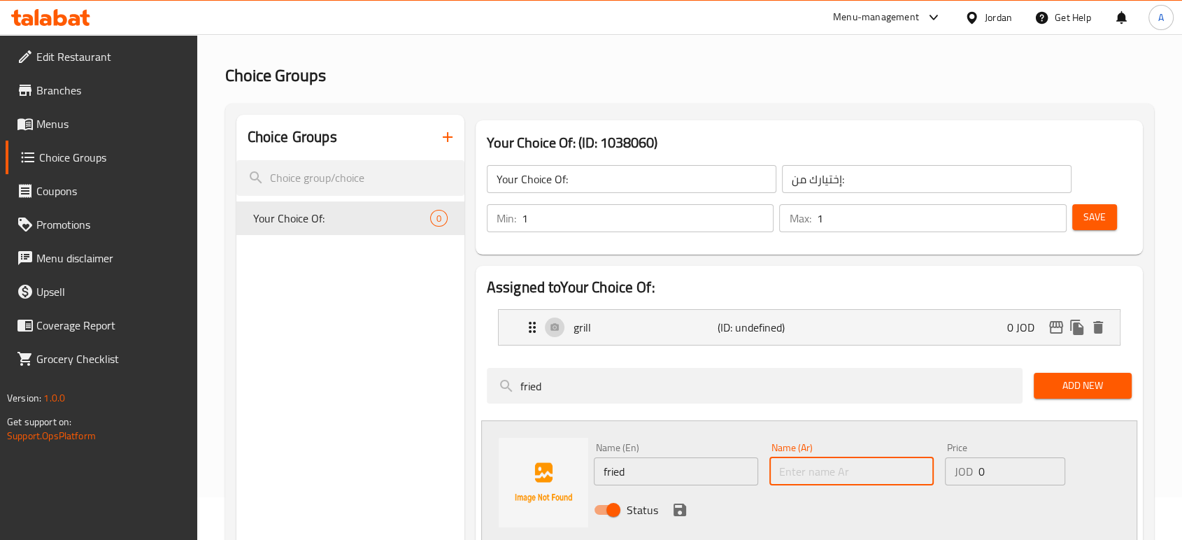
click at [777, 472] on input "text" at bounding box center [852, 472] width 164 height 28
type input "مقلي"
click at [674, 502] on icon "save" at bounding box center [680, 510] width 17 height 17
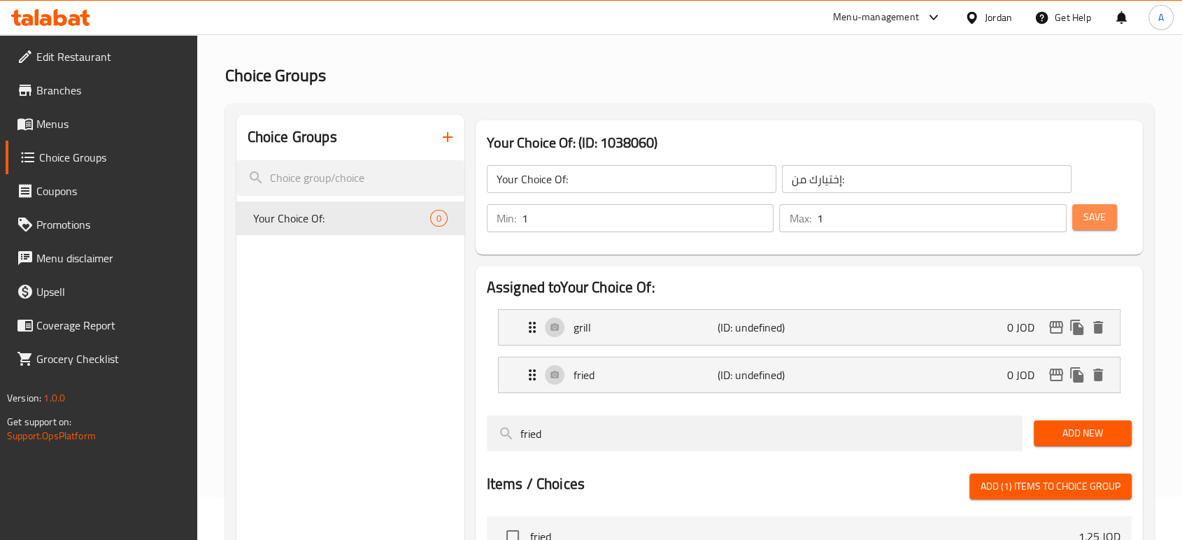
click at [1097, 218] on span "Save" at bounding box center [1095, 217] width 22 height 17
click at [89, 59] on span "Edit Restaurant" at bounding box center [111, 56] width 150 height 17
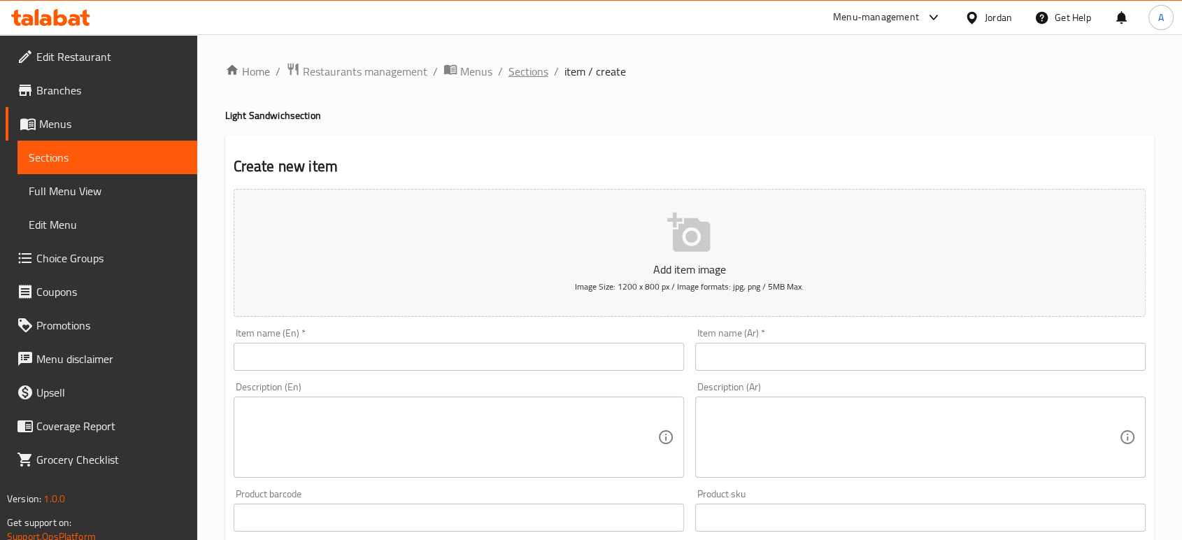
click at [525, 80] on span "Sections" at bounding box center [529, 71] width 40 height 17
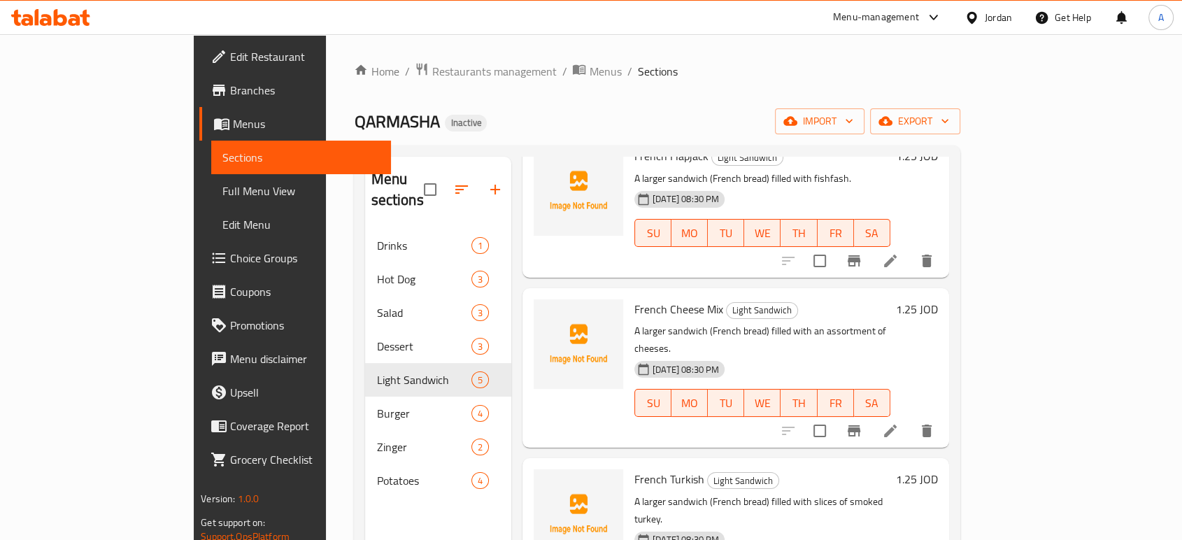
scroll to position [152, 0]
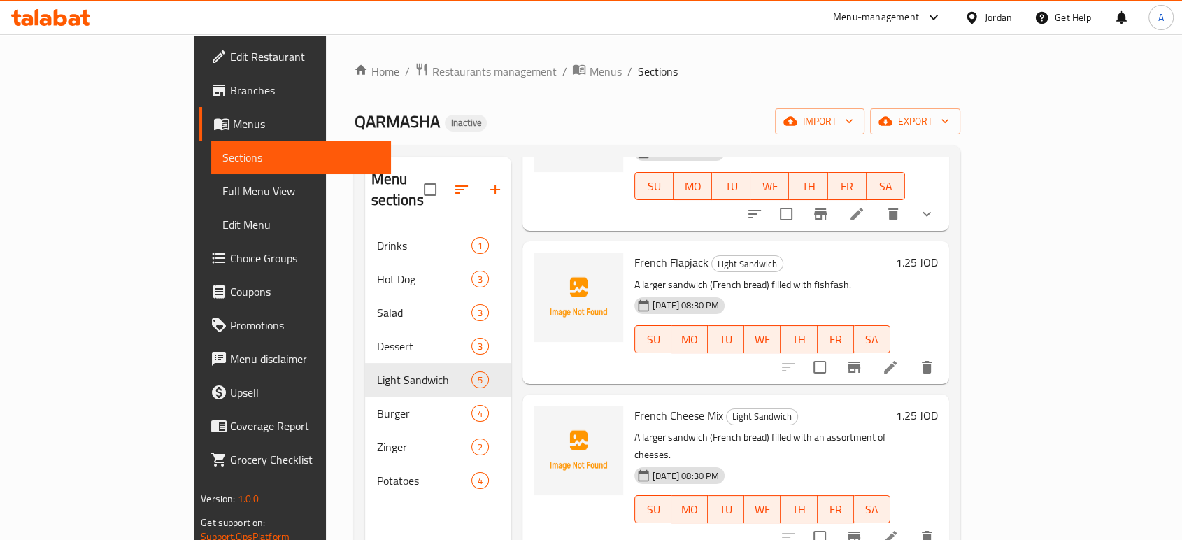
click at [635, 276] on p "A larger sandwich (French bread) filled with fishfash." at bounding box center [763, 284] width 256 height 17
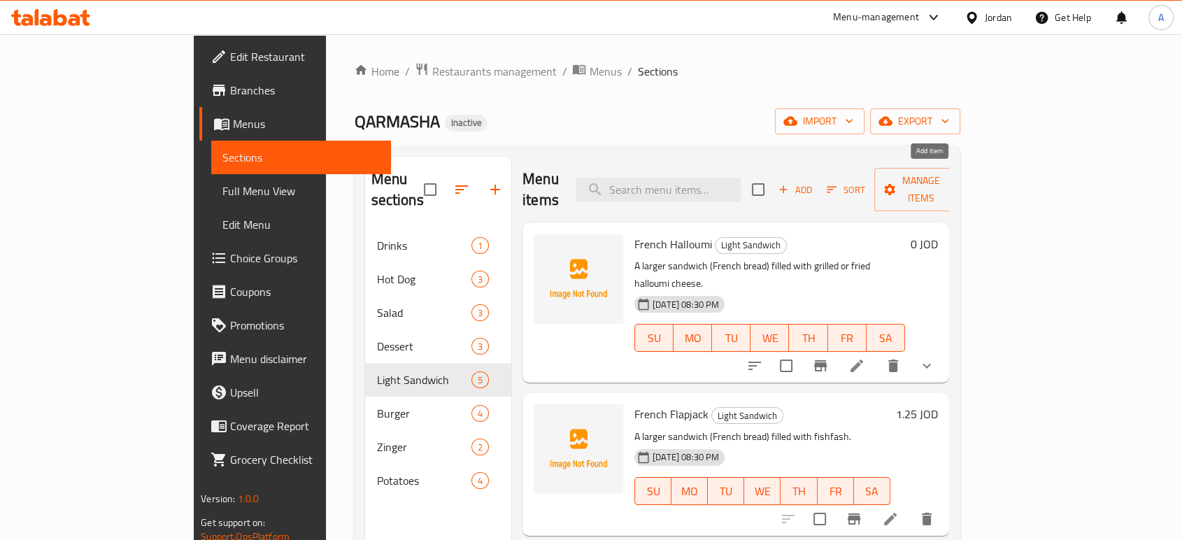
click at [790, 183] on icon "button" at bounding box center [783, 189] width 13 height 13
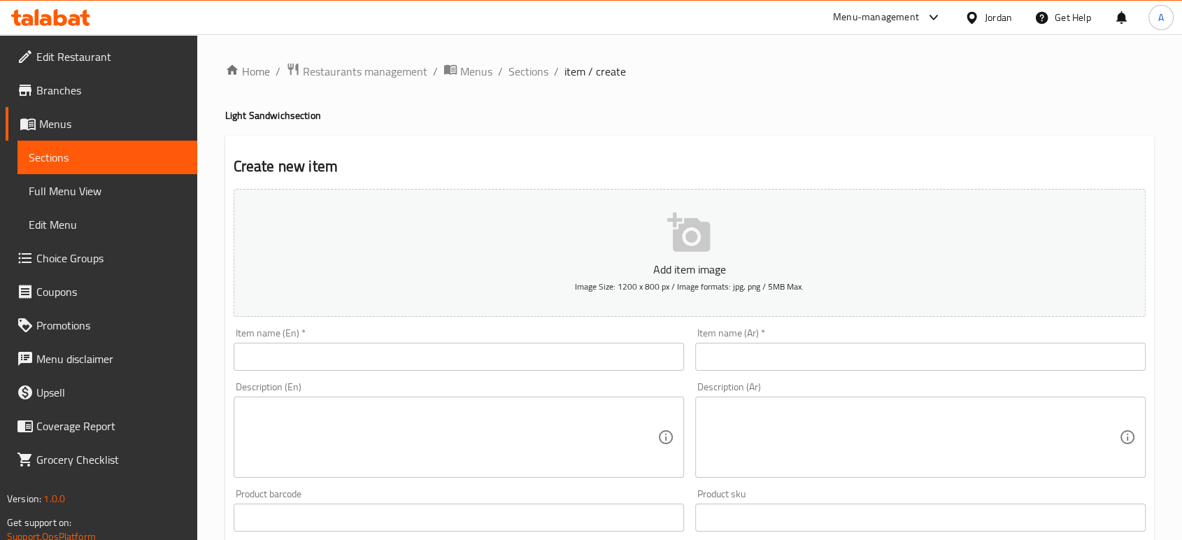
click at [768, 423] on textarea at bounding box center [912, 437] width 414 height 66
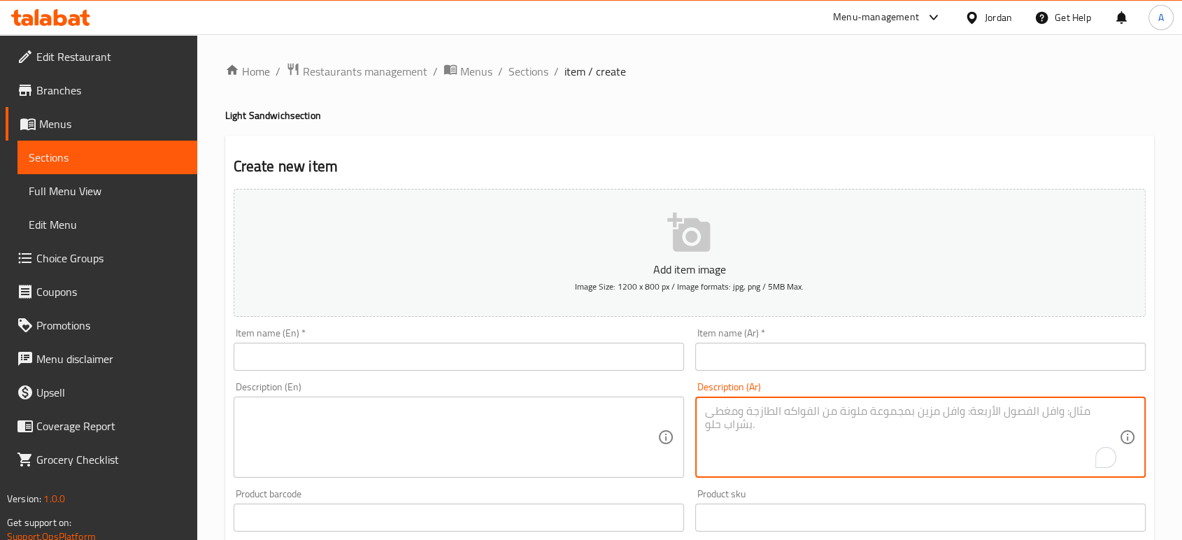
click at [784, 424] on textarea "To enrich screen reader interactions, please activate Accessibility in Grammarl…" at bounding box center [912, 437] width 414 height 66
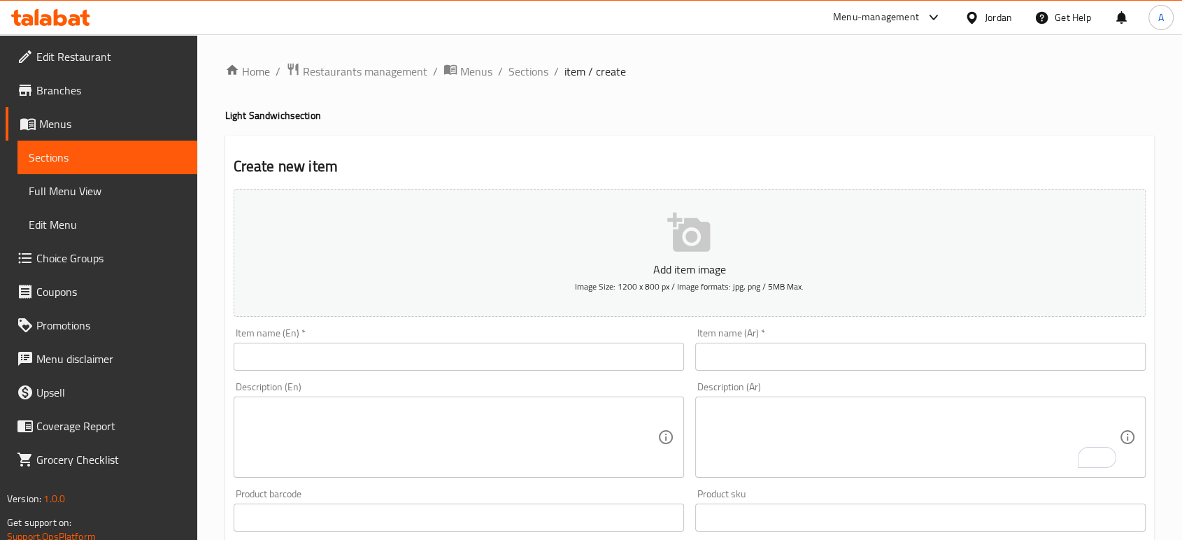
drag, startPoint x: 1026, startPoint y: 183, endPoint x: 1017, endPoint y: 144, distance: 40.1
click at [1026, 178] on div "Create new item Add item image Image Size: 1200 x 800 px / Image formats: jpg, …" at bounding box center [689, 543] width 929 height 814
click at [533, 82] on div "Home / Restaurants management / Menus / Sections / item / create Light Sandwich…" at bounding box center [689, 511] width 929 height 898
click at [531, 77] on span "Sections" at bounding box center [529, 71] width 40 height 17
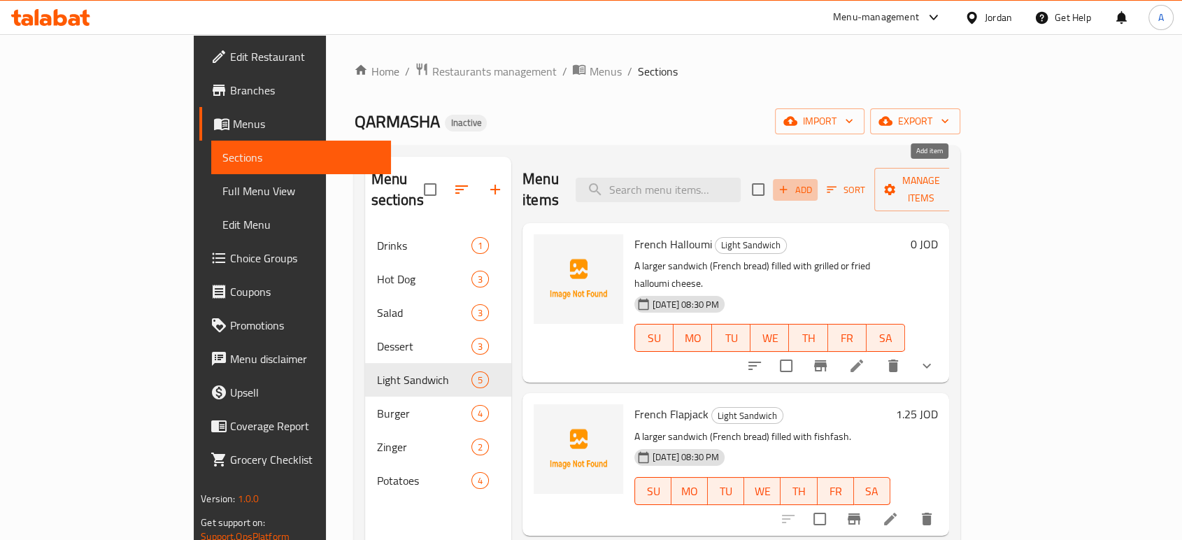
click at [814, 182] on span "Add" at bounding box center [796, 190] width 38 height 16
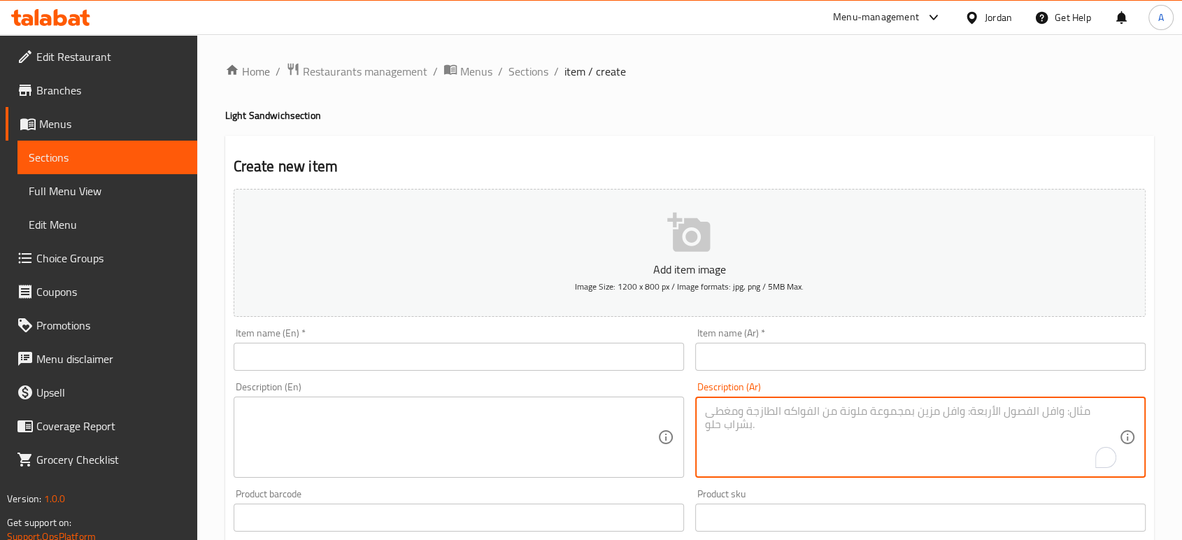
click at [800, 424] on textarea "To enrich screen reader interactions, please activate Accessibility in Grammarl…" at bounding box center [912, 437] width 414 height 66
click at [974, 412] on textarea "To enrich screen reader interactions, please activate Accessibility in Grammarl…" at bounding box center [912, 437] width 414 height 66
paste textarea "شطيرة صغيرة (خبز حمام) محشوة بجبنة الحلوم المشوية أو المقلية."
type textarea "شطيرة صغيرة (خبز حمام) محشوة بجبنة الحلوم المشوية أو المقلية."
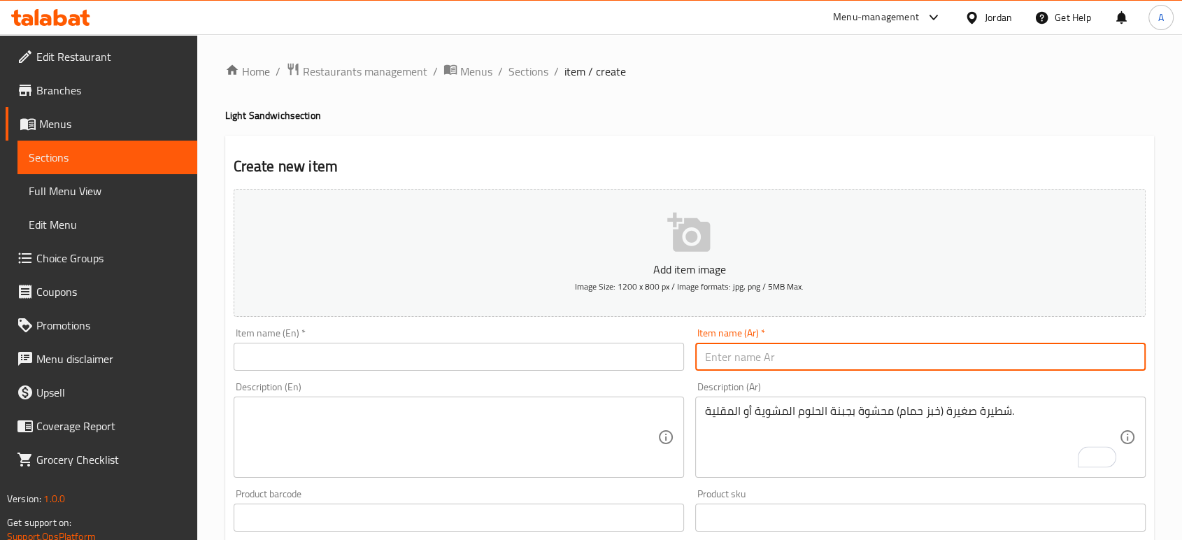
click at [777, 355] on input "text" at bounding box center [920, 357] width 451 height 28
paste input "حلوم حمام"
type input "حلوم حمام"
click at [537, 362] on input "text" at bounding box center [459, 357] width 451 height 28
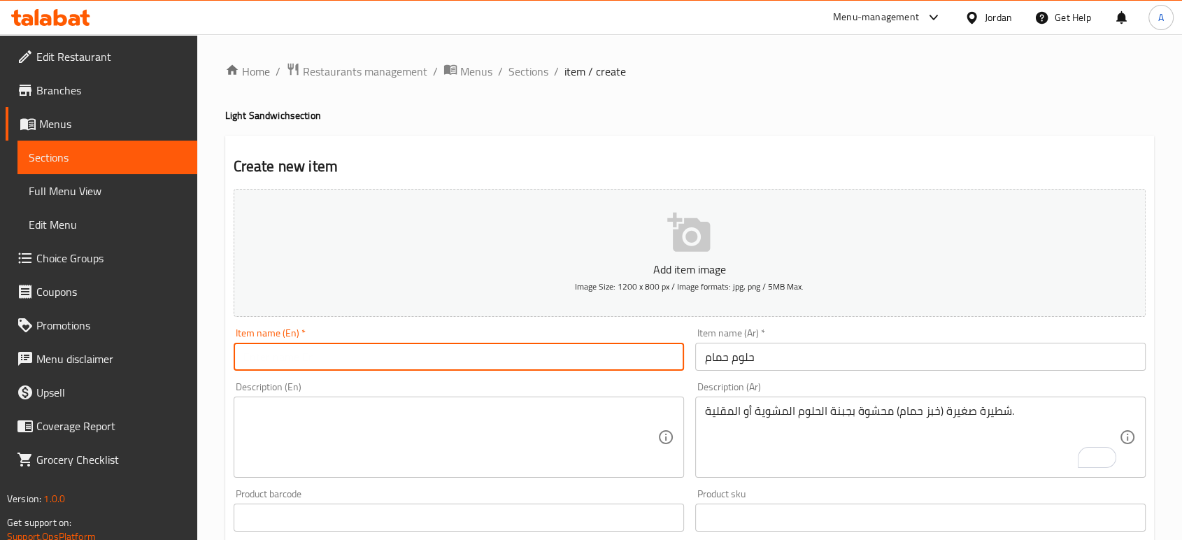
type input "ا"
type input "[PERSON_NAME]"
click at [790, 414] on textarea "شطيرة صغيرة (خبز حمام) محشوة بجبنة الحلوم المشوية أو المقلية." at bounding box center [912, 437] width 414 height 66
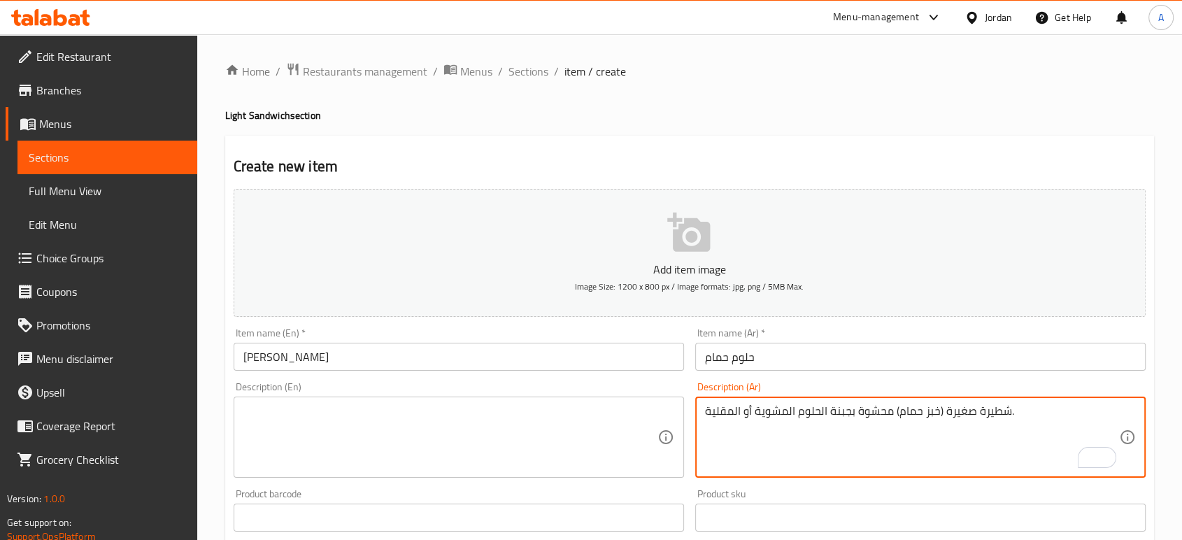
click at [790, 414] on textarea "شطيرة صغيرة (خبز حمام) محشوة بجبنة الحلوم المشوية أو المقلية." at bounding box center [912, 437] width 414 height 66
click at [549, 441] on textarea at bounding box center [450, 437] width 414 height 66
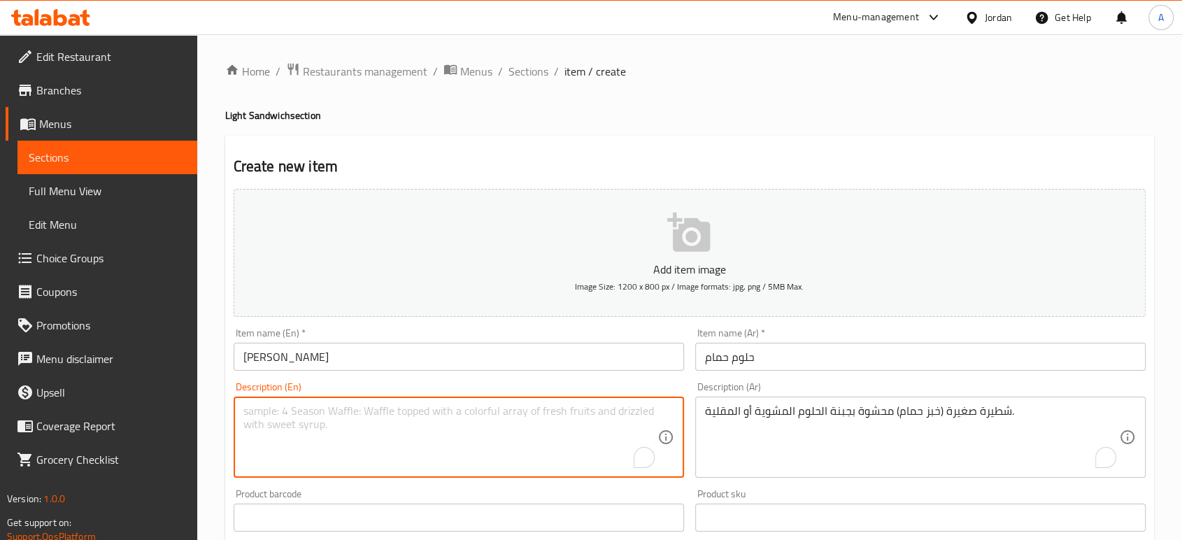
paste textarea "Small sandwich (hamam bread) filled with grilled or fried halloumi cheese."
type textarea "Small sandwich (hamam bread) filled with grilled or fried halloumi cheese."
click at [721, 110] on h4 "Light Sandwich section" at bounding box center [689, 115] width 929 height 14
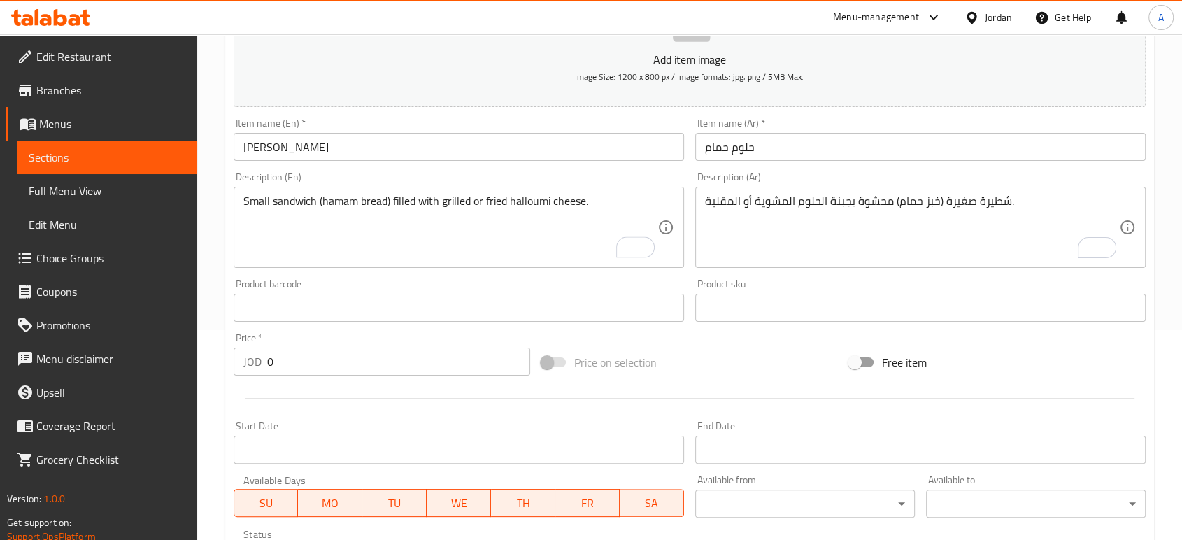
scroll to position [233, 0]
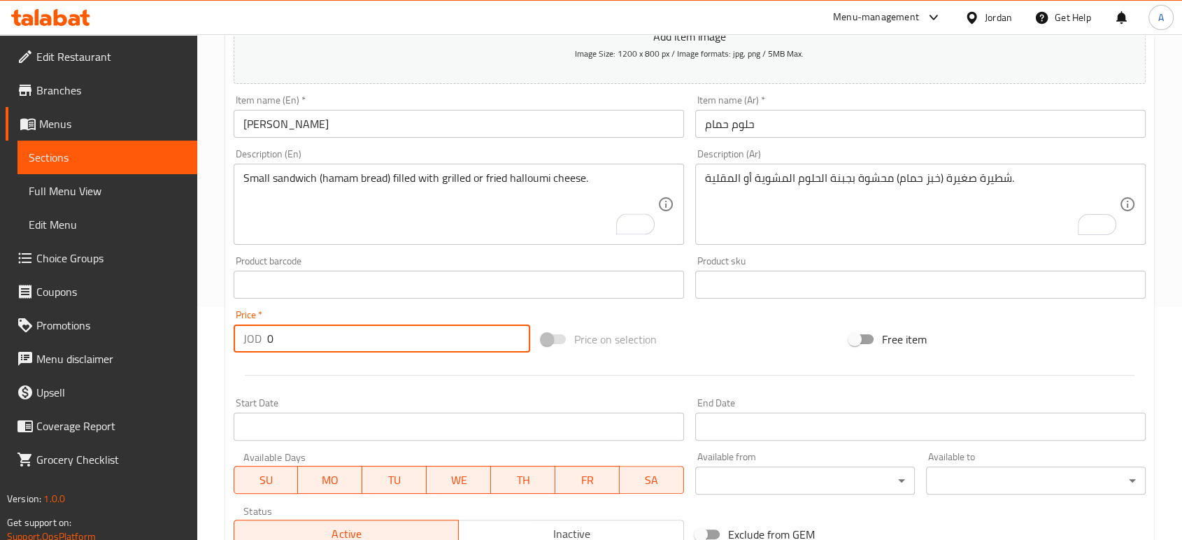
drag, startPoint x: 274, startPoint y: 333, endPoint x: 262, endPoint y: 332, distance: 12.6
click at [262, 332] on div "JOD 0 Price *" at bounding box center [382, 339] width 297 height 28
type input "0.75"
click at [321, 385] on div at bounding box center [690, 375] width 924 height 34
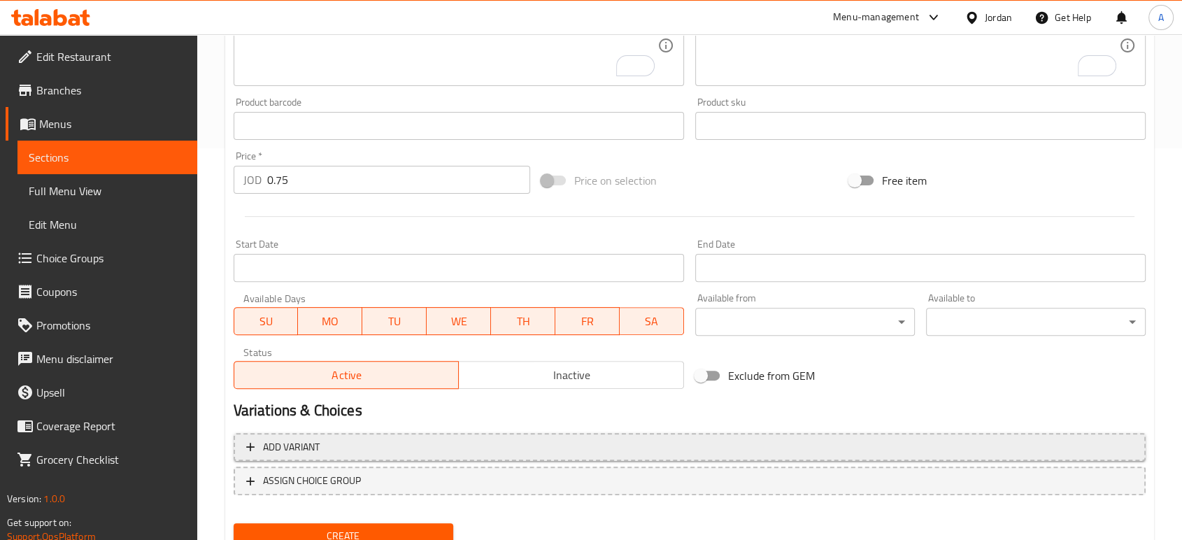
scroll to position [448, 0]
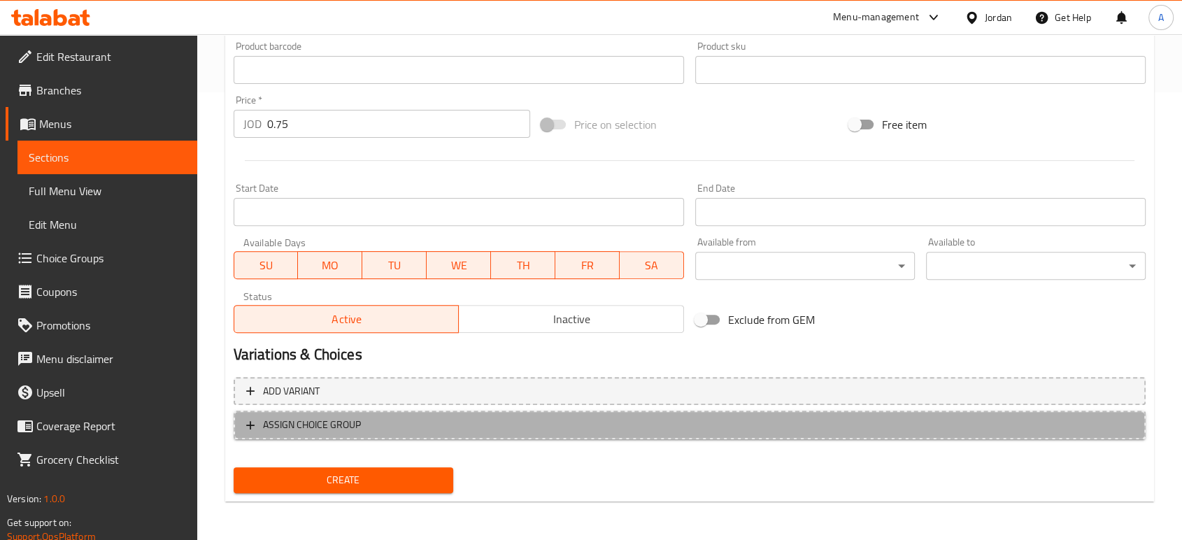
click at [348, 417] on span "ASSIGN CHOICE GROUP" at bounding box center [312, 424] width 98 height 17
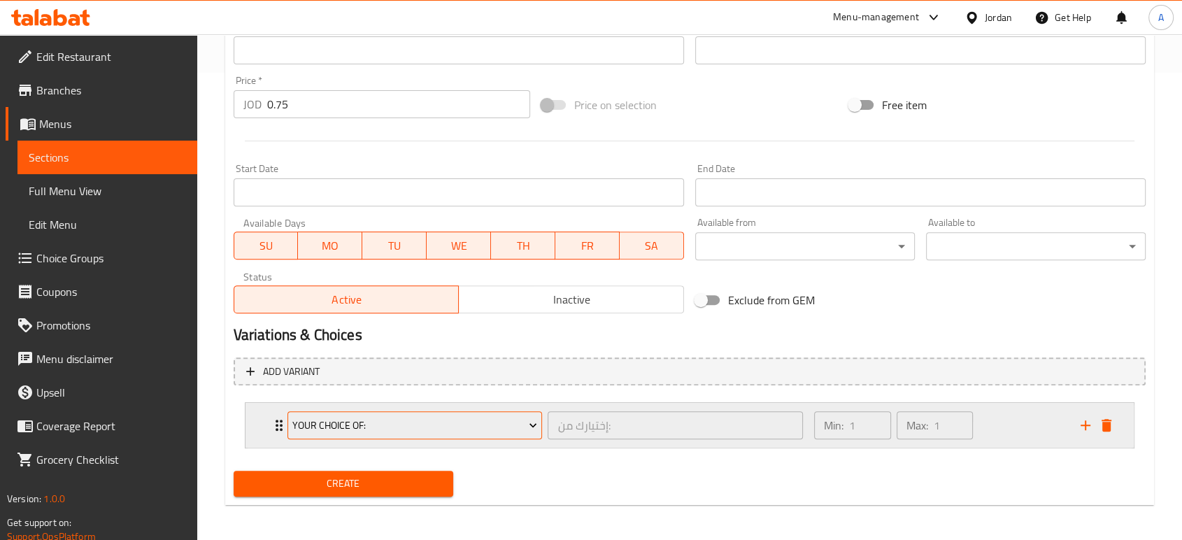
scroll to position [471, 0]
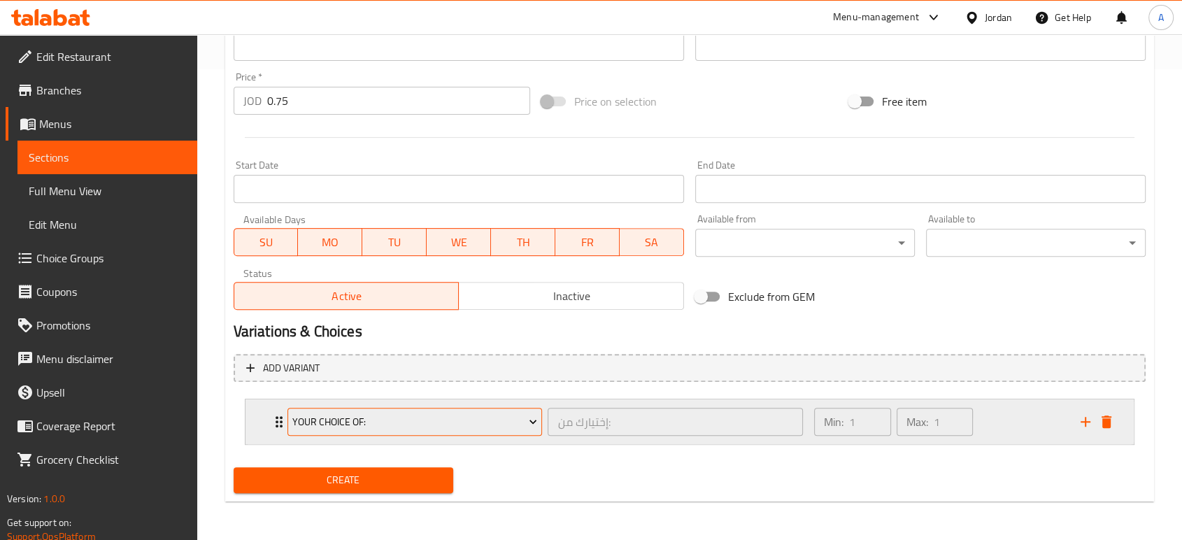
click at [353, 416] on span "Your Choice Of:" at bounding box center [414, 422] width 245 height 17
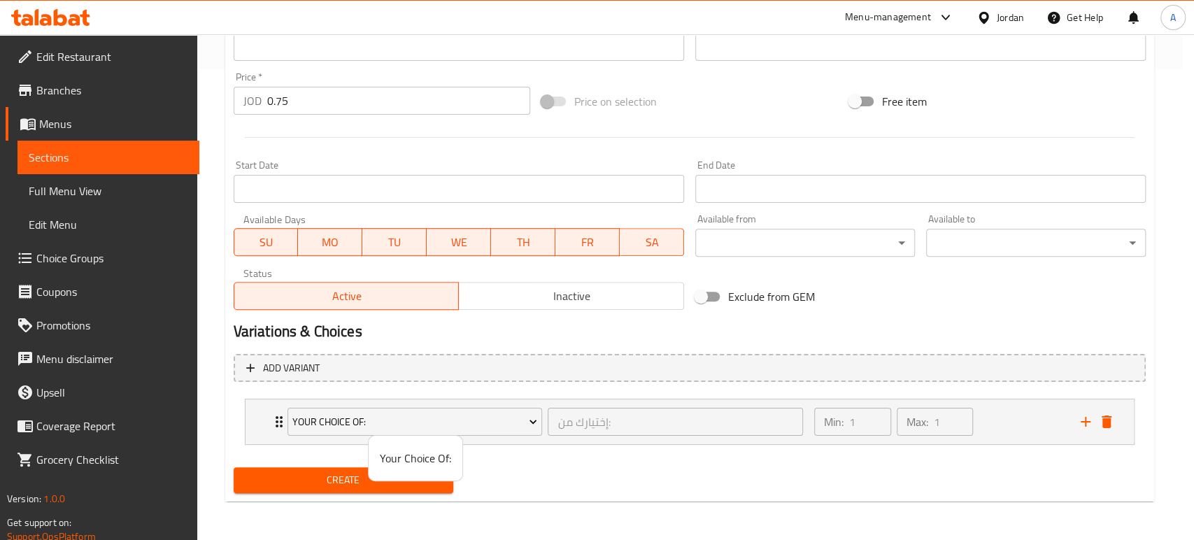
click at [553, 466] on div at bounding box center [597, 270] width 1194 height 540
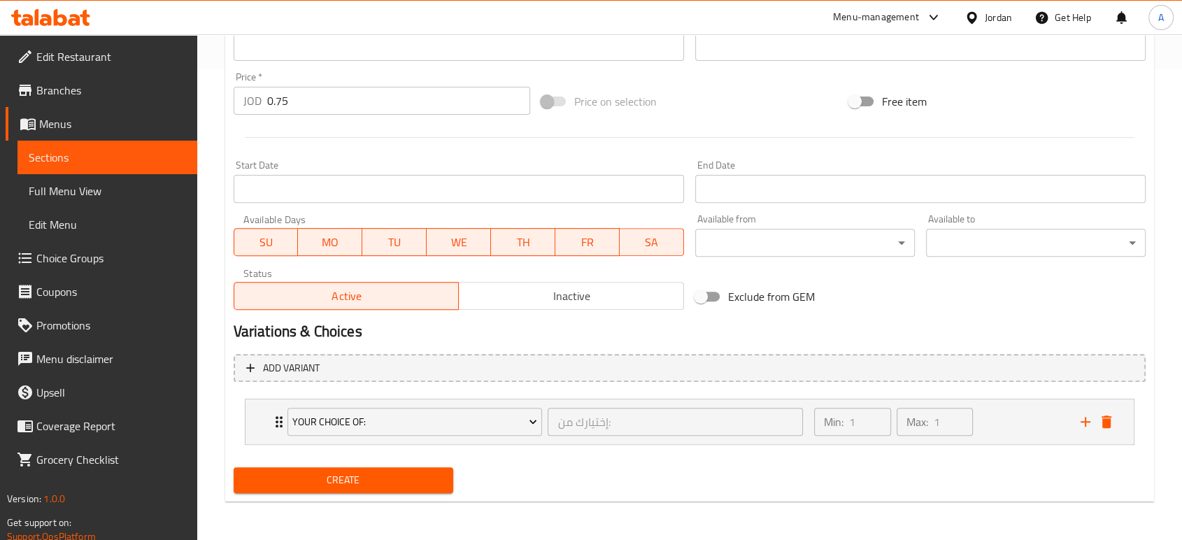
click at [411, 478] on span "Create" at bounding box center [343, 480] width 197 height 17
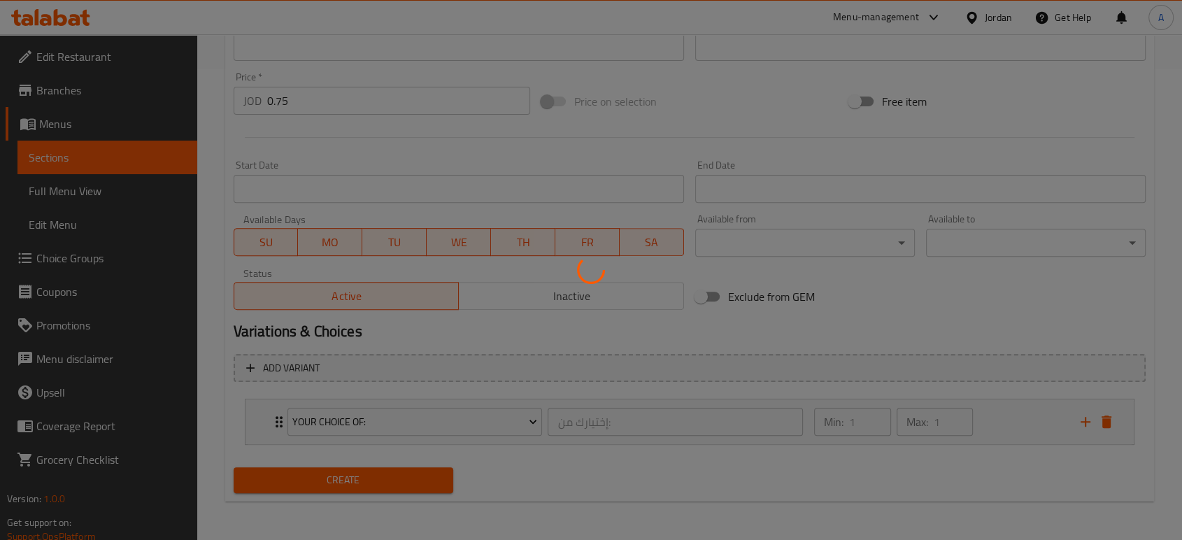
type input "0"
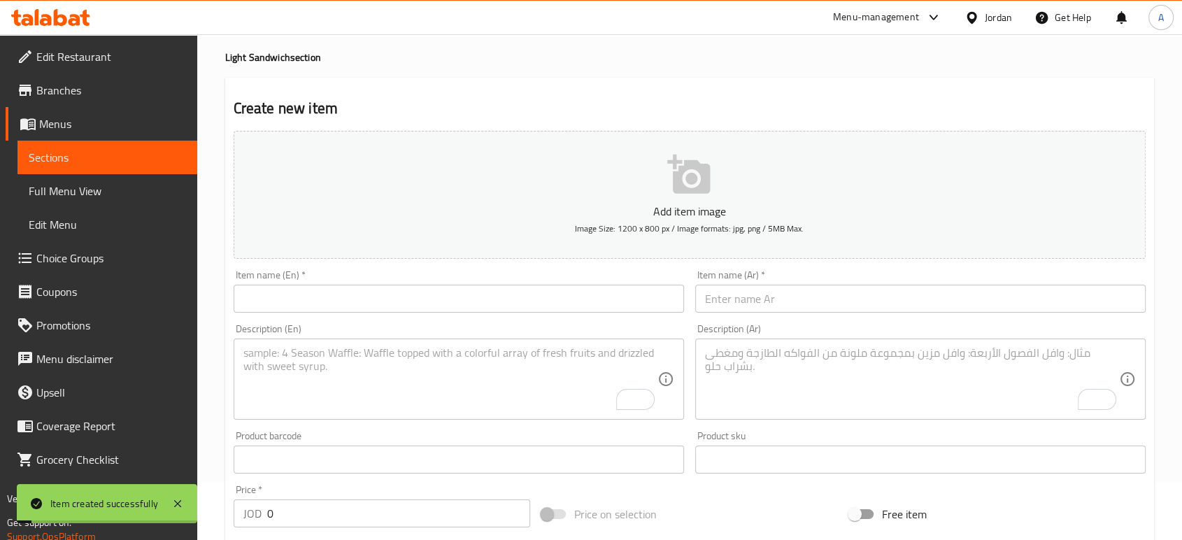
scroll to position [5, 0]
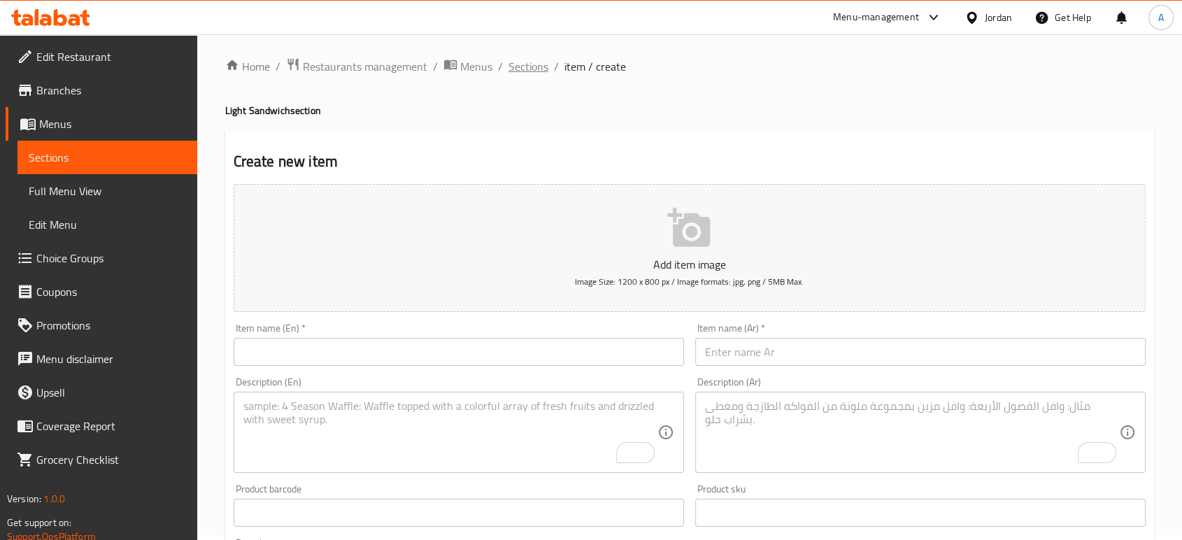
click at [523, 60] on span "Sections" at bounding box center [529, 66] width 40 height 17
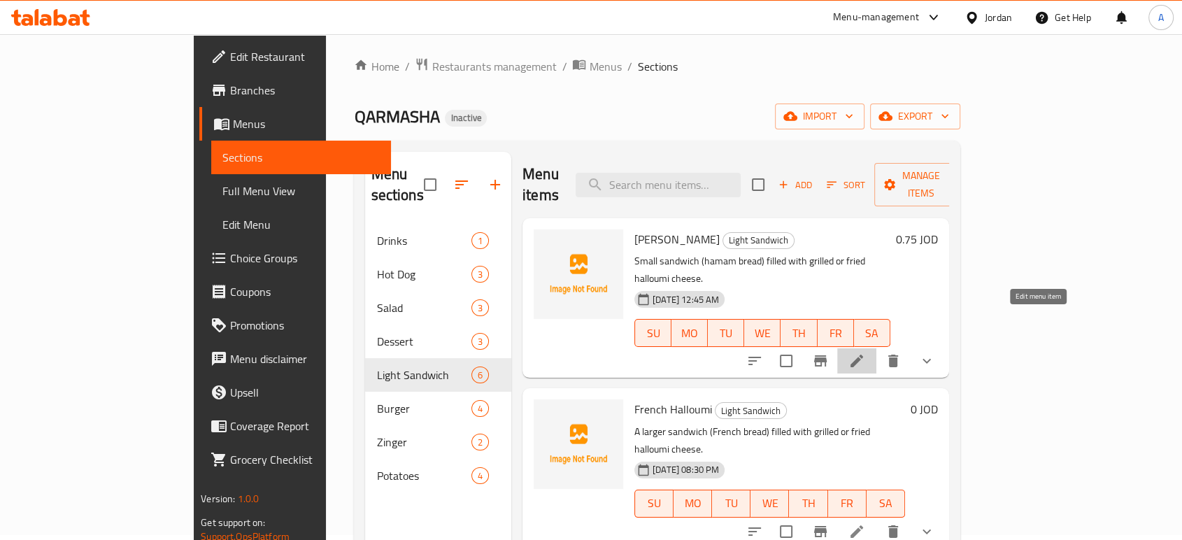
click at [866, 353] on icon at bounding box center [857, 361] width 17 height 17
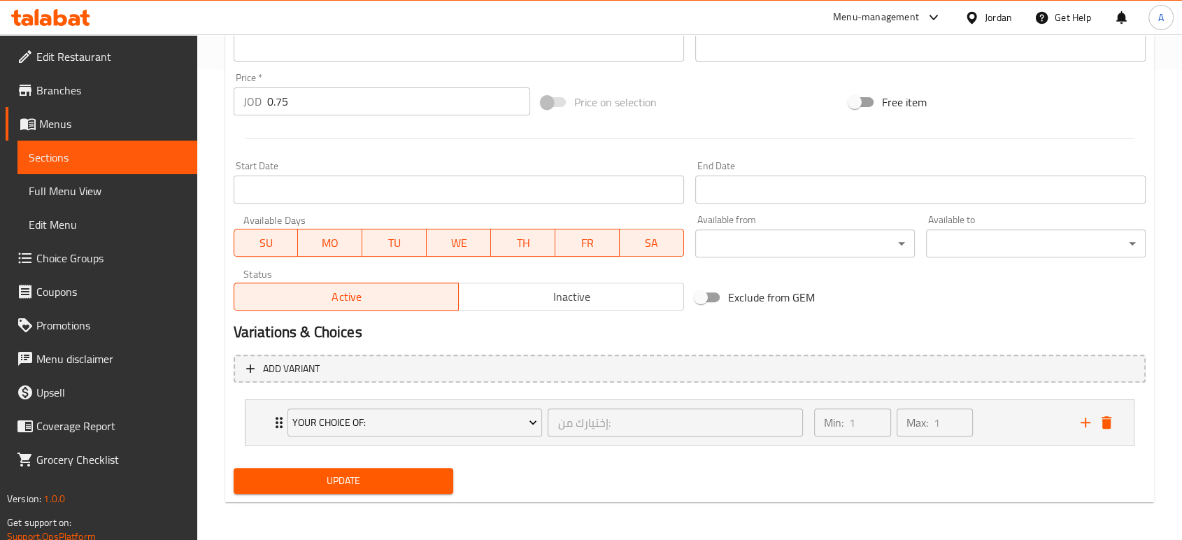
scroll to position [471, 0]
click at [277, 423] on icon "Expand" at bounding box center [279, 421] width 7 height 11
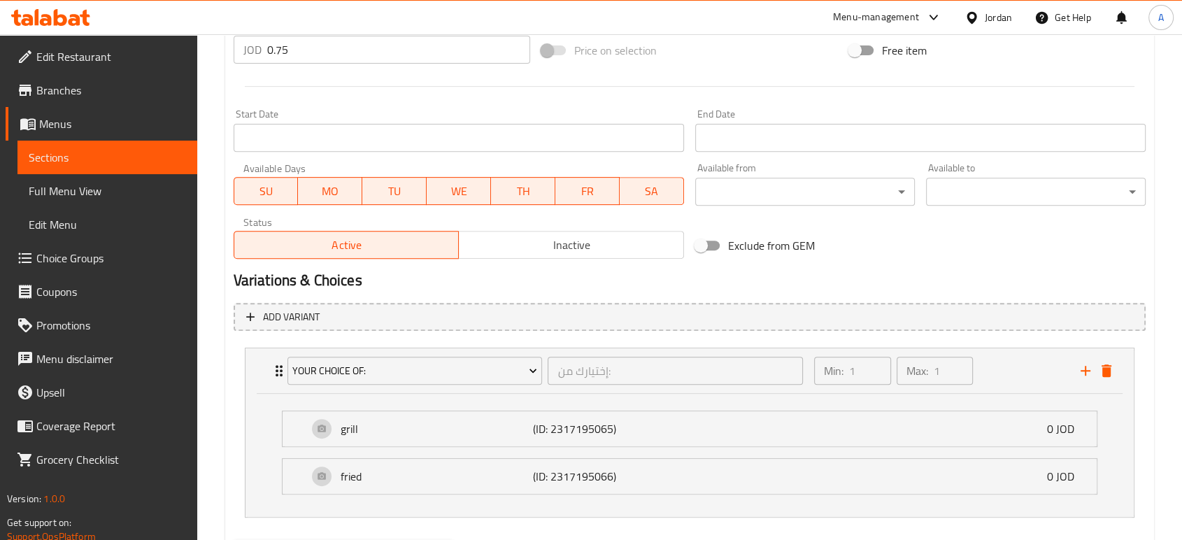
scroll to position [549, 0]
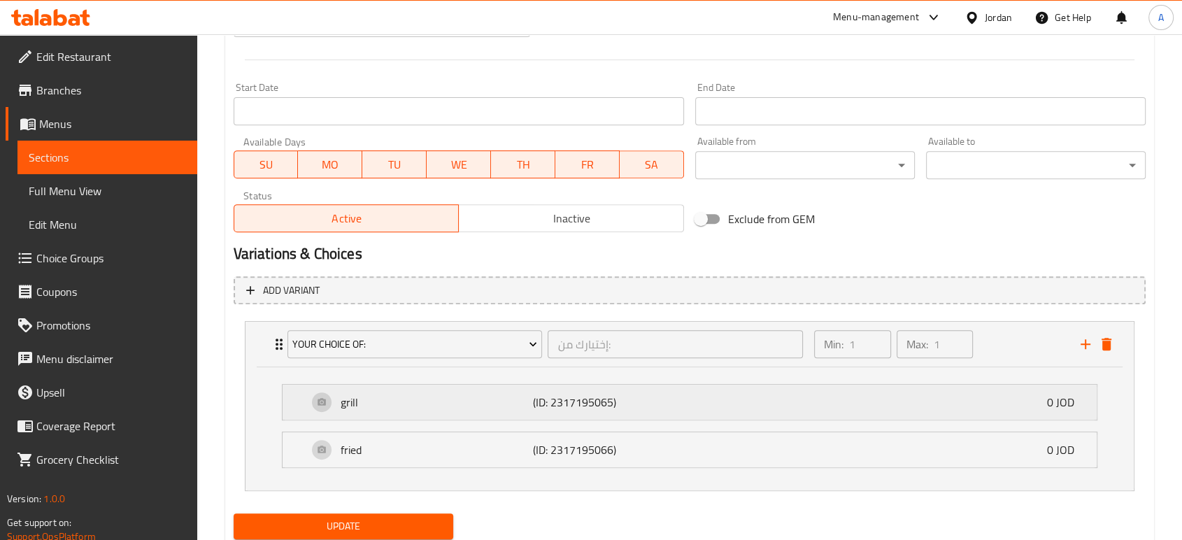
click at [448, 397] on p "grill" at bounding box center [437, 402] width 192 height 17
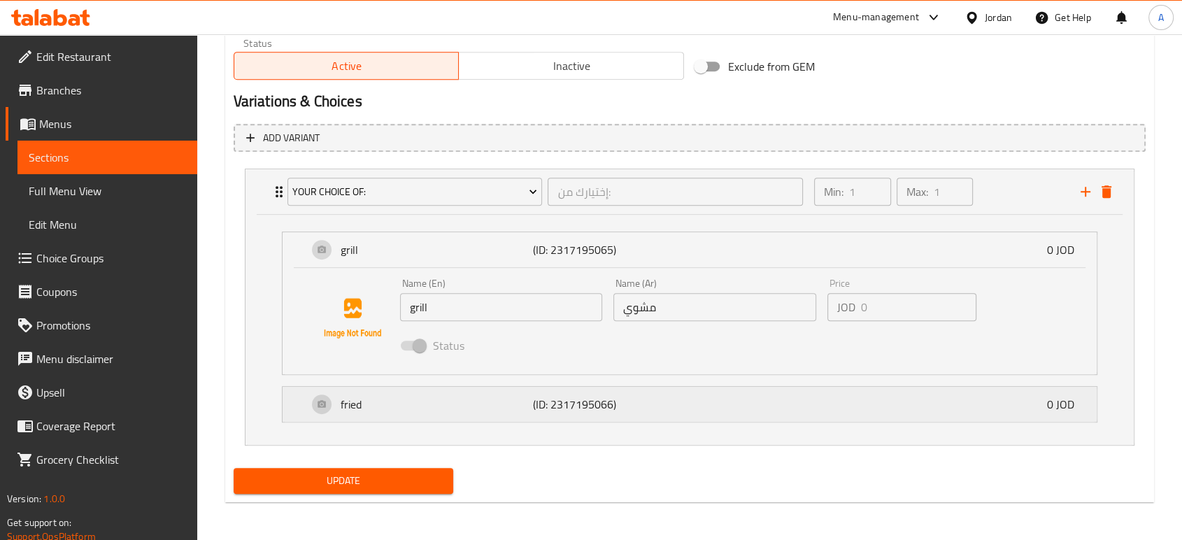
scroll to position [702, 0]
click at [507, 407] on p "fried" at bounding box center [437, 403] width 192 height 17
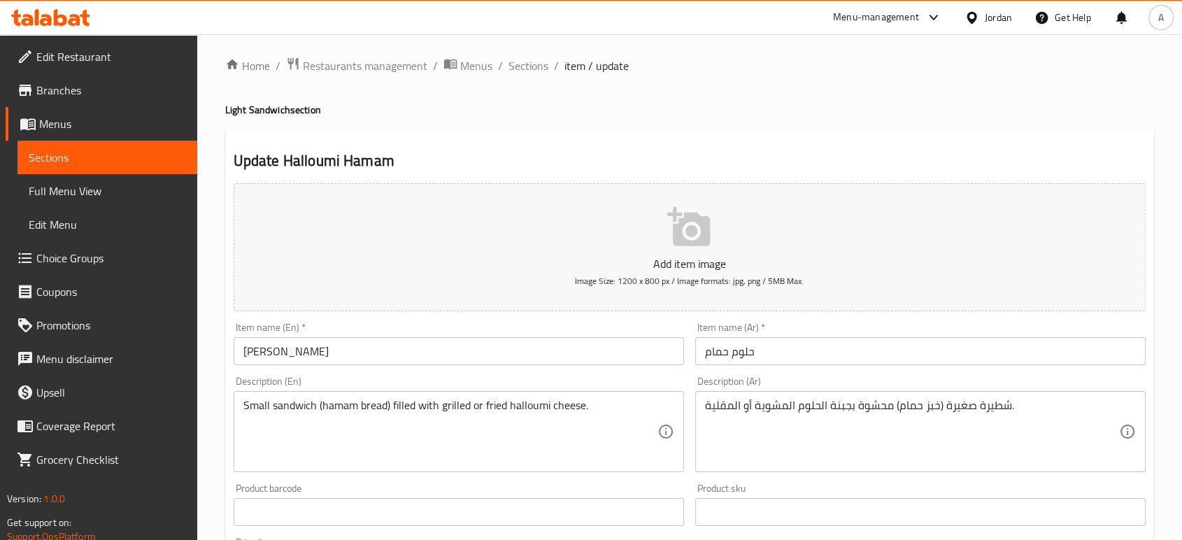
scroll to position [0, 0]
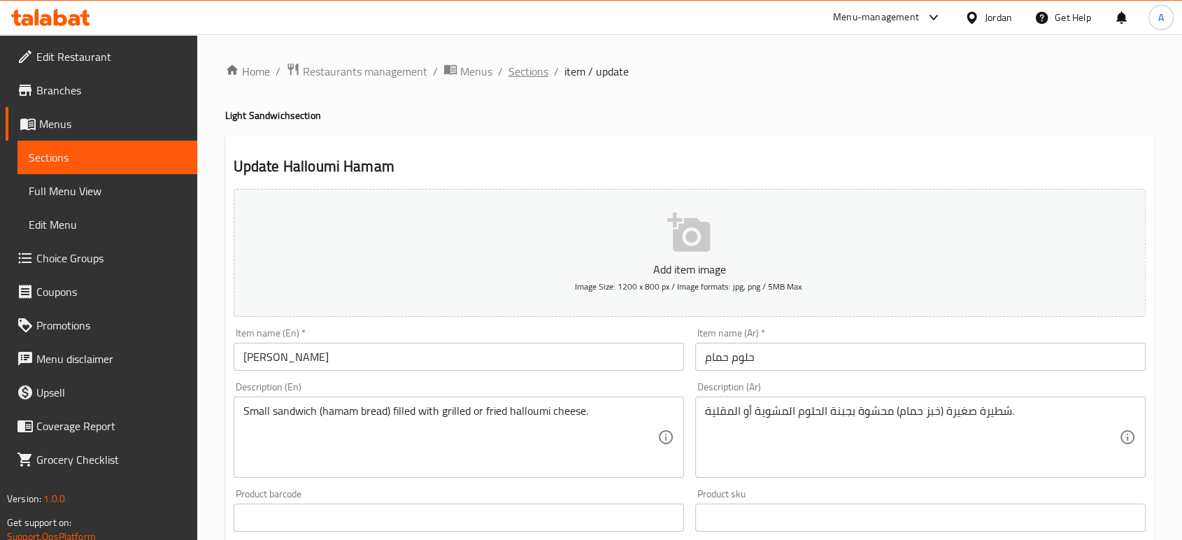
click at [524, 69] on span "Sections" at bounding box center [529, 71] width 40 height 17
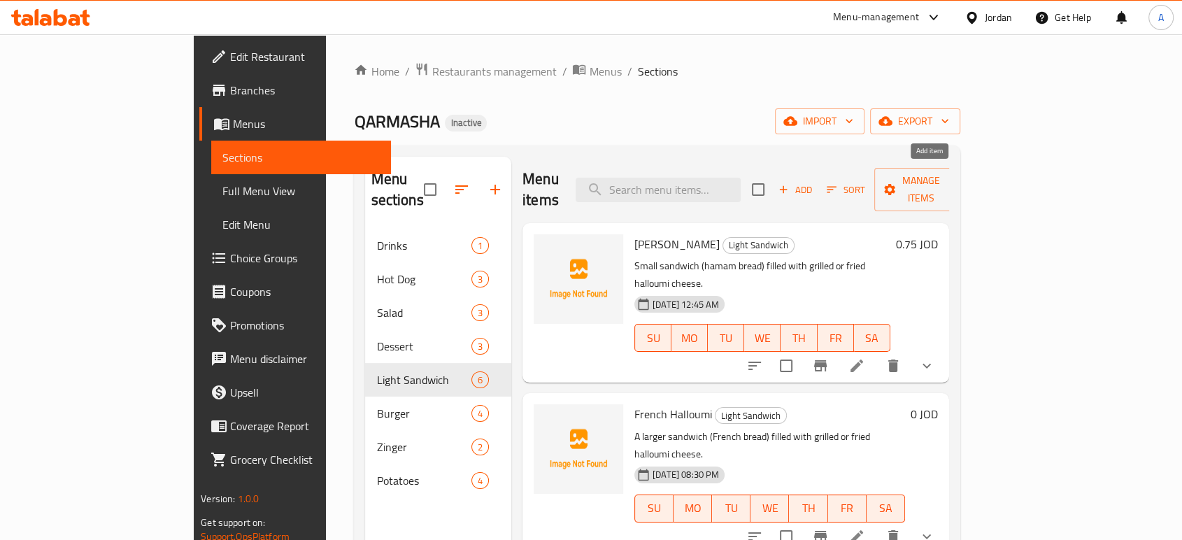
click at [814, 182] on span "Add" at bounding box center [796, 190] width 38 height 16
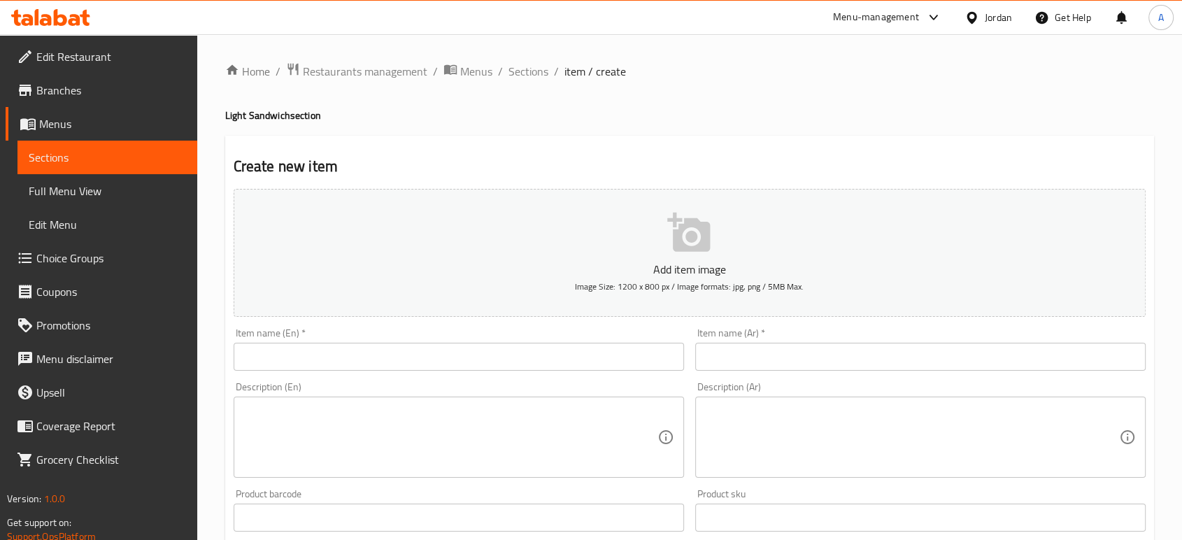
click at [448, 340] on div "Item name (En)   * Item name (En) *" at bounding box center [459, 349] width 451 height 43
drag, startPoint x: 451, startPoint y: 347, endPoint x: 491, endPoint y: 347, distance: 39.9
click at [451, 347] on input "text" at bounding box center [459, 357] width 451 height 28
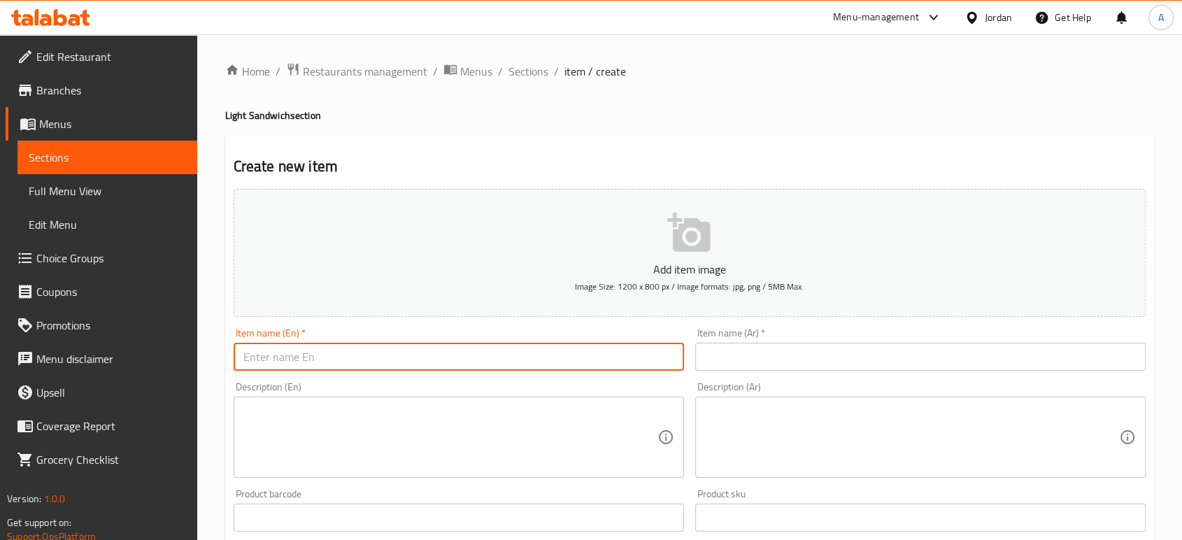
click at [818, 347] on input "text" at bounding box center [920, 357] width 451 height 28
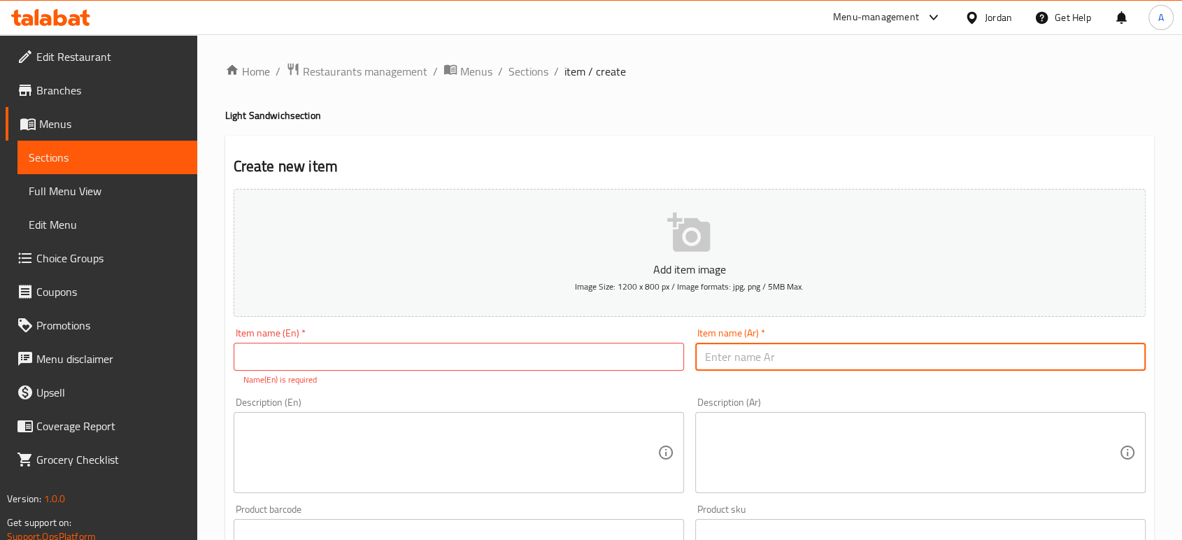
paste input "فشفاش حمام"
type input "فشفاش حمام"
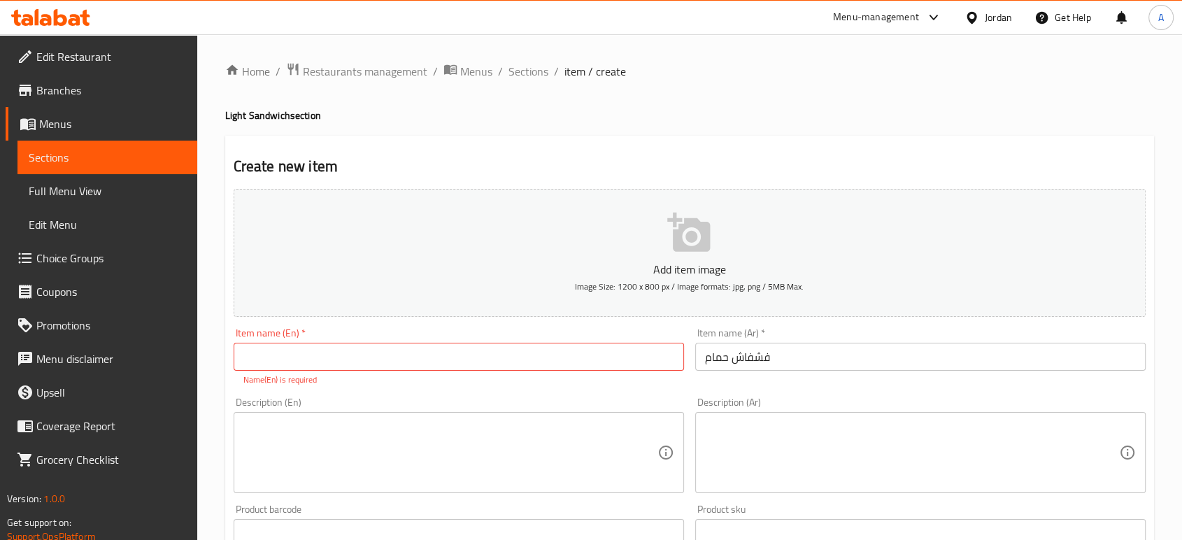
click at [817, 460] on textarea at bounding box center [912, 453] width 414 height 66
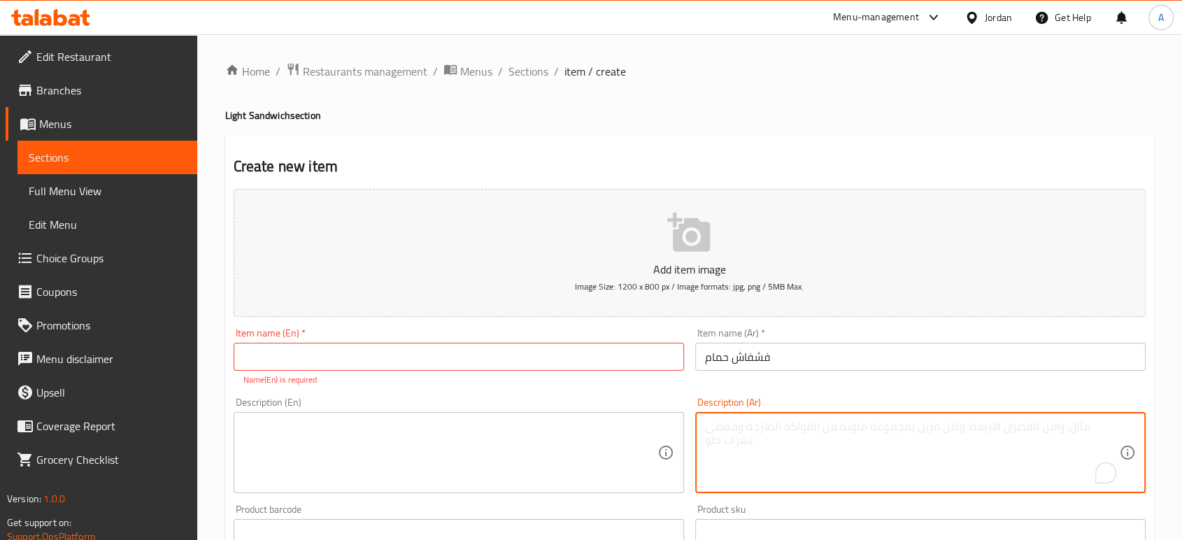
paste textarea "شطيرة صغيرة (خبز حمام) محشوة بالفشفاش (وجبة خفيفة مقرمشة)."
type textarea "شطيرة صغيرة (خبز حمام) محشوة بالفشفاش (وجبة خفيفة مقرمشة)."
click at [756, 358] on input "فشفاش حمام" at bounding box center [920, 357] width 451 height 28
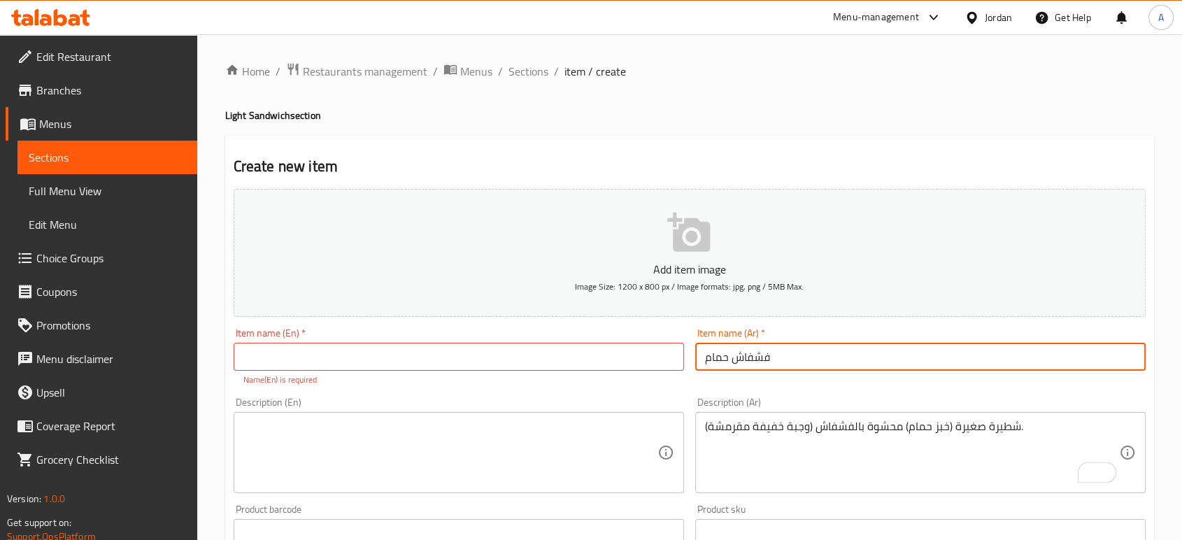
click at [756, 358] on input "فشفاش حمام" at bounding box center [920, 357] width 451 height 28
click at [504, 359] on input "text" at bounding box center [459, 357] width 451 height 28
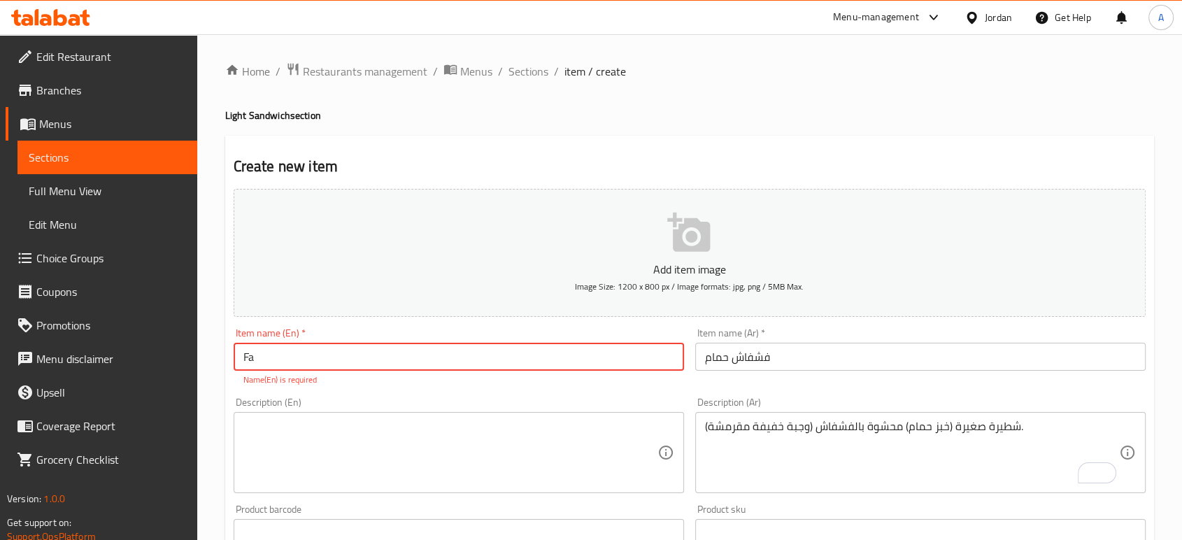
type input "F"
paste input "Kashkaval"
click at [252, 358] on input "Kashkaval" at bounding box center [459, 357] width 451 height 28
drag, startPoint x: 251, startPoint y: 358, endPoint x: 243, endPoint y: 358, distance: 8.4
click at [243, 358] on input "Kashkaval" at bounding box center [459, 357] width 451 height 28
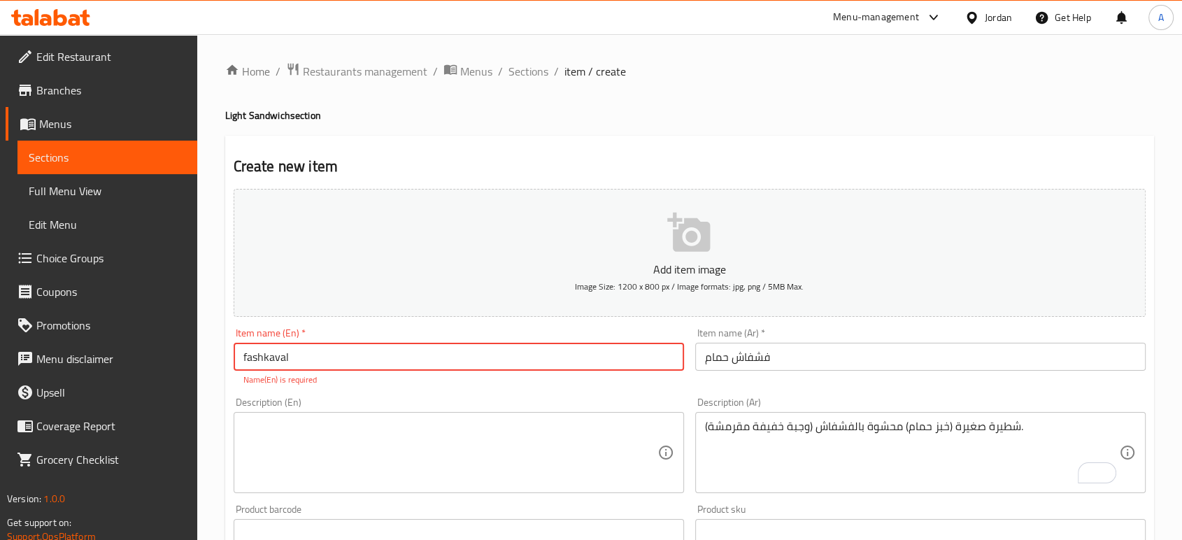
click at [266, 358] on input "fashkaval" at bounding box center [459, 357] width 451 height 28
click at [263, 358] on input "fashkaval" at bounding box center [459, 357] width 451 height 28
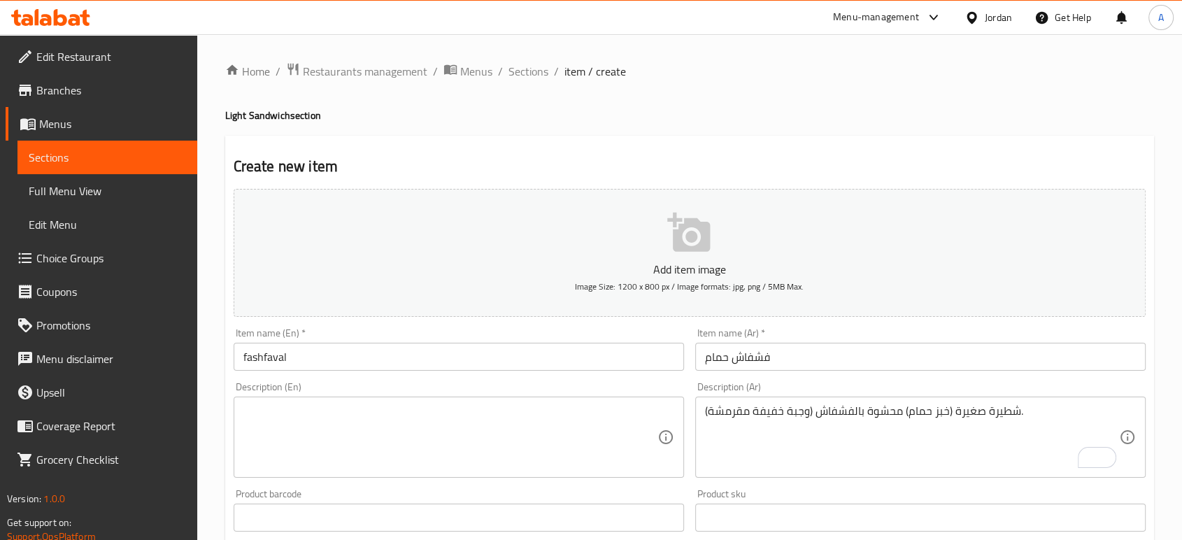
click at [760, 362] on input "فشفاش حمام" at bounding box center [920, 357] width 451 height 28
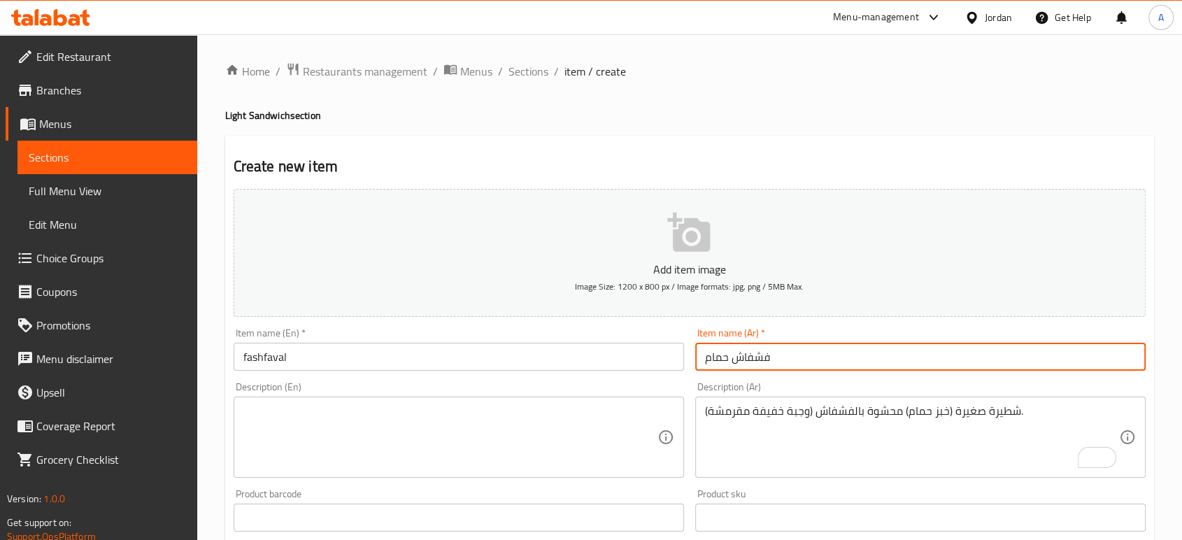
click at [760, 362] on input "فشفاش حمام" at bounding box center [920, 357] width 451 height 28
click at [763, 362] on input "فشفاش حمام" at bounding box center [920, 357] width 451 height 28
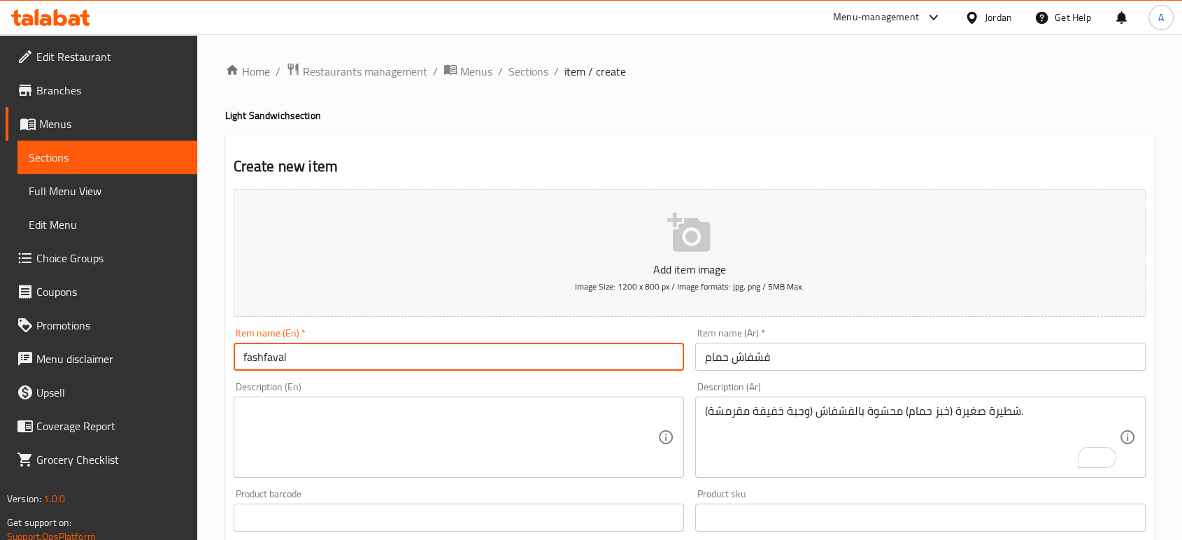
drag, startPoint x: 318, startPoint y: 360, endPoint x: 212, endPoint y: 353, distance: 105.9
click at [213, 354] on div "Home / Restaurants management / Menus / Sections / item / create Light Sandwich…" at bounding box center [689, 511] width 985 height 954
paste input "Fesh Fash"
click at [269, 357] on input "Fesh Fash" at bounding box center [459, 357] width 451 height 28
click at [365, 367] on input "FeshFash" at bounding box center [459, 357] width 451 height 28
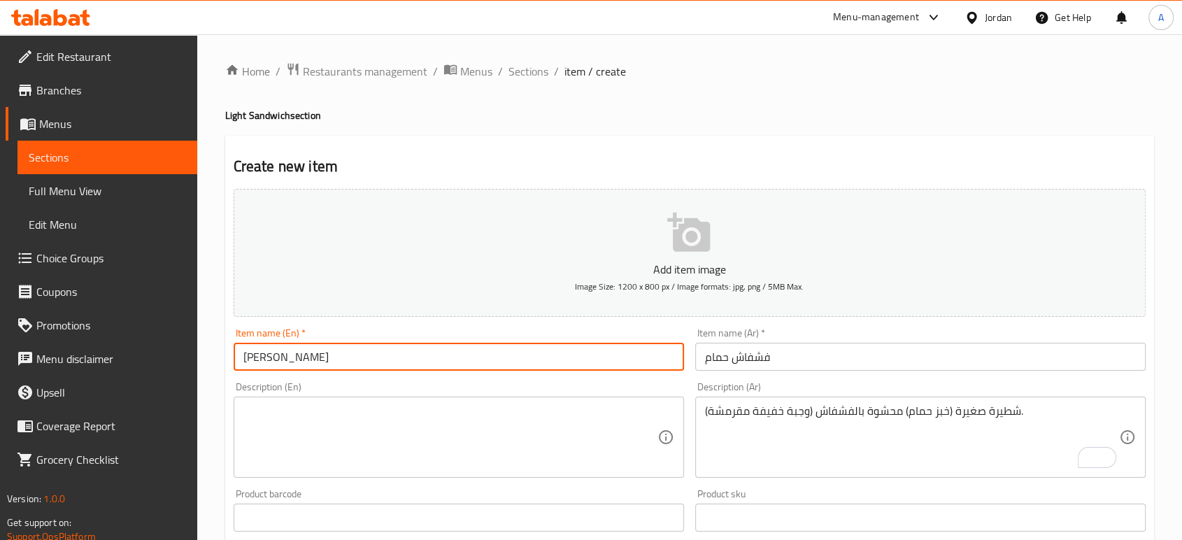
type input "[PERSON_NAME]"
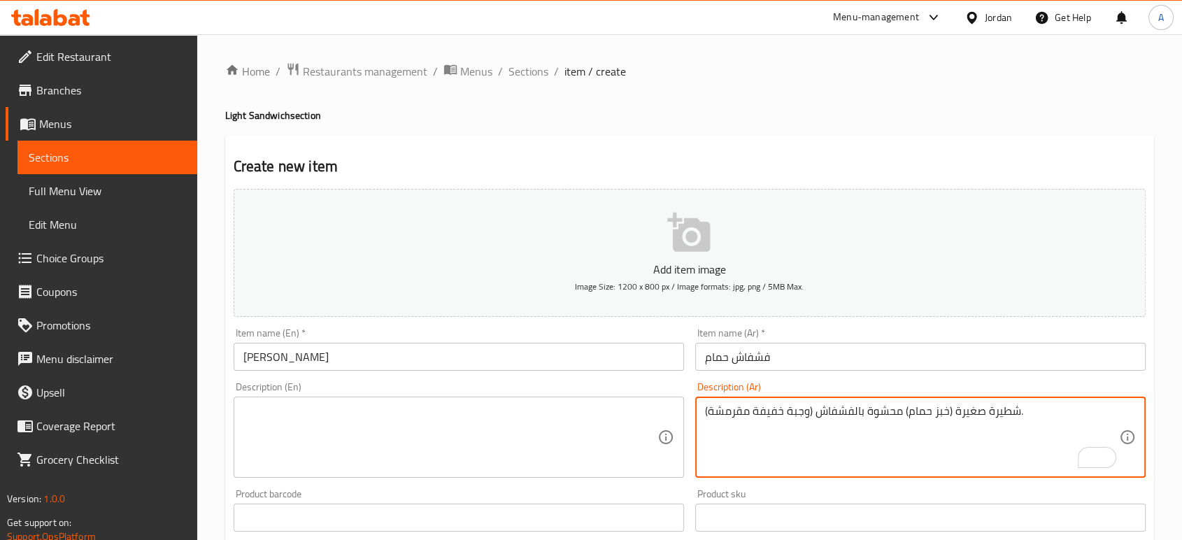
click at [823, 413] on textarea "شطيرة صغيرة (خبز حمام) محشوة بالفشفاش (وجبة خفيفة مقرمشة)." at bounding box center [912, 437] width 414 height 66
click at [544, 446] on textarea at bounding box center [450, 437] width 414 height 66
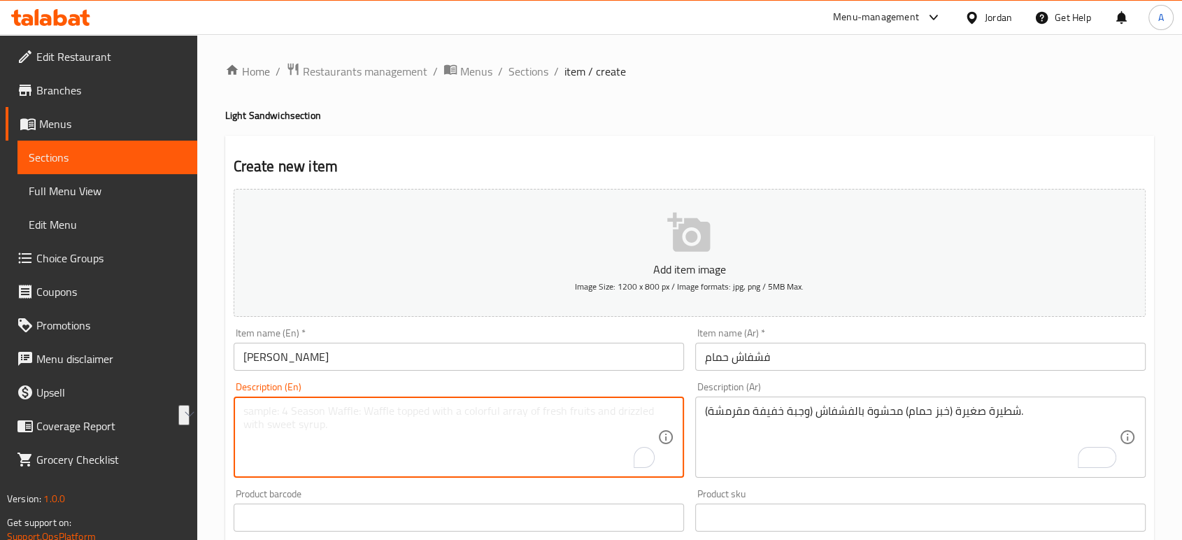
paste textarea "A small sandwich (pigeon bread) filled with feshfash (a crunchy snack)."
type textarea "A small sandwich (pigeon bread) filled with feshfash (a crunchy snack)."
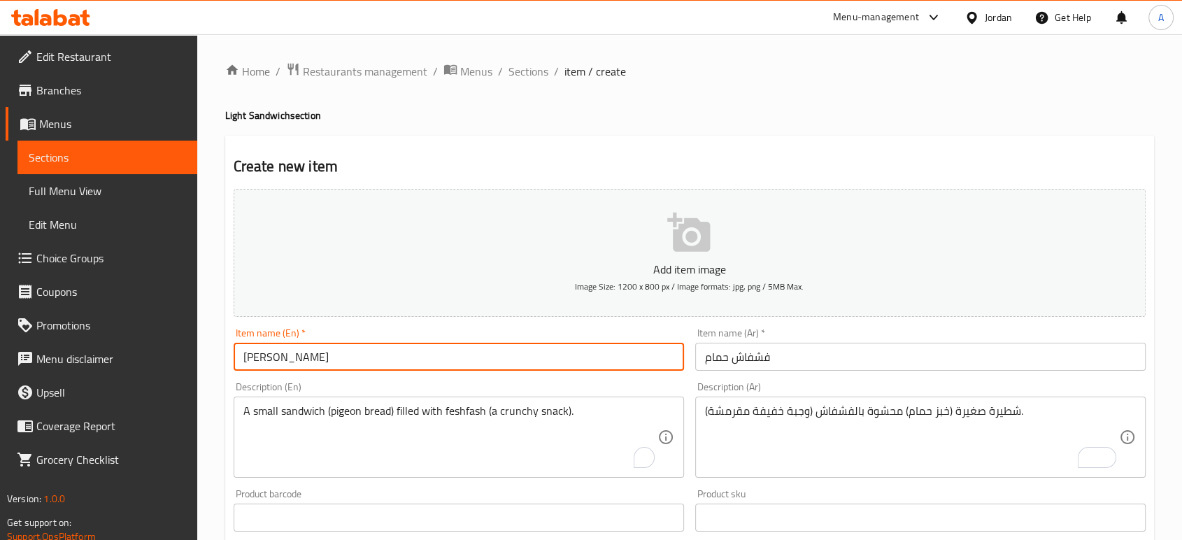
click at [516, 367] on input "[PERSON_NAME]" at bounding box center [459, 357] width 451 height 28
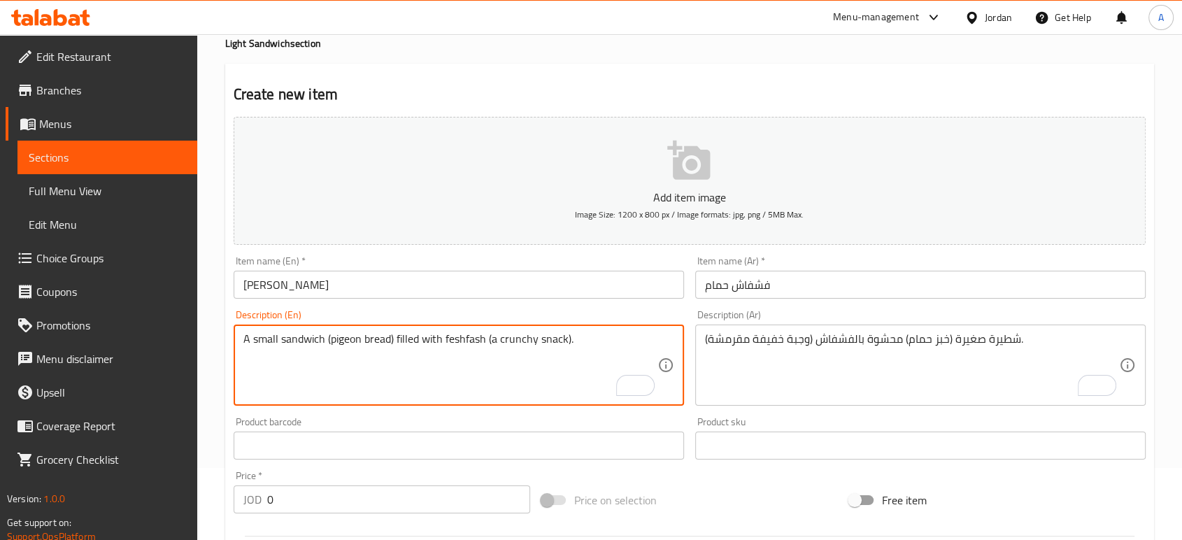
scroll to position [233, 0]
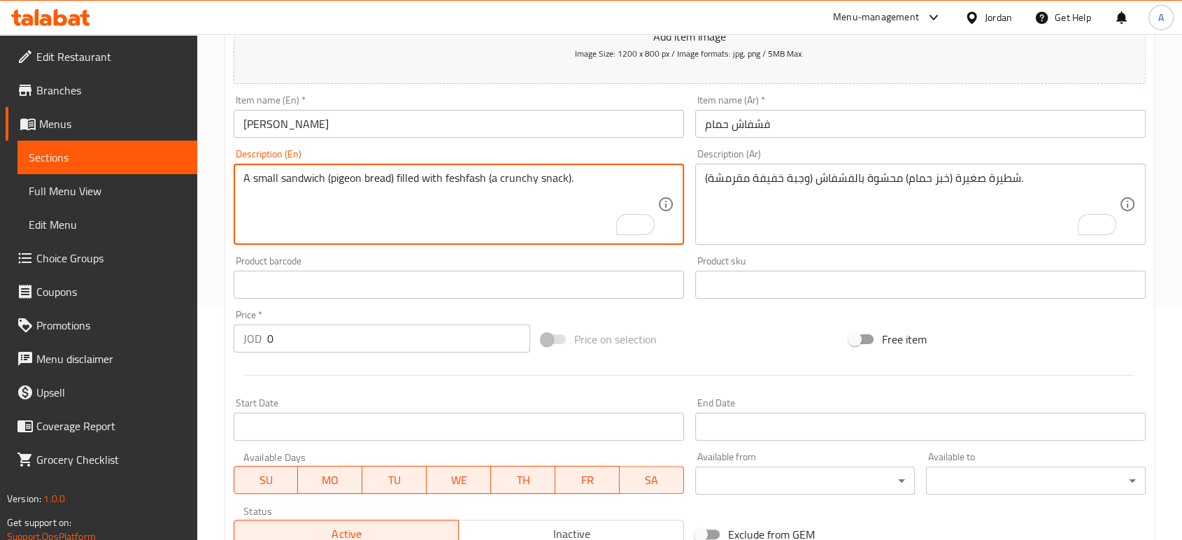
click at [332, 348] on input "0" at bounding box center [398, 339] width 263 height 28
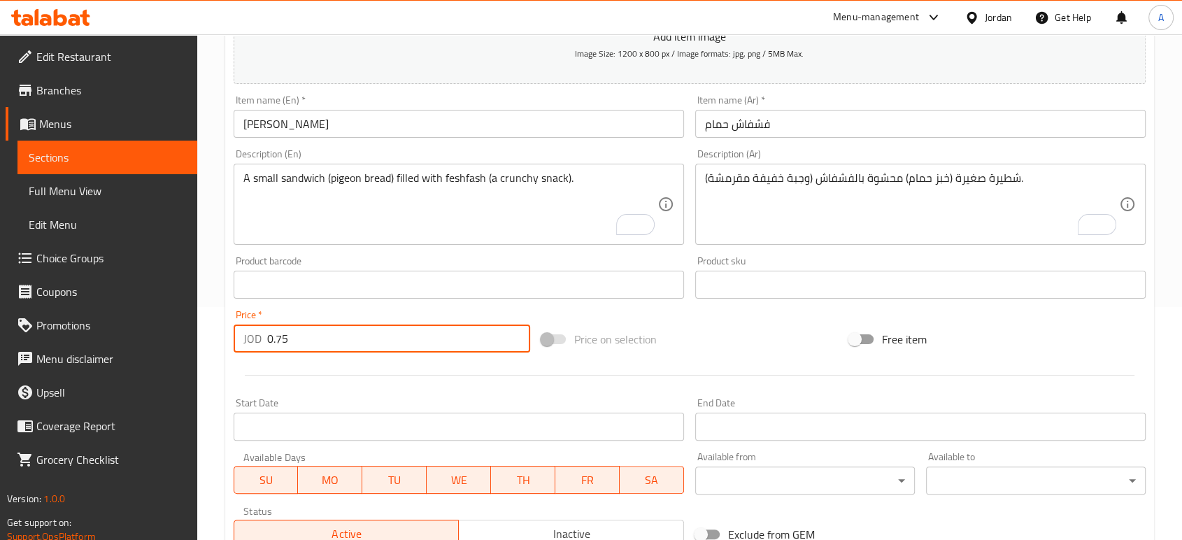
type input "0.75"
click at [617, 123] on input "[PERSON_NAME]" at bounding box center [459, 124] width 451 height 28
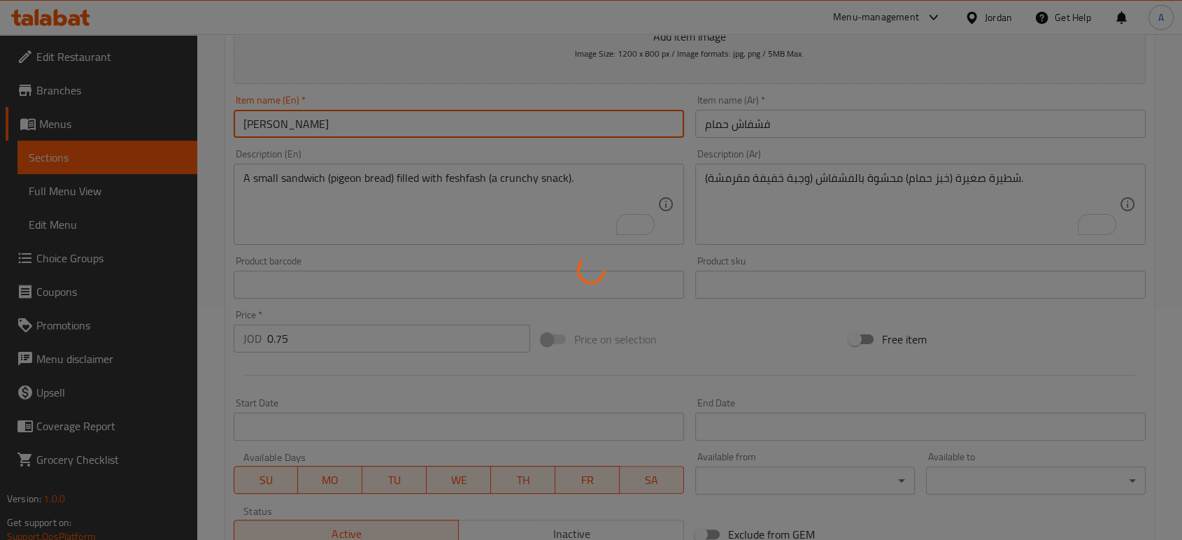
type input "0"
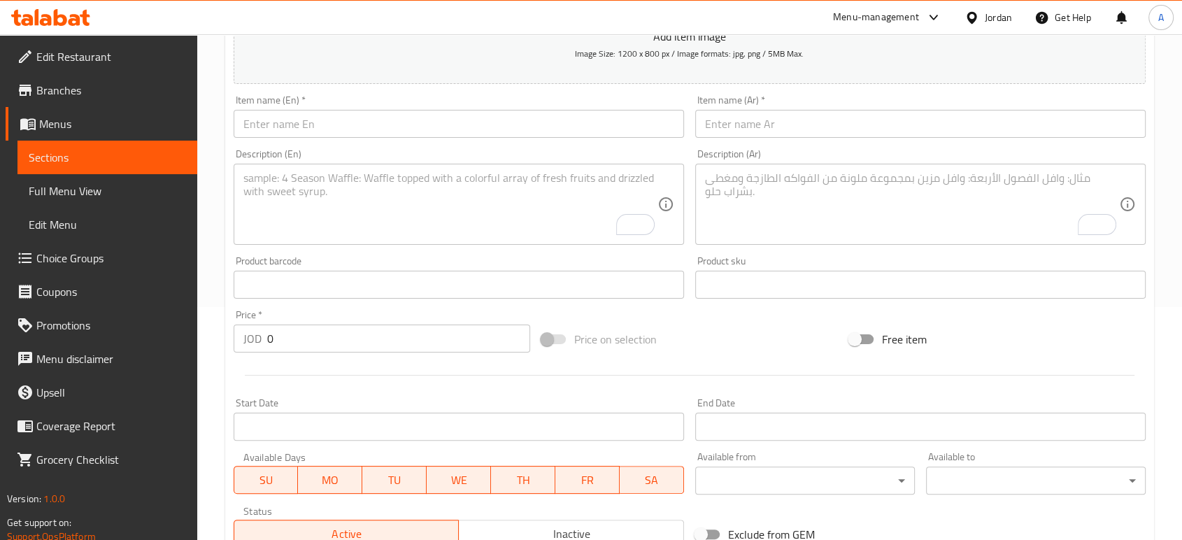
click at [817, 195] on textarea "To enrich screen reader interactions, please activate Accessibility in Grammarl…" at bounding box center [912, 204] width 414 height 66
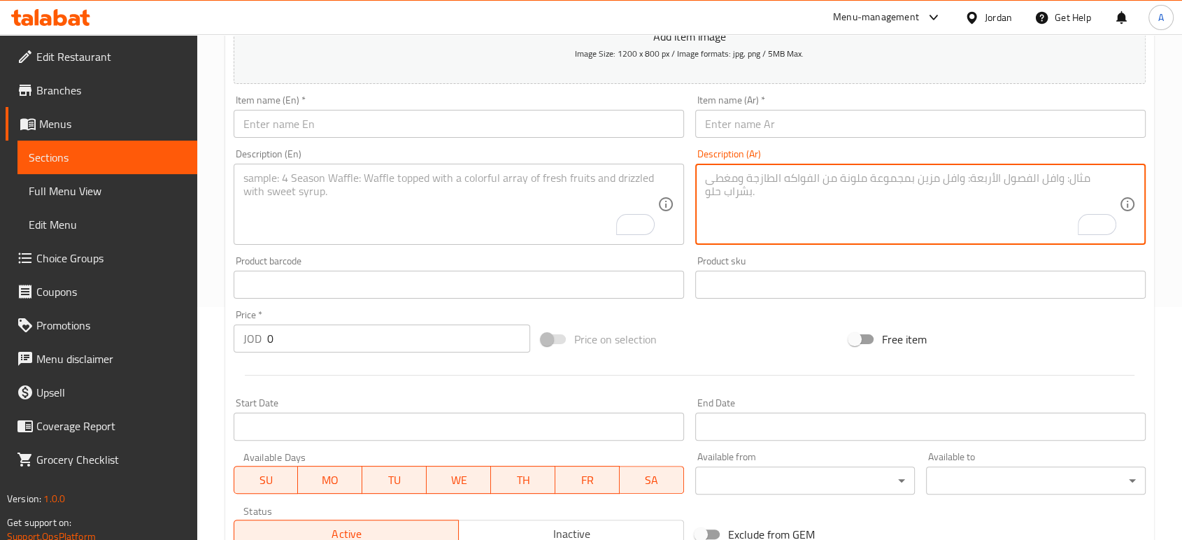
paste textarea "شطيرة أكبر (خبز فرنسي) محشوة بالفشفاش."
type textarea "شطيرة أكبر (خبز فرنسي) محشوة بالفشفاش."
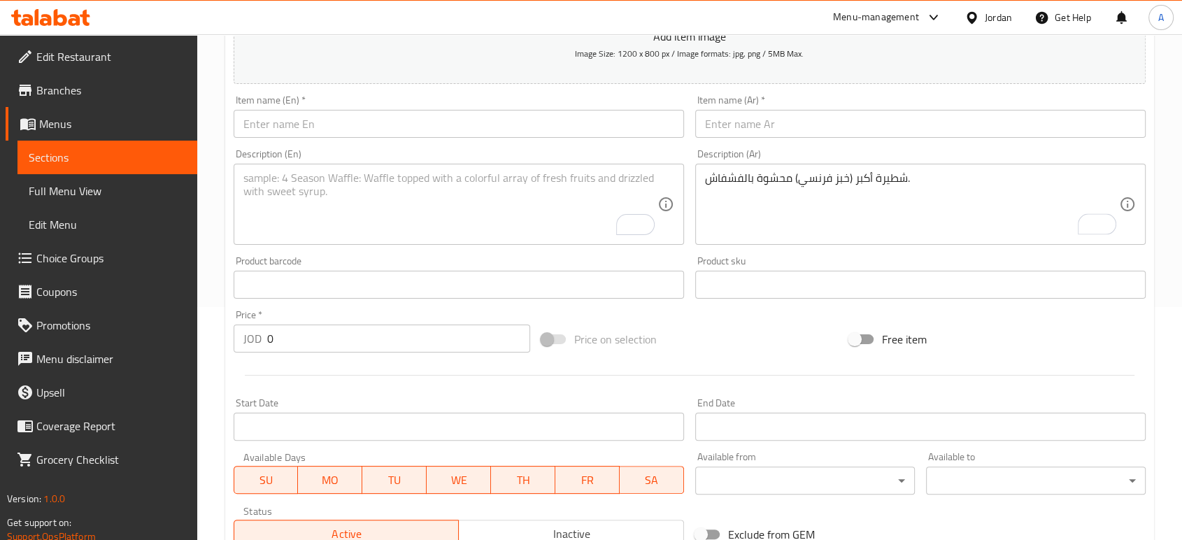
click at [842, 193] on textarea "شطيرة أكبر (خبز فرنسي) محشوة بالفشفاش." at bounding box center [912, 204] width 414 height 66
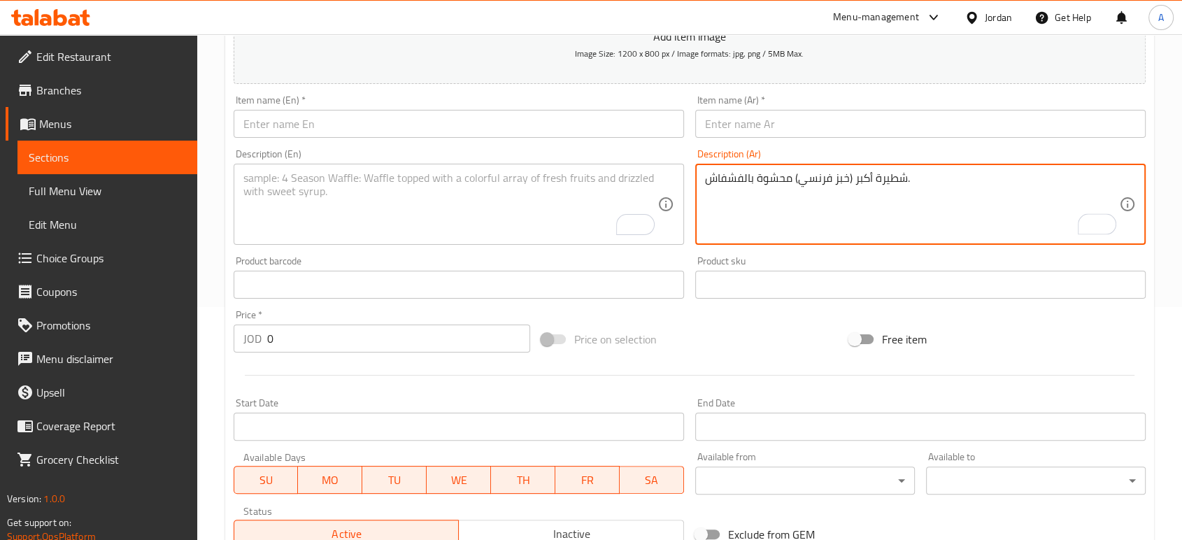
click at [842, 193] on textarea "شطيرة أكبر (خبز فرنسي) محشوة بالفشفاش." at bounding box center [912, 204] width 414 height 66
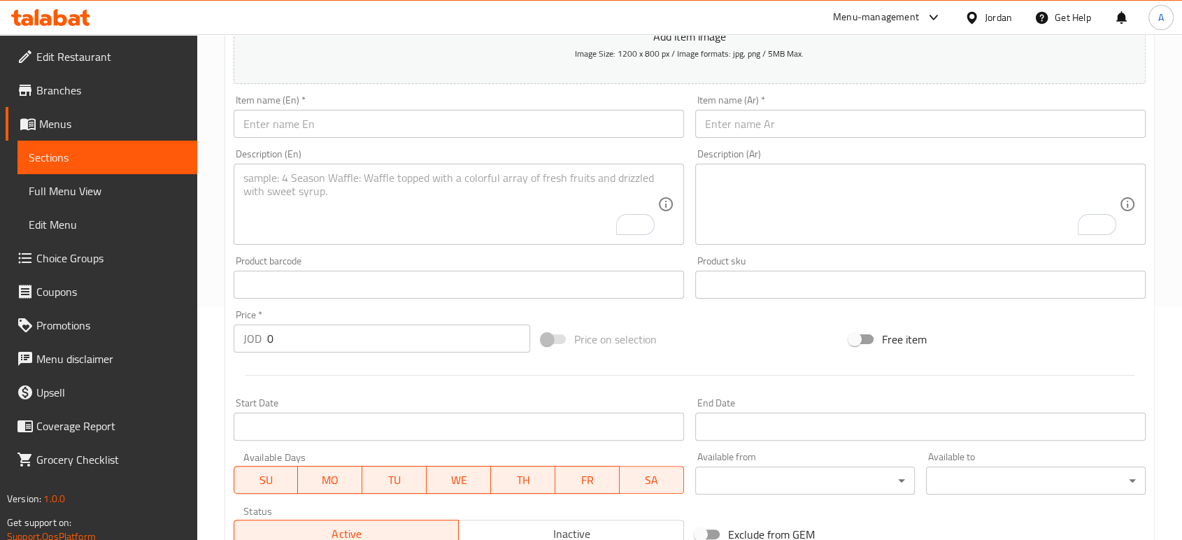
click at [809, 220] on textarea "To enrich screen reader interactions, please activate Accessibility in Grammarl…" at bounding box center [912, 204] width 414 height 66
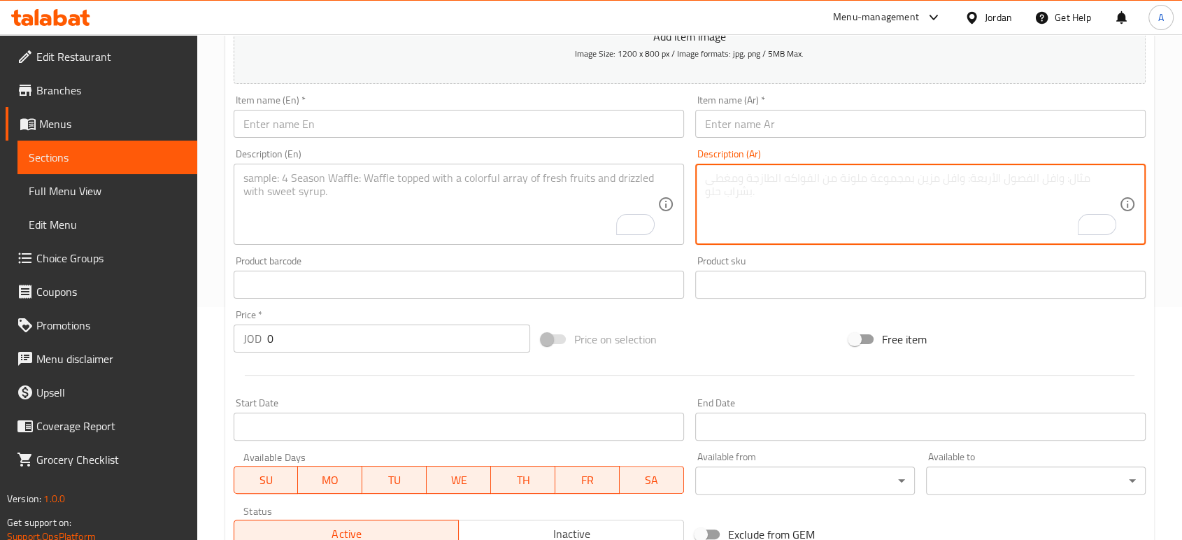
paste textarea "شطيرة صغيرة (خبز حمام) محشوة بتشكيلة من الأجبان."
type textarea "شطيرة صغيرة (خبز حمام) محشوة بتشكيلة من الأجبان."
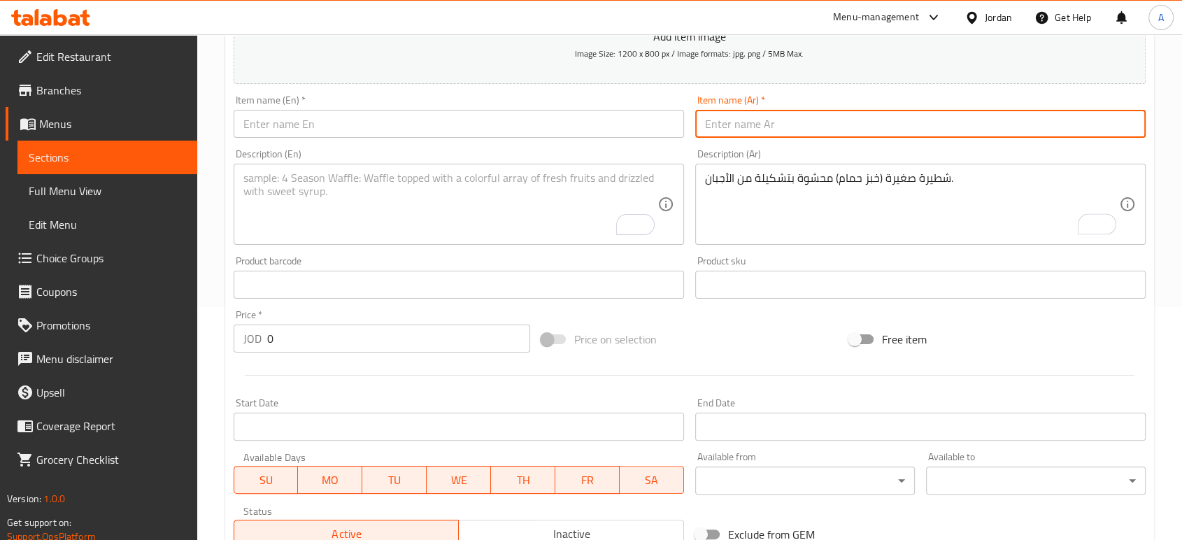
click at [706, 122] on input "text" at bounding box center [920, 124] width 451 height 28
paste input "مكس أجبان حمام"
type input "مكس أجبان حمام"
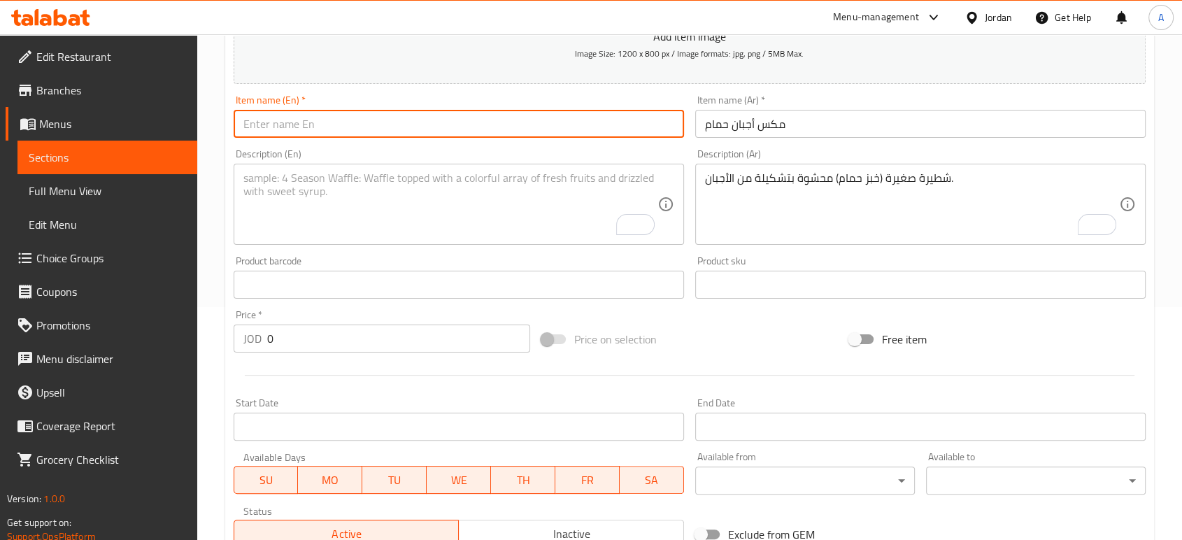
click at [553, 130] on input "text" at bounding box center [459, 124] width 451 height 28
paste input "Mixed pigeon cheese"
click at [292, 129] on input "Mixed pigeon cheese" at bounding box center [459, 124] width 451 height 28
click at [357, 128] on input "Mixed cheese" at bounding box center [459, 124] width 451 height 28
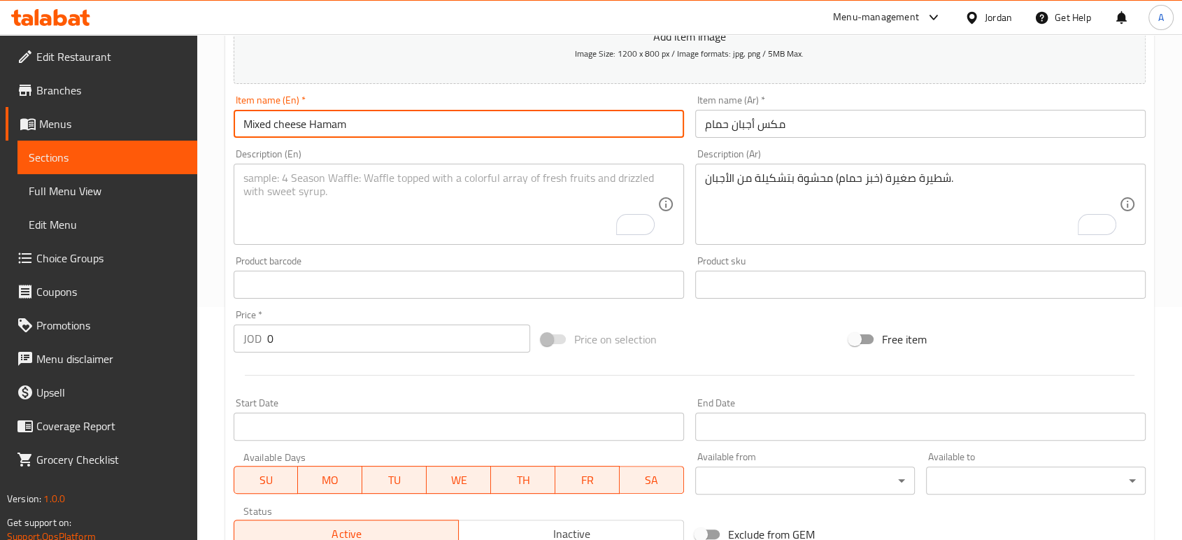
type input "Mixed cheese Hamam"
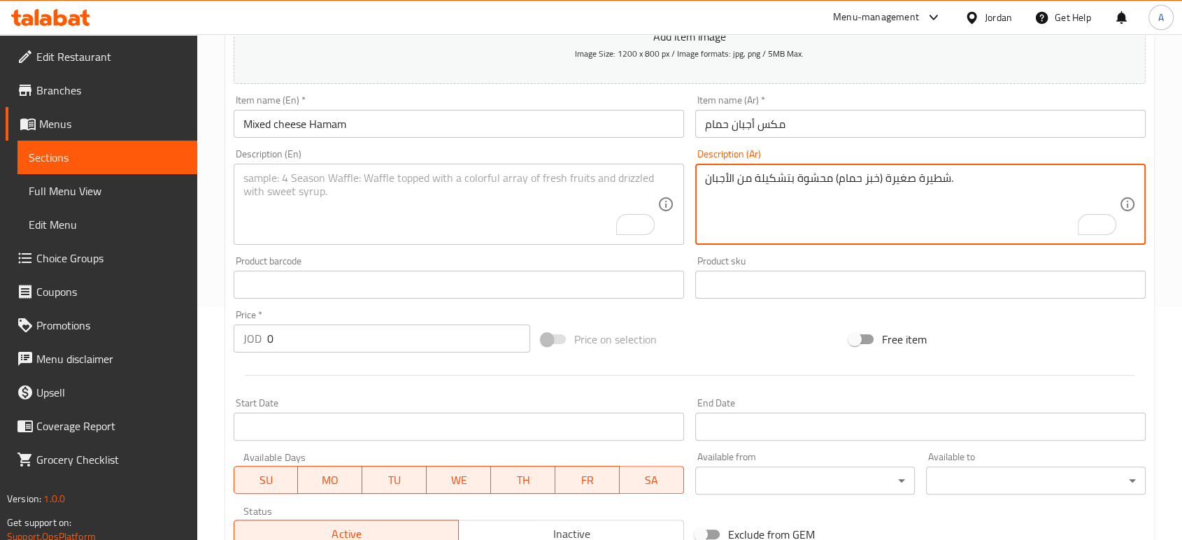
click at [872, 195] on textarea "شطيرة صغيرة (خبز حمام) محشوة بتشكيلة من الأجبان." at bounding box center [912, 204] width 414 height 66
click at [868, 186] on textarea "شطيرة صغيرة (خبز حمام) محشوة بتشكيلة من الأجبان." at bounding box center [912, 204] width 414 height 66
click at [393, 195] on textarea "To enrich screen reader interactions, please activate Accessibility in Grammarl…" at bounding box center [450, 204] width 414 height 66
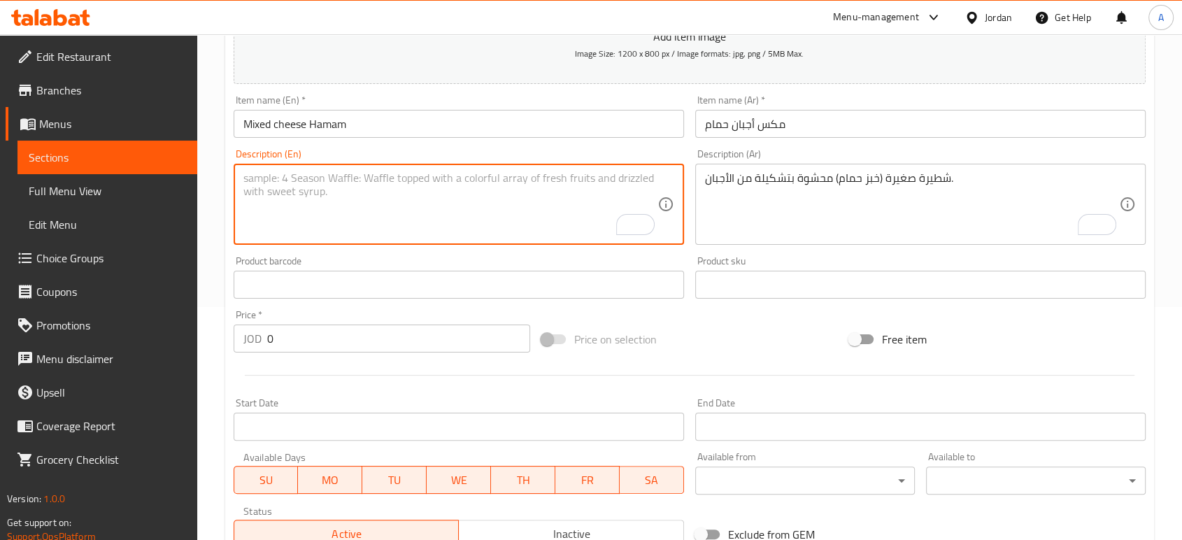
paste textarea "A small sandwich (pigeon bread) filled with an assortment of cheeses."
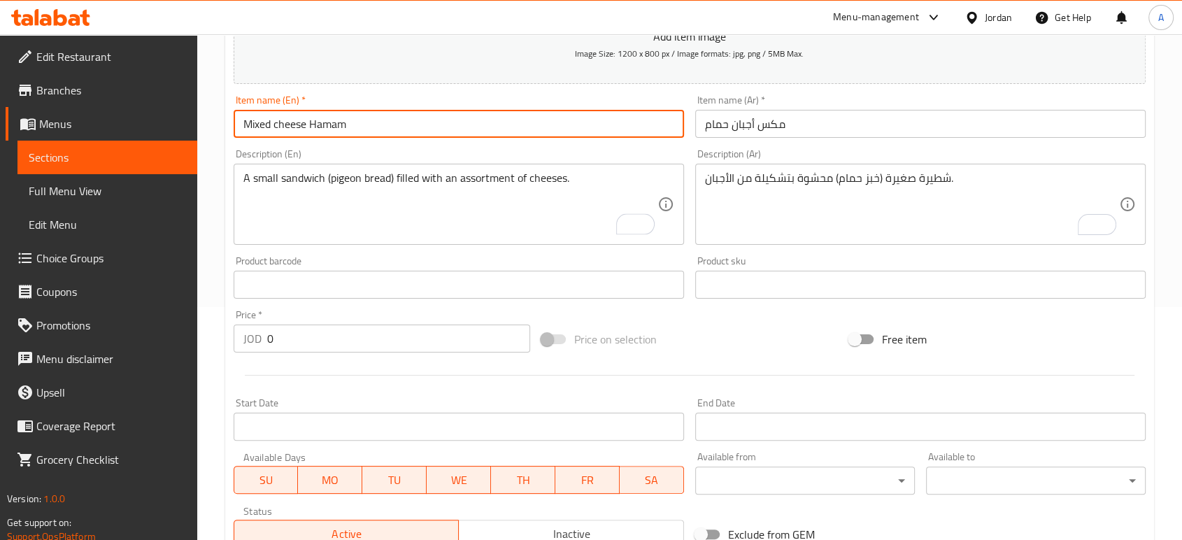
click at [322, 124] on input "Mixed cheese Hamam" at bounding box center [459, 124] width 451 height 28
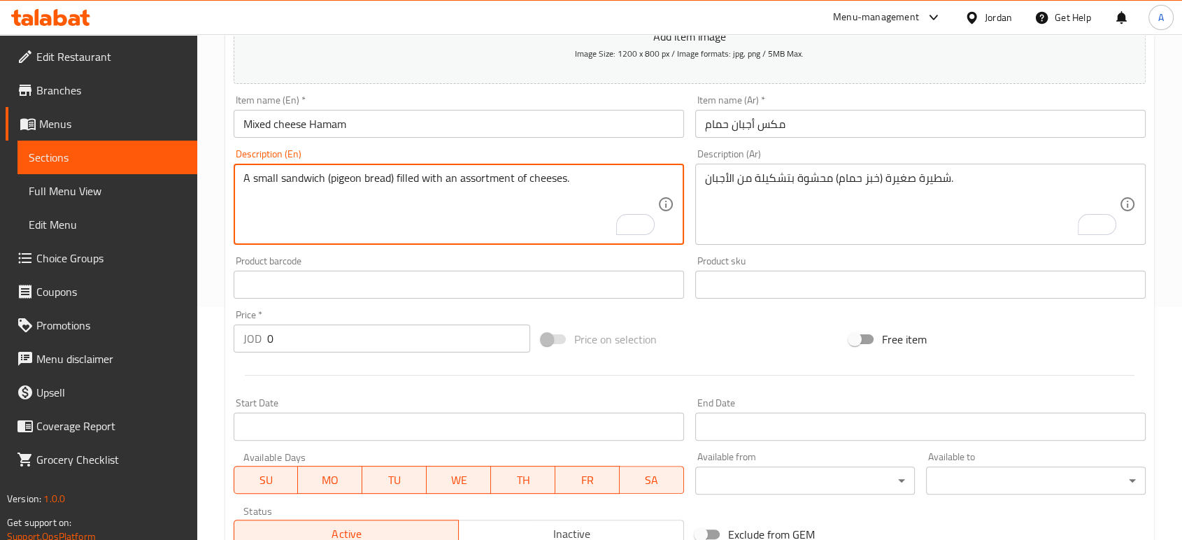
click at [347, 179] on textarea "A small sandwich (pigeon bread) filled with an assortment of cheeses." at bounding box center [450, 204] width 414 height 66
paste textarea "Hamam"
type textarea "A small sandwich (Hamam bread) filled with an assortment of cheeses."
click at [362, 331] on input "0" at bounding box center [398, 339] width 263 height 28
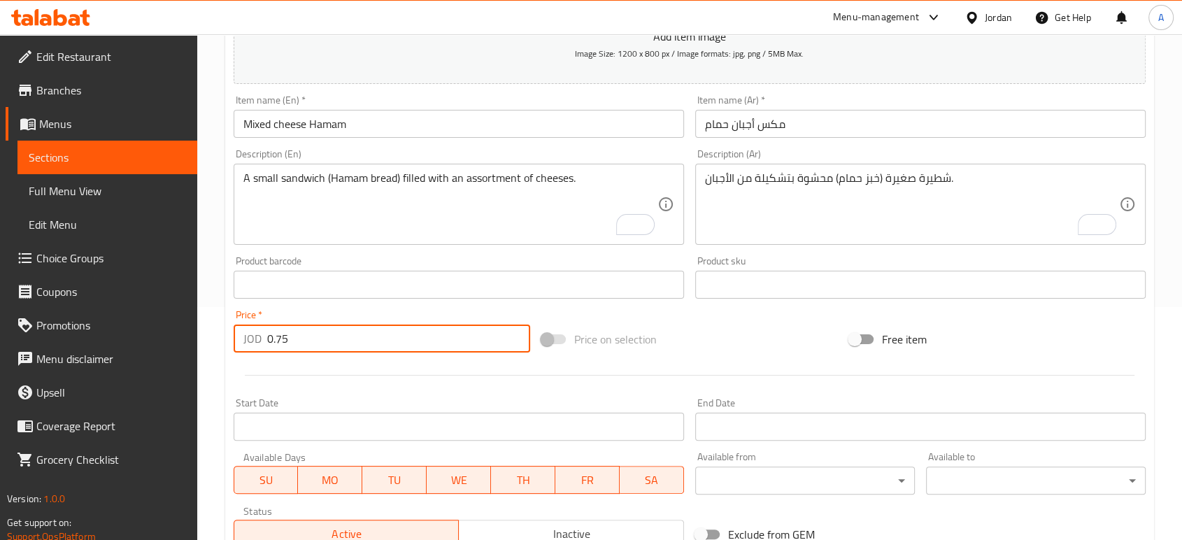
type input "0.75"
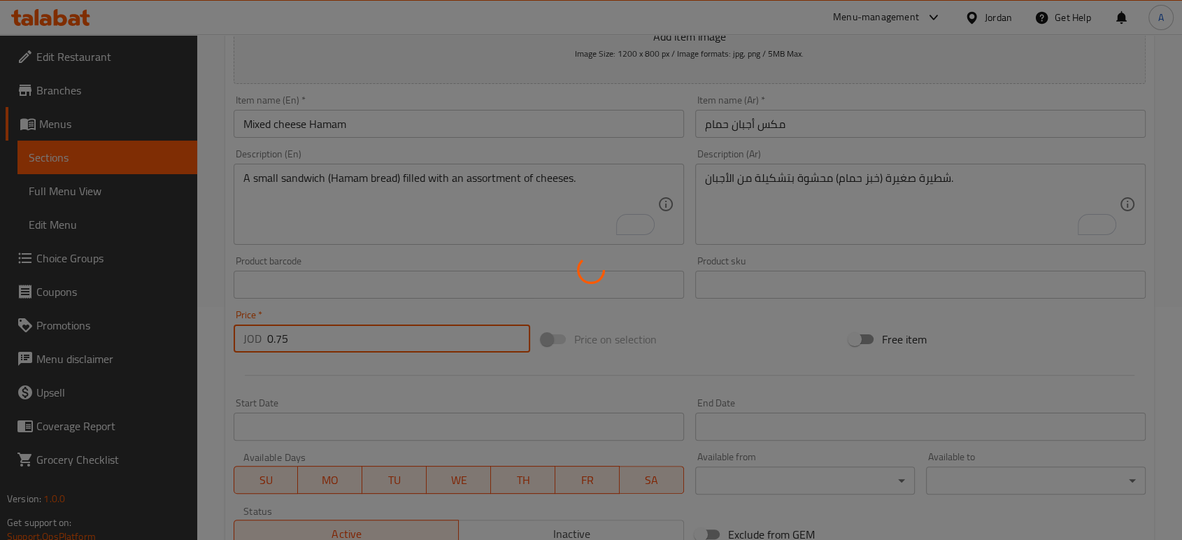
type input "0"
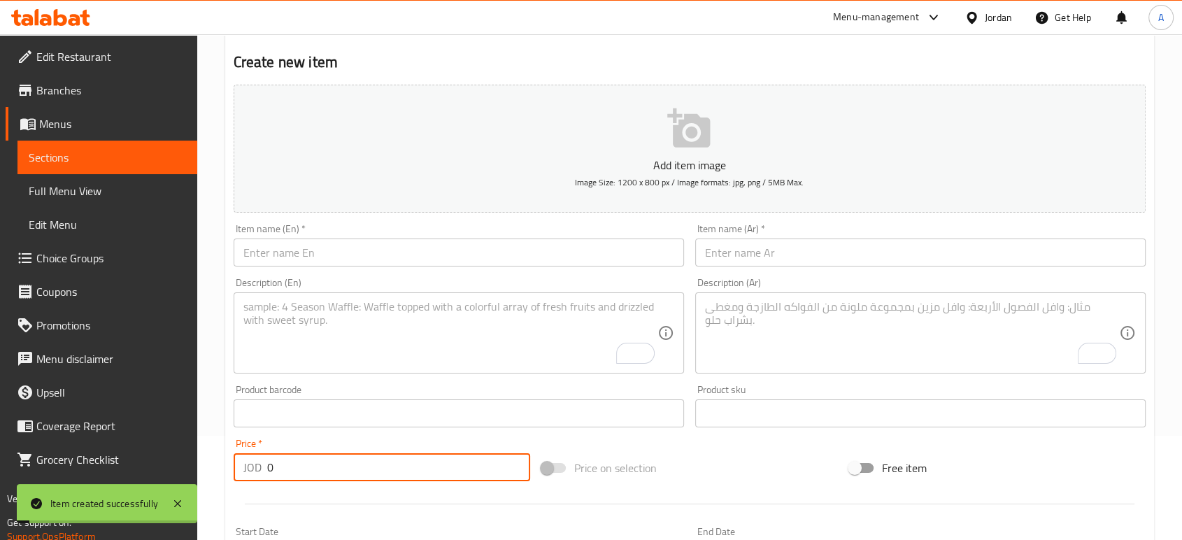
scroll to position [0, 0]
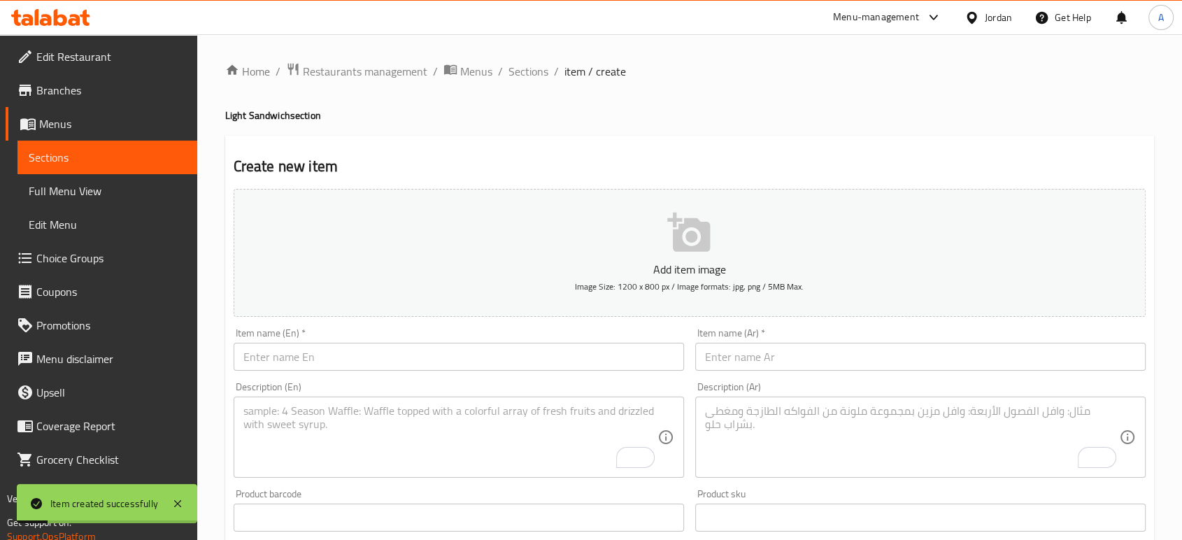
click at [520, 63] on span "Sections" at bounding box center [529, 71] width 40 height 17
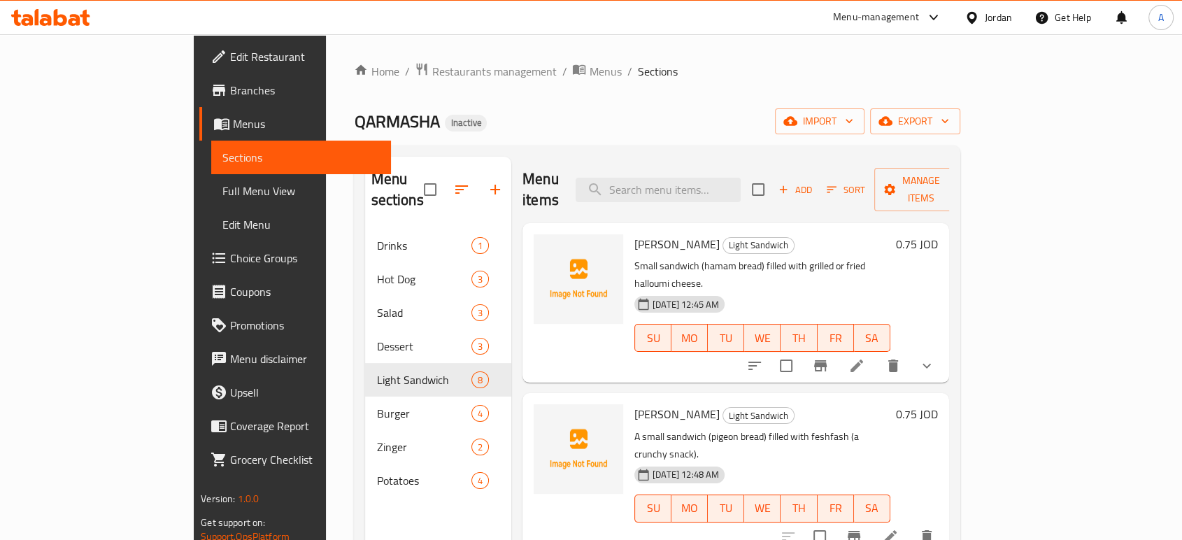
click at [814, 182] on span "Add" at bounding box center [796, 190] width 38 height 16
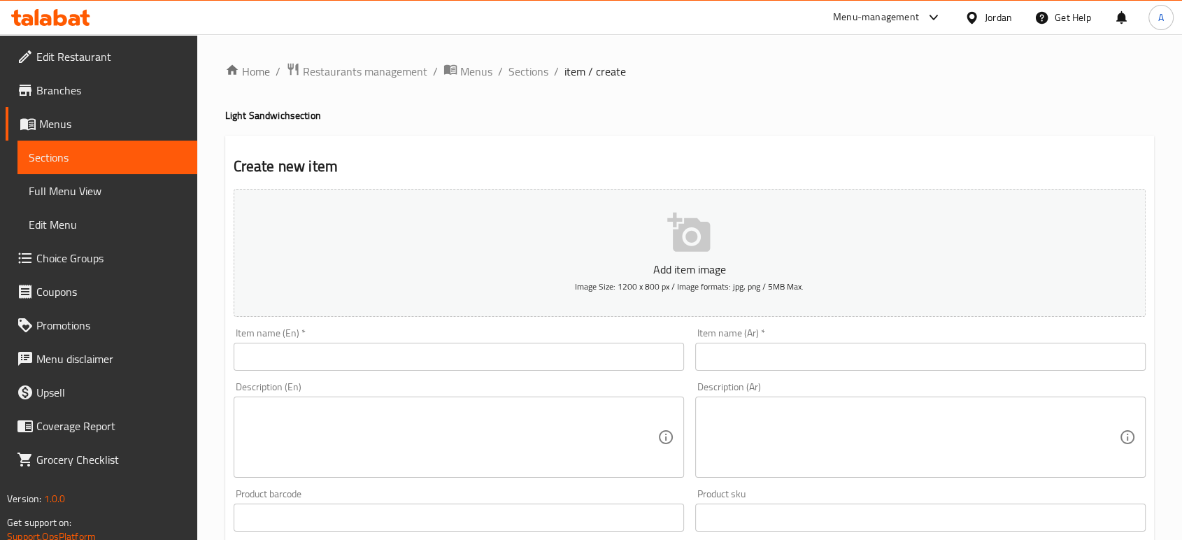
click at [744, 341] on div "Item name (Ar)   * Item name (Ar) *" at bounding box center [920, 349] width 451 height 43
click at [740, 348] on input "text" at bounding box center [920, 357] width 451 height 28
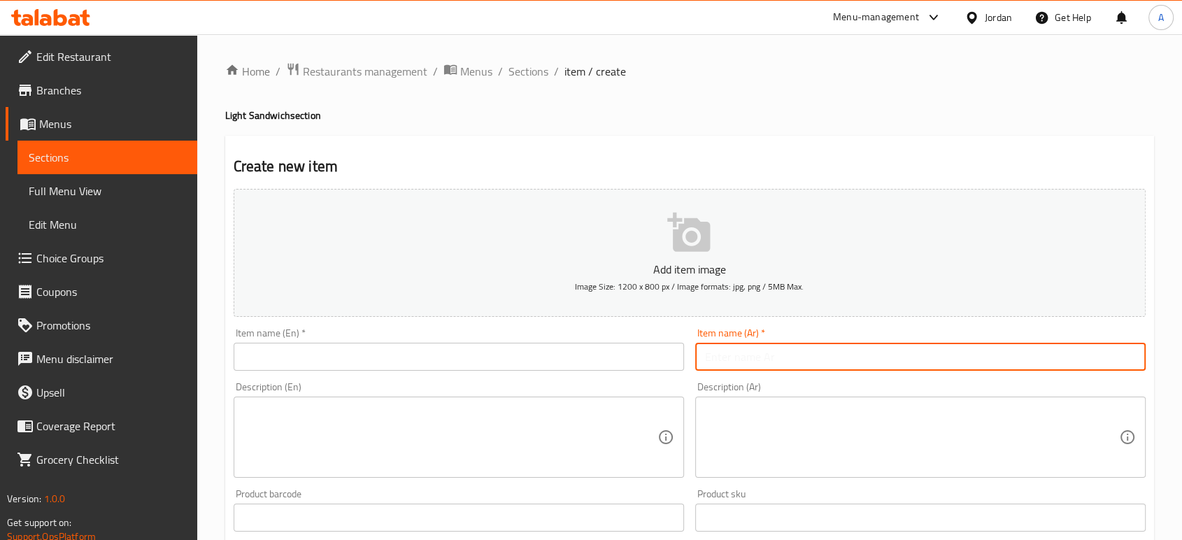
paste input "تيركي حمام"
type input "تيركي حمام"
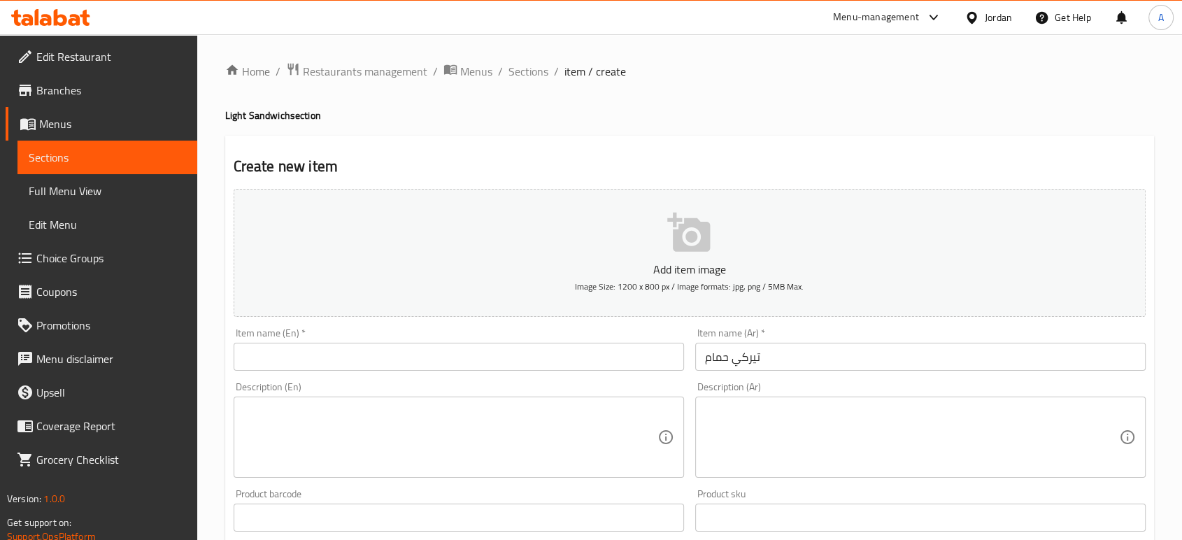
click at [825, 429] on textarea at bounding box center [912, 437] width 414 height 66
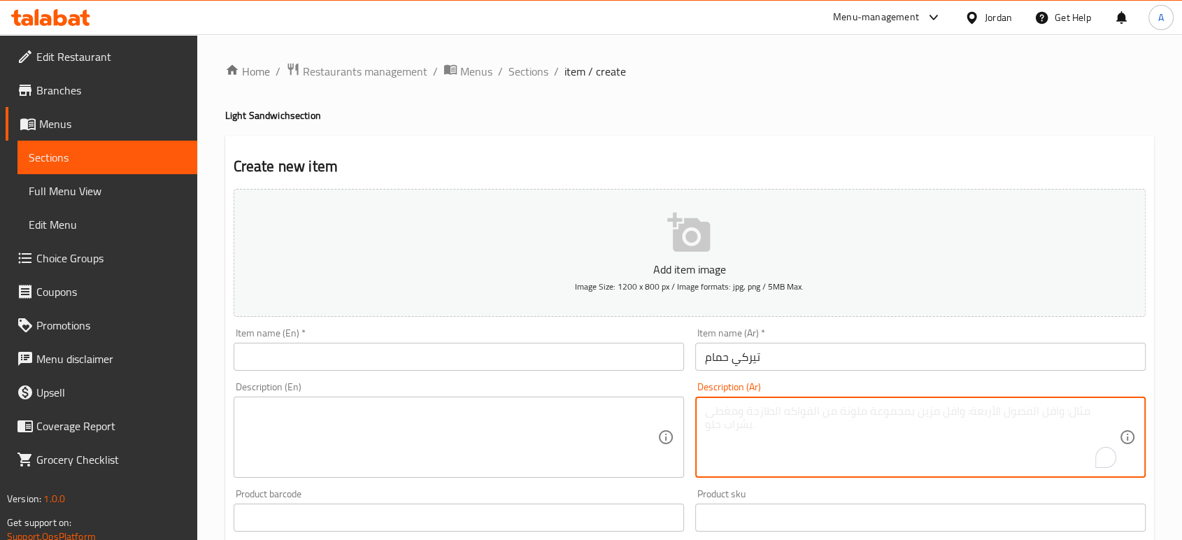
paste textarea "شطيرة صغيرة (خبز حمام) محشوة بشرائح ديك رومي مدخن."
type textarea "شطيرة صغيرة (خبز حمام) محشوة بشرائح ديك رومي مدخن."
click at [463, 462] on textarea at bounding box center [450, 437] width 414 height 66
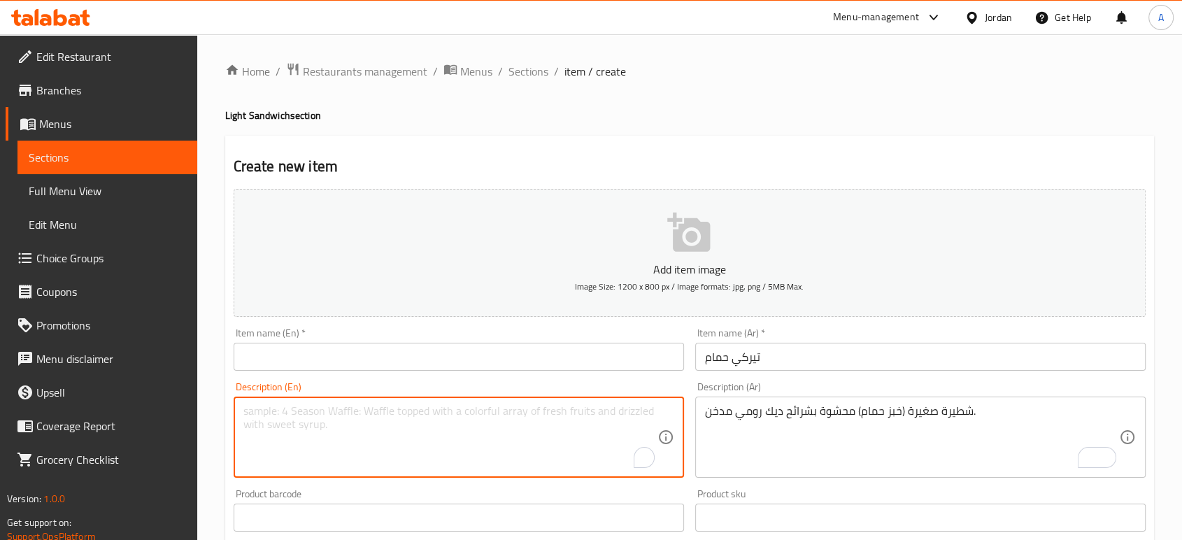
paste textarea "Small sandwich (pigeon bread) filled with slices of smoked turkey."
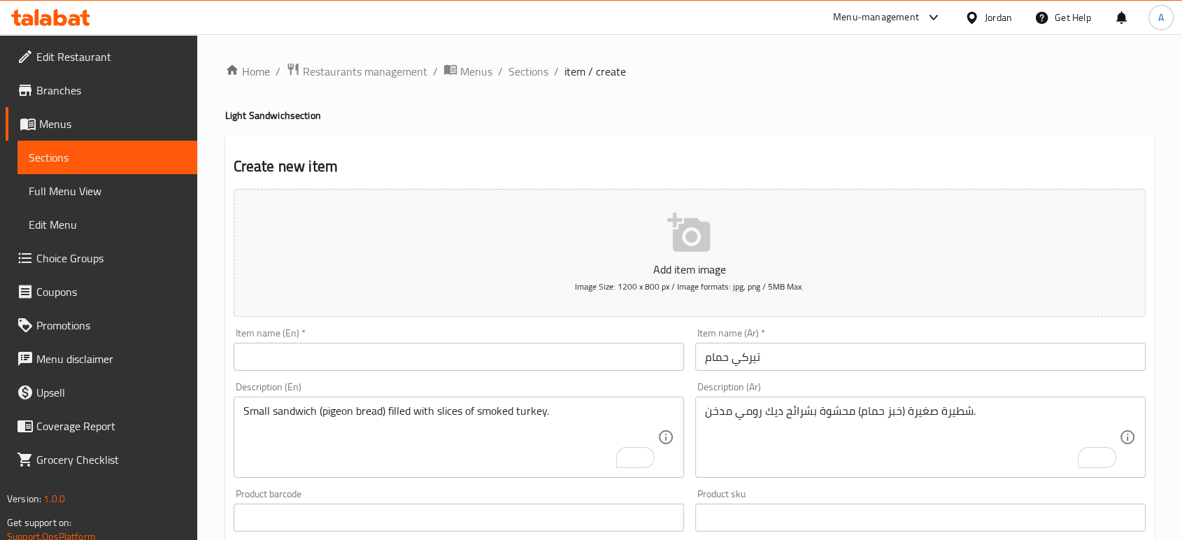
click at [598, 365] on input "text" at bounding box center [459, 357] width 451 height 28
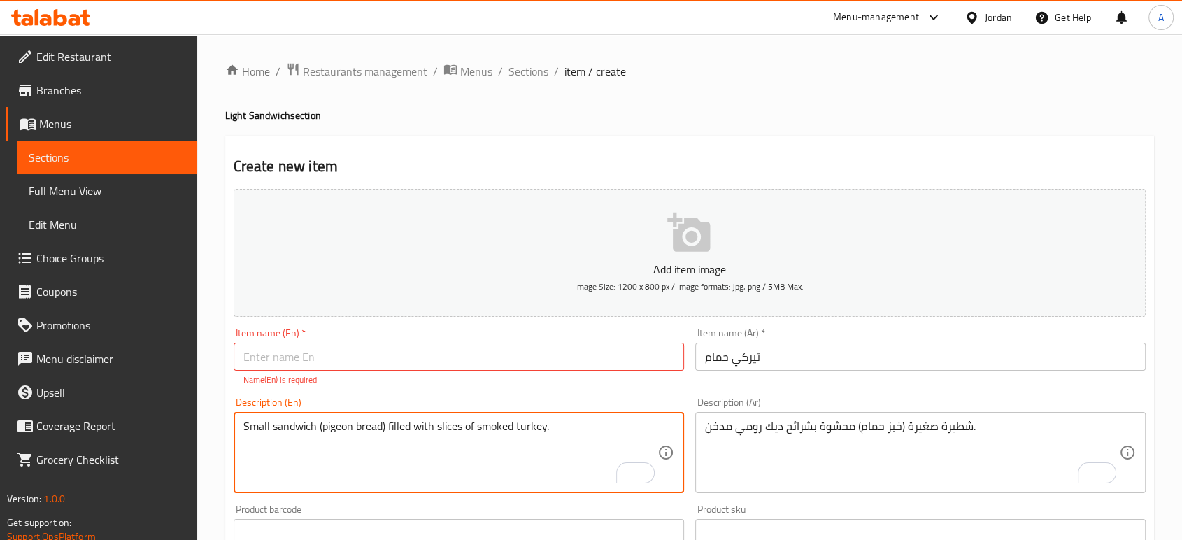
click at [336, 414] on div "Small sandwich (pigeon bread) filled with slices of smoked turkey. Description …" at bounding box center [459, 452] width 451 height 81
click at [336, 421] on textarea "Small sandwich (pigeon bread) filled with slices of smoked turkey." at bounding box center [450, 453] width 414 height 66
type textarea "Small sandwich (Habread) filled with slices of smoked turkey."
type textarea "Small sandwich (Hamam bread) filled with slices of smoked turkey."
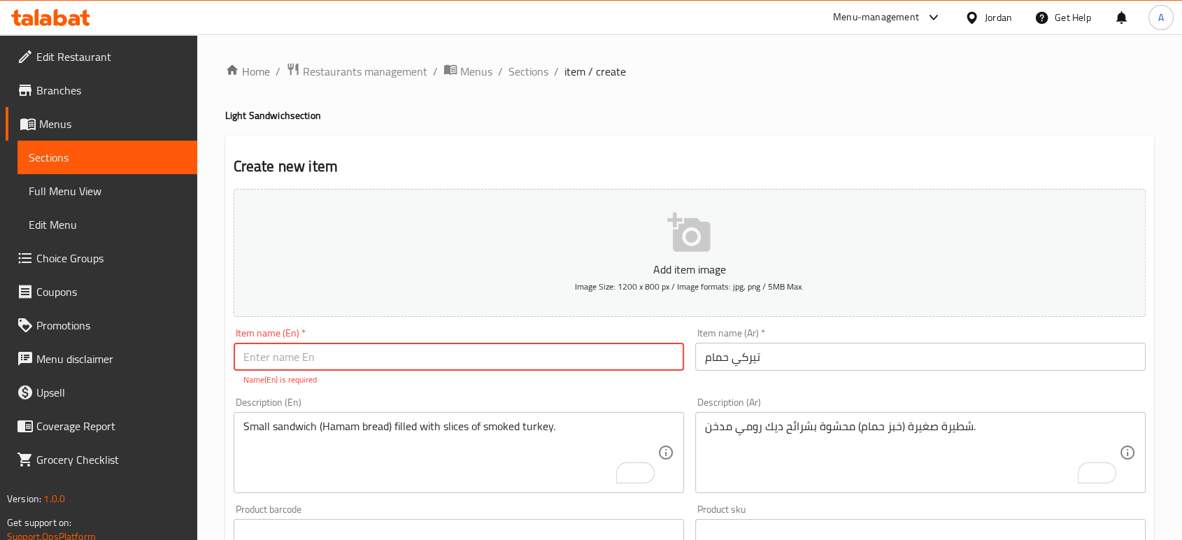
click at [323, 360] on input "text" at bounding box center [459, 357] width 451 height 28
type input "t"
type input "Turky Hamam"
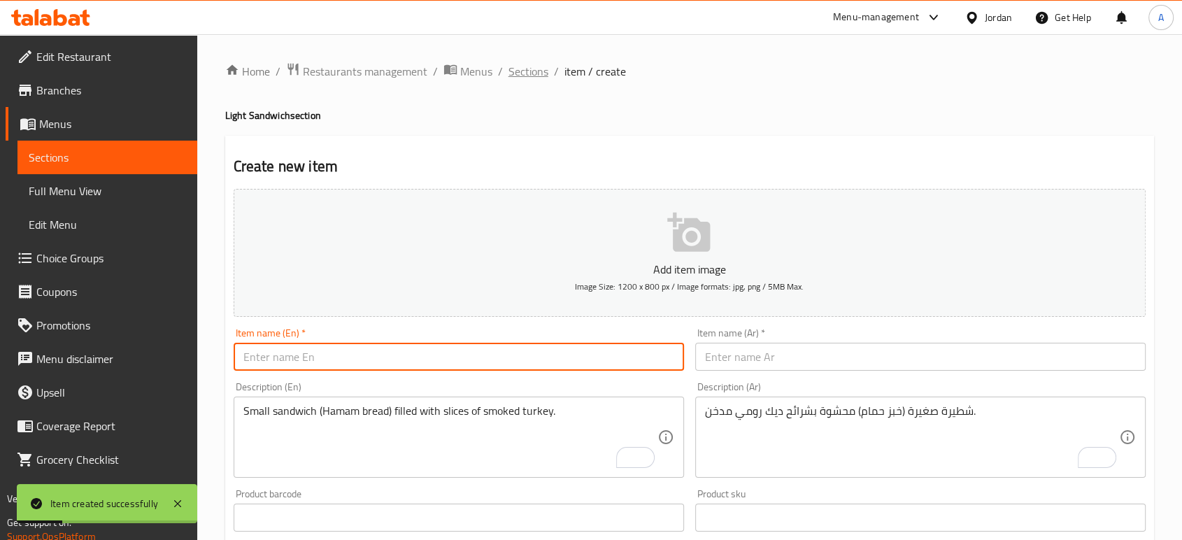
click at [533, 68] on span "Sections" at bounding box center [529, 71] width 40 height 17
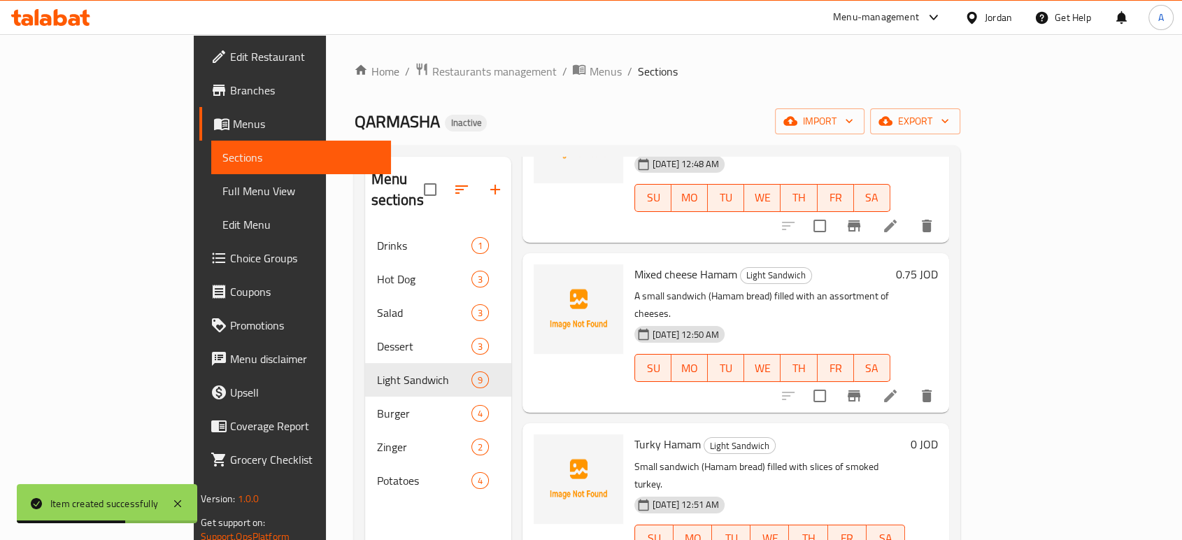
scroll to position [466, 0]
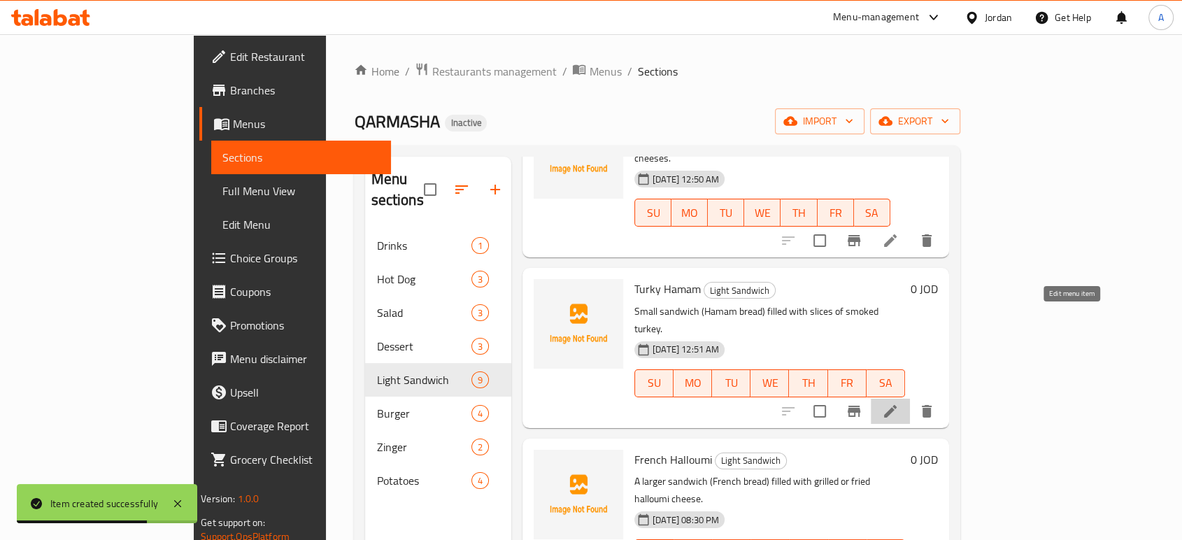
click at [899, 403] on icon at bounding box center [890, 411] width 17 height 17
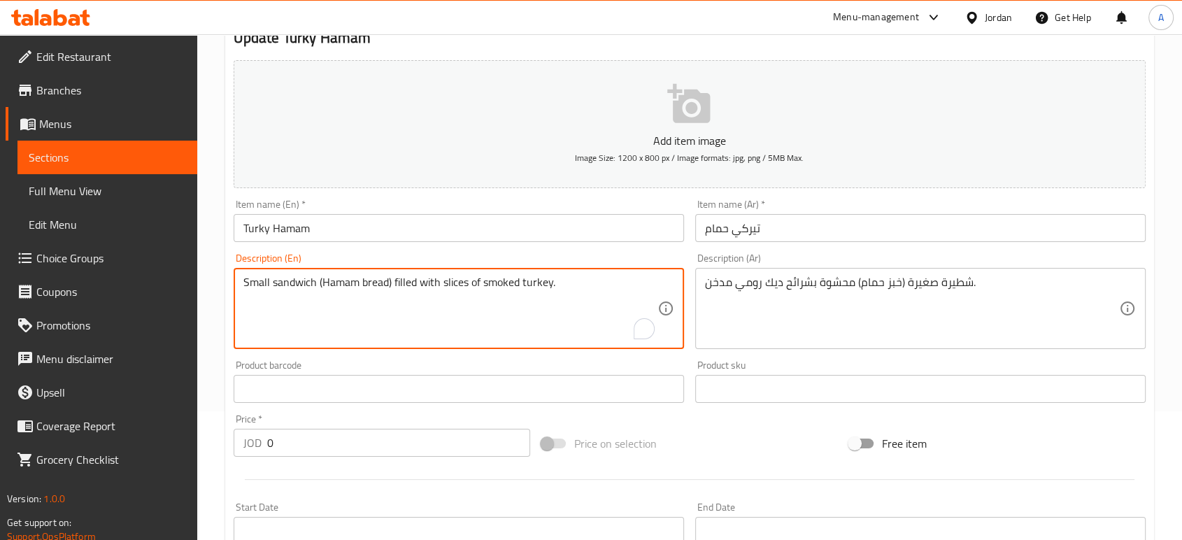
scroll to position [233, 0]
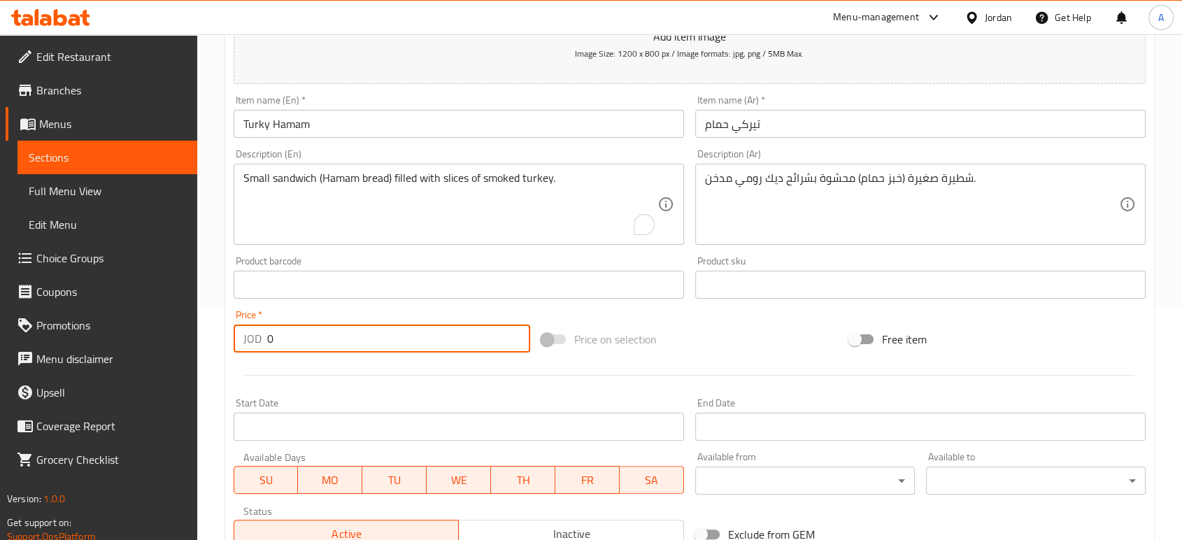
click at [318, 341] on input "0" at bounding box center [398, 339] width 263 height 28
type input "0.75"
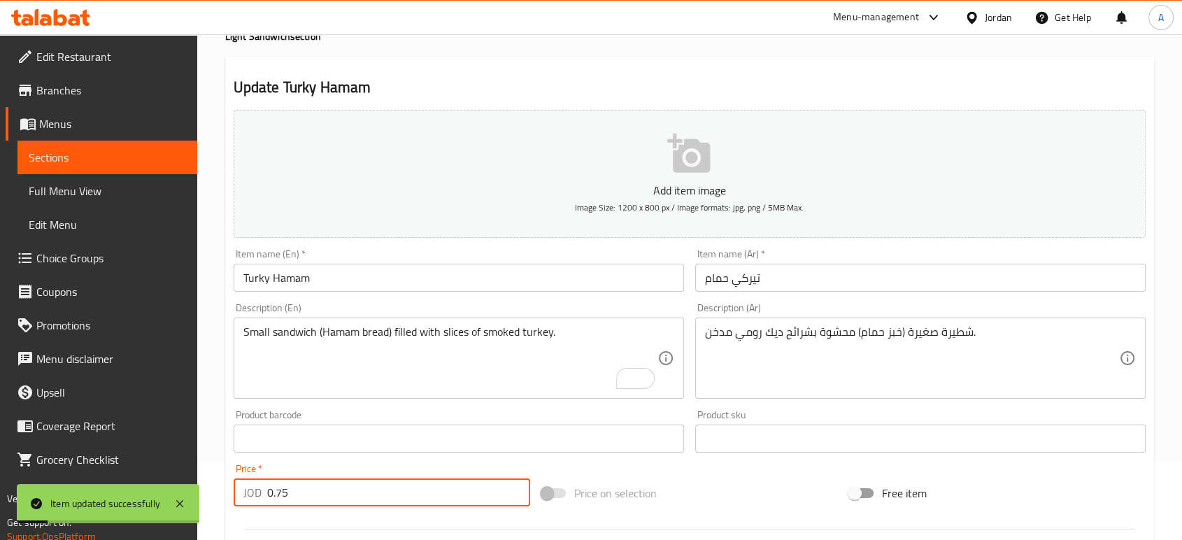
scroll to position [0, 0]
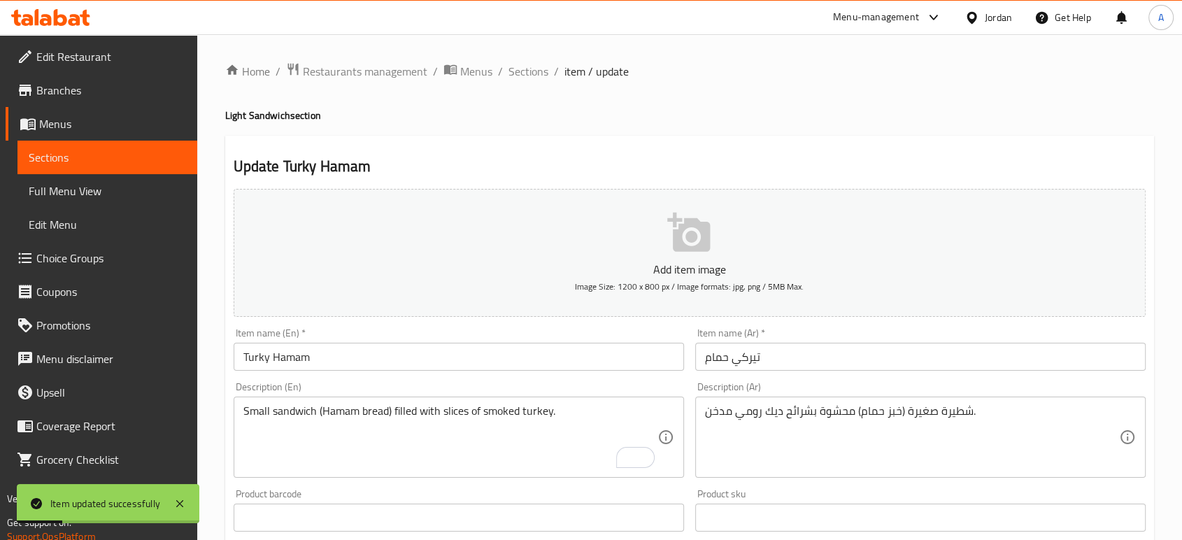
click at [531, 59] on div "Home / Restaurants management / Menus / Sections / item / update Light Sandwich…" at bounding box center [689, 511] width 985 height 954
click at [531, 64] on span "Sections" at bounding box center [529, 71] width 40 height 17
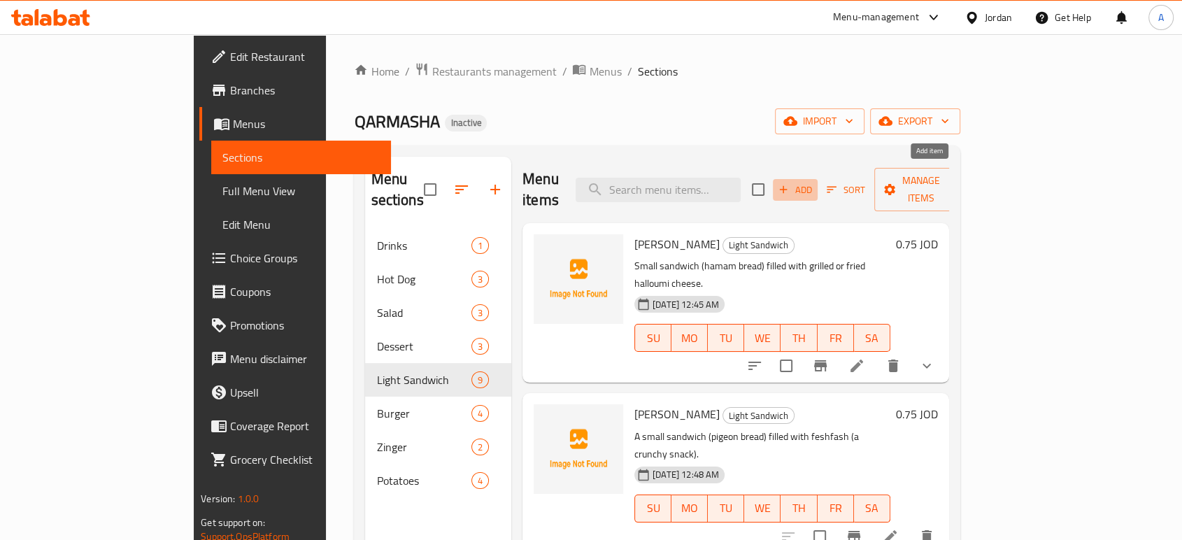
click at [814, 185] on span "Add" at bounding box center [796, 190] width 38 height 16
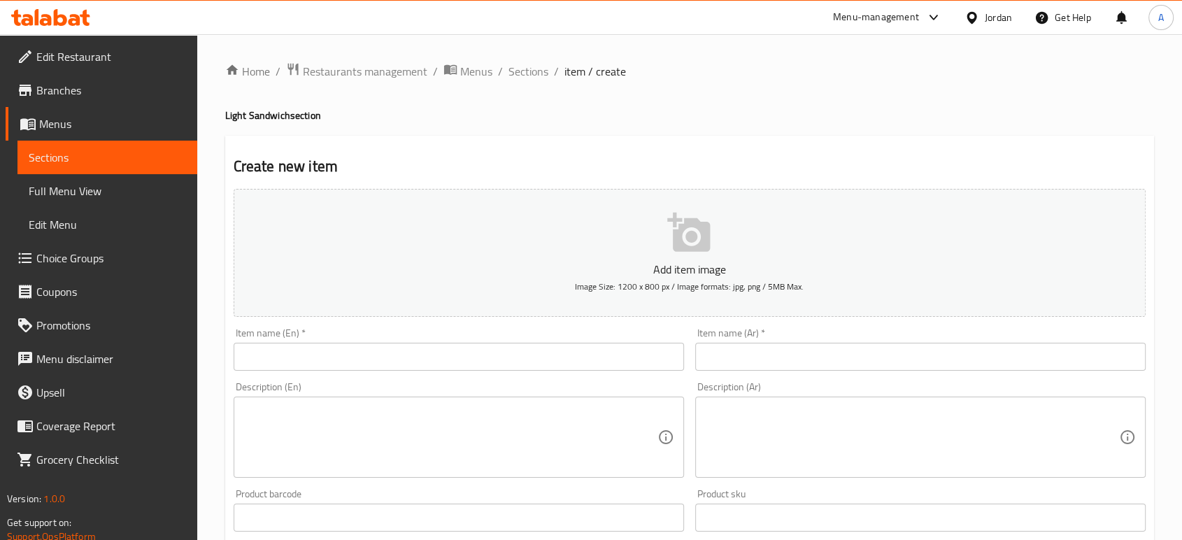
click at [719, 342] on div "Item name (Ar)   * Item name (Ar) *" at bounding box center [920, 349] width 451 height 43
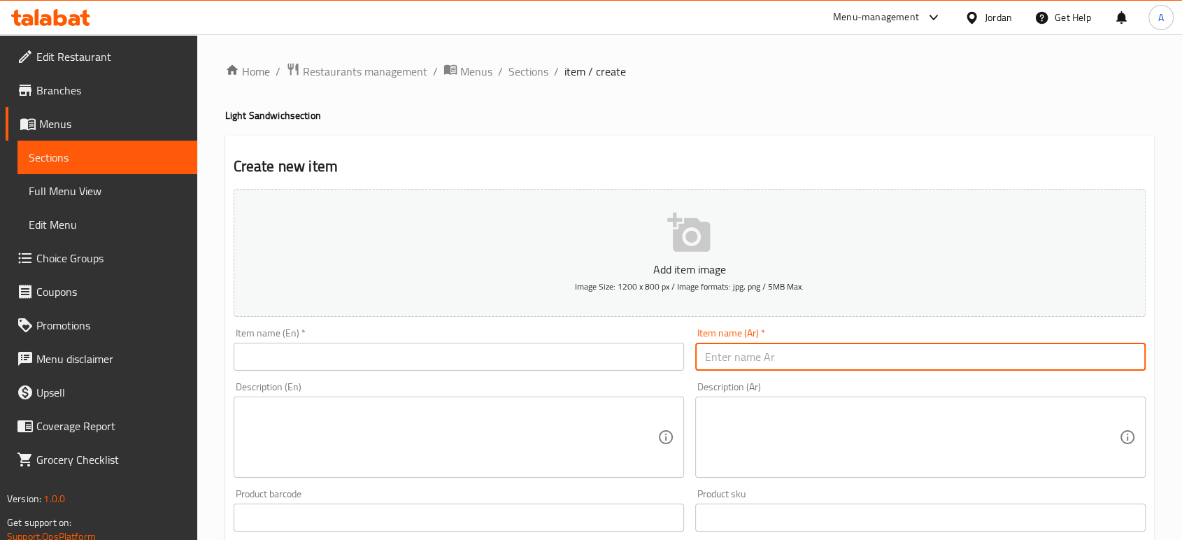
click at [718, 346] on input "text" at bounding box center [920, 357] width 451 height 28
paste input "لبنة وسنيورة حمام"
type input "لبنة وسنيورة حمام"
click at [493, 374] on div "Item name (En)   * Item name (En) *" at bounding box center [459, 350] width 462 height 54
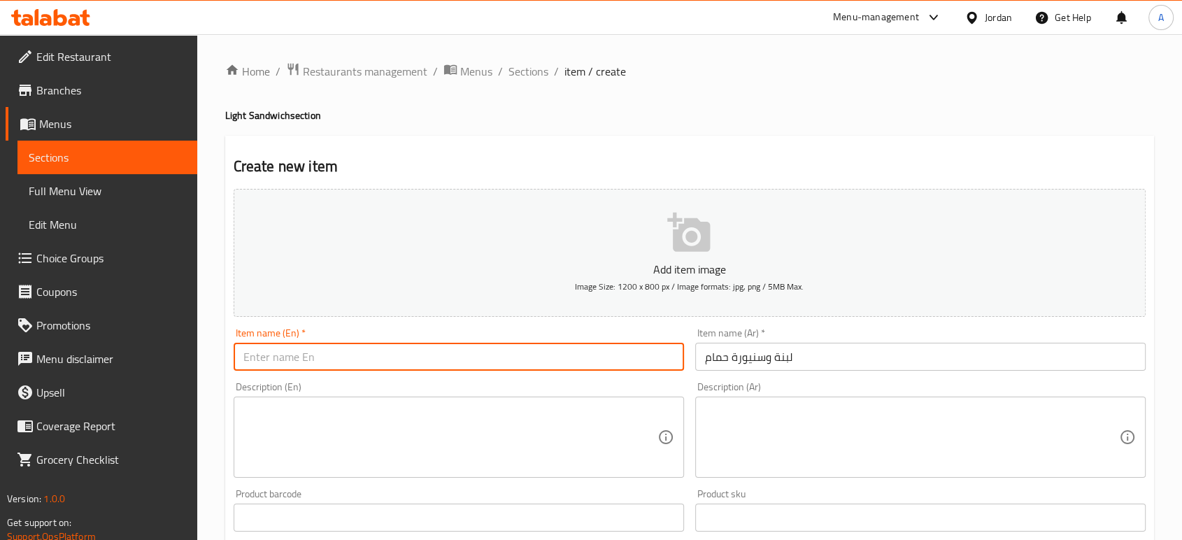
click at [483, 356] on input "text" at bounding box center [459, 357] width 451 height 28
paste input "Labneh and Senora Hamam"
click at [327, 360] on input "Labneh and Senora Hamam" at bounding box center [459, 357] width 451 height 28
paste input "anyou"
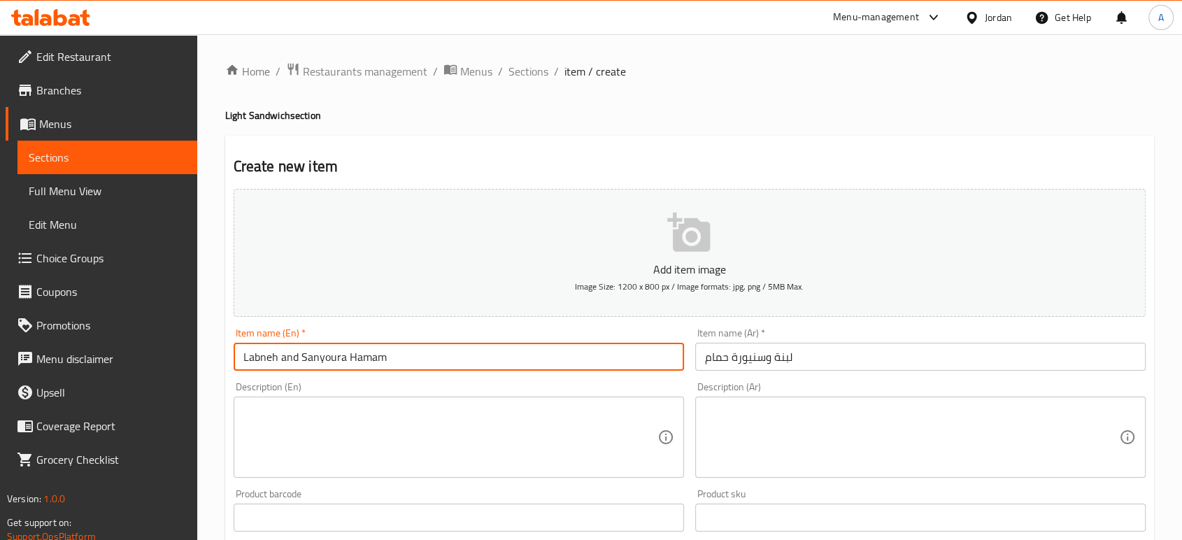
click at [500, 365] on input "Labneh and Sanyoura Hamam" at bounding box center [459, 357] width 451 height 28
type input "Labneh and Sanyoura Hamam"
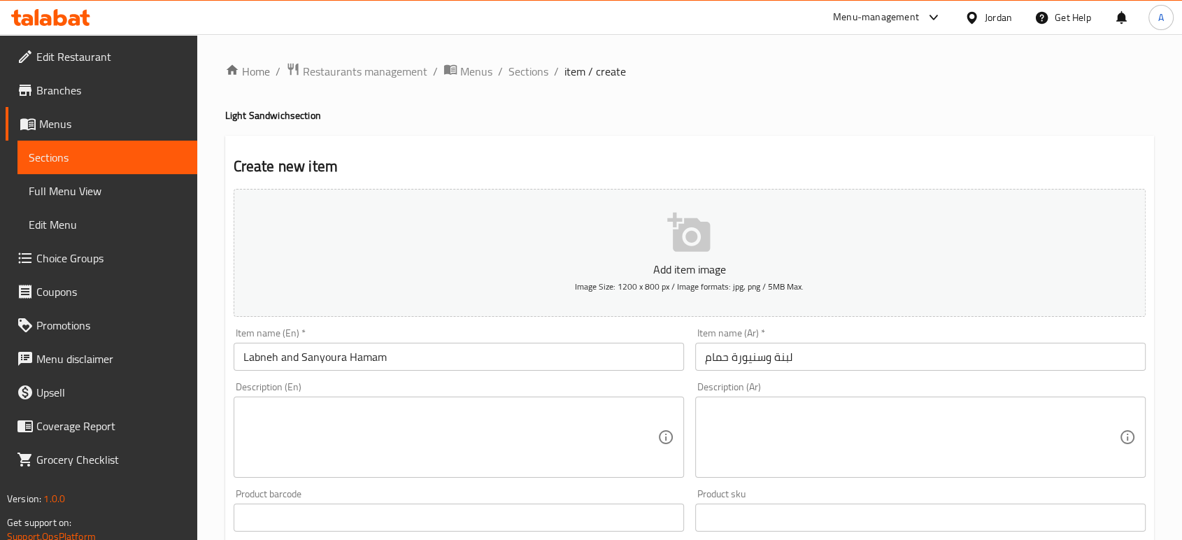
click at [795, 431] on textarea at bounding box center [912, 437] width 414 height 66
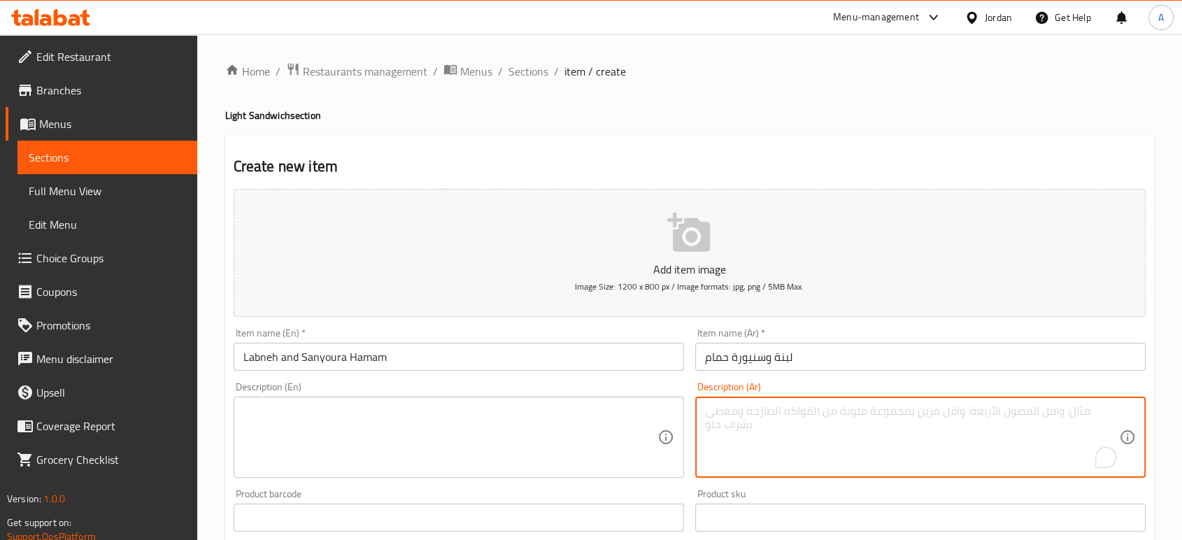
paste textarea "شطيرة صغيرة (خبز حمام) محشوة باللبنة وشرائح مرتديلا سنيورة."
type textarea "شطيرة صغيرة (خبز حمام) محشوة باللبنة وشرائح مرتديلا سنيورة."
click at [540, 454] on textarea at bounding box center [450, 437] width 414 height 66
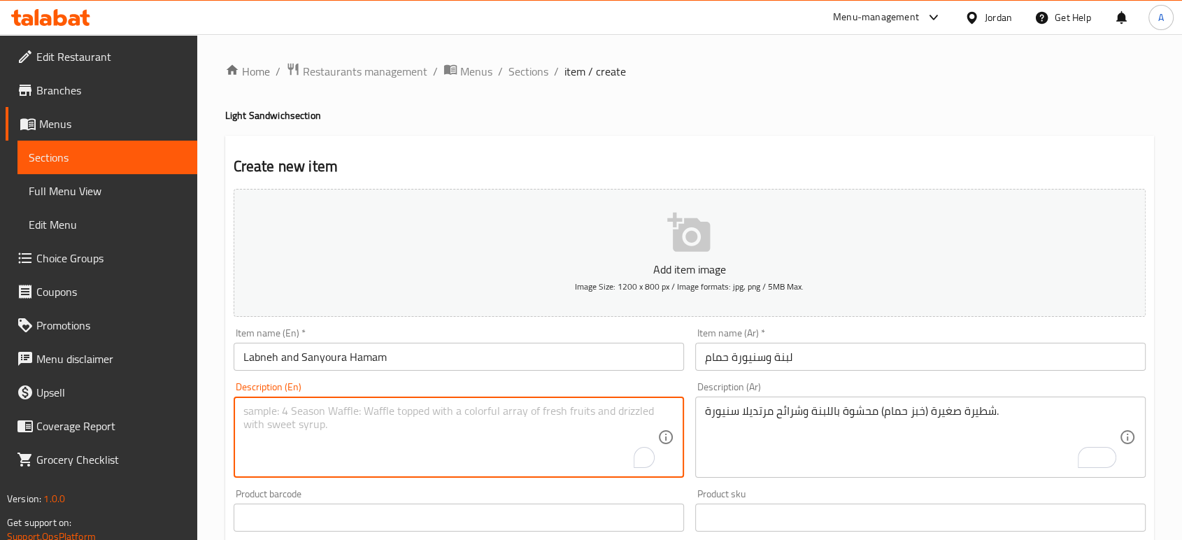
paste textarea "Small sandwich (hamam bread) stuffed with labneh and slices of Senora mortadell…"
click at [315, 362] on input "Labneh and Sanyoura Hamam" at bounding box center [459, 357] width 451 height 28
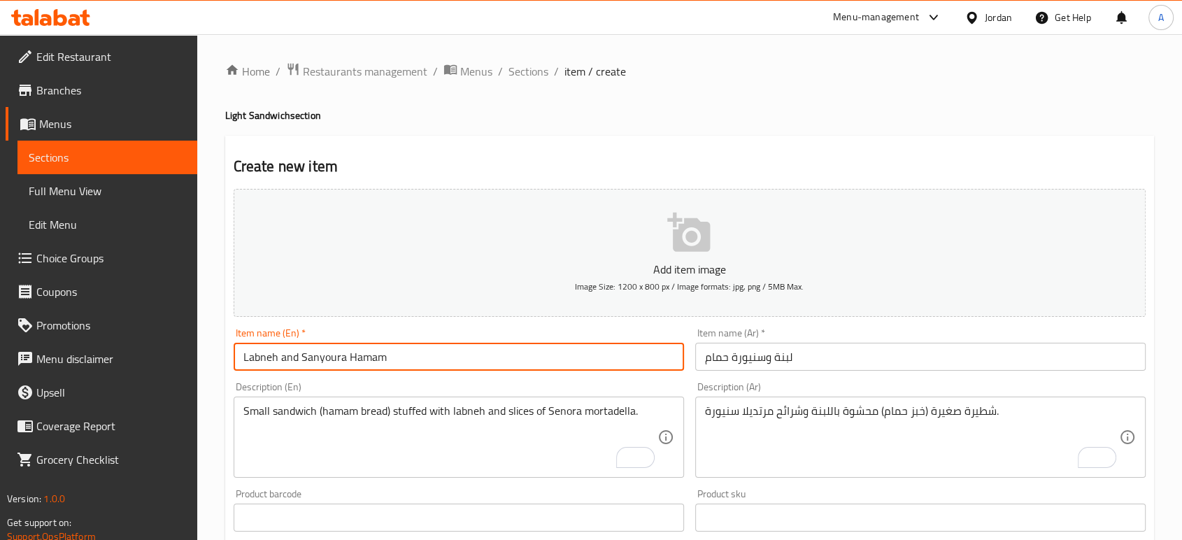
click at [315, 362] on input "Labneh and Sanyoura Hamam" at bounding box center [459, 357] width 451 height 28
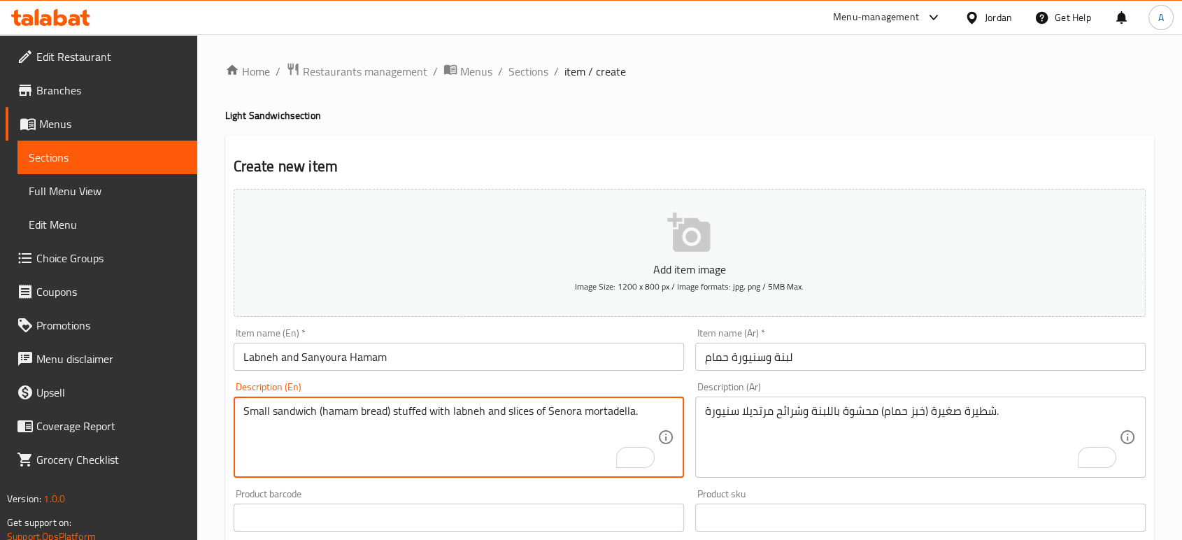
click at [570, 416] on textarea "Small sandwich (hamam bread) stuffed with labneh and slices of Senora mortadell…" at bounding box center [450, 437] width 414 height 66
paste textarea "anyou"
click at [624, 416] on textarea "Small sandwich (hamam bread) stuffed with labneh and slices of Sanyoura mortade…" at bounding box center [450, 437] width 414 height 66
type textarea "Small sandwich (hamam bread) stuffed with labneh and slices of Sanyoura mortade…"
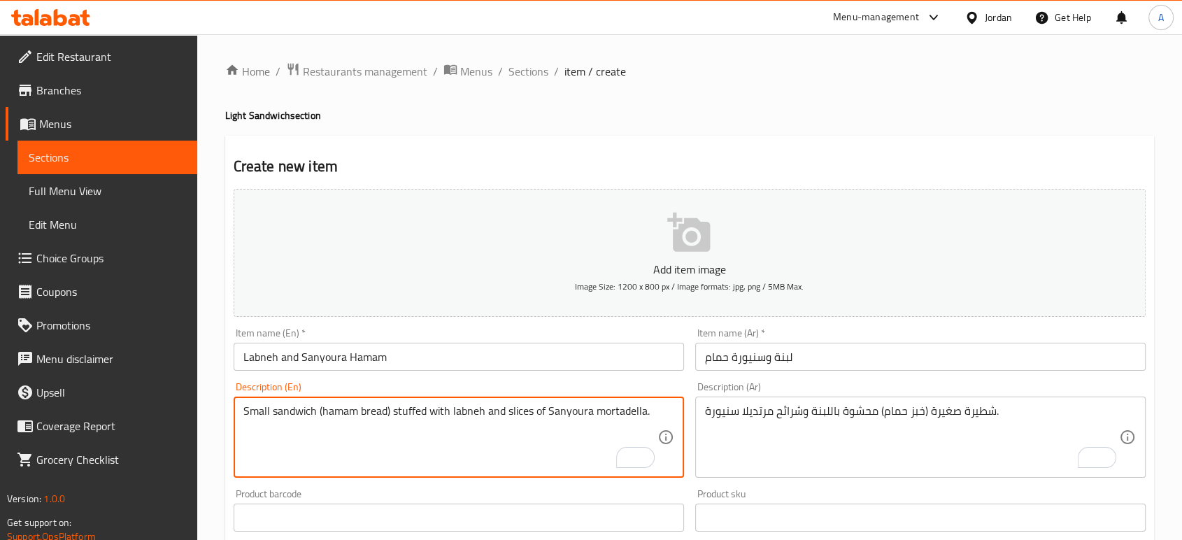
click at [479, 437] on textarea "Small sandwich (hamam bread) stuffed with labneh and slices of Sanyoura mortade…" at bounding box center [450, 437] width 414 height 66
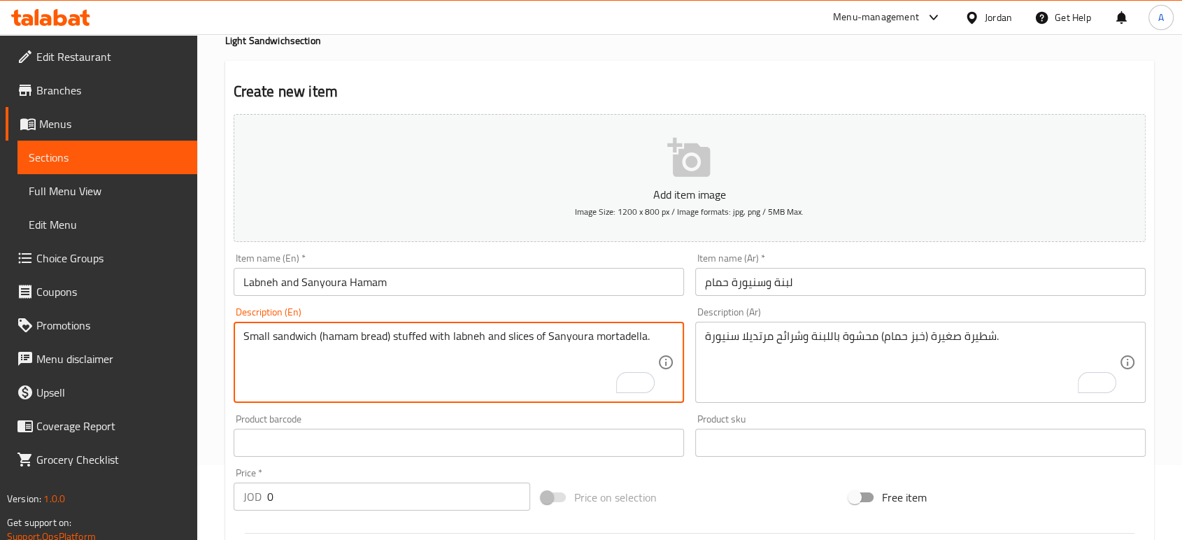
scroll to position [155, 0]
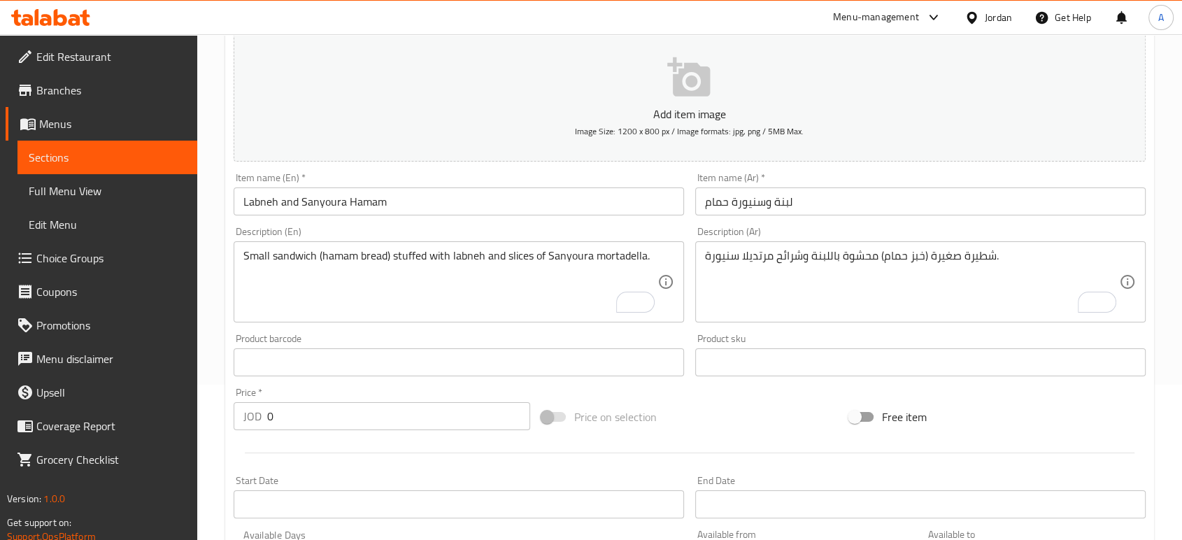
click at [578, 368] on input "text" at bounding box center [459, 362] width 451 height 28
click at [403, 399] on div "Price   * JOD 0 Price *" at bounding box center [382, 409] width 297 height 43
click at [399, 410] on input "0" at bounding box center [398, 416] width 263 height 28
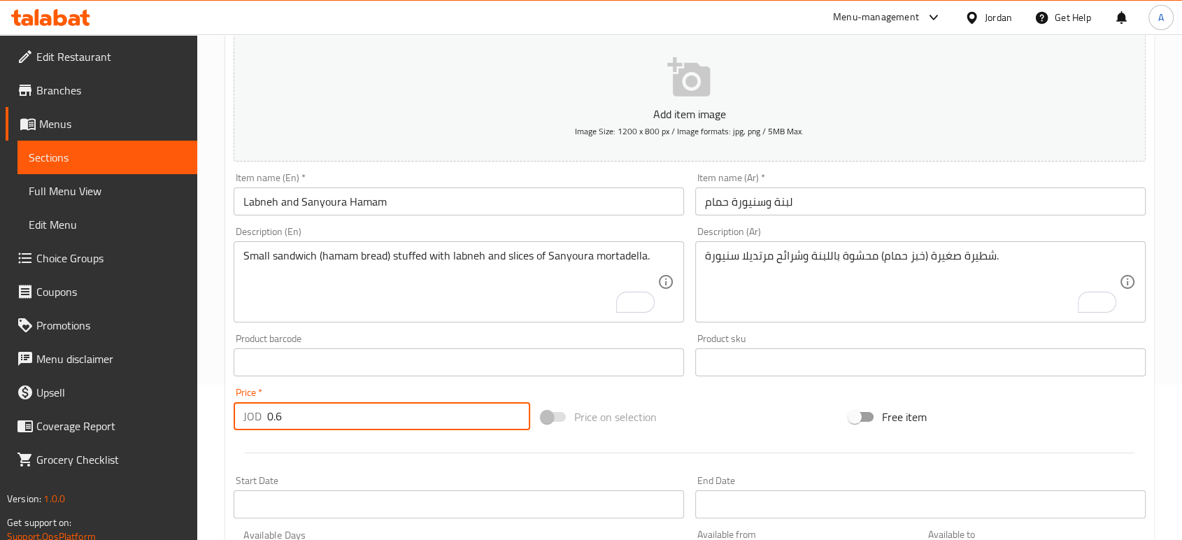
type input "0.6"
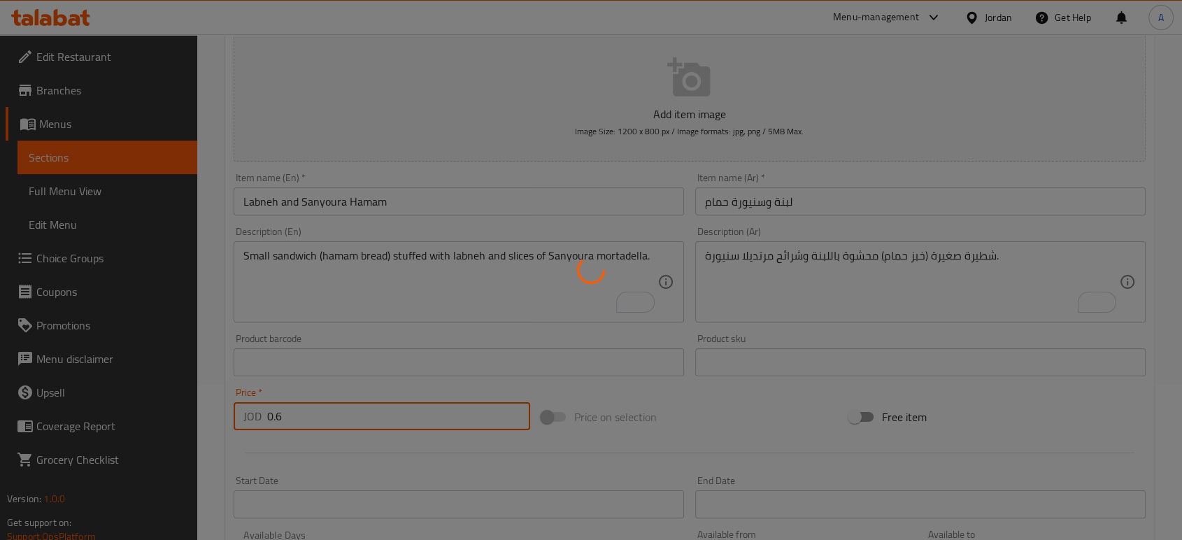
type input "0"
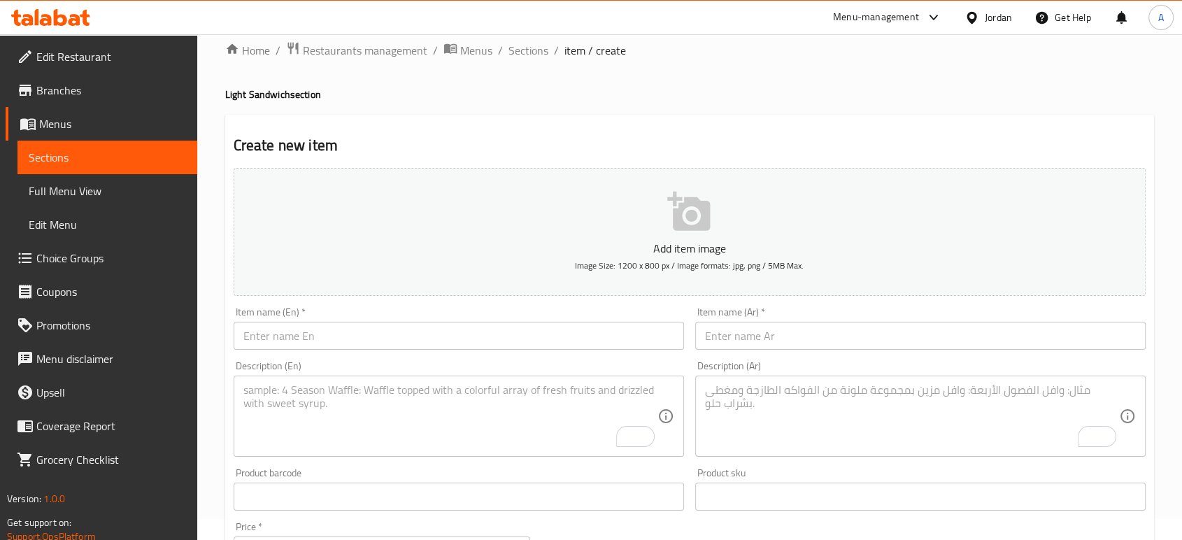
scroll to position [0, 0]
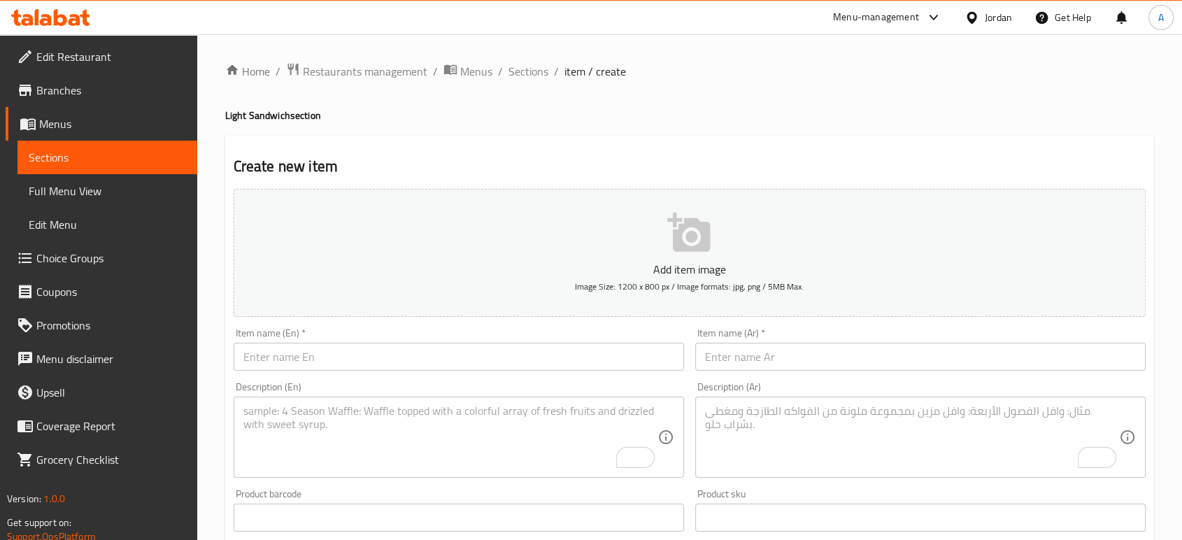
click at [717, 112] on h4 "Light Sandwich section" at bounding box center [689, 115] width 929 height 14
click at [548, 77] on ol "Home / Restaurants management / Menus / Sections / item / create" at bounding box center [689, 71] width 929 height 18
drag, startPoint x: 542, startPoint y: 76, endPoint x: 610, endPoint y: 103, distance: 73.8
click at [542, 76] on span "Sections" at bounding box center [529, 71] width 40 height 17
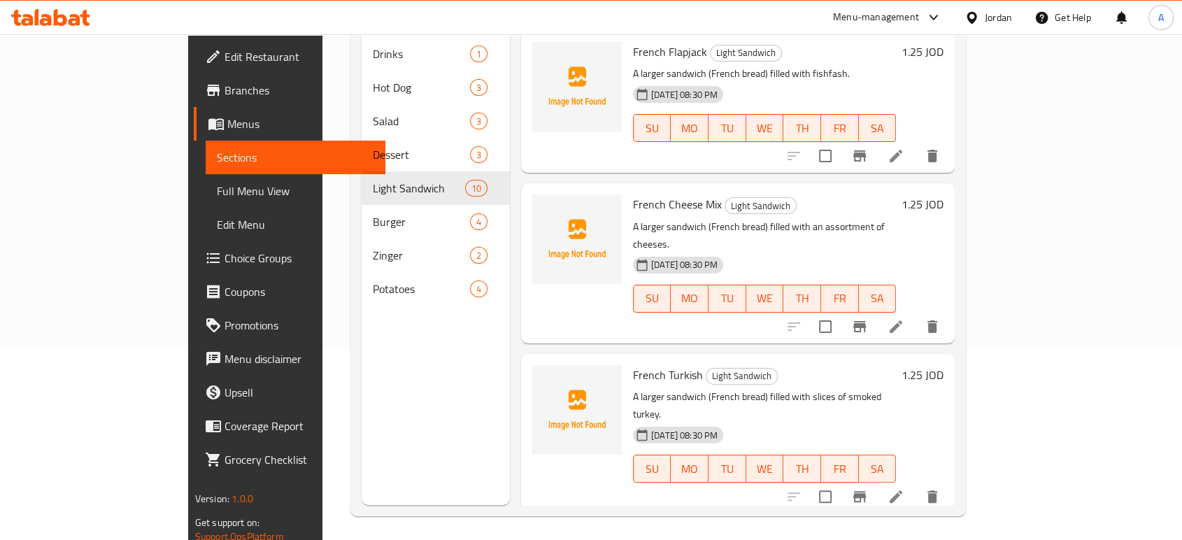
scroll to position [196, 0]
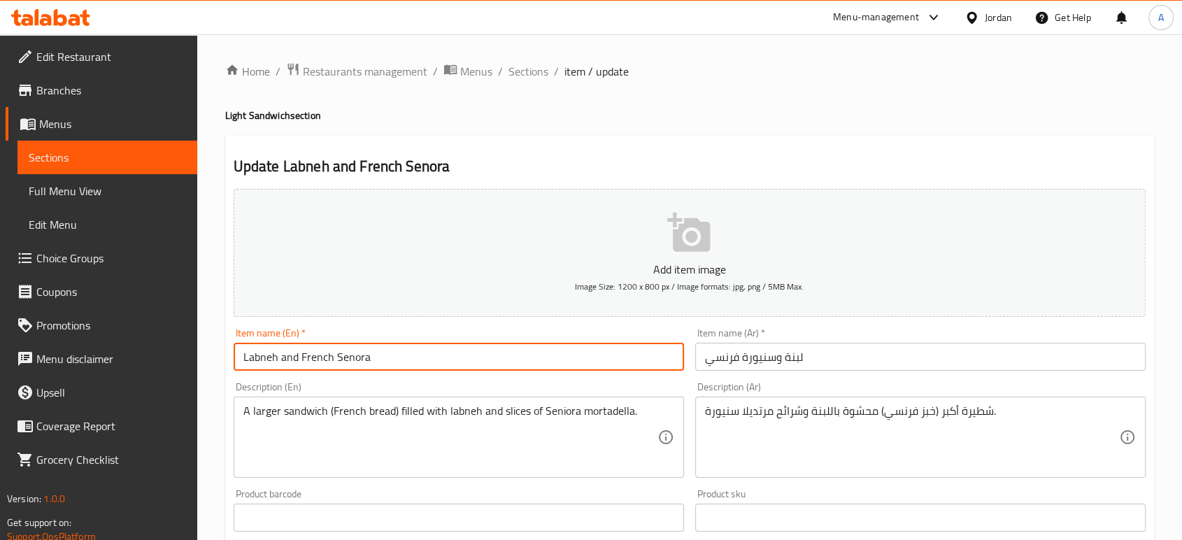
click at [360, 362] on input "Labneh and French Senora" at bounding box center [459, 357] width 451 height 28
paste input "anyoura"
type input "Labneh and French Sanyoura"
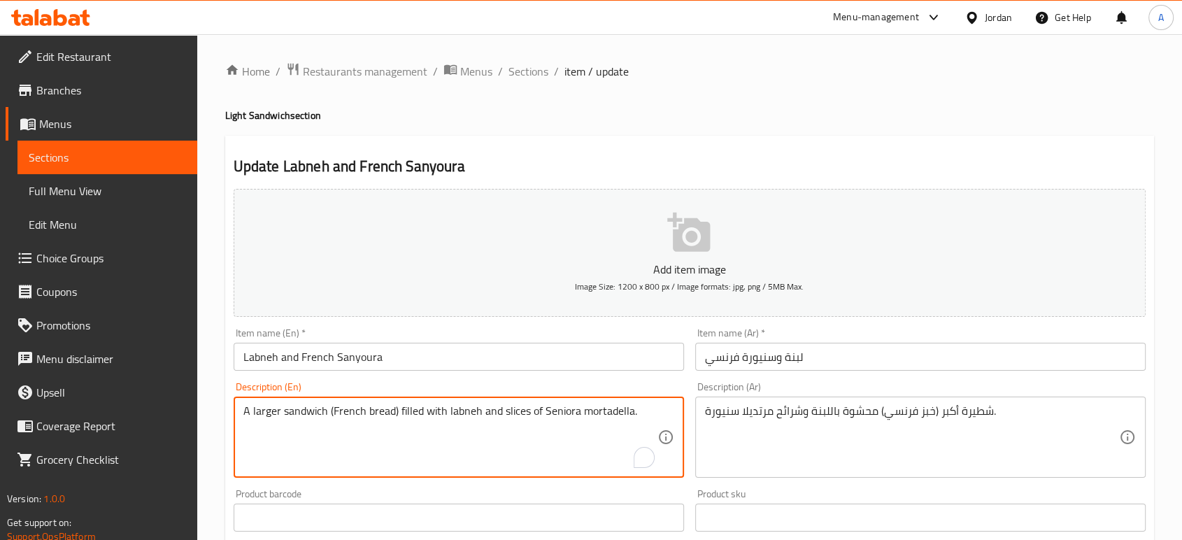
click at [554, 410] on textarea "A larger sandwich (French bread) filled with labneh and slices of Seniora morta…" at bounding box center [450, 437] width 414 height 66
paste textarea "anyoura"
type textarea "A larger sandwich (French bread) filled with labneh and slices of Sanyoura mort…"
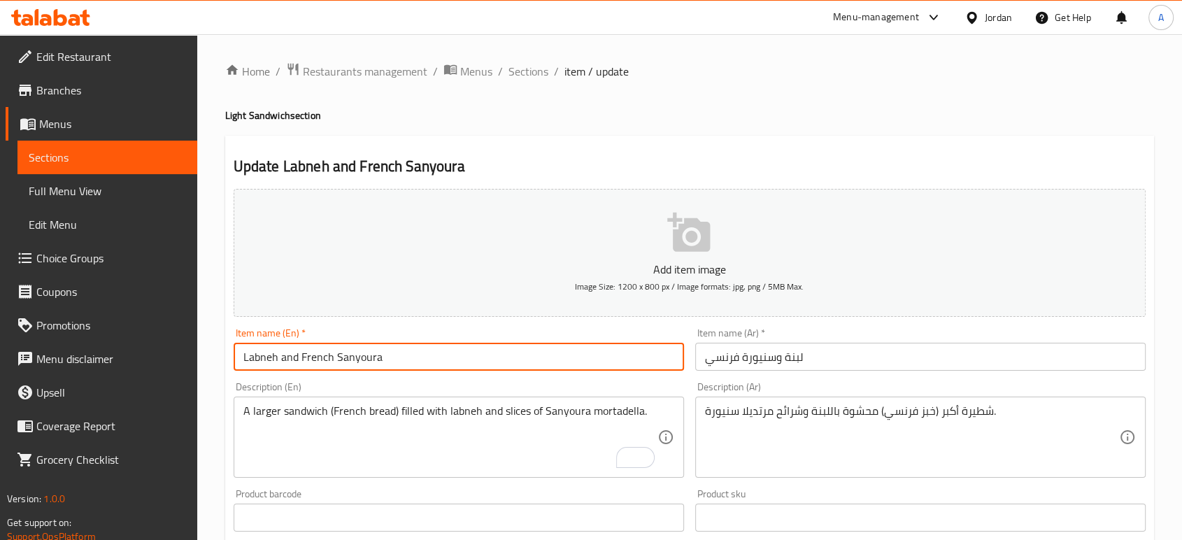
click at [528, 352] on input "Labneh and French Sanyoura" at bounding box center [459, 357] width 451 height 28
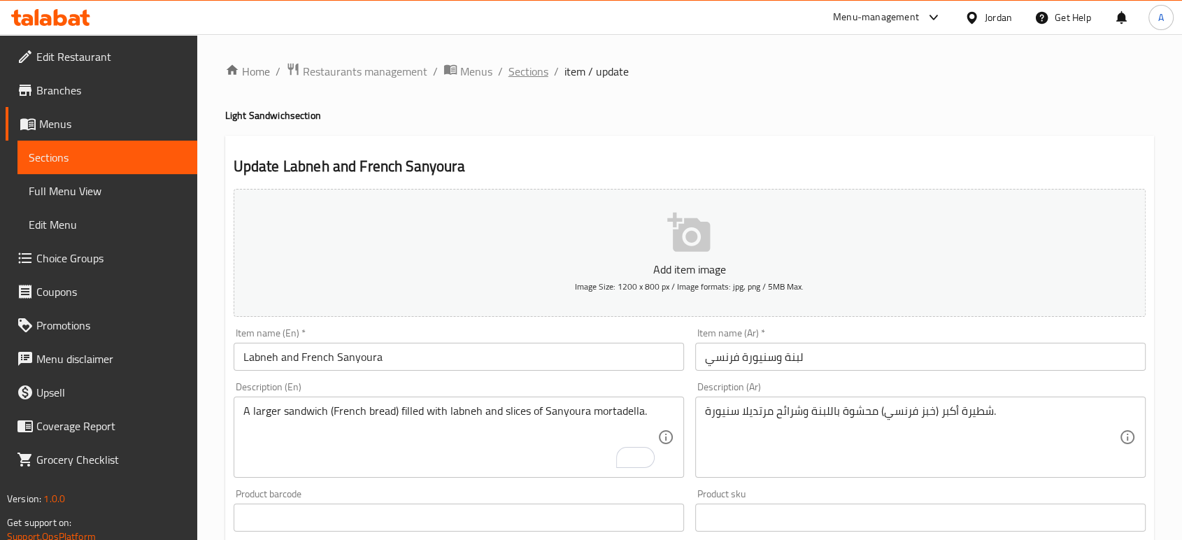
click at [530, 65] on span "Sections" at bounding box center [529, 71] width 40 height 17
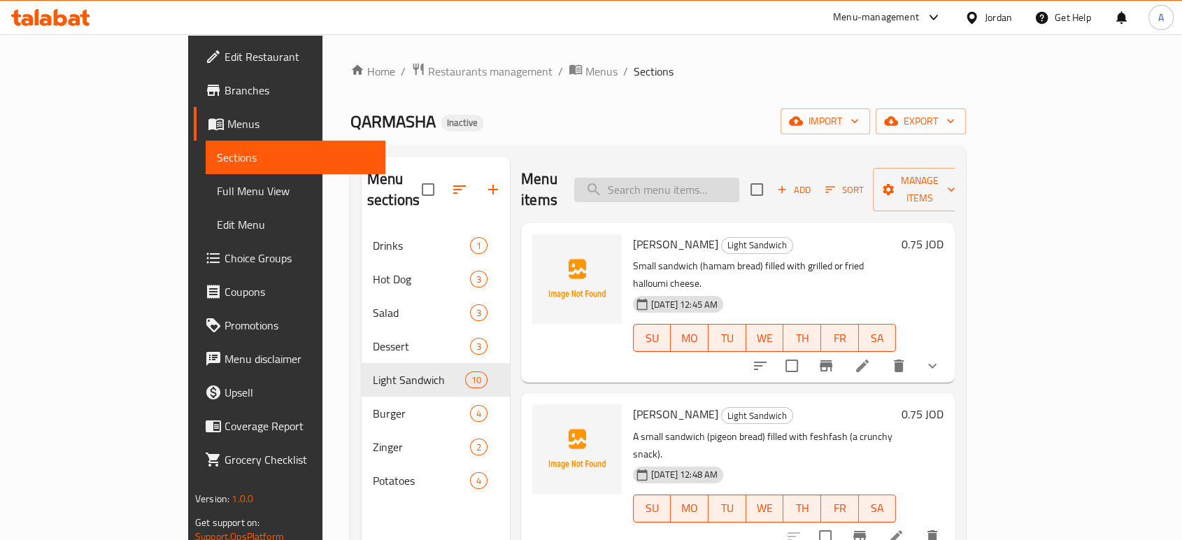
click at [701, 180] on input "search" at bounding box center [656, 190] width 165 height 24
paste input "[PERSON_NAME]"
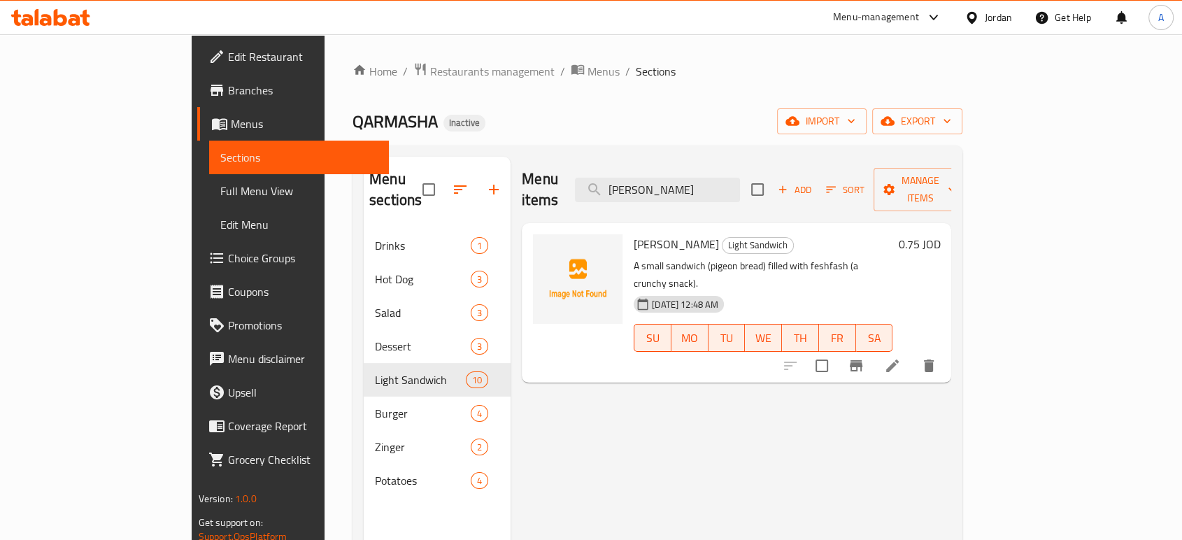
type input "[PERSON_NAME]"
click at [912, 353] on li at bounding box center [892, 365] width 39 height 25
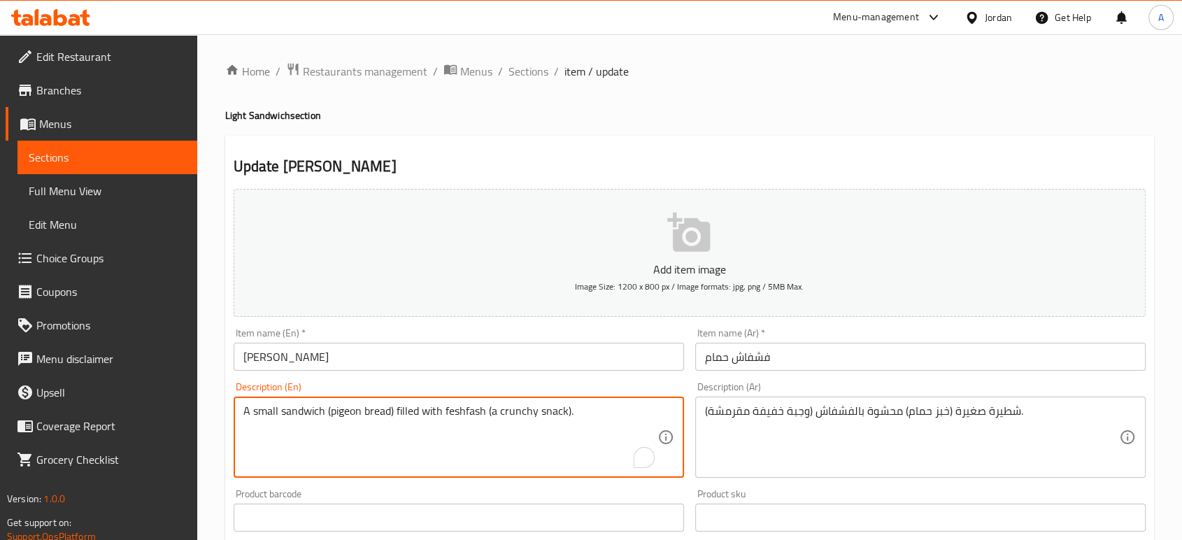
click at [351, 409] on textarea "A small sandwich (pigeon bread) filled with feshfash (a crunchy snack)." at bounding box center [450, 437] width 414 height 66
type textarea "A small sandwich (Hamam bread) filled with feshfash (a crunchy snack)."
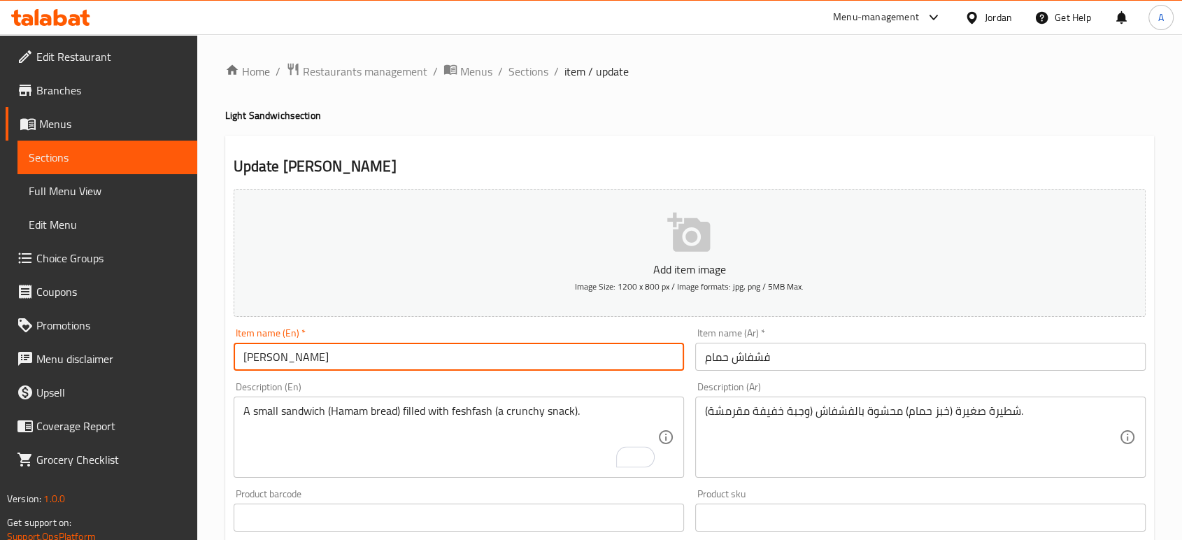
click at [351, 368] on input "[PERSON_NAME]" at bounding box center [459, 357] width 451 height 28
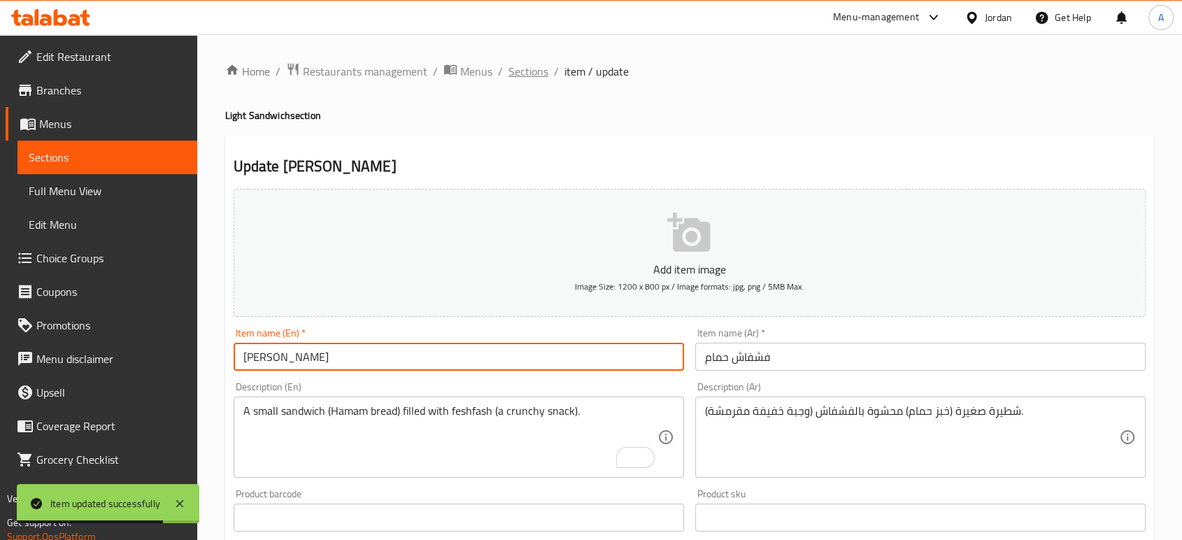
click at [528, 65] on span "Sections" at bounding box center [529, 71] width 40 height 17
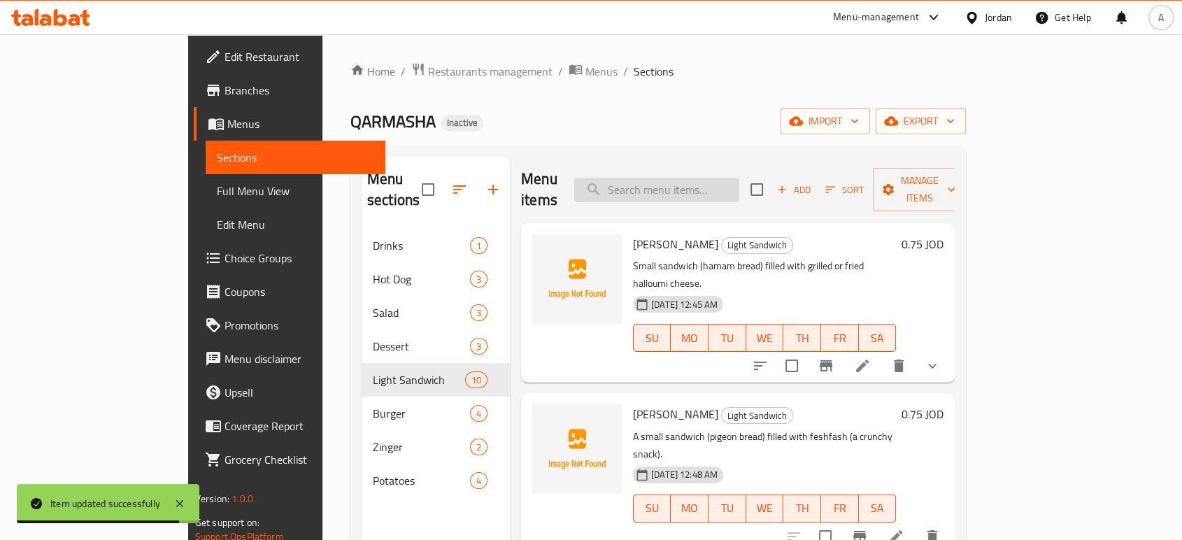
click at [740, 183] on input "search" at bounding box center [656, 190] width 165 height 24
paste input "فشفاش حمام"
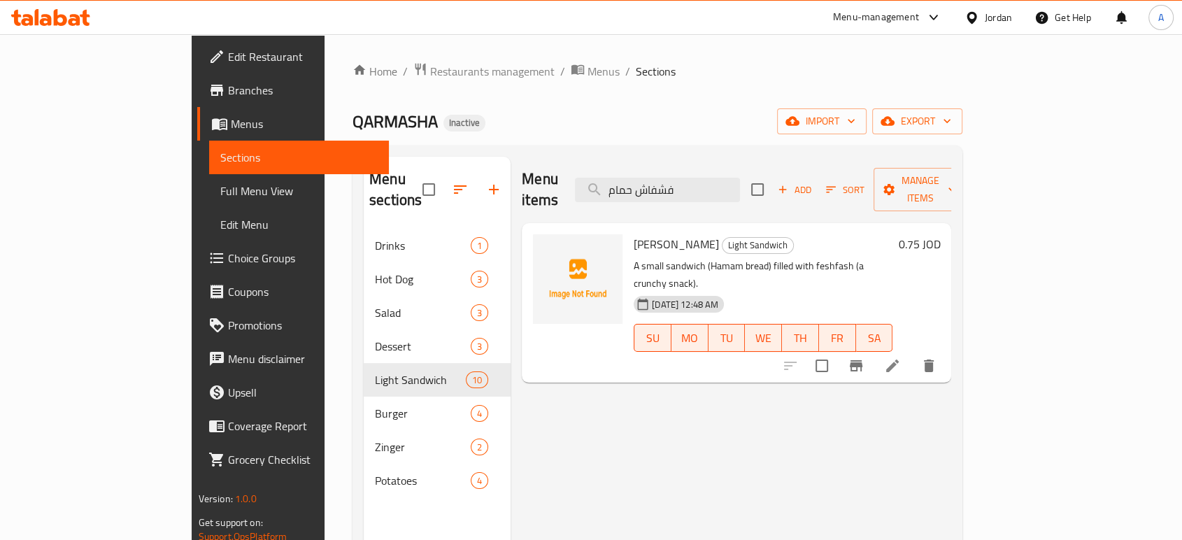
drag, startPoint x: 699, startPoint y: 183, endPoint x: 632, endPoint y: 182, distance: 67.2
click at [632, 182] on div "Menu items فشفاش حمام Add Sort Manage items" at bounding box center [737, 190] width 430 height 66
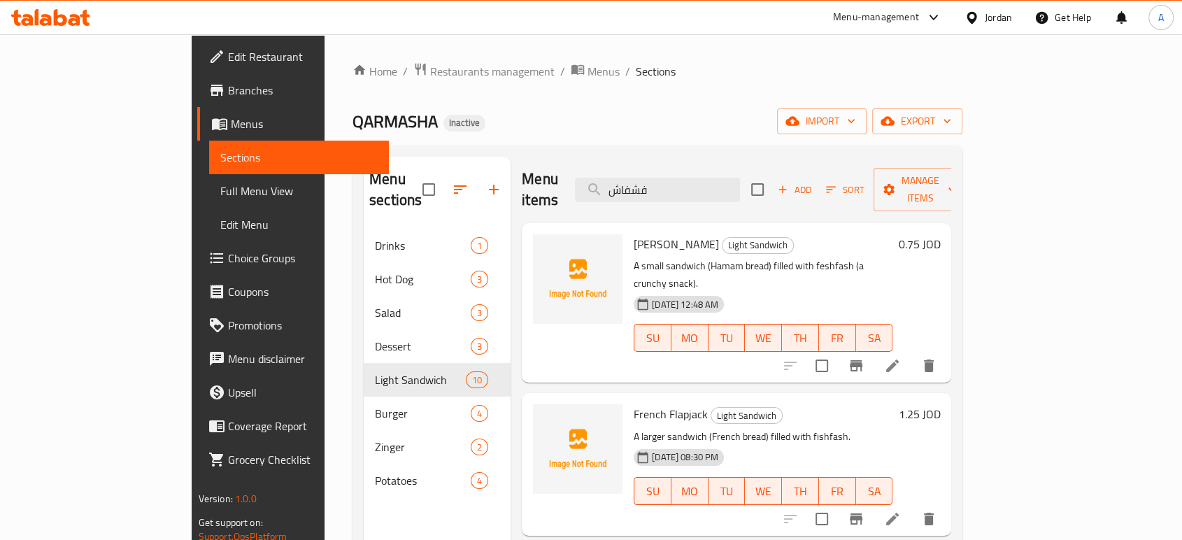
type input "فشفاش"
click at [634, 234] on span "[PERSON_NAME]" at bounding box center [676, 244] width 85 height 21
copy span "FeshFash"
click at [912, 507] on li at bounding box center [892, 519] width 39 height 25
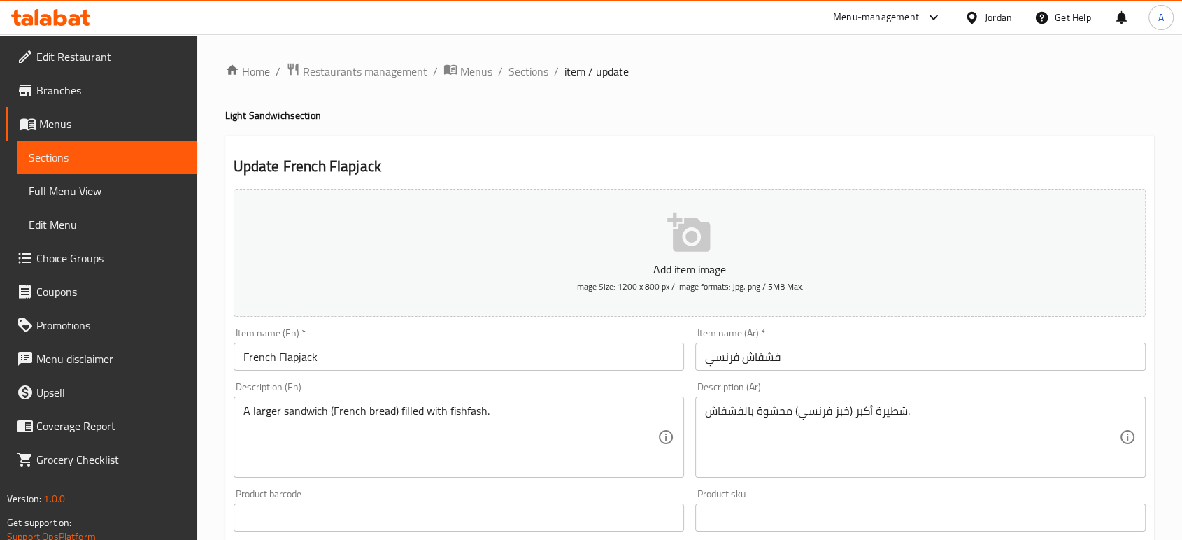
click at [290, 354] on input "French Flapjack" at bounding box center [459, 357] width 451 height 28
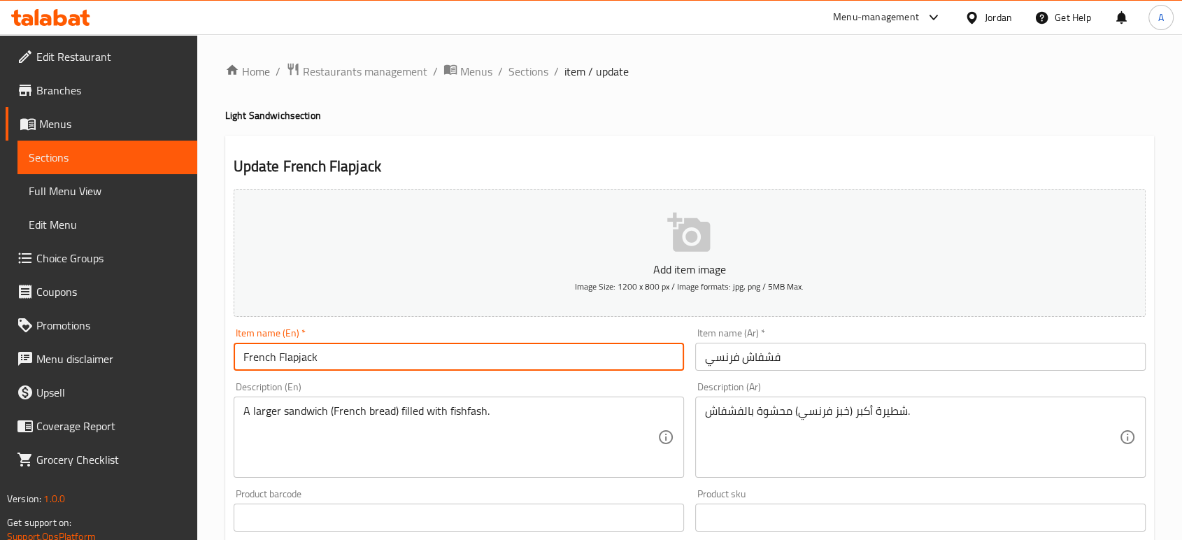
click at [290, 354] on input "French Flapjack" at bounding box center [459, 357] width 451 height 28
paste input "eshFash"
type input "French FeshFash"
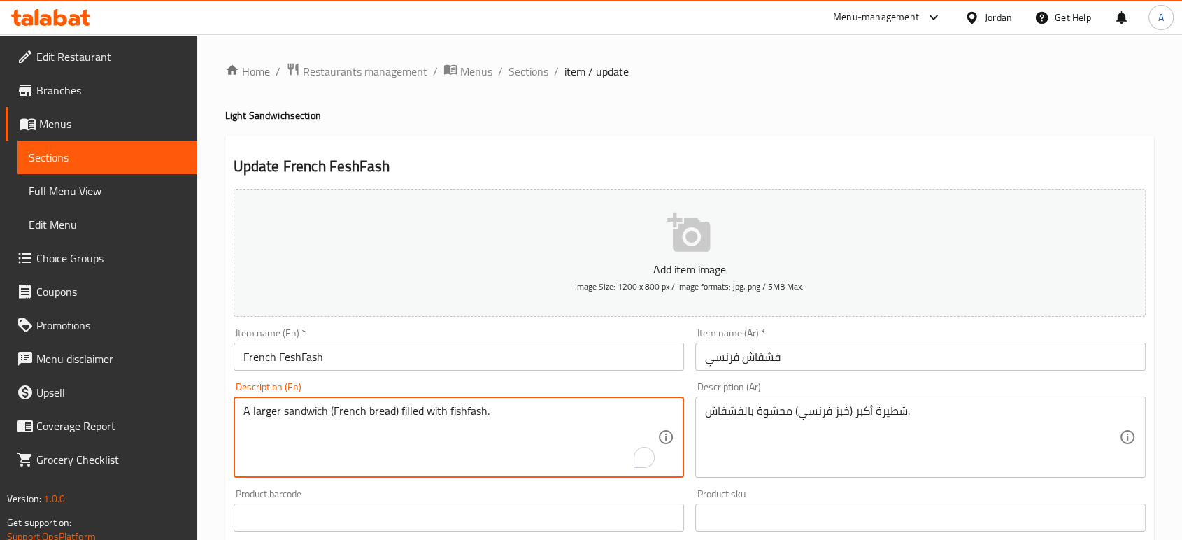
click at [465, 415] on textarea "A larger sandwich (French bread) filled with fishfash." at bounding box center [450, 437] width 414 height 66
paste textarea "FeshF"
type textarea "A larger sandwich (French bread) filled with FeshFash."
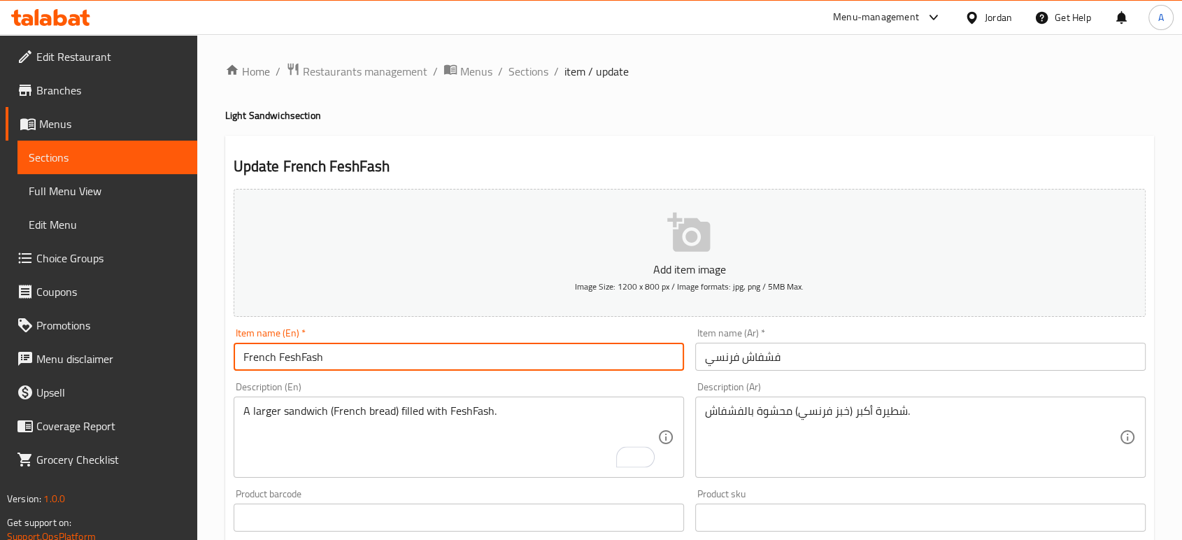
click at [498, 358] on input "French FeshFash" at bounding box center [459, 357] width 451 height 28
click at [521, 72] on span "Sections" at bounding box center [529, 71] width 40 height 17
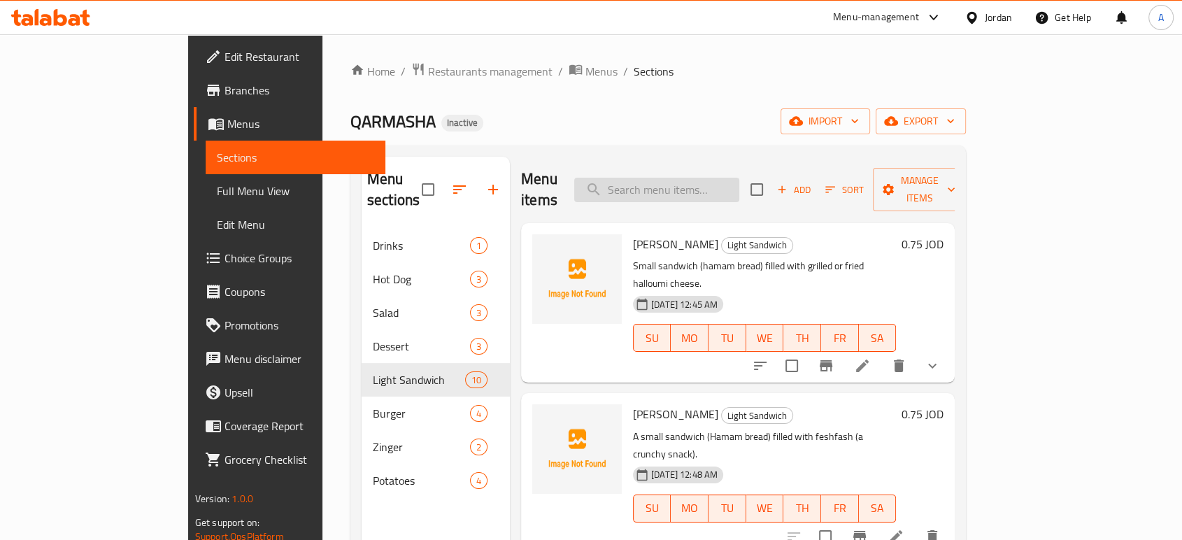
click at [705, 181] on input "search" at bounding box center [656, 190] width 165 height 24
paste input "Turky Hamam"
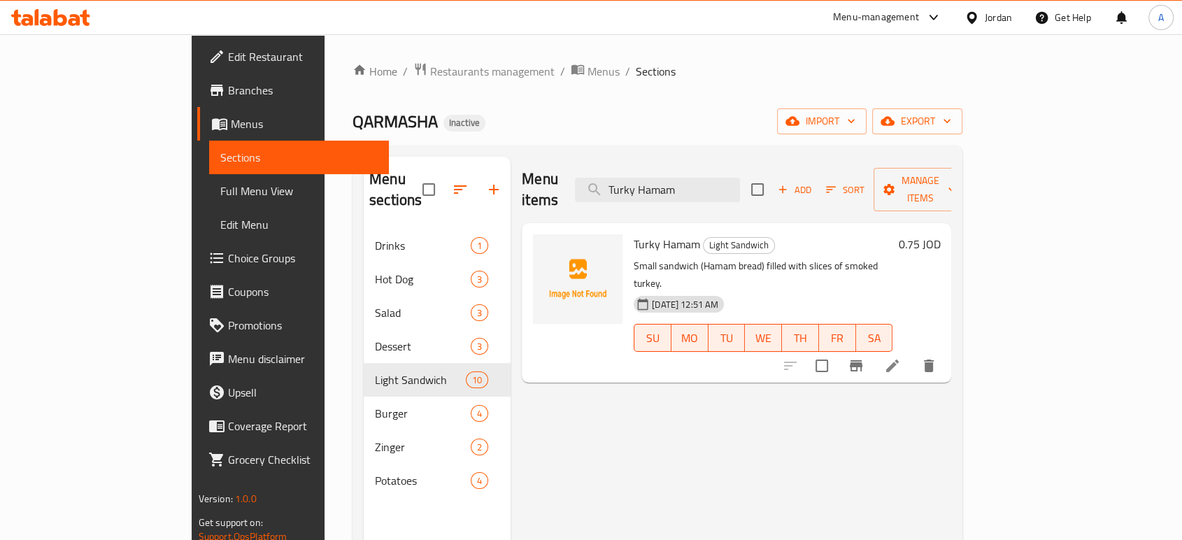
type input "Turky Hamam"
click at [912, 353] on li at bounding box center [892, 365] width 39 height 25
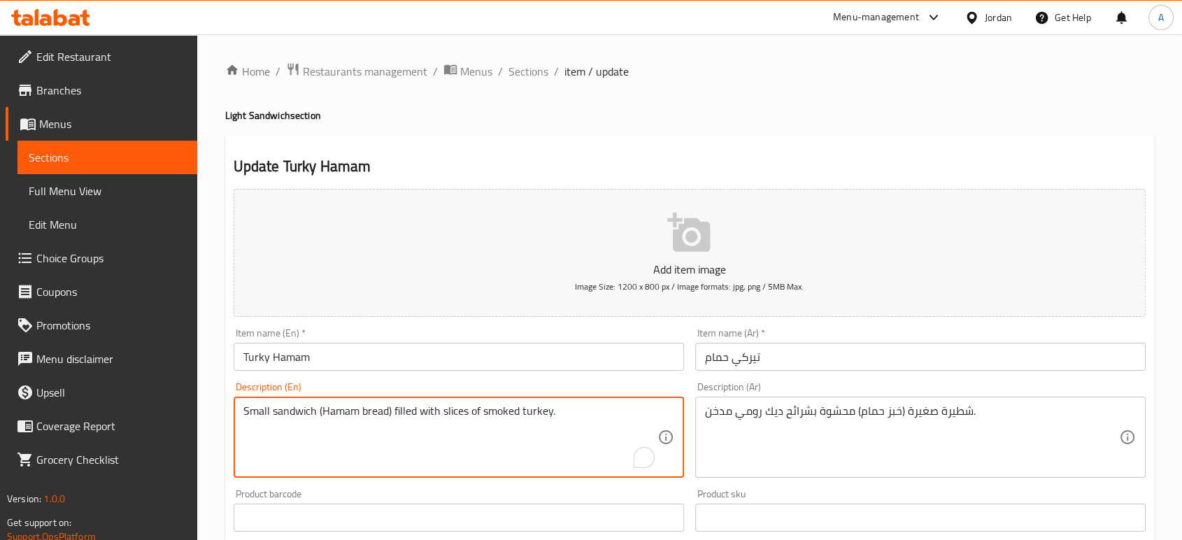
click at [532, 415] on textarea "Small sandwich (Hamam bread) filled with slices of smoked turkey." at bounding box center [450, 437] width 414 height 66
click at [252, 360] on input "Turky Hamam" at bounding box center [459, 357] width 451 height 28
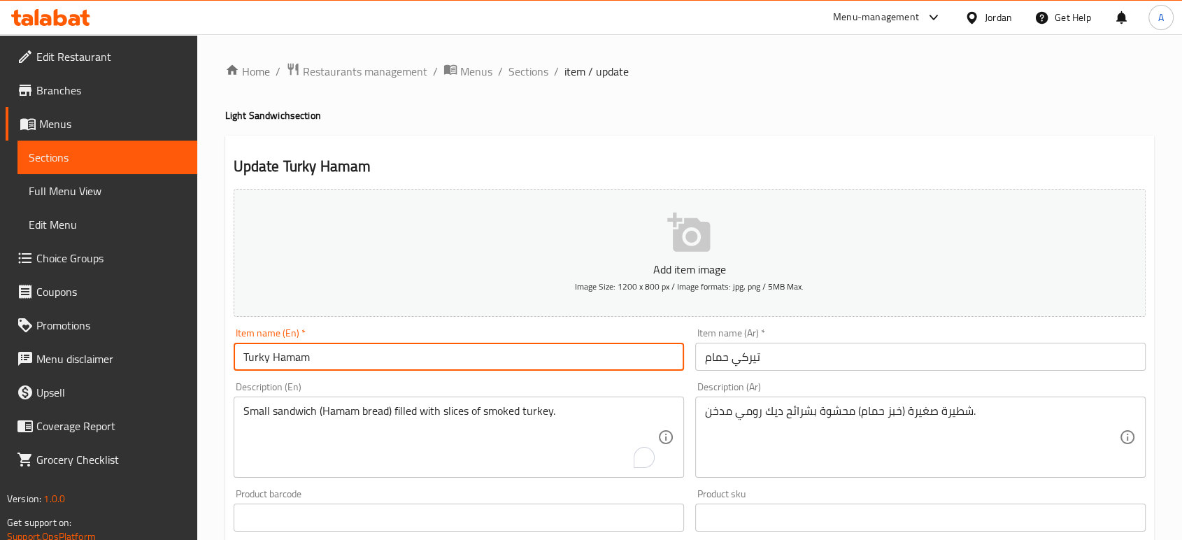
click at [252, 360] on input "Turky Hamam" at bounding box center [459, 357] width 451 height 28
paste input "turkey"
type input "turkey Hamam"
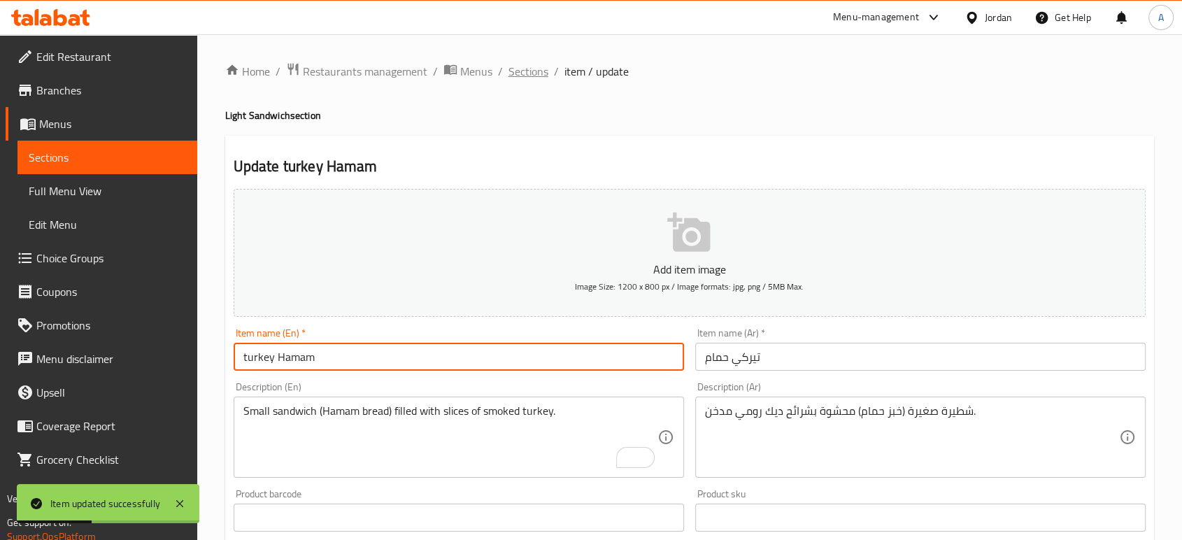
click at [533, 73] on span "Sections" at bounding box center [529, 71] width 40 height 17
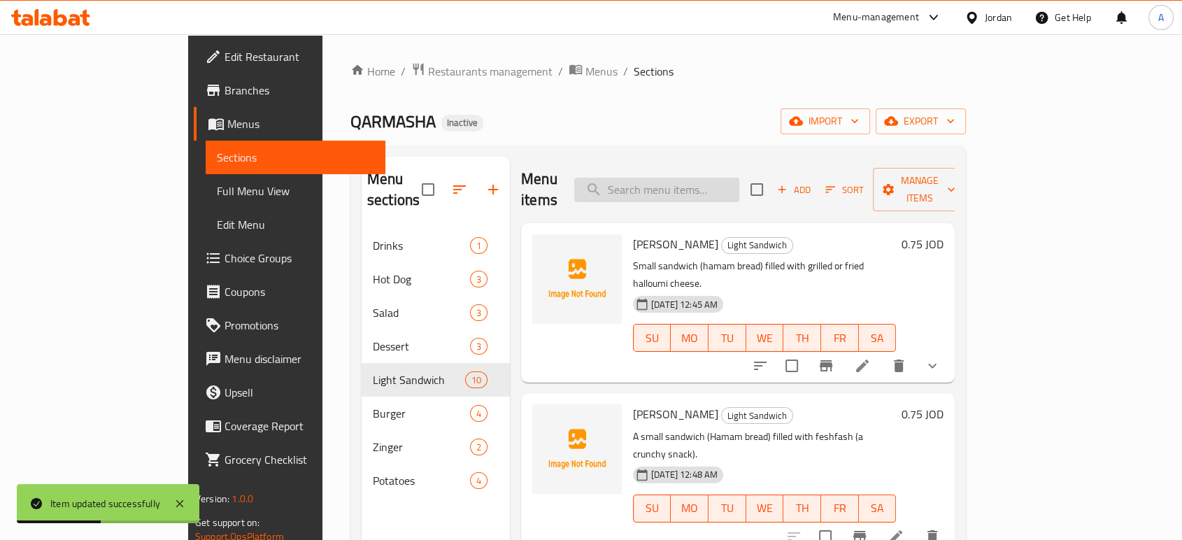
click at [721, 178] on input "search" at bounding box center [656, 190] width 165 height 24
paste input "French Turkish"
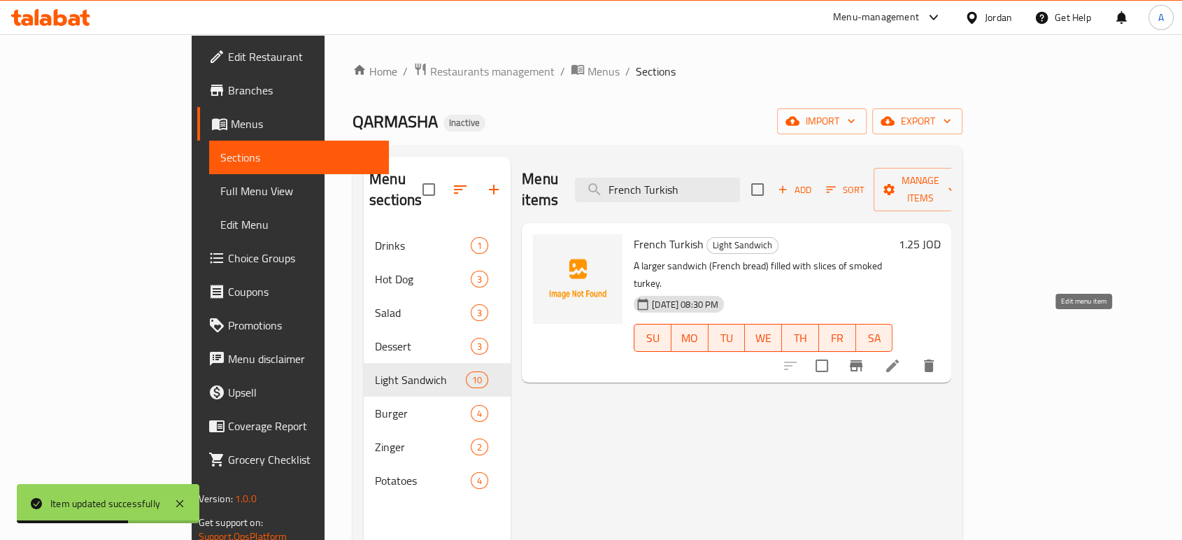
type input "French Turkish"
click at [901, 358] on icon at bounding box center [892, 366] width 17 height 17
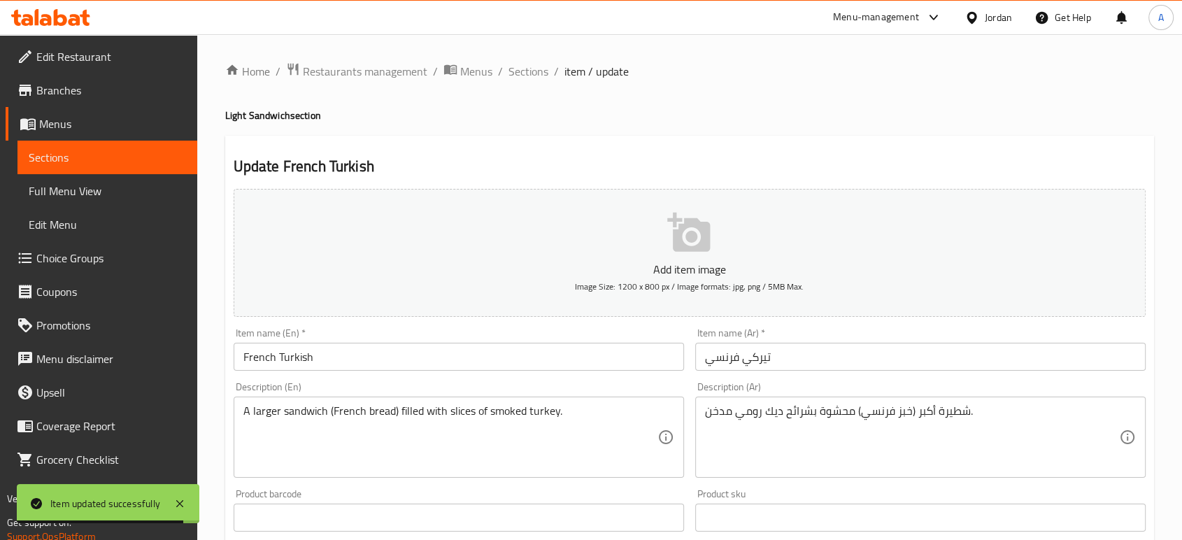
click at [539, 412] on textarea "A larger sandwich (French bread) filled with slices of smoked turkey." at bounding box center [450, 437] width 414 height 66
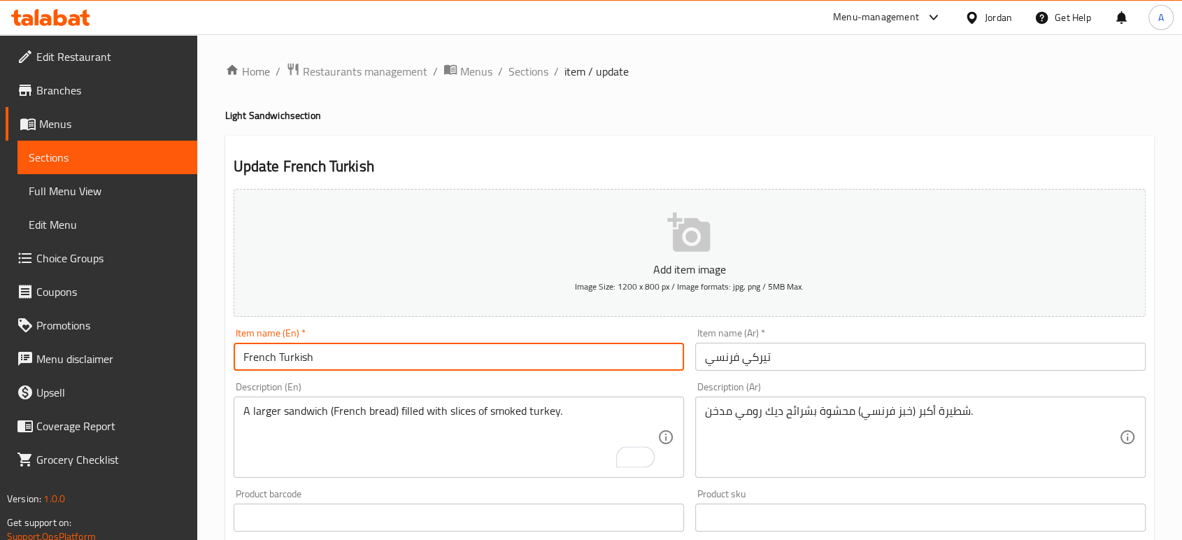
click at [290, 356] on input "French Turkish" at bounding box center [459, 357] width 451 height 28
paste input "turkey"
click at [481, 365] on input "French turkey" at bounding box center [459, 357] width 451 height 28
type input "French turkey"
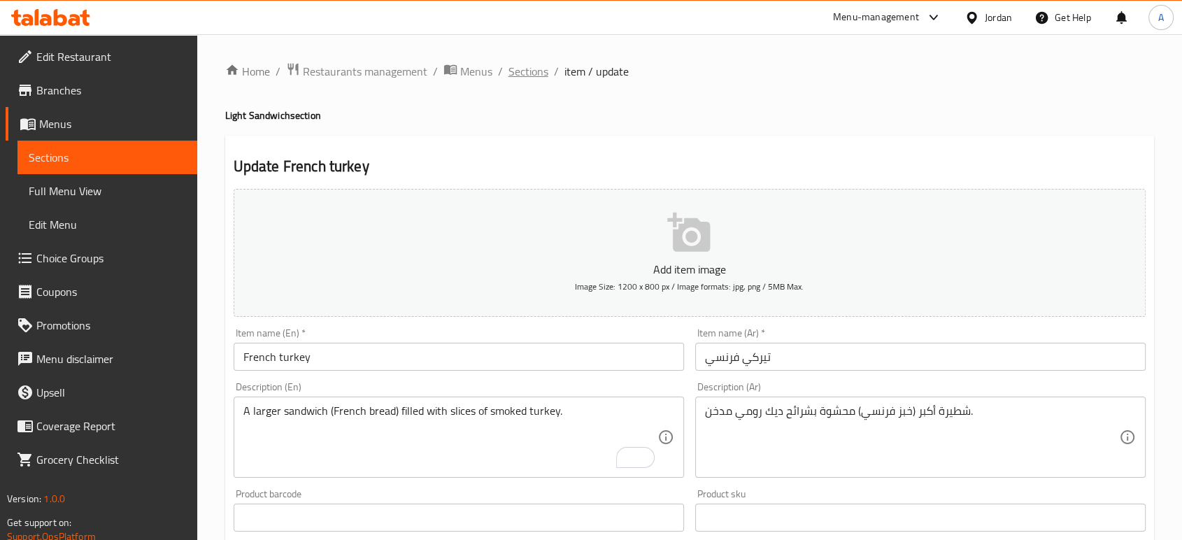
click at [532, 73] on span "Sections" at bounding box center [529, 71] width 40 height 17
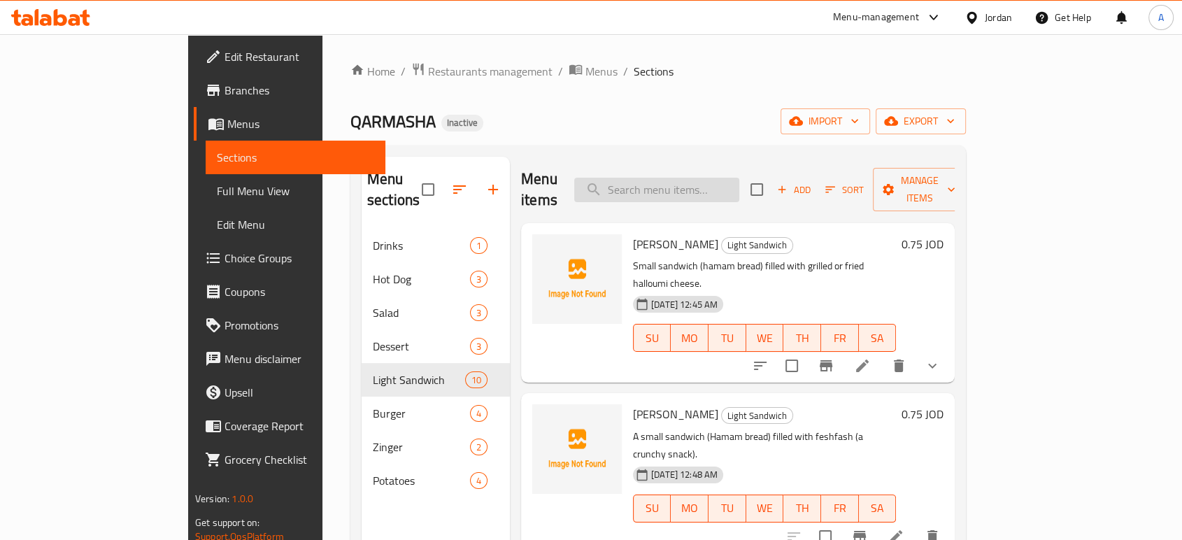
click at [716, 186] on input "search" at bounding box center [656, 190] width 165 height 24
paste input "Classic Chicken Burger"
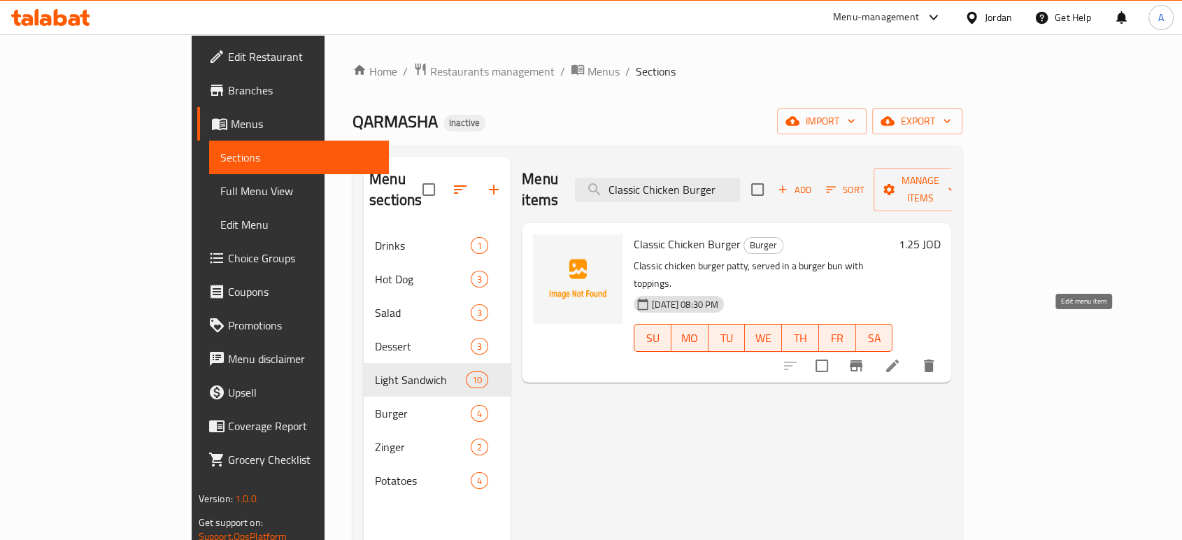
type input "Classic Chicken Burger"
click at [901, 358] on icon at bounding box center [892, 366] width 17 height 17
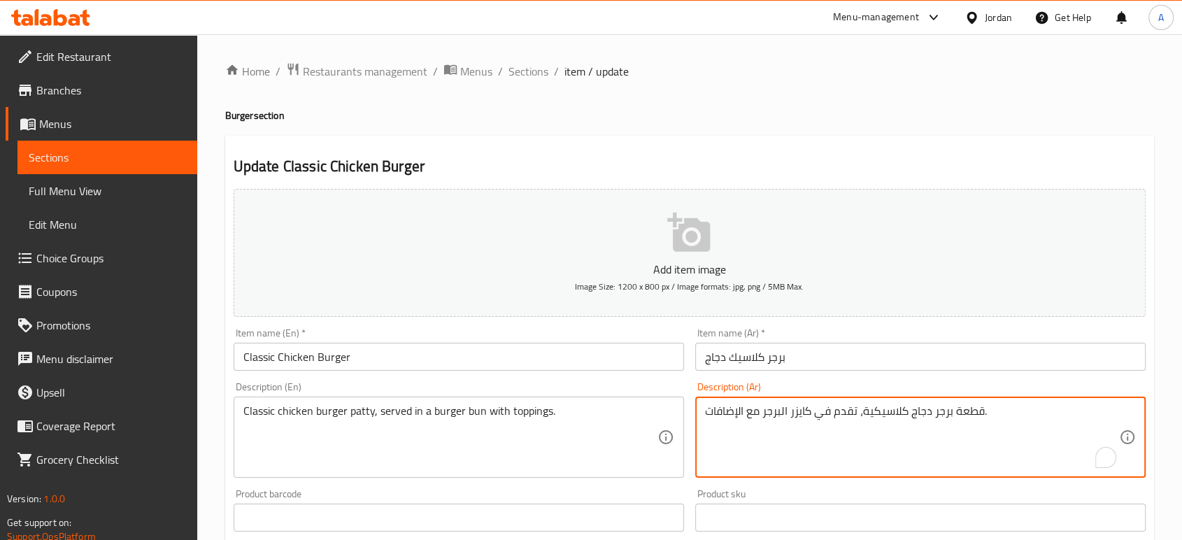
click at [787, 413] on textarea "قطعة برجر دجاج كلاسيكية، تقدم في كايزر البرجر مع الإضافات." at bounding box center [912, 437] width 414 height 66
paste textarea "خبز"
type textarea "قطعة برجر دجاج كلاسيكية، تقدم في خبز البرجر مع الإضافات."
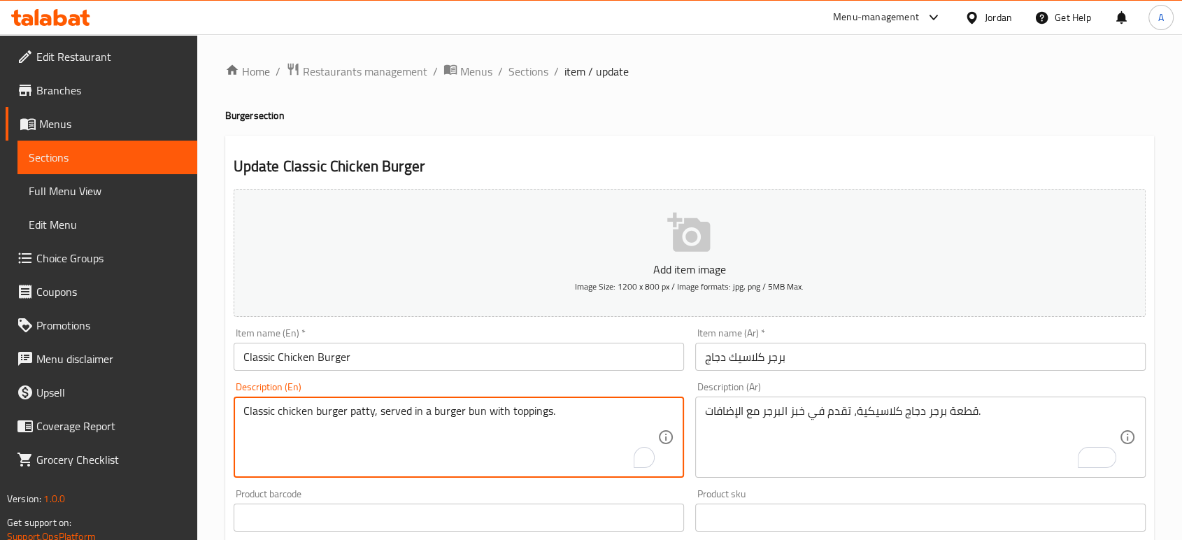
click at [474, 414] on textarea "Classic chicken burger patty, served in a burger bun with toppings." at bounding box center [450, 437] width 414 height 66
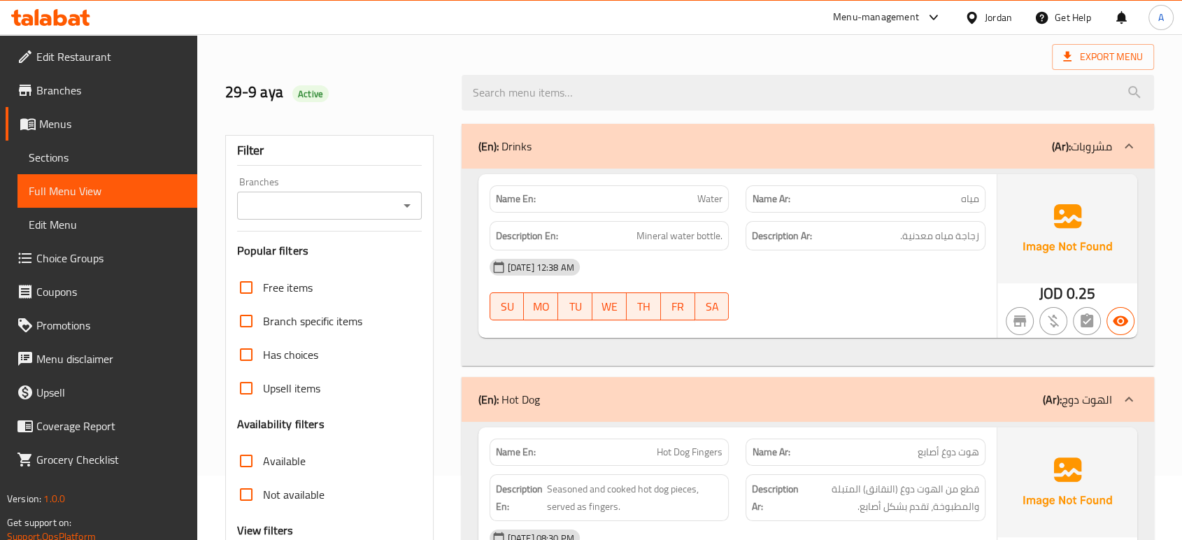
scroll to position [233, 0]
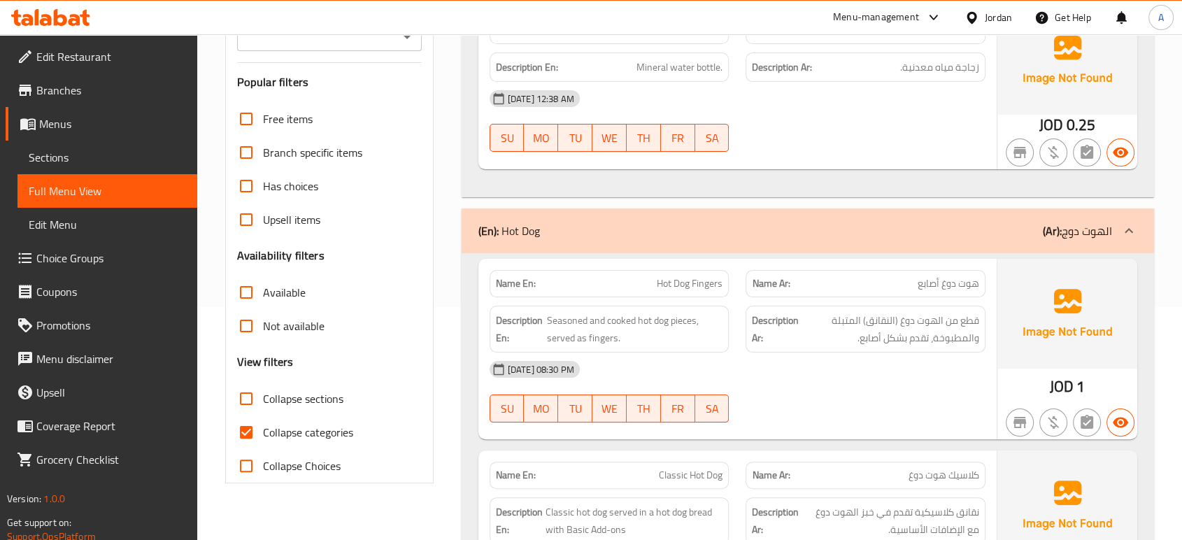
click at [291, 430] on span "Collapse categories" at bounding box center [308, 432] width 90 height 17
click at [263, 430] on input "Collapse categories" at bounding box center [246, 433] width 34 height 34
checkbox input "false"
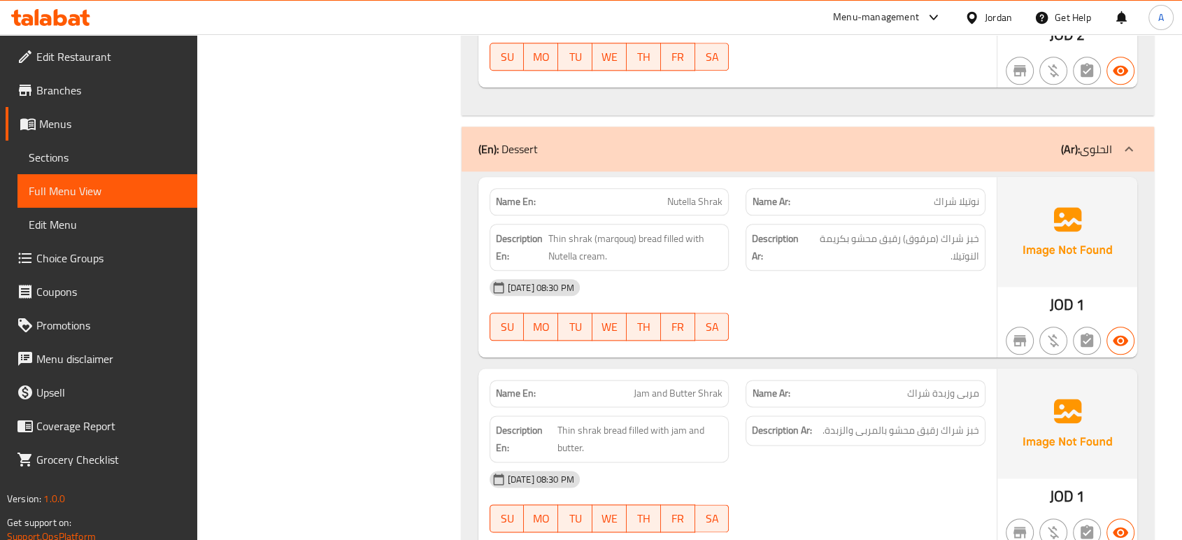
scroll to position [1710, 0]
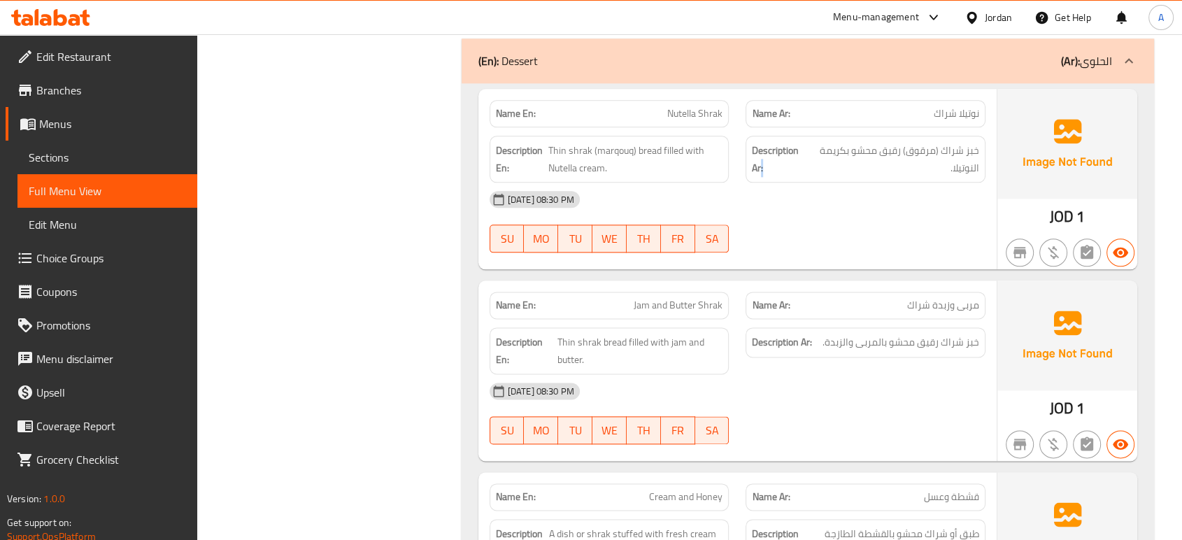
click at [763, 167] on strong "Description Ar:" at bounding box center [779, 159] width 54 height 34
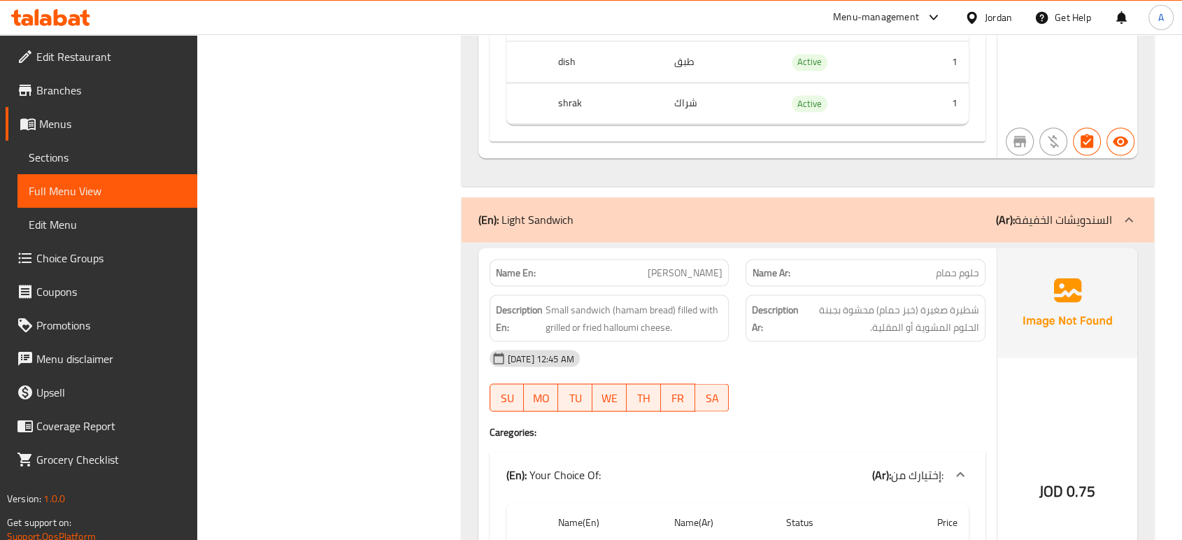
click at [914, 360] on div "[DATE] 12:45 AM" at bounding box center [737, 358] width 513 height 34
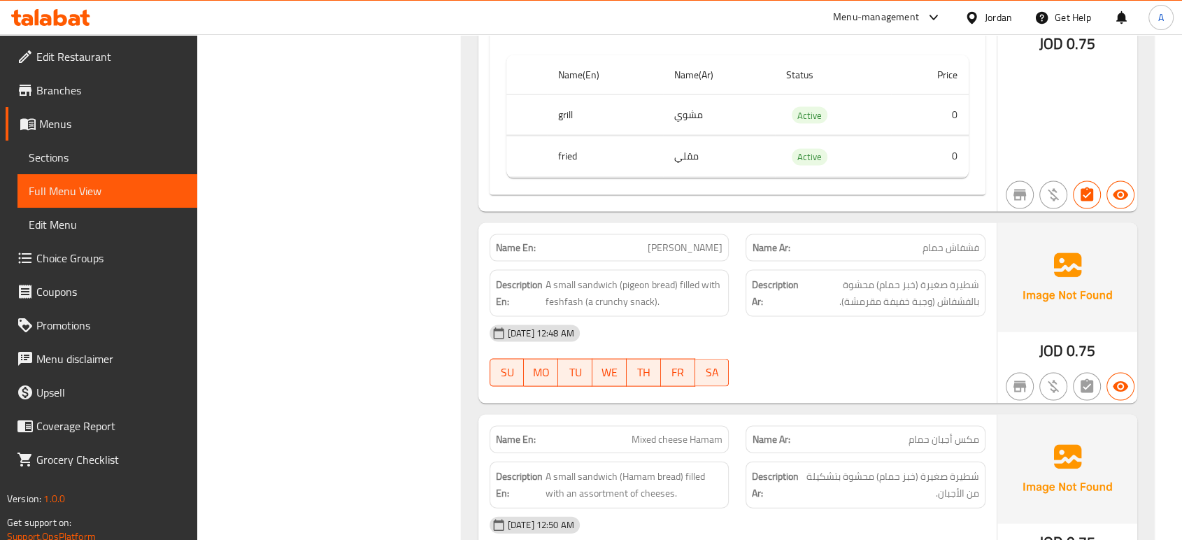
scroll to position [2901, 0]
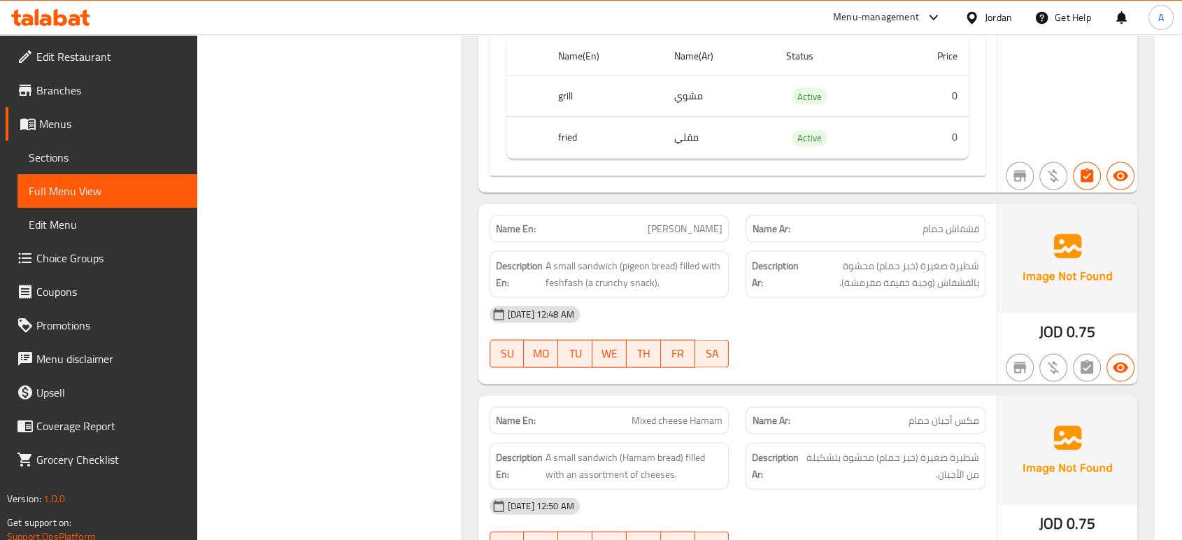
click at [754, 270] on strong "Description Ar:" at bounding box center [775, 274] width 47 height 34
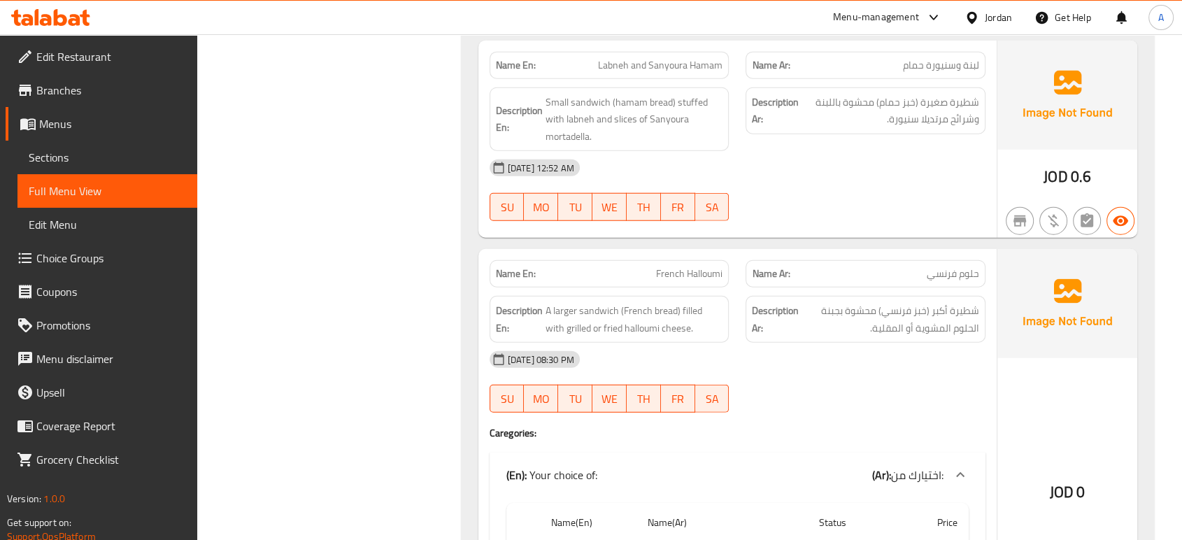
click at [907, 383] on div "[DATE] 08:30 PM SU MO TU WE TH FR SA" at bounding box center [737, 382] width 513 height 78
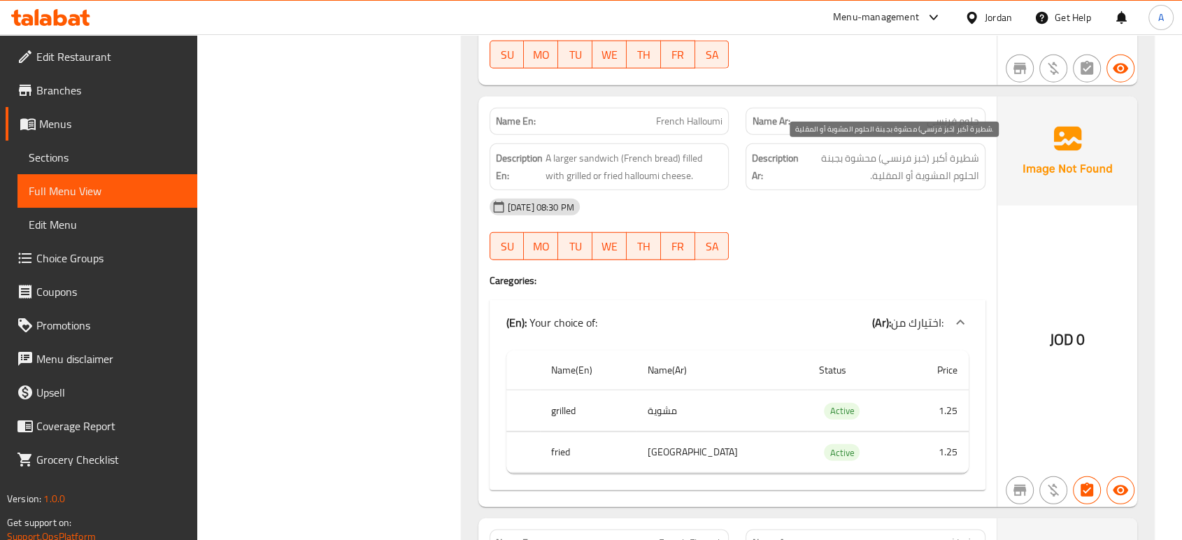
scroll to position [3795, 0]
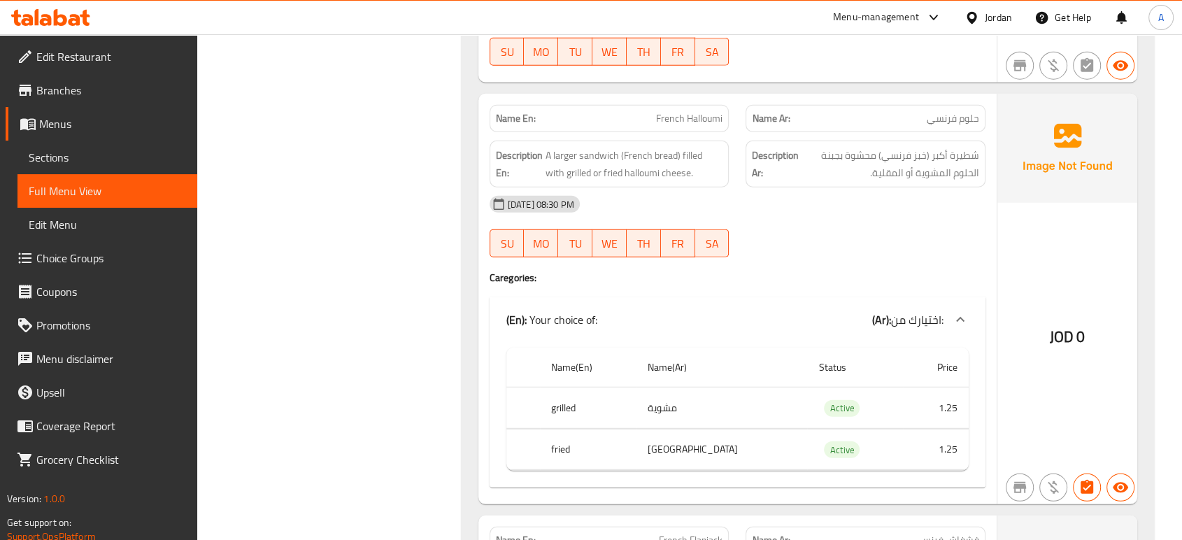
click at [778, 271] on h4 "Caregories:" at bounding box center [738, 278] width 496 height 14
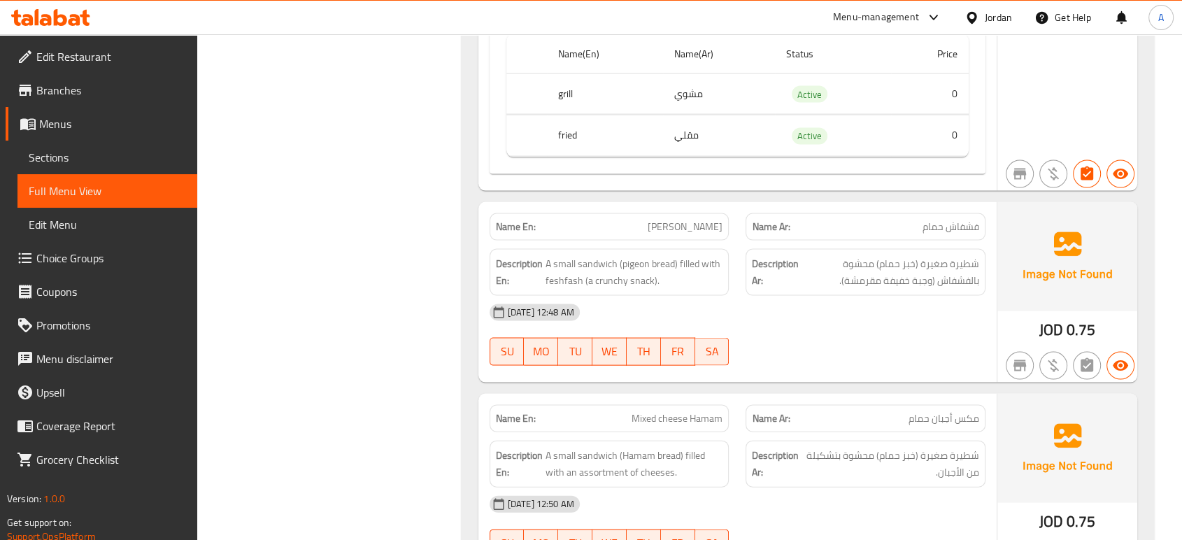
click at [968, 316] on div "[DATE] 12:48 AM" at bounding box center [737, 313] width 513 height 34
click at [676, 233] on span "[PERSON_NAME]" at bounding box center [685, 227] width 75 height 15
click at [675, 232] on span "[PERSON_NAME]" at bounding box center [685, 227] width 75 height 15
copy span "[PERSON_NAME]"
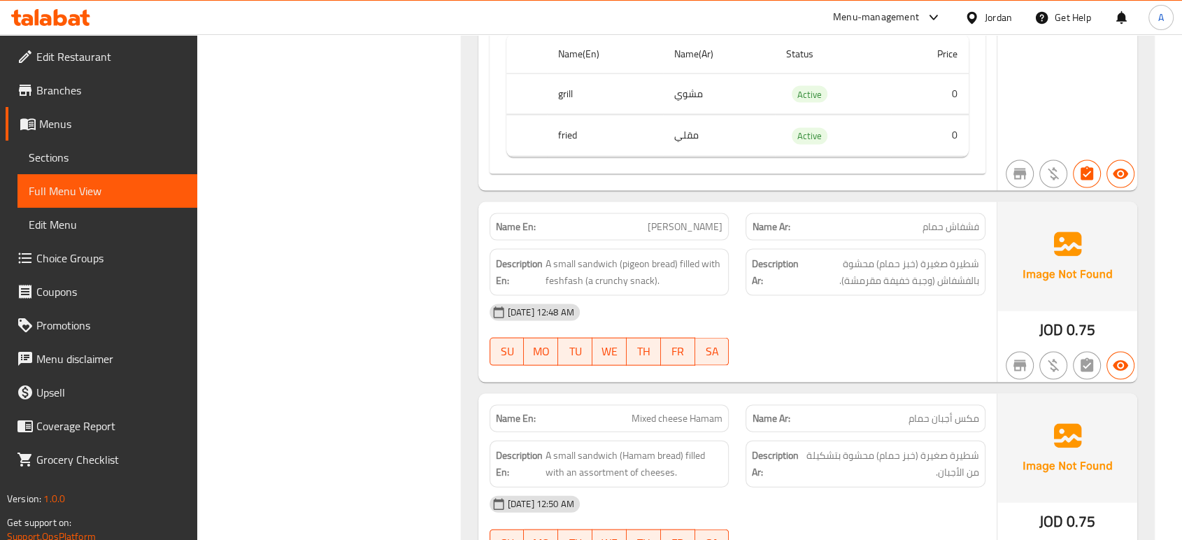
click at [736, 366] on div "SU MO TU WE TH FR SA" at bounding box center [609, 352] width 257 height 45
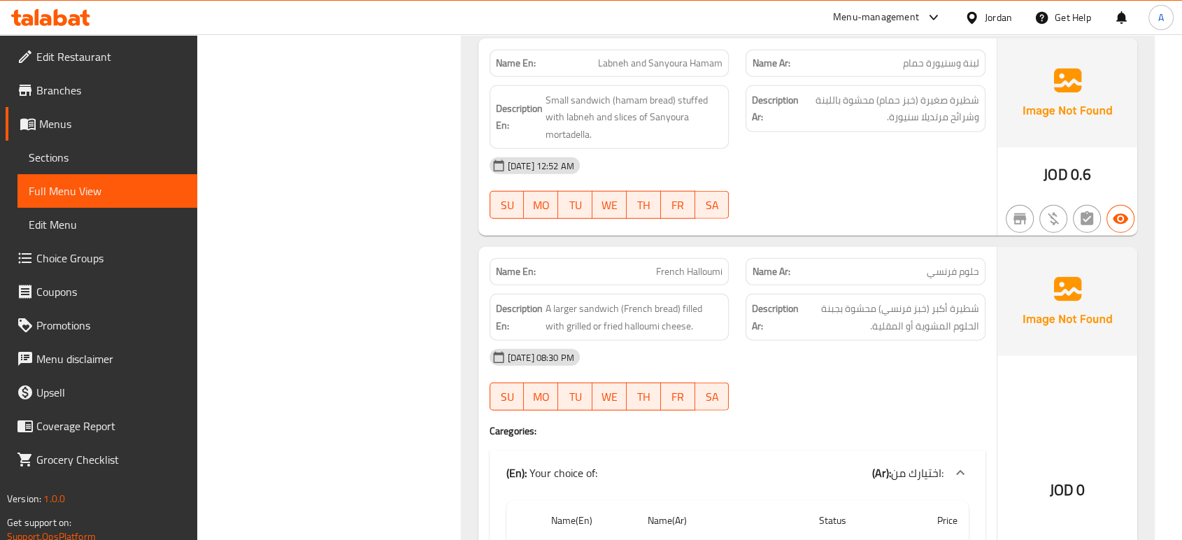
scroll to position [2857, 0]
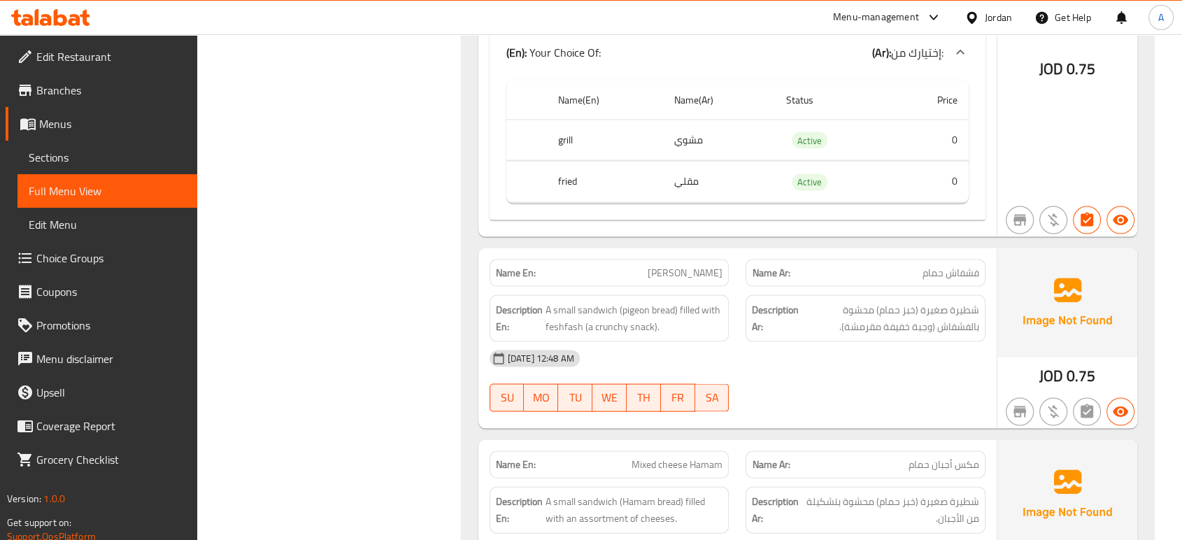
click at [968, 267] on span "فشفاش حمام" at bounding box center [951, 273] width 57 height 15
click at [968, 266] on span "فشفاش حمام" at bounding box center [951, 273] width 57 height 15
copy span "فشفاش حمام"
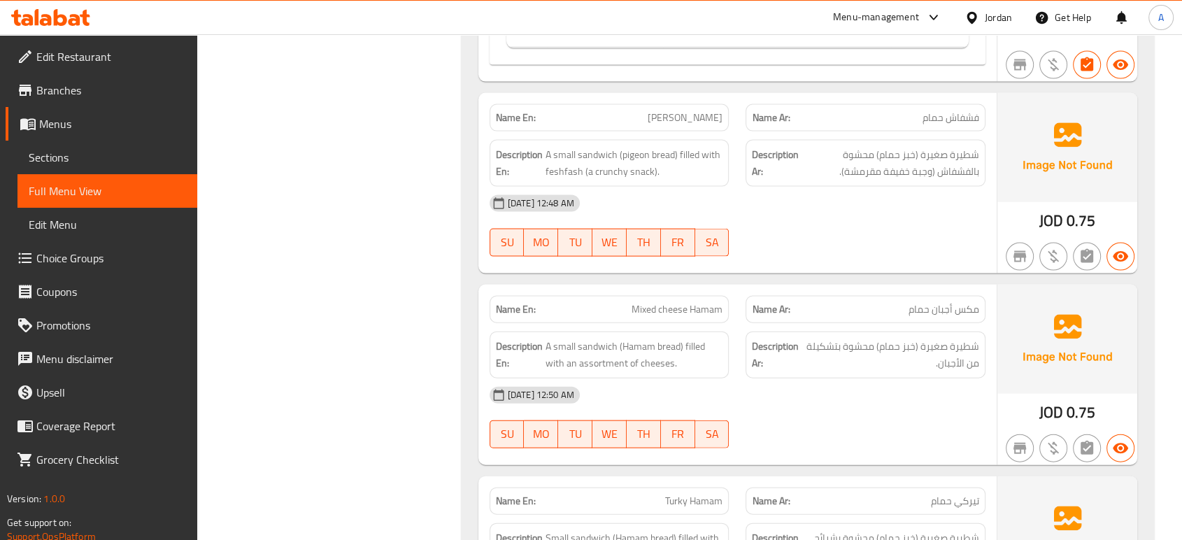
click at [727, 290] on div "Name En: Mixed cheese Hamam" at bounding box center [609, 310] width 257 height 44
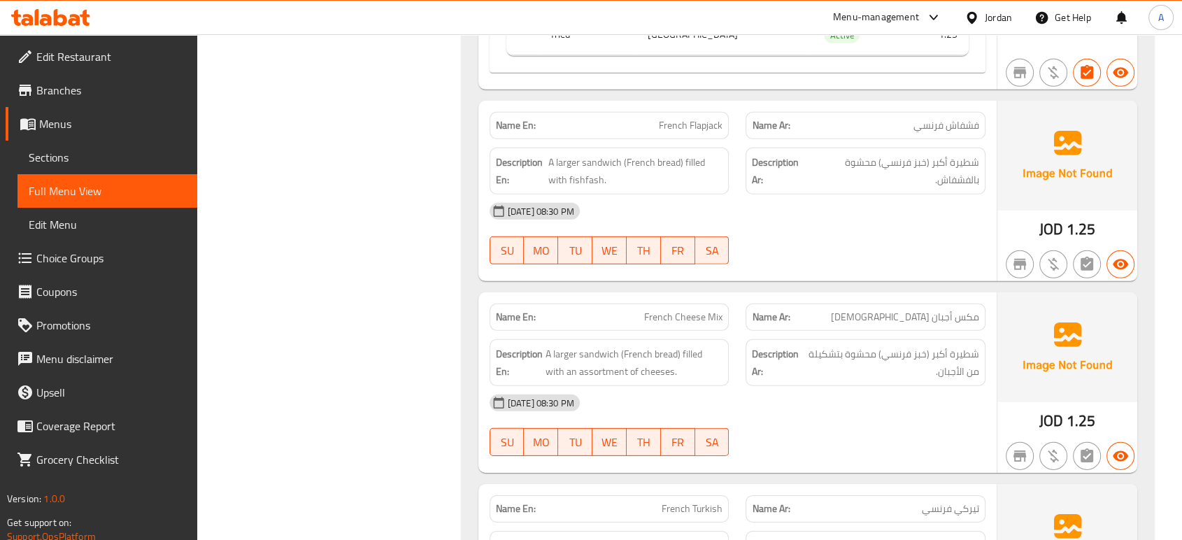
scroll to position [4295, 0]
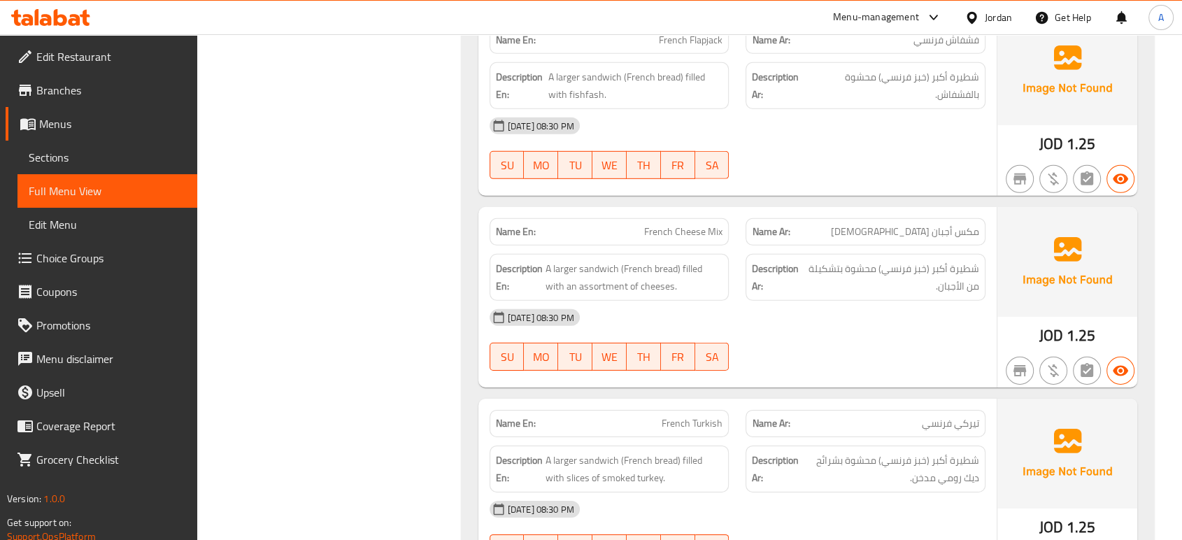
click at [922, 309] on div "[DATE] 08:30 PM" at bounding box center [737, 318] width 513 height 34
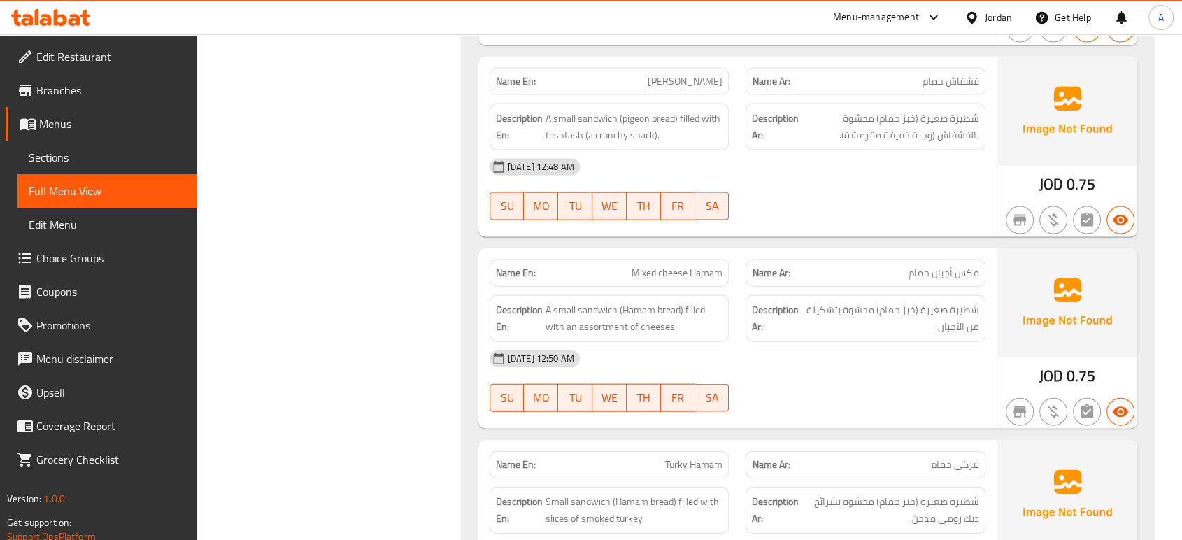
click at [756, 329] on strong "Description Ar:" at bounding box center [776, 319] width 48 height 34
click at [884, 348] on div "30-09-2025 12:50 AM" at bounding box center [737, 359] width 513 height 34
click at [733, 300] on div "Description En: A small sandwich (Hamam bread) filled with an assortment of che…" at bounding box center [609, 319] width 257 height 64
click at [825, 351] on div "[DATE] 08:30 PM" at bounding box center [737, 359] width 513 height 34
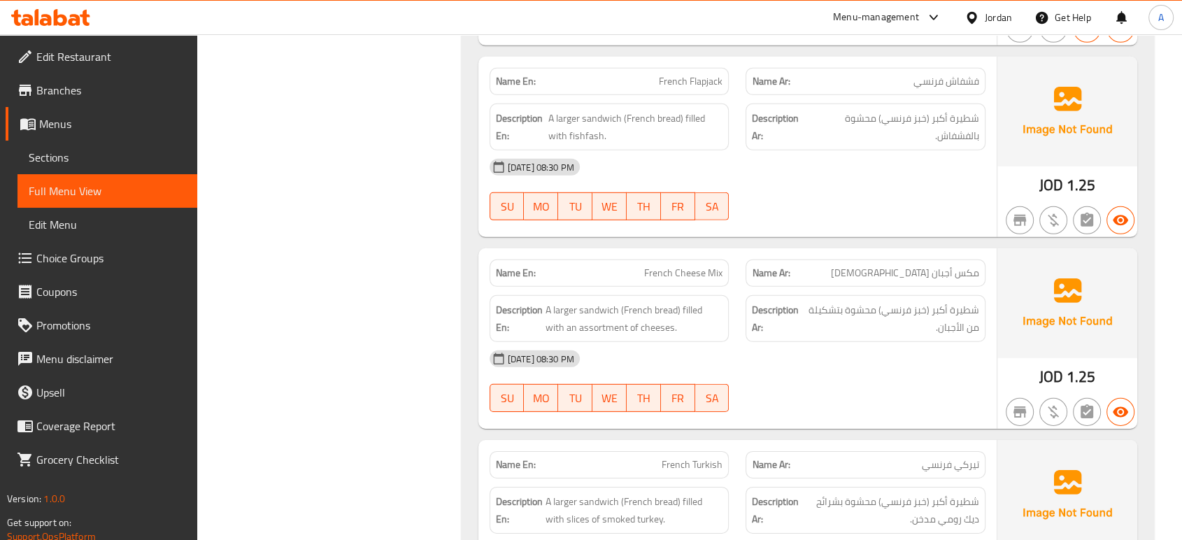
click at [666, 344] on div "[DATE] 08:30 PM" at bounding box center [737, 359] width 513 height 34
click at [681, 266] on span "Turky Hamam" at bounding box center [693, 273] width 57 height 15
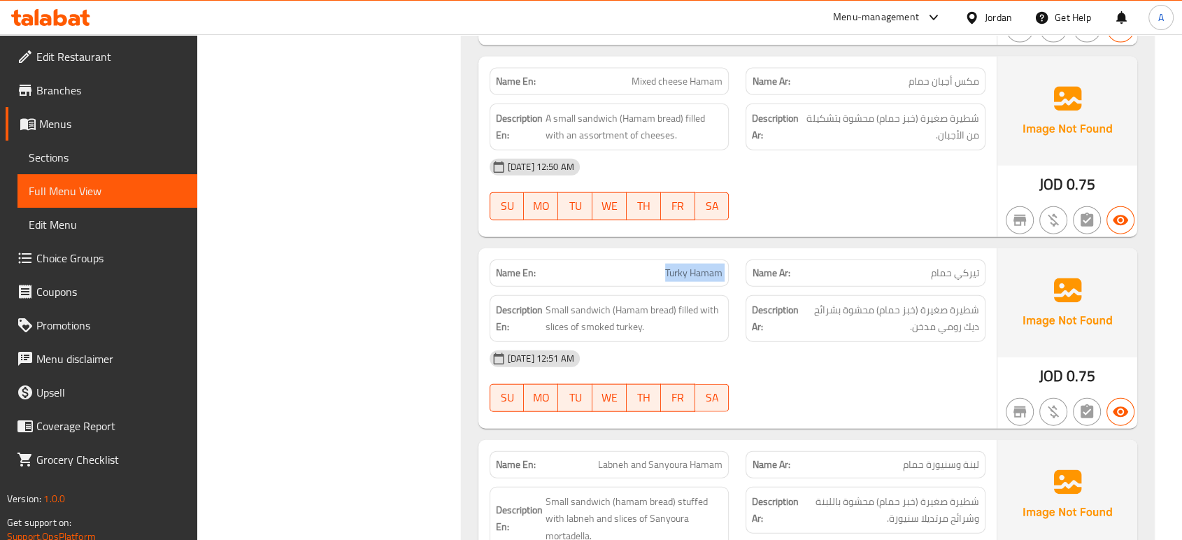
copy span "Turky Hamam"
click at [717, 334] on div "Description En: Small sandwich (Hamam bread) filled with slices of smoked turke…" at bounding box center [610, 318] width 240 height 47
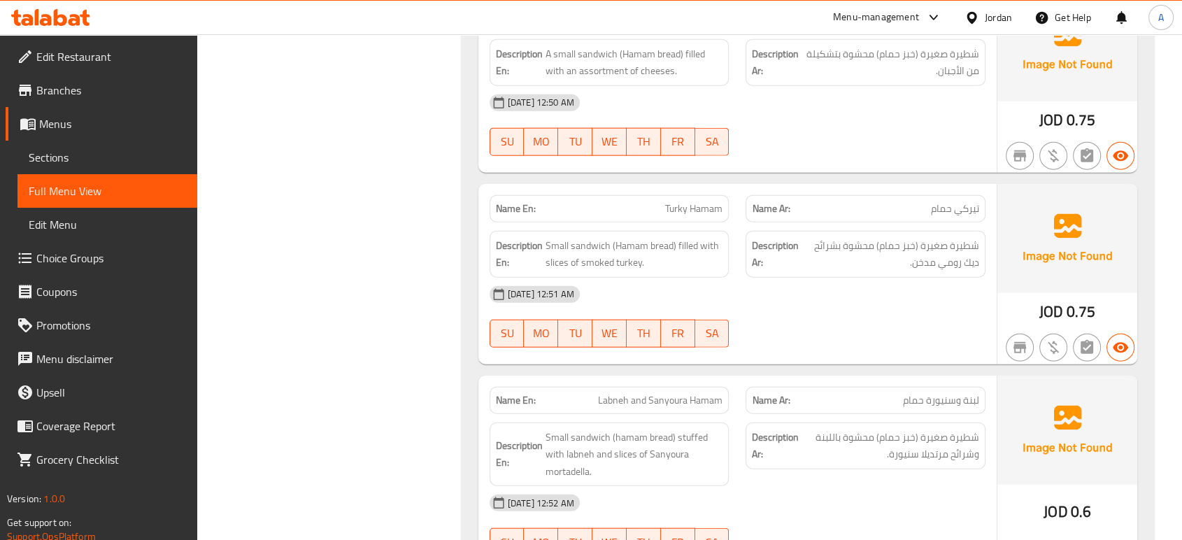
scroll to position [3396, 0]
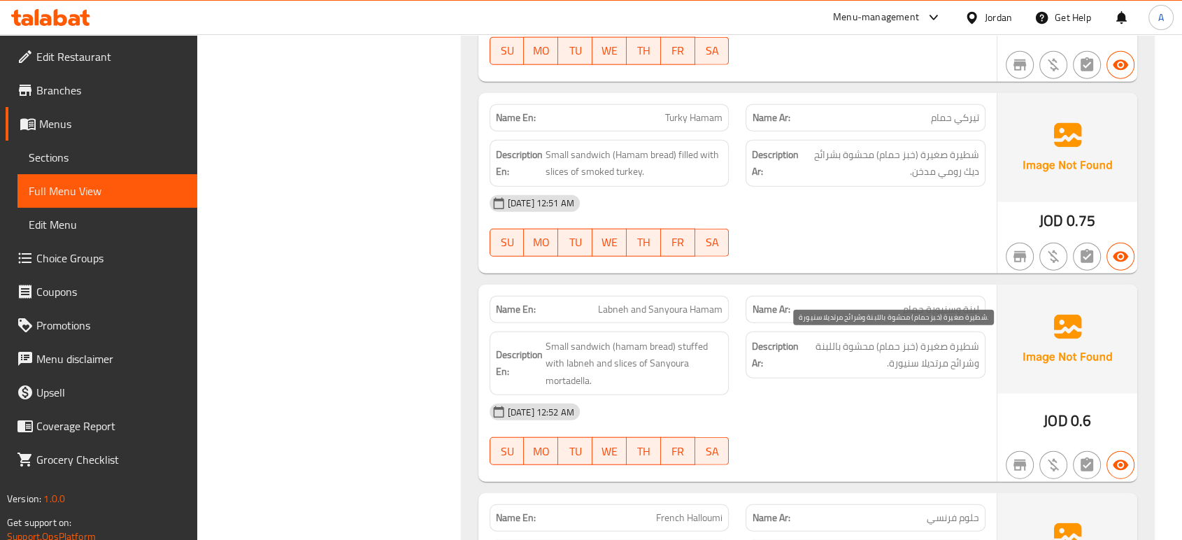
click at [831, 362] on span "شطيرة صغيرة (خبز حمام) محشوة باللبنة وشرائح مرتديلا سنيورة." at bounding box center [891, 355] width 178 height 34
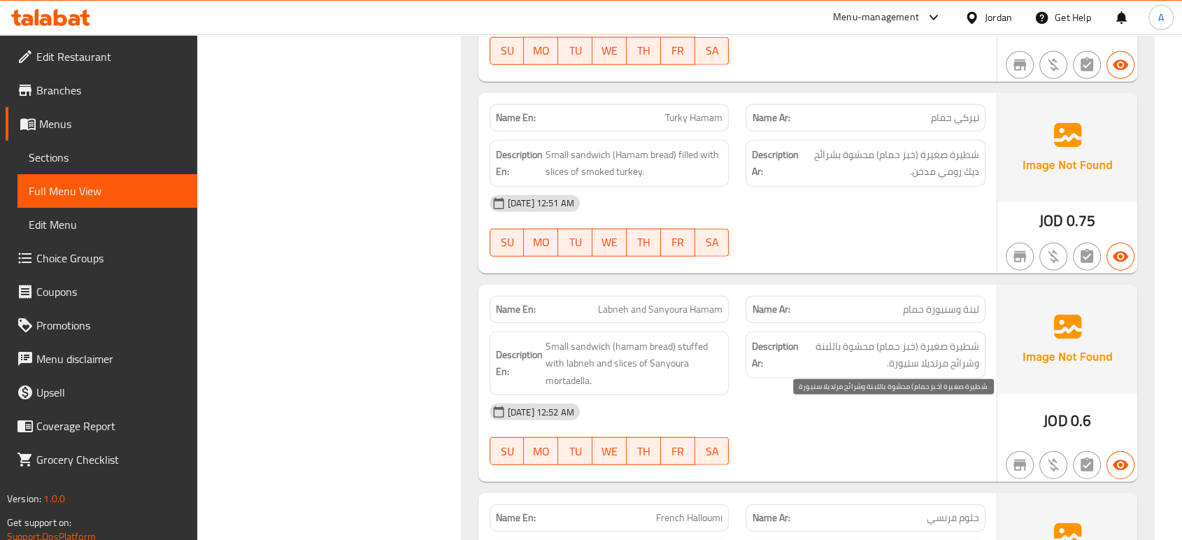
scroll to position [4444, 0]
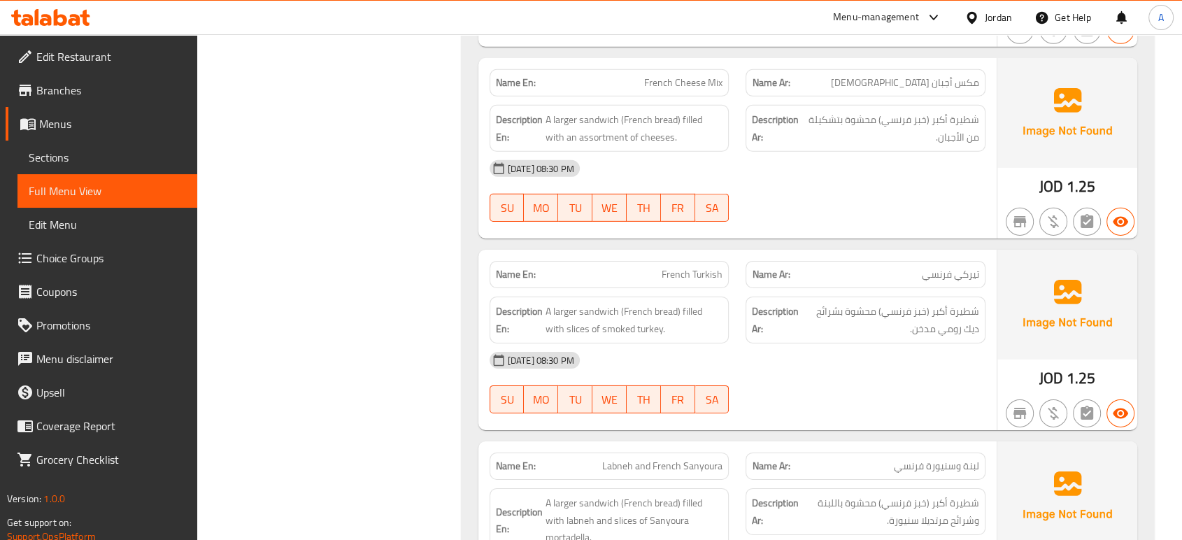
click at [708, 272] on span "French Turkish" at bounding box center [692, 274] width 61 height 15
click at [708, 271] on span "French Turkish" at bounding box center [692, 274] width 61 height 15
copy span "French Turkish"
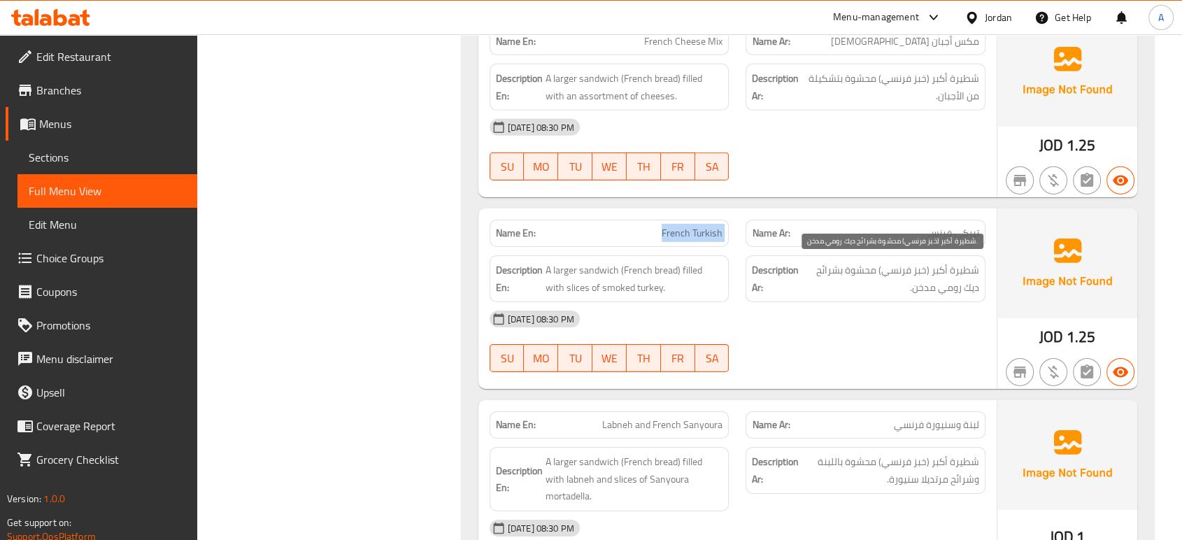
scroll to position [4523, 0]
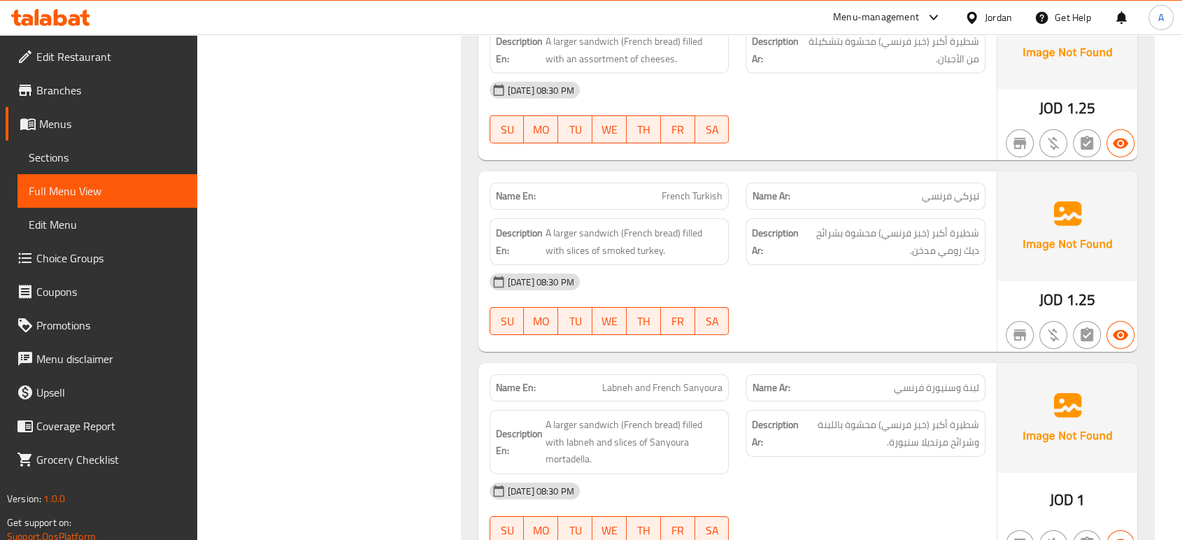
click at [769, 306] on div "29-09-2025 08:30 PM SU MO TU WE TH FR SA" at bounding box center [737, 304] width 513 height 78
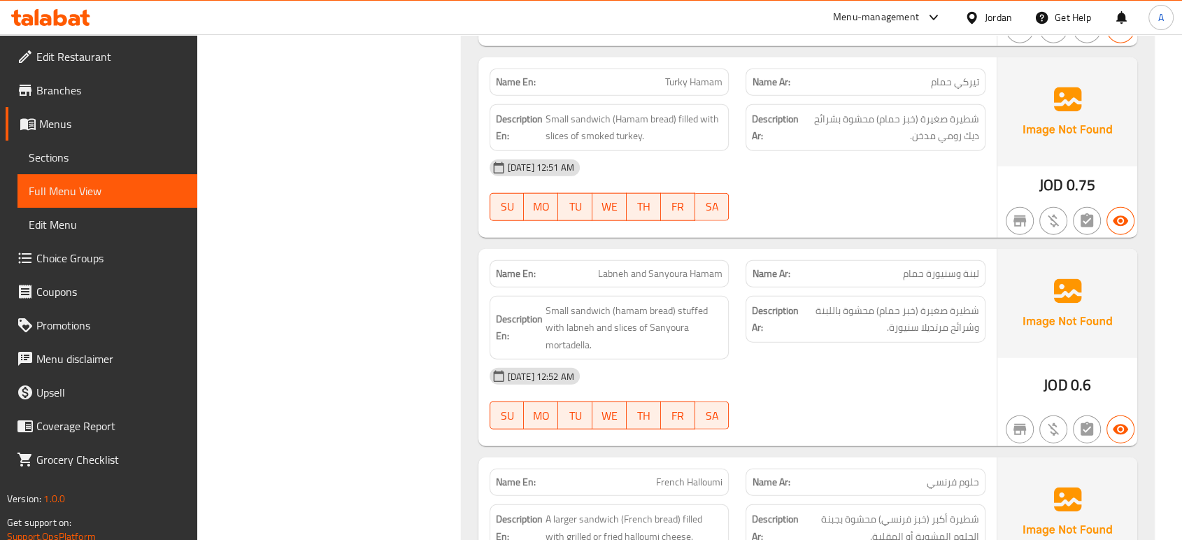
click at [762, 374] on div "30-09-2025 12:52 AM" at bounding box center [737, 377] width 513 height 34
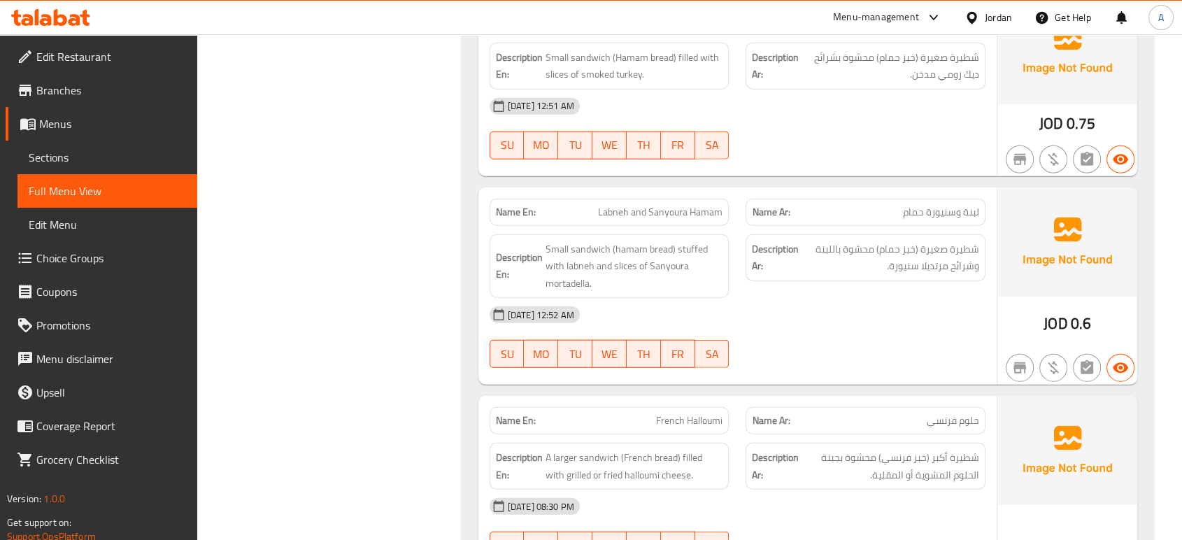
scroll to position [3587, 0]
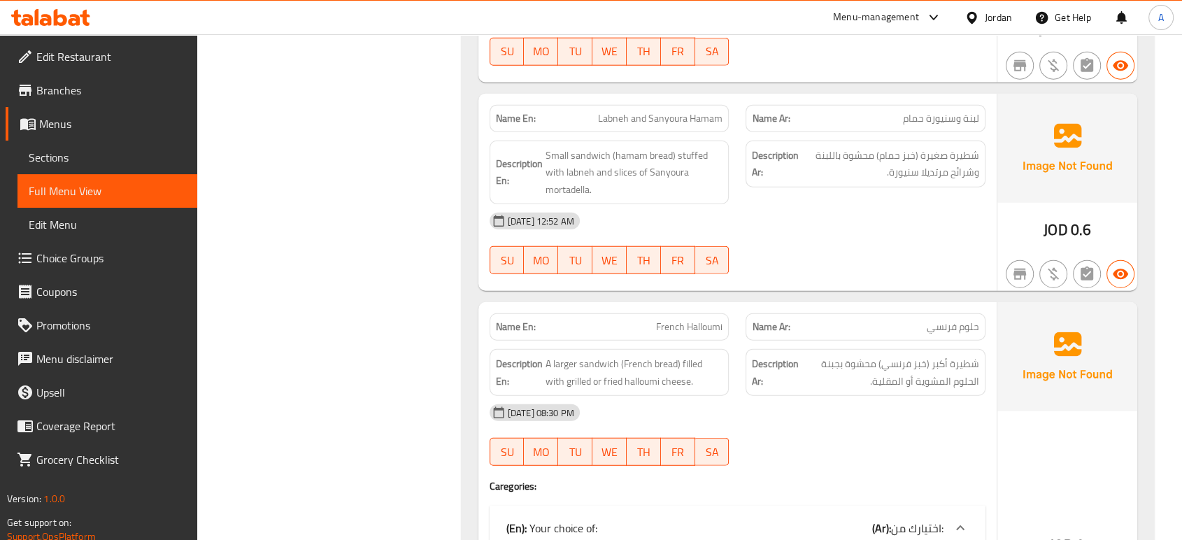
click at [815, 365] on span "شطيرة أكبر (خبز فرنسي) محشوة بجبنة الحلوم المشوية أو المقلية." at bounding box center [891, 372] width 178 height 34
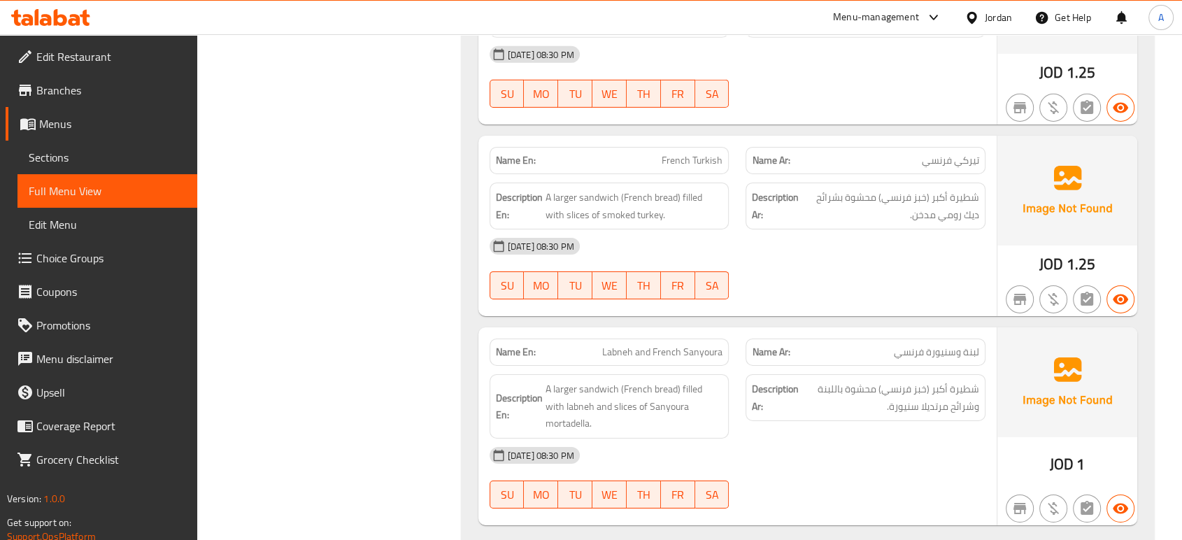
scroll to position [4636, 0]
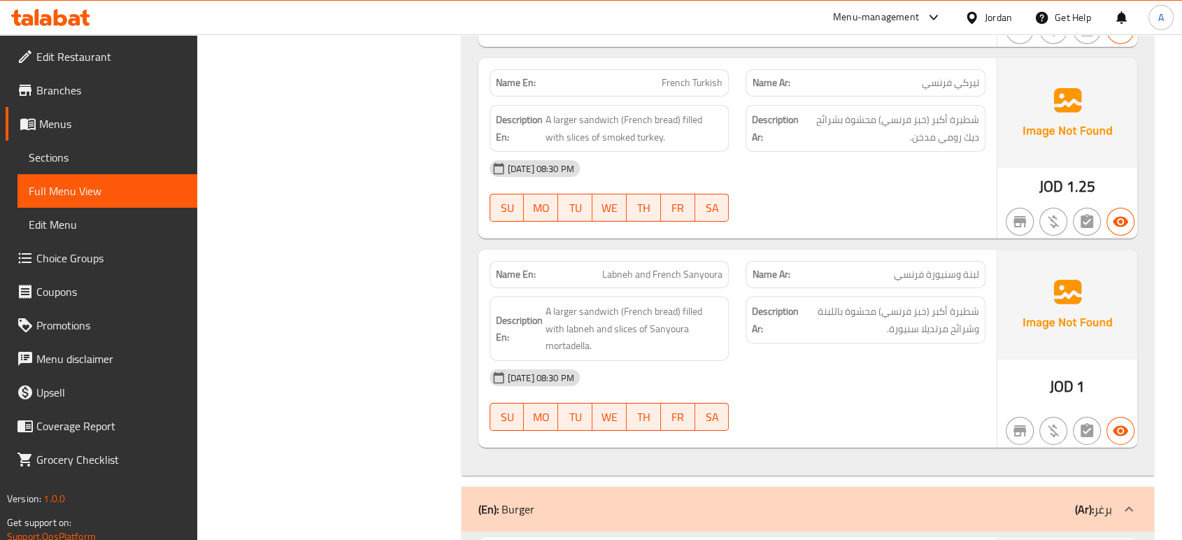
click at [926, 372] on div "29-09-2025 08:30 PM" at bounding box center [737, 378] width 513 height 34
click at [630, 274] on span "Labneh and French Sanyoura" at bounding box center [662, 274] width 120 height 15
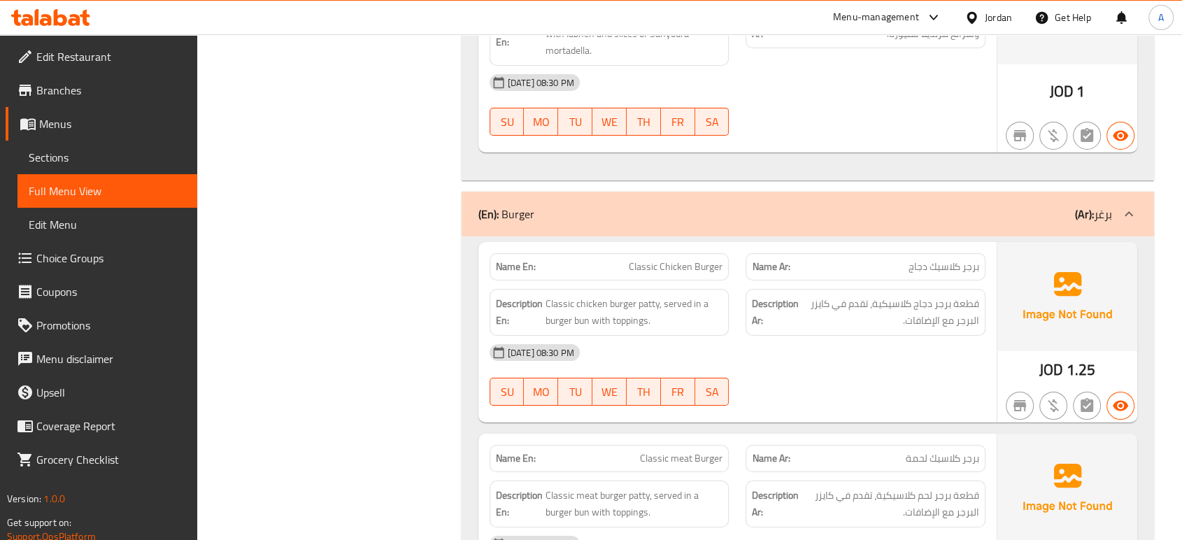
scroll to position [4957, 0]
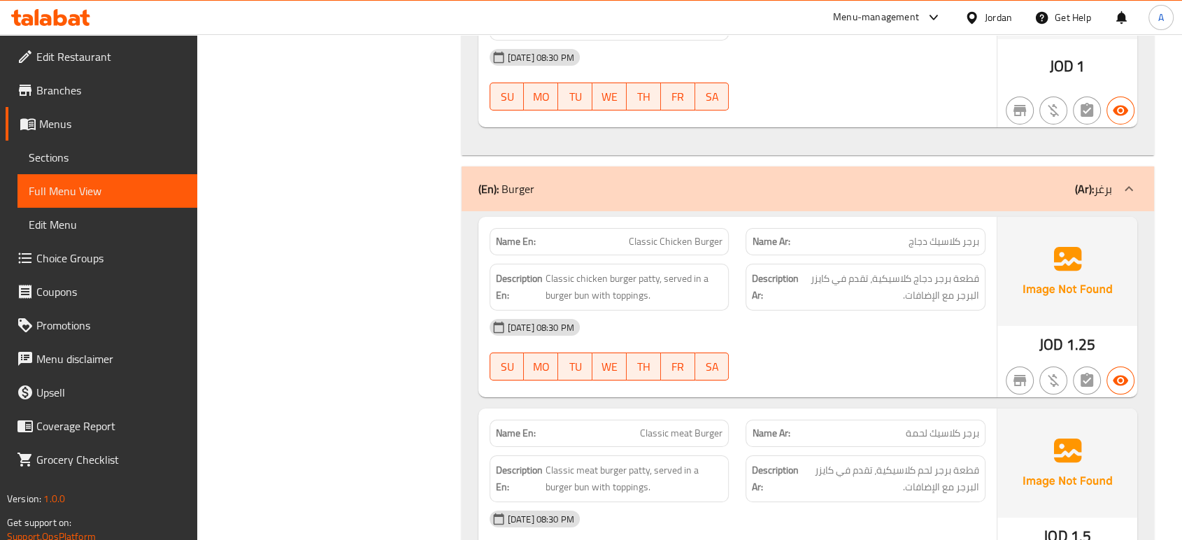
click at [768, 323] on div "29-09-2025 08:30 PM SU MO TU WE TH FR SA" at bounding box center [737, 350] width 513 height 78
click at [698, 234] on span "Classic Chicken Burger" at bounding box center [676, 241] width 94 height 15
copy span "Classic Chicken Burger"
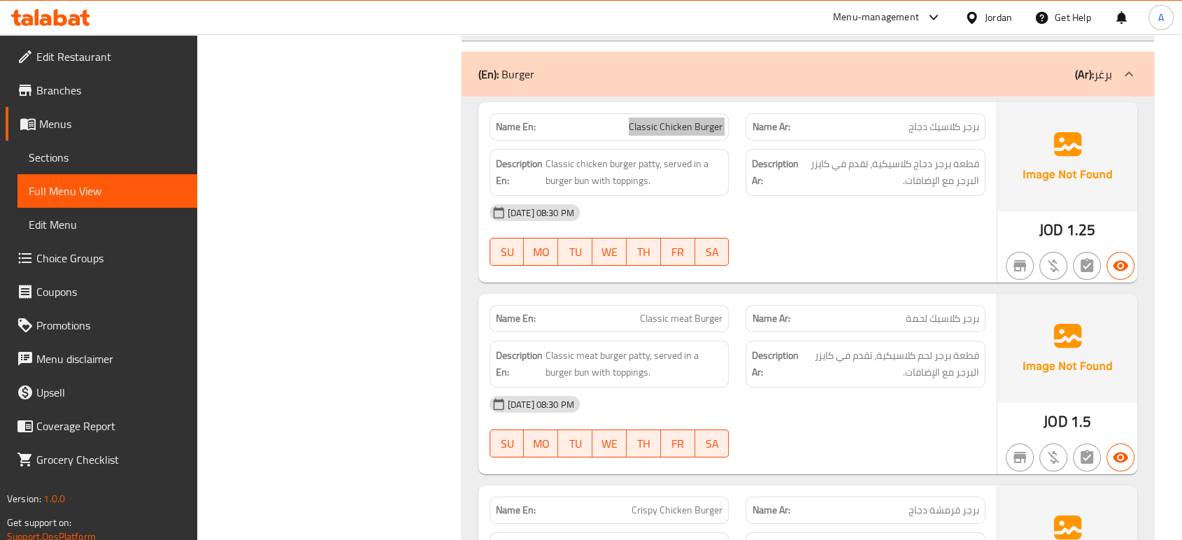
scroll to position [5112, 0]
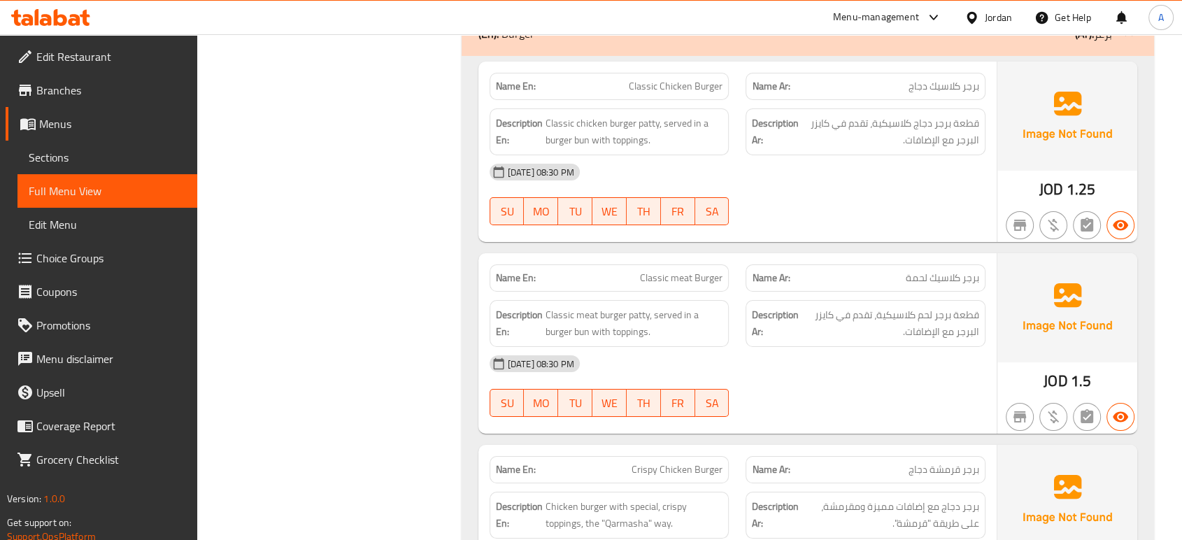
click at [795, 347] on div "[DATE] 08:30 PM" at bounding box center [737, 364] width 513 height 34
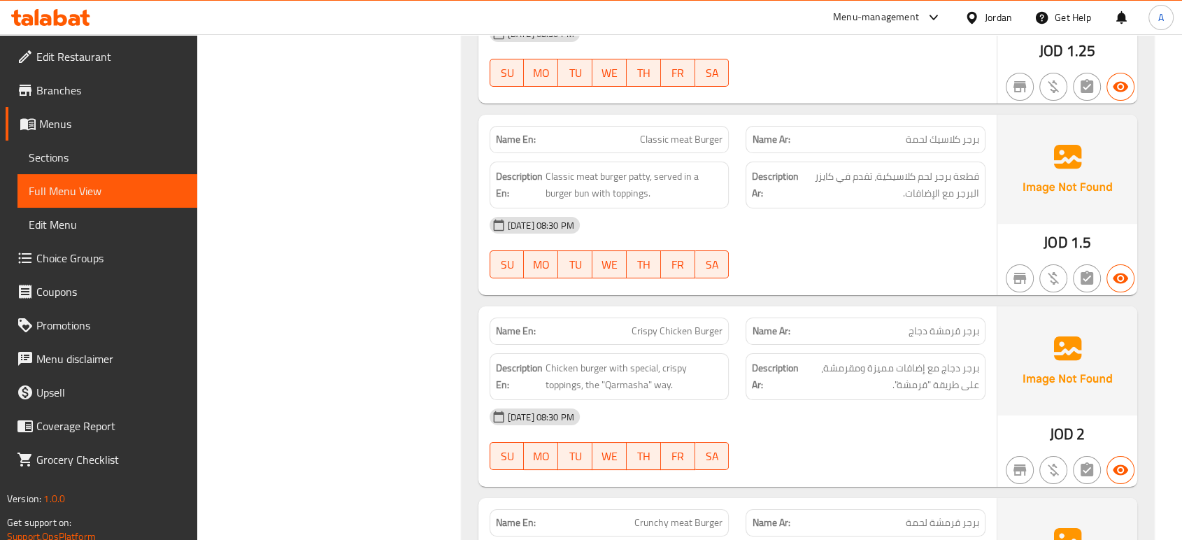
scroll to position [5346, 0]
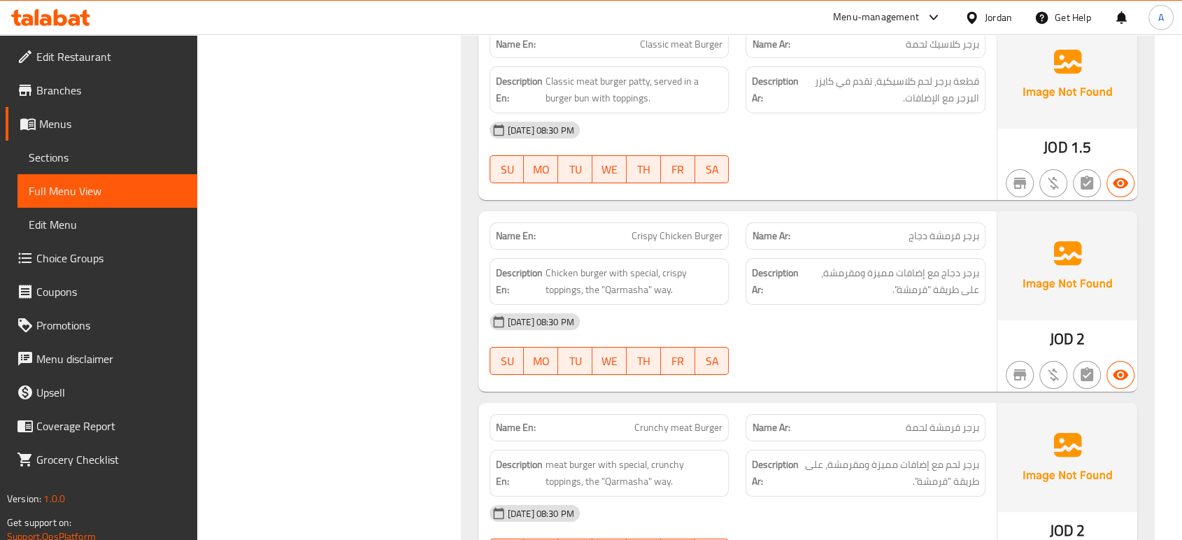
click at [798, 264] on strong "Description Ar:" at bounding box center [775, 281] width 47 height 34
click at [716, 229] on span "Crispy Chicken Burger" at bounding box center [677, 236] width 91 height 15
copy span "Crispy Chicken Burger"
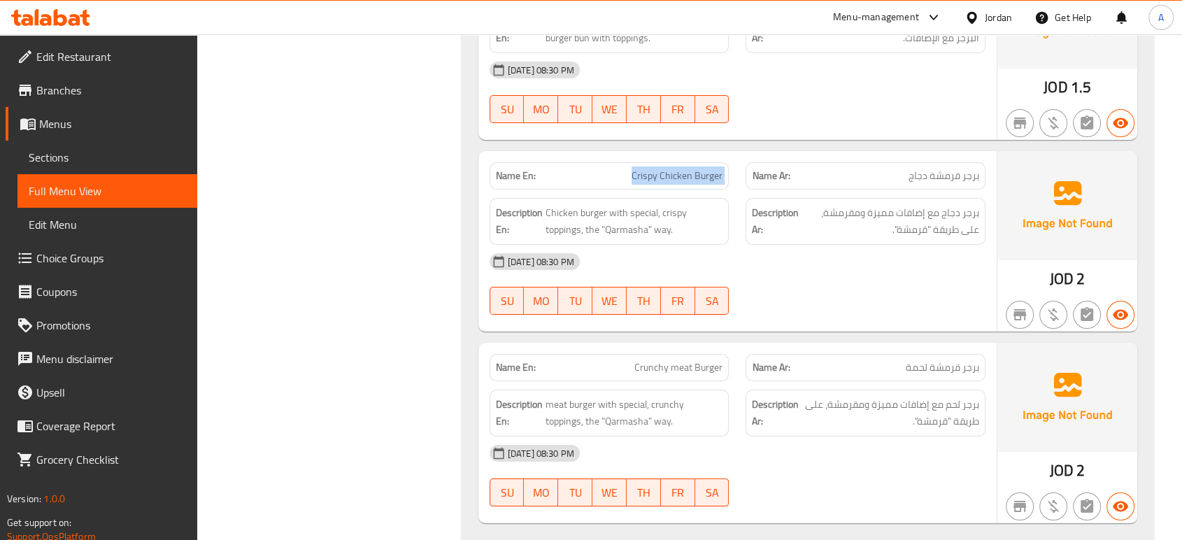
scroll to position [5423, 0]
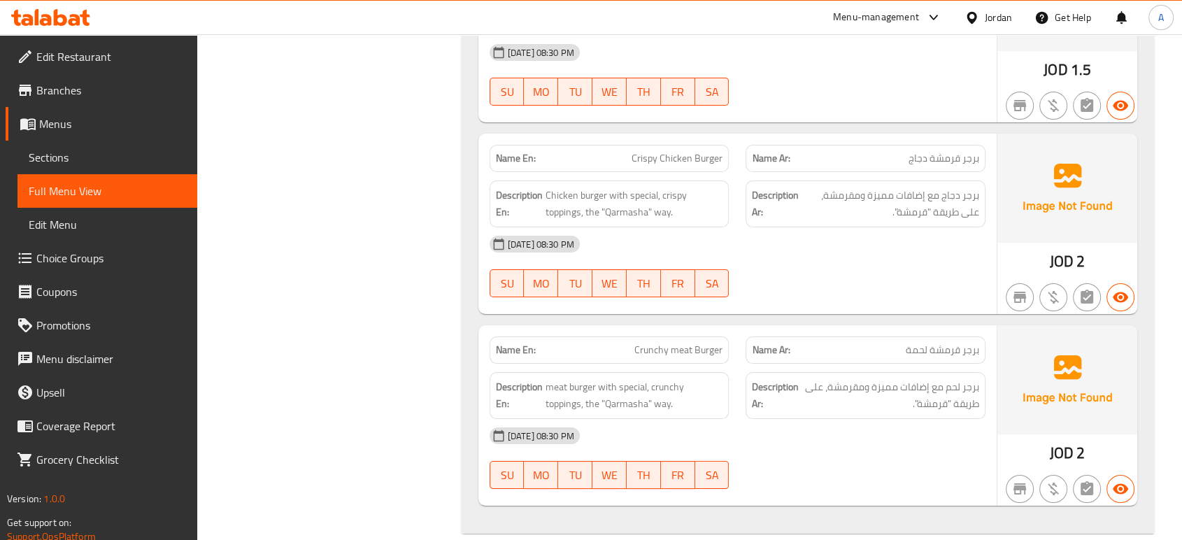
click at [956, 428] on div "[DATE] 08:30 PM" at bounding box center [737, 436] width 513 height 34
click at [689, 343] on span "Crunchy meat Burger" at bounding box center [679, 350] width 88 height 15
copy span "Crunchy meat Burger"
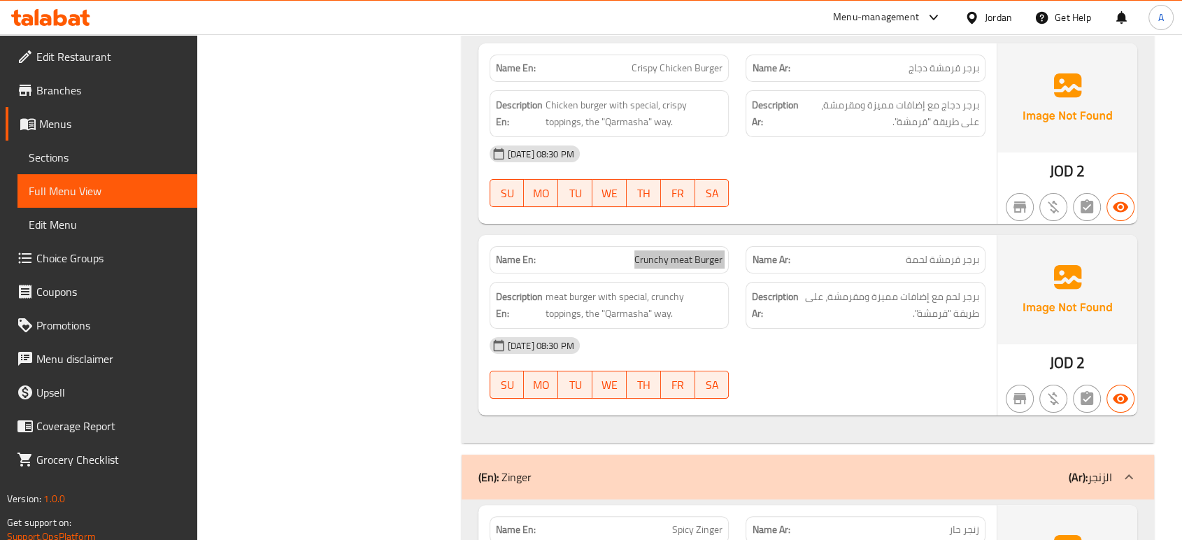
scroll to position [5656, 0]
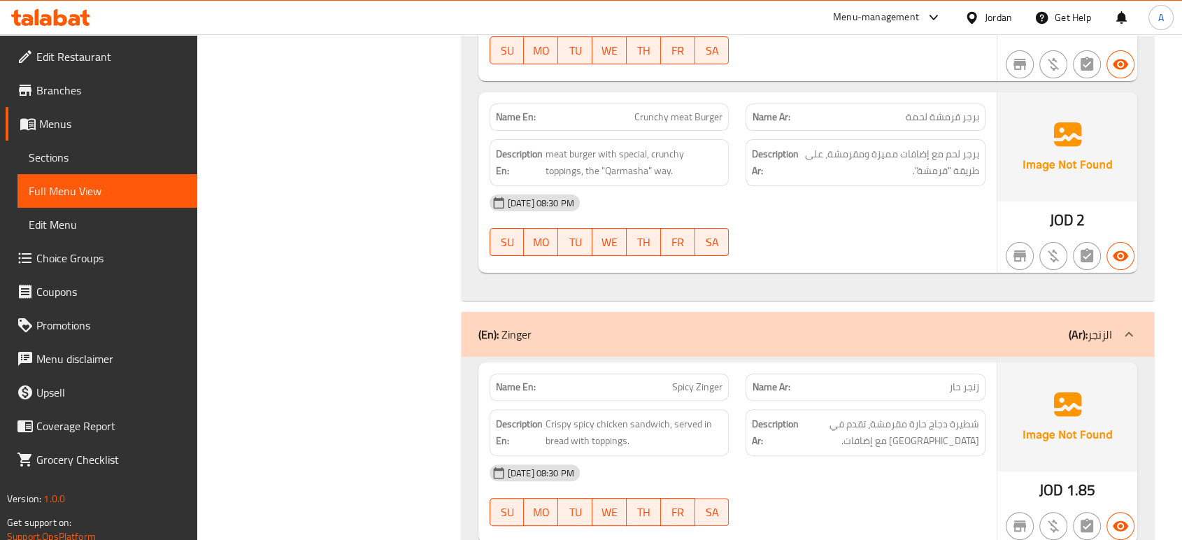
click at [814, 456] on div "[DATE] 08:30 PM" at bounding box center [737, 473] width 513 height 34
click at [798, 456] on div "[DATE] 08:30 PM" at bounding box center [737, 473] width 513 height 34
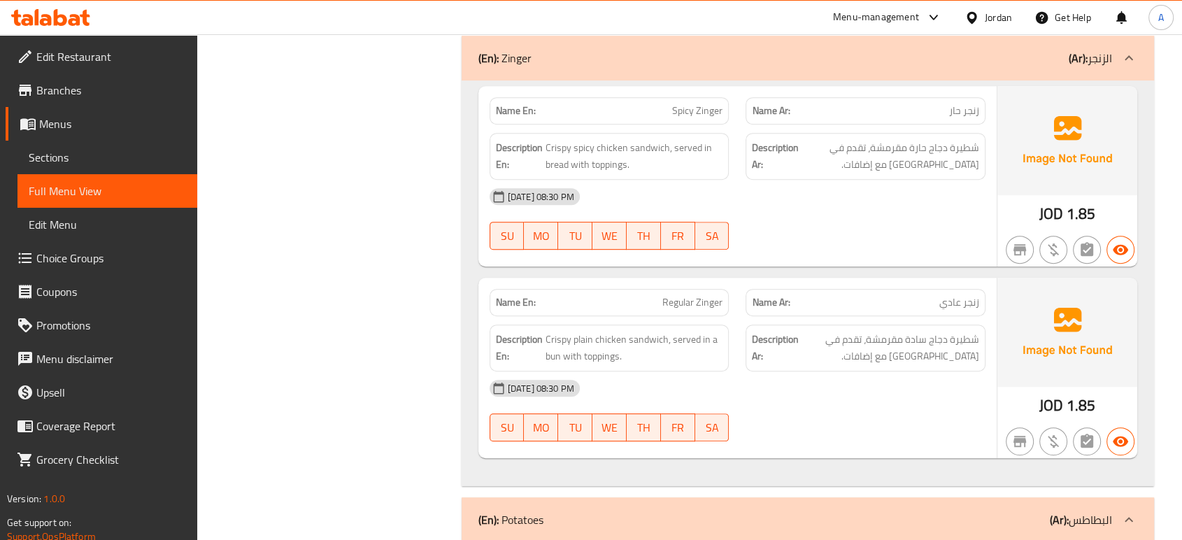
scroll to position [5967, 0]
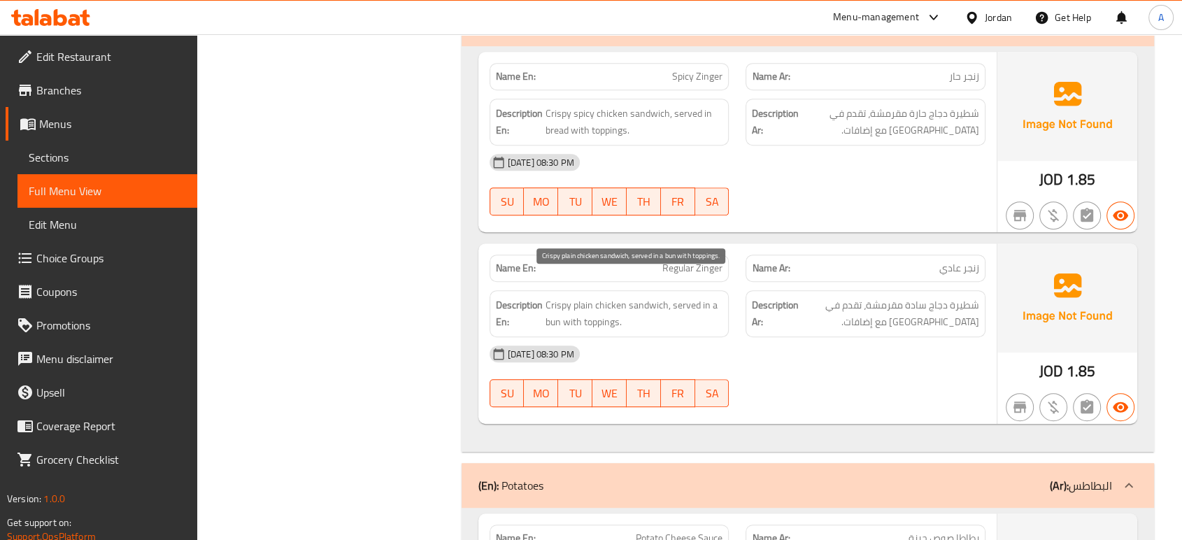
click at [722, 297] on span "Crispy plain chicken sandwich, served in a bun with toppings." at bounding box center [635, 314] width 178 height 34
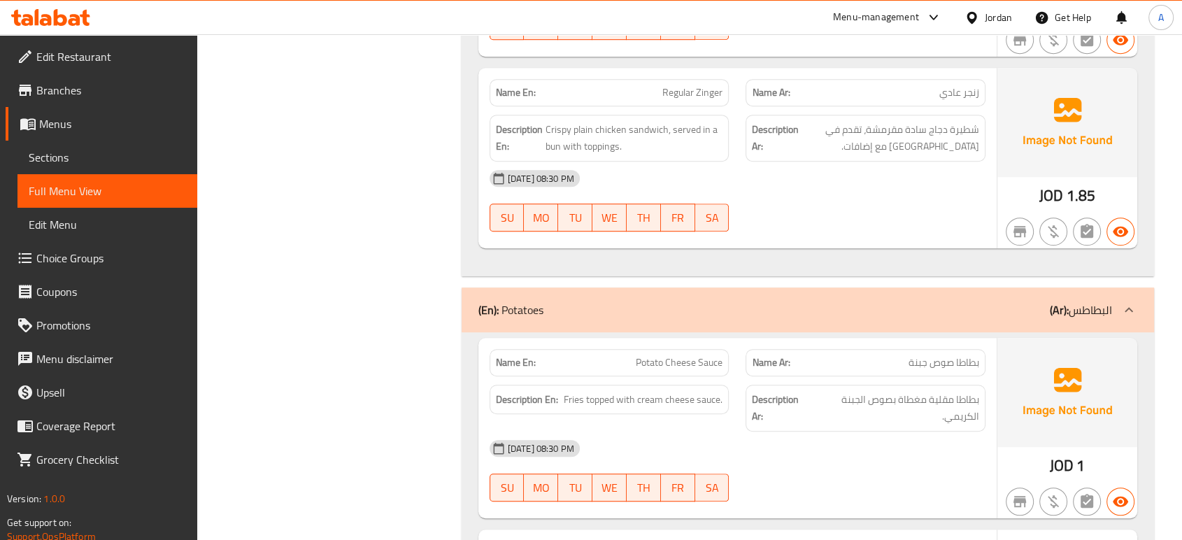
scroll to position [6201, 0]
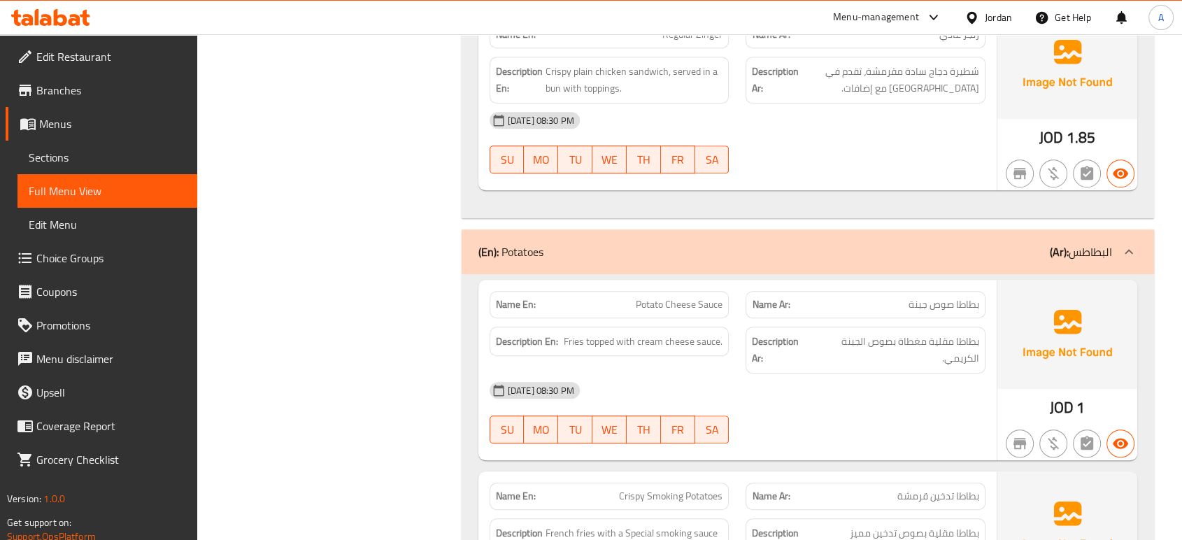
click at [772, 349] on div "Description Ar: بطاطا مقلية مغطاة بصوص الجبنة الكريمي." at bounding box center [866, 350] width 240 height 47
click at [733, 342] on div "Description En: Fries topped with cream cheese sauce." at bounding box center [609, 350] width 257 height 64
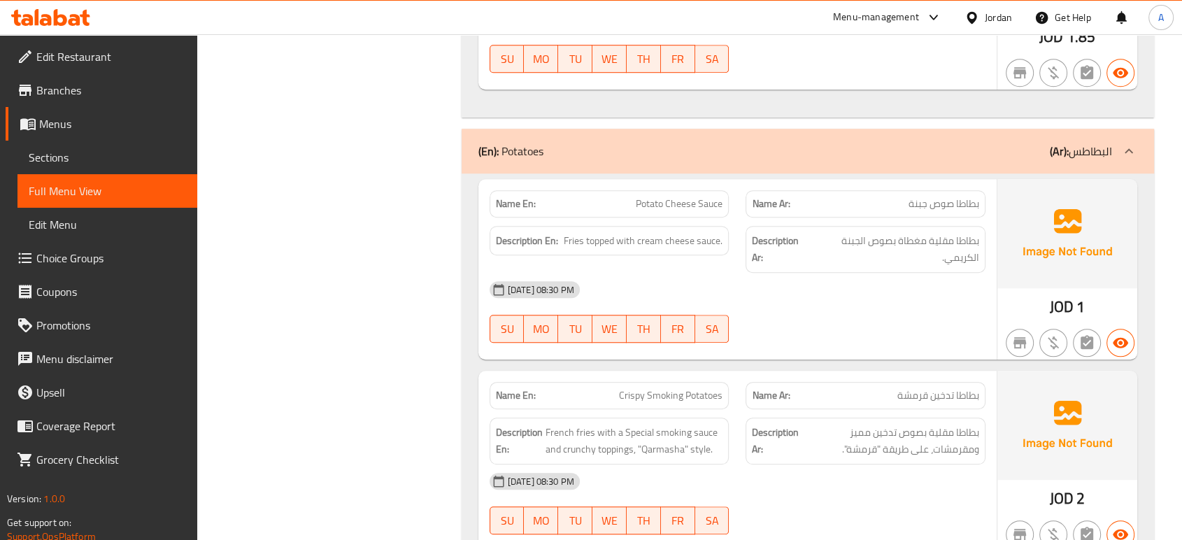
scroll to position [6356, 0]
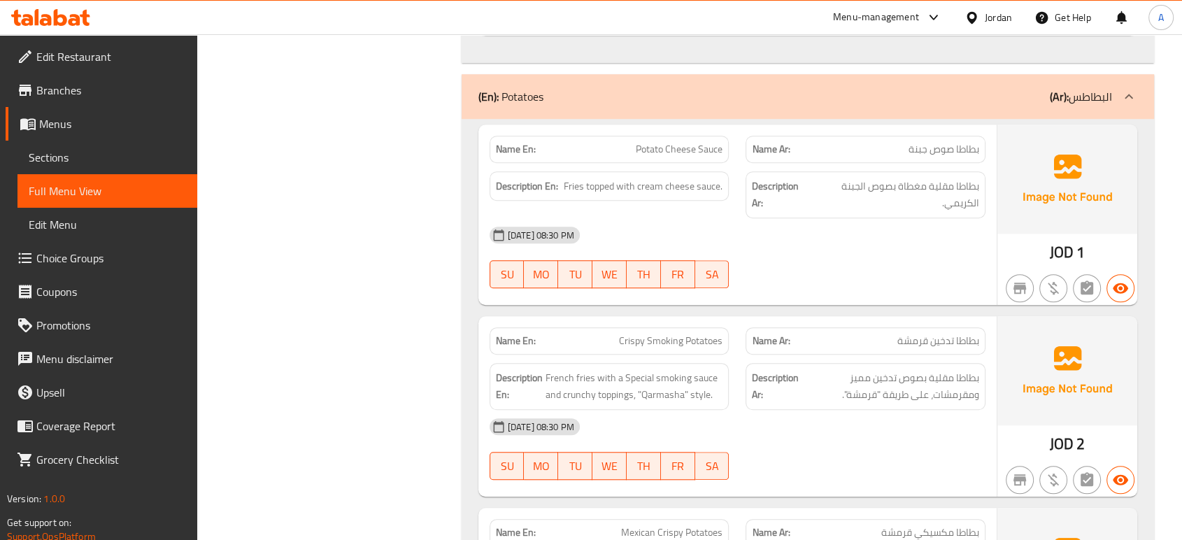
click at [699, 334] on span "Crispy Smoking Potatoes" at bounding box center [671, 341] width 104 height 15
copy span "Crispy Smoking Potatoes"
click at [752, 379] on strong "Description Ar:" at bounding box center [775, 386] width 47 height 34
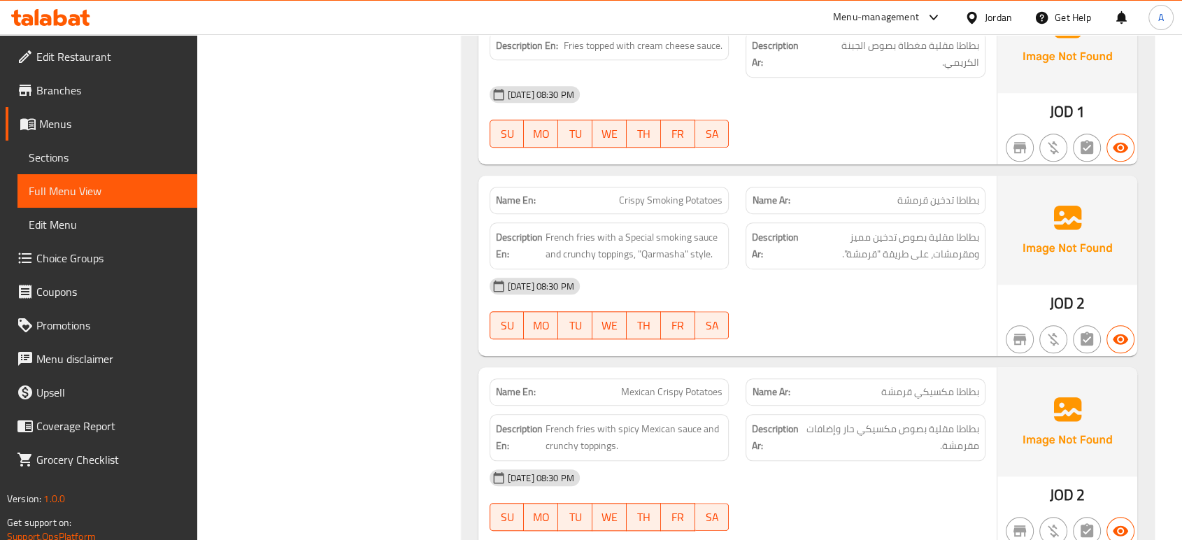
scroll to position [6620, 0]
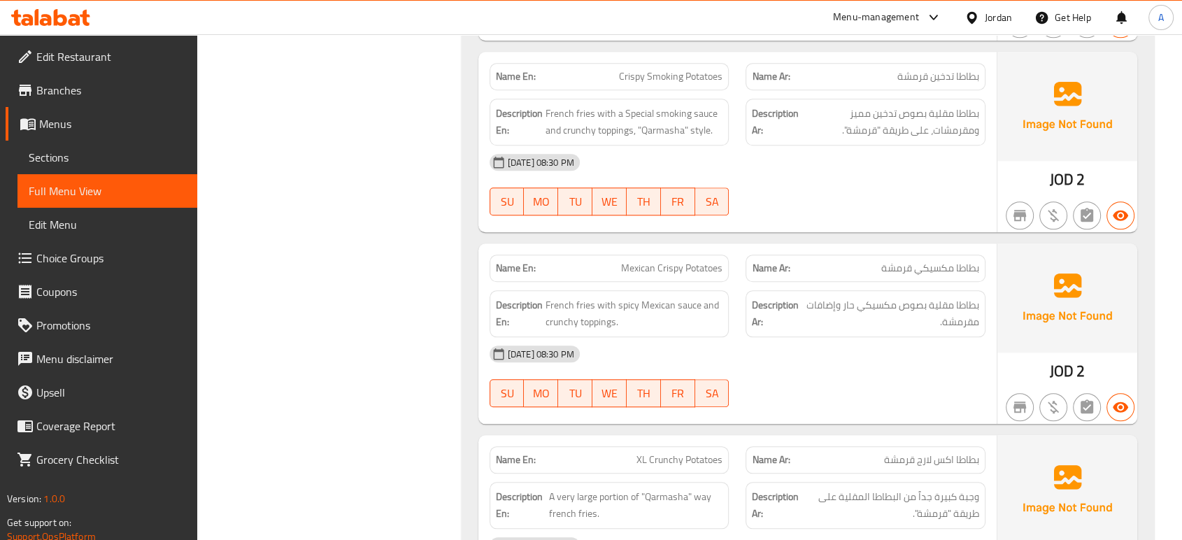
click at [708, 261] on span "Mexican Crispy Potatoes" at bounding box center [671, 268] width 101 height 15
copy span "Mexican Crispy Potatoes"
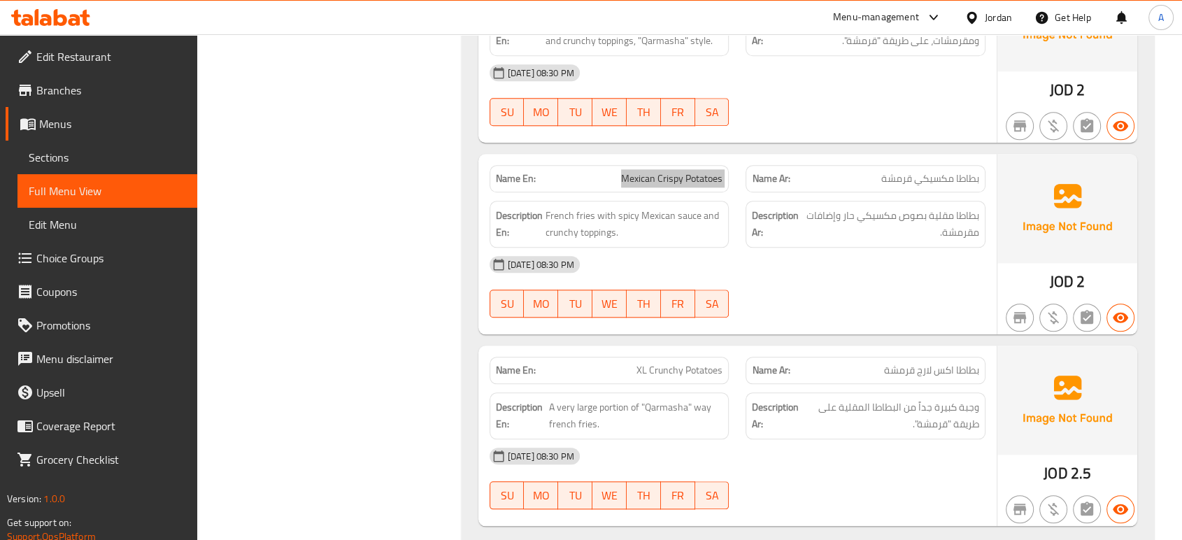
scroll to position [6727, 0]
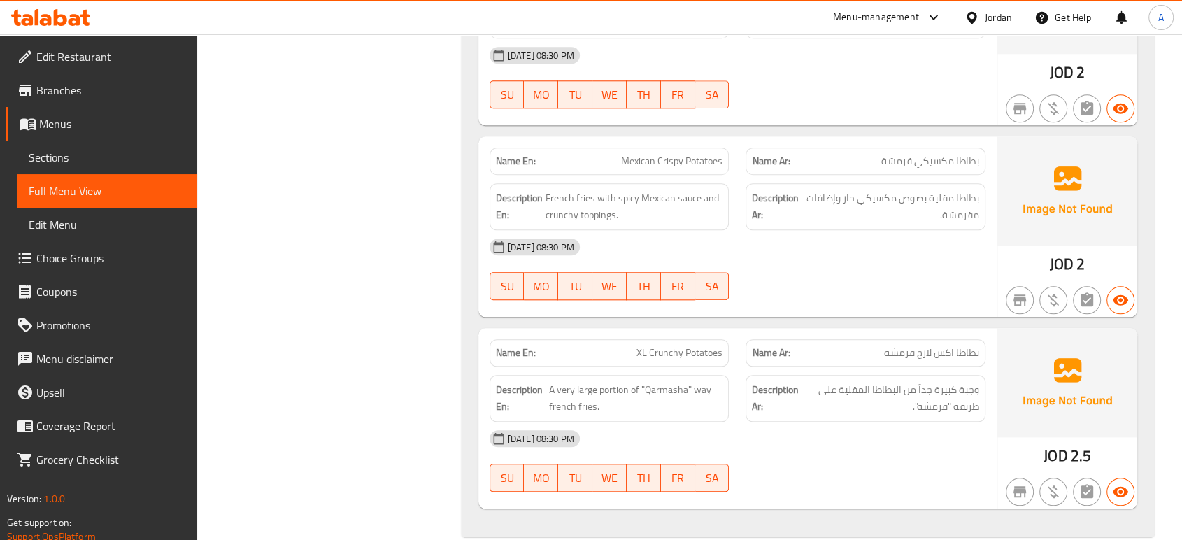
click at [709, 346] on span "XL Crunchy Potatoes" at bounding box center [680, 353] width 86 height 15
copy span "XL Crunchy Potatoes"
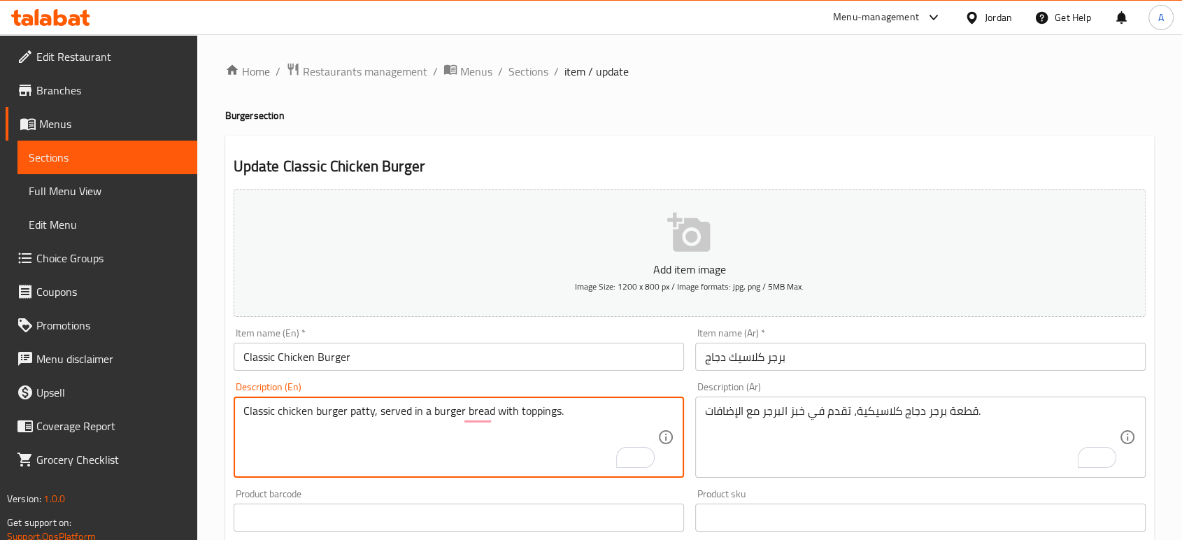
type textarea "Classic chicken burger patty, served in a burger bread with toppings."
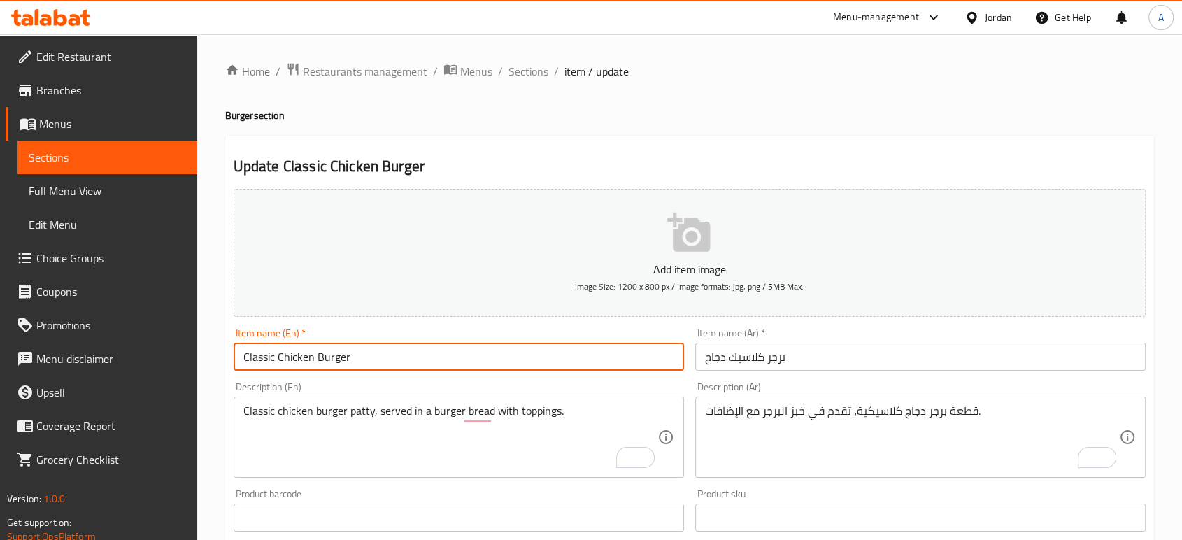
click at [503, 360] on input "Classic Chicken Burger" at bounding box center [459, 357] width 451 height 28
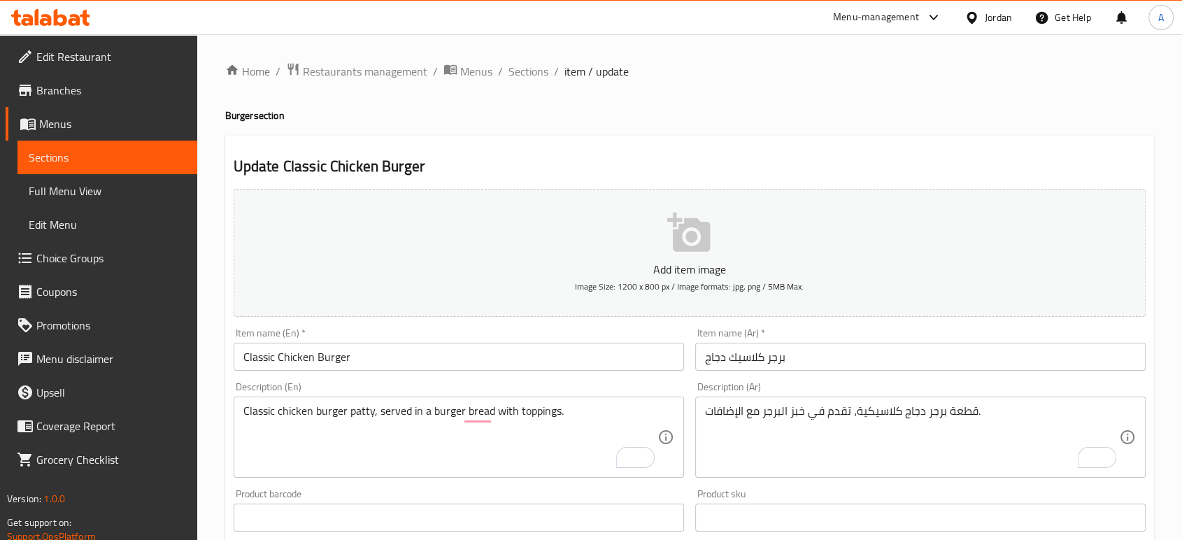
click at [812, 373] on div "Item name (Ar)   * برجر كلاسيك دجاج Item name (Ar) *" at bounding box center [921, 350] width 462 height 54
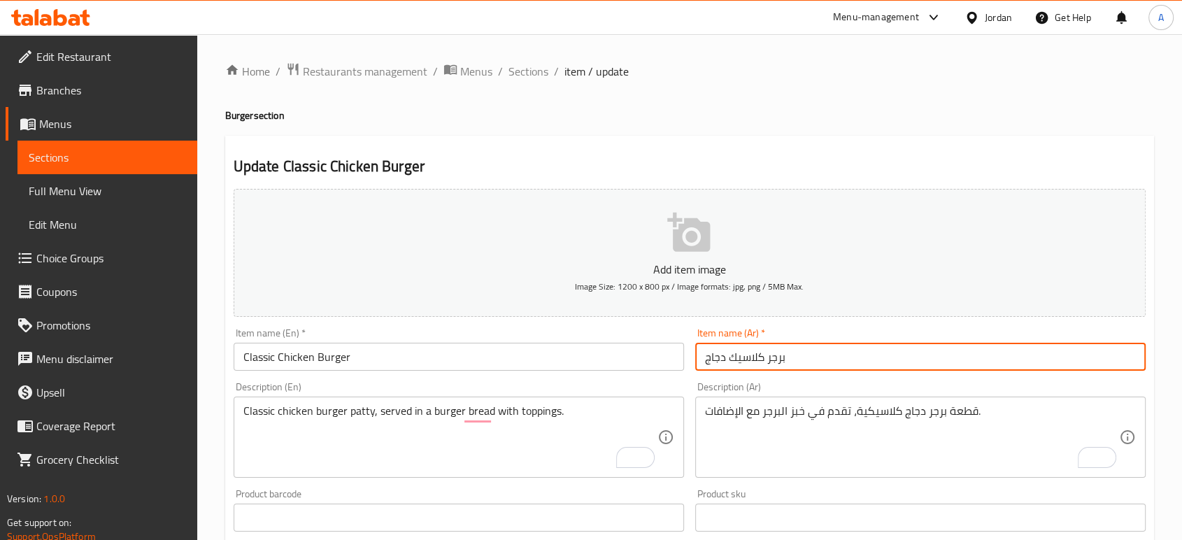
click at [812, 366] on input "برجر كلاسيك دجاج" at bounding box center [920, 357] width 451 height 28
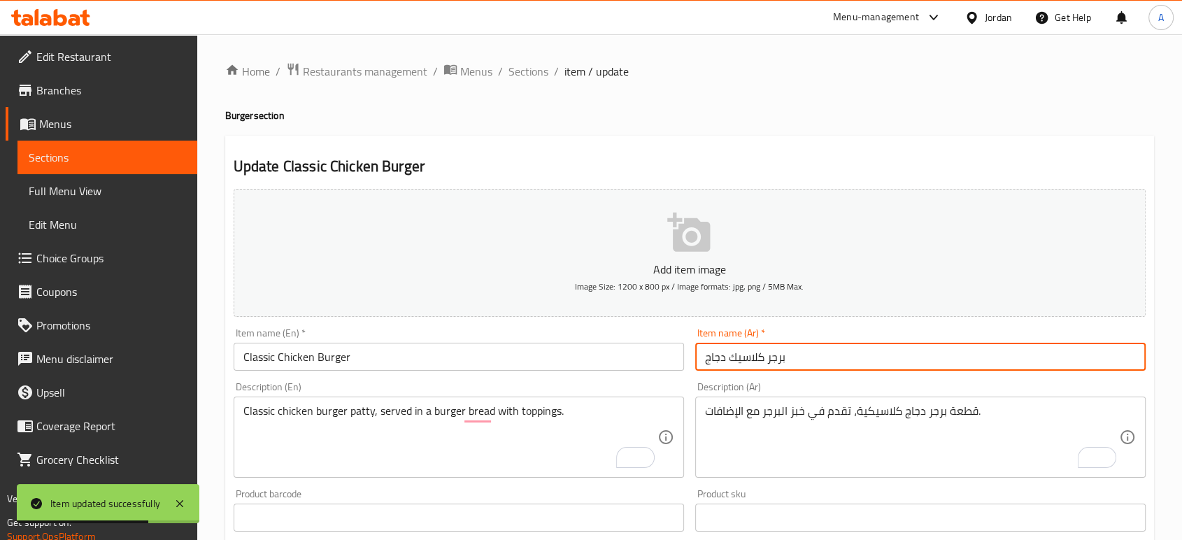
drag, startPoint x: 517, startPoint y: 69, endPoint x: 530, endPoint y: 90, distance: 24.3
click at [517, 69] on span "Sections" at bounding box center [529, 71] width 40 height 17
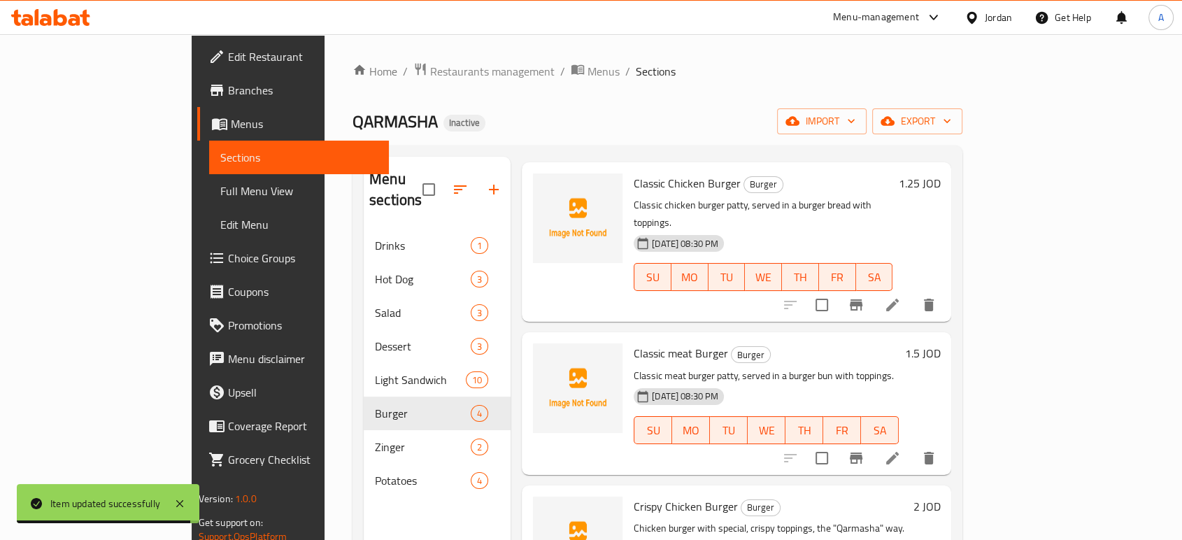
scroll to position [78, 0]
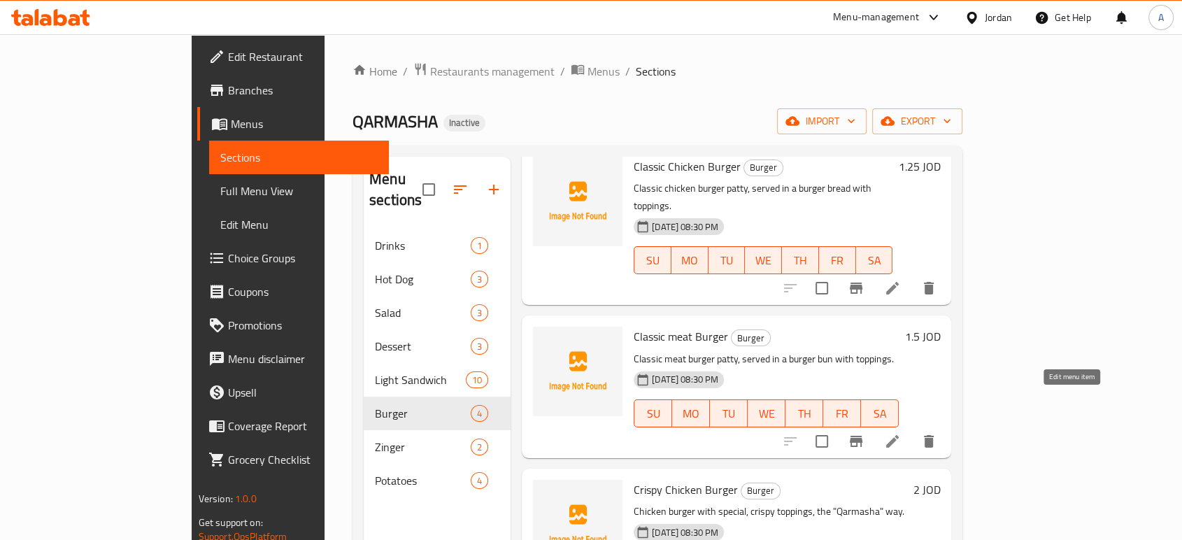
click at [901, 433] on icon at bounding box center [892, 441] width 17 height 17
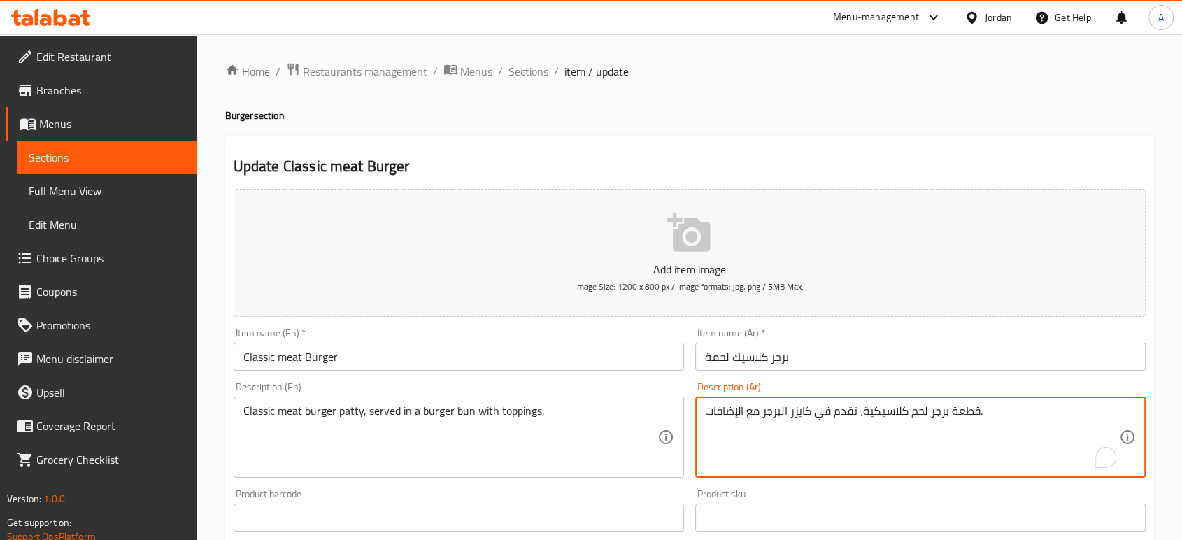
click at [835, 418] on textarea "قطعة برجر لحم كلاسيكية، تقدم في كايزر البرجر مع الإضافات." at bounding box center [912, 437] width 414 height 66
paste textarea "خبز"
type textarea "قطعة برجر لحم كلاسيكية، تقدم في خبز البرجر مع الإضافات."
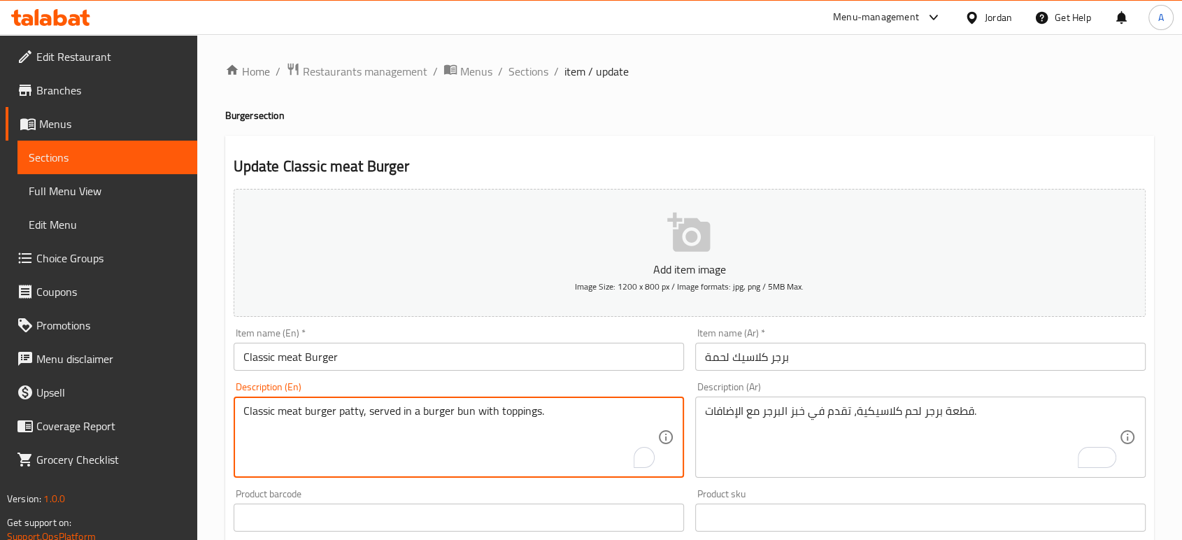
click at [464, 410] on textarea "Classic meat burger patty, served in a burger bun with toppings." at bounding box center [450, 437] width 414 height 66
type textarea "Classic meat burger patty, served in a burger bread with toppings."
click at [429, 360] on input "Classic meat Burger" at bounding box center [459, 357] width 451 height 28
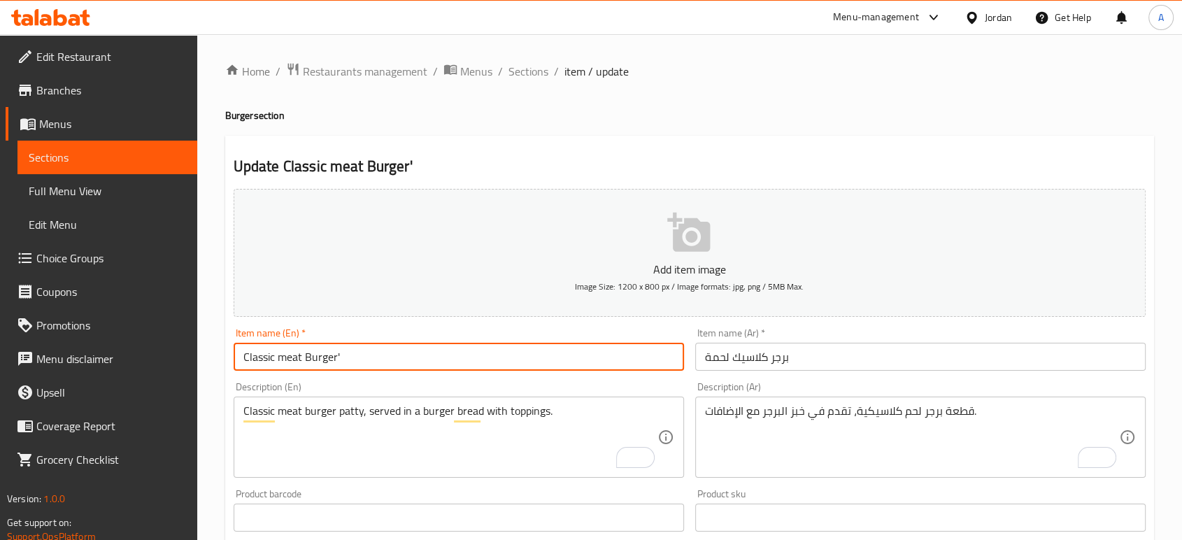
type input "Classic meat Burger"
click at [516, 78] on span "Sections" at bounding box center [529, 71] width 40 height 17
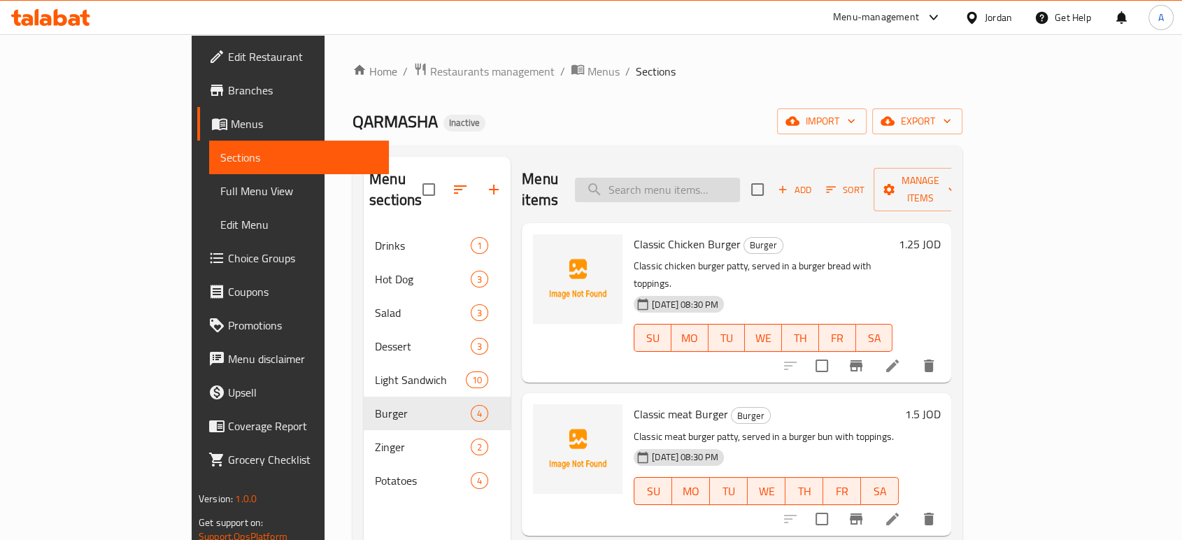
click at [738, 179] on input "search" at bounding box center [657, 190] width 165 height 24
paste input "Crispy Chicken Burger"
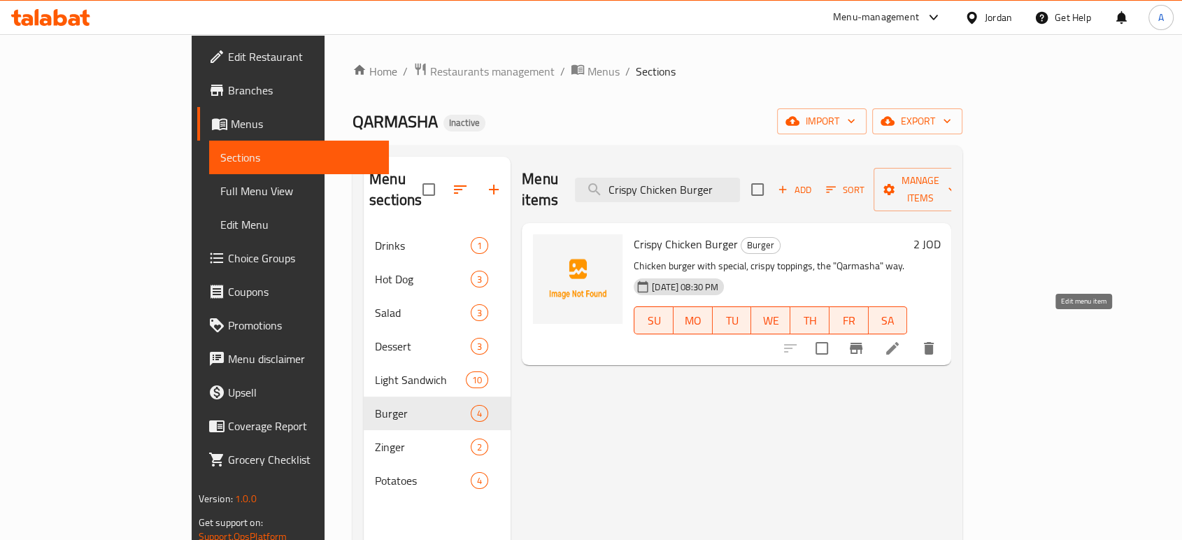
type input "Crispy Chicken Burger"
click at [901, 340] on icon at bounding box center [892, 348] width 17 height 17
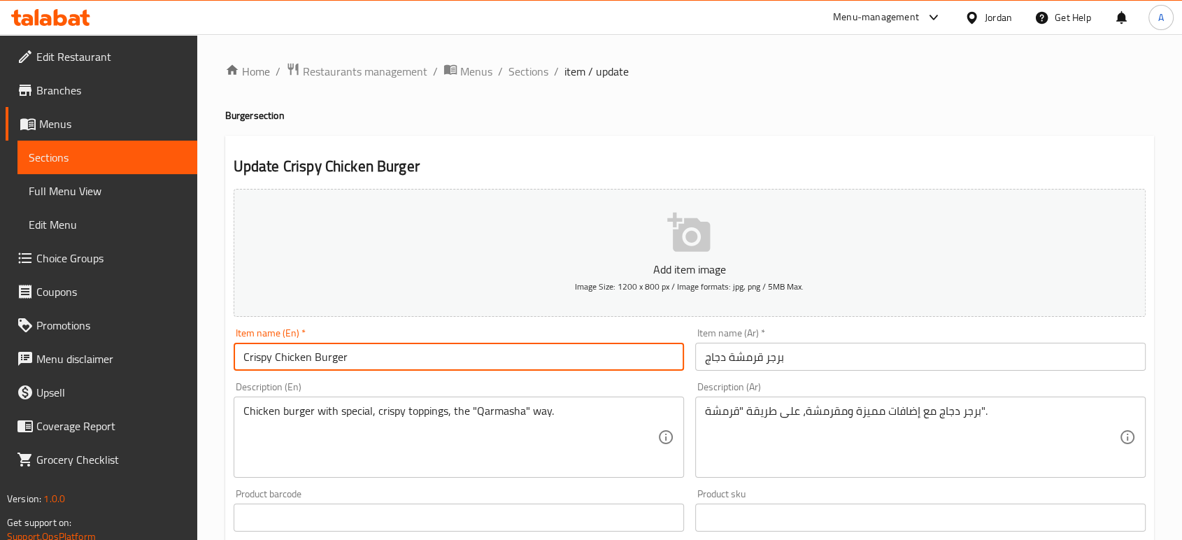
click at [258, 357] on input "Crispy Chicken Burger" at bounding box center [459, 357] width 451 height 28
paste input "QARMASHA"
click at [262, 358] on input "CrisQARMASHApy Chicken Burger" at bounding box center [459, 357] width 451 height 28
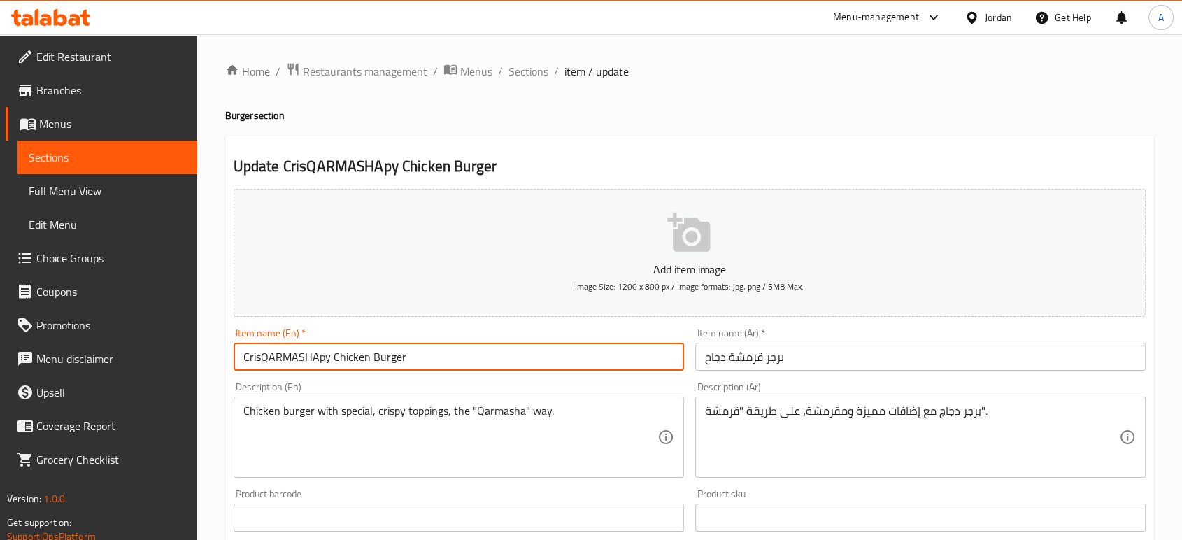
paste input "QARMASHA"
type input "QARMASHA Chicken Burger"
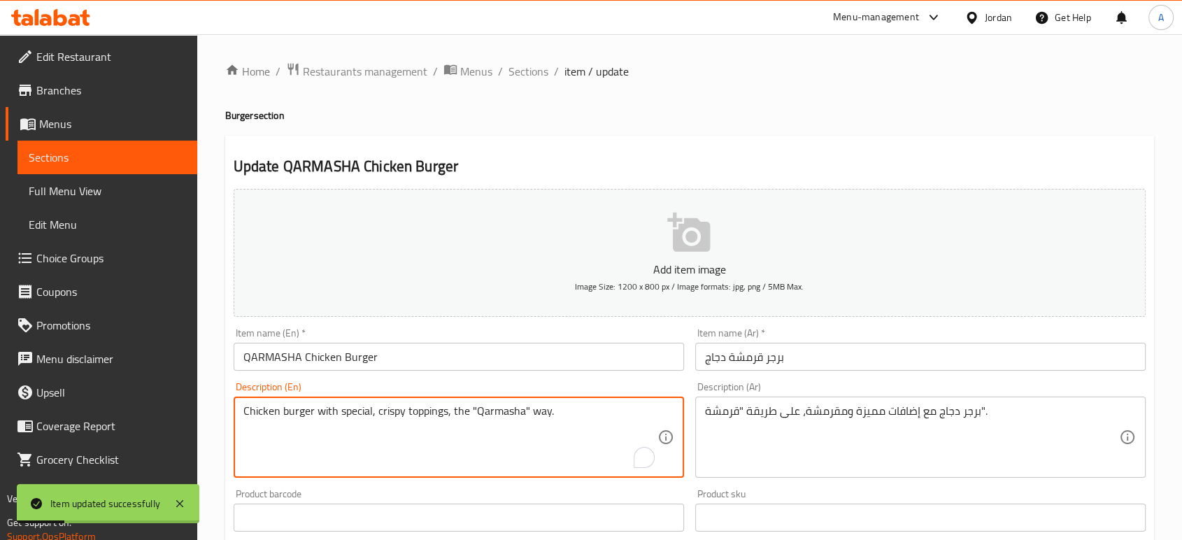
click at [506, 409] on textarea "Chicken burger with special, crispy toppings, the "Qarmasha" way." at bounding box center [450, 437] width 414 height 66
paste textarea "ARMASHA"
type textarea "Chicken burger with special, crispy toppings, the "QARMASHA" way."
click at [504, 359] on input "QARMASHA Chicken Burger" at bounding box center [459, 357] width 451 height 28
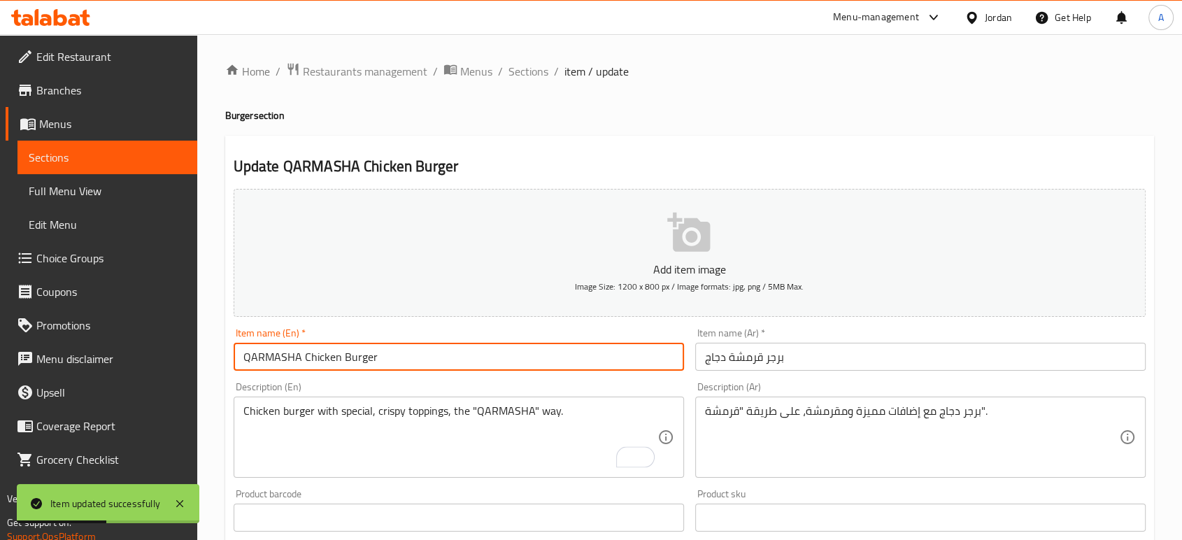
click at [526, 76] on span "Sections" at bounding box center [529, 71] width 40 height 17
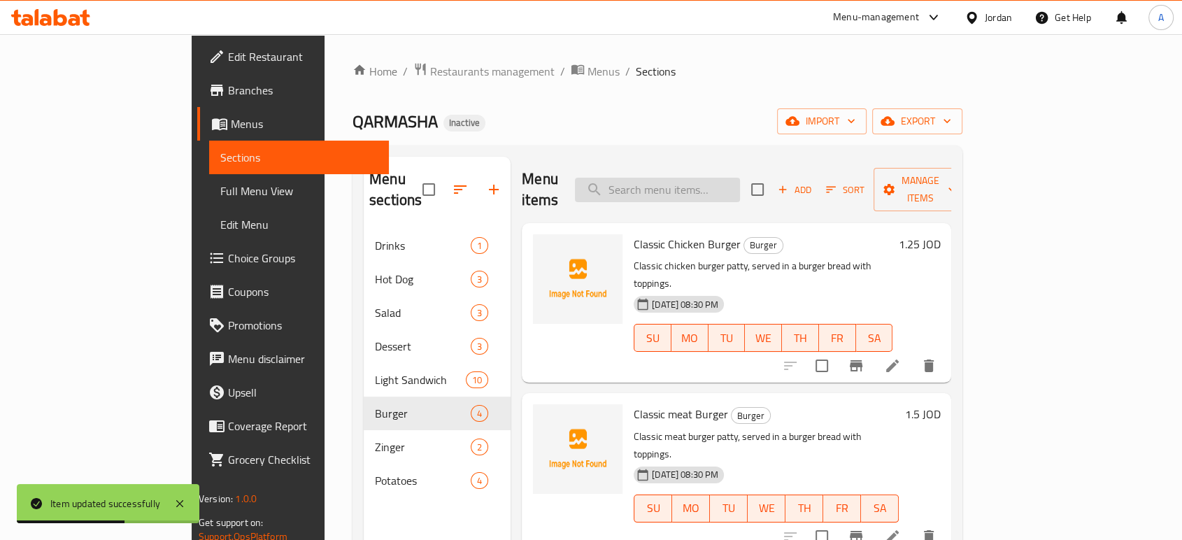
click at [719, 181] on input "search" at bounding box center [657, 190] width 165 height 24
paste input "Crunchy meat Burger"
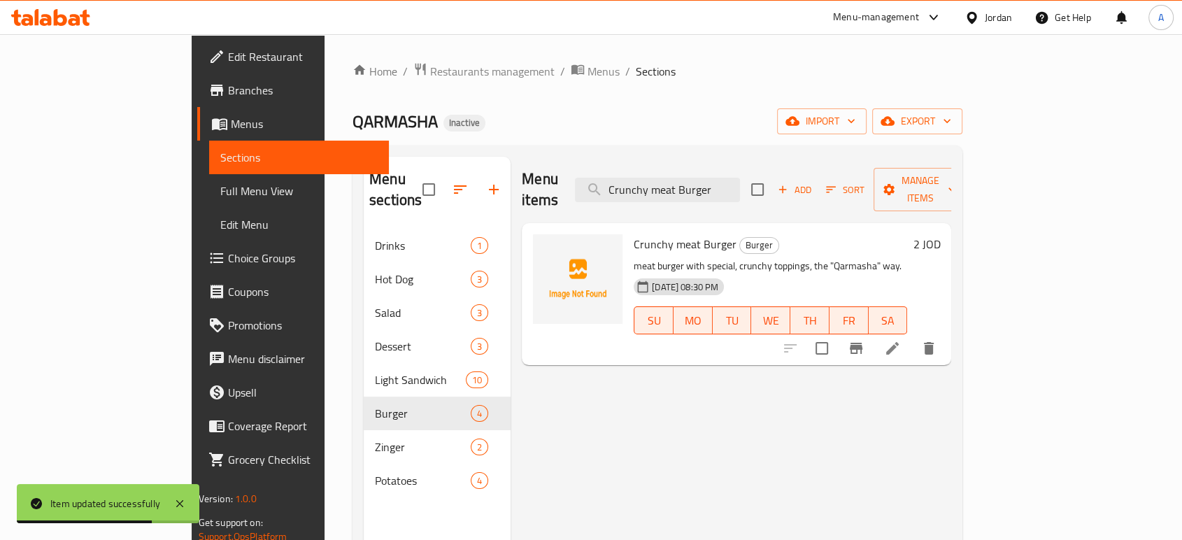
type input "Crunchy meat Burger"
click at [912, 336] on li at bounding box center [892, 348] width 39 height 25
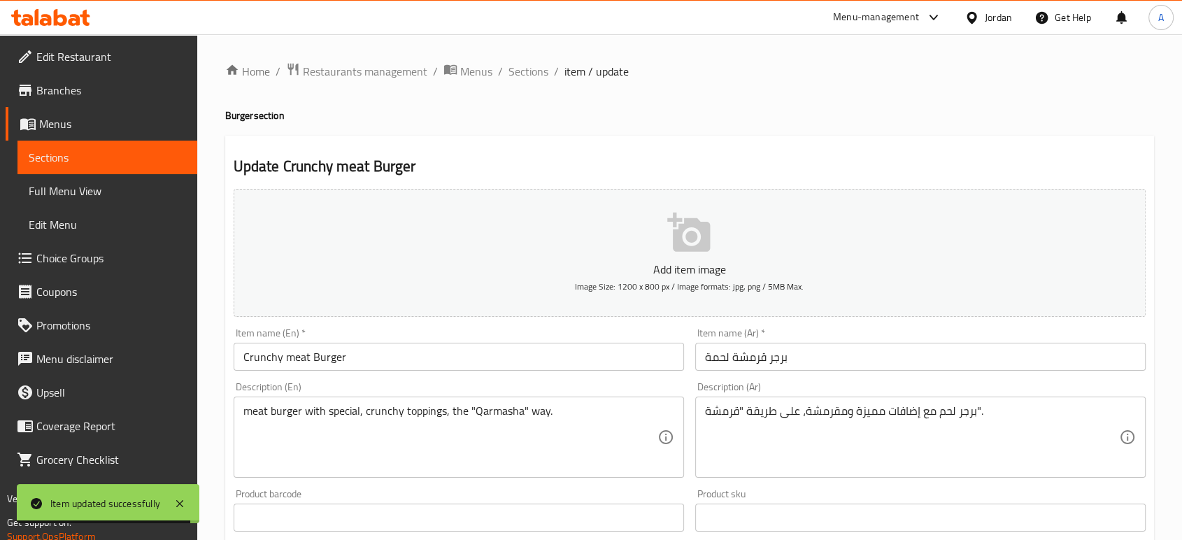
click at [257, 360] on input "Crunchy meat Burger" at bounding box center [459, 357] width 451 height 28
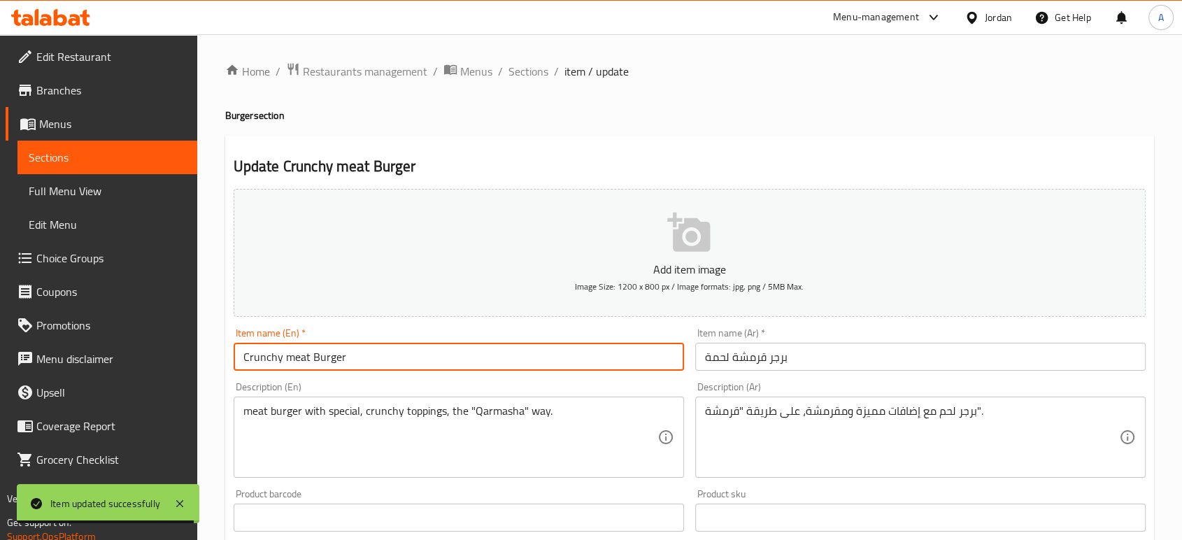
click at [257, 360] on input "Crunchy meat Burger" at bounding box center [459, 357] width 451 height 28
paste input "QARMASHA"
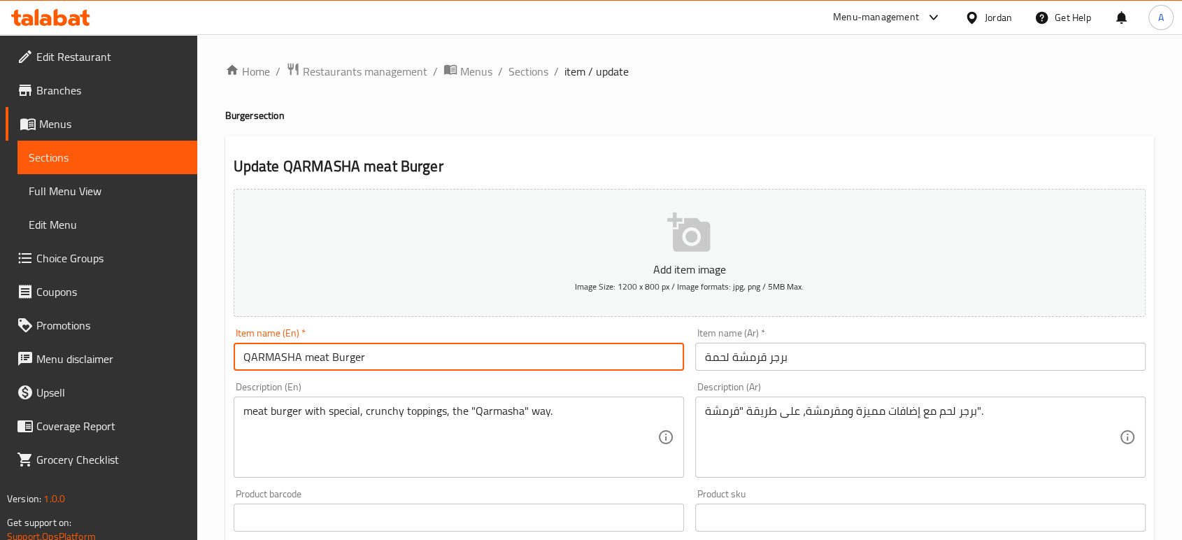
click at [425, 365] on input "QARMASHA meat Burger" at bounding box center [459, 357] width 451 height 28
type input "QARMASHA meat Burger"
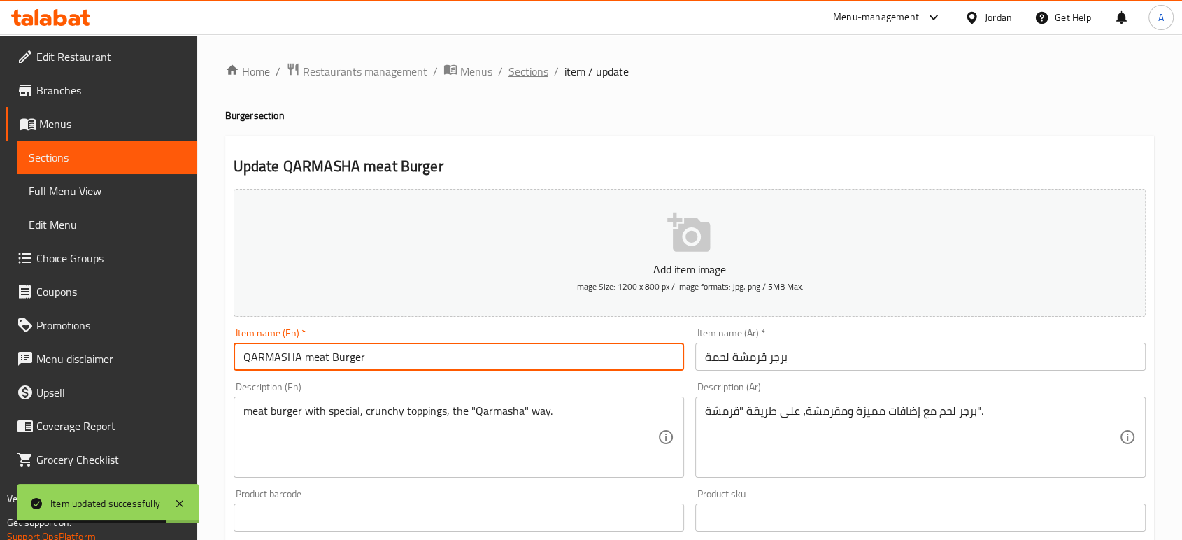
click at [521, 63] on span "Sections" at bounding box center [529, 71] width 40 height 17
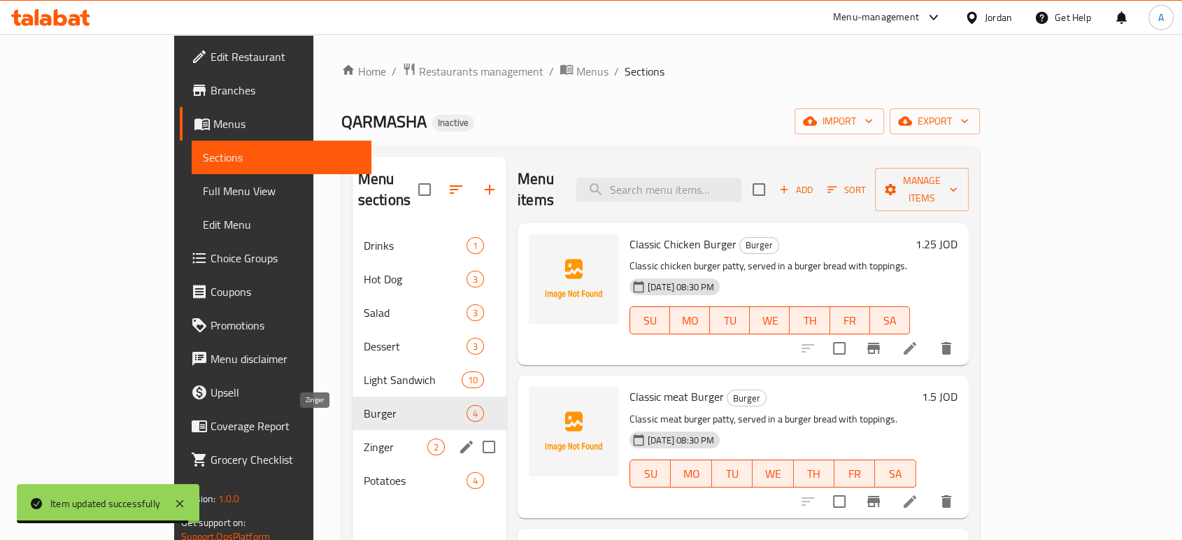
click at [364, 439] on span "Zinger" at bounding box center [396, 447] width 64 height 17
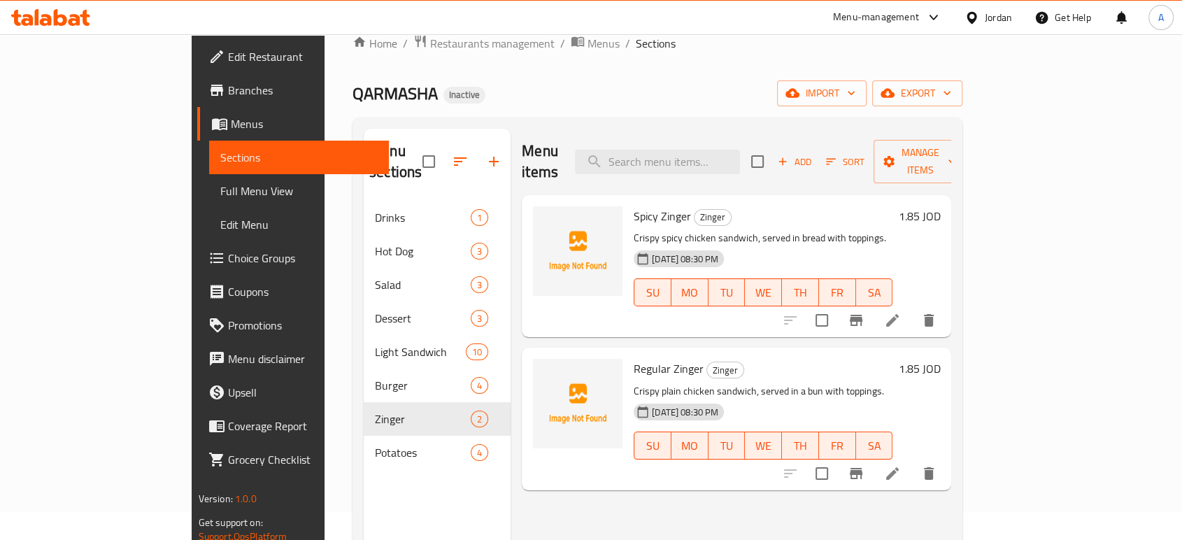
scroll to position [78, 0]
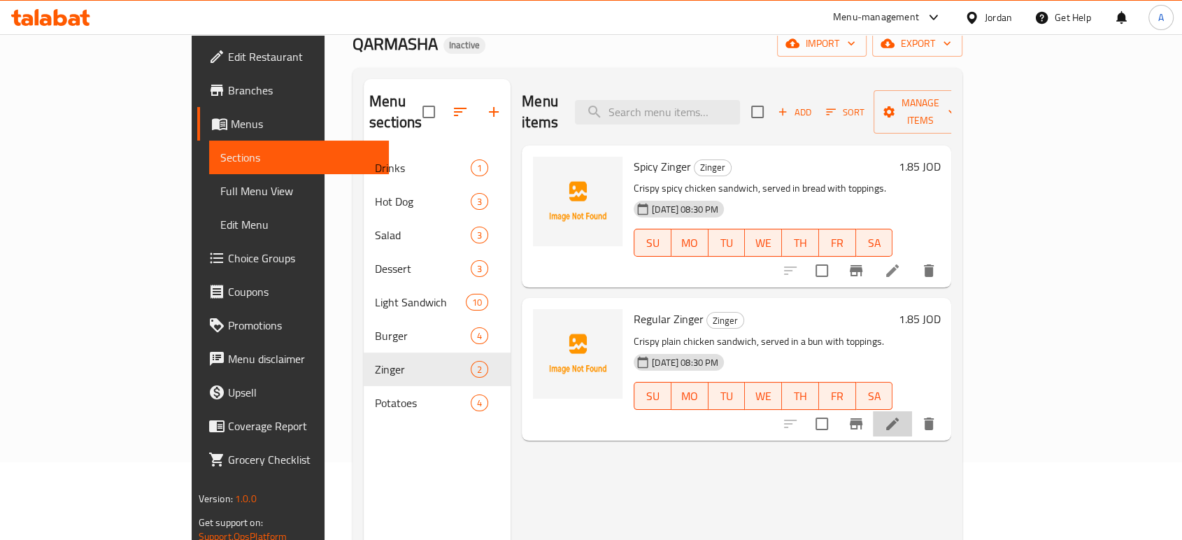
click at [912, 411] on li at bounding box center [892, 423] width 39 height 25
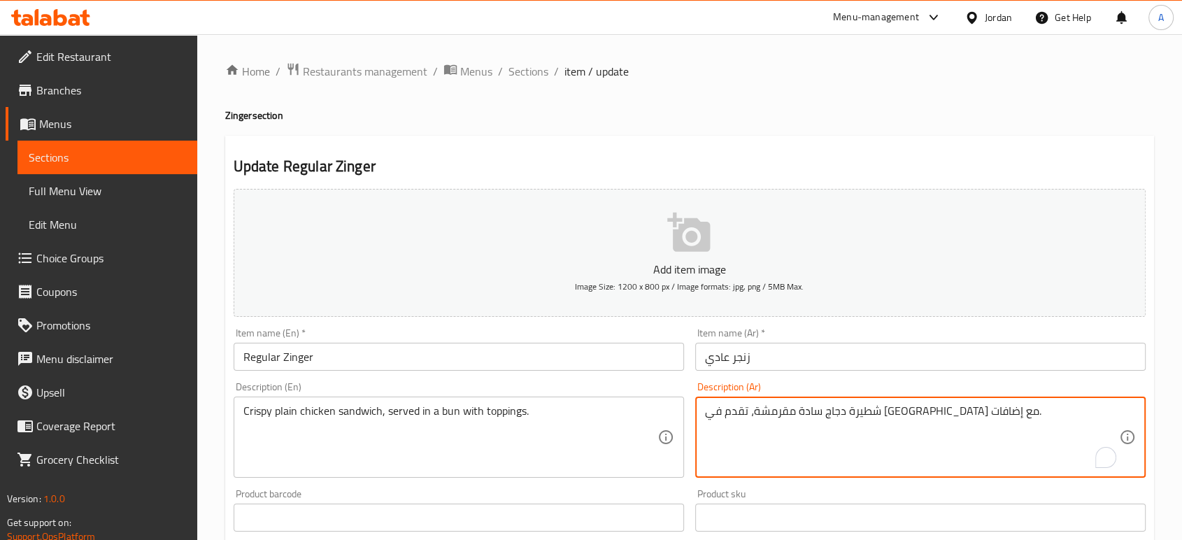
click at [936, 410] on textarea "شطيرة دجاج سادة مقرمشة، تقدم في كايزر مع إضافات." at bounding box center [912, 437] width 414 height 66
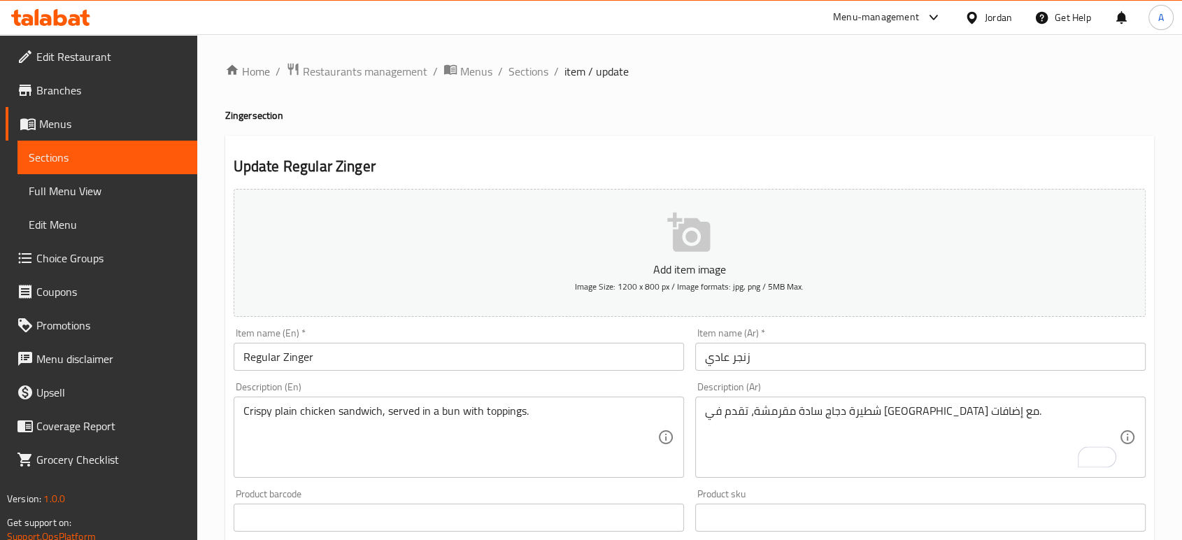
click at [863, 425] on textarea "شطيرة دجاج سادة مقرمشة، تقدم في كايزر مع إضافات." at bounding box center [912, 437] width 414 height 66
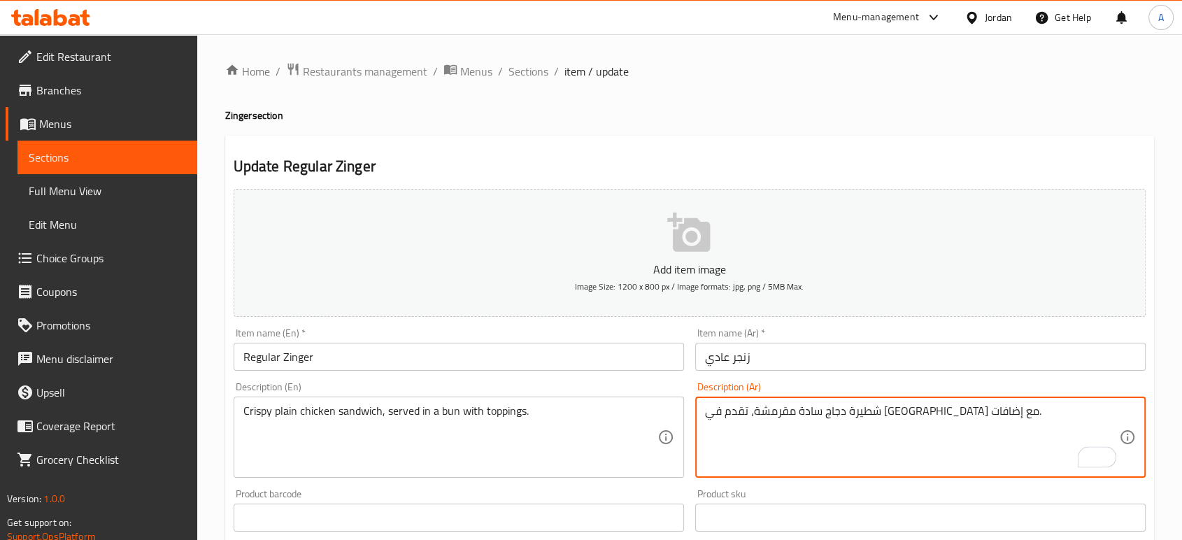
click at [863, 425] on textarea "شطيرة دجاج سادة مقرمشة، تقدم في كايزر مع إضافات." at bounding box center [912, 437] width 414 height 66
paste textarea "ادية مقرمشة، تقدم في خبز"
type textarea "شطيرة دجاج عادية مقرمشة، تقدم في خبز مع إضافات."
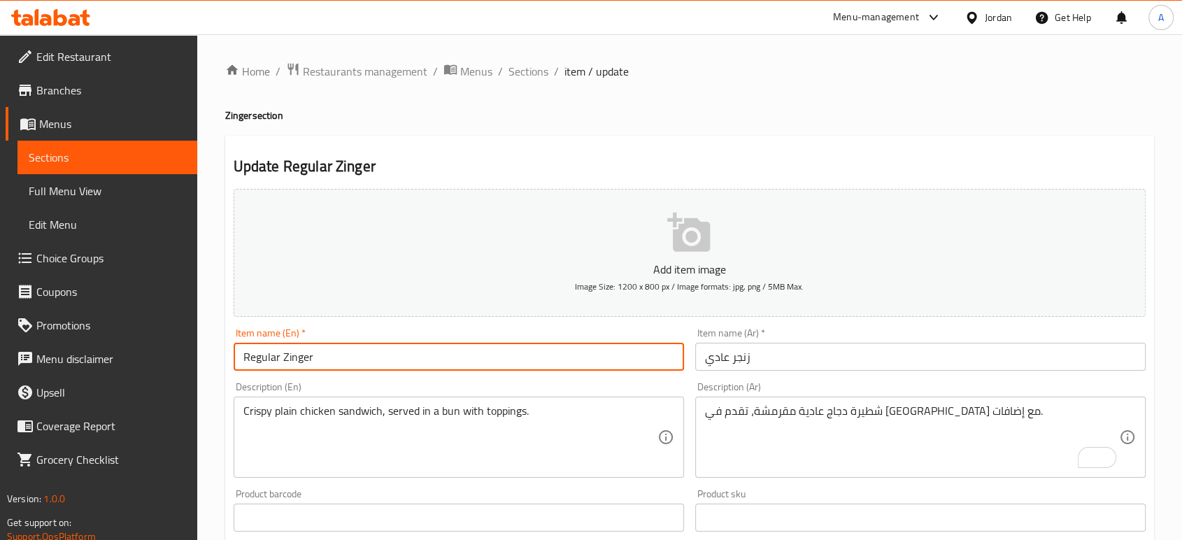
click at [255, 360] on input "Regular Zinger" at bounding box center [459, 357] width 451 height 28
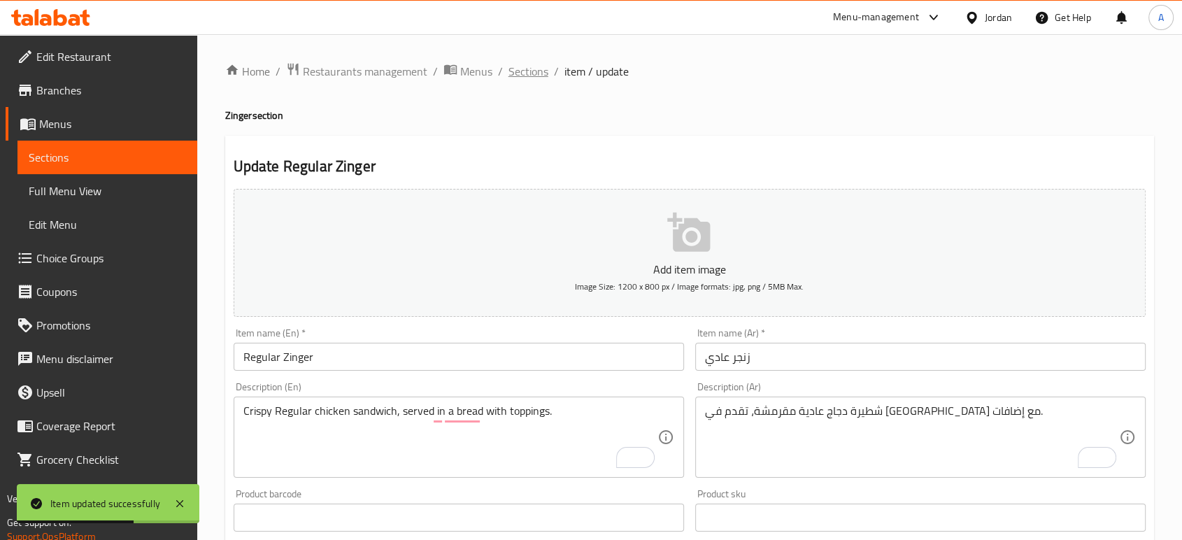
click at [529, 71] on span "Sections" at bounding box center [529, 71] width 40 height 17
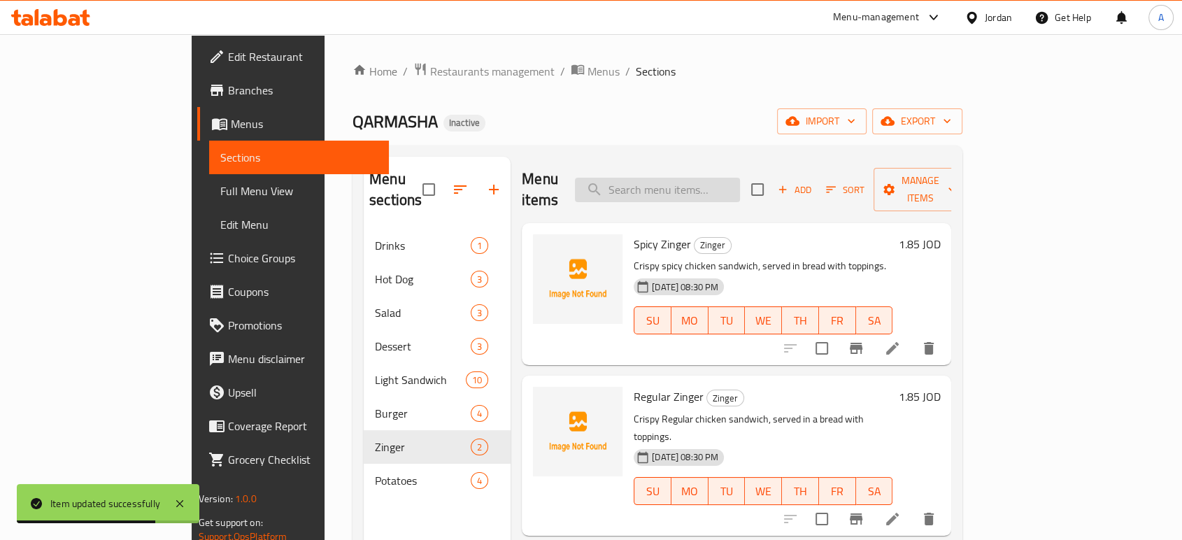
click at [693, 183] on input "search" at bounding box center [657, 190] width 165 height 24
paste input "Crispy Smoking Potatoes"
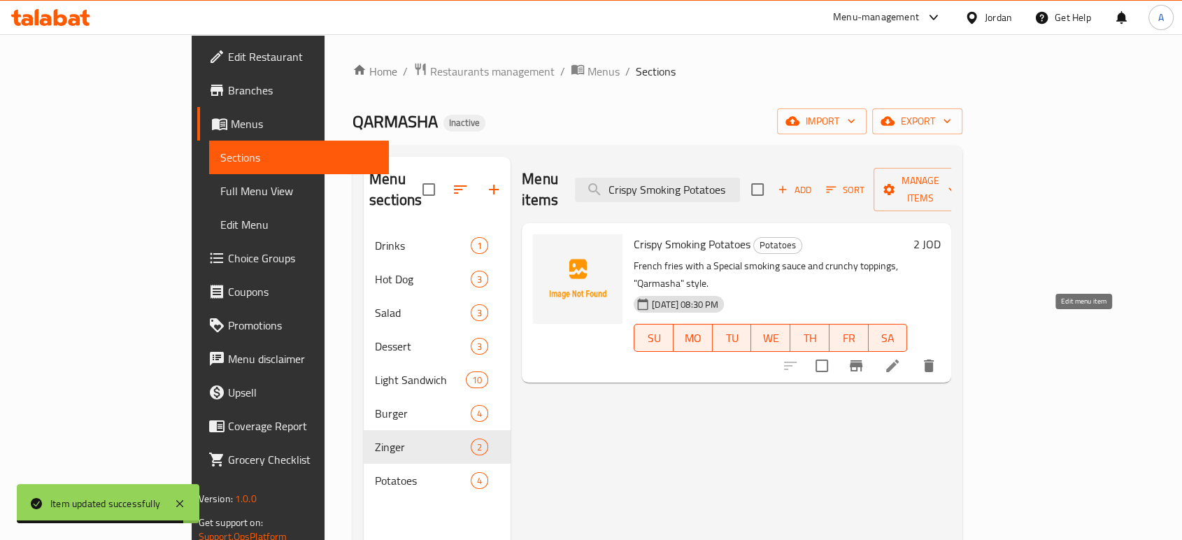
type input "Crispy Smoking Potatoes"
click at [901, 358] on icon at bounding box center [892, 366] width 17 height 17
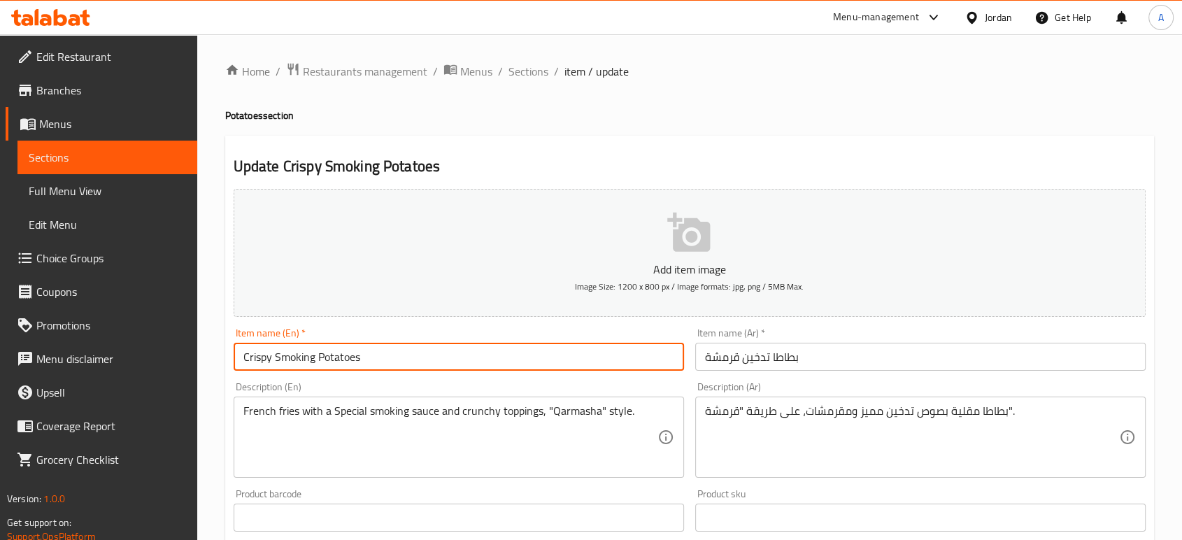
click at [262, 362] on input "Crispy Smoking Potatoes" at bounding box center [459, 357] width 451 height 28
paste input "QARMASHA"
click at [491, 362] on input "QARMASHA Smoking Potatoes" at bounding box center [459, 357] width 451 height 28
type input "QARMASHA Smoking Potatoes"
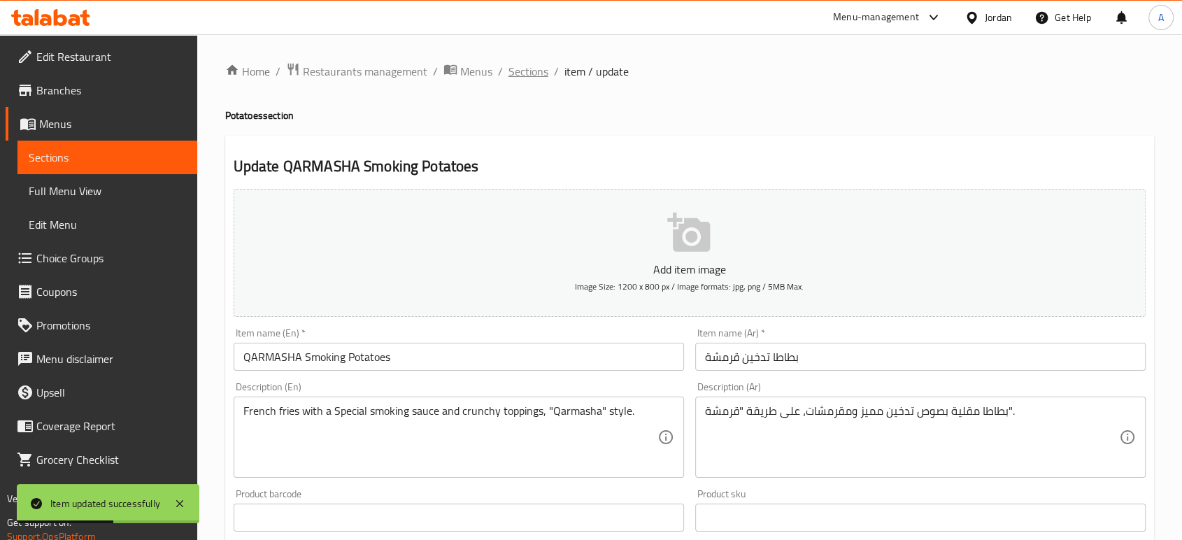
click at [526, 67] on span "Sections" at bounding box center [529, 71] width 40 height 17
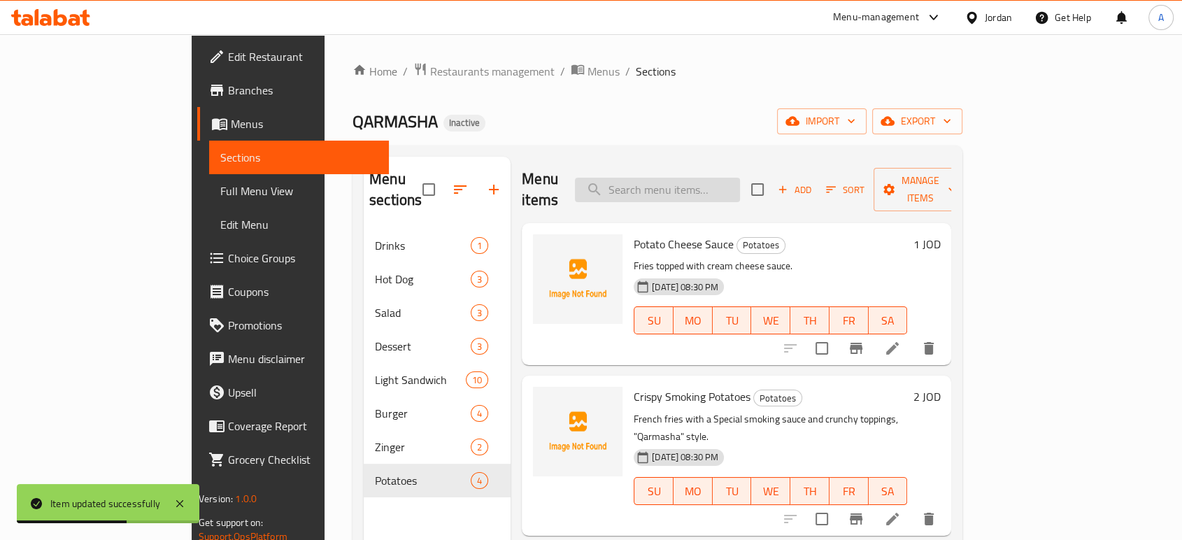
click at [711, 178] on input "search" at bounding box center [657, 190] width 165 height 24
paste input "Mexican Crispy Potatoes"
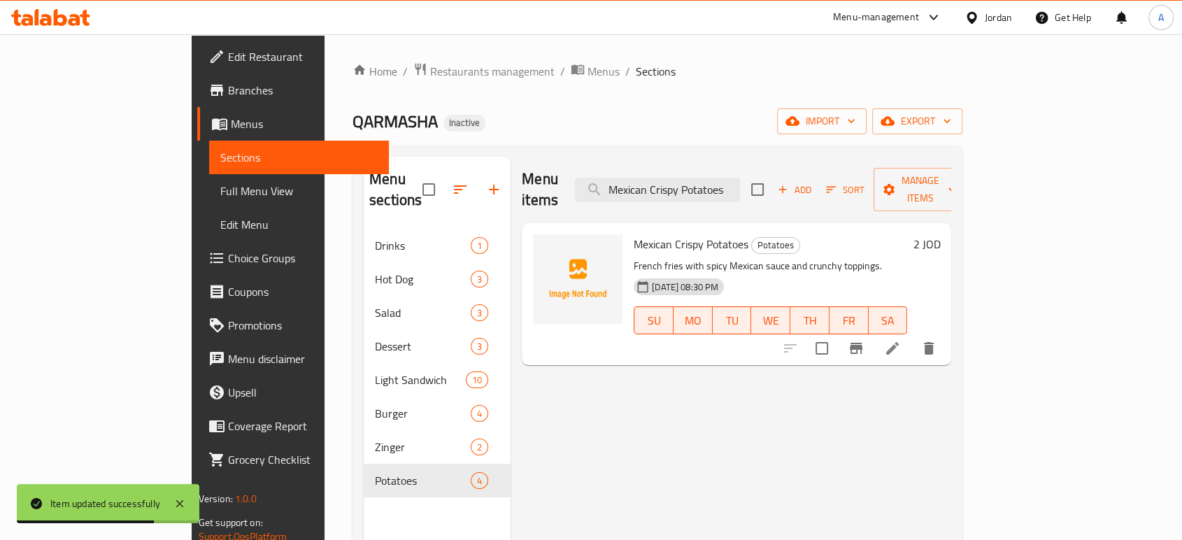
type input "Mexican Crispy Potatoes"
click at [912, 336] on li at bounding box center [892, 348] width 39 height 25
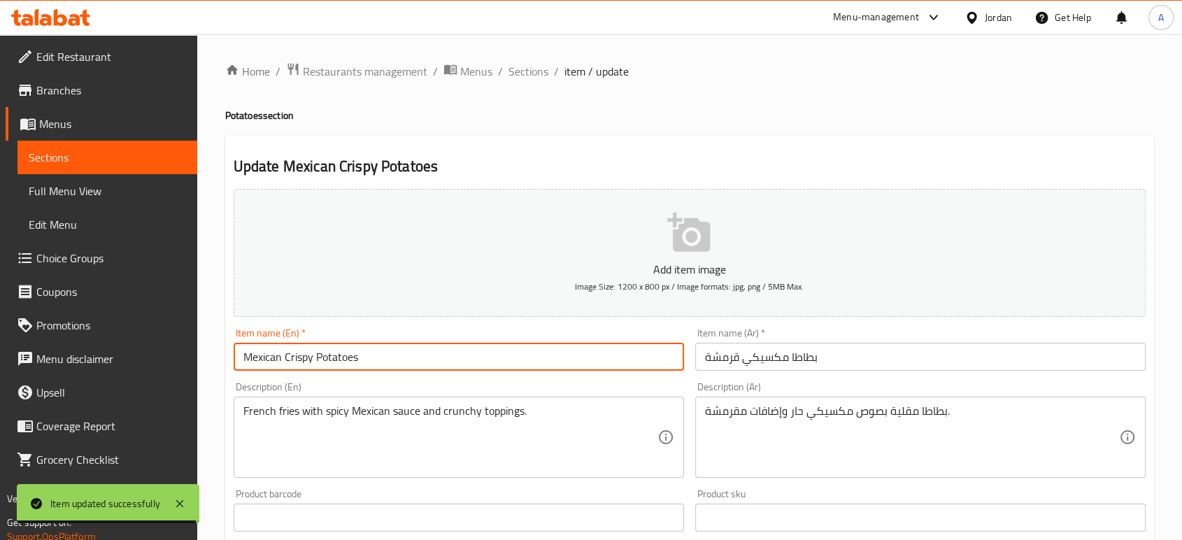
click at [269, 361] on input "Mexican Crispy Potatoes" at bounding box center [459, 357] width 451 height 28
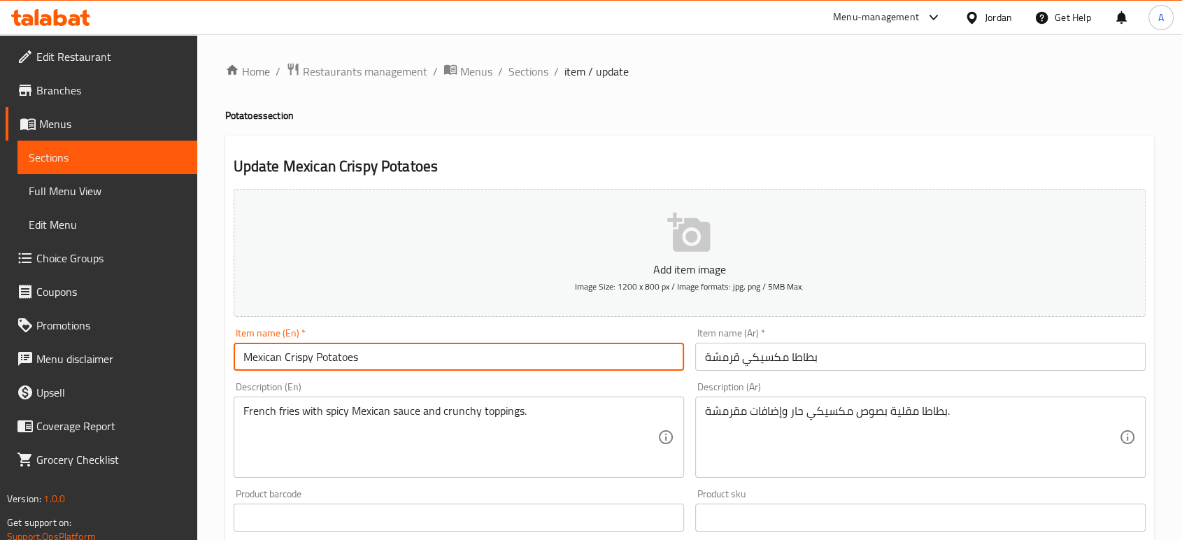
click at [291, 357] on input "Mexican Crispy Potatoes" at bounding box center [459, 357] width 451 height 28
paste input "QARMASHA"
click at [441, 360] on input "Mexican QARMASHA Potatoes" at bounding box center [459, 357] width 451 height 28
type input "Mexican QARMASHA Potatoes"
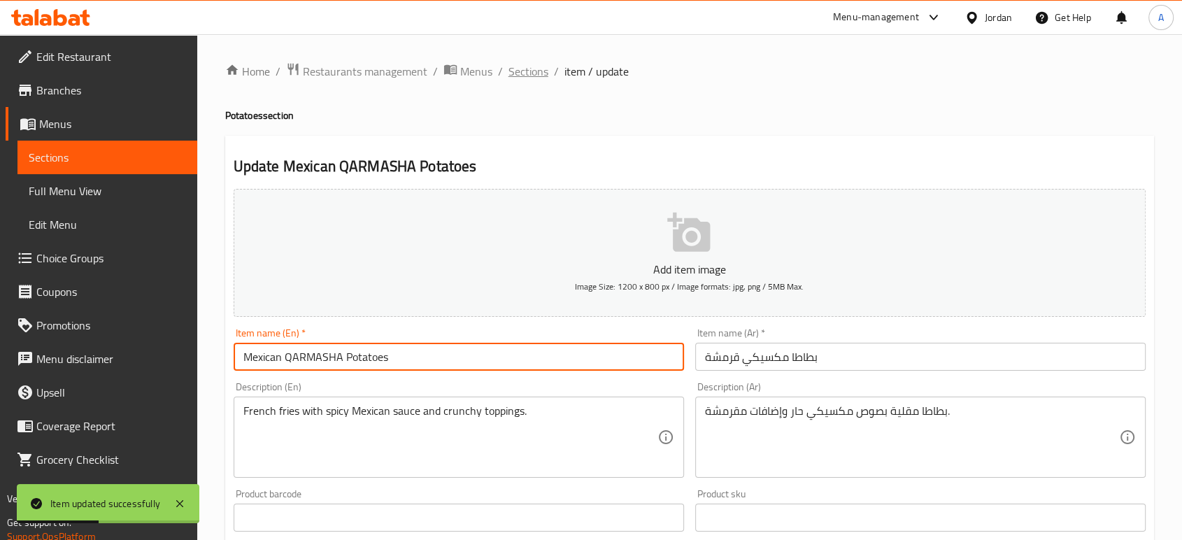
click at [526, 70] on span "Sections" at bounding box center [529, 71] width 40 height 17
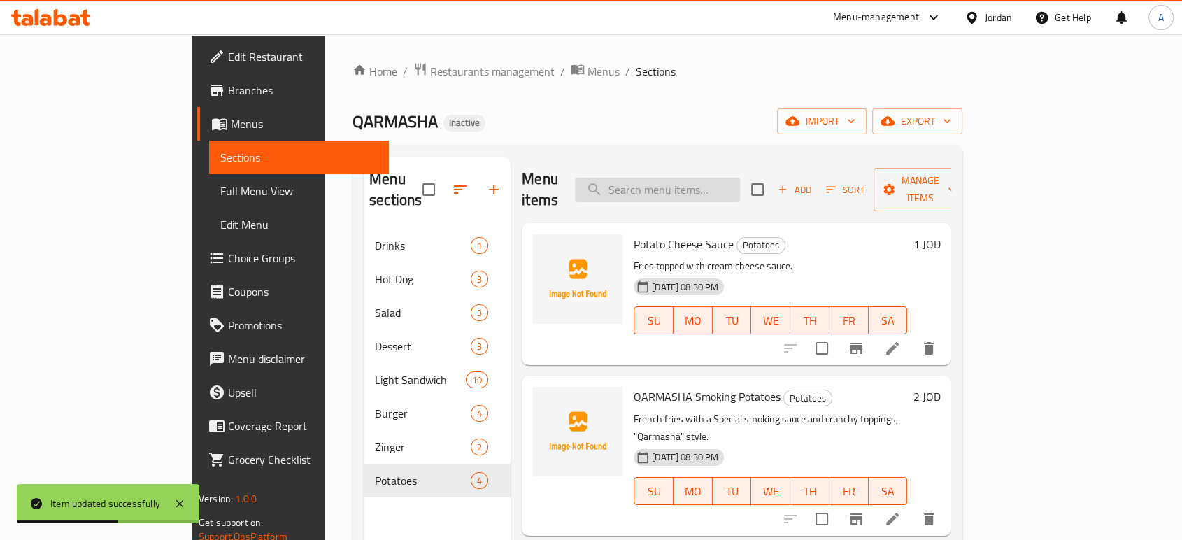
click at [696, 182] on input "search" at bounding box center [657, 190] width 165 height 24
paste input "XL Crunchy Potatoes"
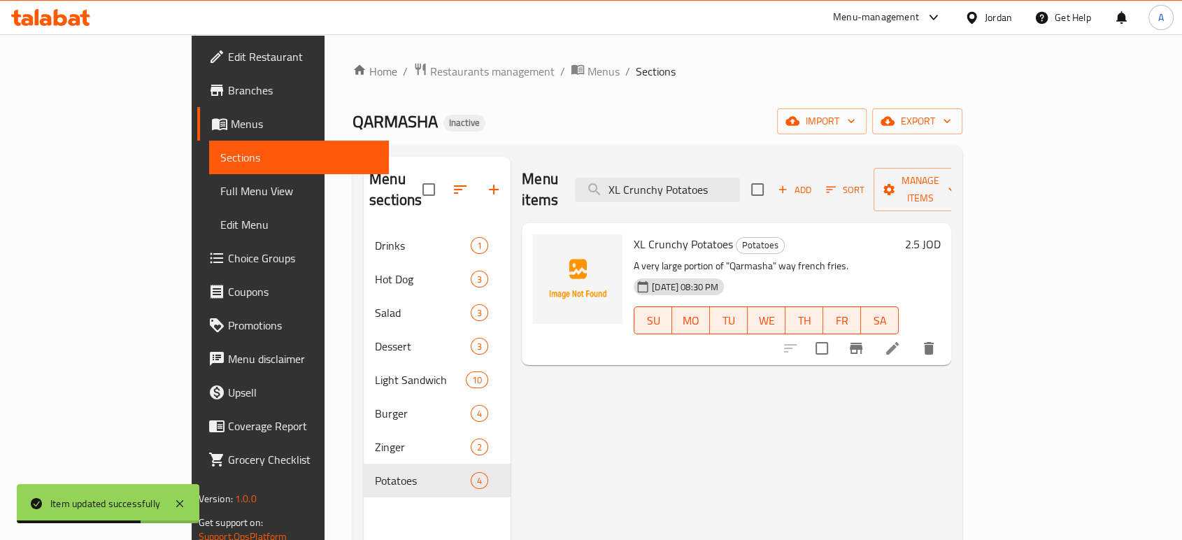
type input "XL Crunchy Potatoes"
click at [901, 340] on icon at bounding box center [892, 348] width 17 height 17
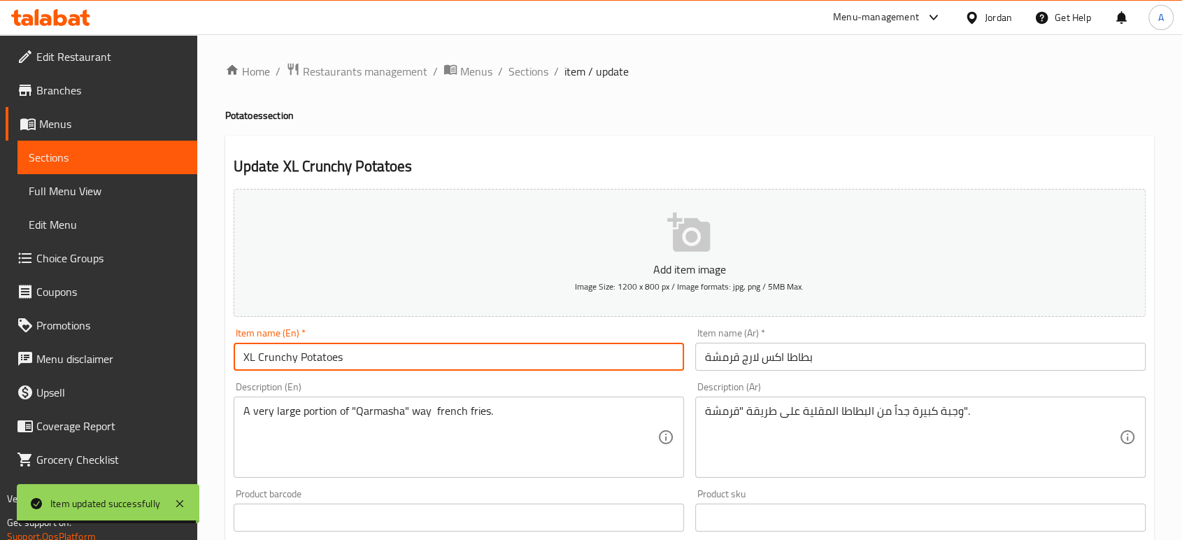
click at [269, 359] on input "XL Crunchy Potatoes" at bounding box center [459, 357] width 451 height 28
paste input "QARMASHA"
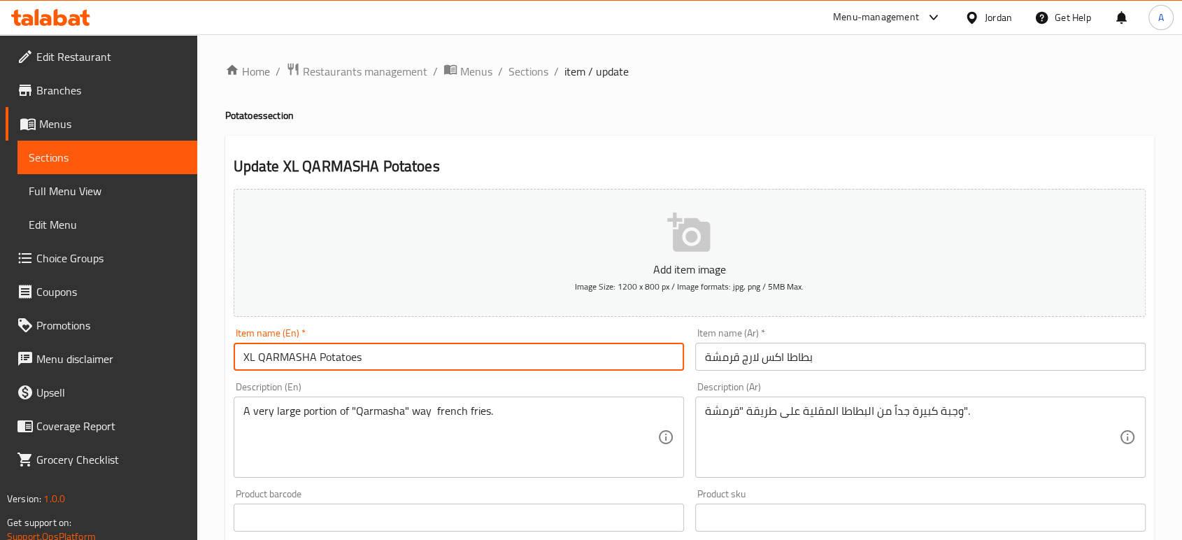
click at [363, 357] on input "XL QARMASHA Potatoes" at bounding box center [459, 357] width 451 height 28
type input "XL QARMASHA Potatoes"
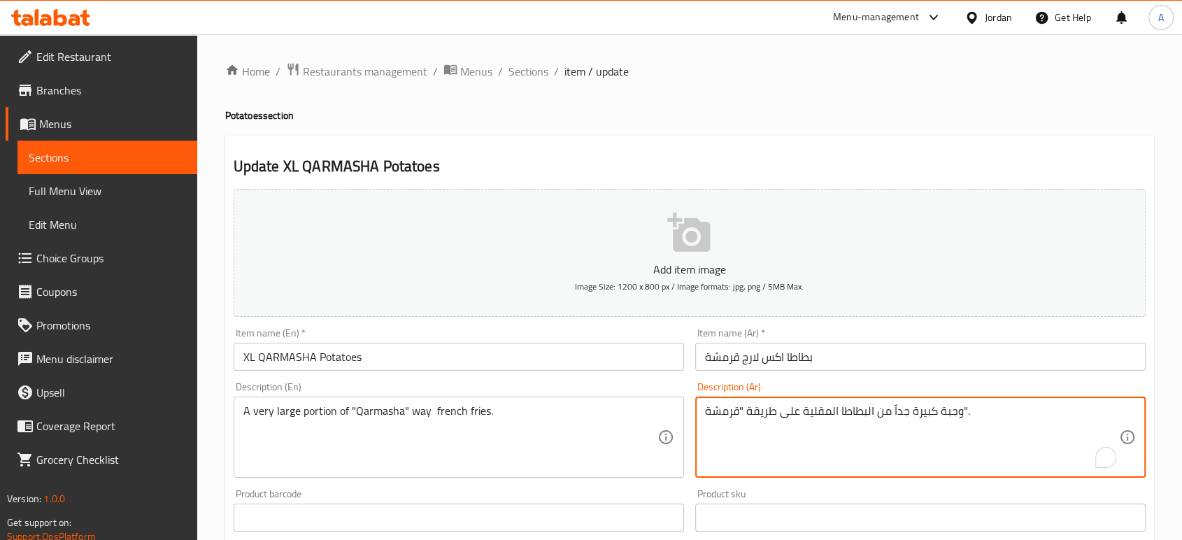
click at [845, 408] on textarea "وجبة كبيرة جداً من البطاطا المقلية على طريقة "قرمشة"." at bounding box center [912, 437] width 414 height 66
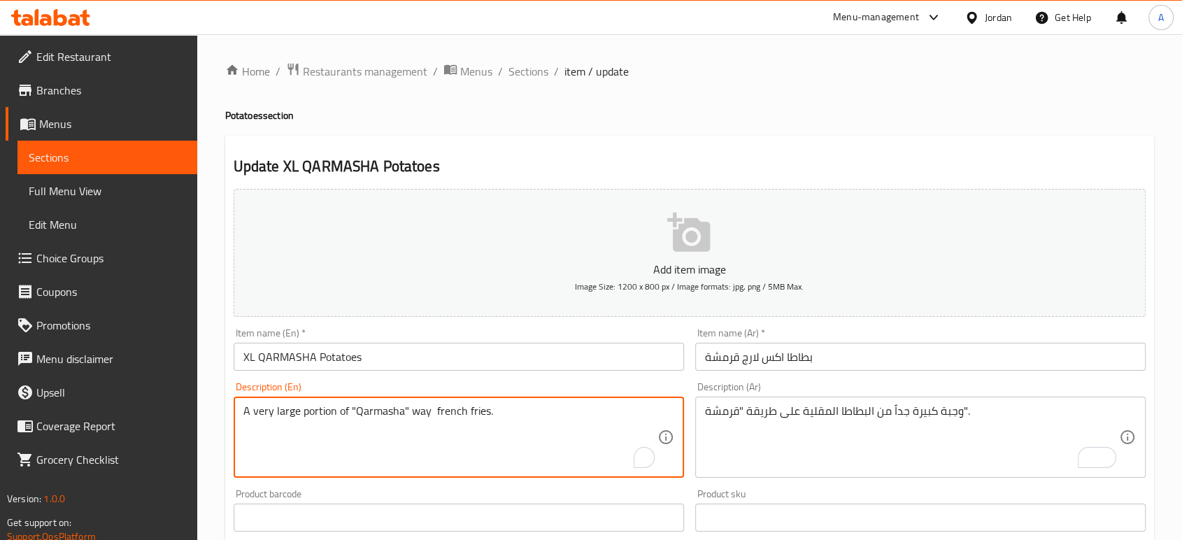
click at [288, 414] on textarea "A very large portion of "Qarmasha" way french fries." at bounding box center [450, 437] width 414 height 66
click at [309, 414] on textarea "A very large portion of "Qarmasha" way french fries." at bounding box center [450, 437] width 414 height 66
type textarea "A very large meal of "Qarmasha" way french fries."
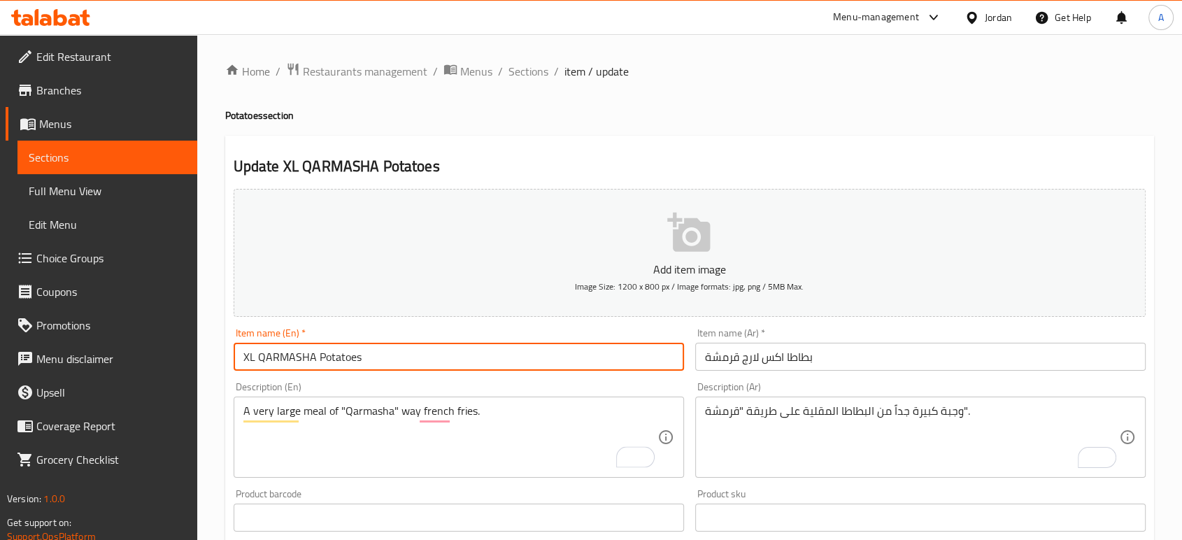
click at [391, 364] on input "XL QARMASHA Potatoes" at bounding box center [459, 357] width 451 height 28
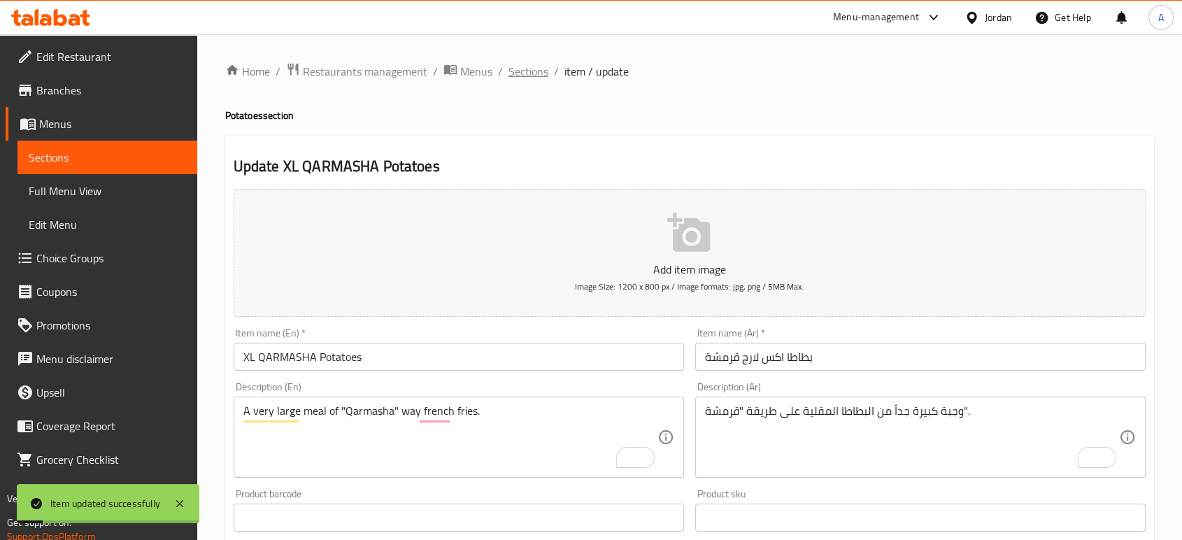
click at [532, 79] on span "Sections" at bounding box center [529, 71] width 40 height 17
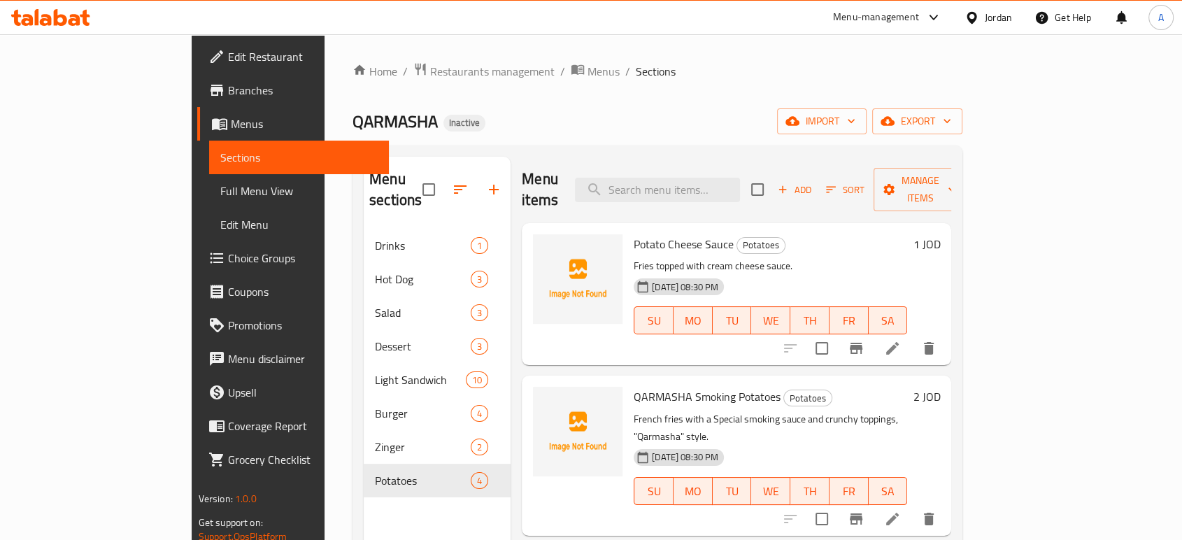
click at [778, 88] on div "Home / Restaurants management / Menus / Sections QARMASHA Inactive import expor…" at bounding box center [658, 385] width 610 height 646
click at [486, 181] on icon "button" at bounding box center [494, 189] width 17 height 17
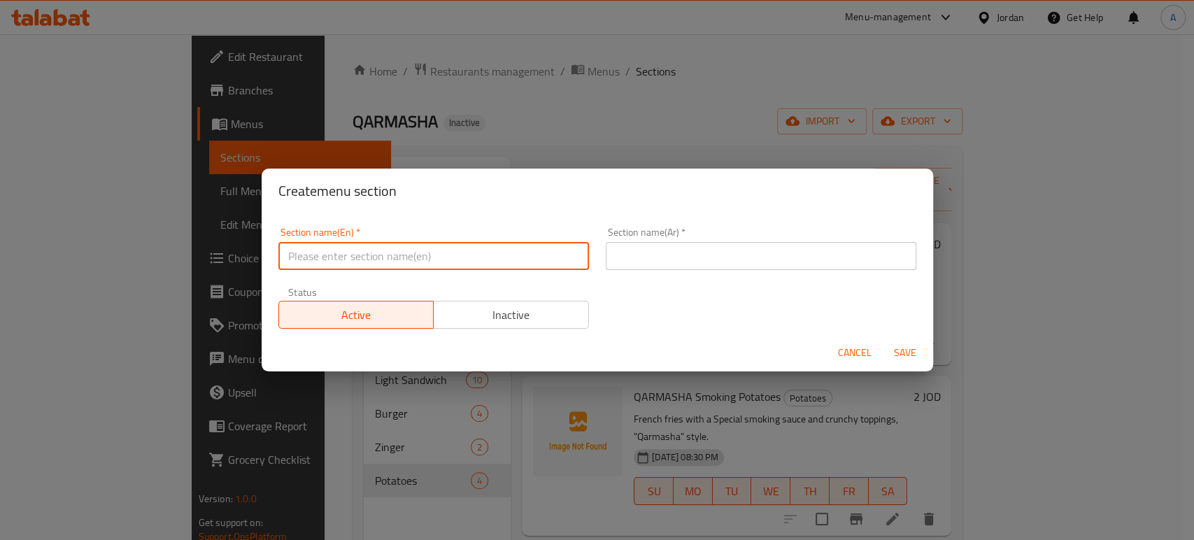
click at [397, 259] on input "text" at bounding box center [433, 256] width 311 height 28
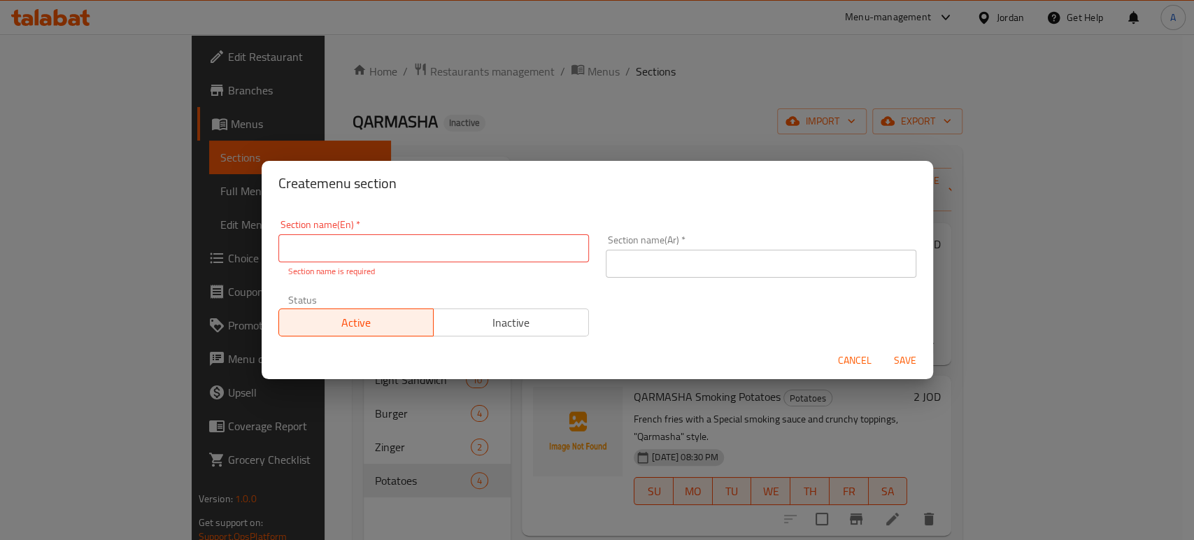
click at [542, 248] on input "text" at bounding box center [433, 248] width 311 height 28
paste input "Sauce"
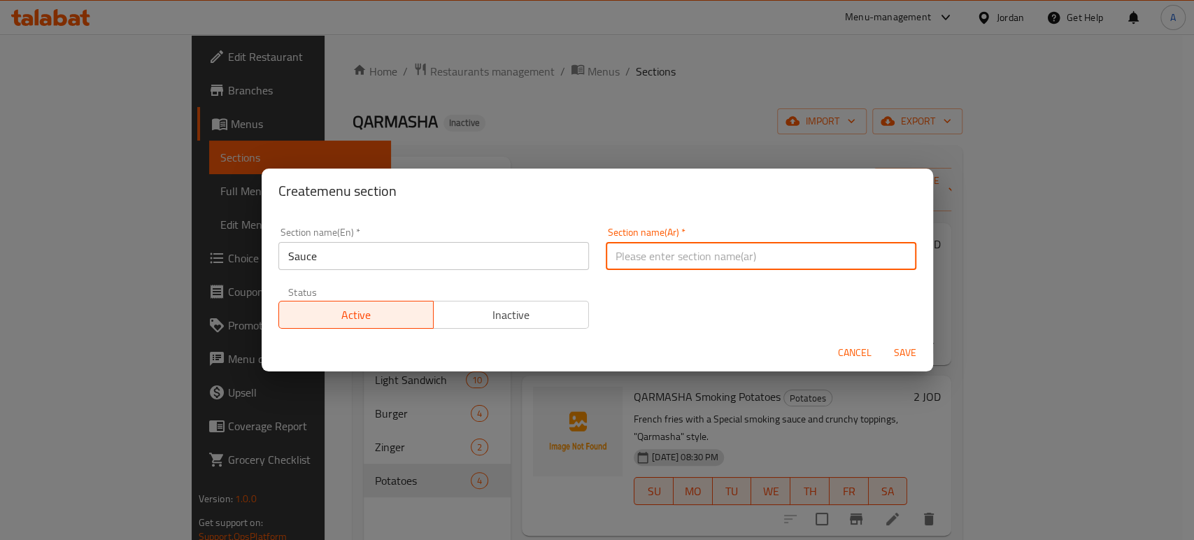
click at [666, 265] on input "text" at bounding box center [761, 256] width 311 height 28
click at [434, 265] on input "Sauce" at bounding box center [433, 256] width 311 height 28
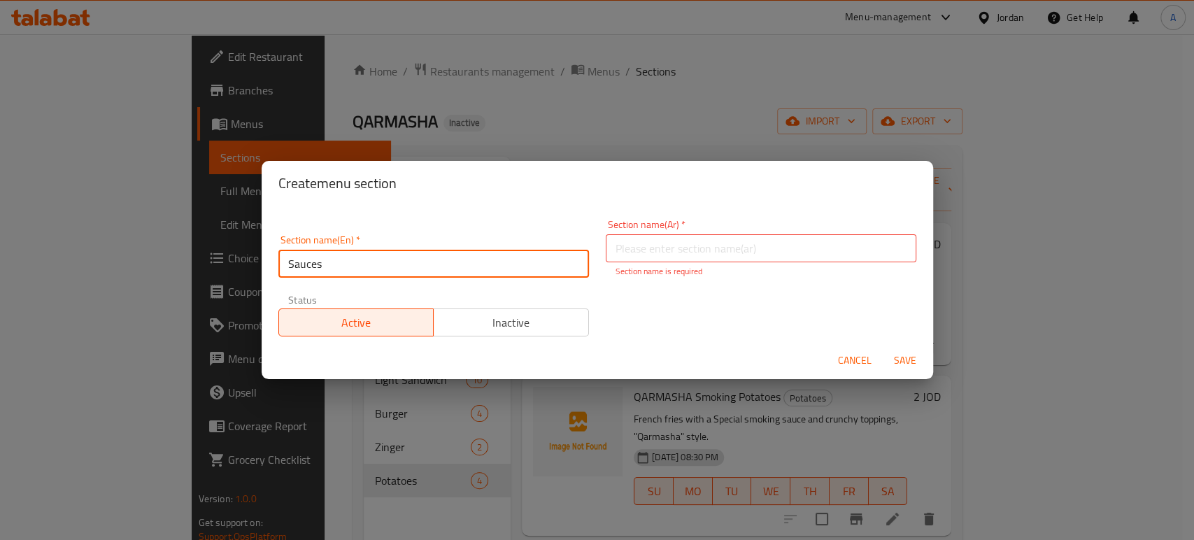
type input "Sauces"
click at [660, 253] on input "text" at bounding box center [761, 248] width 311 height 28
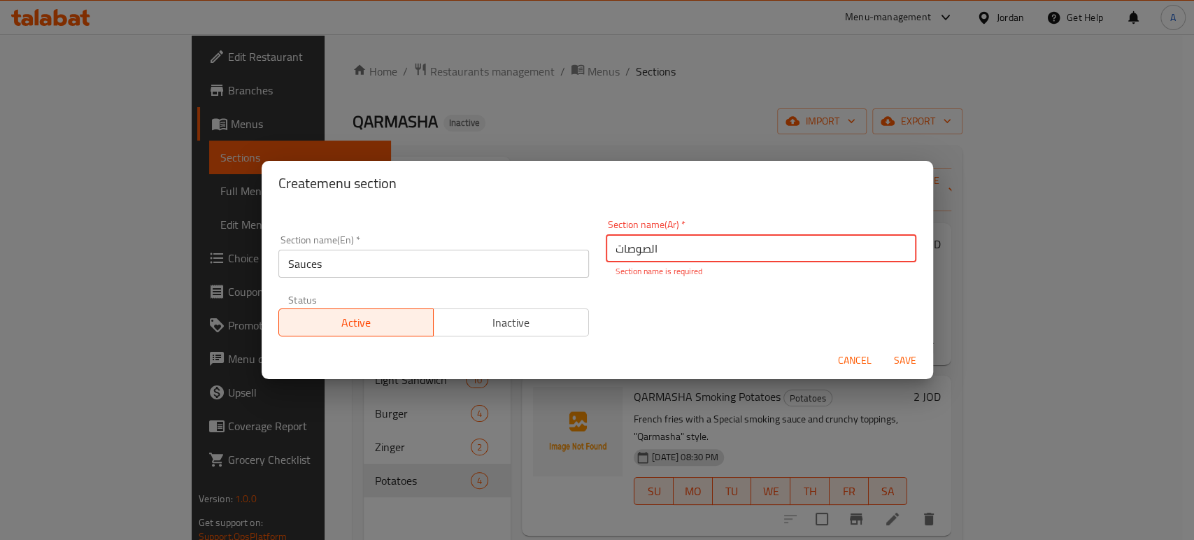
type input "الصوصات"
click at [883, 348] on button "Save" at bounding box center [905, 361] width 45 height 26
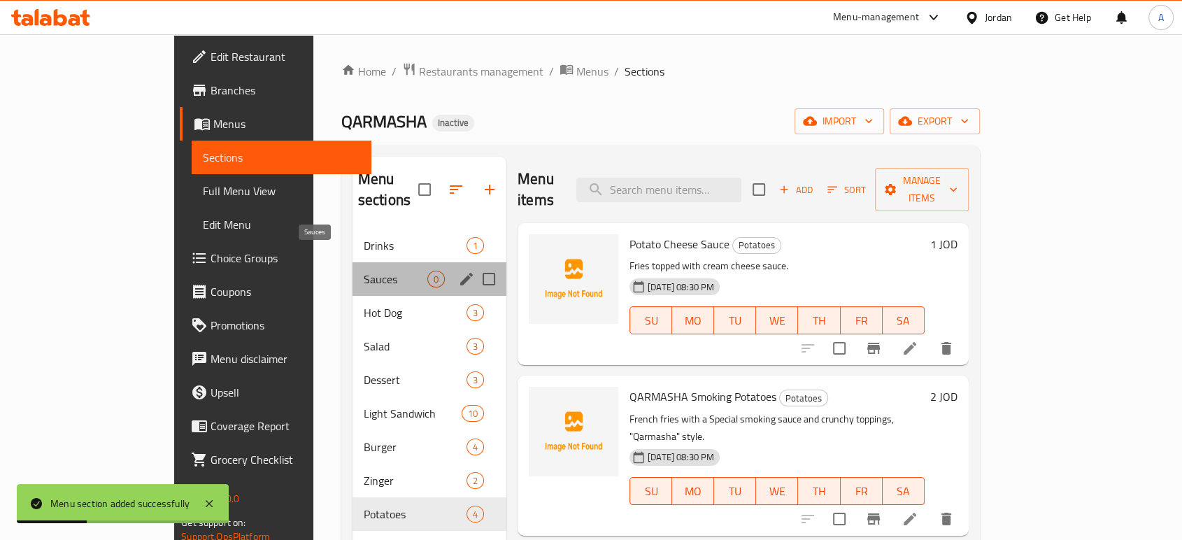
click at [364, 271] on span "Sauces" at bounding box center [396, 279] width 64 height 17
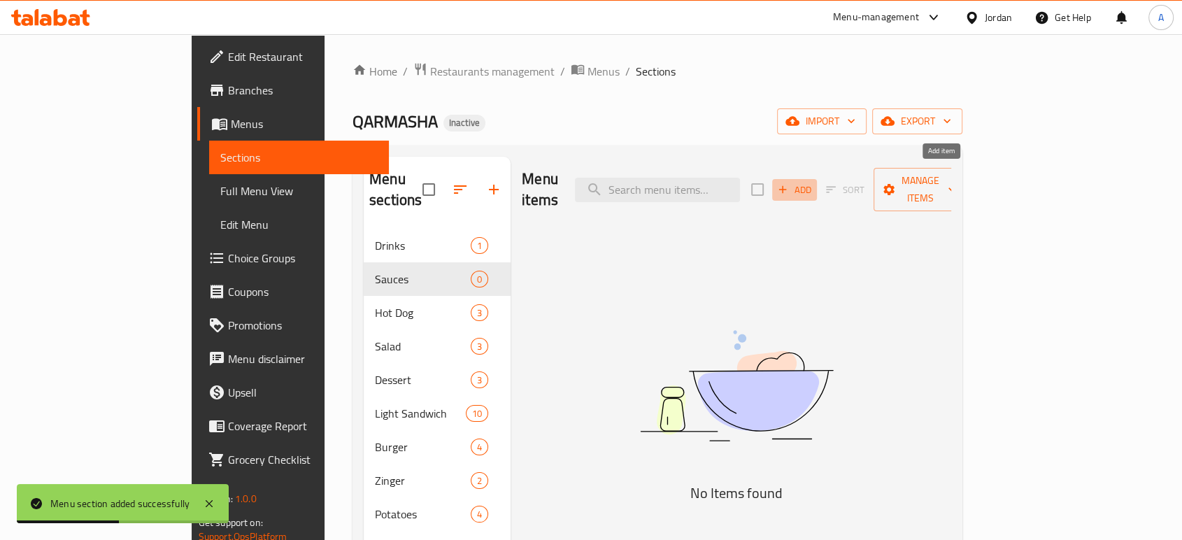
click at [814, 182] on span "Add" at bounding box center [795, 190] width 38 height 16
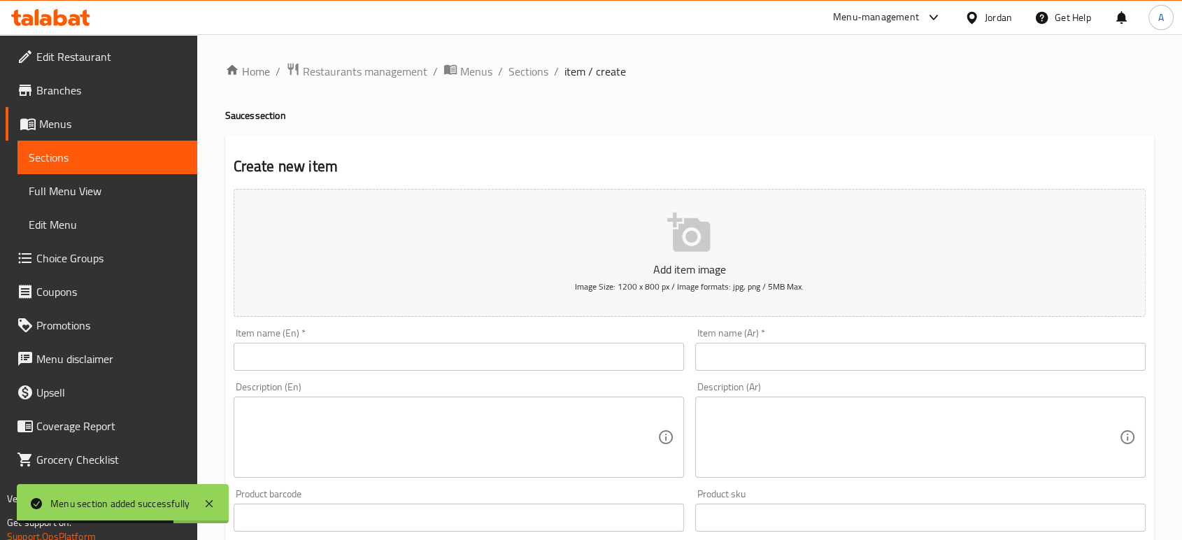
click at [705, 365] on input "text" at bounding box center [920, 357] width 451 height 28
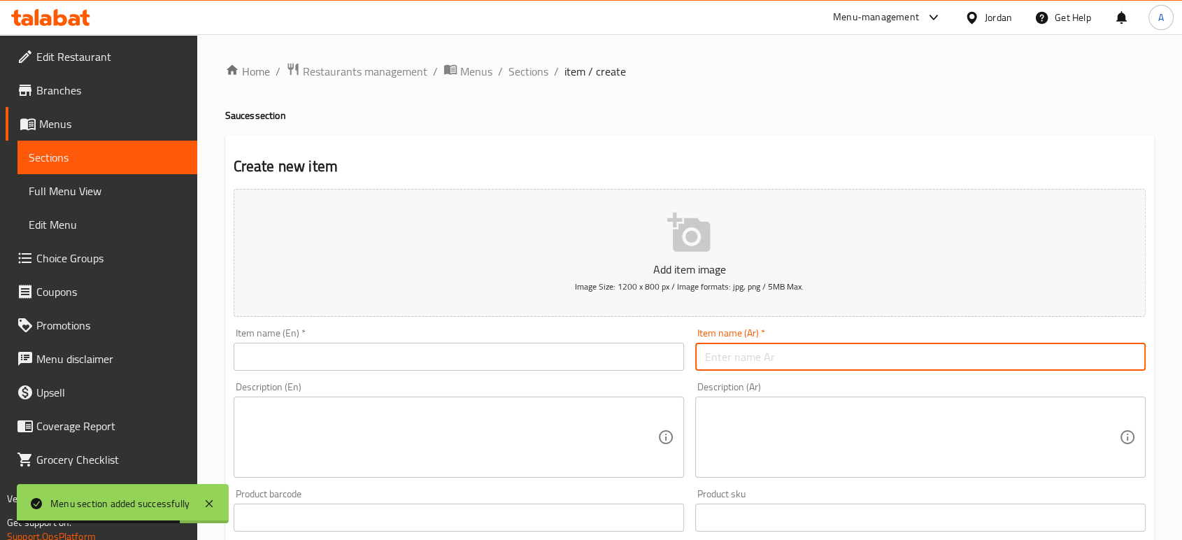
paste input "قرمشة صوص"
type input "قرمشة صوص"
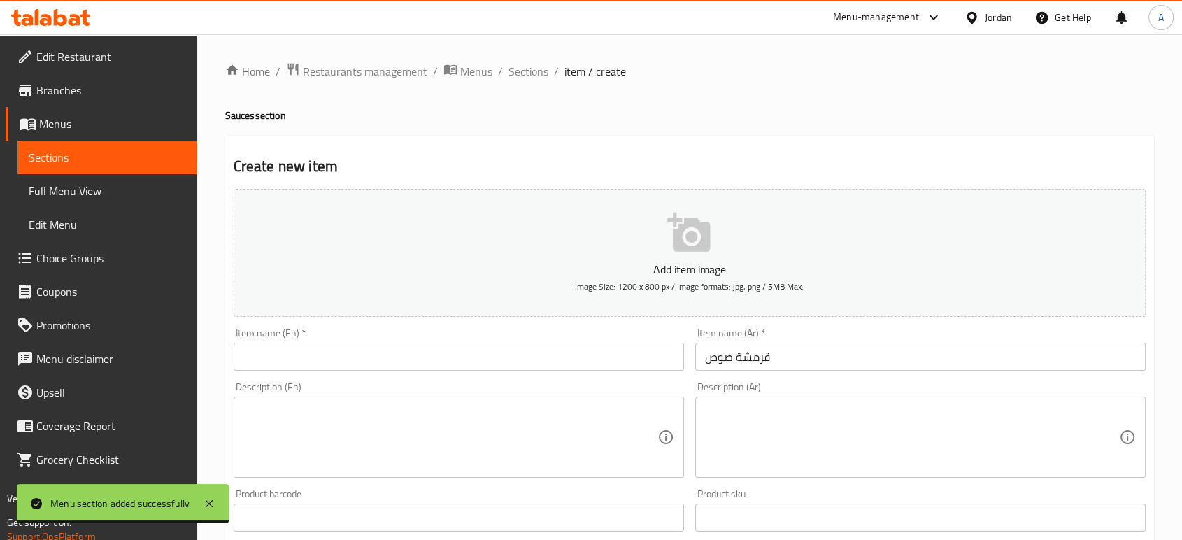
click at [795, 446] on textarea at bounding box center [912, 437] width 414 height 66
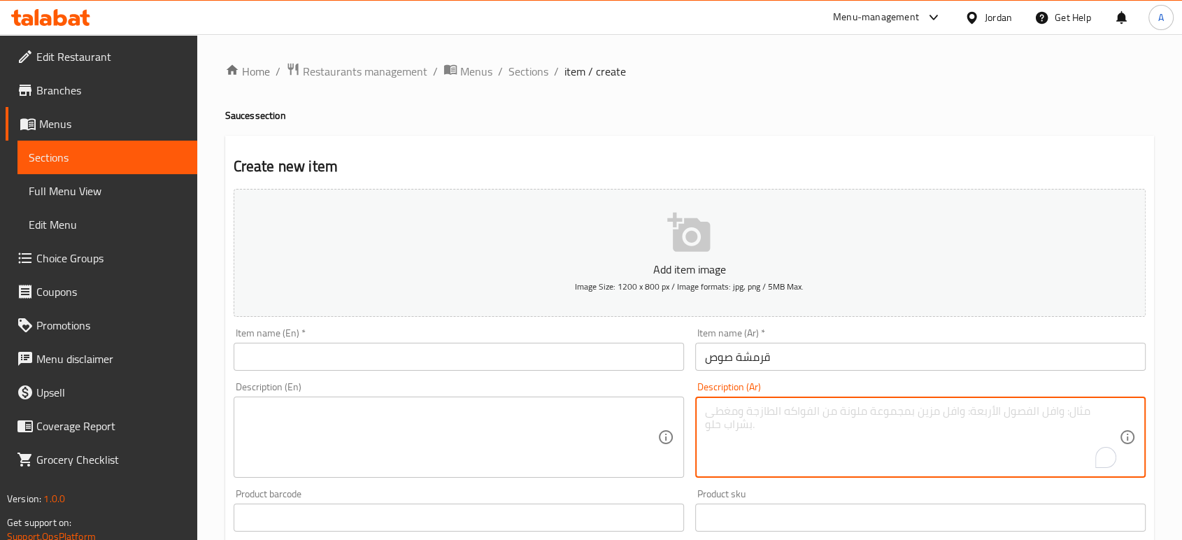
paste textarea "عبوة إضافية من صلصة "قرمشة" الخاصة."
type textarea "عبوة إضافية من صلصة "قرمشة" الخاصة."
click at [792, 365] on input "قرمشة صوص" at bounding box center [920, 357] width 451 height 28
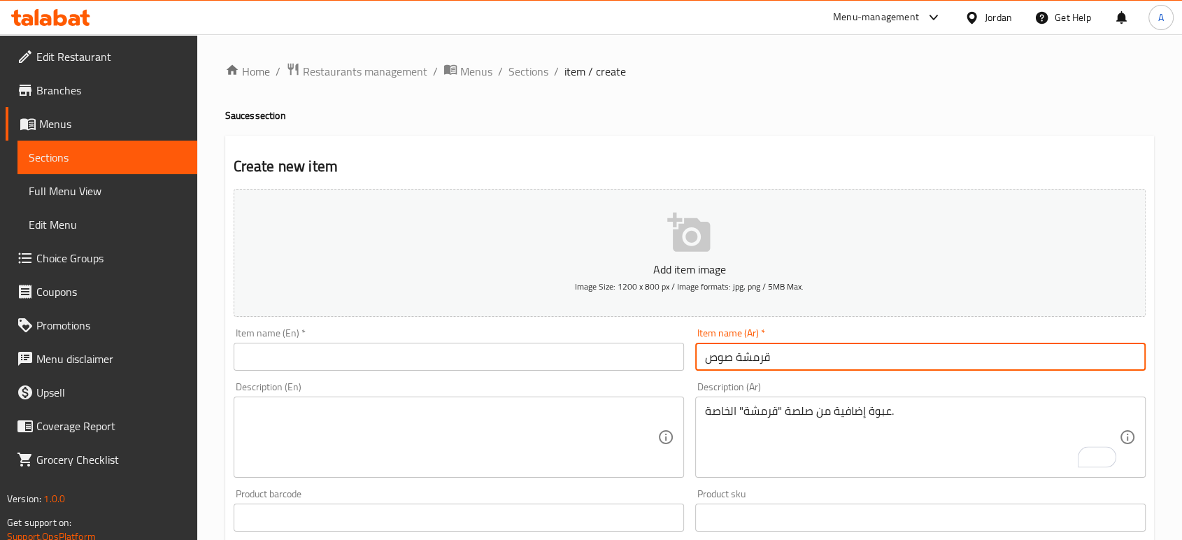
click at [792, 365] on input "قرمشة صوص" at bounding box center [920, 357] width 451 height 28
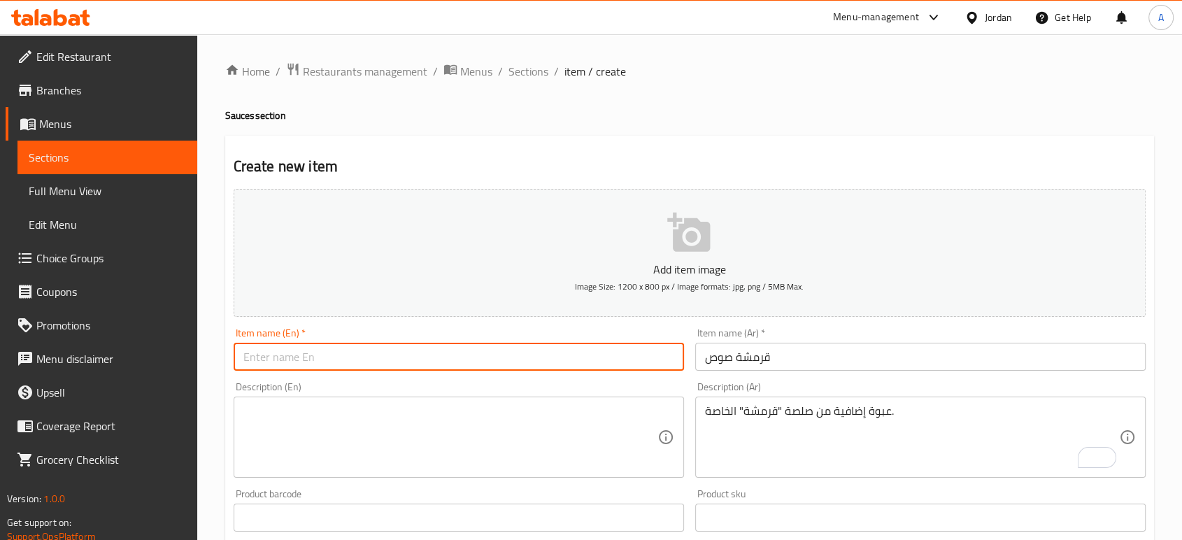
click at [509, 363] on input "text" at bounding box center [459, 357] width 451 height 28
paste input "Crunchy sauce"
click at [264, 359] on input "Crunchy sauce" at bounding box center [459, 357] width 451 height 28
paste input "QARMASHA"
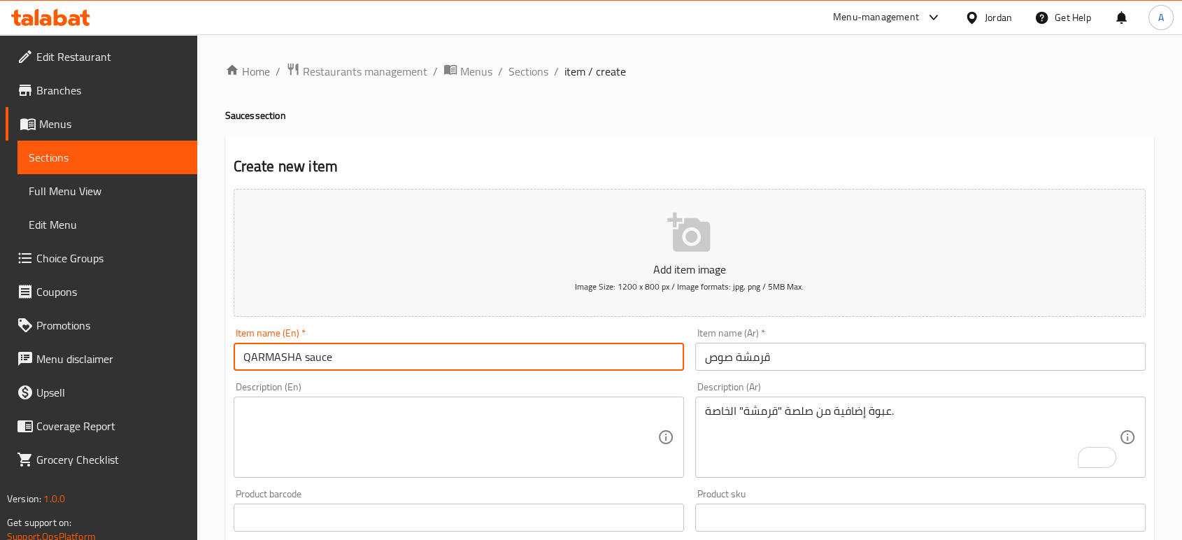
click at [365, 365] on input "QARMASHA sauce" at bounding box center [459, 357] width 451 height 28
type input "QARMASHA sauce"
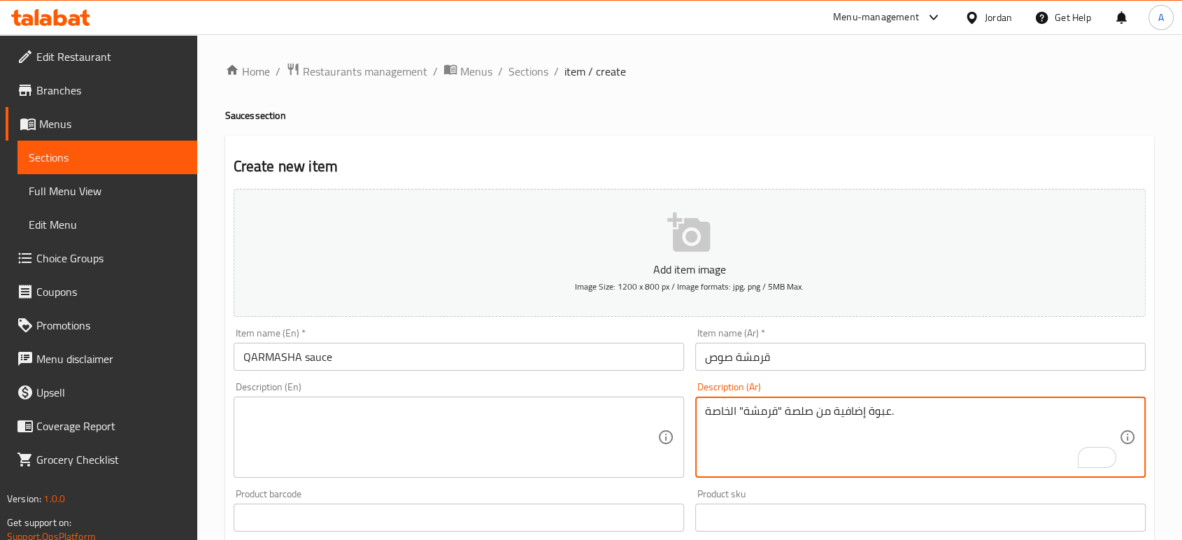
click at [791, 420] on textarea "عبوة إضافية من صلصة "قرمشة" الخاصة." at bounding box center [912, 437] width 414 height 66
click at [397, 422] on textarea at bounding box center [450, 437] width 414 height 66
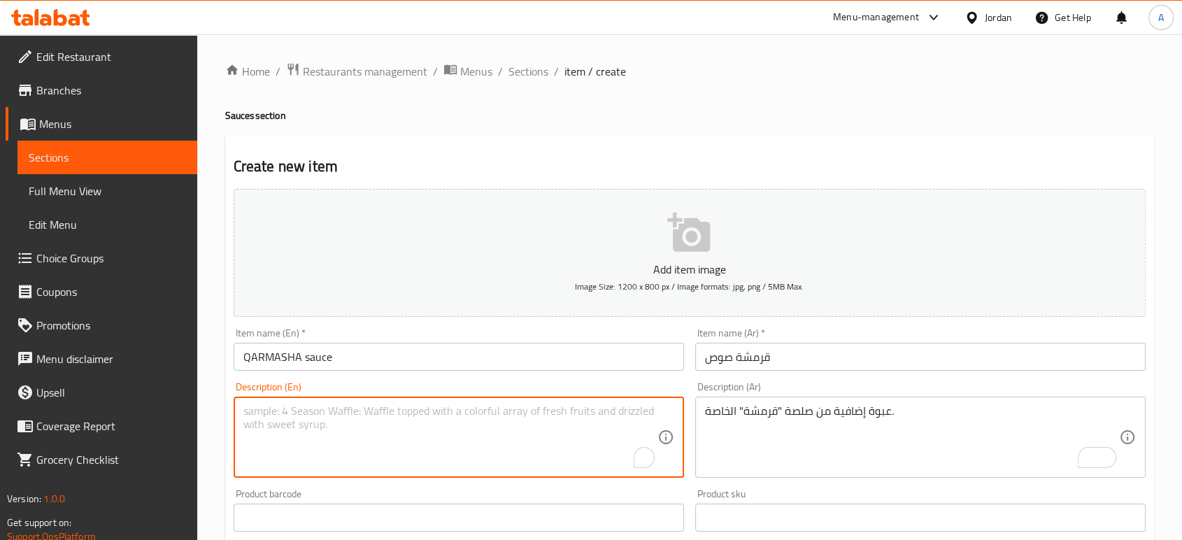
paste textarea "An extra pack of our special "crunchy" sauce."
click at [276, 357] on input "QARMASHA sauce" at bounding box center [459, 357] width 451 height 28
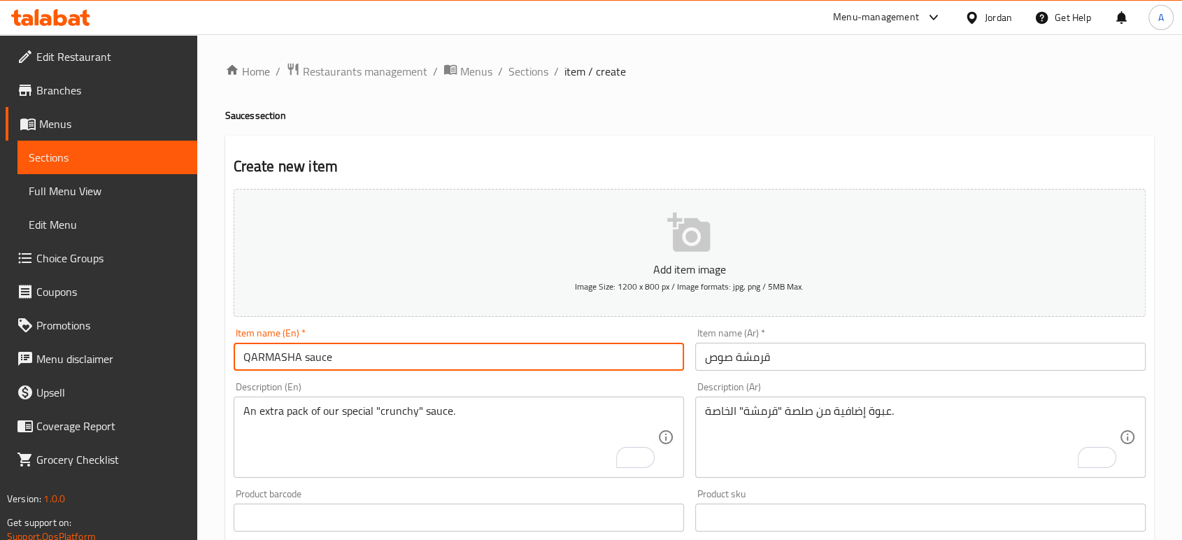
click at [276, 357] on input "QARMASHA sauce" at bounding box center [459, 357] width 451 height 28
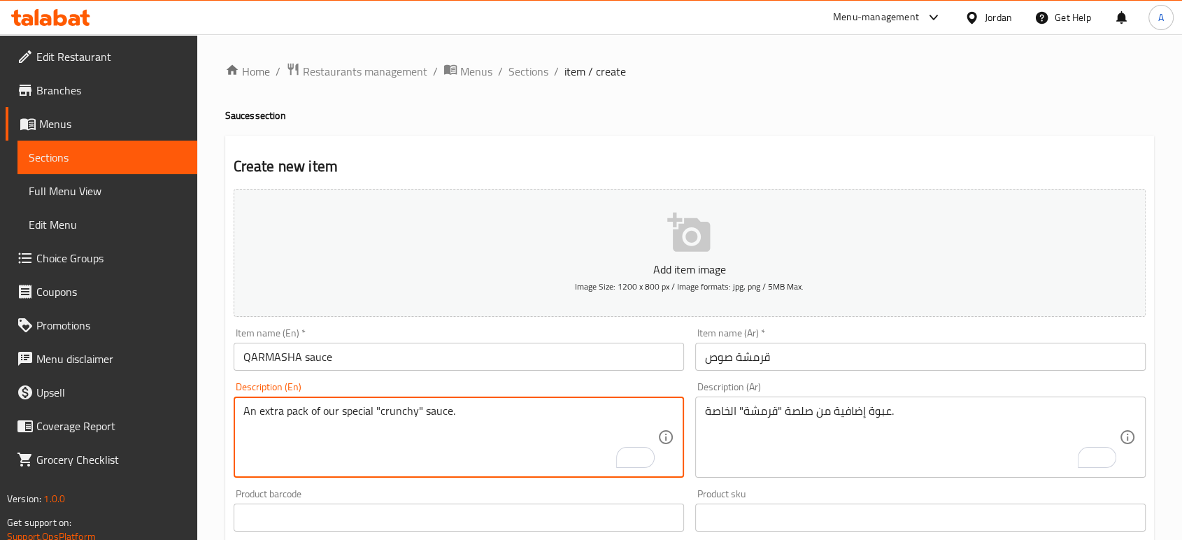
click at [392, 407] on textarea "An extra pack of our special "crunchy" sauce." at bounding box center [450, 437] width 414 height 66
paste textarea "QARMASHA"
type textarea "An extra pack of our special "QARMASHA " sauce."
click at [440, 359] on input "QARMASHA sauce" at bounding box center [459, 357] width 451 height 28
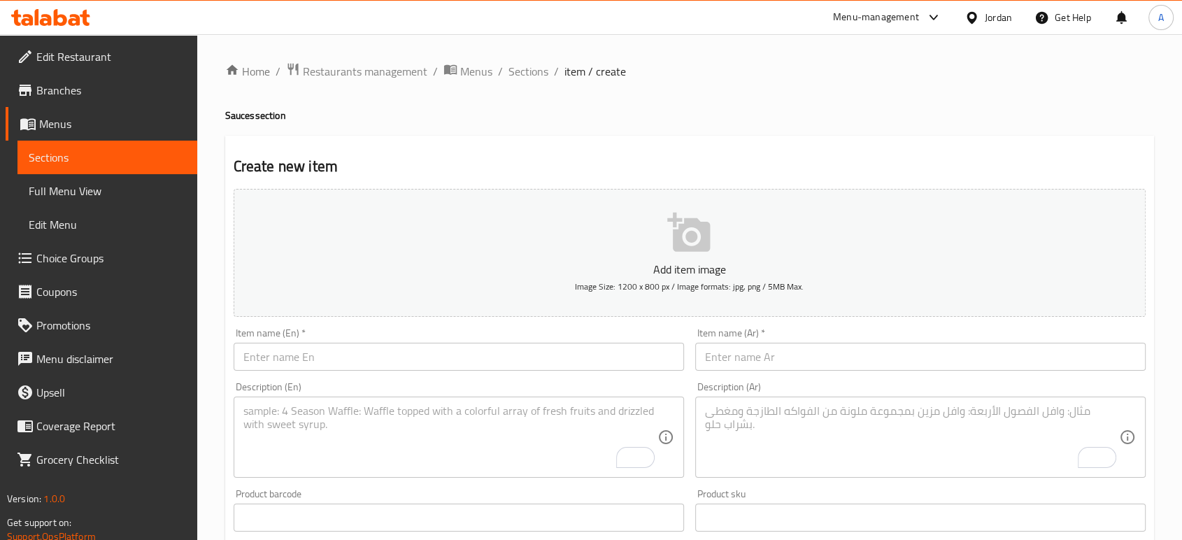
click at [711, 108] on h4 "Sauces section" at bounding box center [689, 115] width 929 height 14
click at [776, 348] on input "text" at bounding box center [920, 357] width 451 height 28
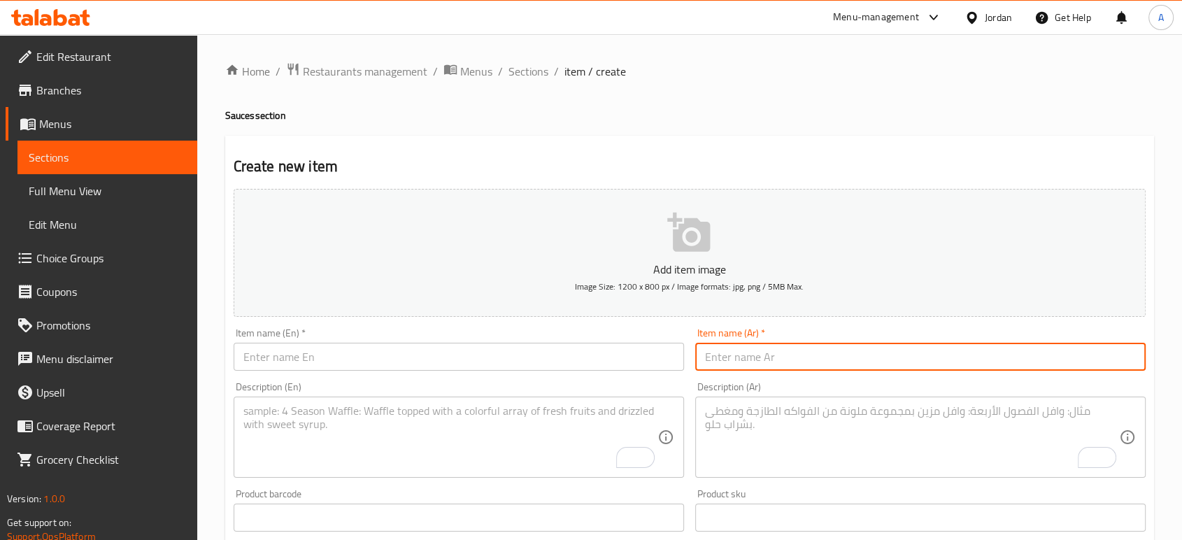
paste input "باربيكيو صوص"
type input "باربيكيو صوص"
click at [543, 362] on input "text" at bounding box center [459, 357] width 451 height 28
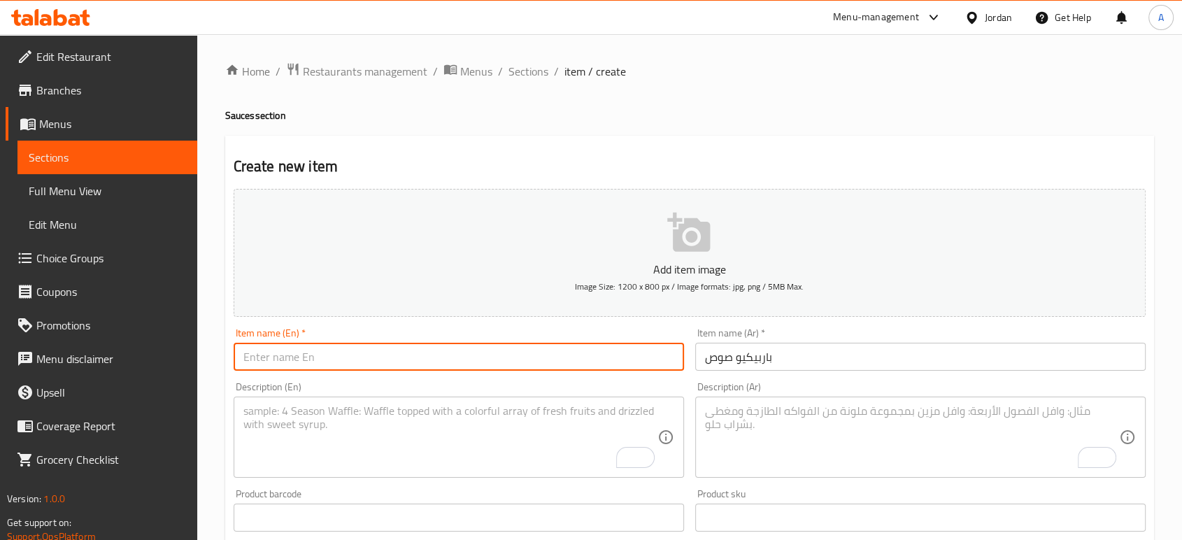
paste input "barbecue sauce"
type input "barbecue sauce"
click at [796, 439] on textarea "To enrich screen reader interactions, please activate Accessibility in Grammarl…" at bounding box center [912, 437] width 414 height 66
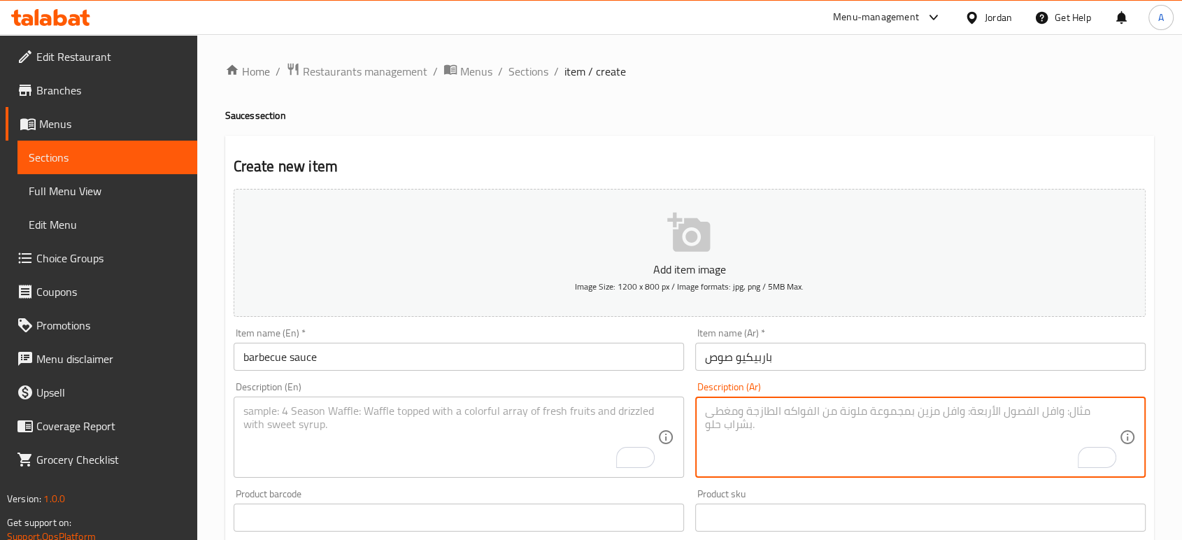
paste textarea "عبوة إضافية من صلصة الباربيكيو."
type textarea "عبوة إضافية من صلصة الباربيكيو."
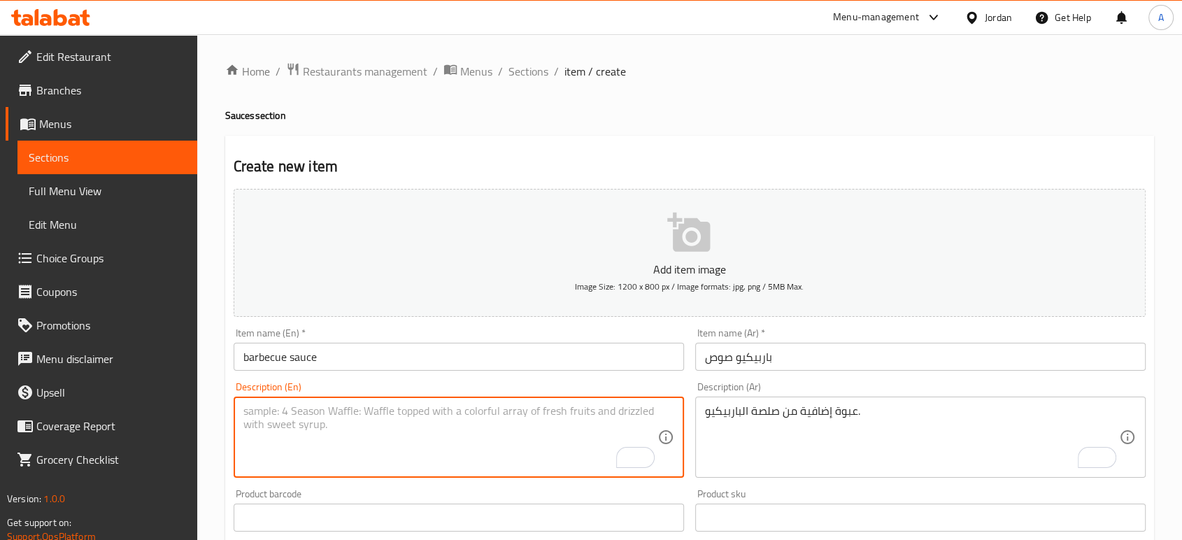
click at [532, 434] on textarea "To enrich screen reader interactions, please activate Accessibility in Grammarl…" at bounding box center [450, 437] width 414 height 66
paste textarea "Extra packet of barbecue sauce."
type textarea "Extra packet of barbecue sauce."
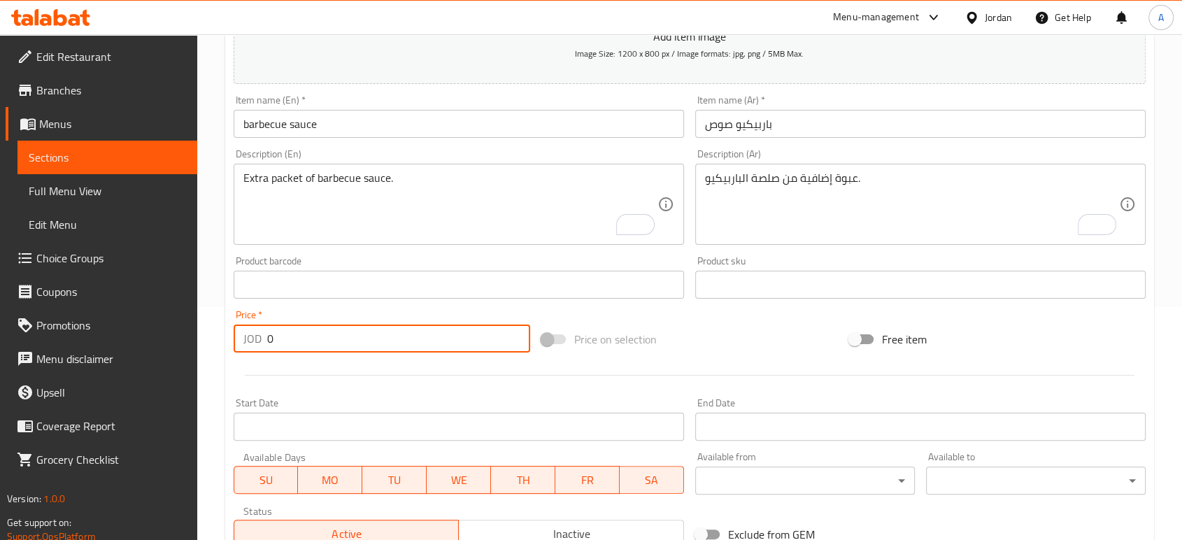
click at [341, 337] on input "0" at bounding box center [398, 339] width 263 height 28
type input "0.25"
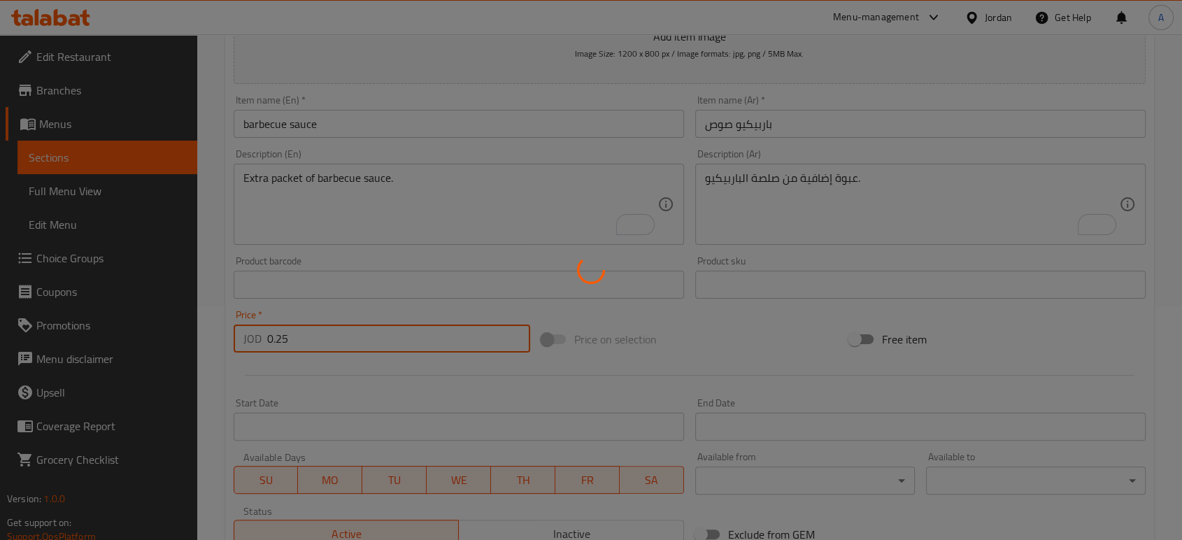
type input "0"
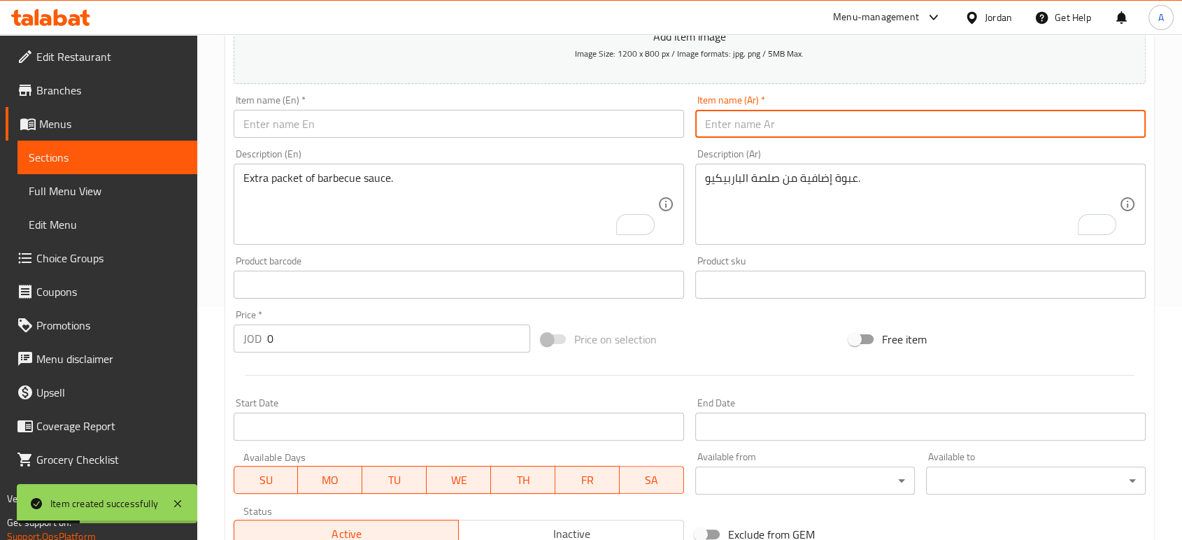
click at [777, 130] on input "text" at bounding box center [920, 124] width 451 height 28
paste input "رانش صوص"
type input "رانش صوص"
click at [469, 130] on input "text" at bounding box center [459, 124] width 451 height 28
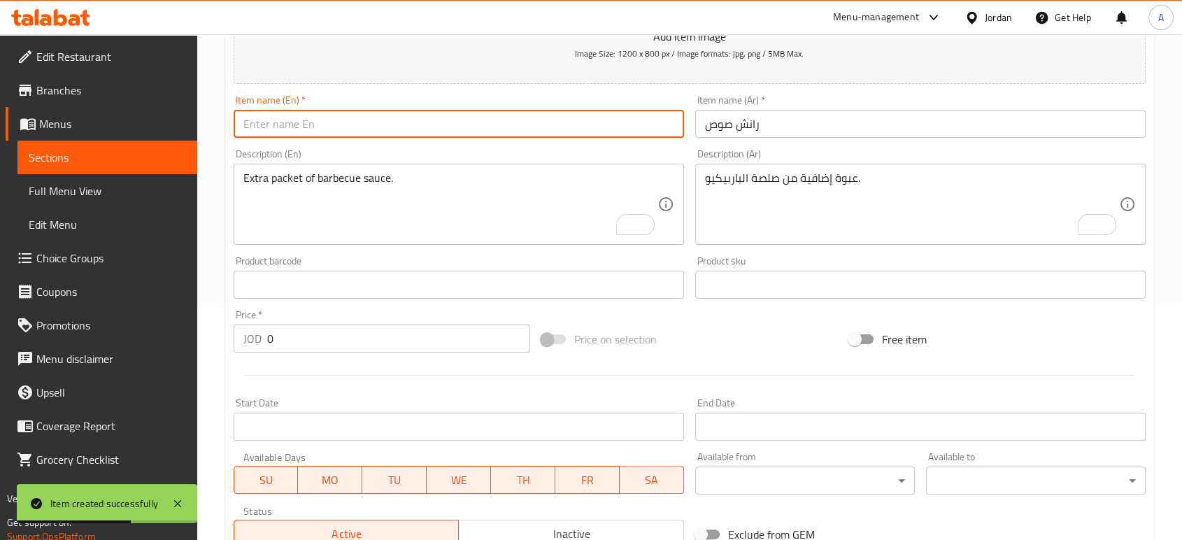
paste input "Ranch sauce"
type input "Ranch sauce"
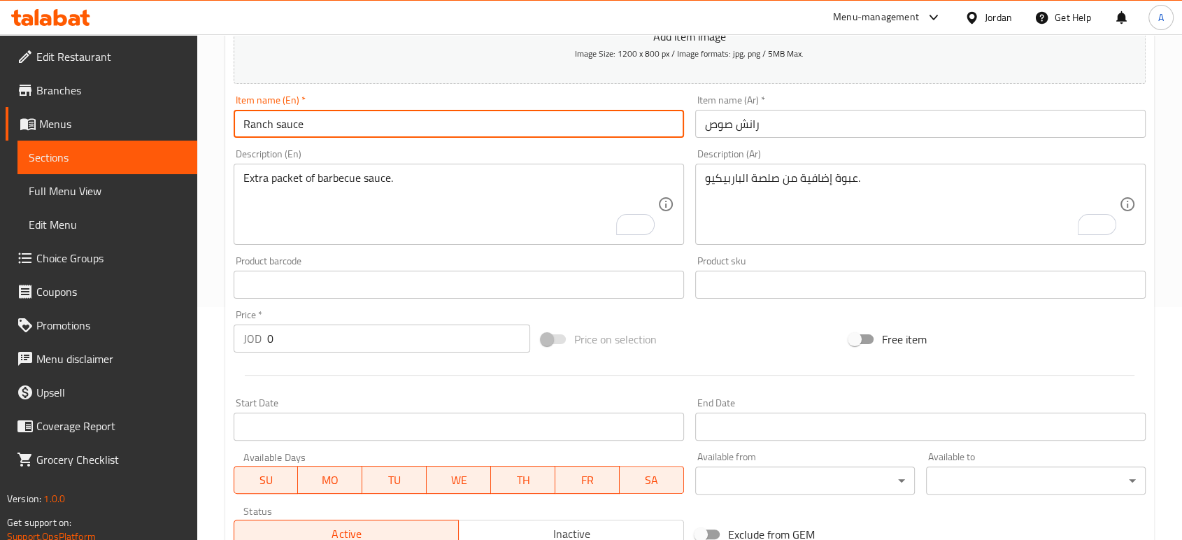
click at [757, 173] on textarea "عبوة إضافية من صلصة الباربيكيو." at bounding box center [912, 204] width 414 height 66
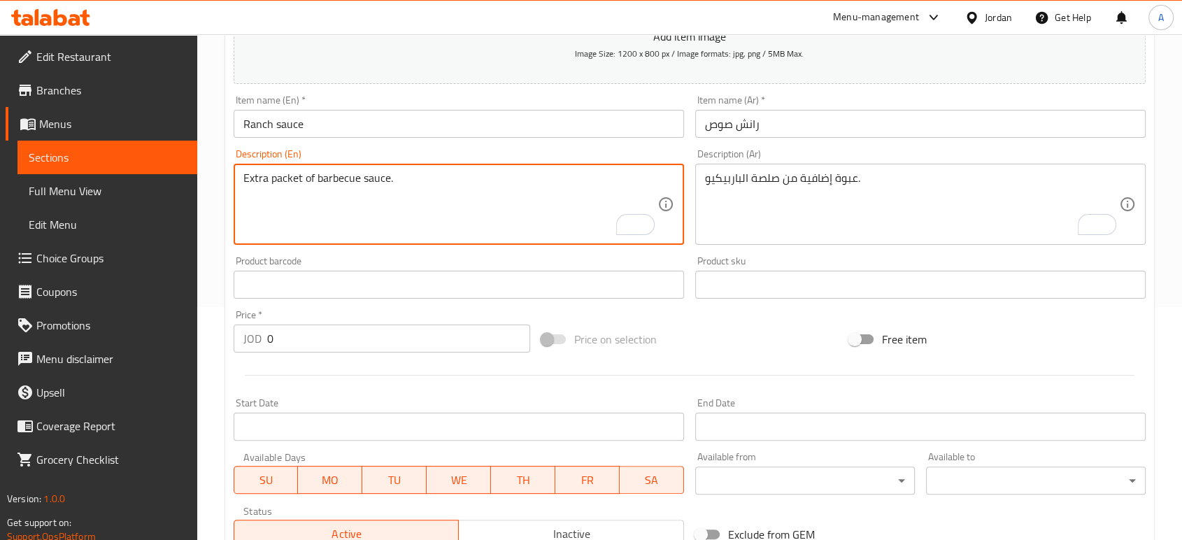
click at [453, 211] on textarea "Extra packet of barbecue sauce." at bounding box center [450, 204] width 414 height 66
paste textarea "Extra packet of ranch dressing."
type textarea "Extra packet of ranch dressing."
click at [852, 192] on textarea "عبوة إضافية من صلصة الباربيكيو." at bounding box center [912, 204] width 414 height 66
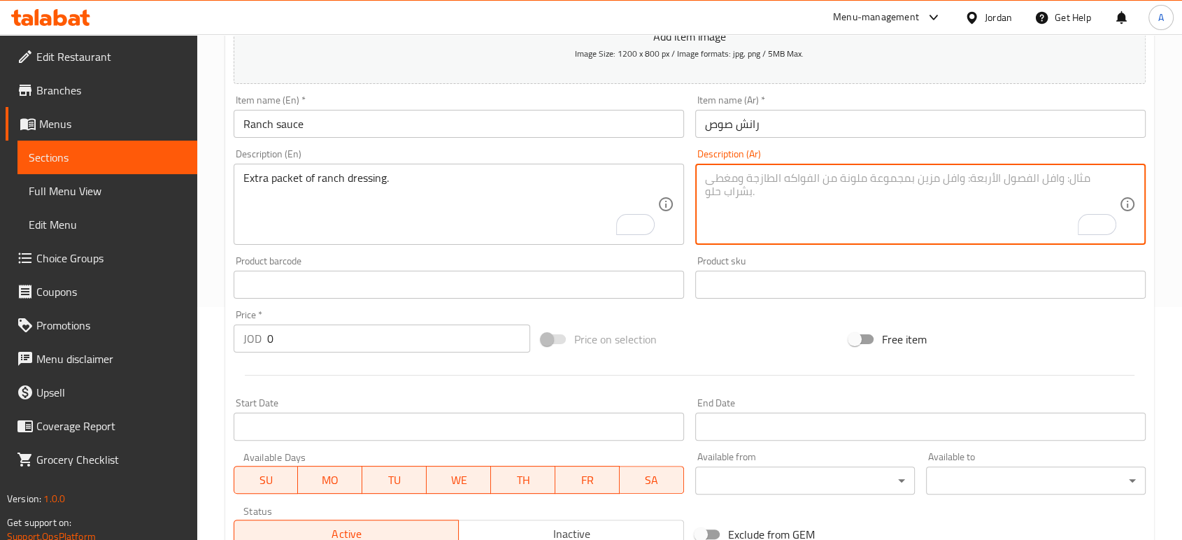
paste textarea "عبوة إضافية من صلصة الرانش."
type textarea "عبوة إضافية من صلصة الرانش."
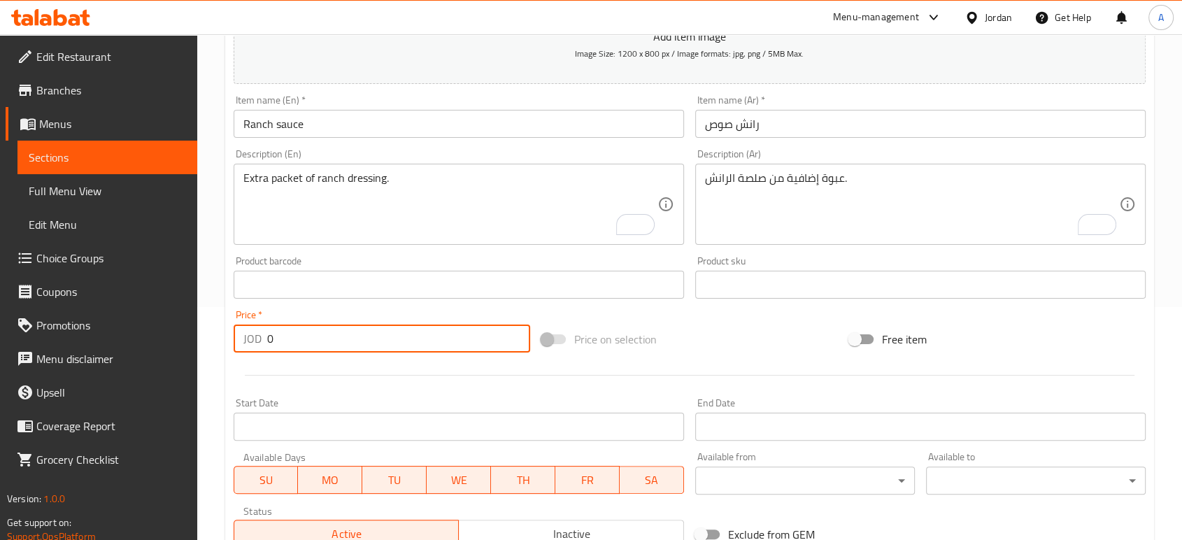
click at [350, 340] on input "0" at bounding box center [398, 339] width 263 height 28
type input "0.25"
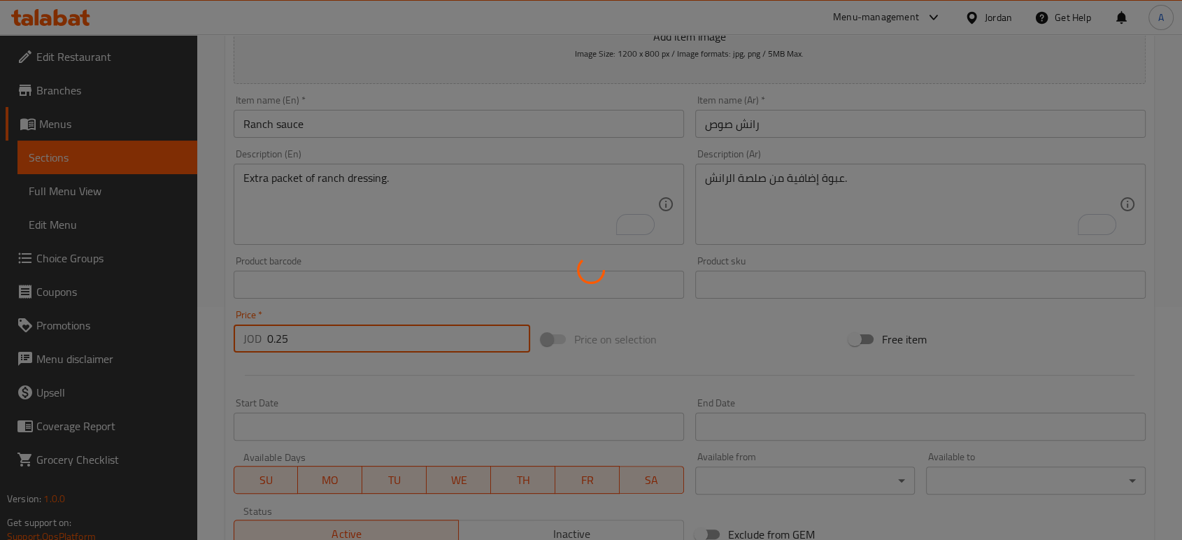
type input "0"
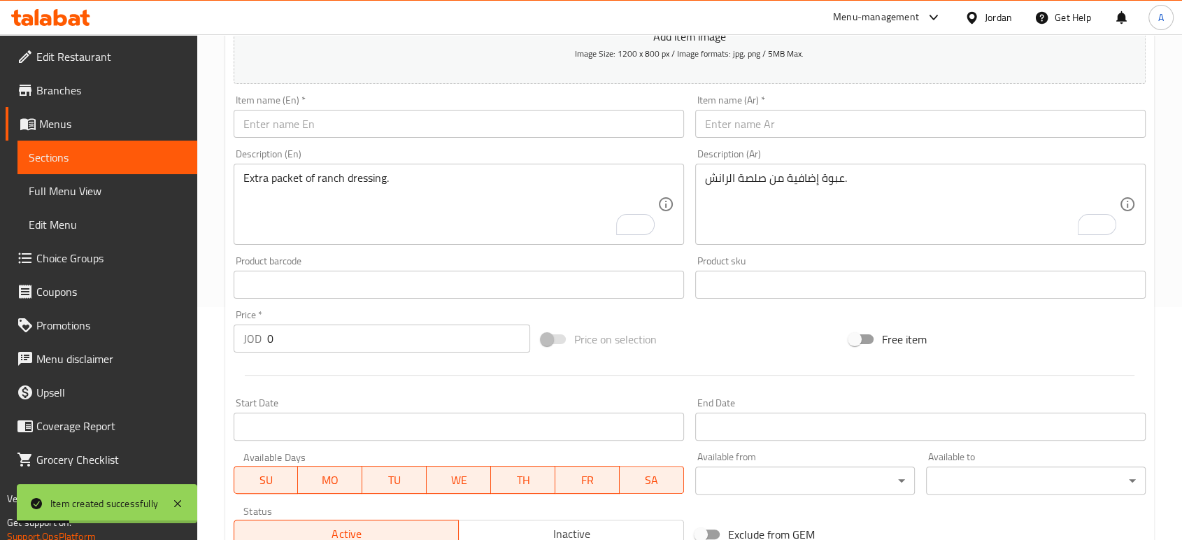
click at [719, 330] on div "Price on selection" at bounding box center [690, 339] width 308 height 38
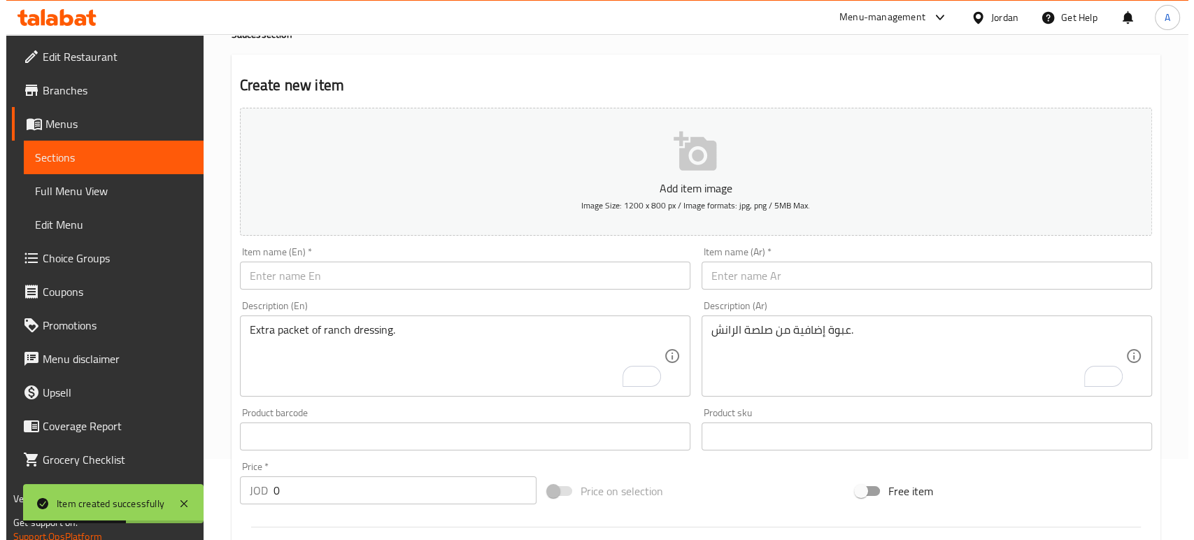
scroll to position [0, 0]
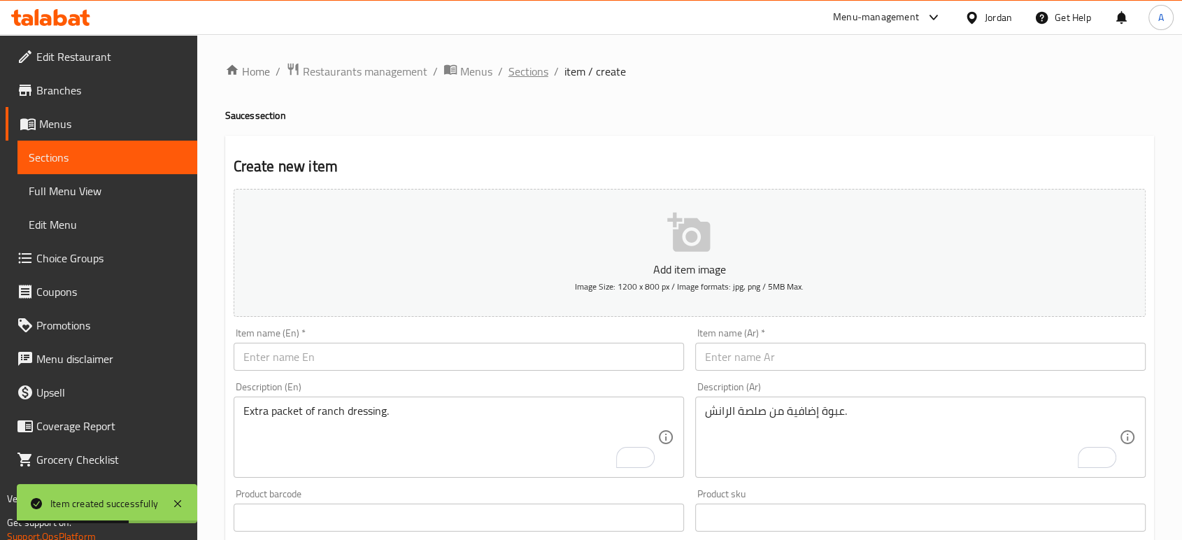
click at [523, 69] on span "Sections" at bounding box center [529, 71] width 40 height 17
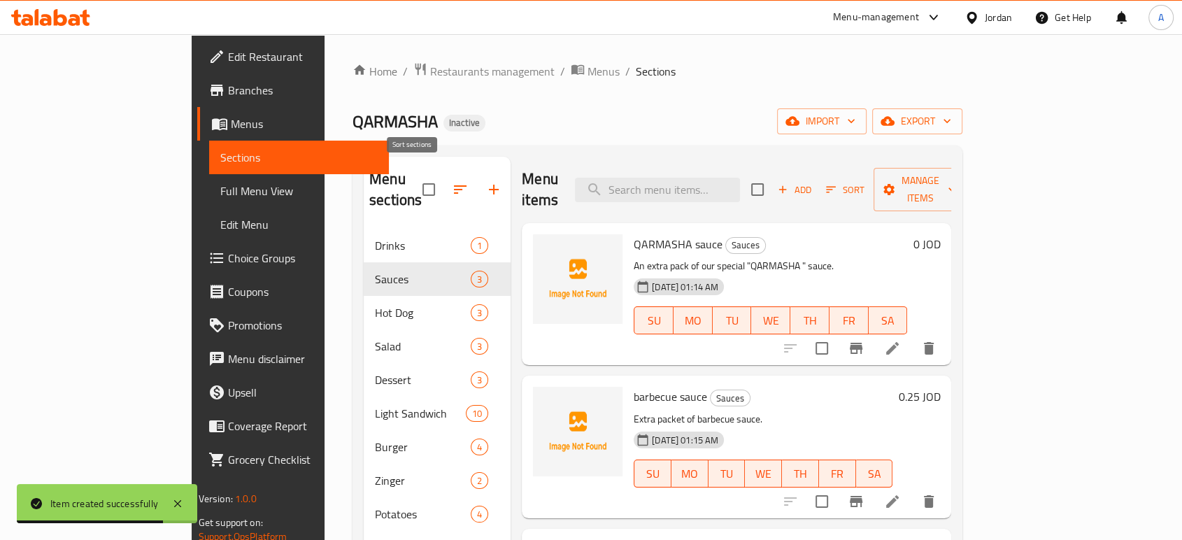
click at [452, 188] on icon "button" at bounding box center [460, 189] width 17 height 17
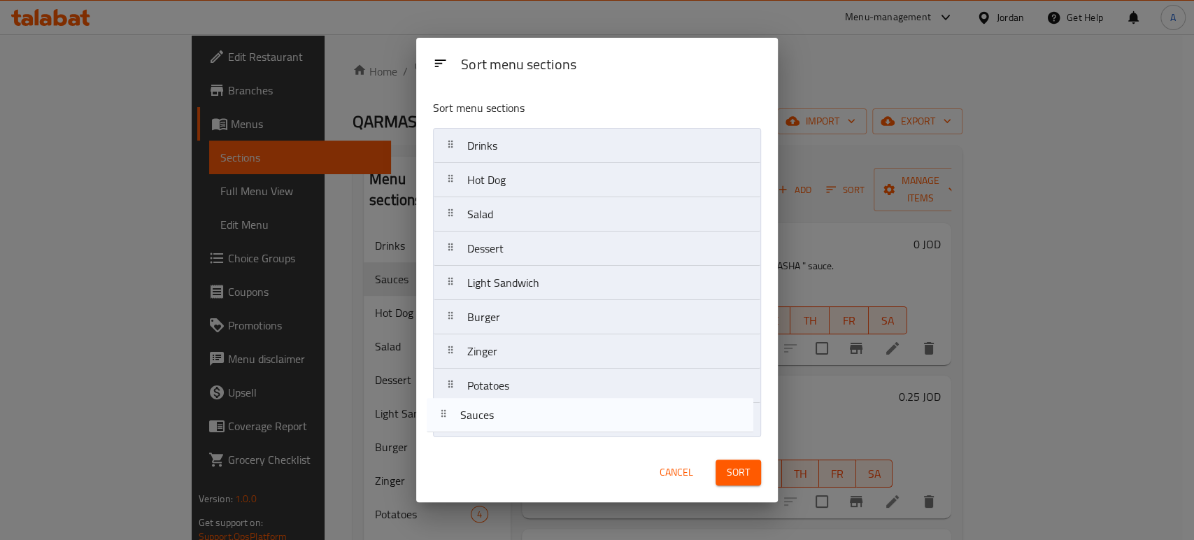
drag, startPoint x: 511, startPoint y: 183, endPoint x: 502, endPoint y: 410, distance: 226.9
click at [504, 427] on nav "Drinks Sauces Hot Dog Salad Dessert Light Sandwich Burger Zinger Potatoes" at bounding box center [597, 283] width 328 height 310
drag, startPoint x: 513, startPoint y: 146, endPoint x: 495, endPoint y: 424, distance: 279.0
click at [495, 424] on nav "Drinks Hot Dog Salad Dessert Light Sandwich Burger Zinger Potatoes Sauces" at bounding box center [597, 283] width 328 height 310
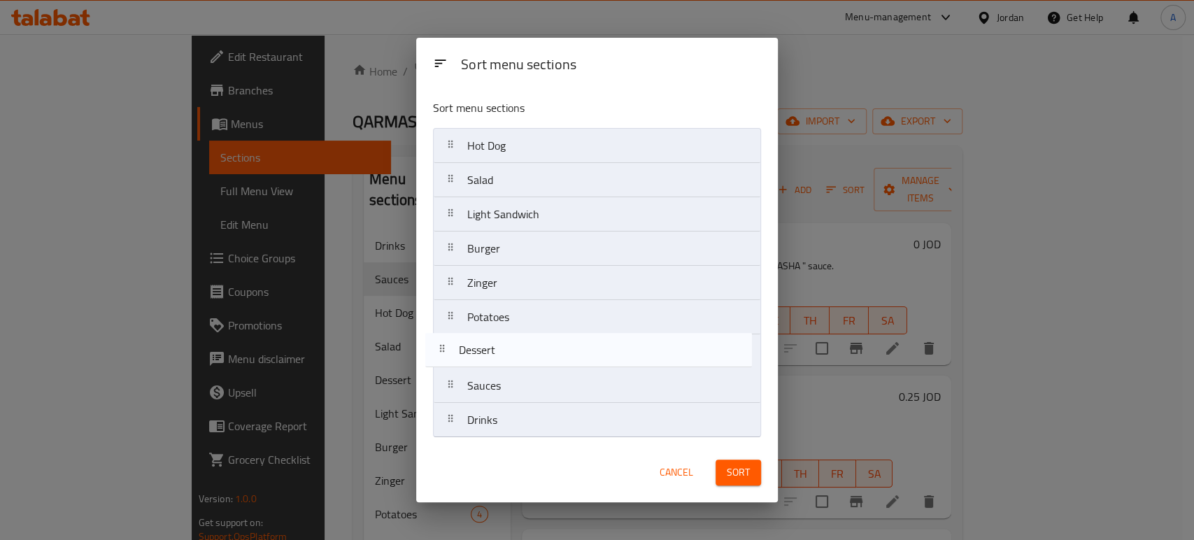
drag, startPoint x: 580, startPoint y: 206, endPoint x: 570, endPoint y: 348, distance: 141.7
click at [570, 348] on nav "Hot Dog Salad Dessert Light Sandwich Burger Zinger Potatoes Sauces Drinks" at bounding box center [597, 283] width 328 height 310
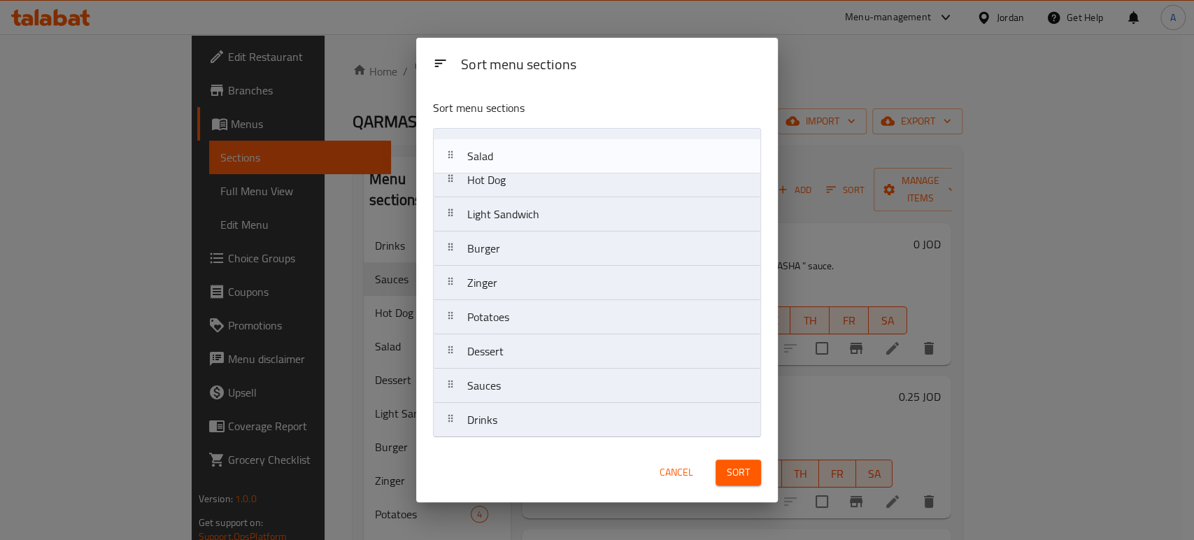
drag, startPoint x: 551, startPoint y: 185, endPoint x: 551, endPoint y: 156, distance: 28.7
click at [551, 156] on nav "Hot Dog Salad Light Sandwich Burger Zinger Potatoes Dessert Sauces Drinks" at bounding box center [597, 283] width 328 height 310
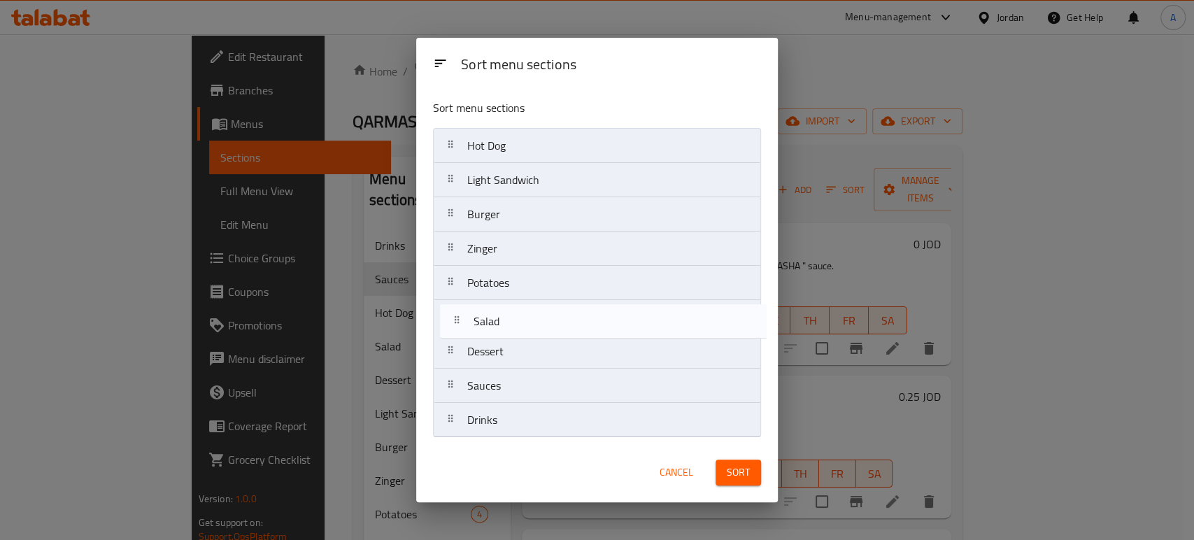
drag, startPoint x: 558, startPoint y: 147, endPoint x: 564, endPoint y: 327, distance: 179.9
click at [564, 327] on nav "Salad Hot Dog Light Sandwich Burger Zinger Potatoes Dessert Sauces Drinks" at bounding box center [597, 283] width 328 height 310
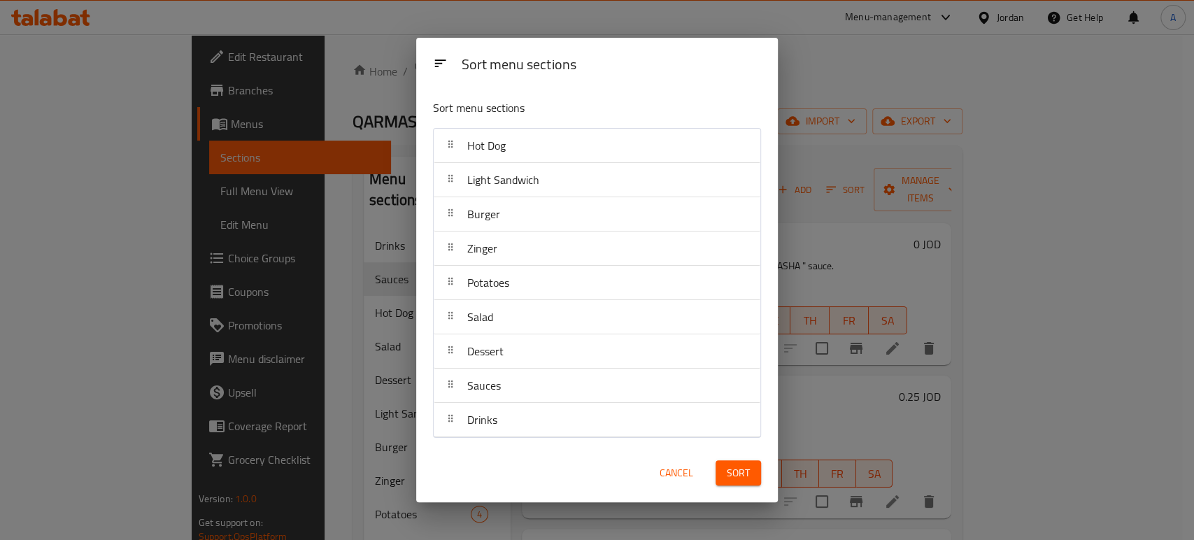
click at [740, 468] on span "Sort" at bounding box center [738, 473] width 23 height 17
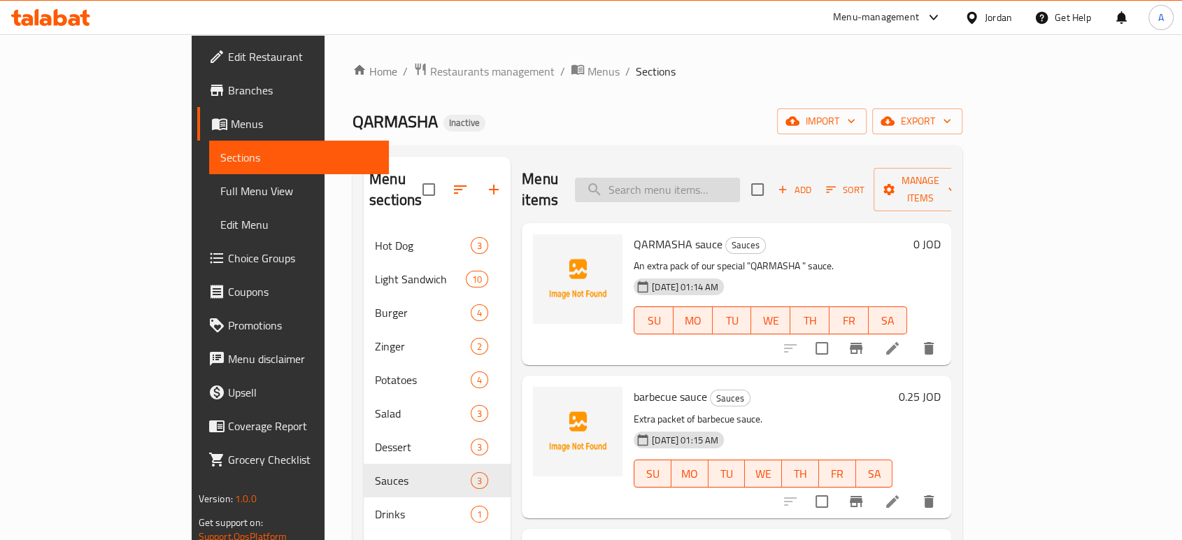
click at [685, 178] on input "search" at bounding box center [657, 190] width 165 height 24
paste input "QARMASHA sauce"
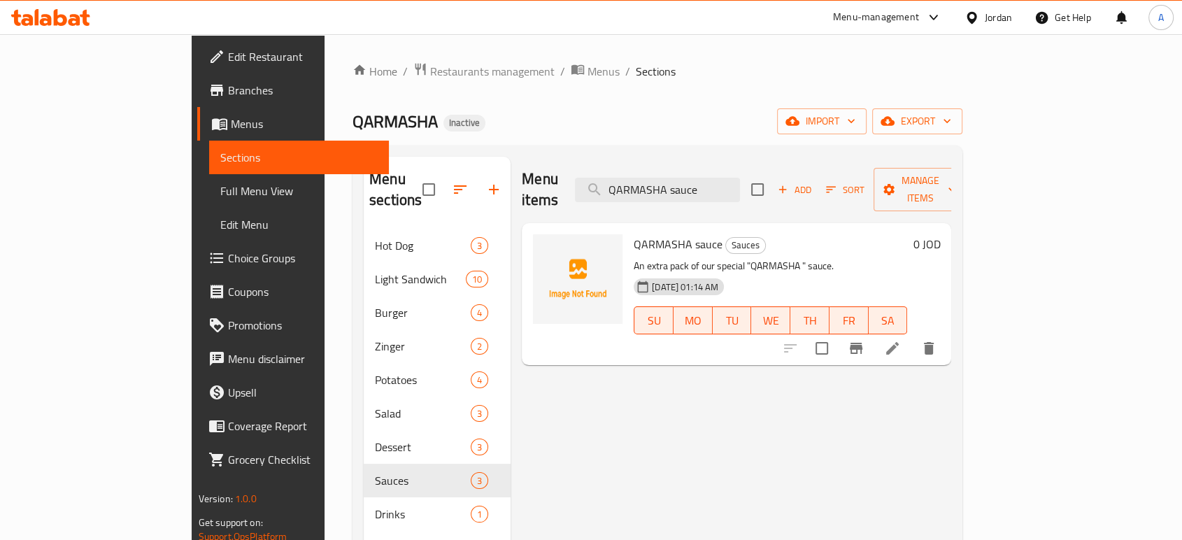
type input "QARMASHA sauce"
click at [899, 342] on icon at bounding box center [892, 348] width 13 height 13
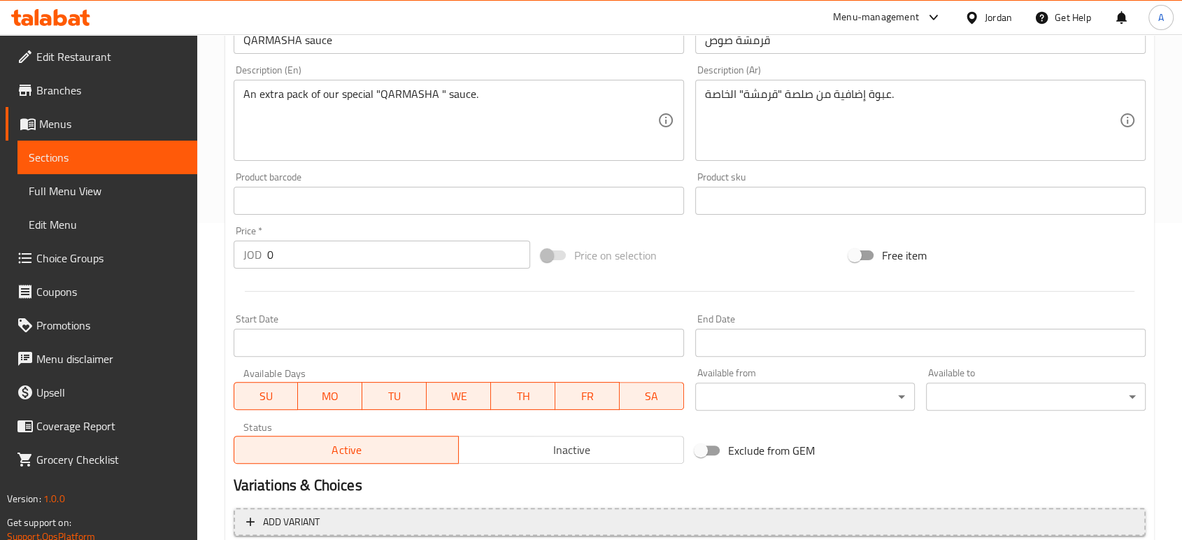
scroll to position [448, 0]
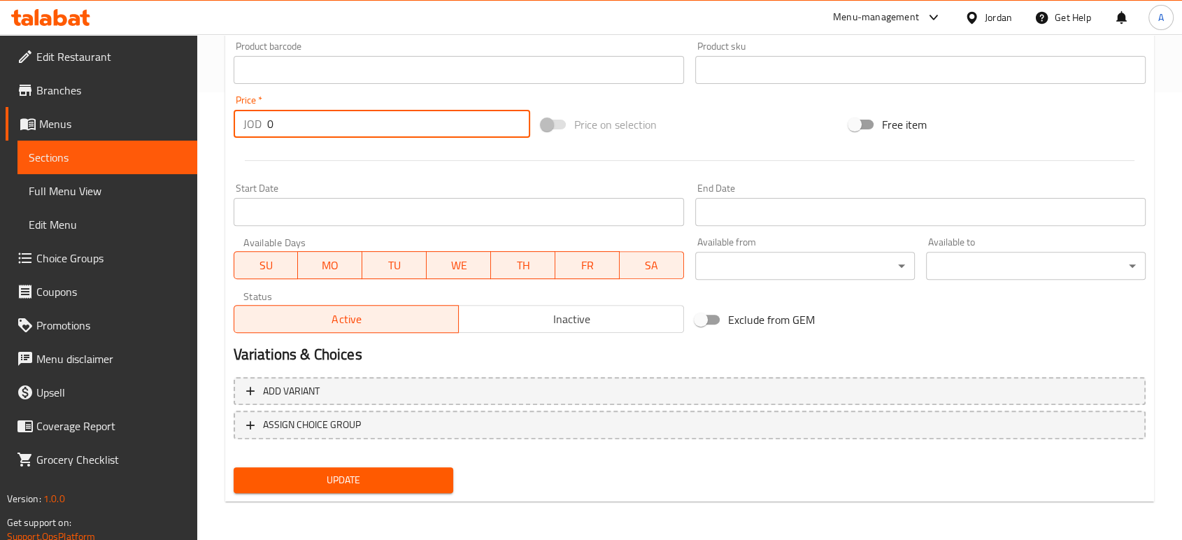
click at [302, 120] on input "0" at bounding box center [398, 124] width 263 height 28
type input "0.25"
click at [234, 467] on button "Update" at bounding box center [344, 480] width 220 height 26
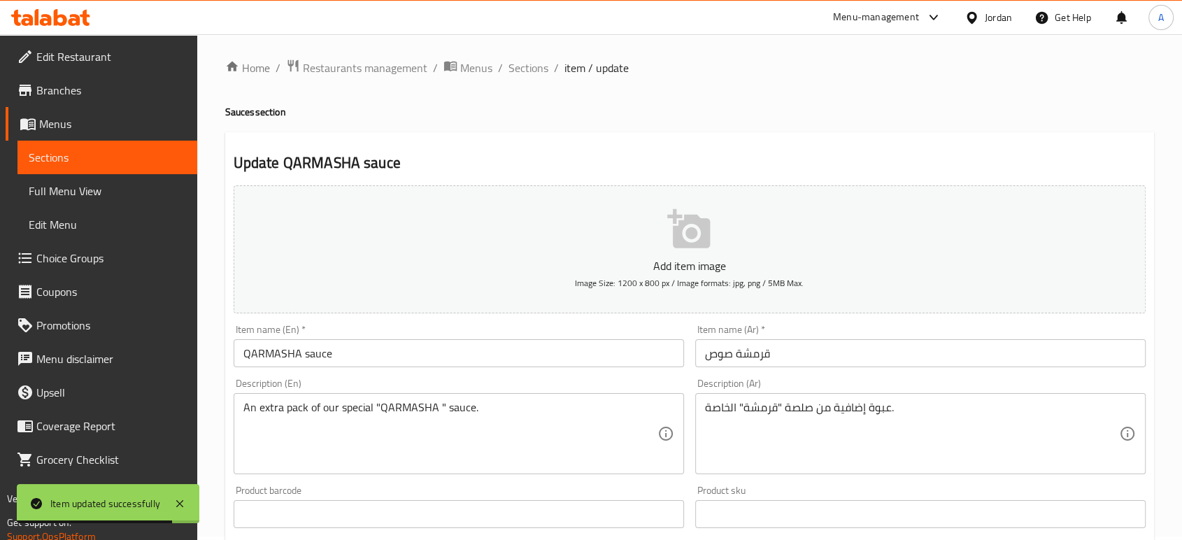
scroll to position [0, 0]
click at [288, 358] on input "QARMASHA sauce" at bounding box center [459, 357] width 451 height 28
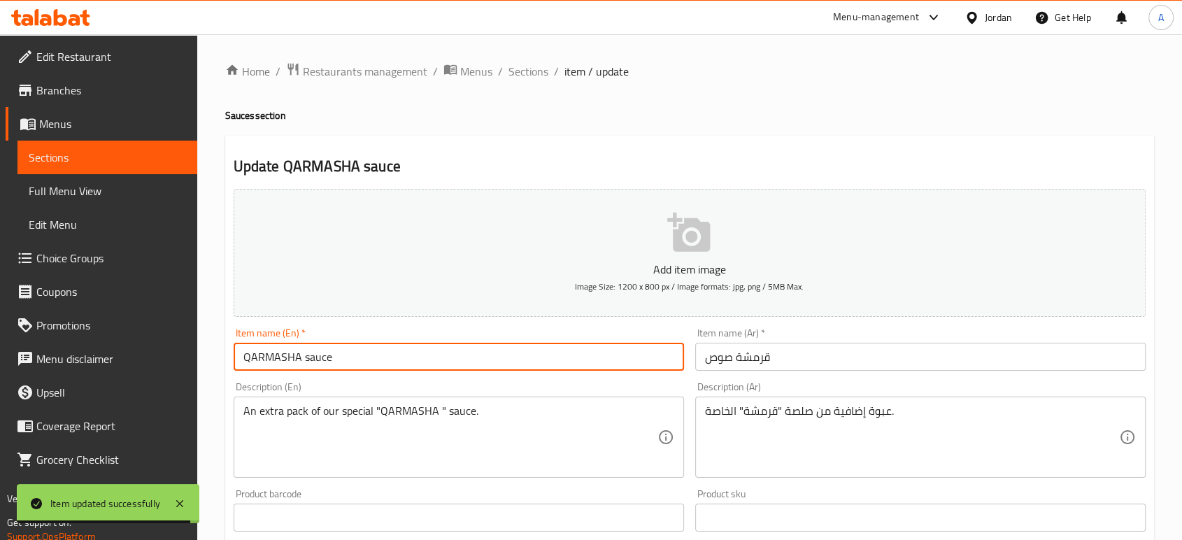
click at [288, 358] on input "QARMASHA sauce" at bounding box center [459, 357] width 451 height 28
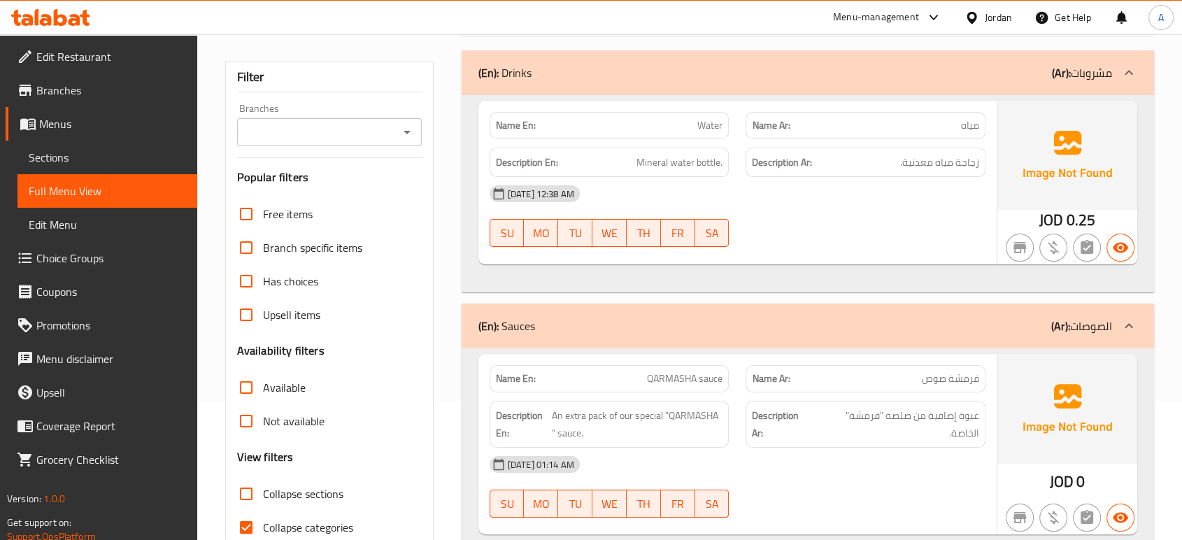
scroll to position [311, 0]
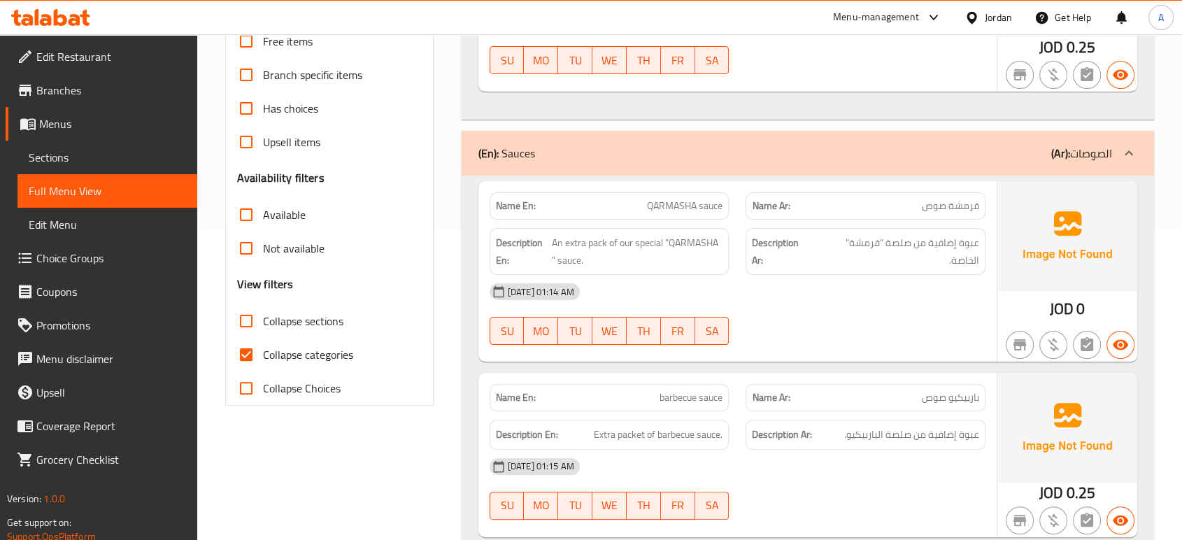
click at [316, 356] on span "Collapse categories" at bounding box center [308, 354] width 90 height 17
click at [263, 356] on input "Collapse categories" at bounding box center [246, 355] width 34 height 34
checkbox input "false"
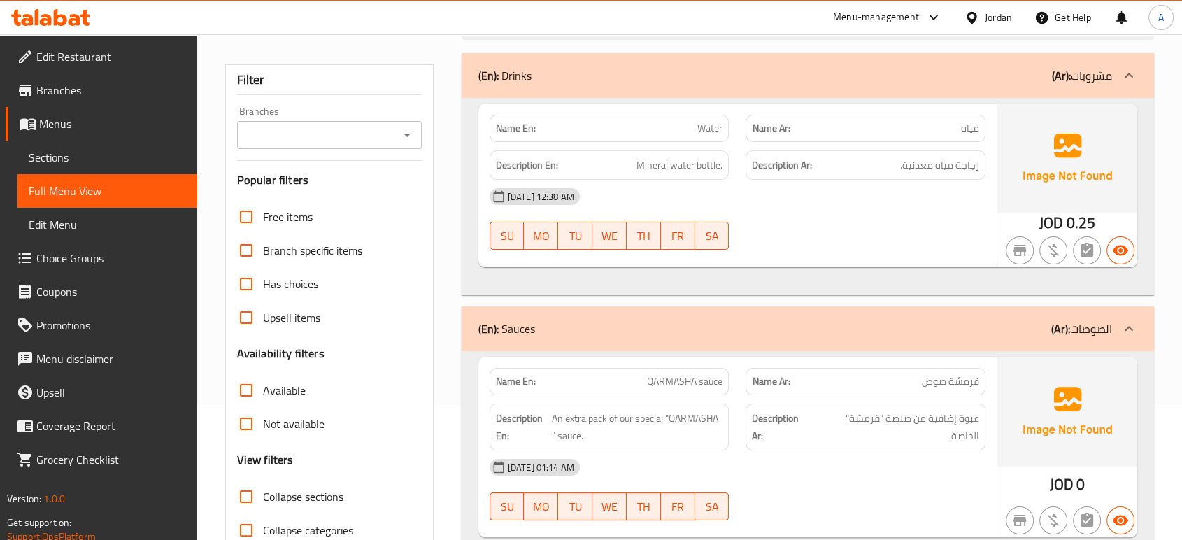
scroll to position [0, 0]
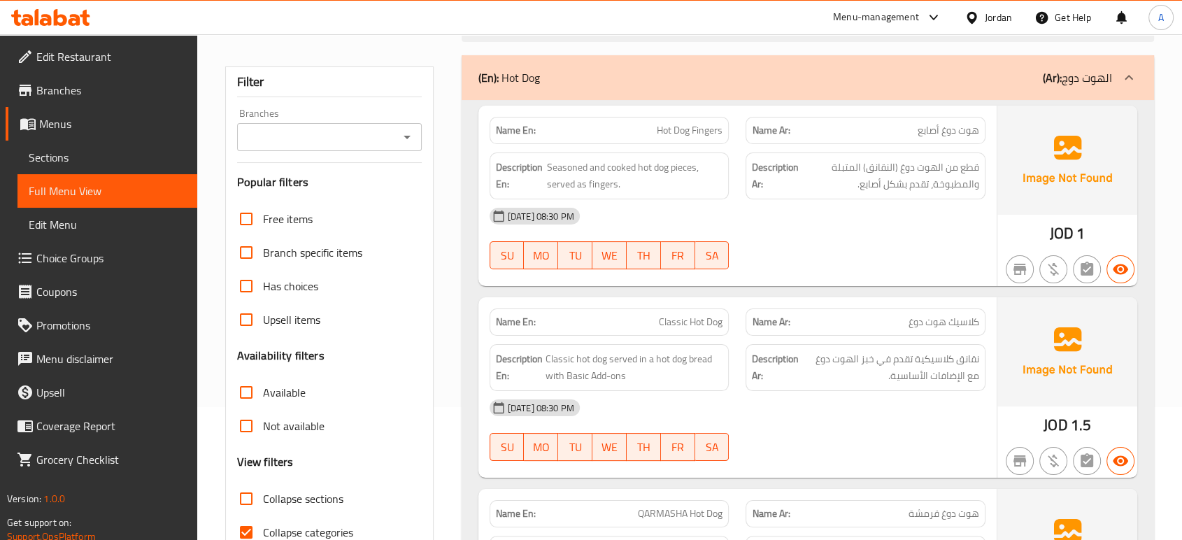
scroll to position [233, 0]
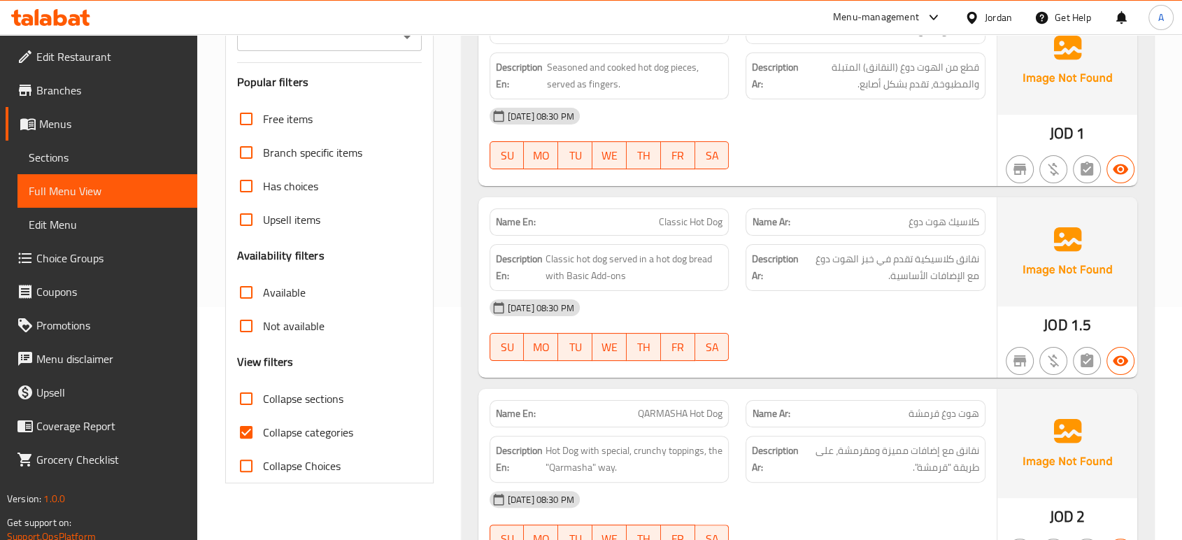
drag, startPoint x: 295, startPoint y: 427, endPoint x: 448, endPoint y: 367, distance: 164.6
click at [295, 427] on span "Collapse categories" at bounding box center [308, 432] width 90 height 17
click at [263, 427] on input "Collapse categories" at bounding box center [246, 433] width 34 height 34
checkbox input "false"
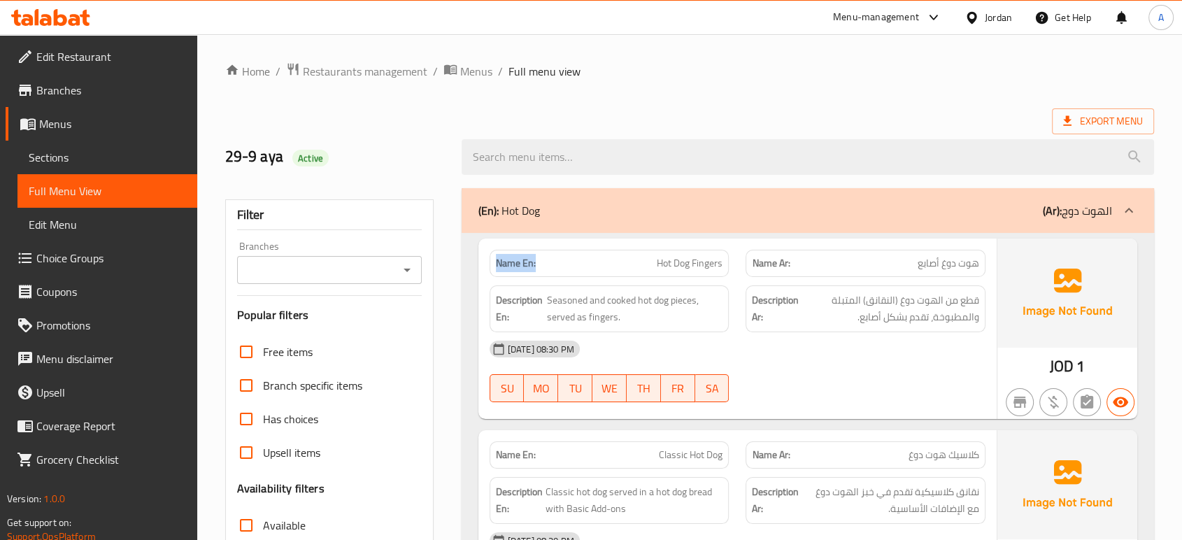
drag, startPoint x: 532, startPoint y: 265, endPoint x: 462, endPoint y: 264, distance: 70.0
click at [463, 264] on div "Name En: Hot Dog Fingers Name Ar: هوت دوغ أصابع Description En: Seasoned and co…" at bounding box center [808, 532] width 693 height 598
copy strong "Name En:"
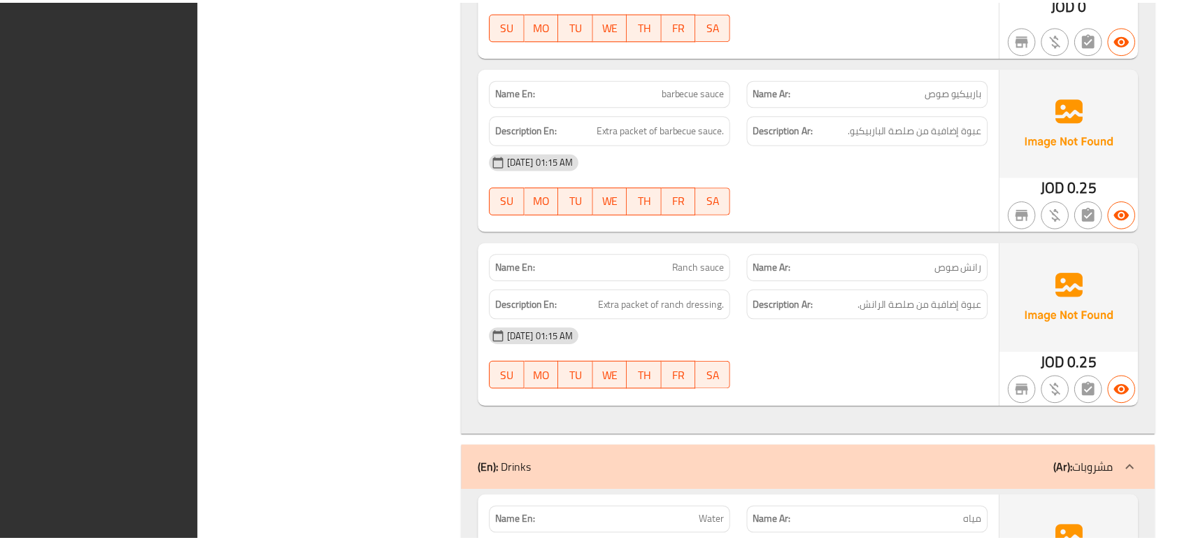
scroll to position [7330, 0]
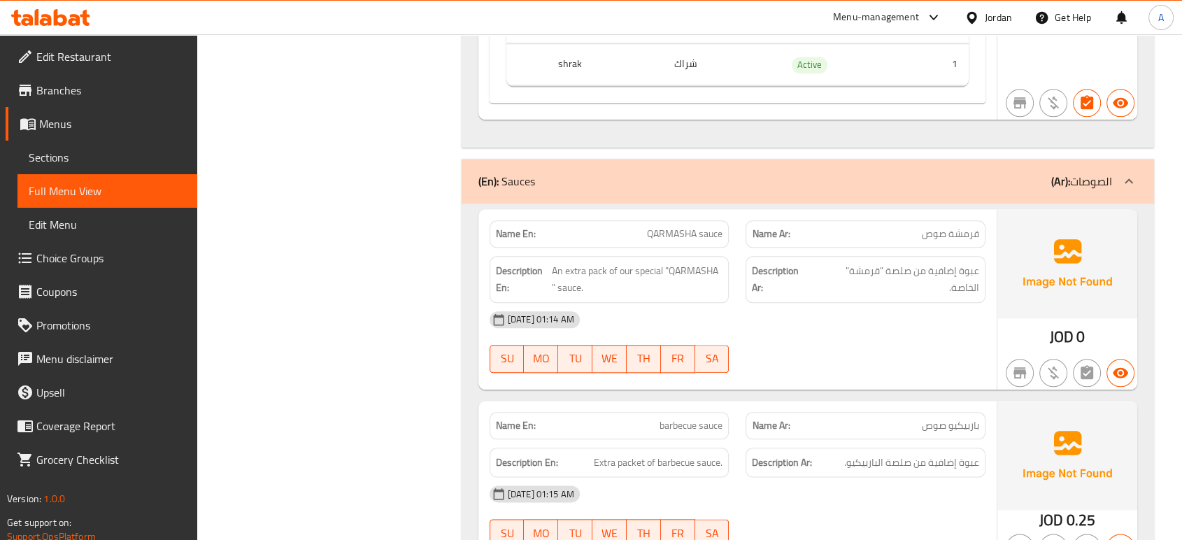
click at [769, 332] on div "30-09-2025 01:14 AM SU MO TU WE TH FR SA" at bounding box center [737, 342] width 513 height 78
click at [705, 227] on span "QARMASHA sauce" at bounding box center [685, 234] width 76 height 15
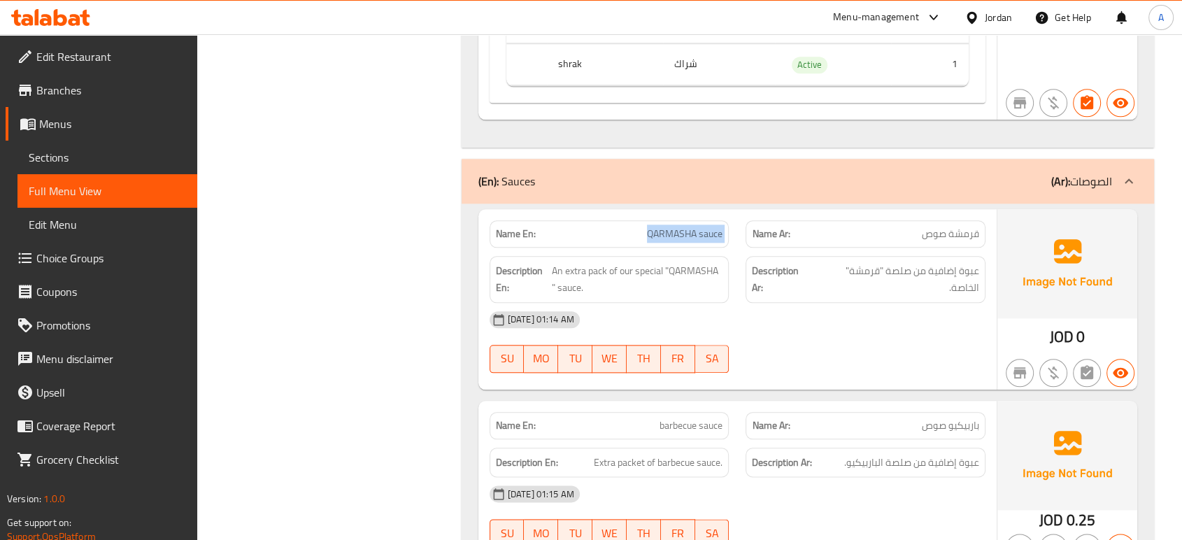
copy span "QARMASHA sauce"
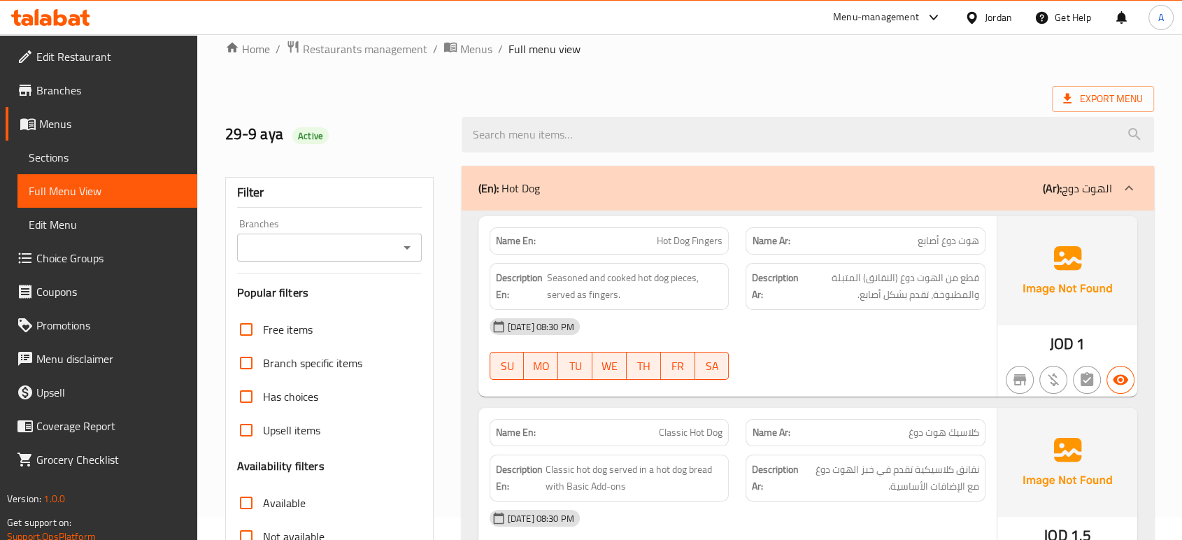
scroll to position [0, 0]
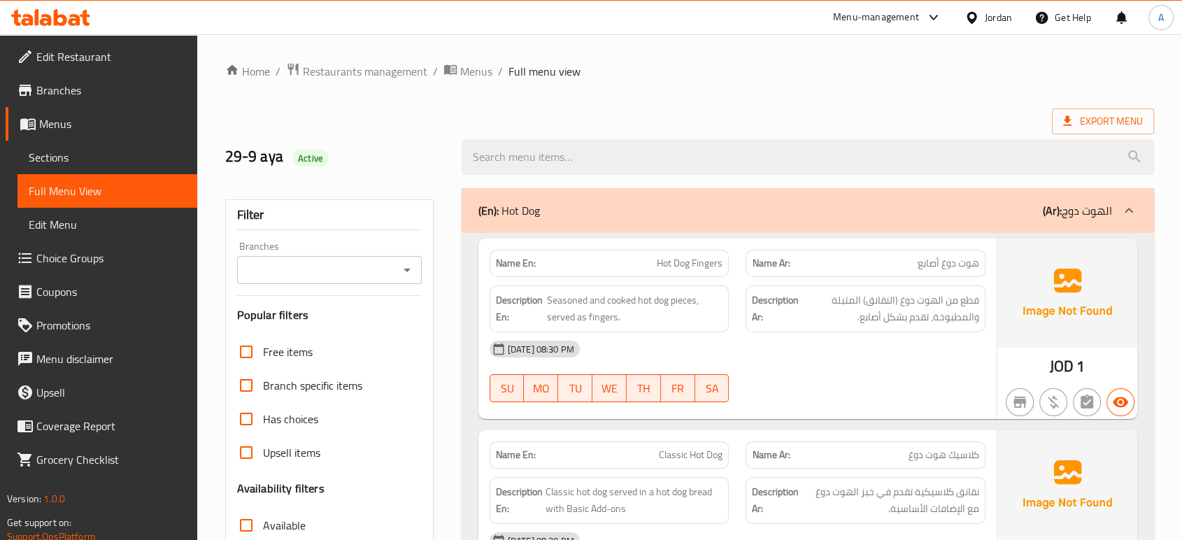
click at [906, 357] on div "[DATE] 08:30 PM" at bounding box center [737, 349] width 513 height 34
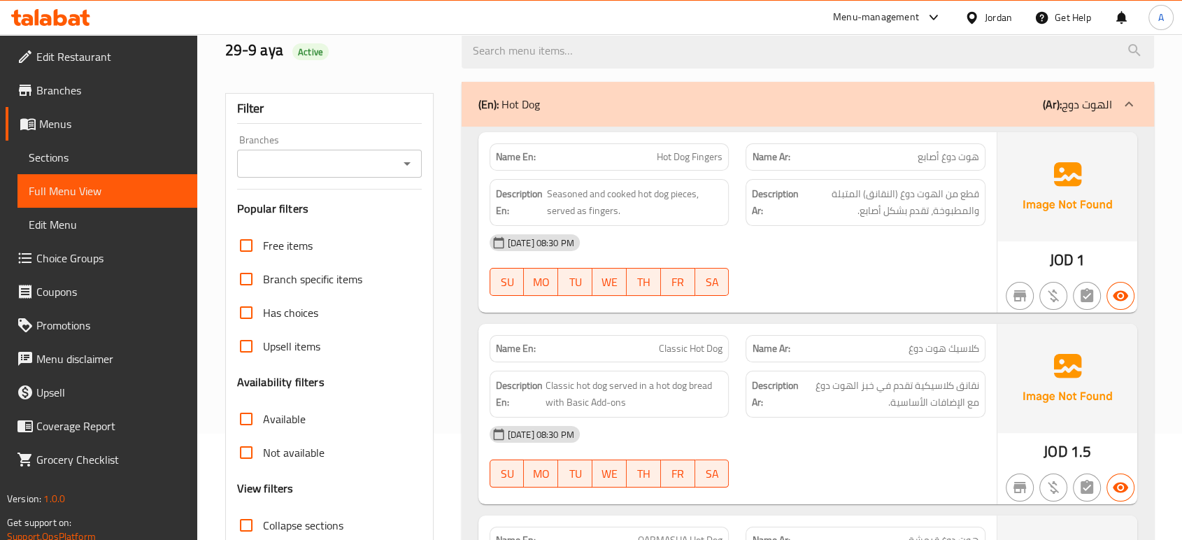
scroll to position [155, 0]
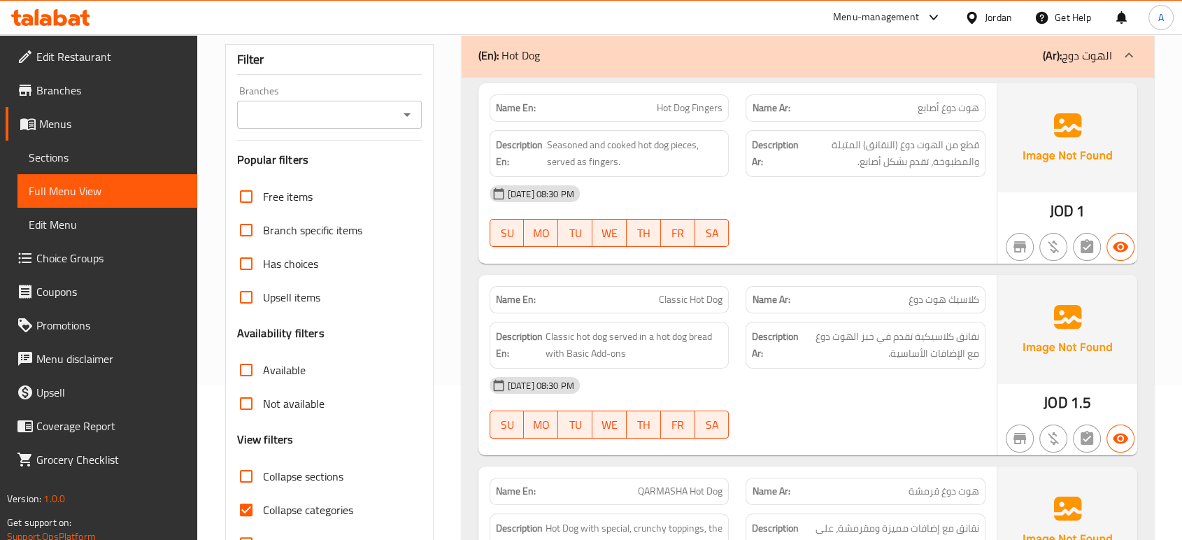
click at [286, 506] on span "Collapse categories" at bounding box center [308, 510] width 90 height 17
click at [263, 506] on input "Collapse categories" at bounding box center [246, 510] width 34 height 34
checkbox input "false"
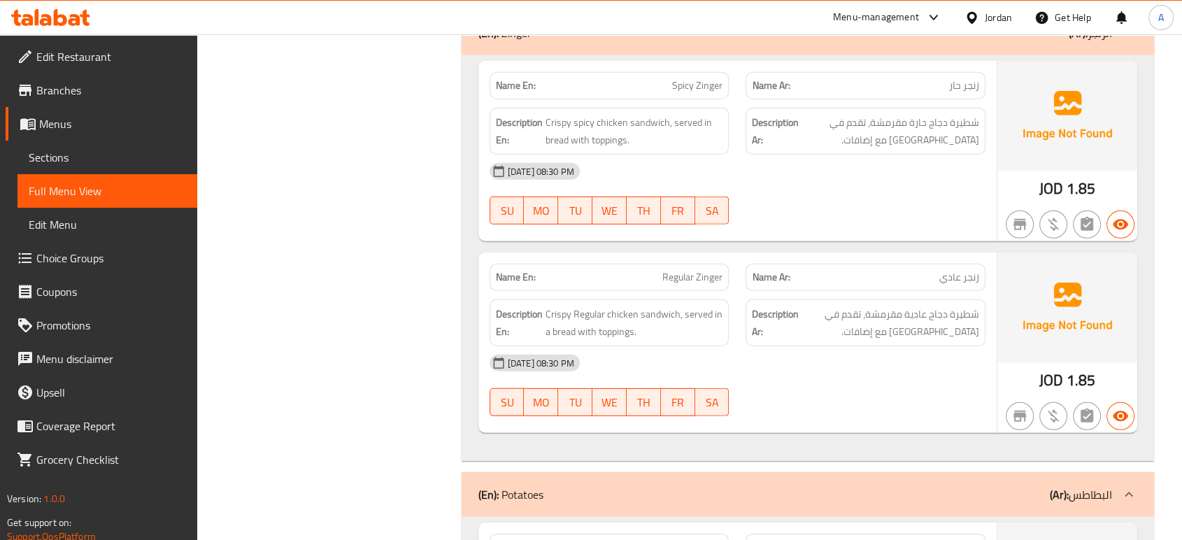
scroll to position [3987, 0]
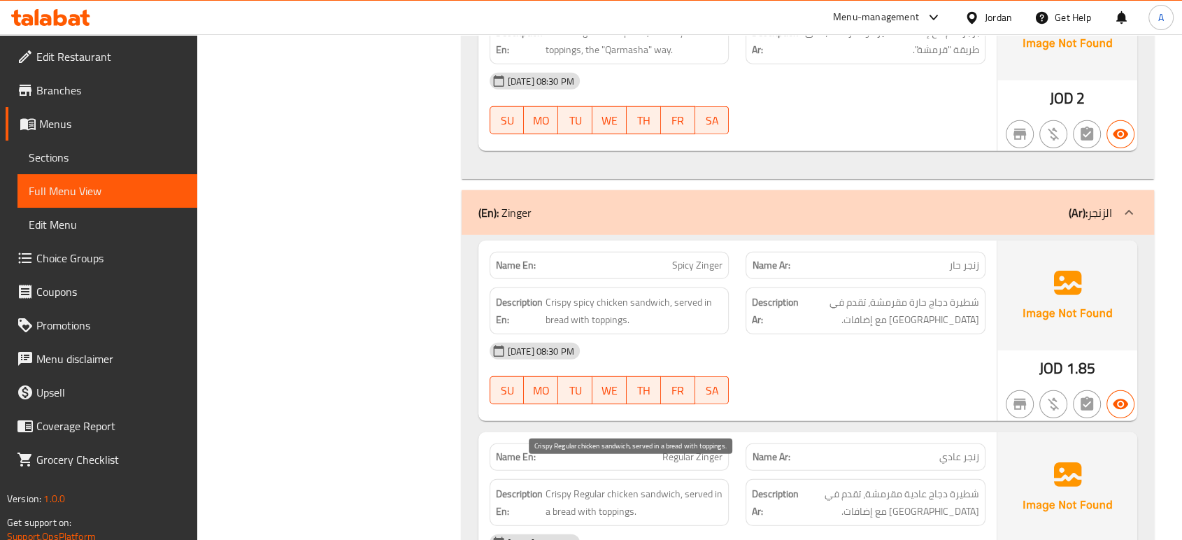
click at [566, 488] on span "Crispy Regular chicken sandwich, served in a bread with toppings." at bounding box center [635, 503] width 178 height 34
copy span "bread"
click at [980, 18] on div at bounding box center [975, 17] width 20 height 15
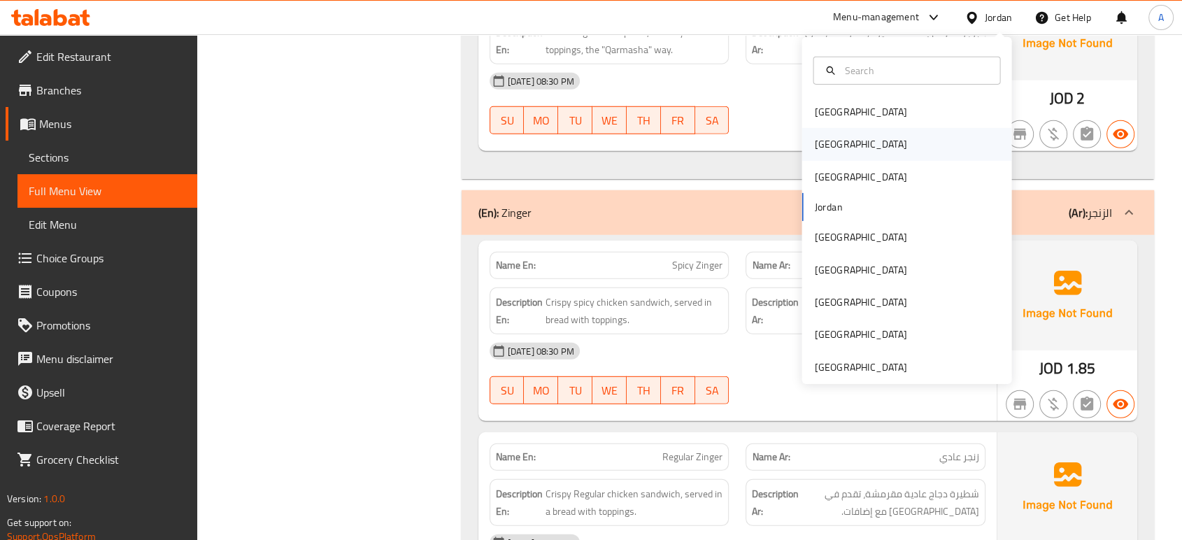
click at [820, 141] on div "[GEOGRAPHIC_DATA]" at bounding box center [860, 144] width 92 height 15
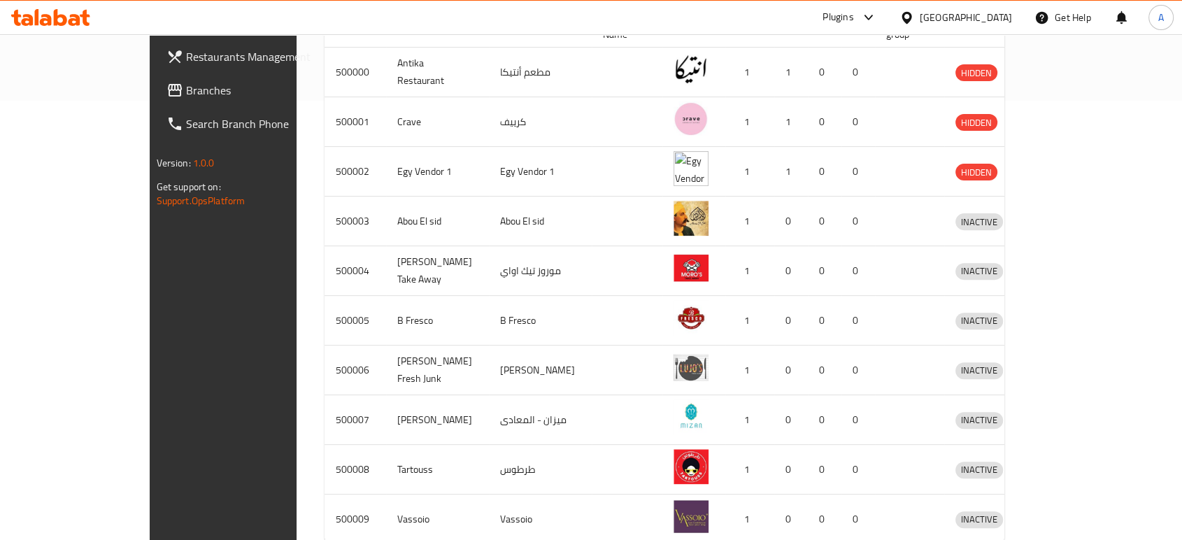
scroll to position [263, 0]
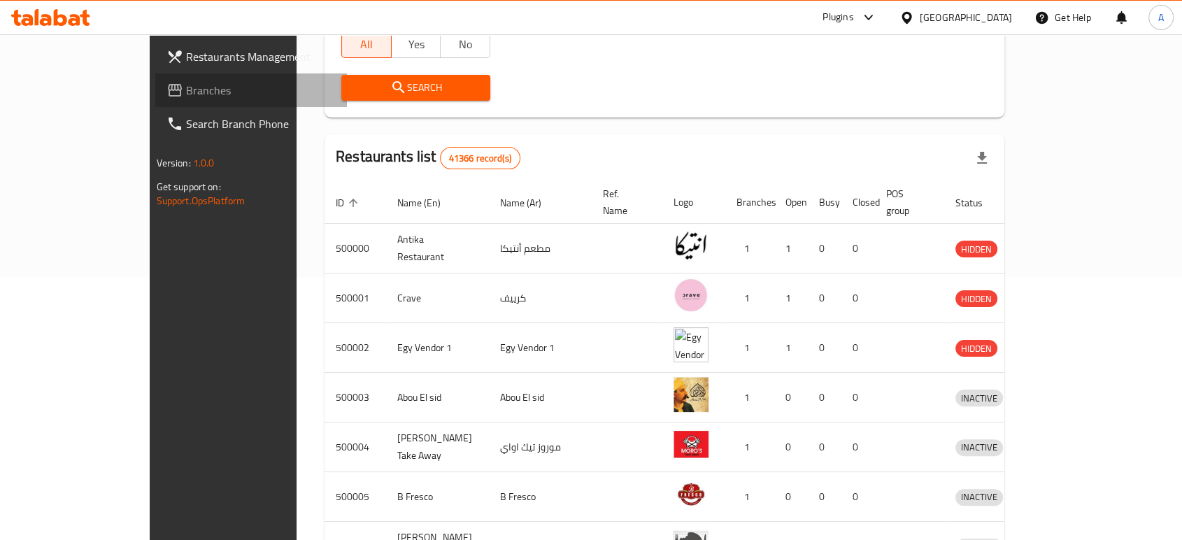
click at [186, 96] on span "Branches" at bounding box center [261, 90] width 150 height 17
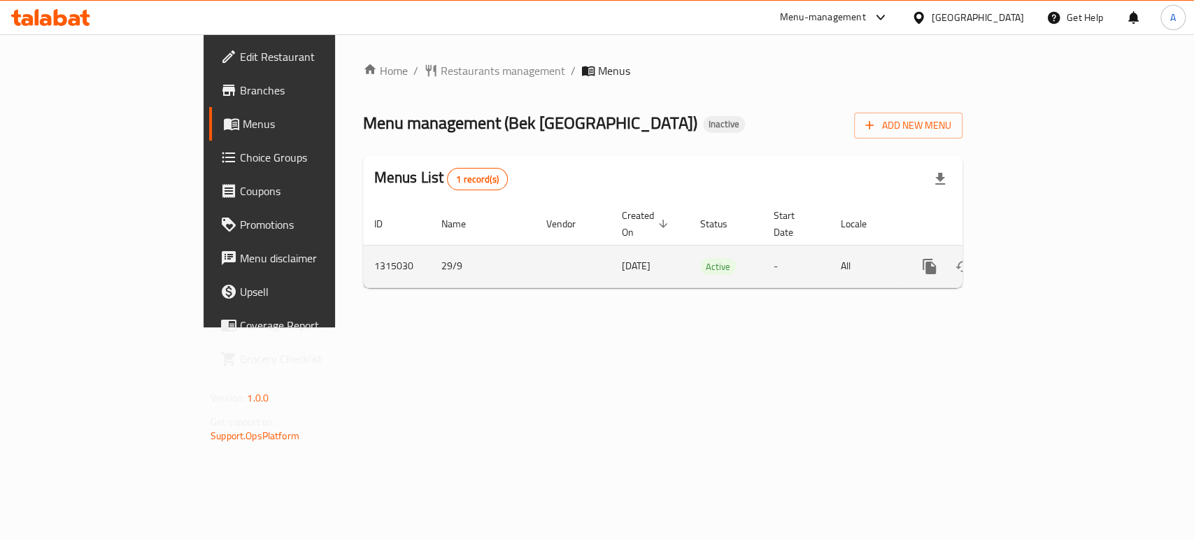
click at [1039, 258] on icon "enhanced table" at bounding box center [1030, 266] width 17 height 17
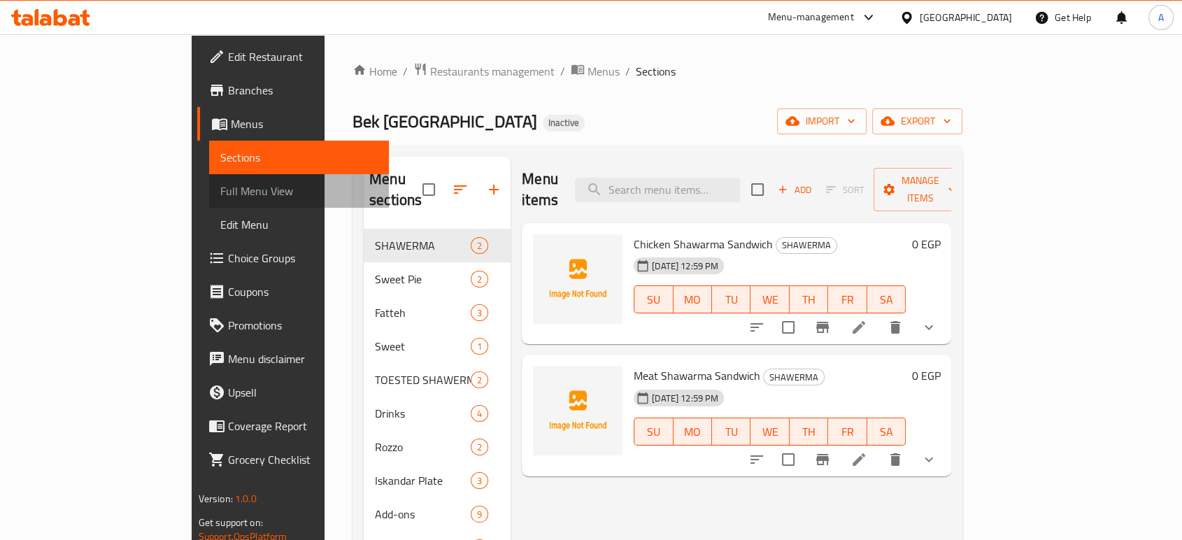
click at [220, 197] on span "Full Menu View" at bounding box center [298, 191] width 157 height 17
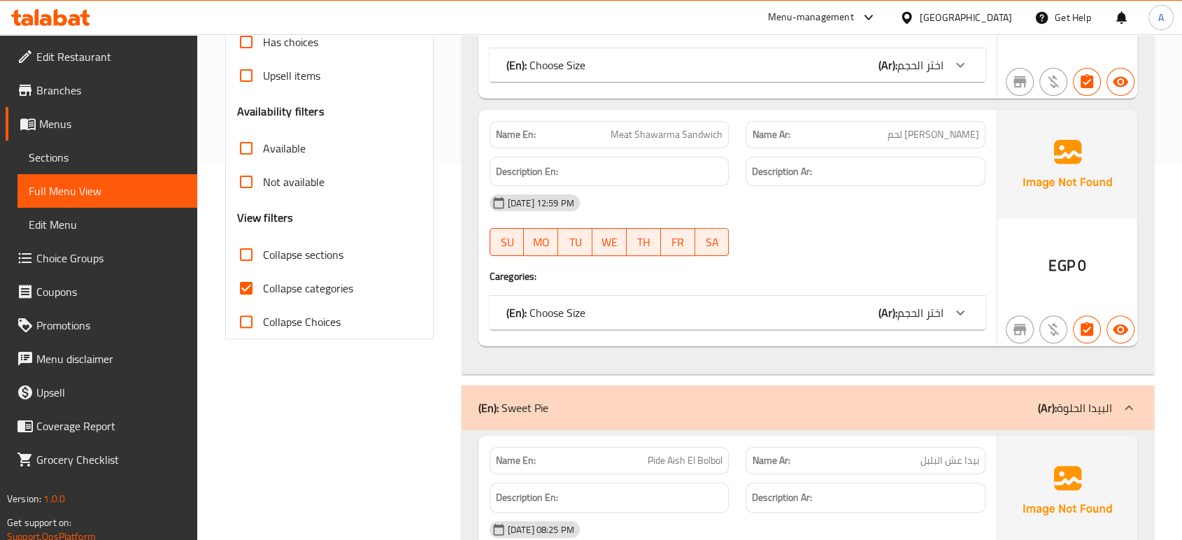
scroll to position [388, 0]
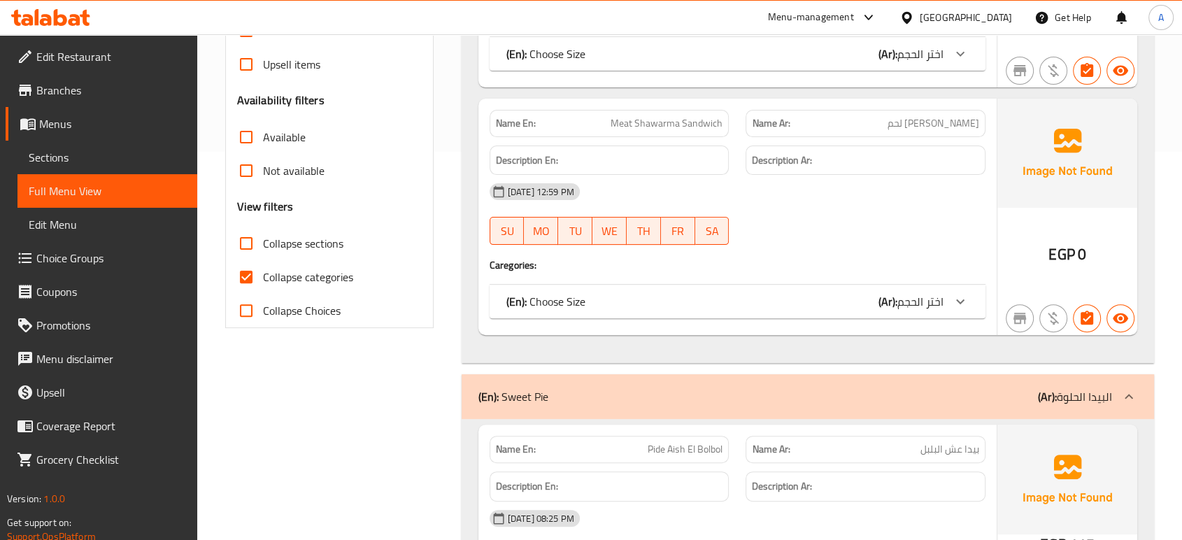
click at [287, 276] on span "Collapse categories" at bounding box center [308, 277] width 90 height 17
click at [263, 276] on input "Collapse categories" at bounding box center [246, 277] width 34 height 34
checkbox input "false"
click at [281, 237] on span "Collapse sections" at bounding box center [303, 243] width 80 height 17
click at [263, 237] on input "Collapse sections" at bounding box center [246, 244] width 34 height 34
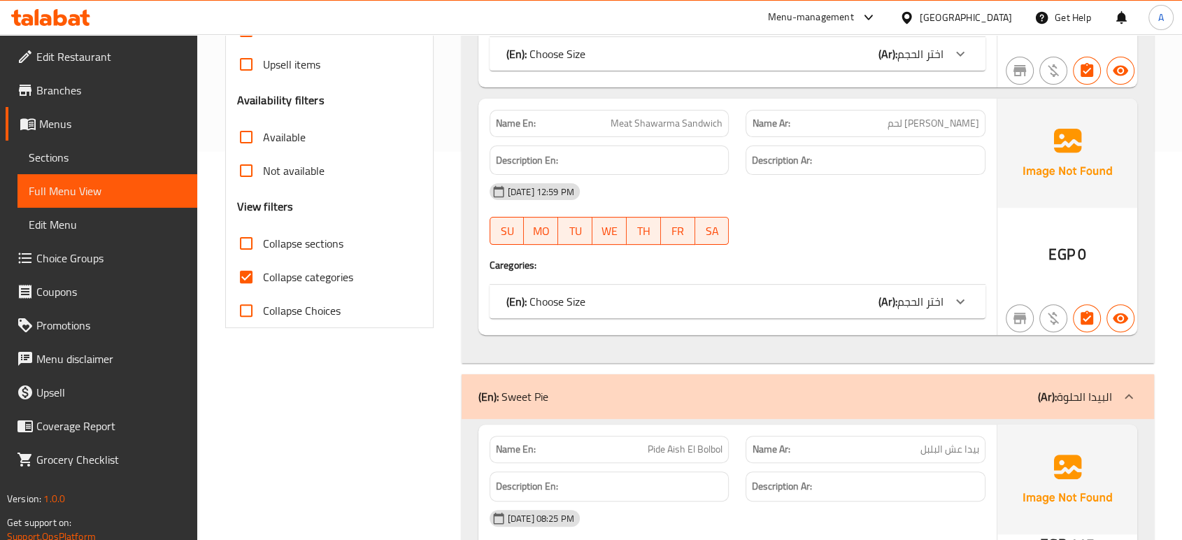
checkbox input "true"
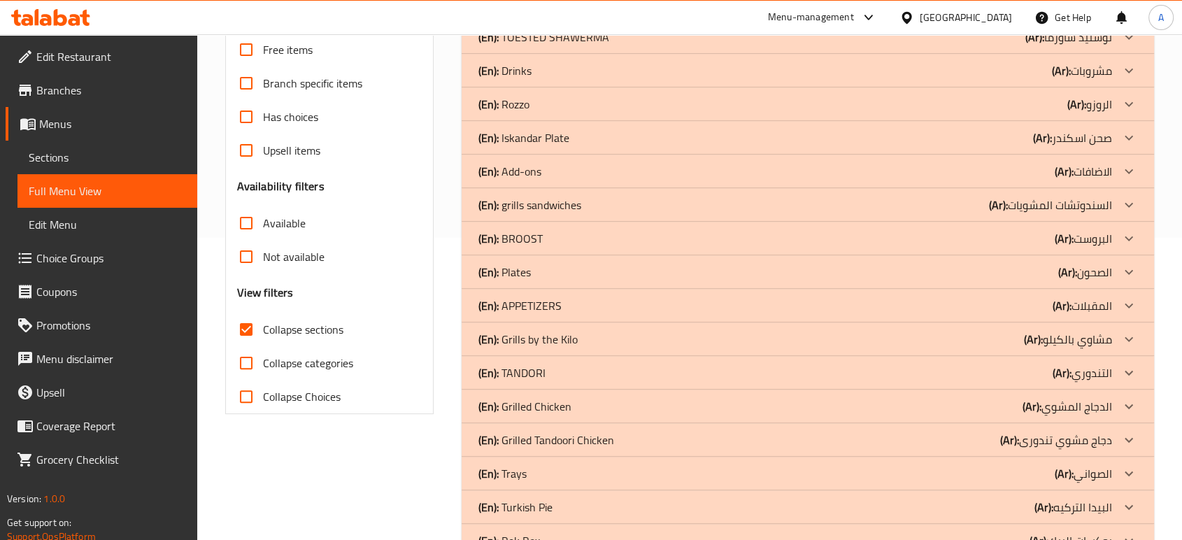
scroll to position [381, 0]
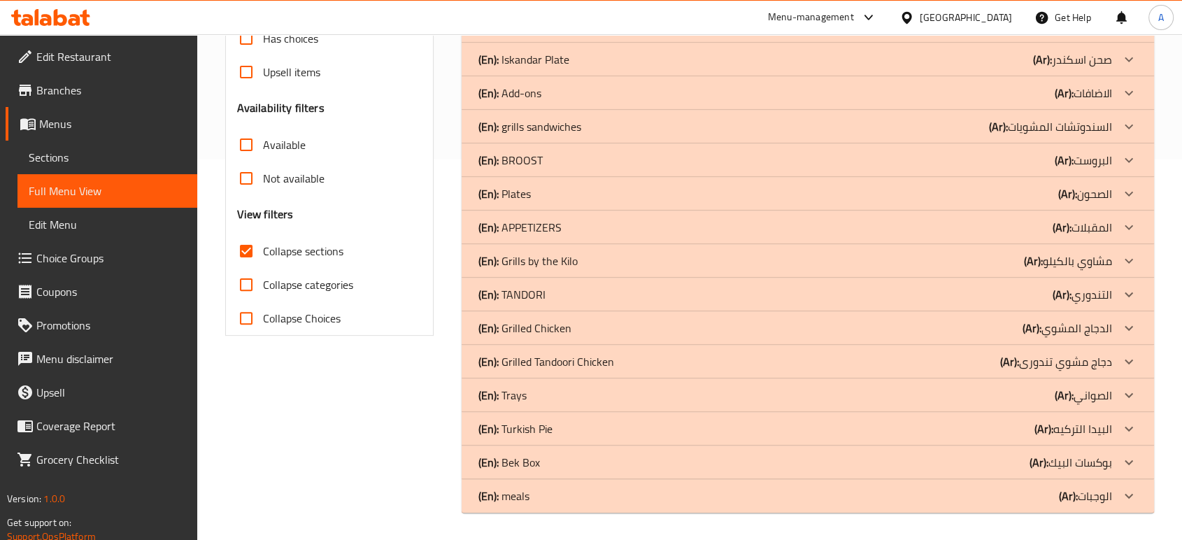
drag, startPoint x: 559, startPoint y: 259, endPoint x: 581, endPoint y: 269, distance: 23.8
click at [559, 259] on p "(En): Grills by the Kilo" at bounding box center [528, 261] width 99 height 17
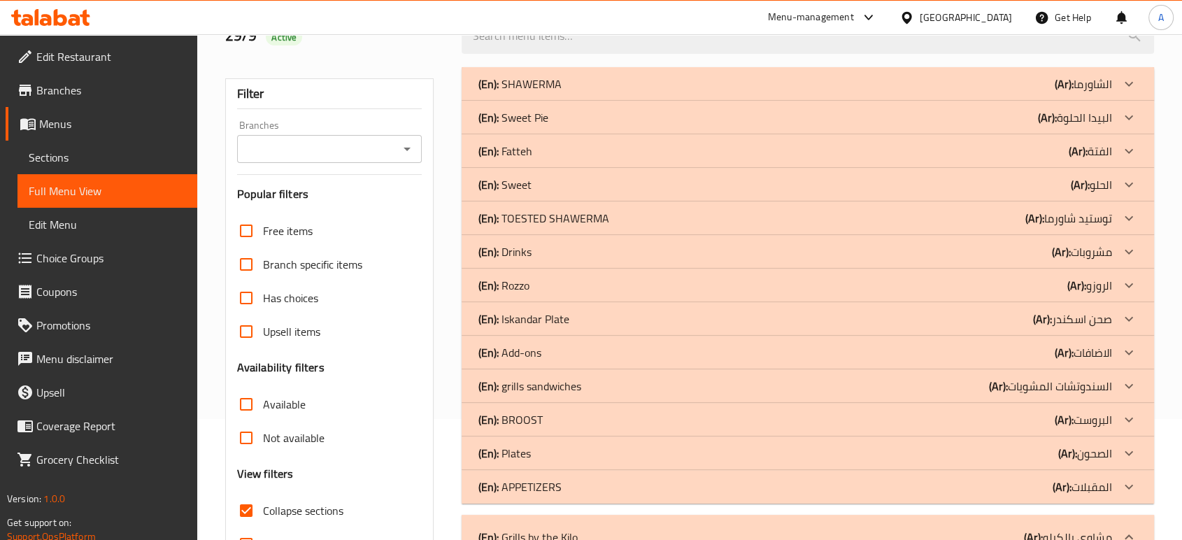
scroll to position [155, 0]
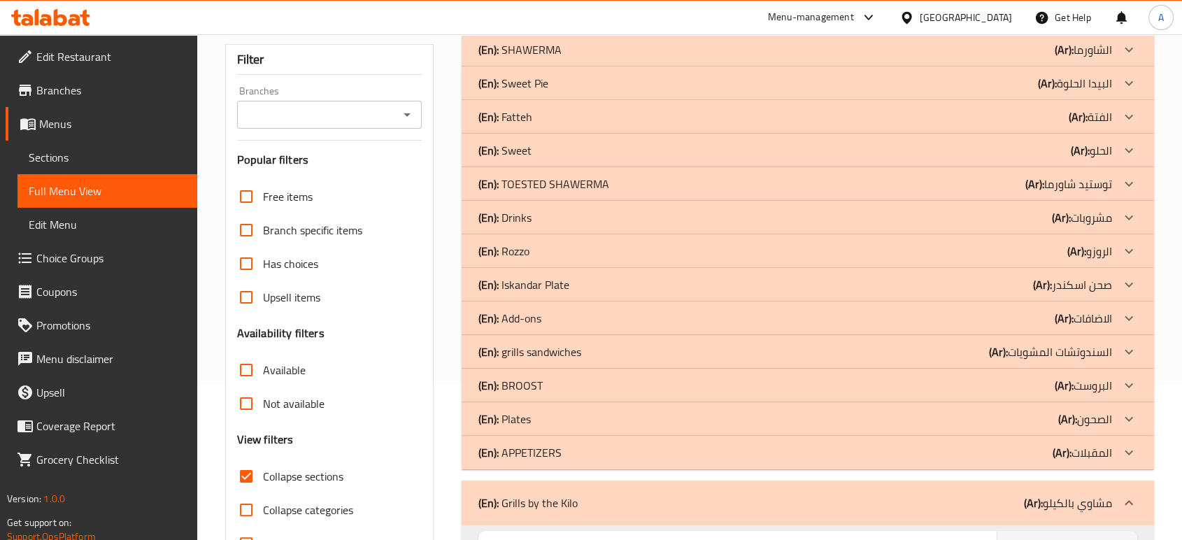
click at [963, 421] on div "(En): Plates (Ar): الصحون" at bounding box center [796, 419] width 634 height 17
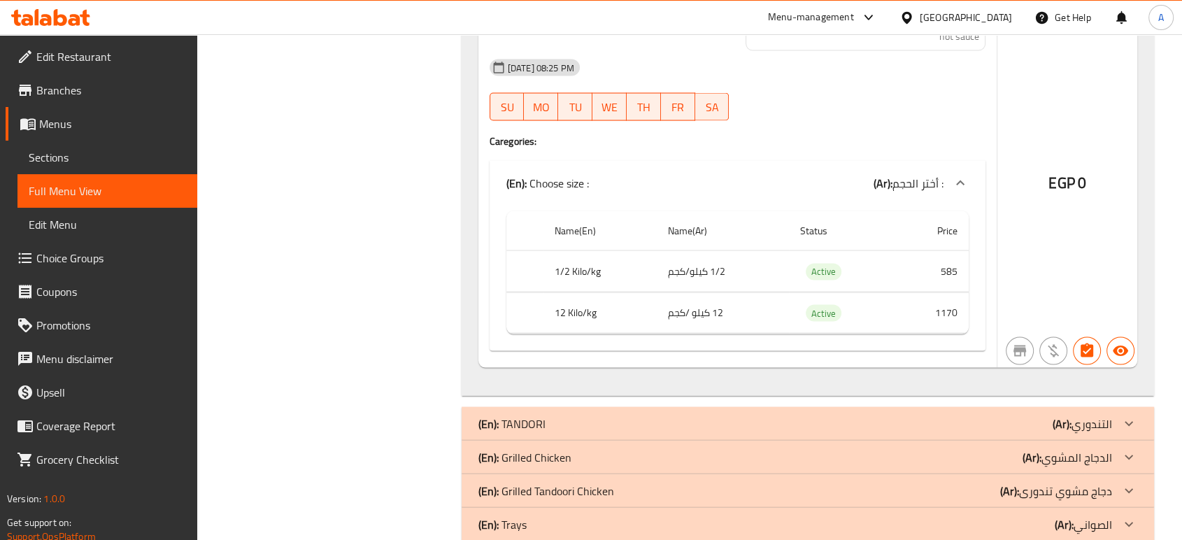
scroll to position [13518, 0]
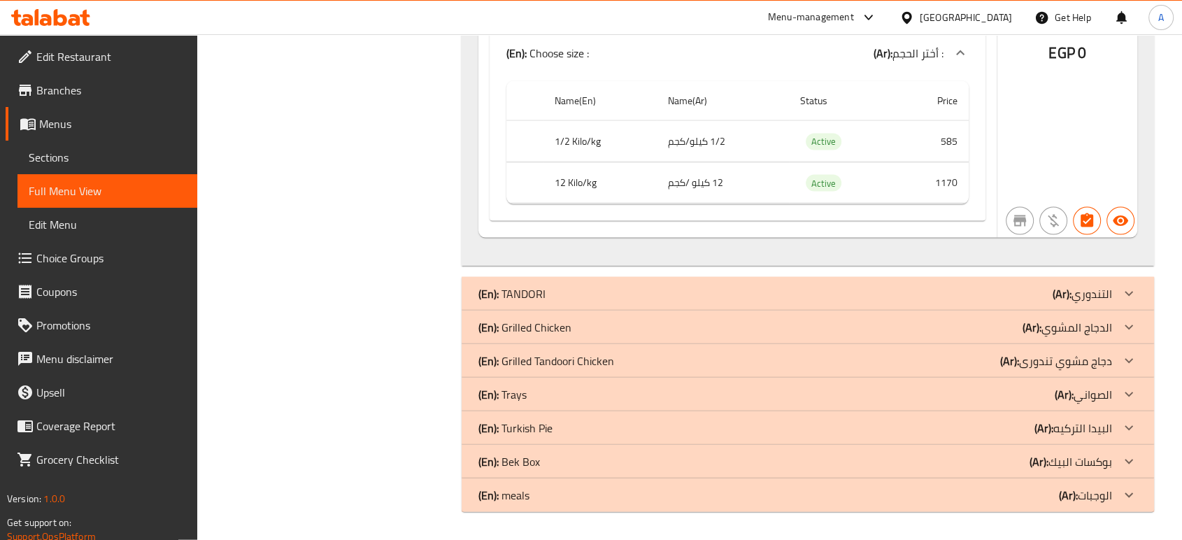
drag, startPoint x: 836, startPoint y: 495, endPoint x: 867, endPoint y: 374, distance: 125.6
click at [836, 496] on div "(En): meals (Ar): الوجبات" at bounding box center [796, 495] width 634 height 17
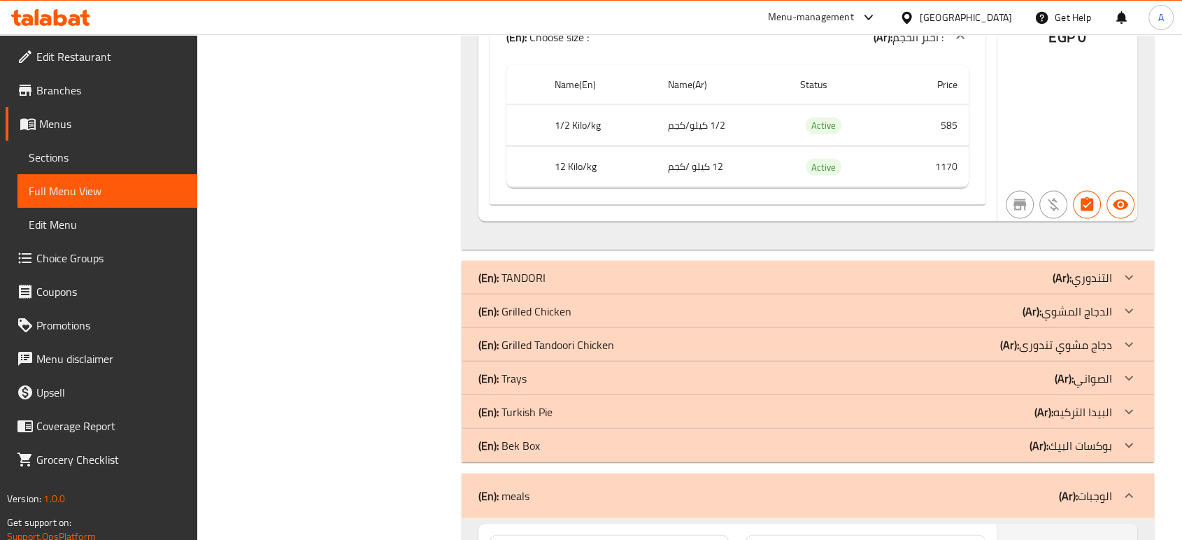
click at [842, 320] on div "(En): Grilled Chicken (Ar): الدجاج المشوي" at bounding box center [796, 311] width 634 height 17
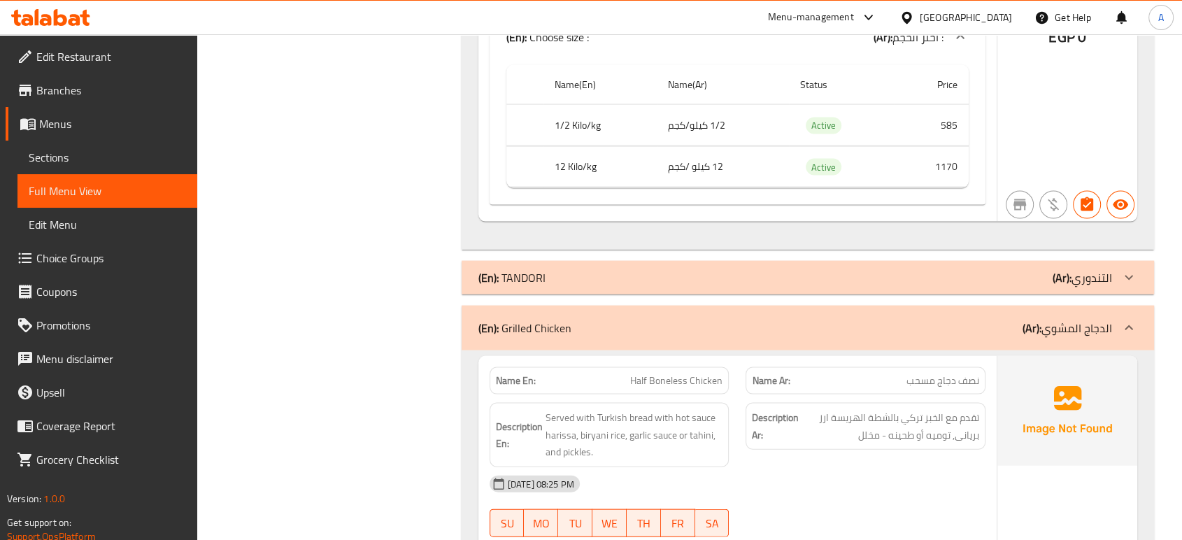
click at [673, 411] on div "Description En: Served with Turkish bread with hot sauce harissa, biryani rice,…" at bounding box center [609, 435] width 257 height 81
drag, startPoint x: 553, startPoint y: 394, endPoint x: 483, endPoint y: 393, distance: 70.0
click at [483, 393] on div "Name En: Half Boneless Chicken" at bounding box center [609, 381] width 257 height 44
copy strong "Name En:"
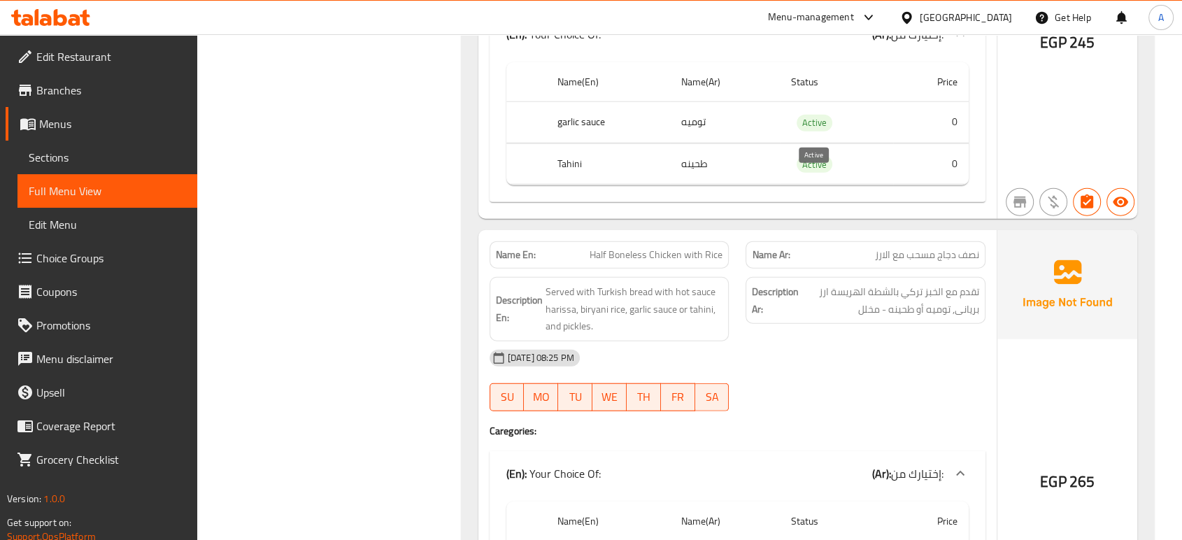
click at [812, 173] on span "Active" at bounding box center [815, 165] width 36 height 16
copy span "Active"
